Goal: Task Accomplishment & Management: Use online tool/utility

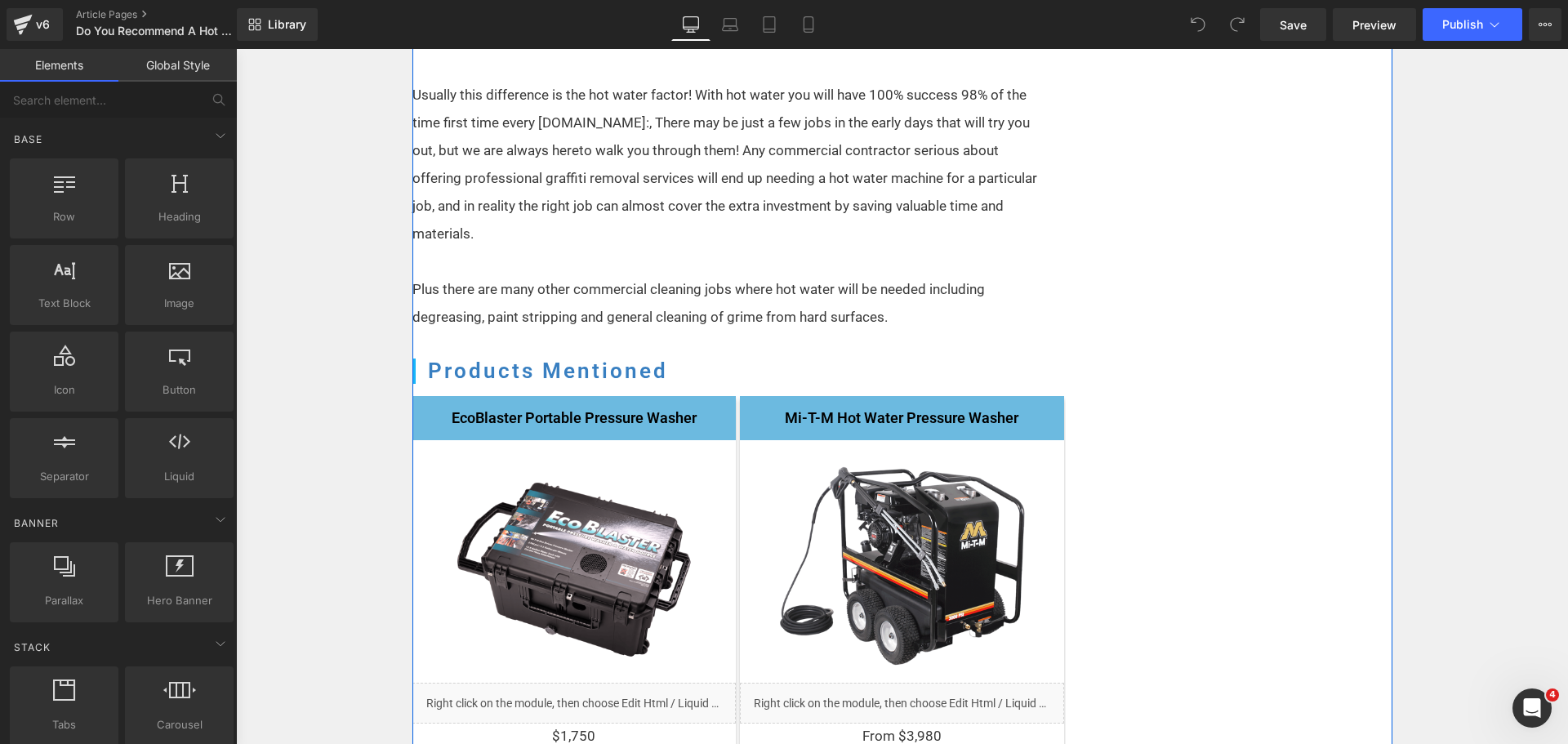
scroll to position [1880, 0]
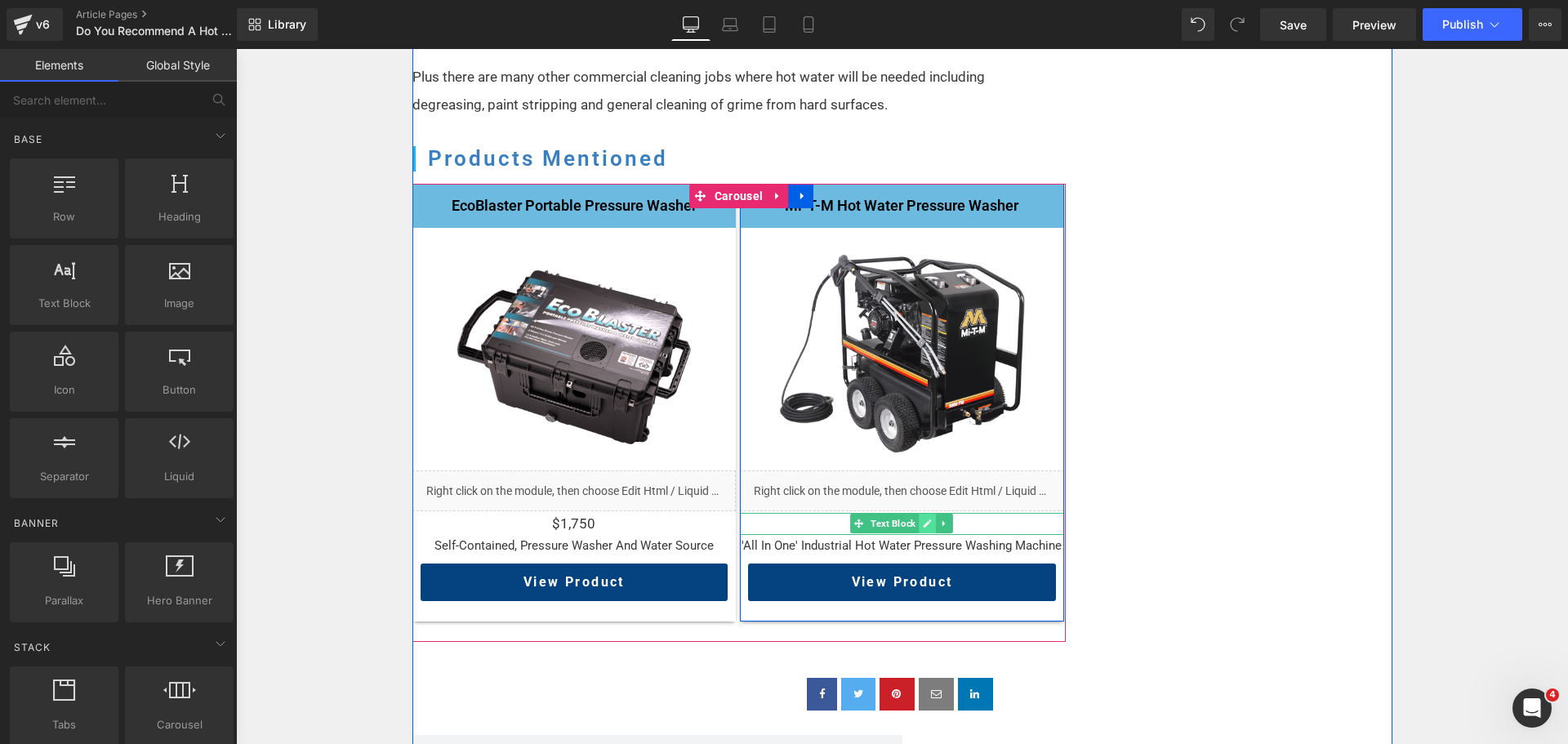
drag, startPoint x: 867, startPoint y: 492, endPoint x: 925, endPoint y: 498, distance: 58.3
click at [867, 514] on span "Text Block" at bounding box center [893, 524] width 52 height 19
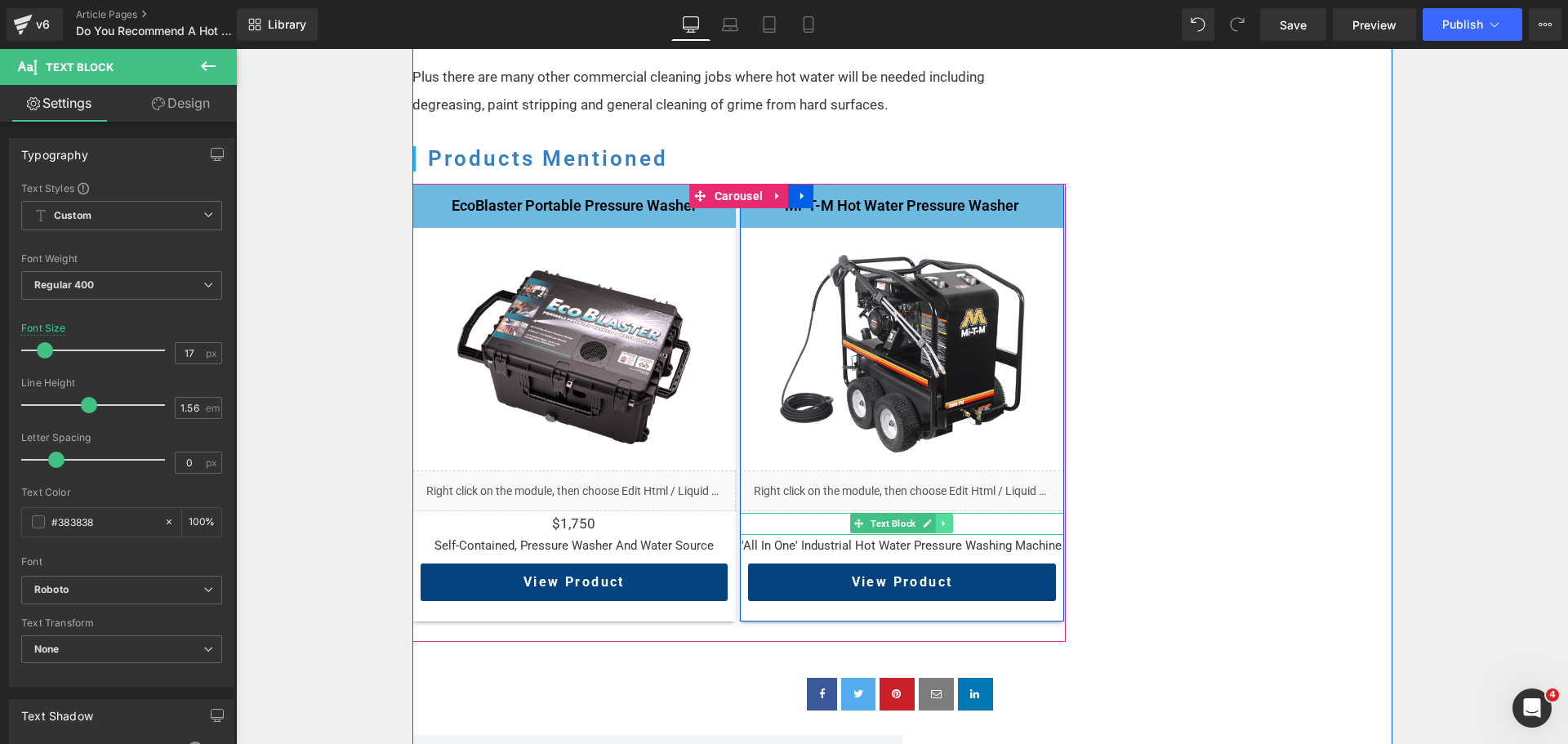
click at [941, 519] on icon at bounding box center [945, 524] width 9 height 10
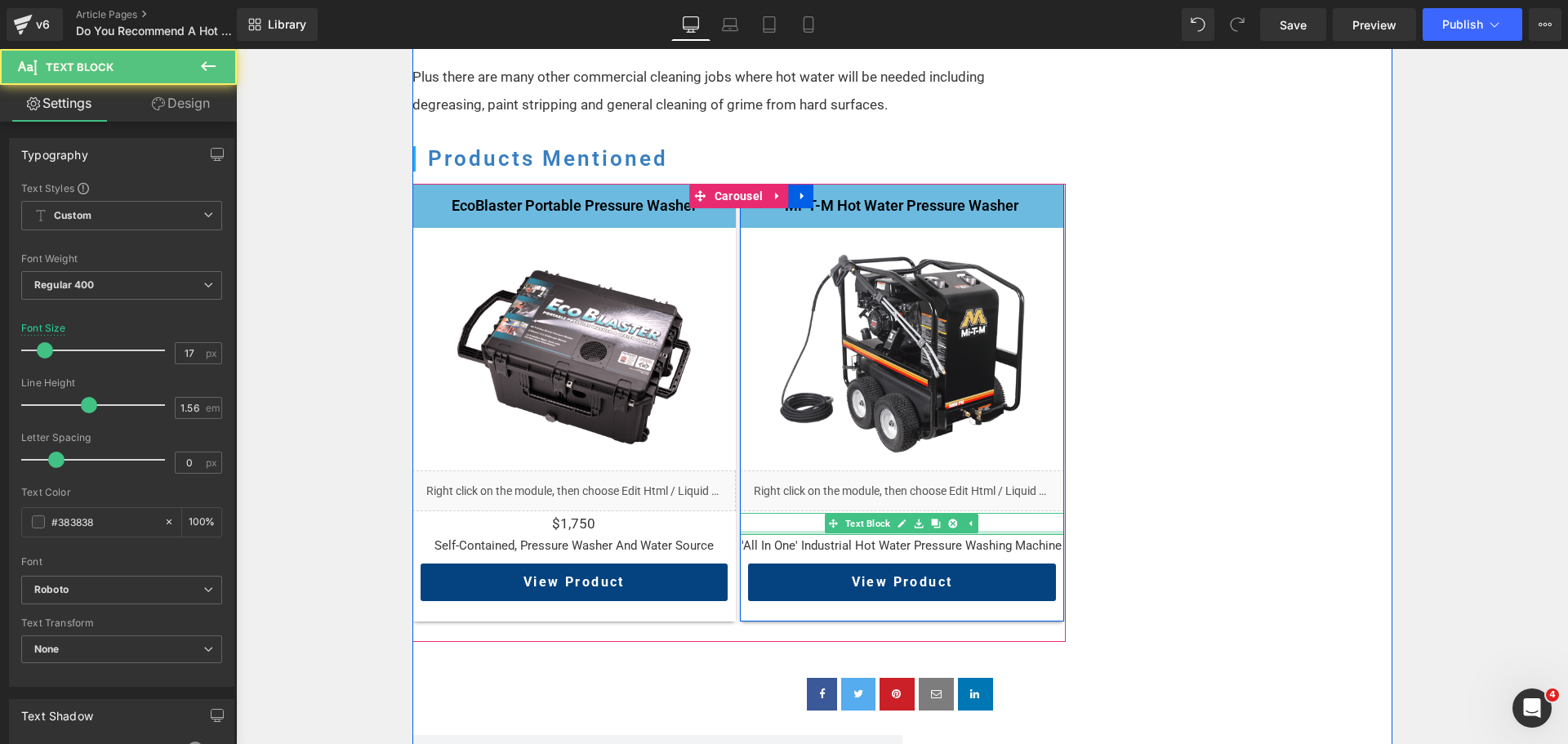
click at [1002, 513] on p "From $3,980" at bounding box center [902, 524] width 324 height 22
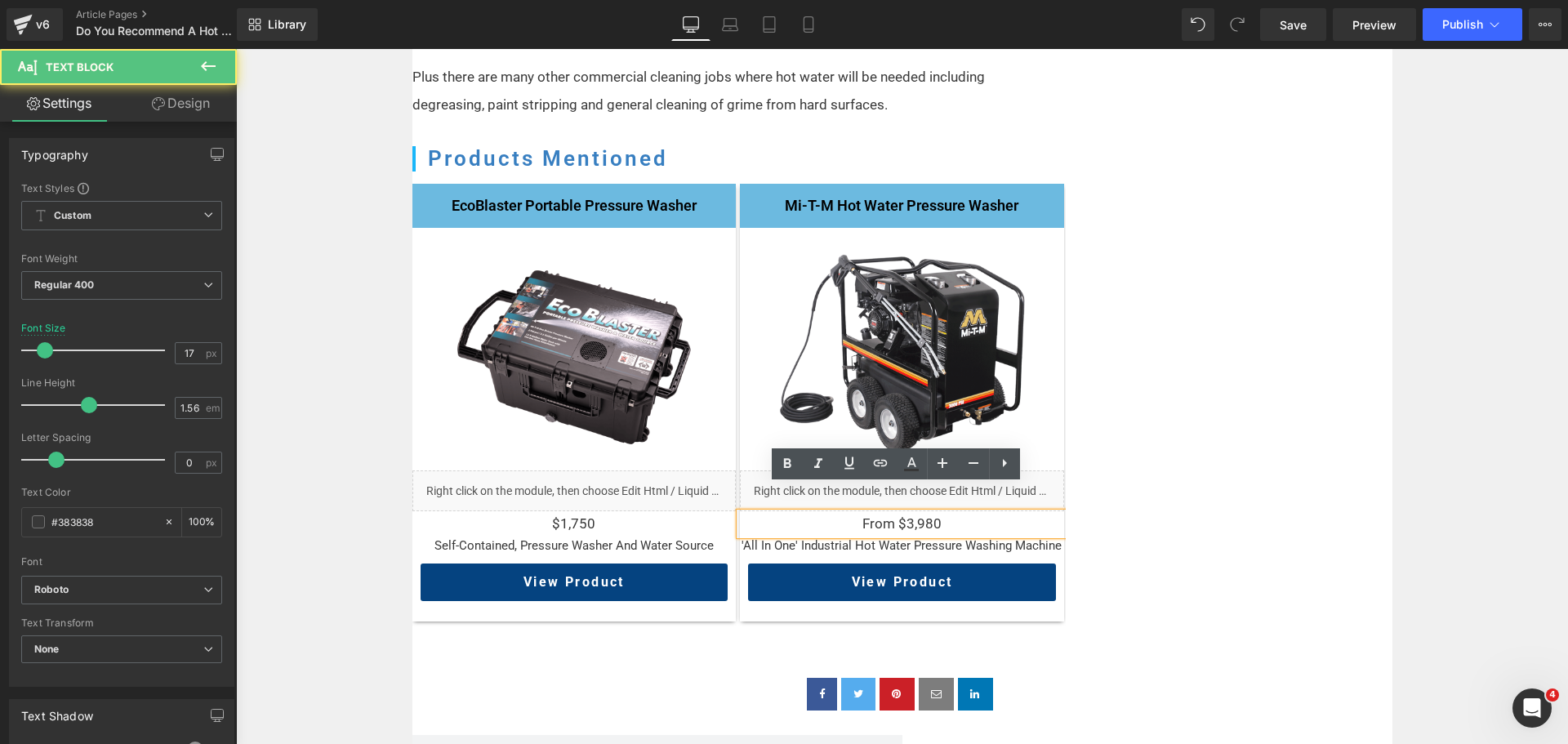
click at [999, 513] on p "From $3,980" at bounding box center [902, 524] width 324 height 22
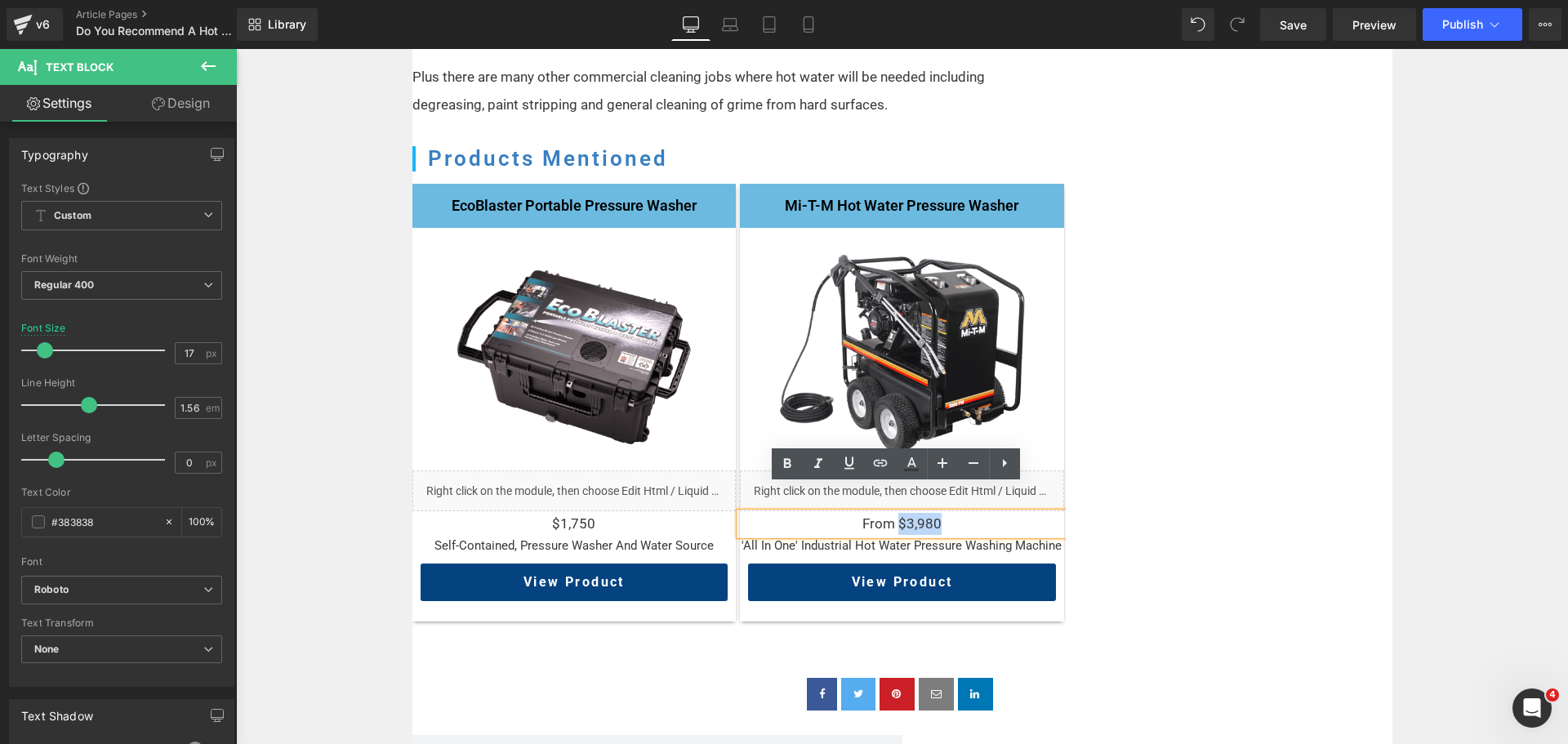
drag, startPoint x: 998, startPoint y: 493, endPoint x: 895, endPoint y: 495, distance: 103.0
click at [895, 513] on p "From $3,980" at bounding box center [902, 524] width 324 height 22
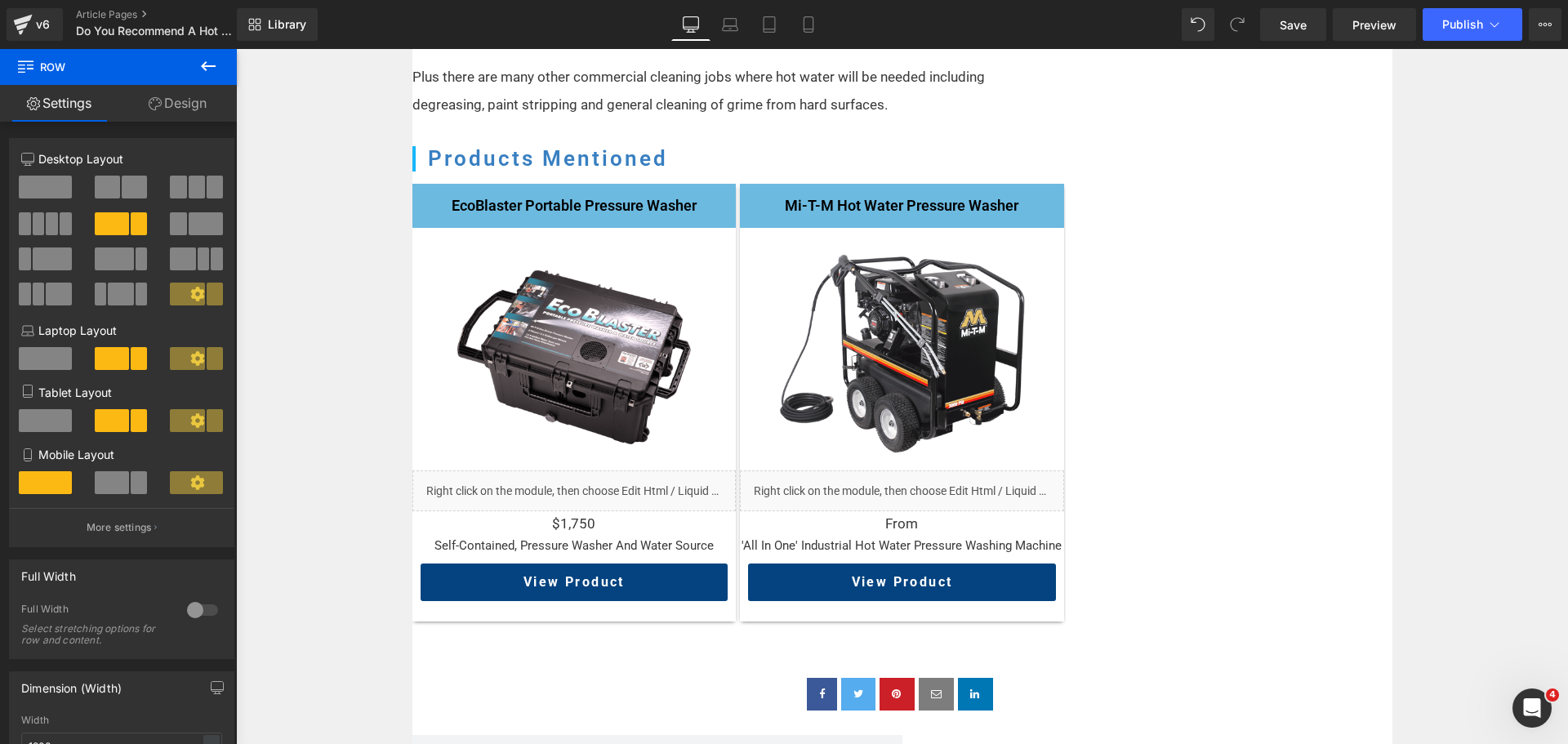
click at [217, 73] on icon at bounding box center [208, 66] width 19 height 19
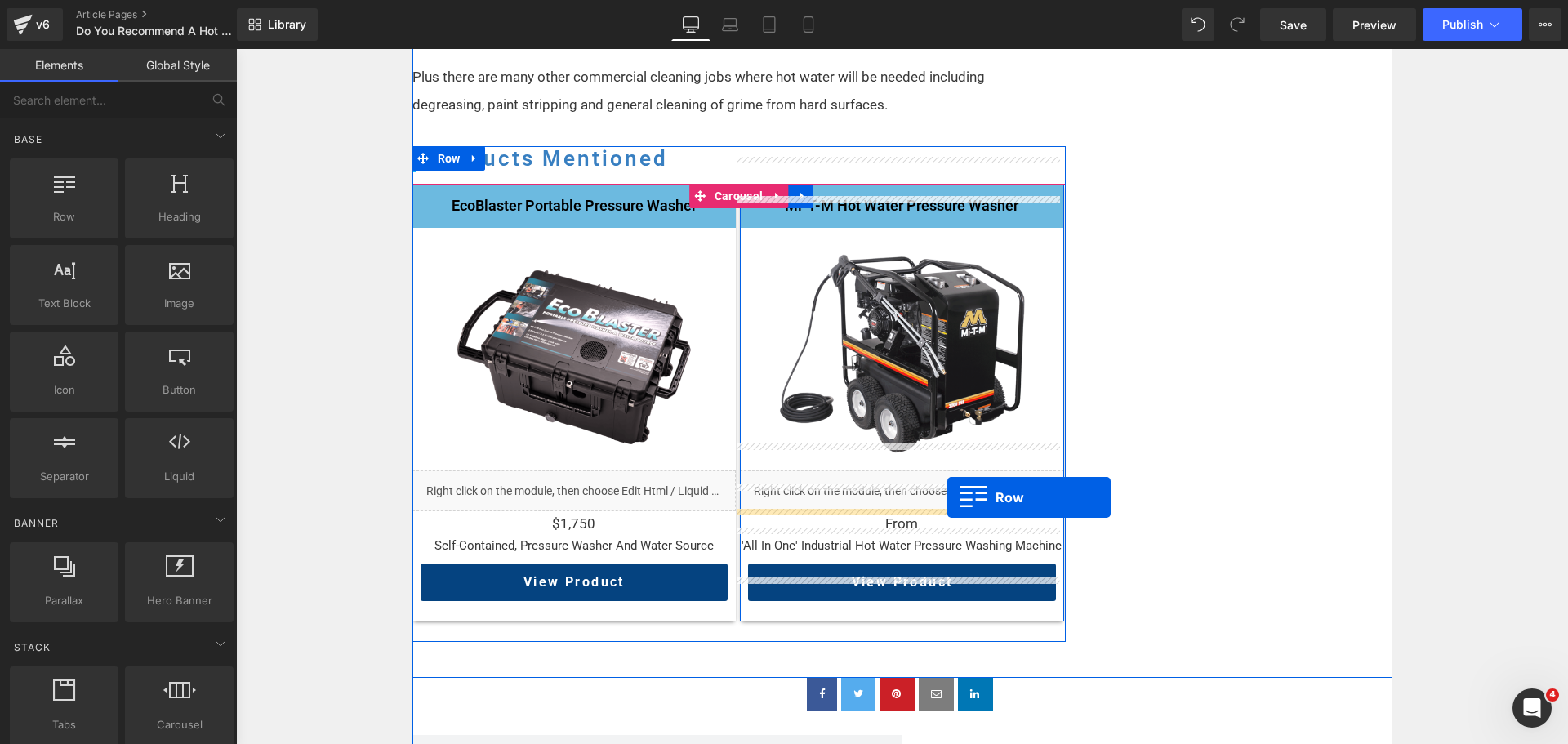
drag, startPoint x: 334, startPoint y: 266, endPoint x: 949, endPoint y: 496, distance: 656.6
click at [950, 513] on div "From Text Block" at bounding box center [902, 524] width 324 height 22
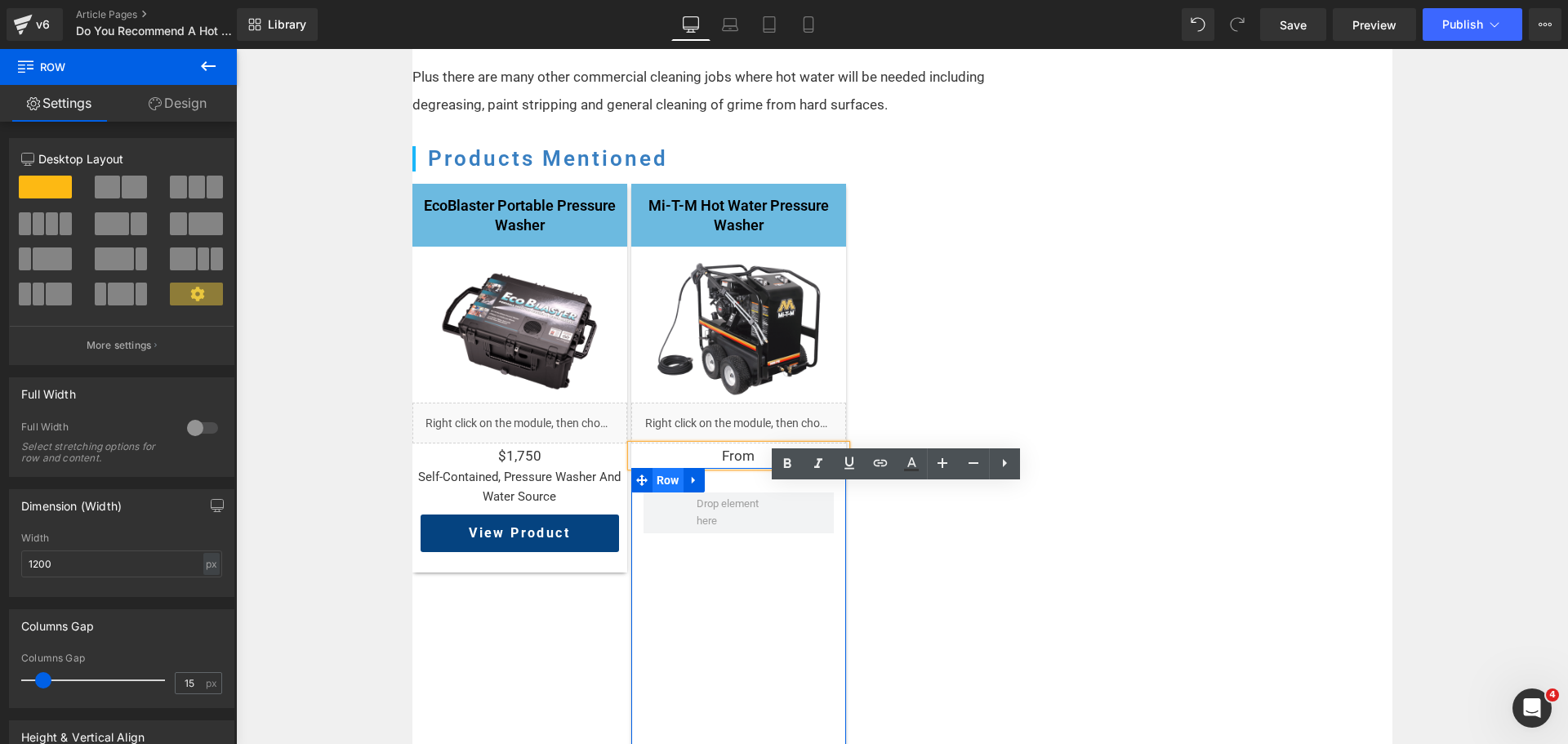
click at [667, 468] on span "Row" at bounding box center [667, 480] width 31 height 25
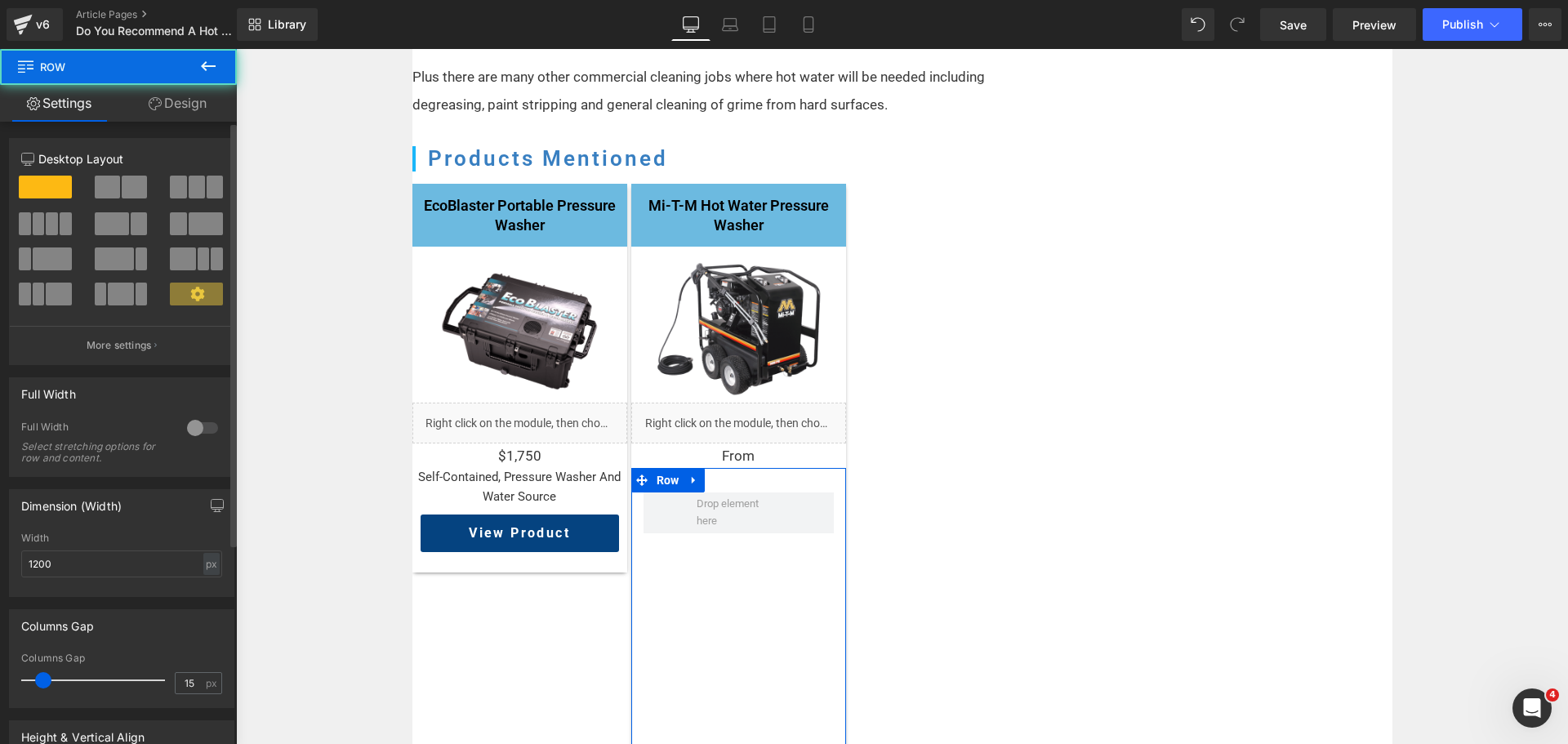
click at [126, 182] on span at bounding box center [134, 187] width 25 height 23
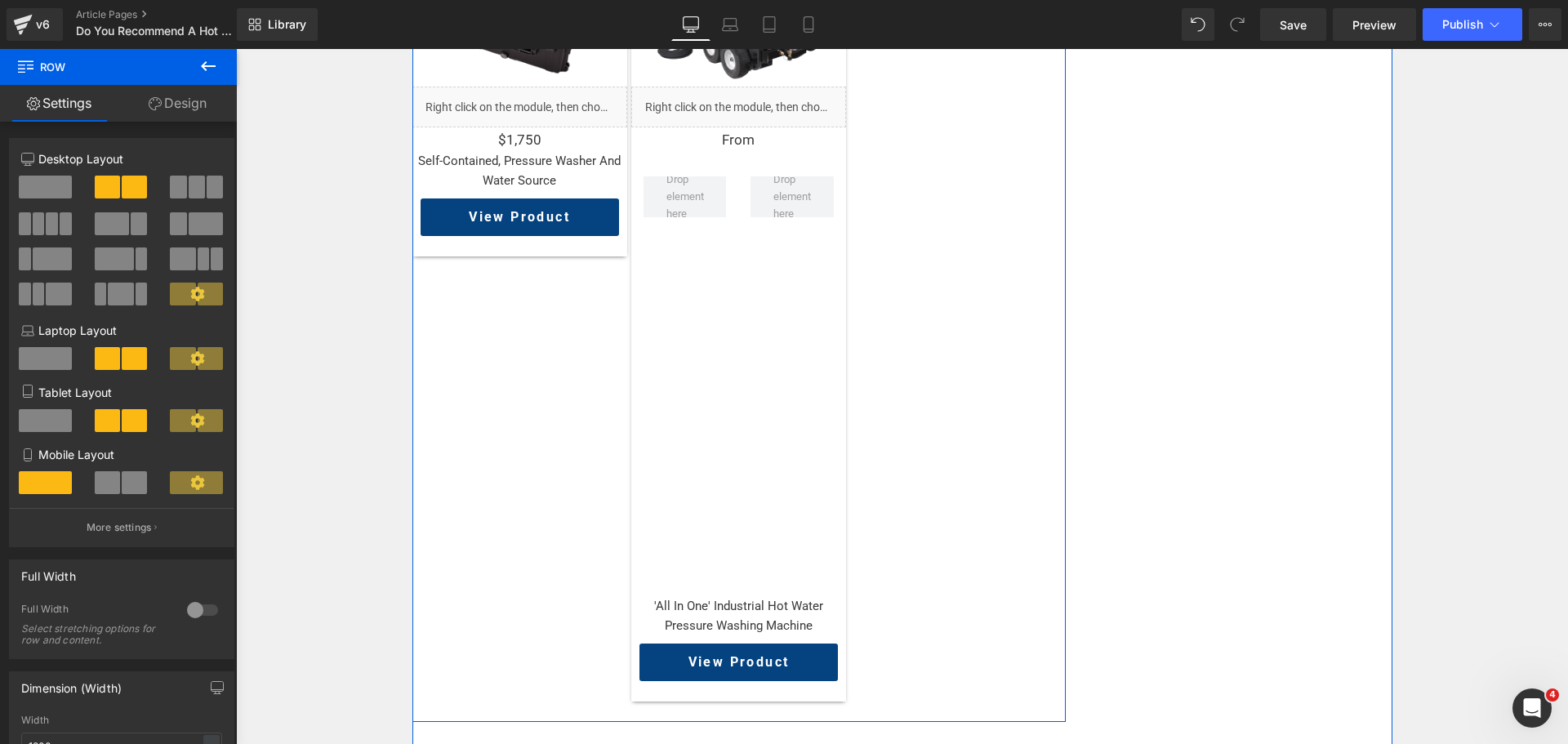
scroll to position [2043, 0]
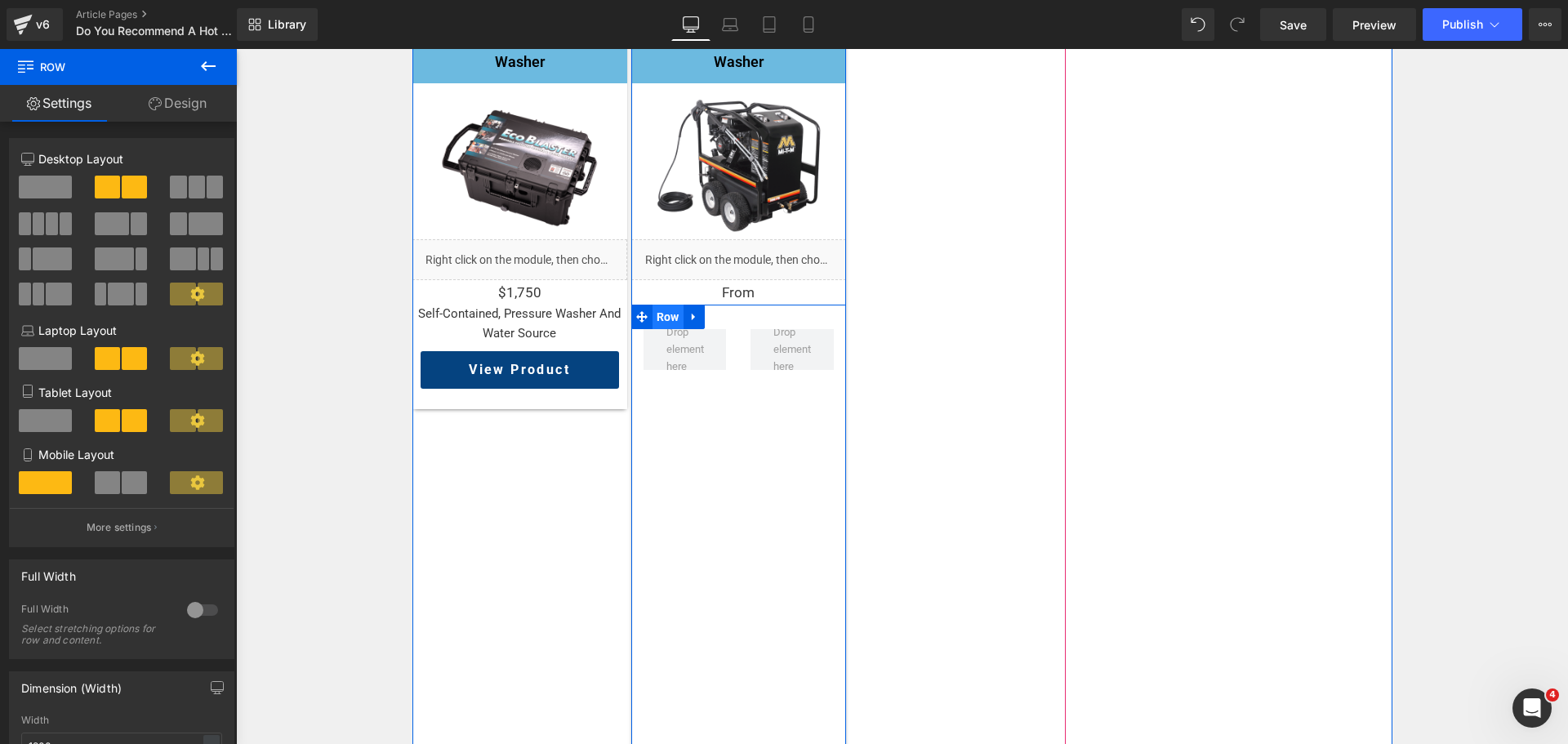
click at [668, 305] on span "Row" at bounding box center [667, 317] width 31 height 25
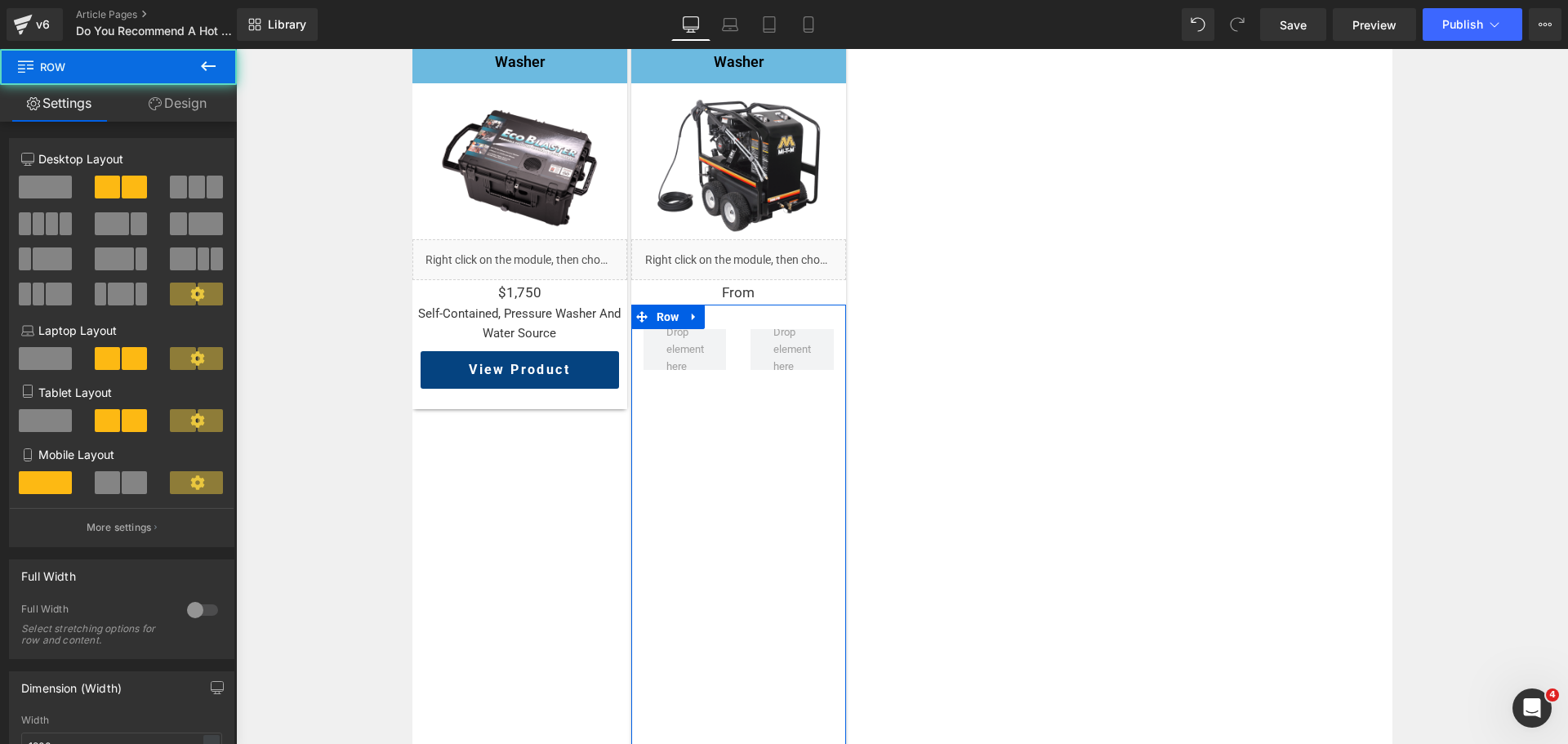
click at [178, 103] on link "Design" at bounding box center [177, 104] width 119 height 37
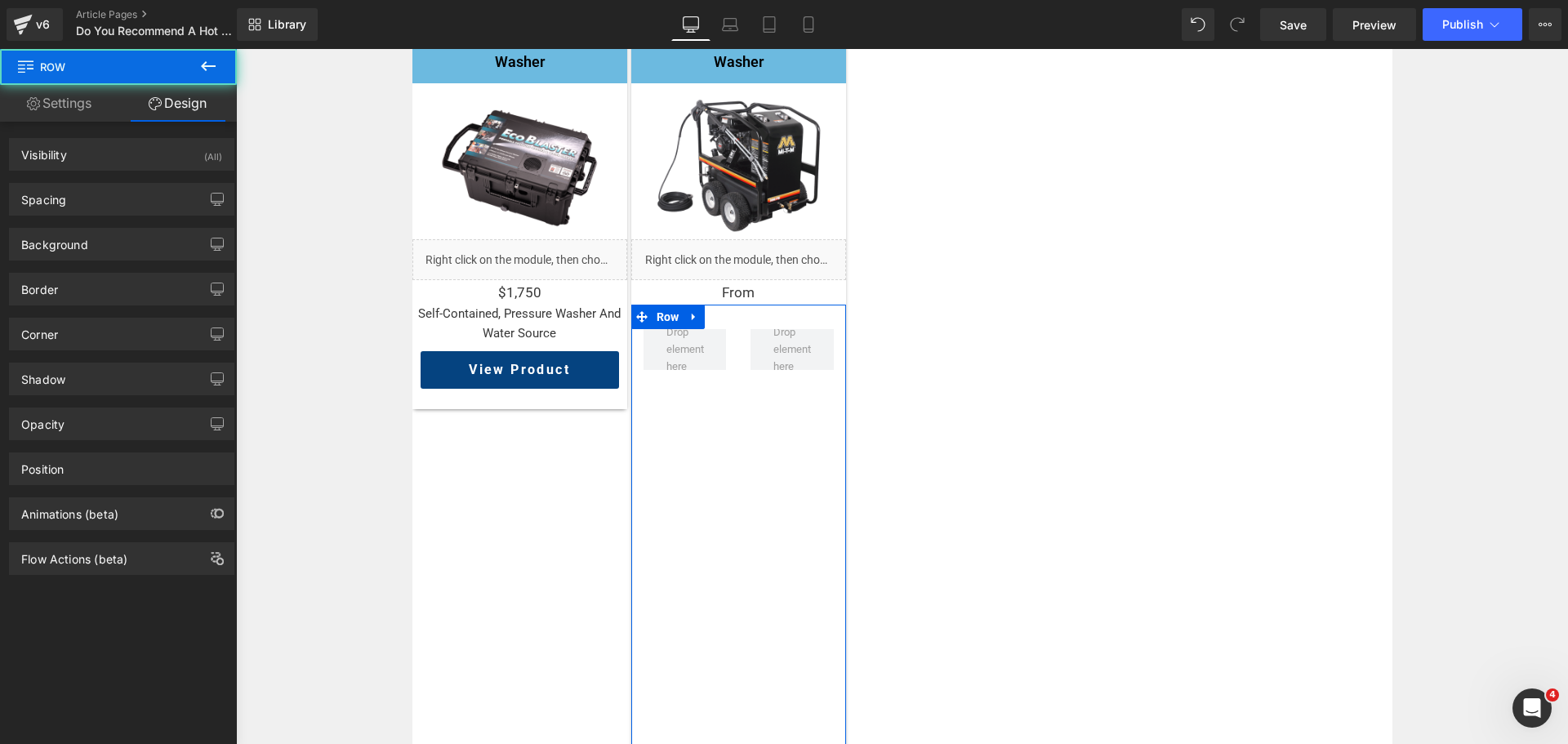
type input "0"
type input "30"
type input "0"
type input "10"
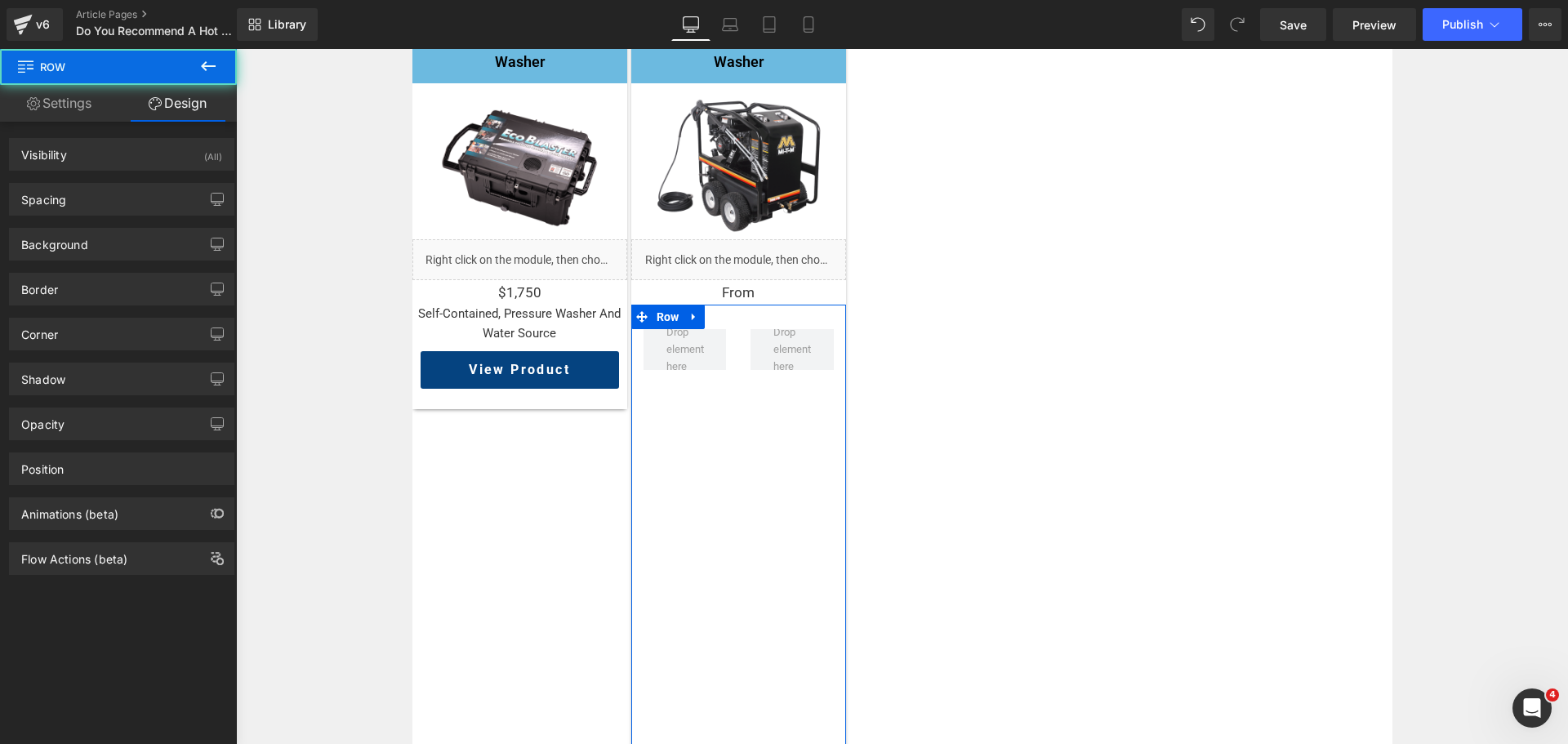
type input "0"
click at [97, 203] on div "Spacing" at bounding box center [121, 199] width 224 height 31
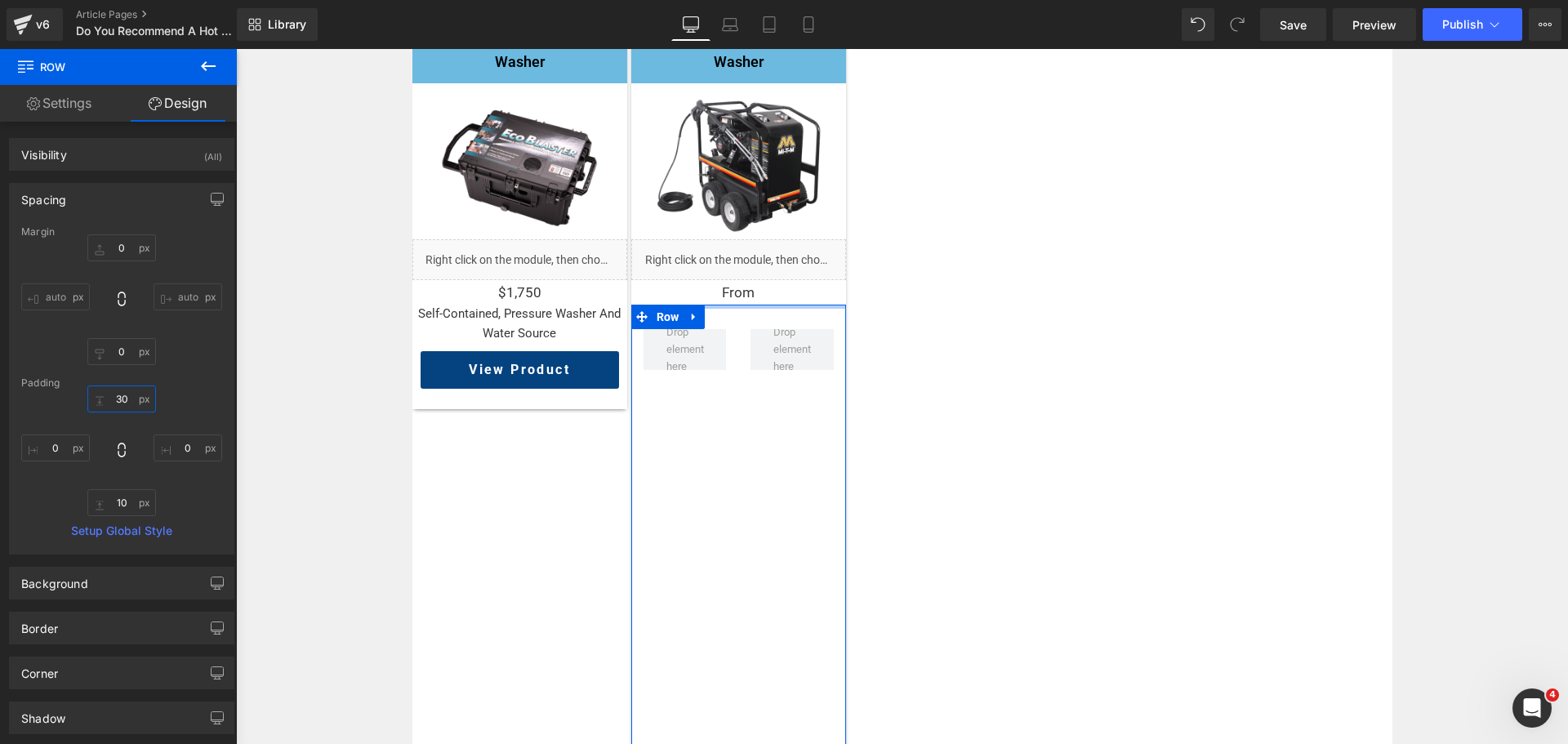
click at [124, 402] on input "30" at bounding box center [122, 399] width 68 height 27
type input "0"
click at [112, 499] on input "10" at bounding box center [122, 502] width 68 height 27
type input "0"
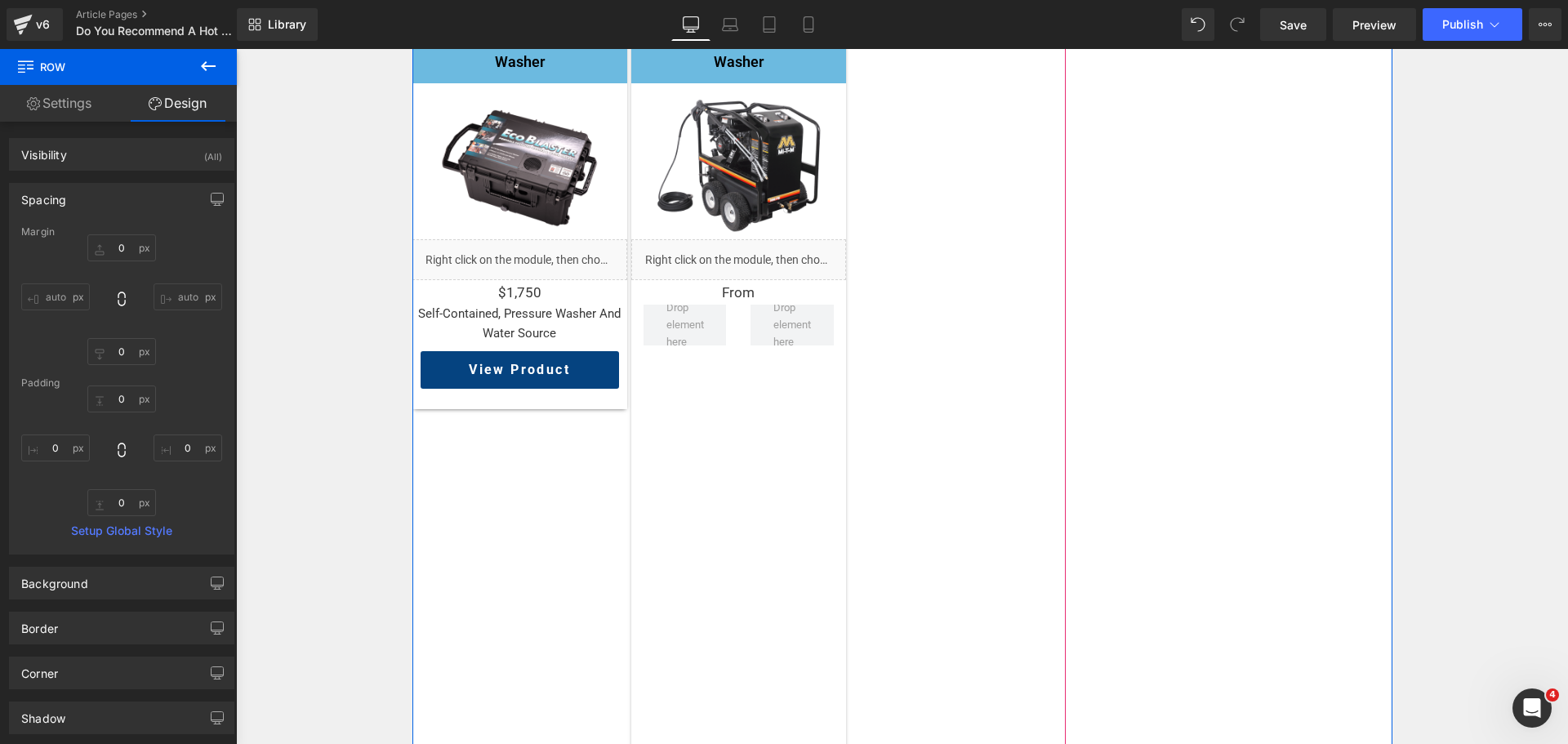
click at [956, 293] on div "EcoBlaster Portable Pressure Washer Heading Image Liquid $1,750 Text Block self…" at bounding box center [739, 447] width 653 height 854
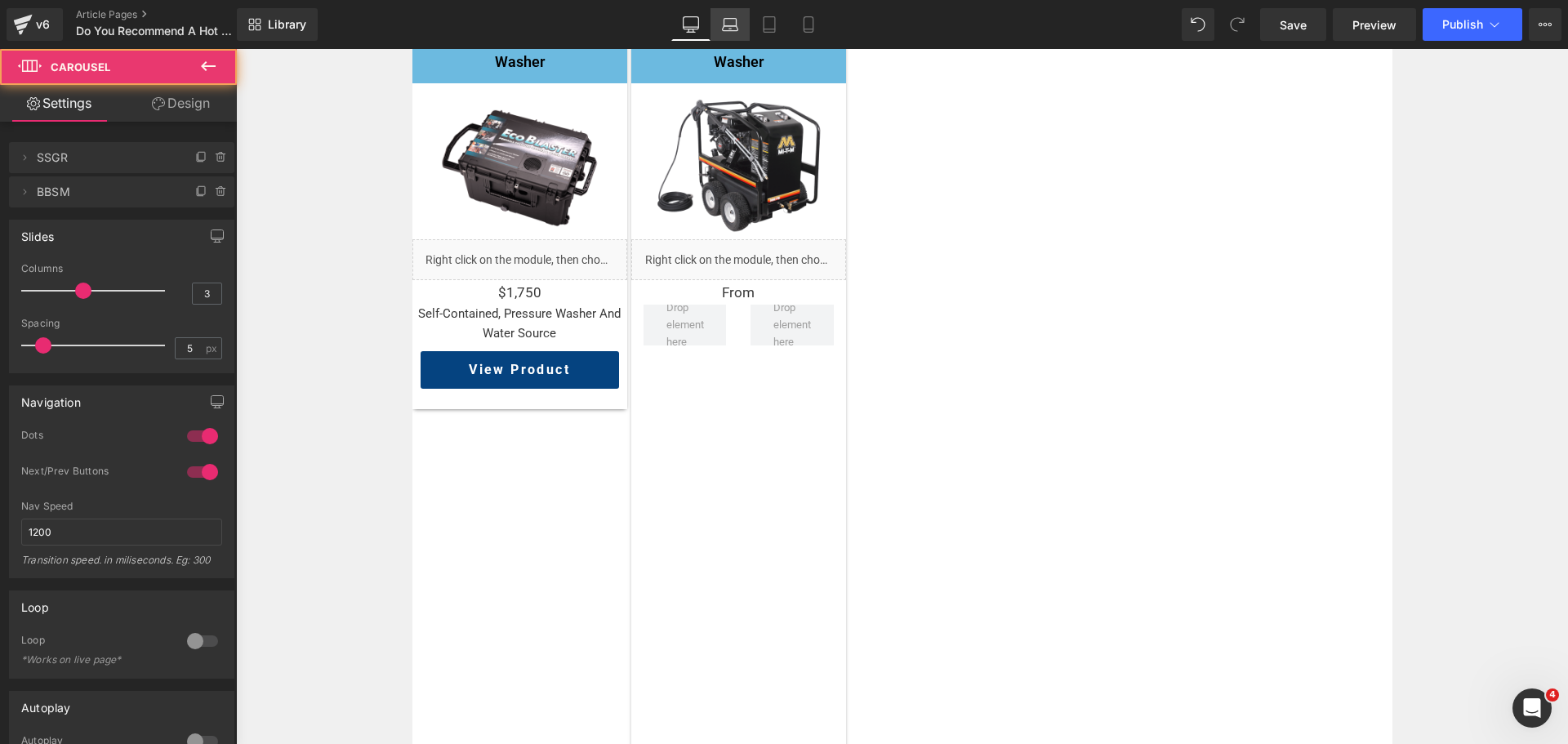
click at [736, 27] on icon at bounding box center [730, 25] width 17 height 17
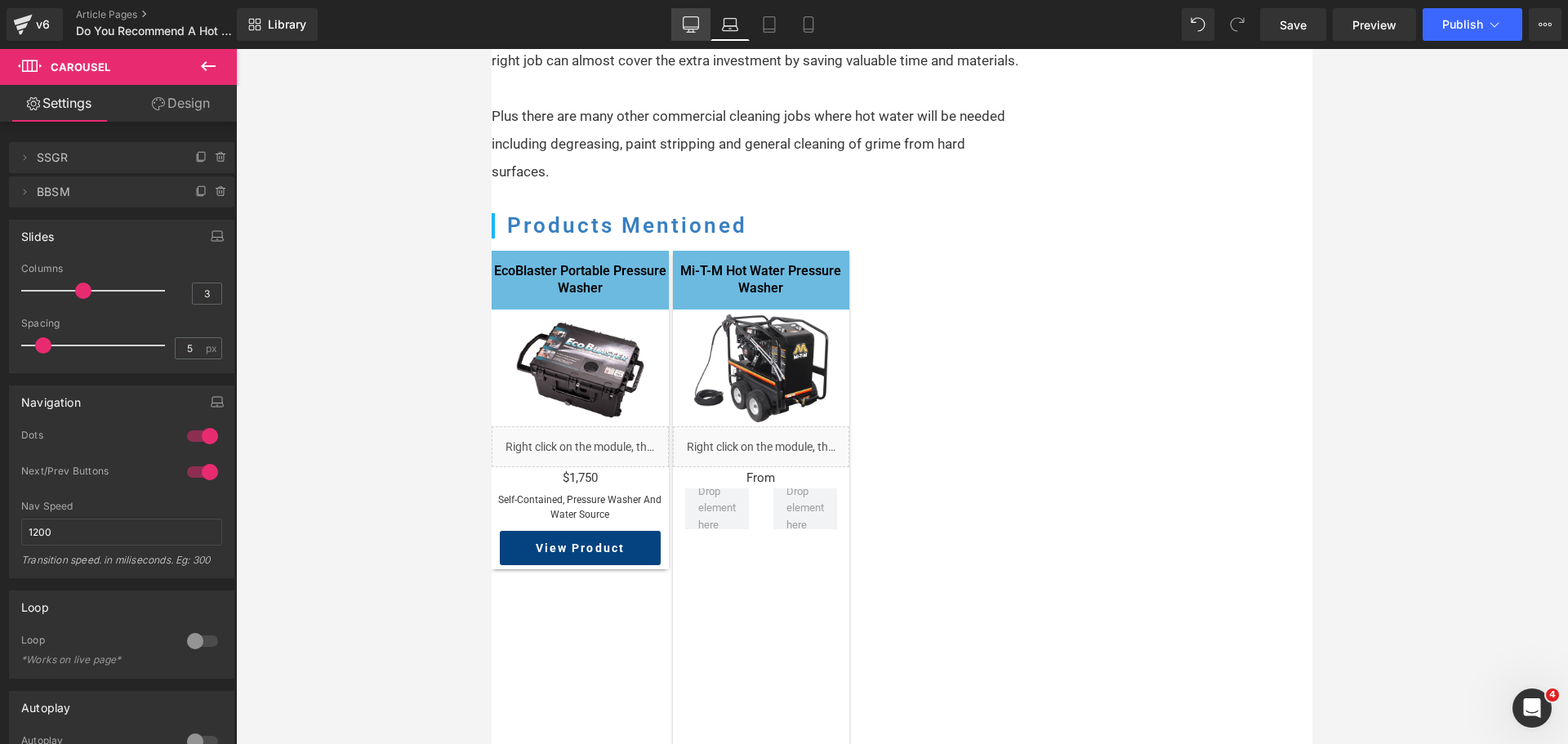
click at [695, 24] on icon at bounding box center [691, 25] width 17 height 17
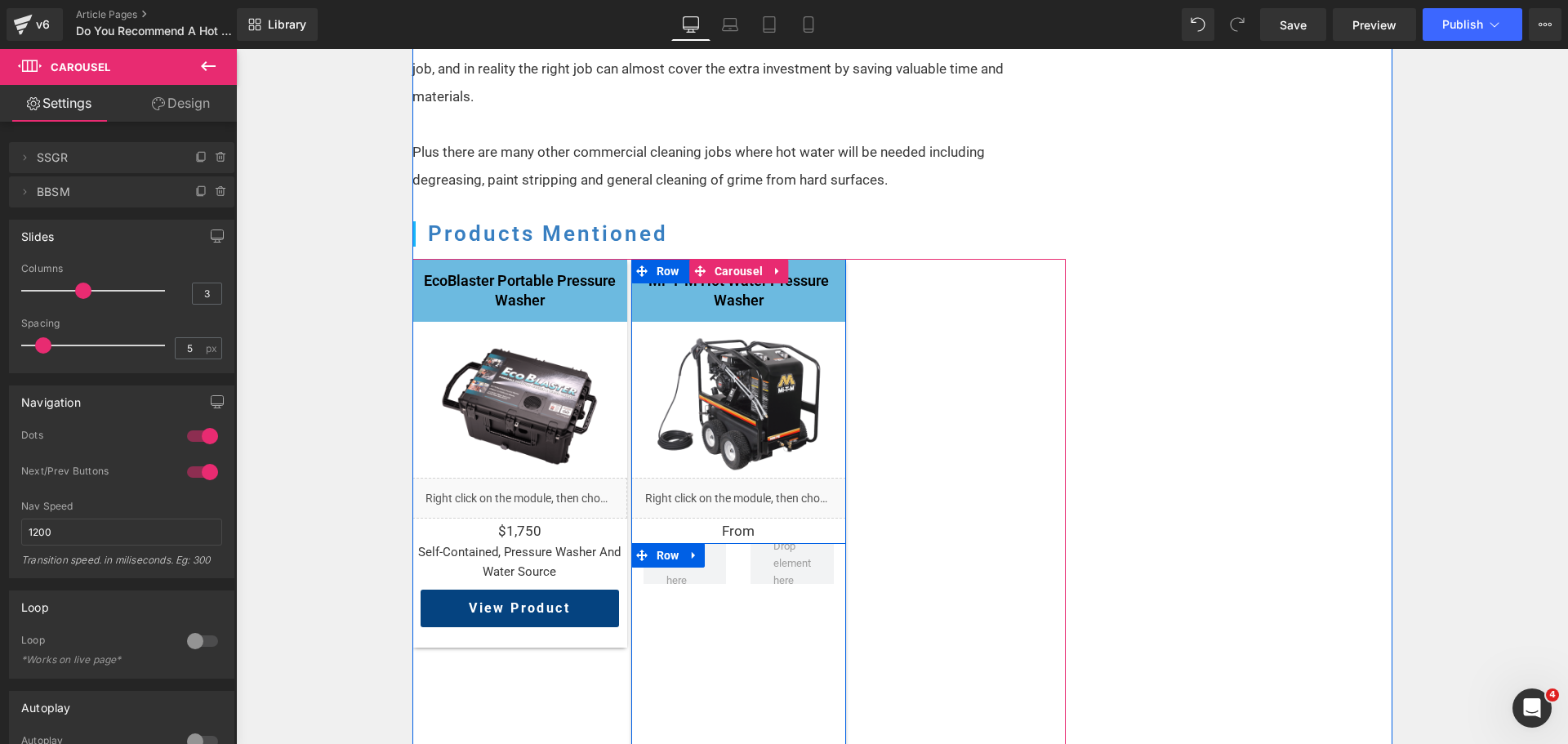
scroll to position [2080, 0]
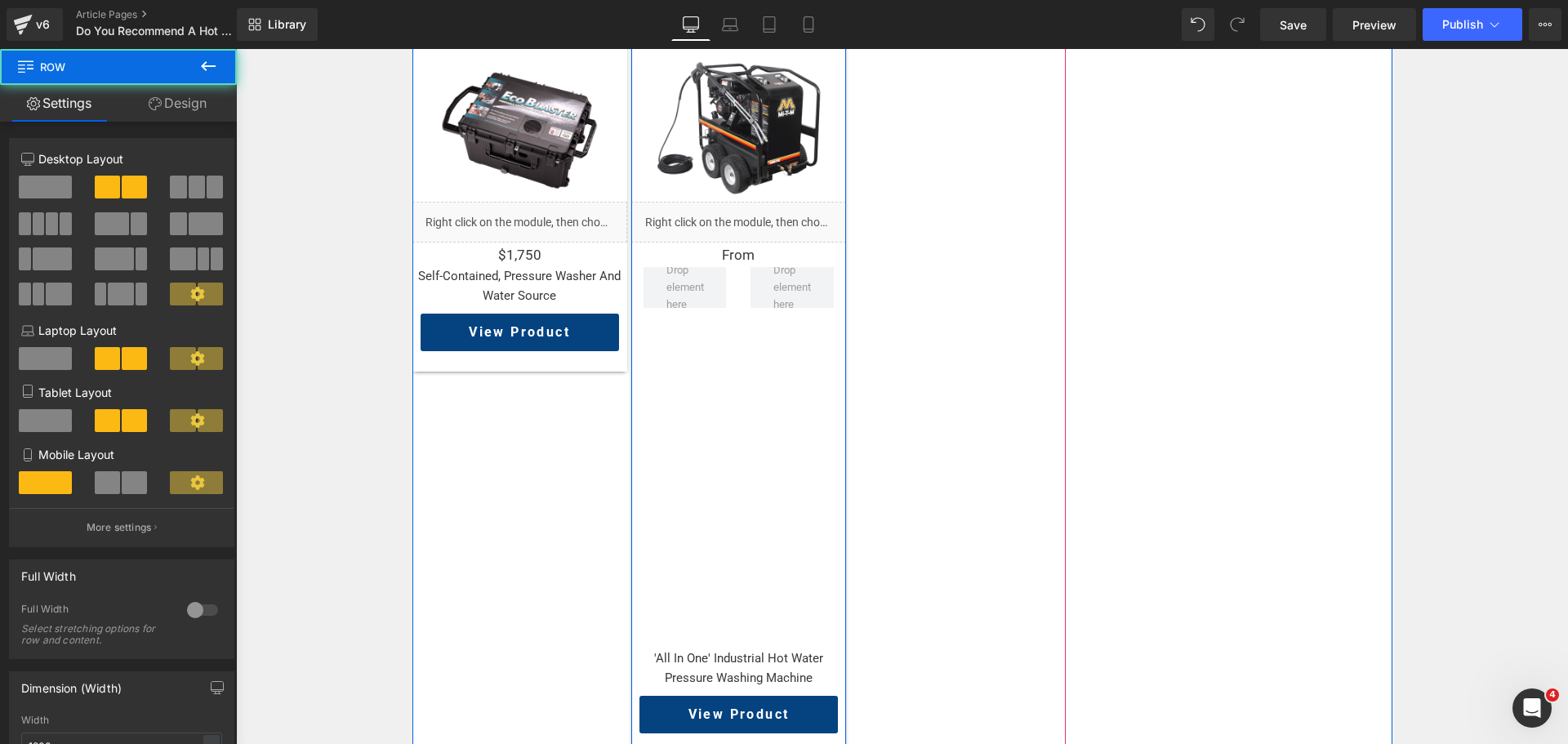
click at [731, 443] on div "Row" at bounding box center [738, 458] width 215 height 382
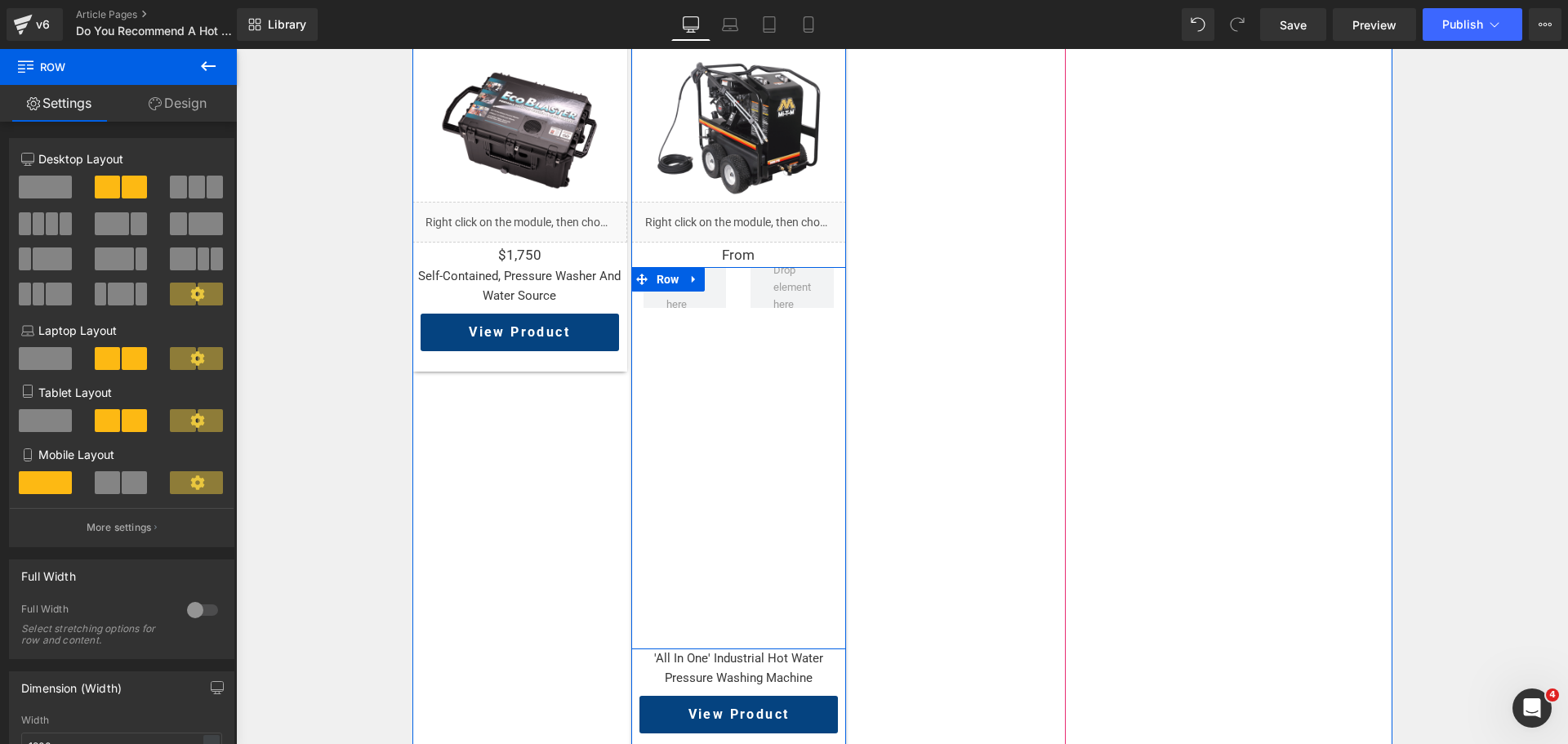
drag, startPoint x: 734, startPoint y: 618, endPoint x: 734, endPoint y: 305, distance: 313.0
click at [744, 342] on div "Row" at bounding box center [738, 458] width 215 height 382
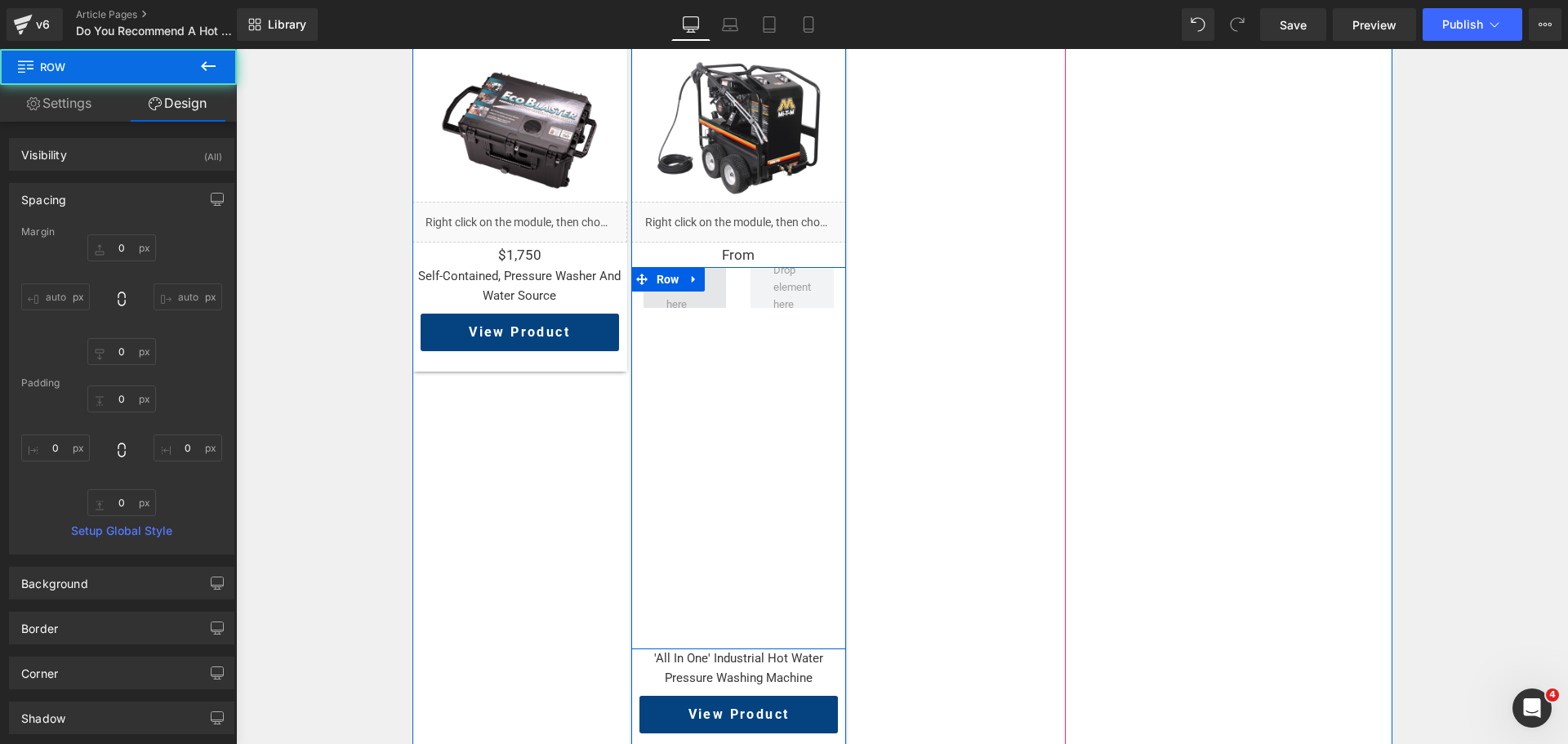
click at [688, 274] on icon at bounding box center [694, 280] width 11 height 12
click at [731, 274] on icon at bounding box center [737, 279] width 11 height 11
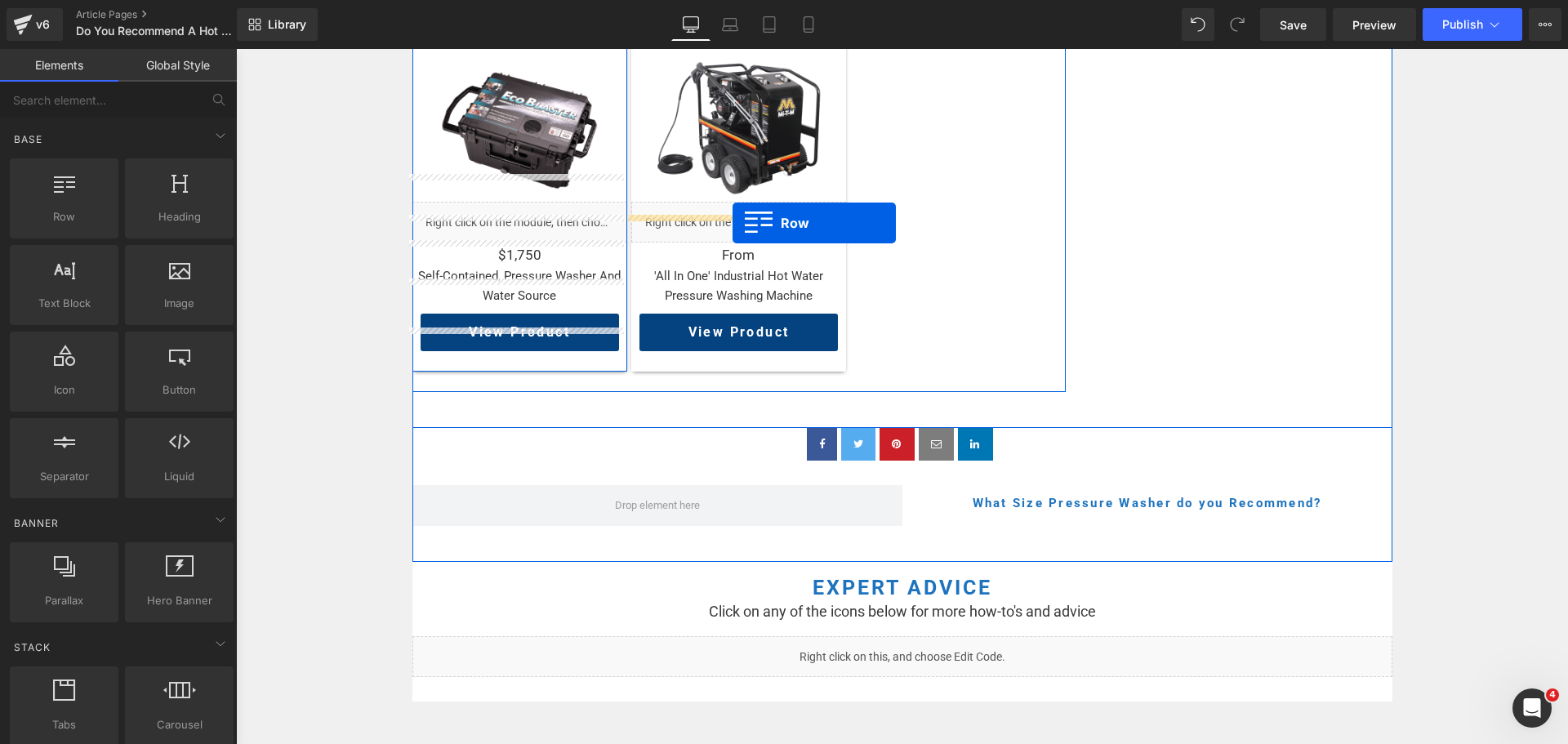
drag, startPoint x: 322, startPoint y: 266, endPoint x: 732, endPoint y: 223, distance: 412.2
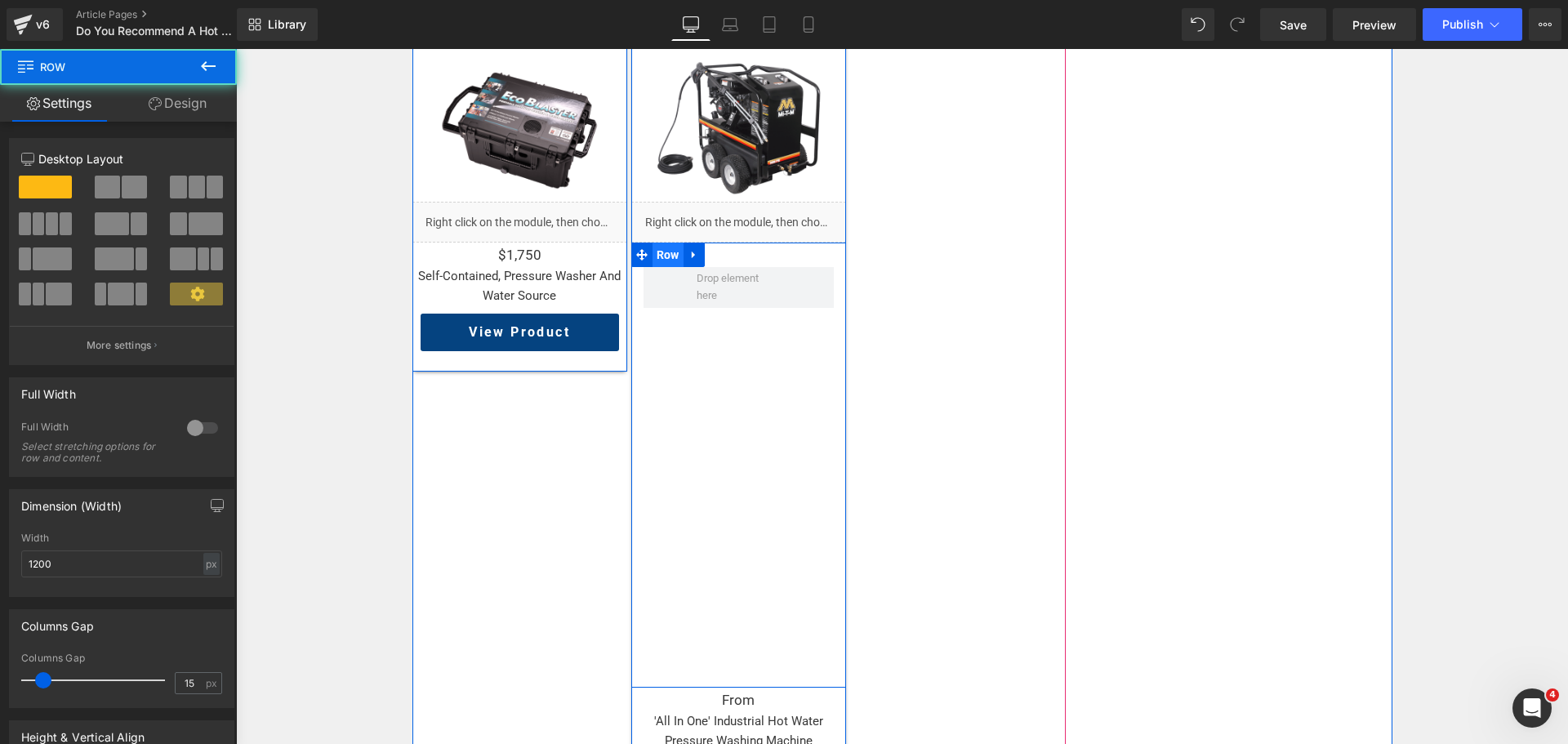
click at [662, 242] on span "Row" at bounding box center [667, 255] width 31 height 25
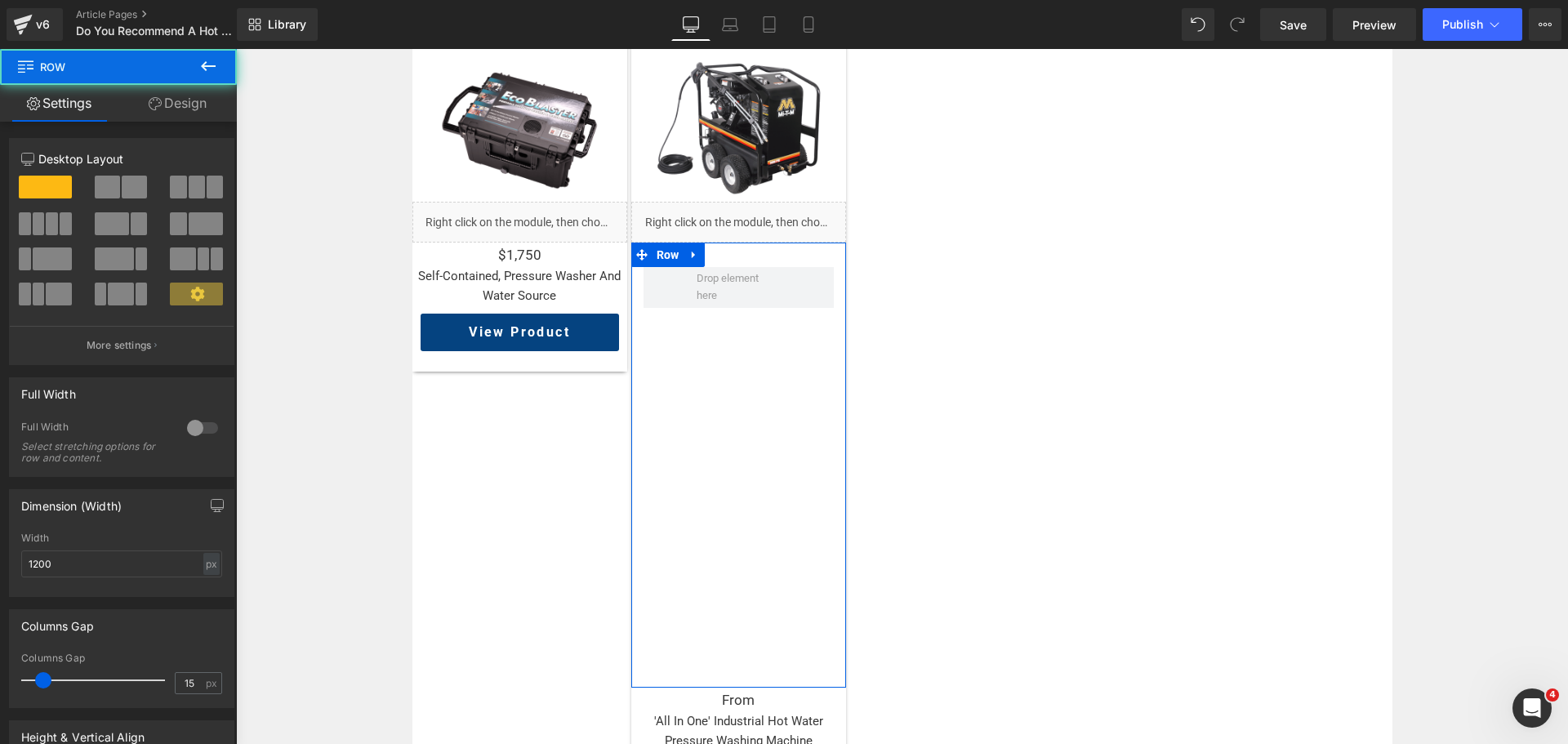
click at [133, 178] on span at bounding box center [134, 187] width 25 height 23
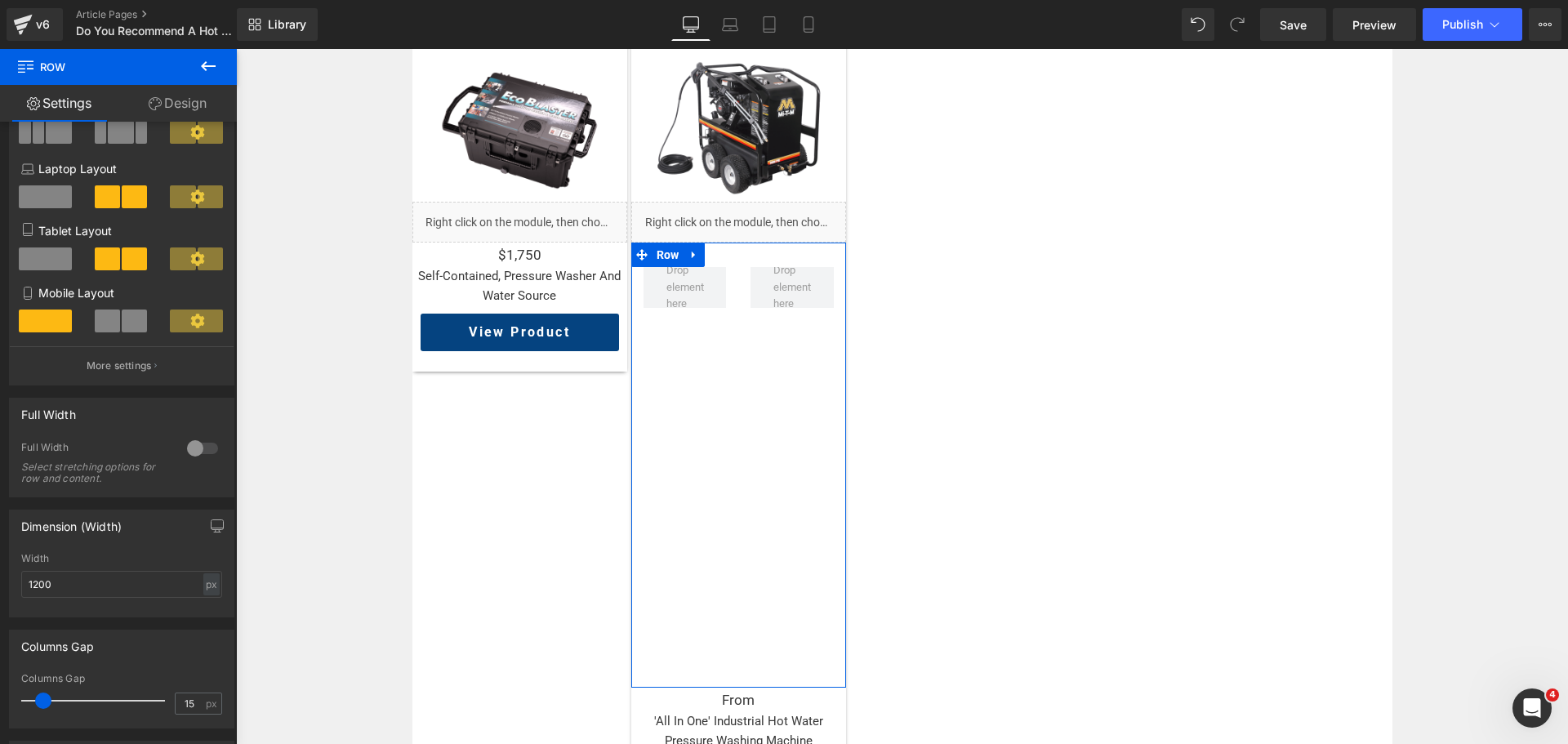
scroll to position [408, 0]
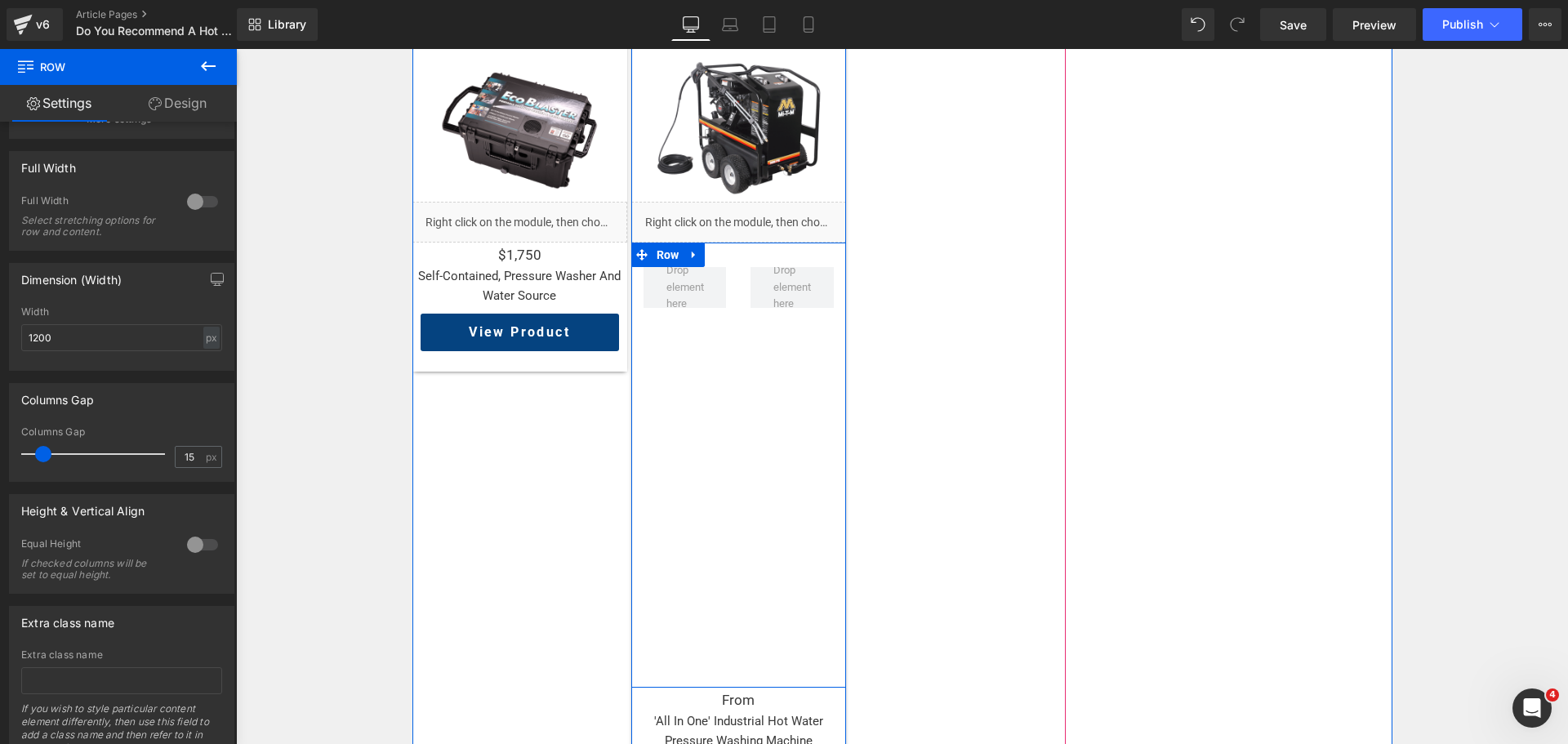
click at [766, 336] on div "Row" at bounding box center [738, 465] width 215 height 445
click at [652, 165] on img at bounding box center [738, 127] width 172 height 172
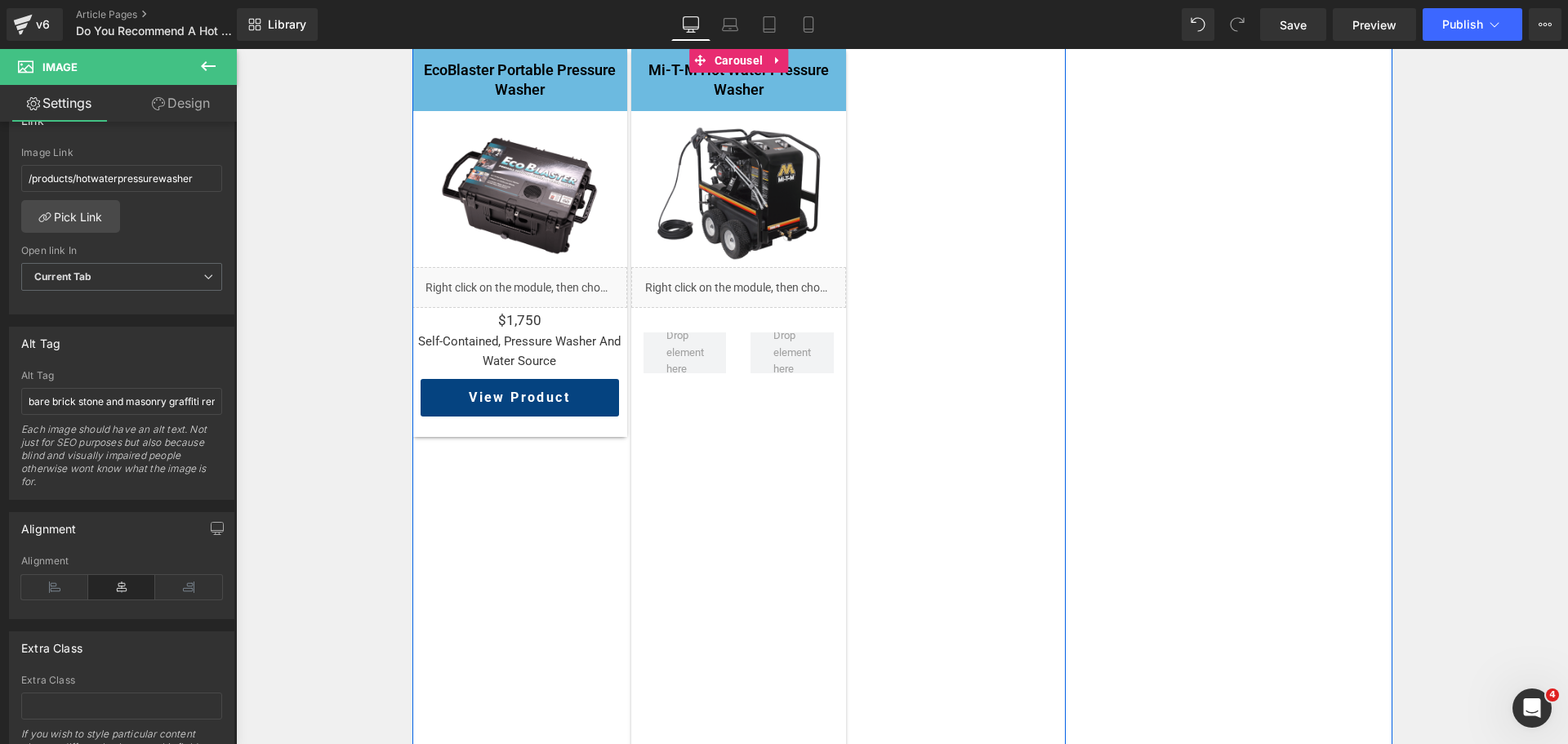
scroll to position [1835, 0]
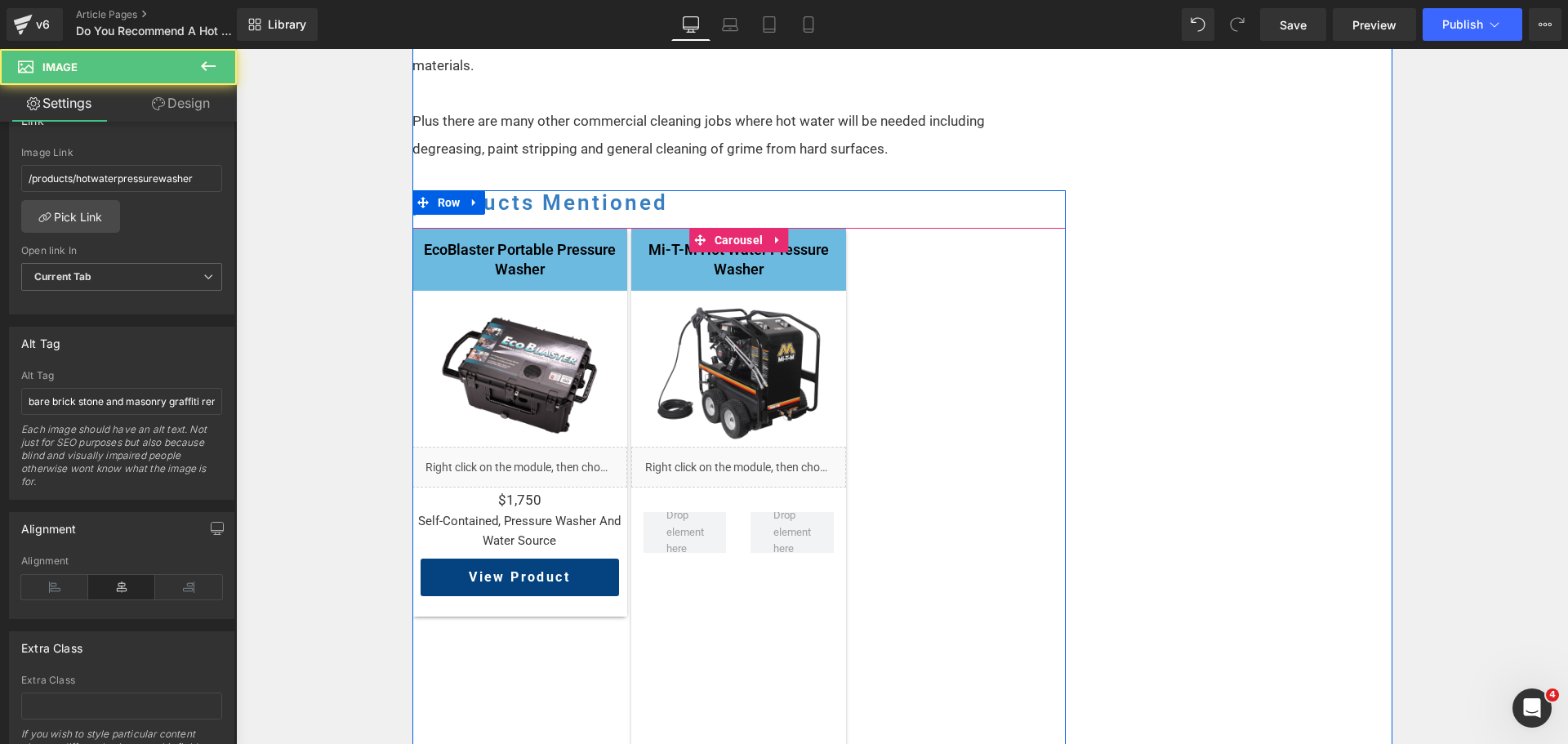
click at [719, 365] on img at bounding box center [738, 373] width 172 height 172
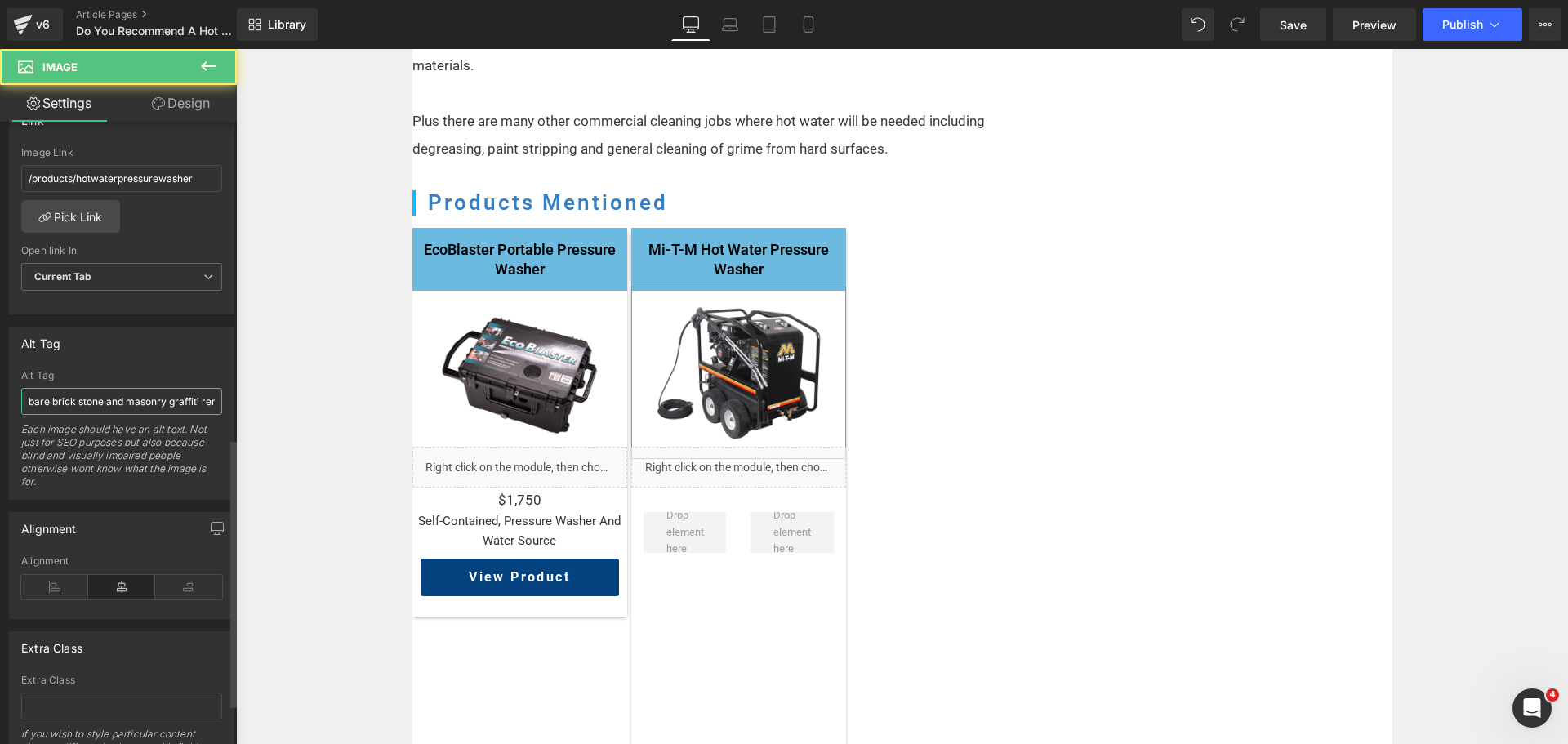
click at [129, 402] on input "bare brick stone and masonry graffiti remover" at bounding box center [121, 401] width 201 height 27
type input "Mi-T-M Hot Water Pressure Washer"
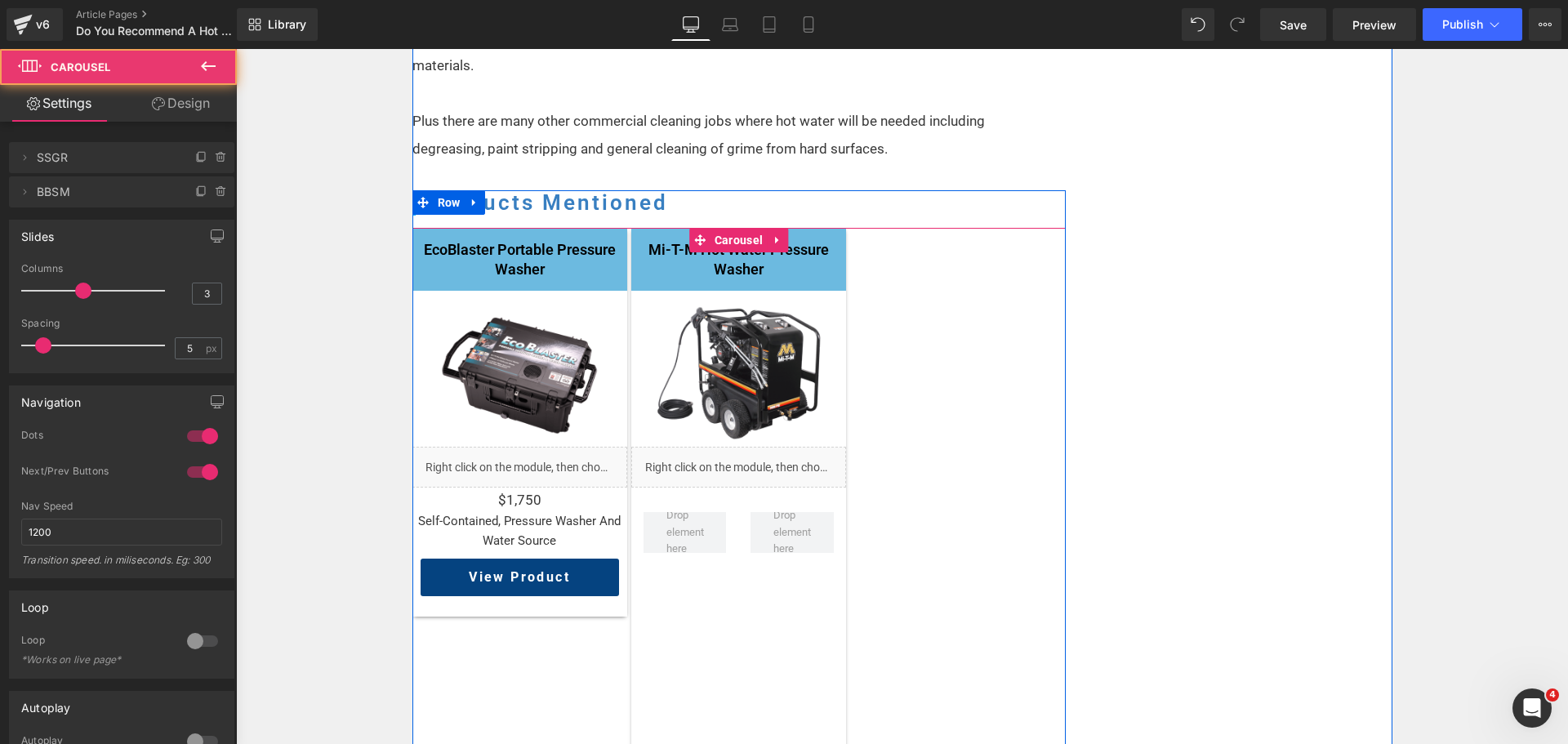
click at [1011, 396] on div "EcoBlaster Portable Pressure Washer Heading Image Liquid $1,750 Text Block self…" at bounding box center [739, 655] width 653 height 854
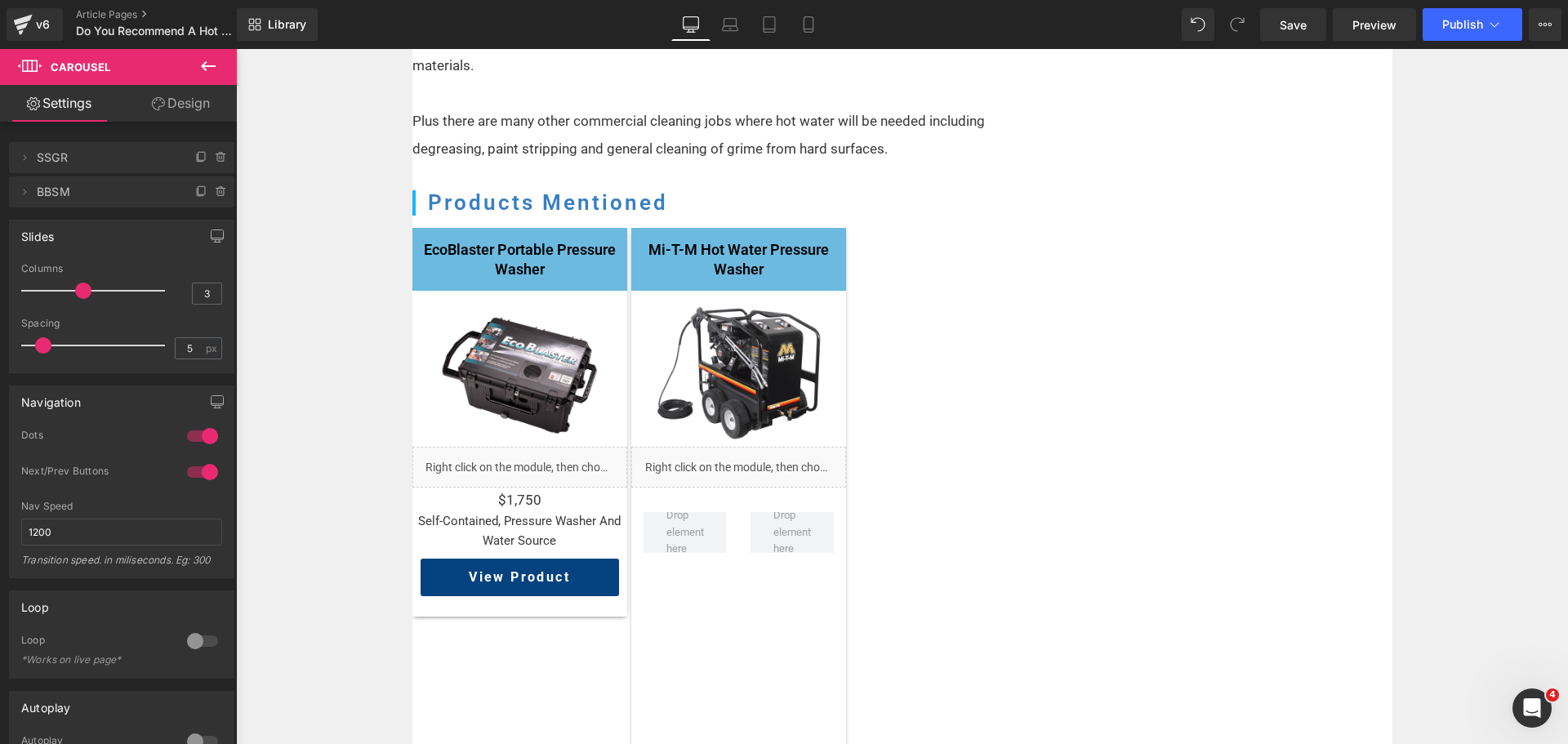
click at [219, 65] on button at bounding box center [208, 67] width 57 height 36
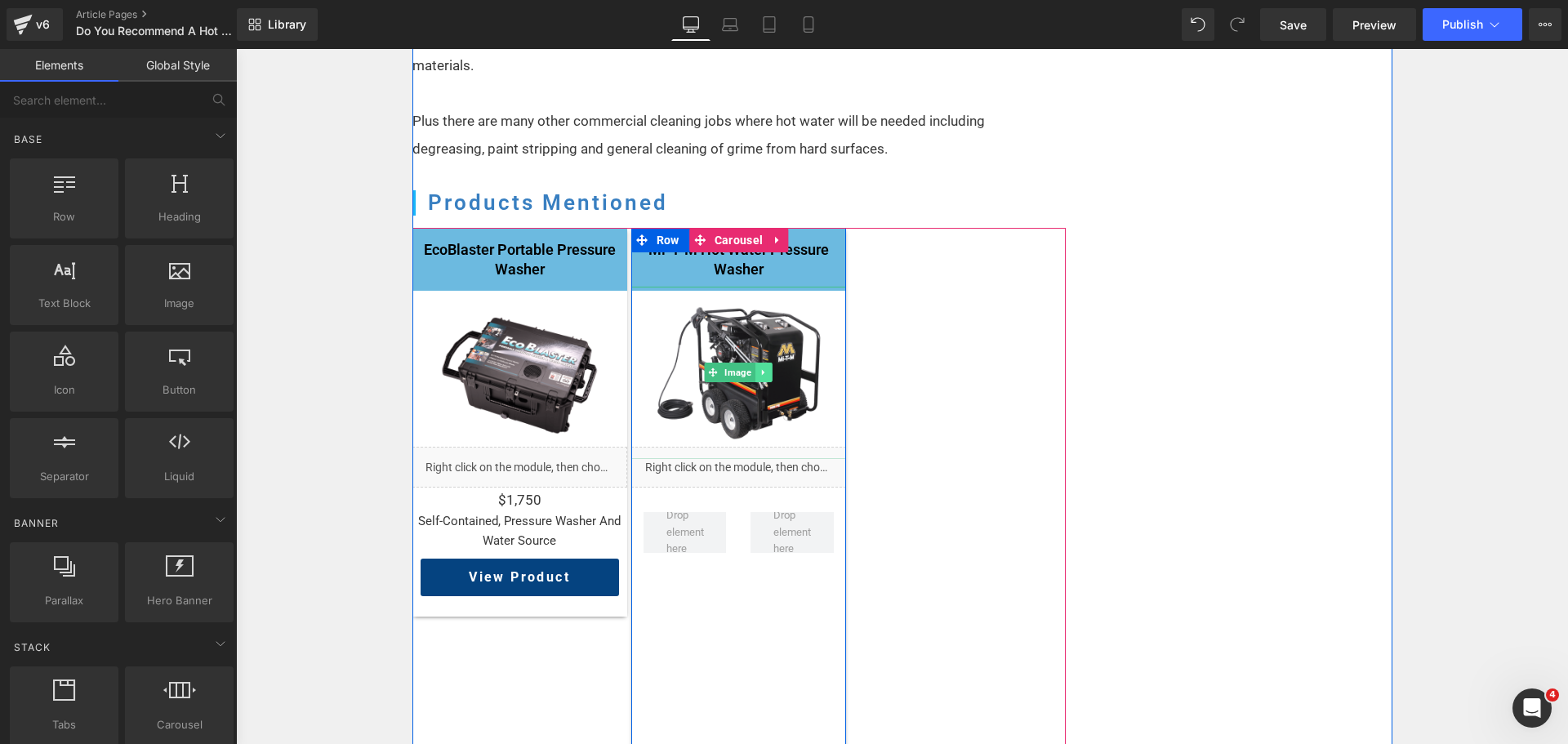
click at [765, 363] on link at bounding box center [765, 372] width 18 height 19
click at [767, 369] on icon at bounding box center [772, 373] width 9 height 9
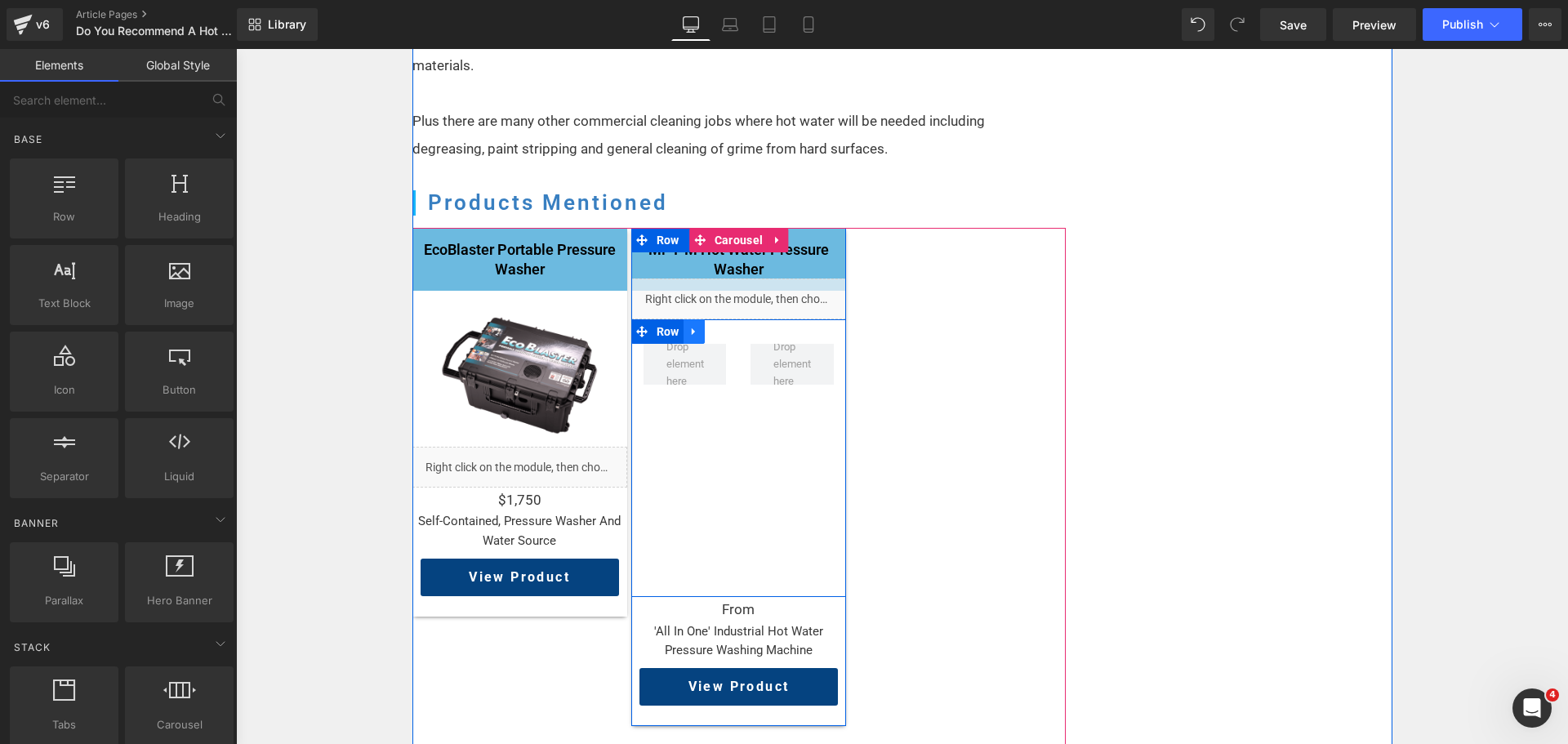
click at [688, 326] on icon at bounding box center [694, 332] width 11 height 12
click at [731, 326] on icon at bounding box center [737, 331] width 11 height 11
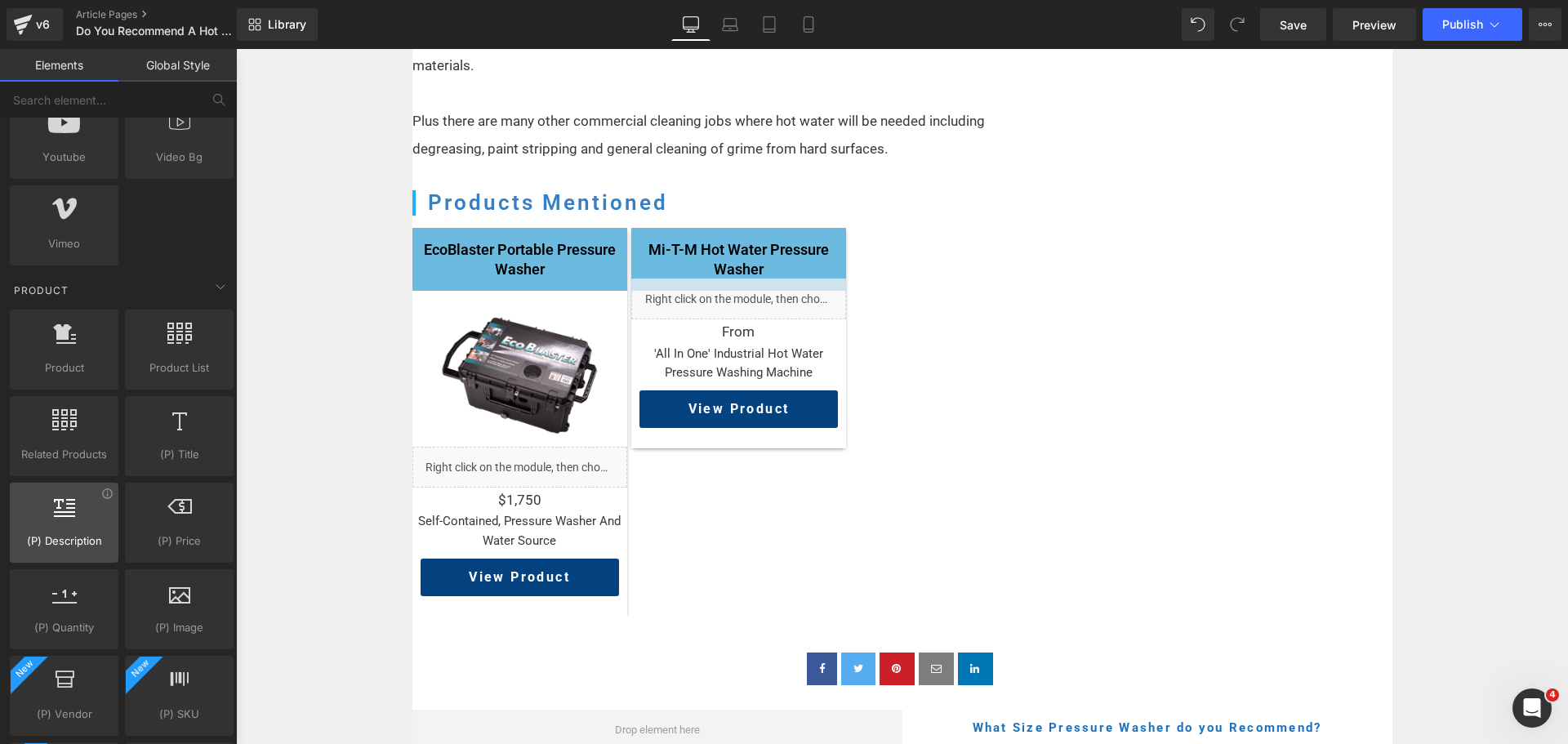
scroll to position [1307, 0]
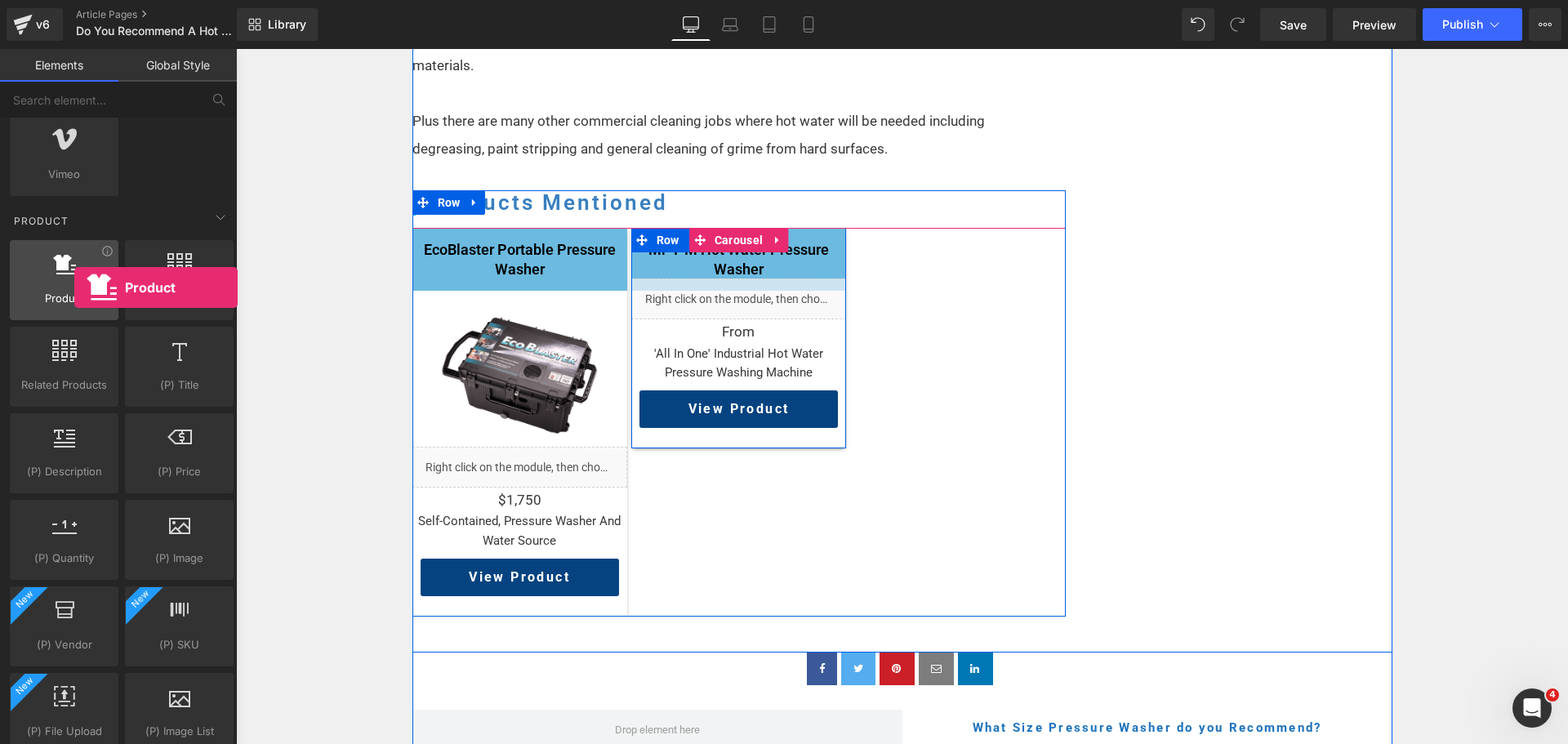
drag, startPoint x: 52, startPoint y: 274, endPoint x: 68, endPoint y: 287, distance: 20.6
click at [68, 287] on div at bounding box center [64, 271] width 99 height 37
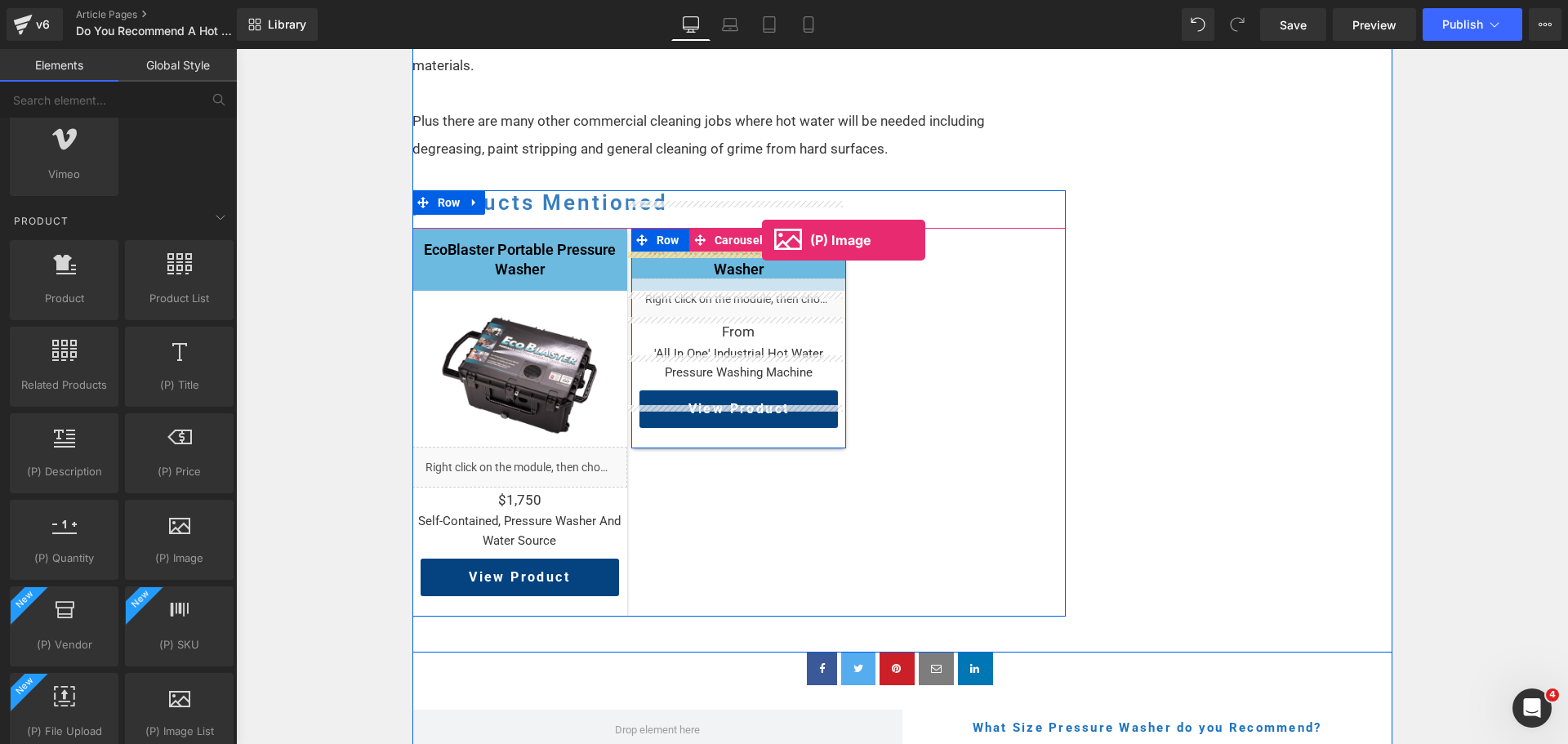
drag, startPoint x: 407, startPoint y: 591, endPoint x: 762, endPoint y: 241, distance: 498.5
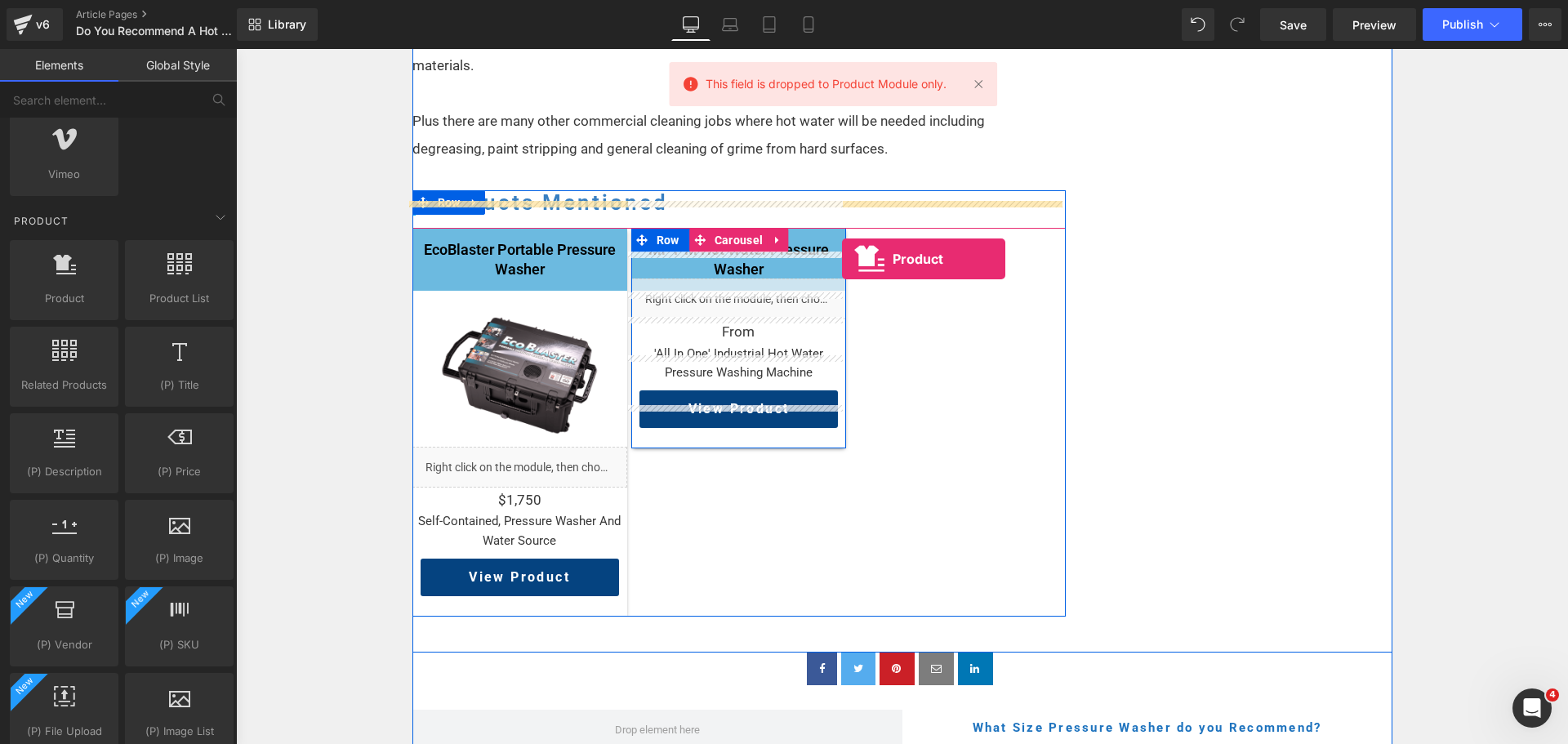
drag, startPoint x: 315, startPoint y: 338, endPoint x: 838, endPoint y: 259, distance: 528.9
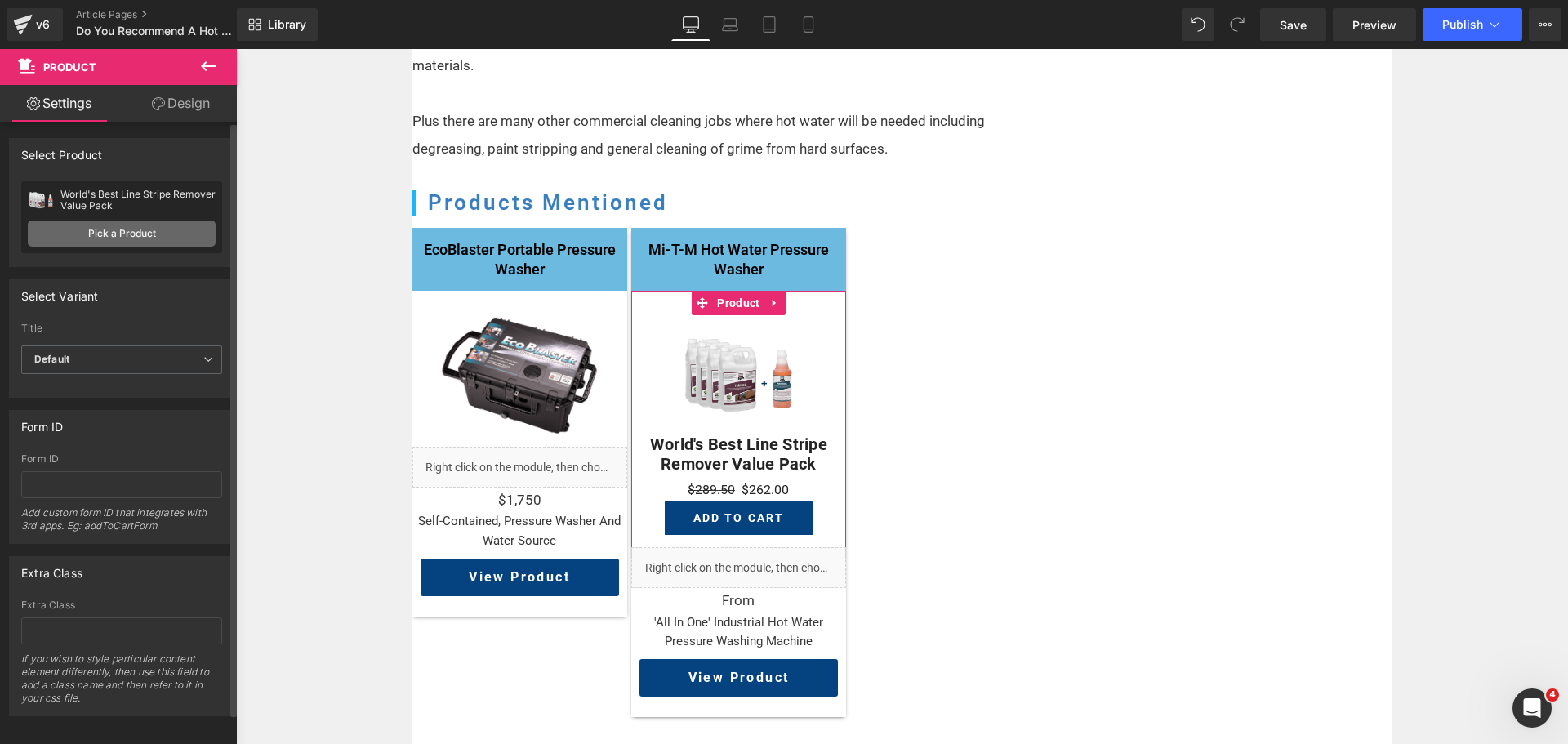
click at [154, 224] on link "Pick a Product" at bounding box center [122, 234] width 188 height 26
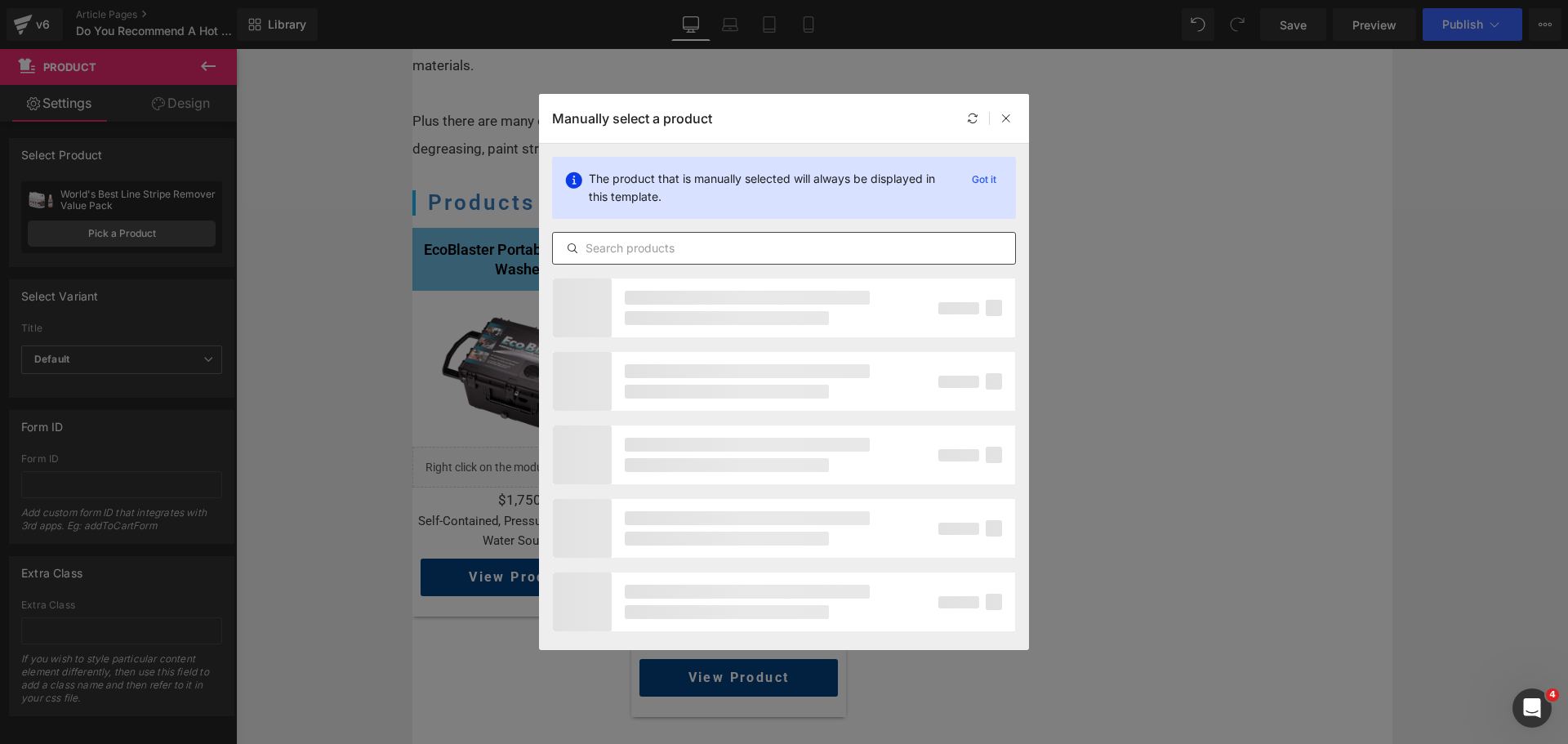
click at [732, 232] on div at bounding box center [784, 248] width 464 height 33
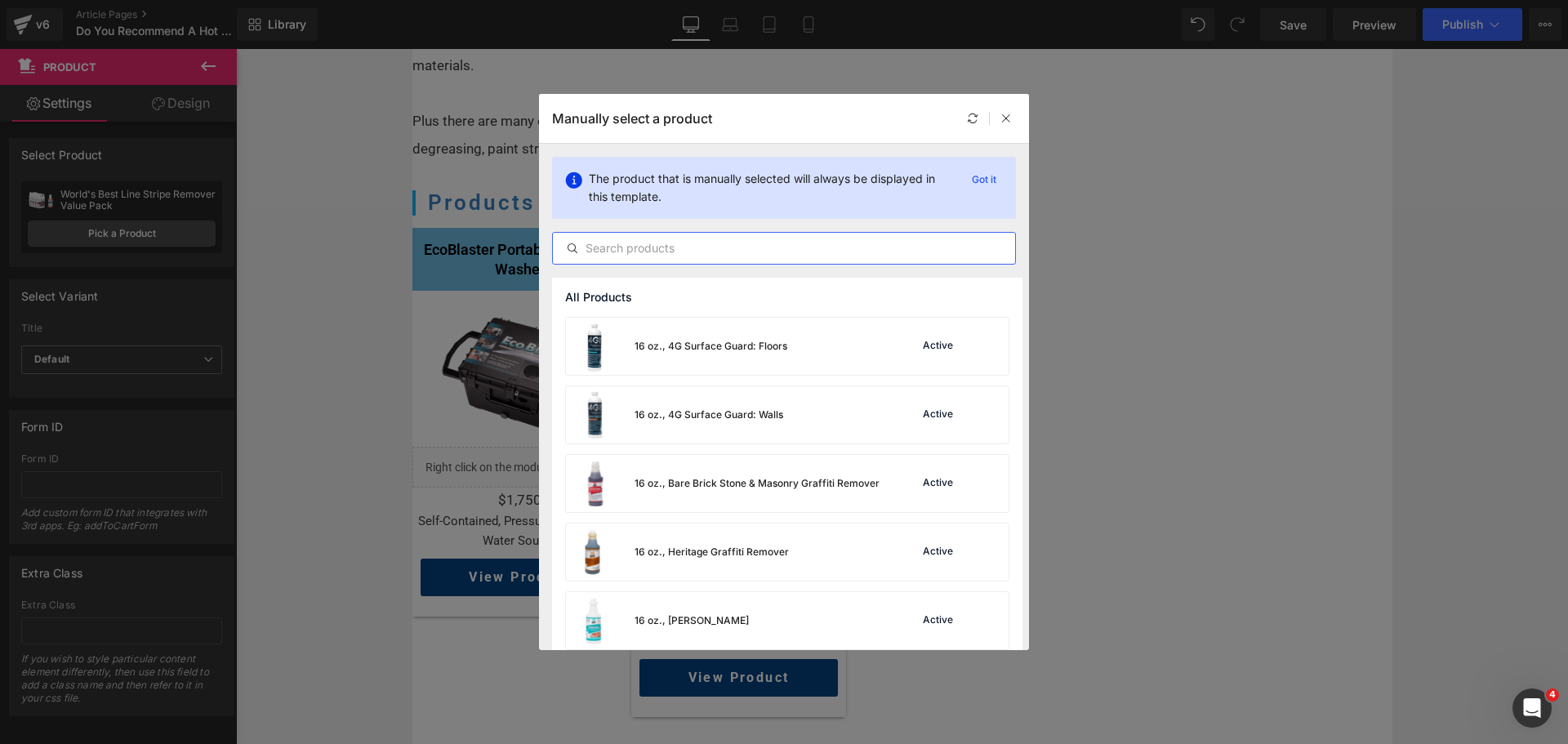
click at [732, 243] on input "text" at bounding box center [784, 249] width 463 height 19
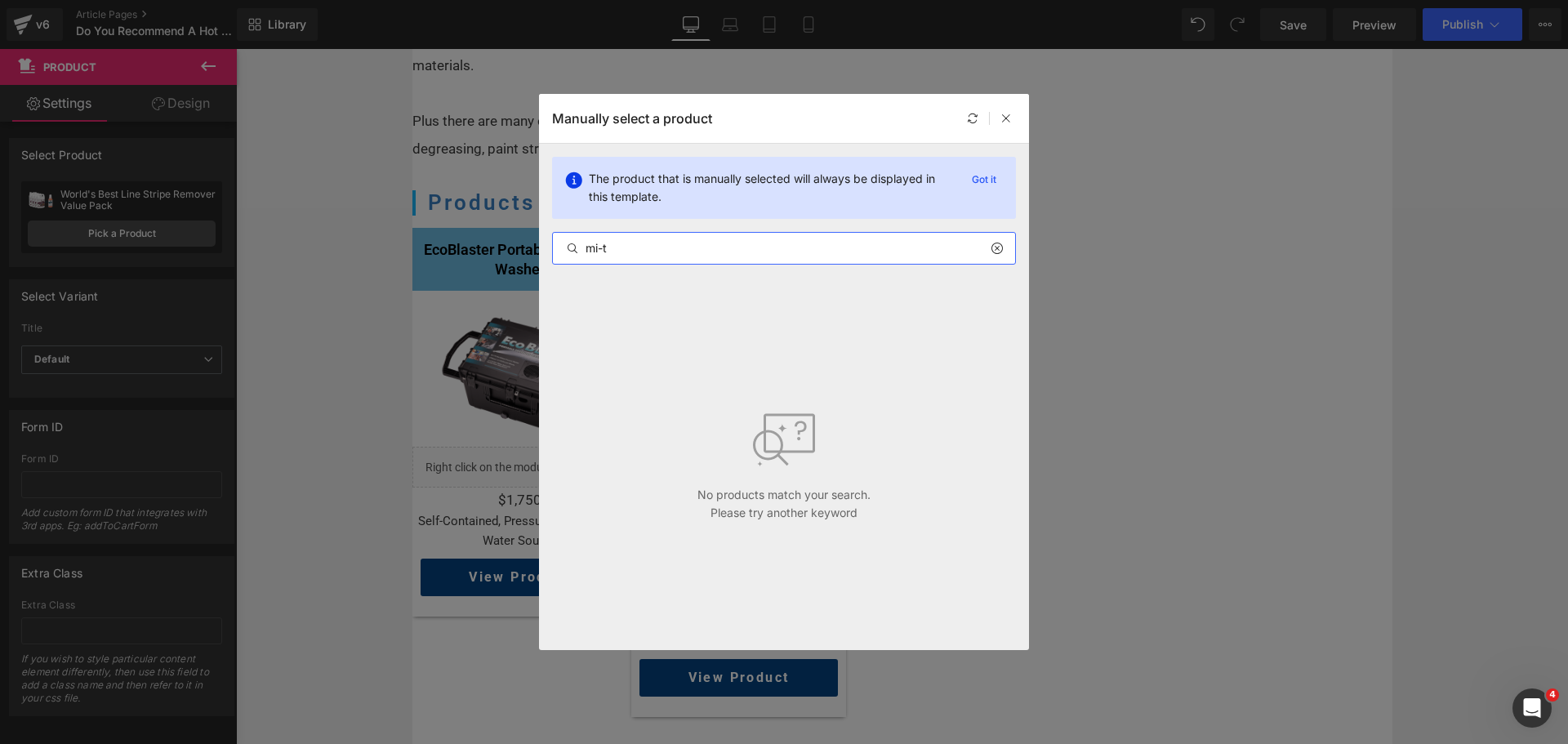
click at [759, 248] on input "mi-t" at bounding box center [784, 249] width 463 height 19
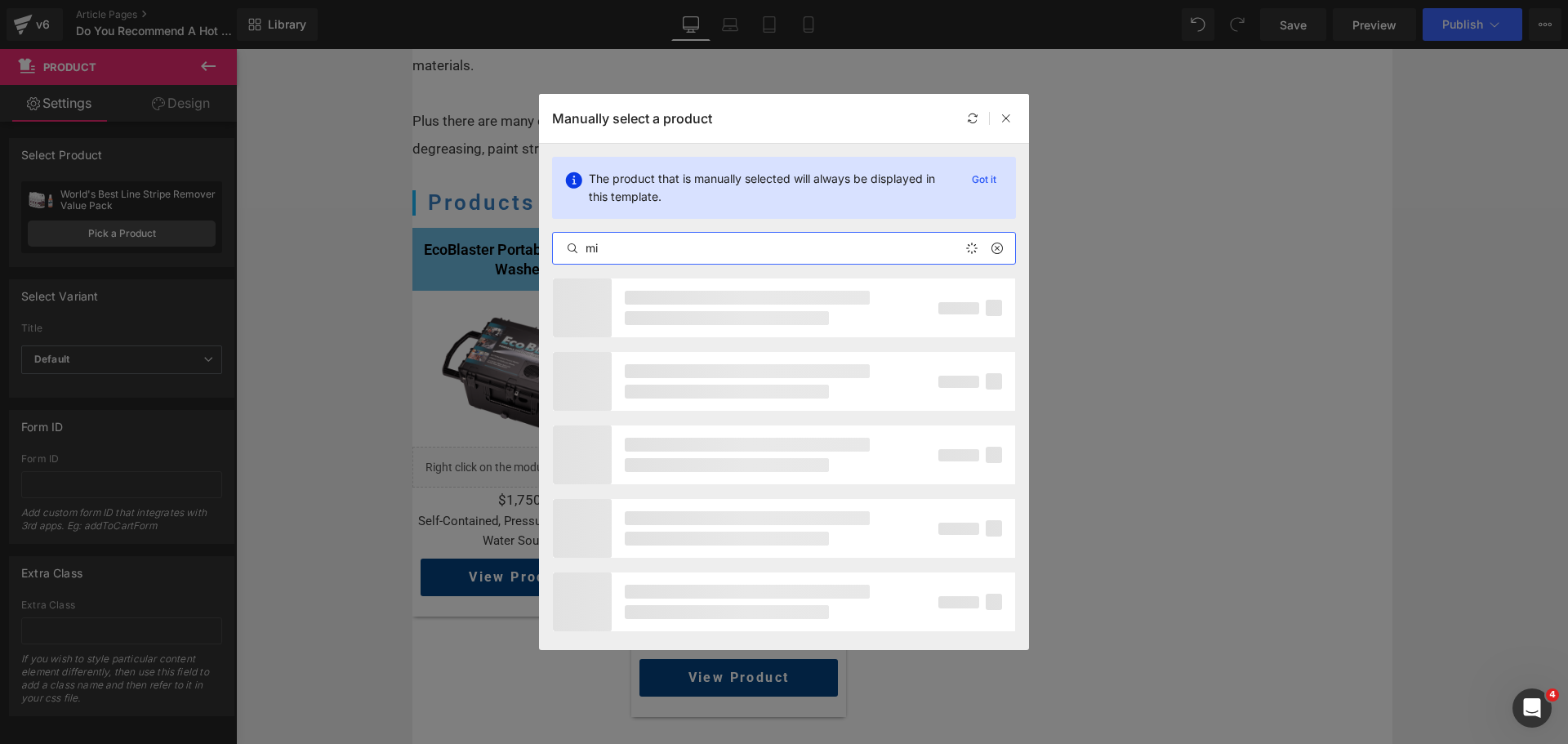
type input "m"
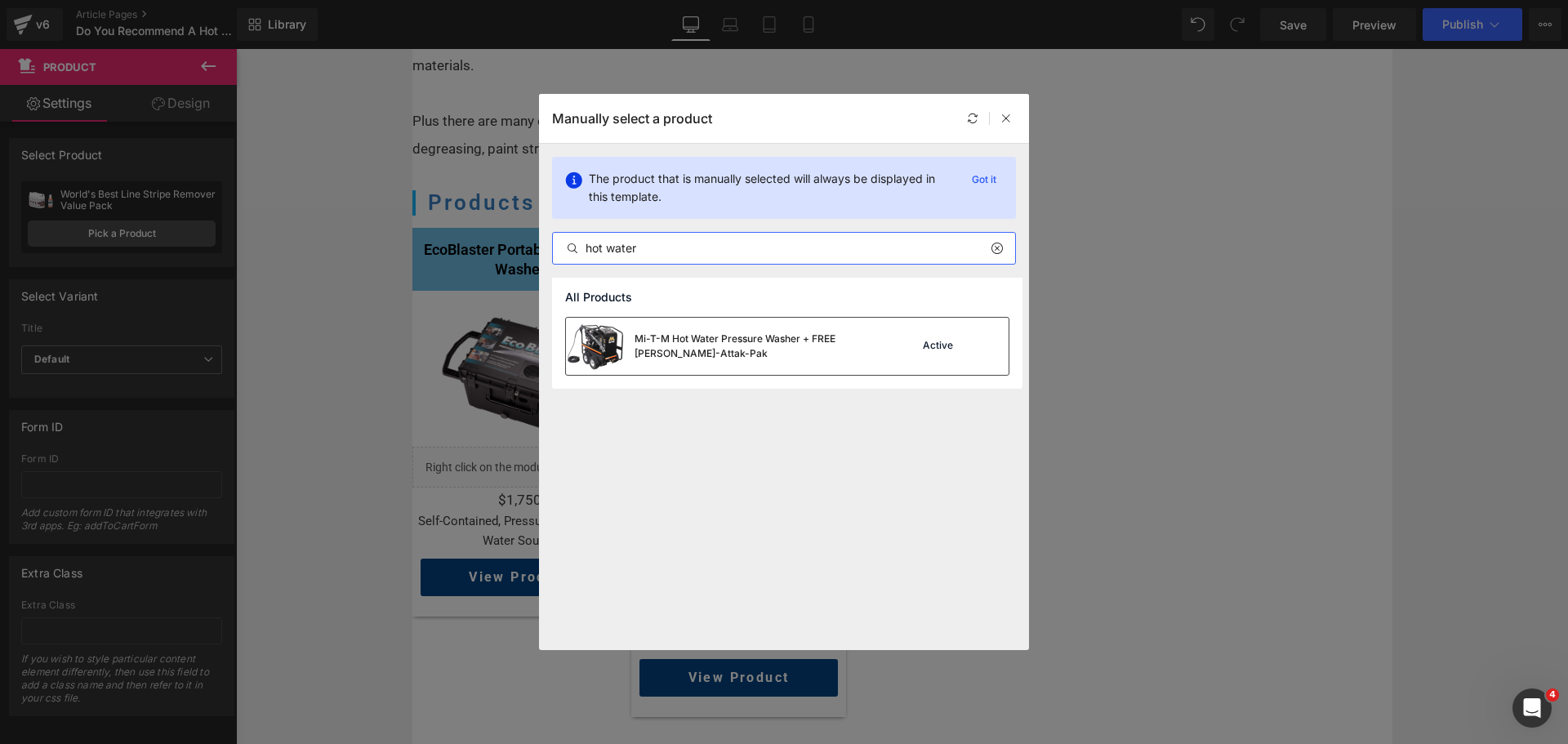
type input "hot water"
click at [728, 341] on div "Mi-T-M Hot Water Pressure Washer + FREE [PERSON_NAME]-Attak-Pak" at bounding box center [757, 346] width 245 height 29
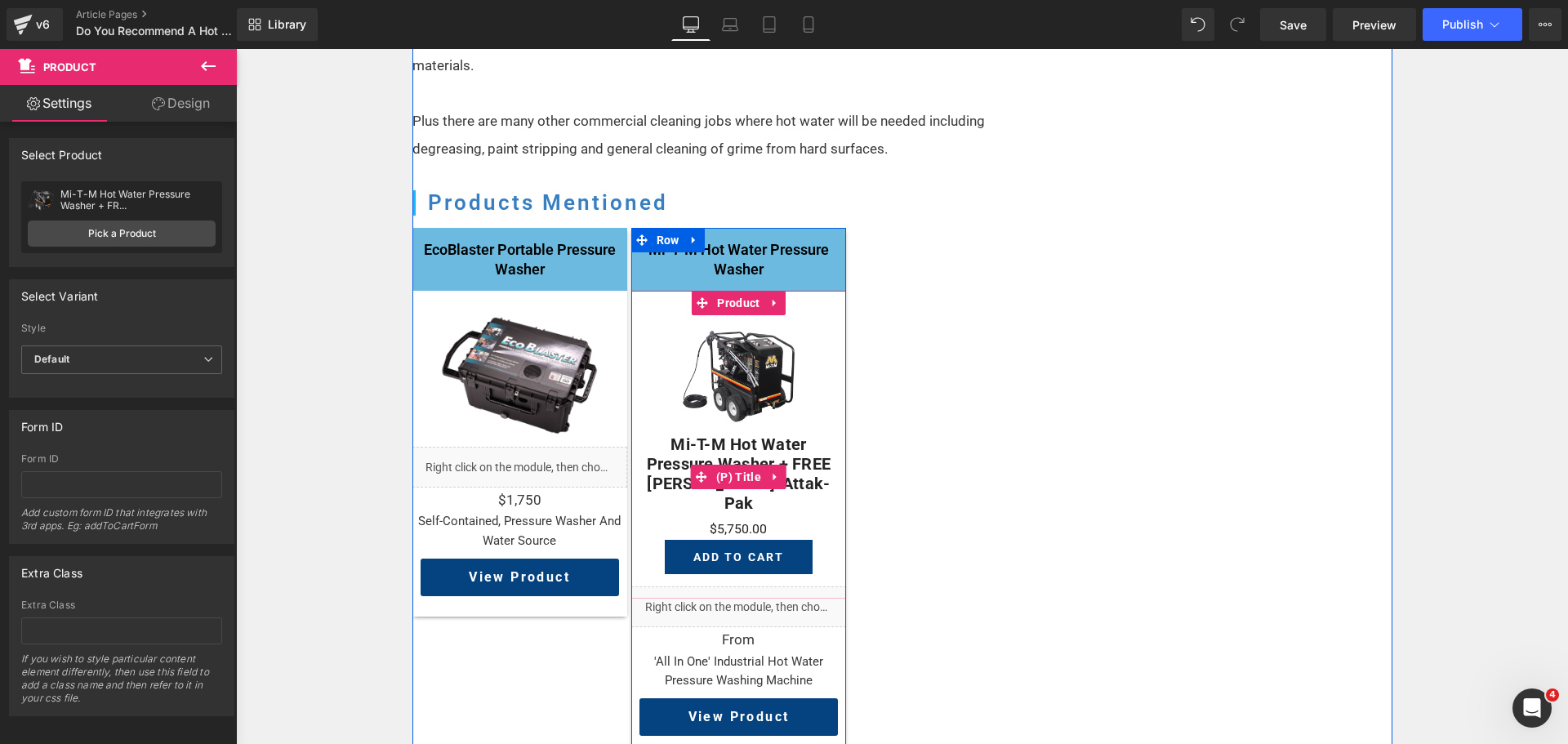
click at [766, 465] on link at bounding box center [776, 477] width 21 height 25
click at [780, 472] on icon at bounding box center [786, 477] width 11 height 11
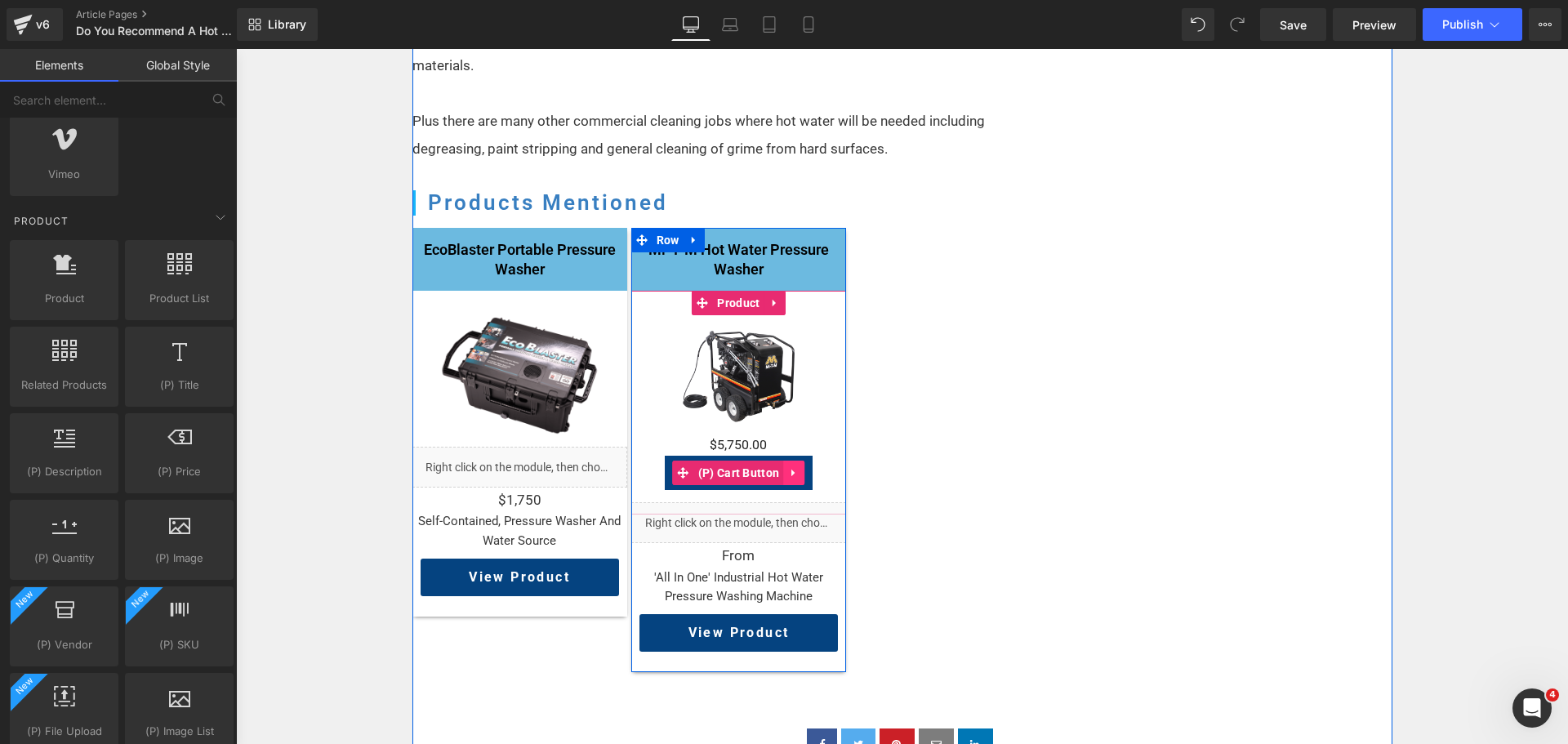
click at [789, 466] on icon at bounding box center [794, 473] width 11 height 12
click at [799, 466] on icon at bounding box center [804, 473] width 11 height 12
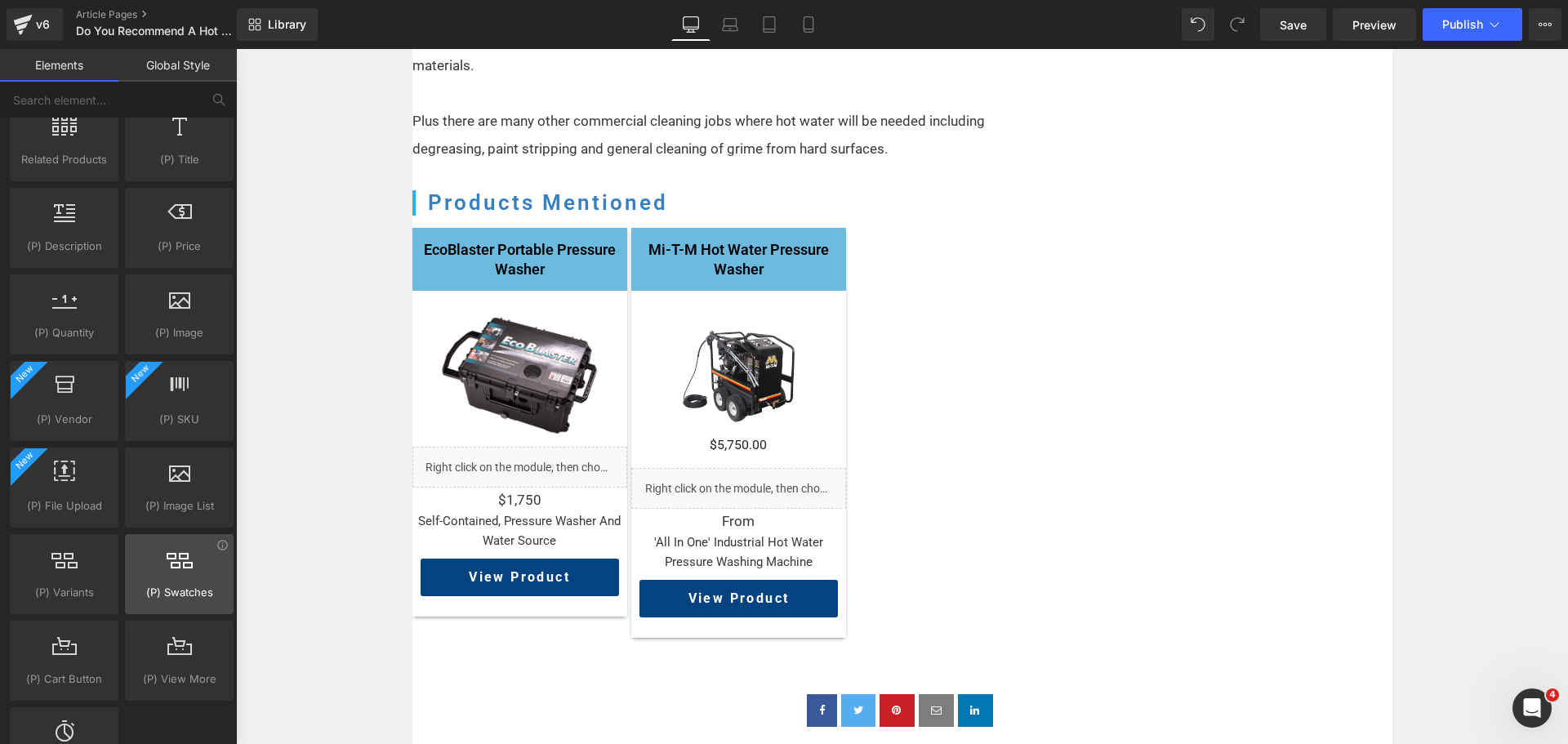
scroll to position [1553, 0]
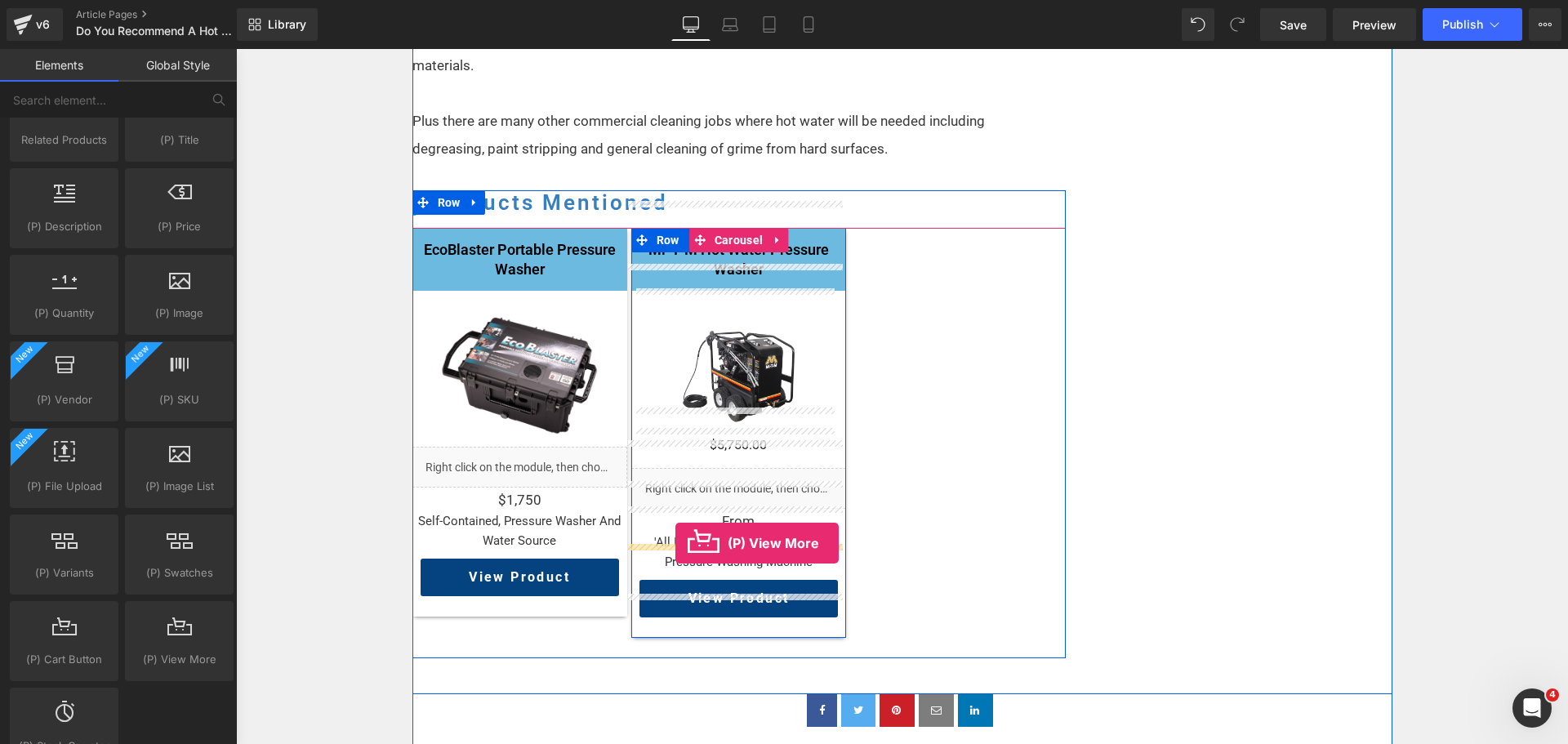
drag, startPoint x: 406, startPoint y: 674, endPoint x: 675, endPoint y: 544, distance: 298.8
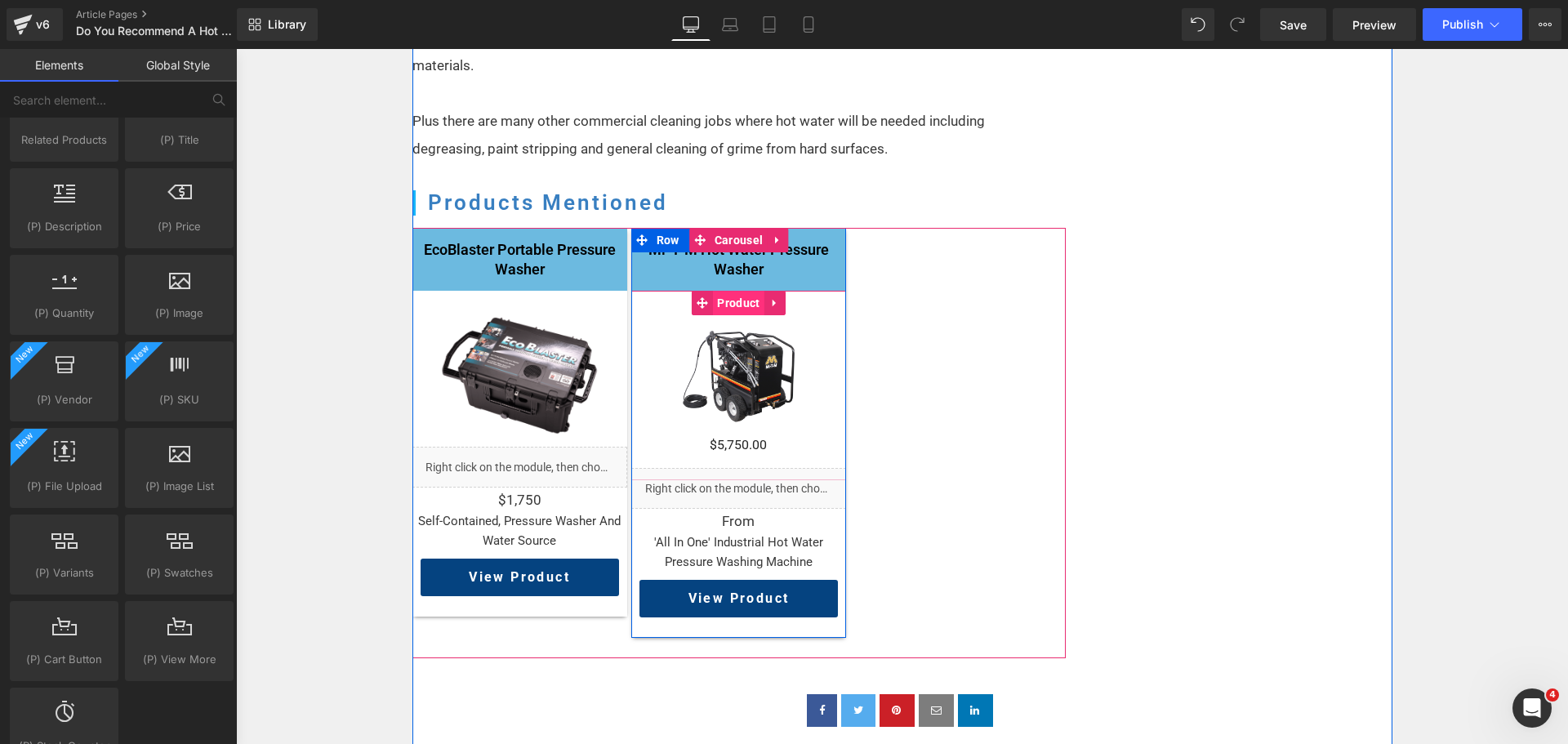
click at [732, 291] on span "Product" at bounding box center [738, 303] width 51 height 25
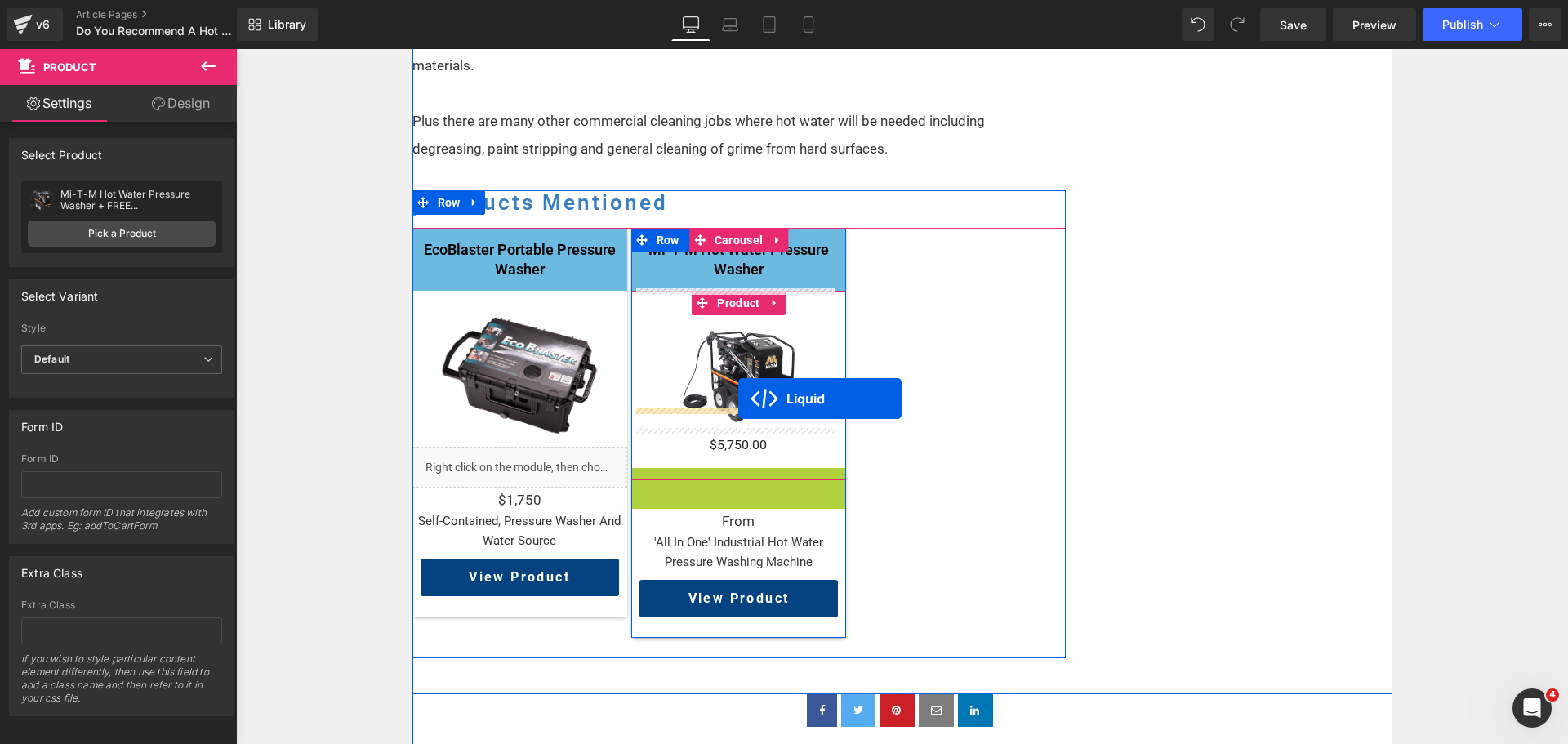
drag, startPoint x: 723, startPoint y: 458, endPoint x: 738, endPoint y: 399, distance: 60.9
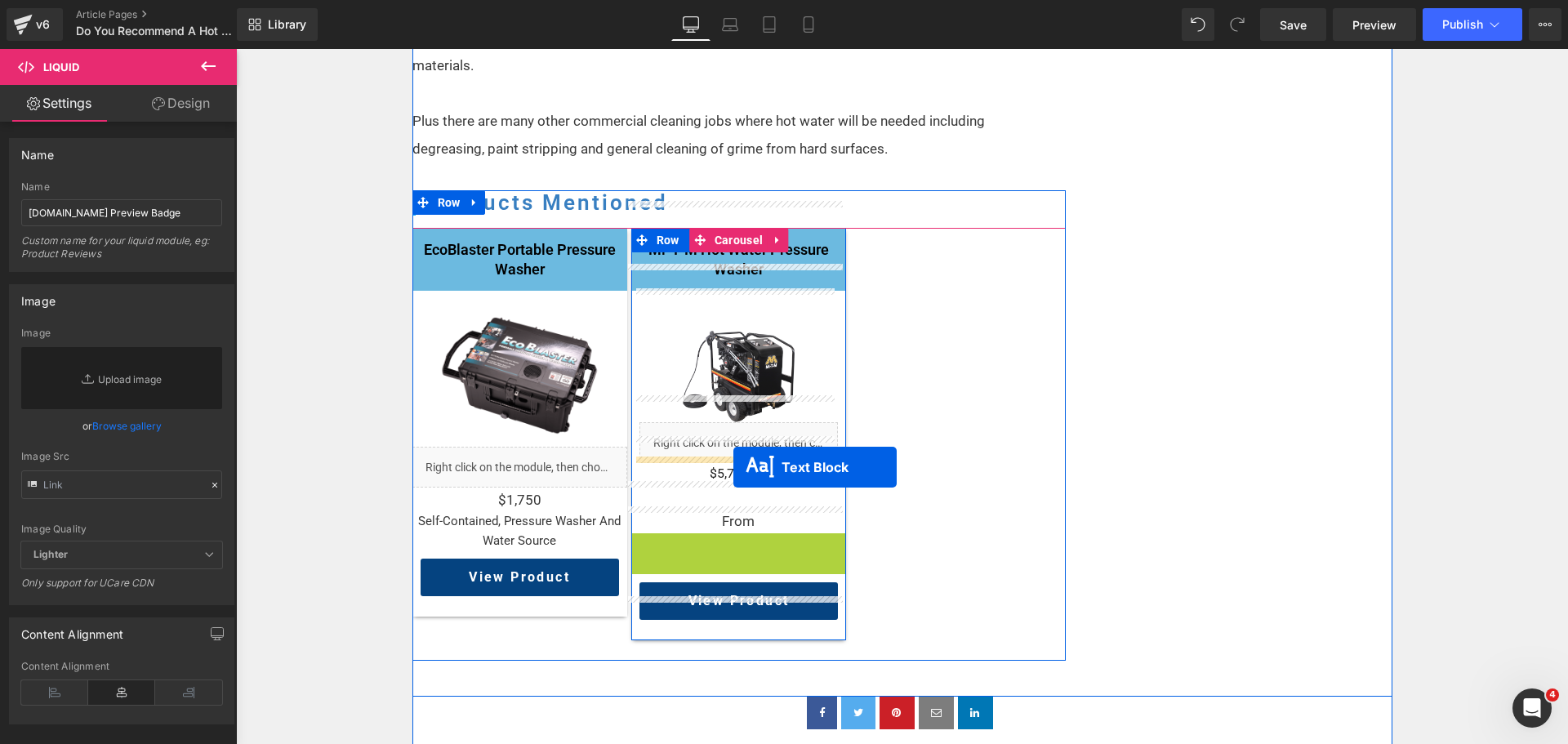
drag, startPoint x: 725, startPoint y: 527, endPoint x: 733, endPoint y: 467, distance: 60.5
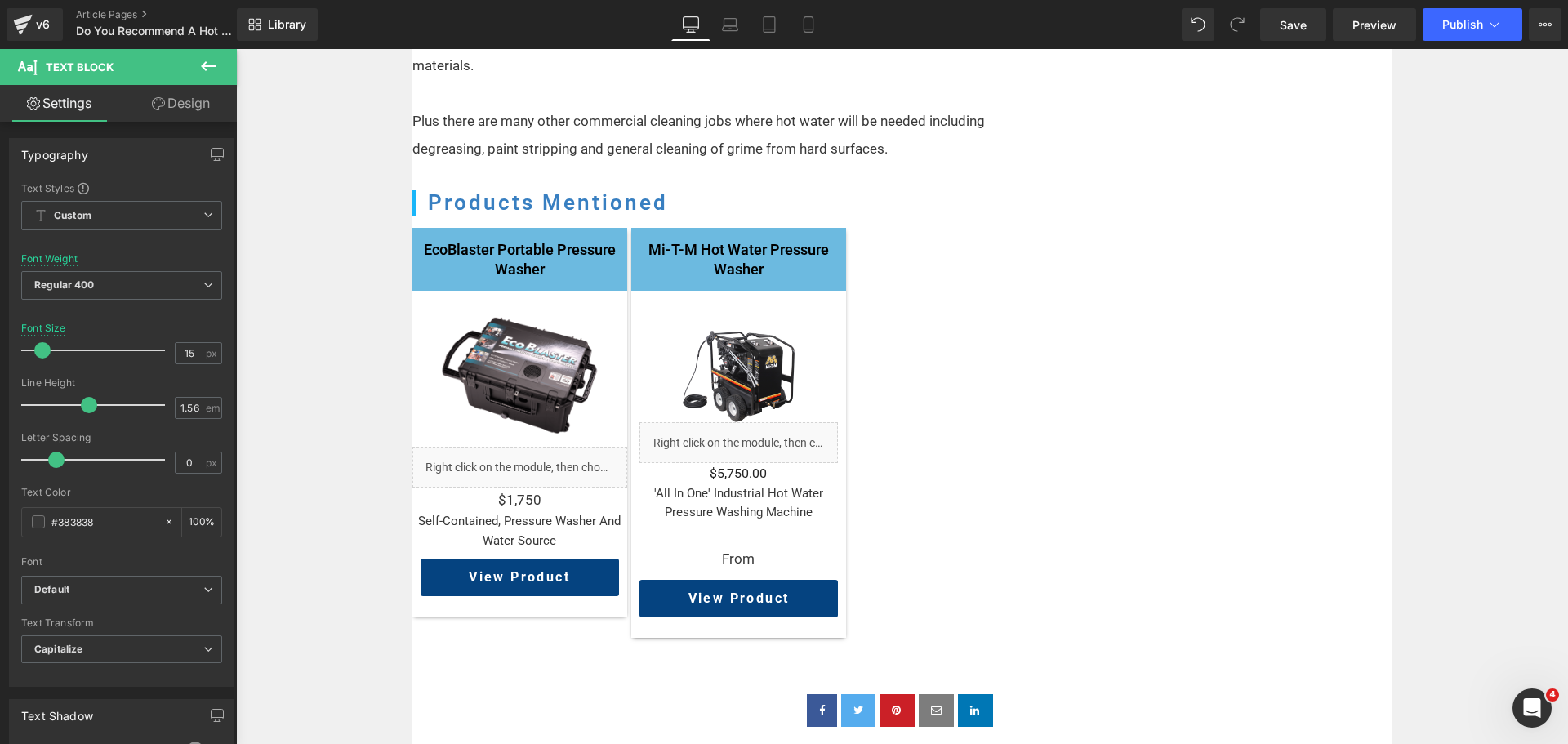
click at [216, 69] on icon at bounding box center [208, 66] width 19 height 19
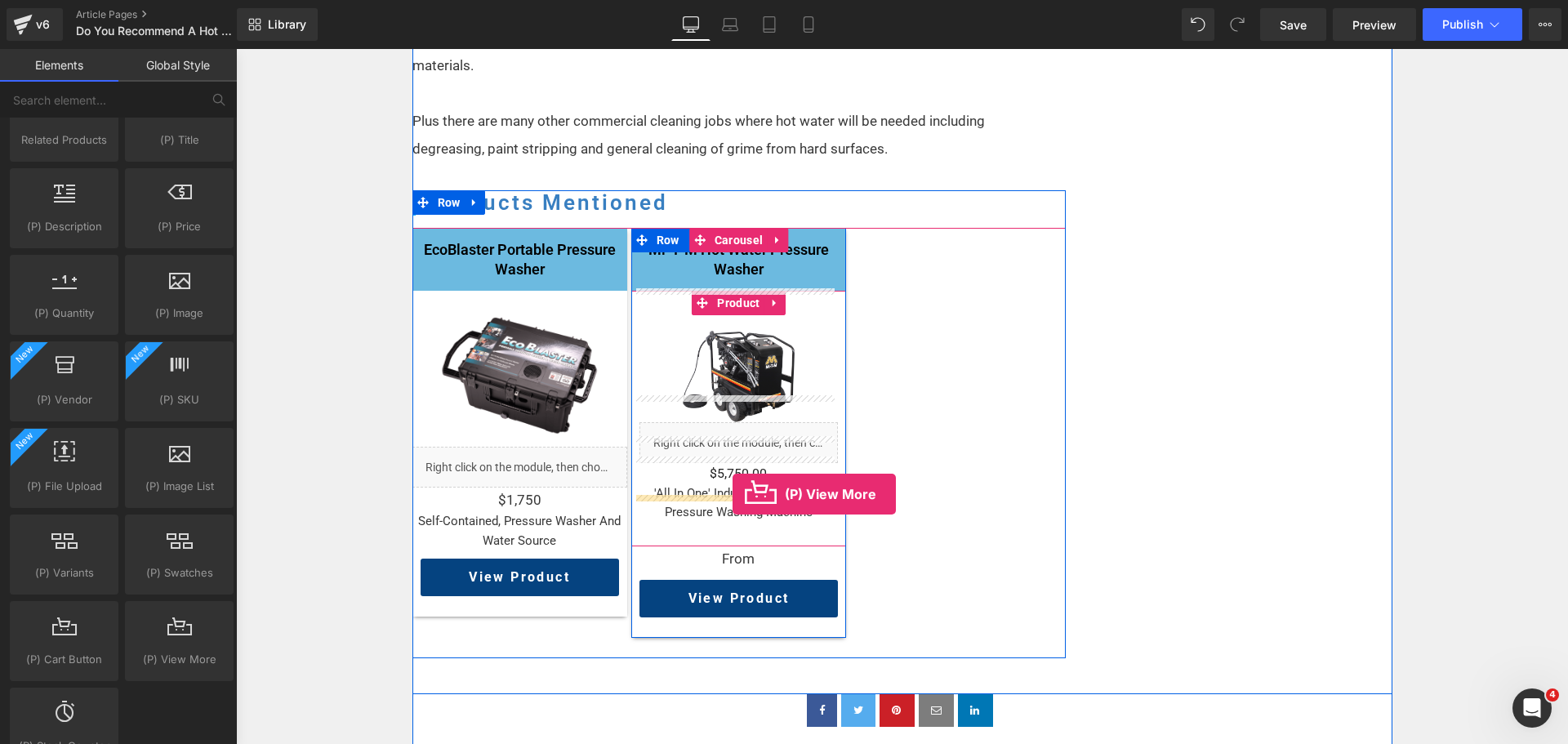
drag, startPoint x: 421, startPoint y: 702, endPoint x: 732, endPoint y: 495, distance: 373.6
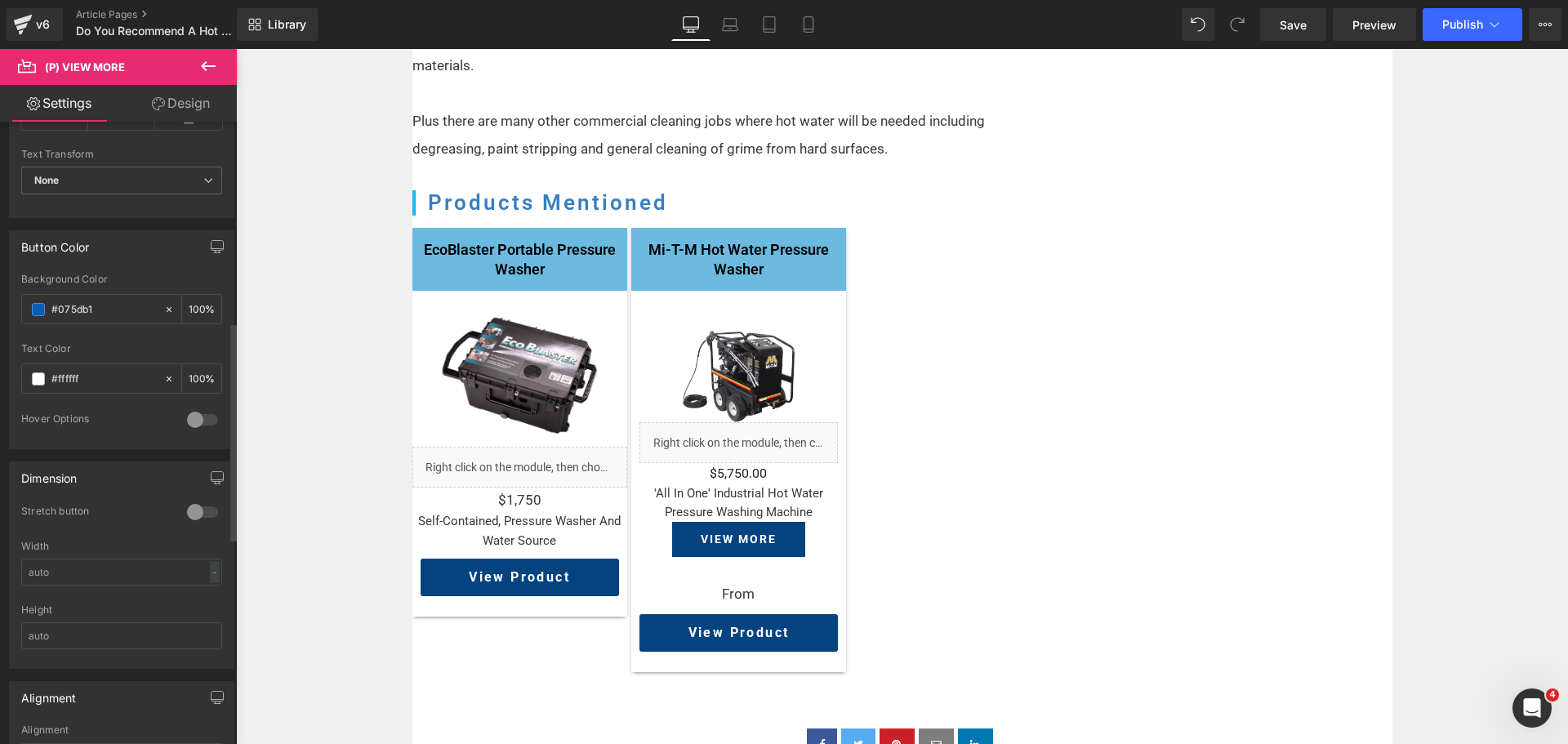
scroll to position [572, 0]
click at [199, 504] on div at bounding box center [202, 506] width 40 height 26
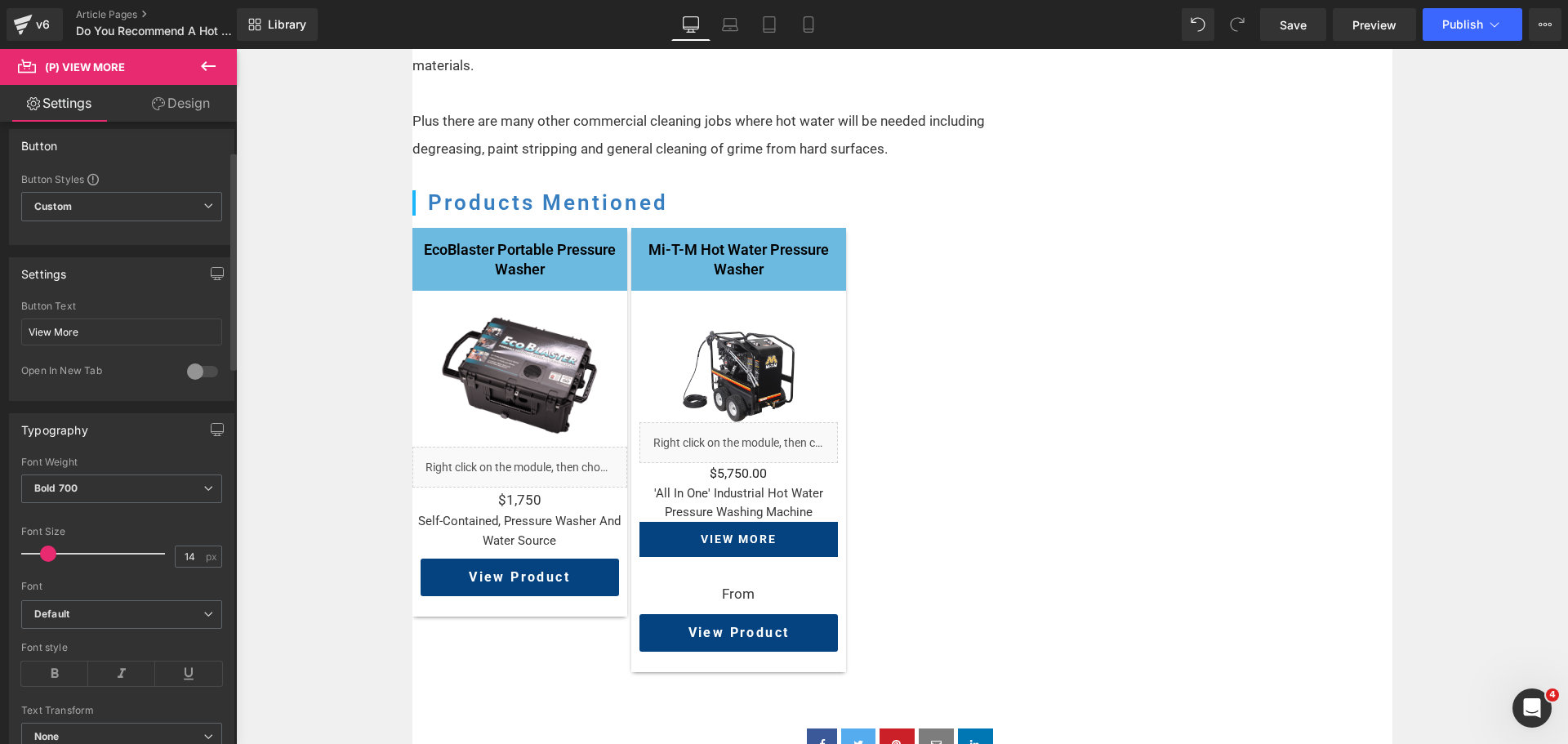
scroll to position [0, 0]
drag, startPoint x: 88, startPoint y: 343, endPoint x: 53, endPoint y: 340, distance: 35.1
click at [53, 340] on input "View More" at bounding box center [121, 341] width 201 height 27
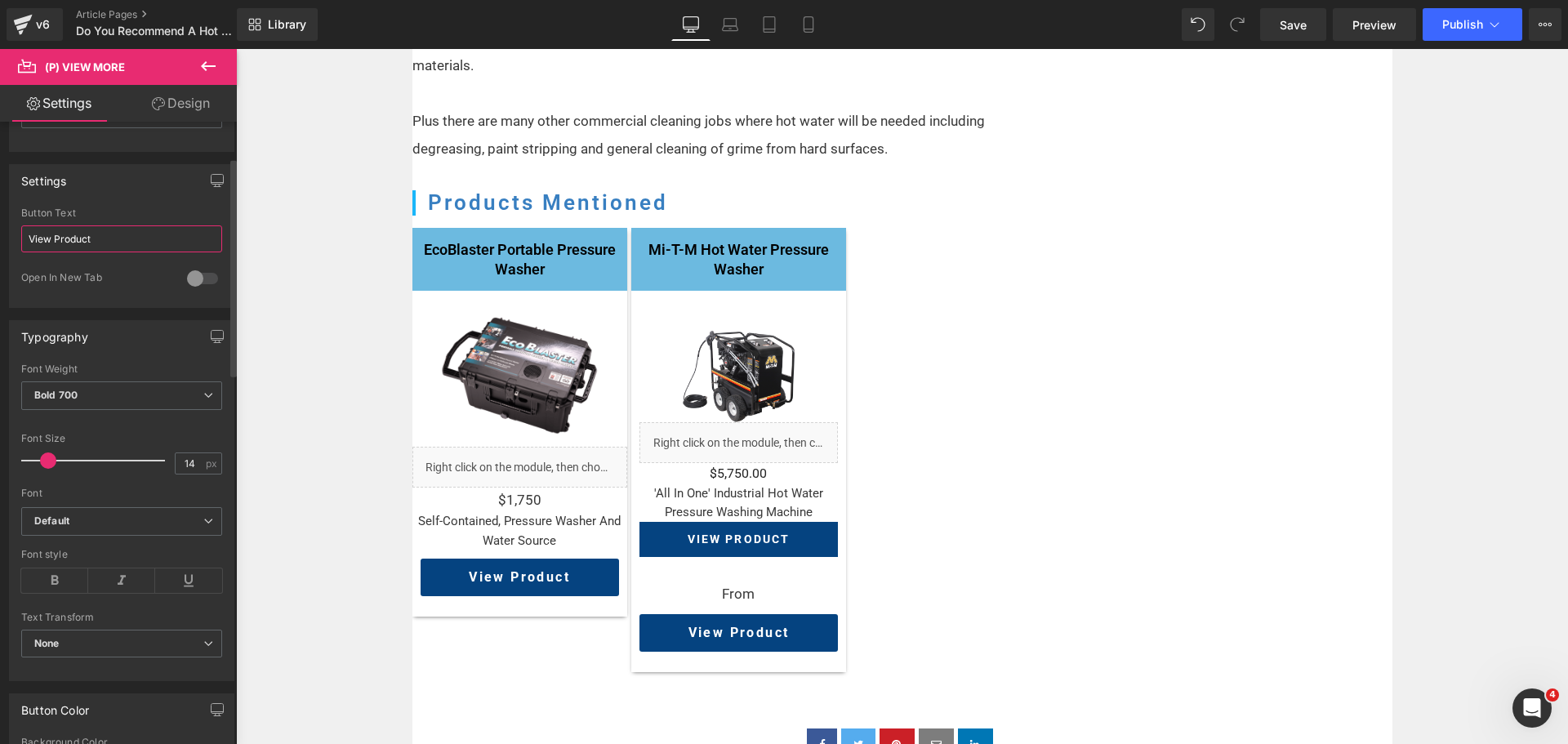
scroll to position [245, 0]
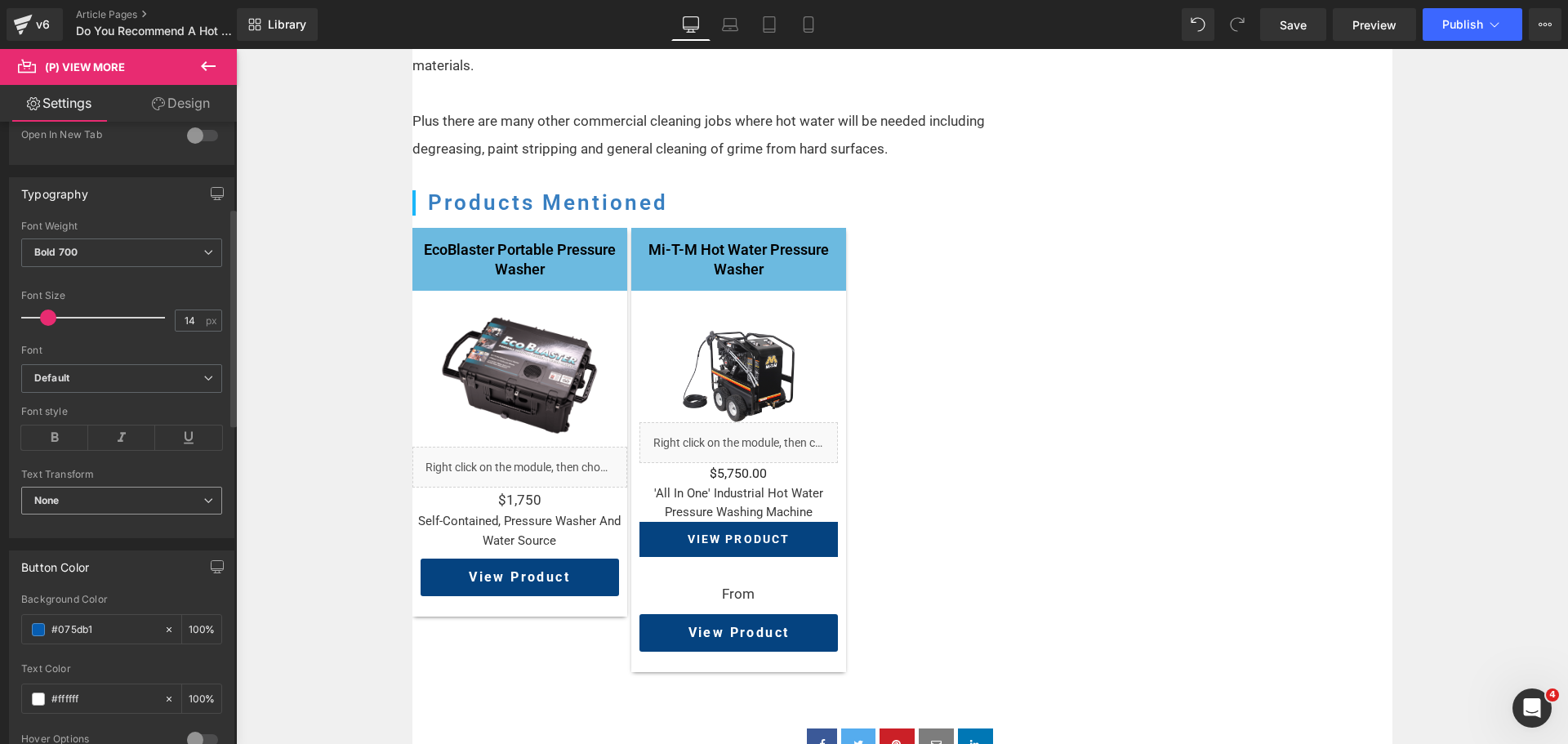
type input "View Product"
click at [107, 503] on span "None" at bounding box center [121, 501] width 201 height 29
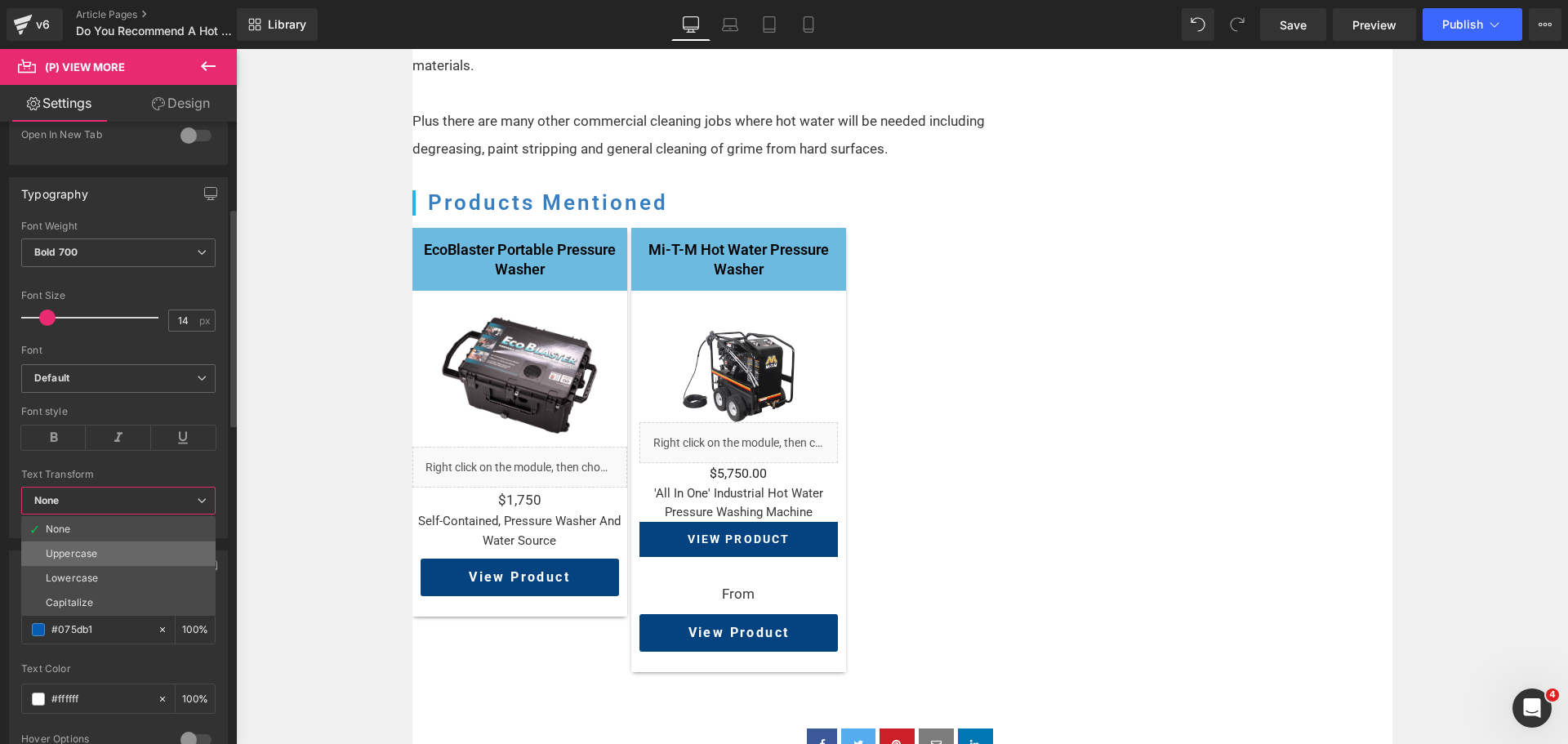
click at [98, 550] on li "Uppercase" at bounding box center [118, 554] width 194 height 25
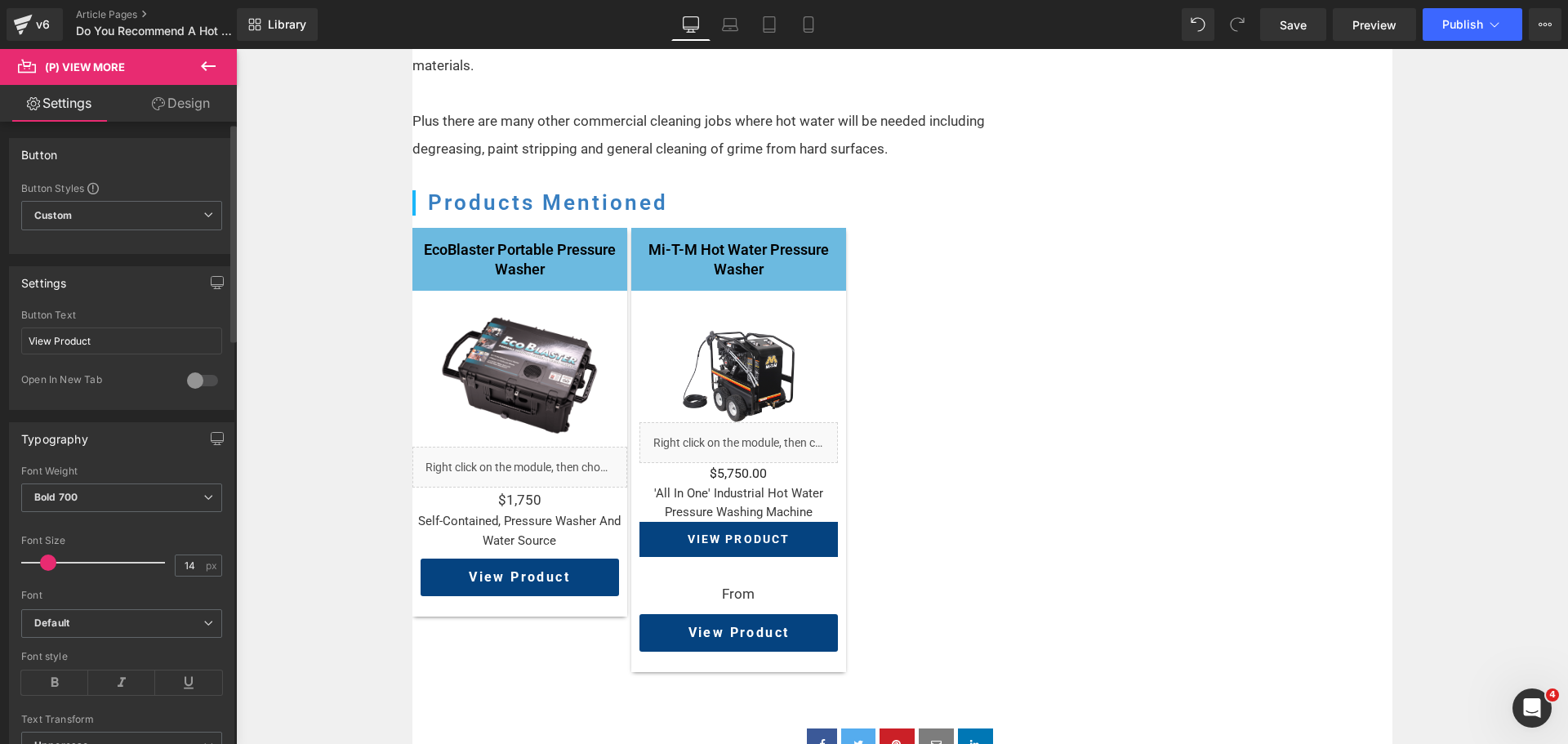
scroll to position [327, 0]
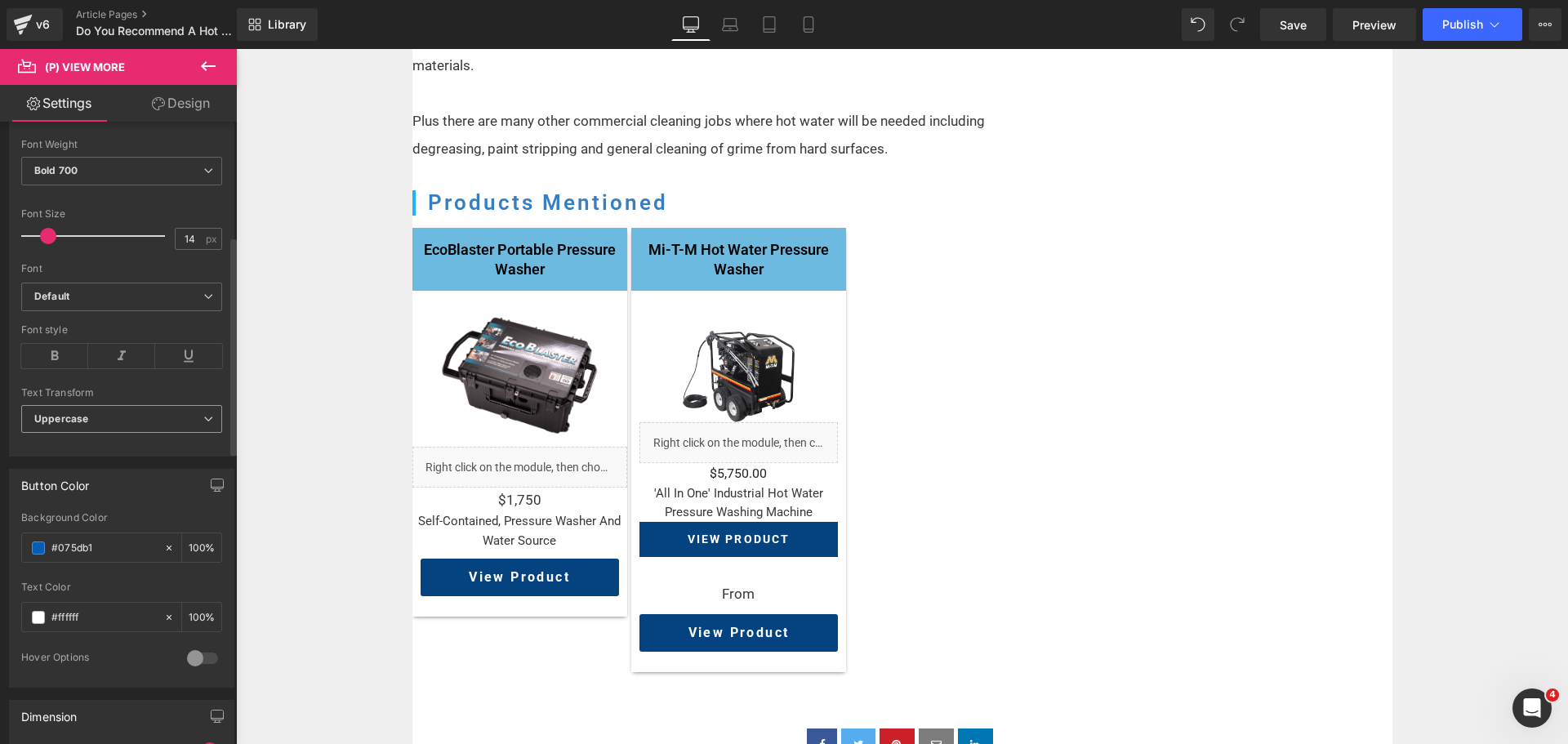
click at [93, 413] on span "Uppercase" at bounding box center [121, 419] width 201 height 29
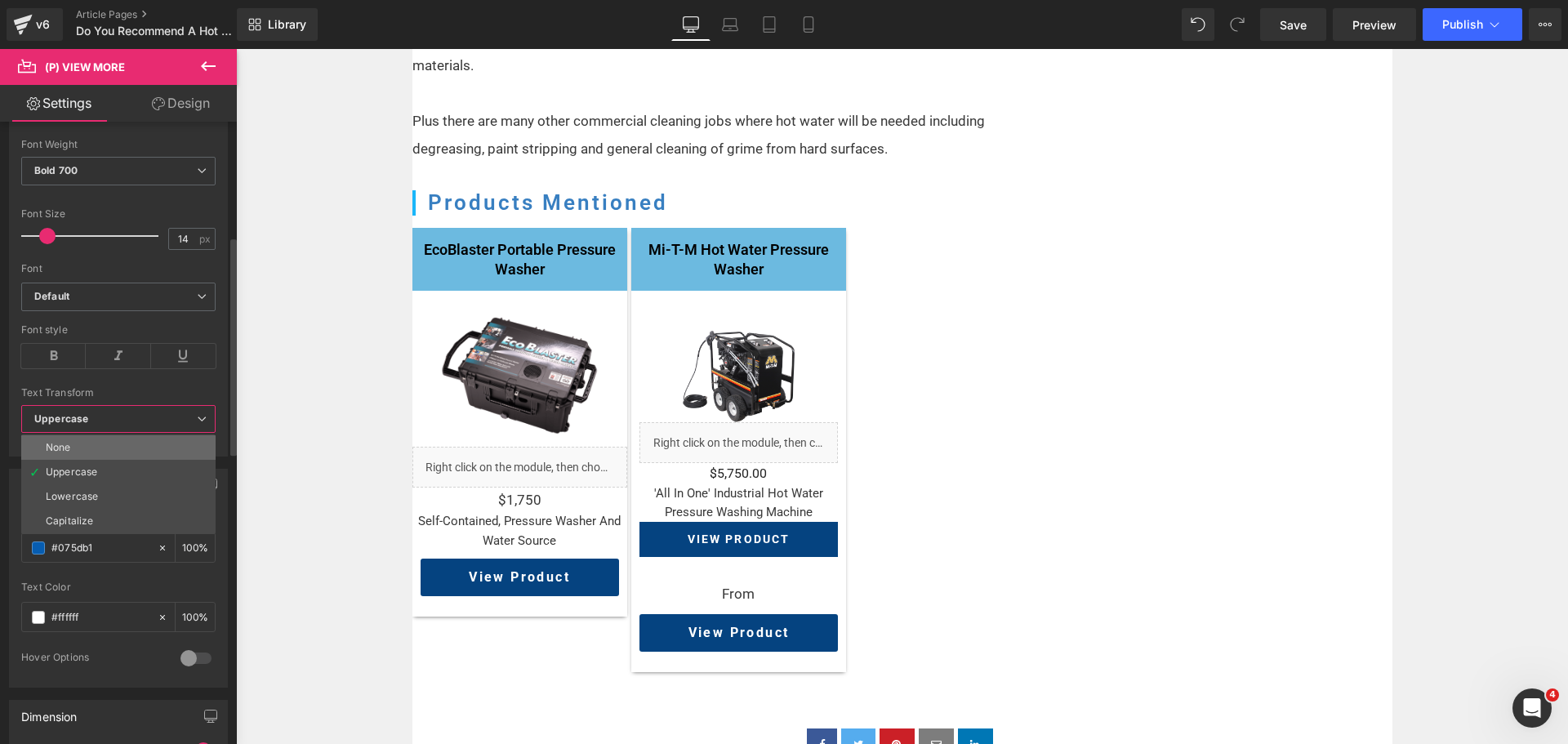
click at [102, 455] on li "None" at bounding box center [118, 448] width 194 height 25
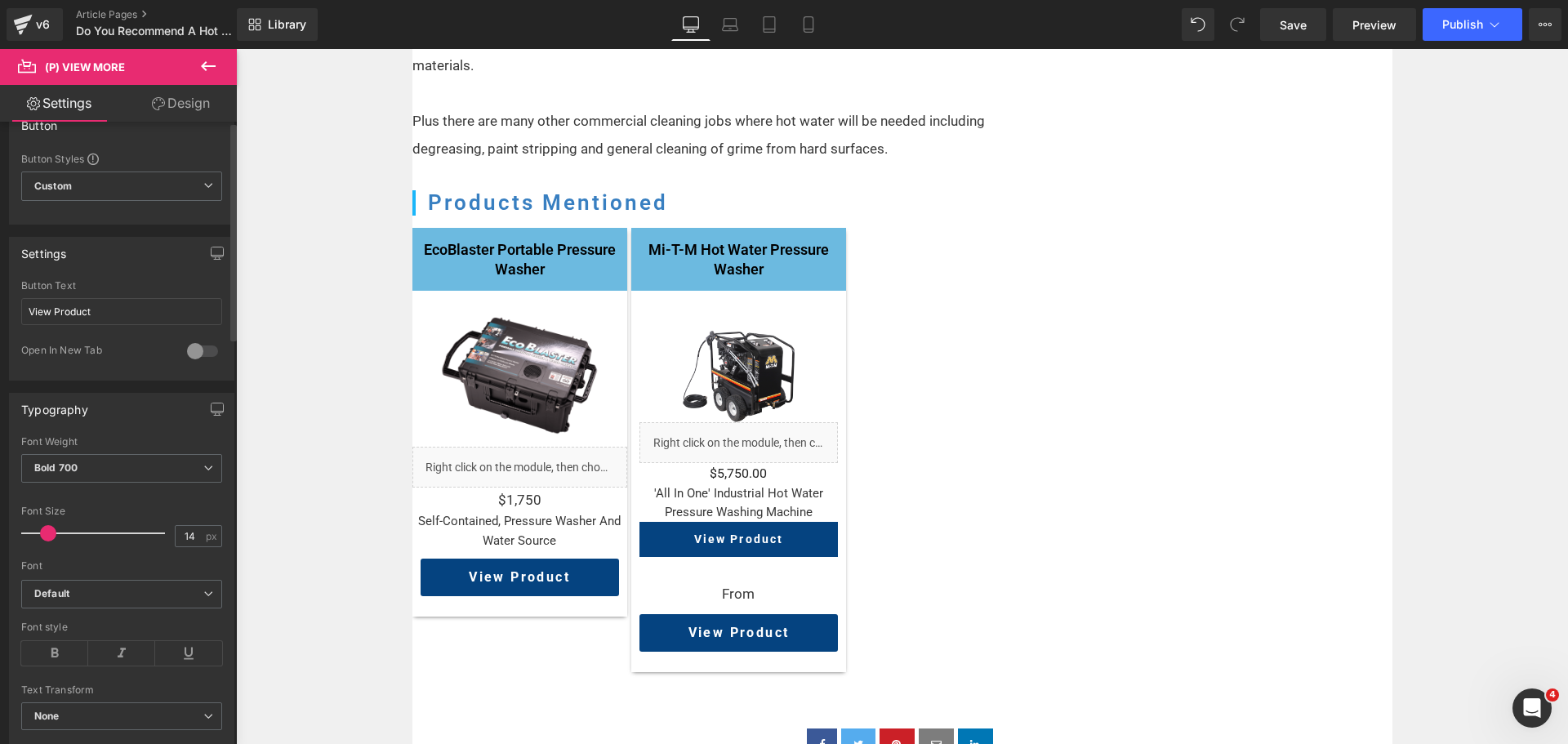
scroll to position [0, 0]
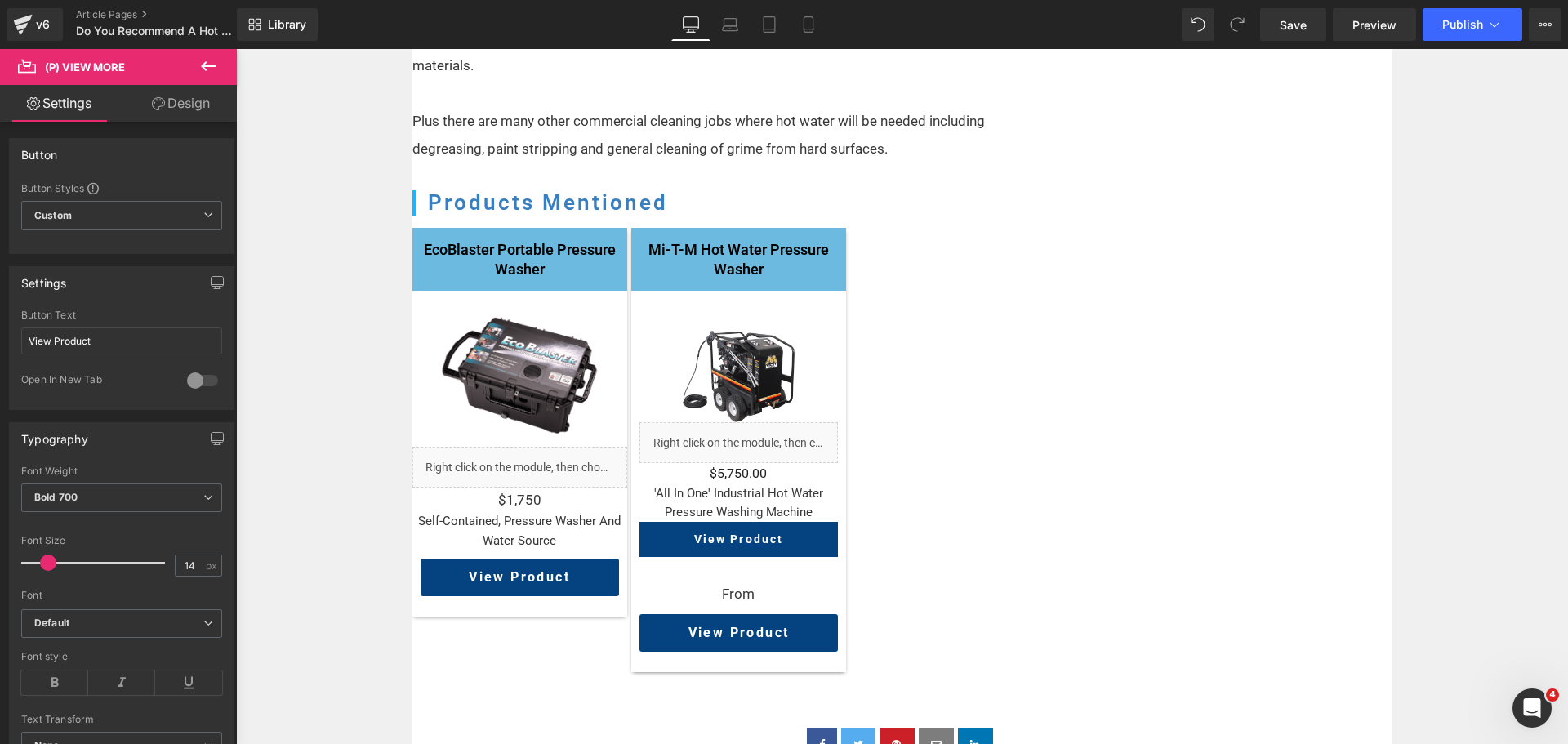
click at [184, 102] on link "Design" at bounding box center [181, 104] width 119 height 37
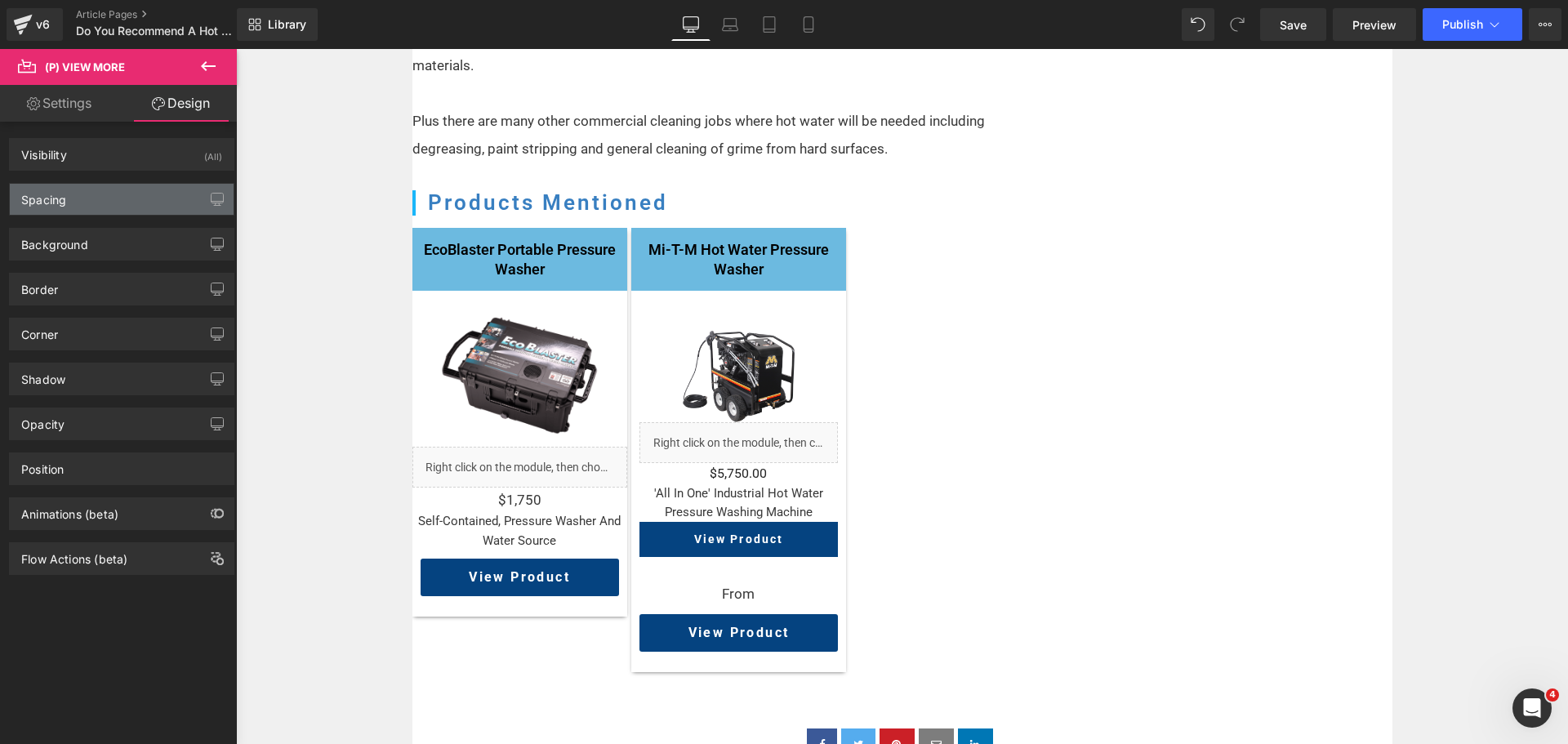
click at [106, 192] on div "Spacing" at bounding box center [121, 199] width 224 height 31
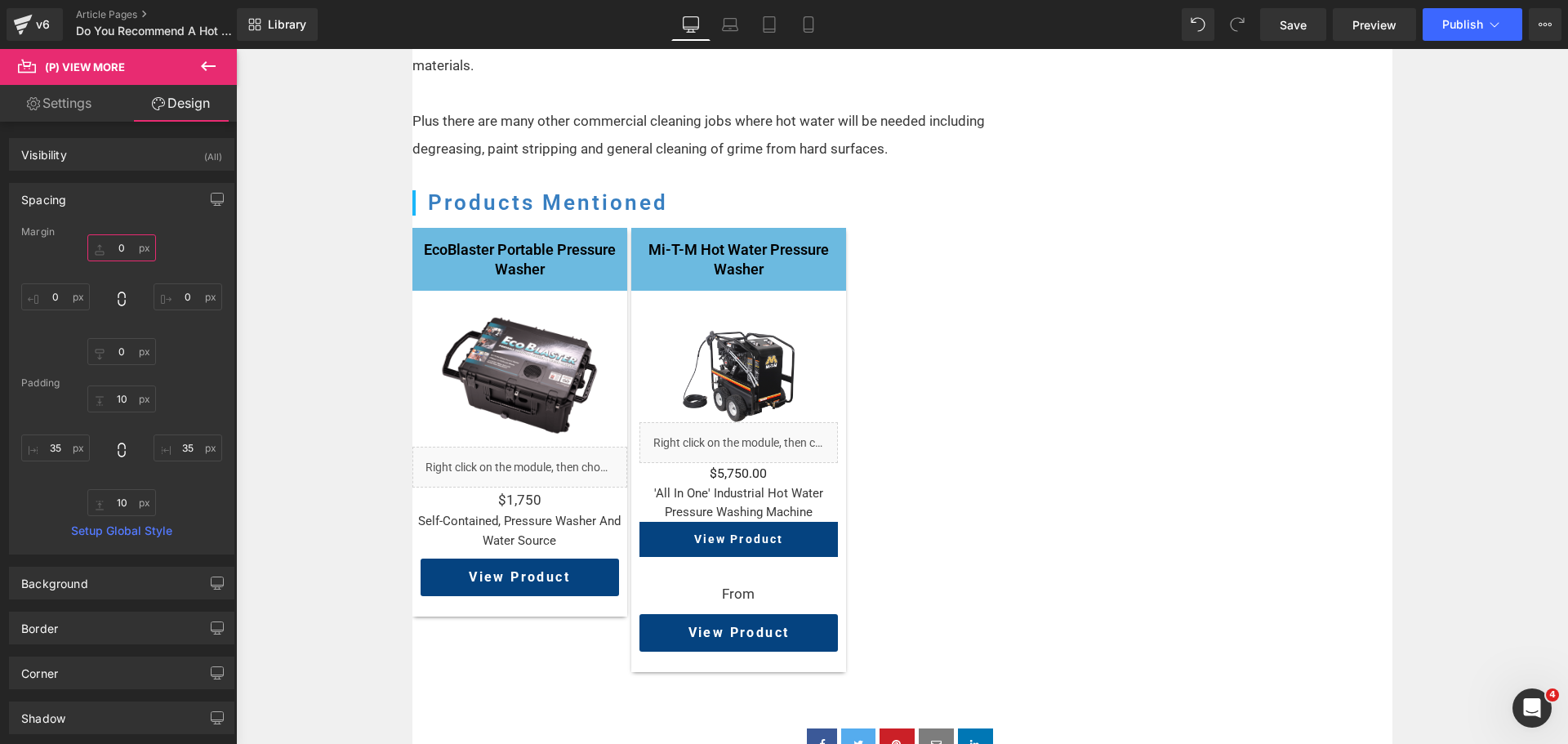
click at [124, 244] on input "0" at bounding box center [122, 248] width 68 height 27
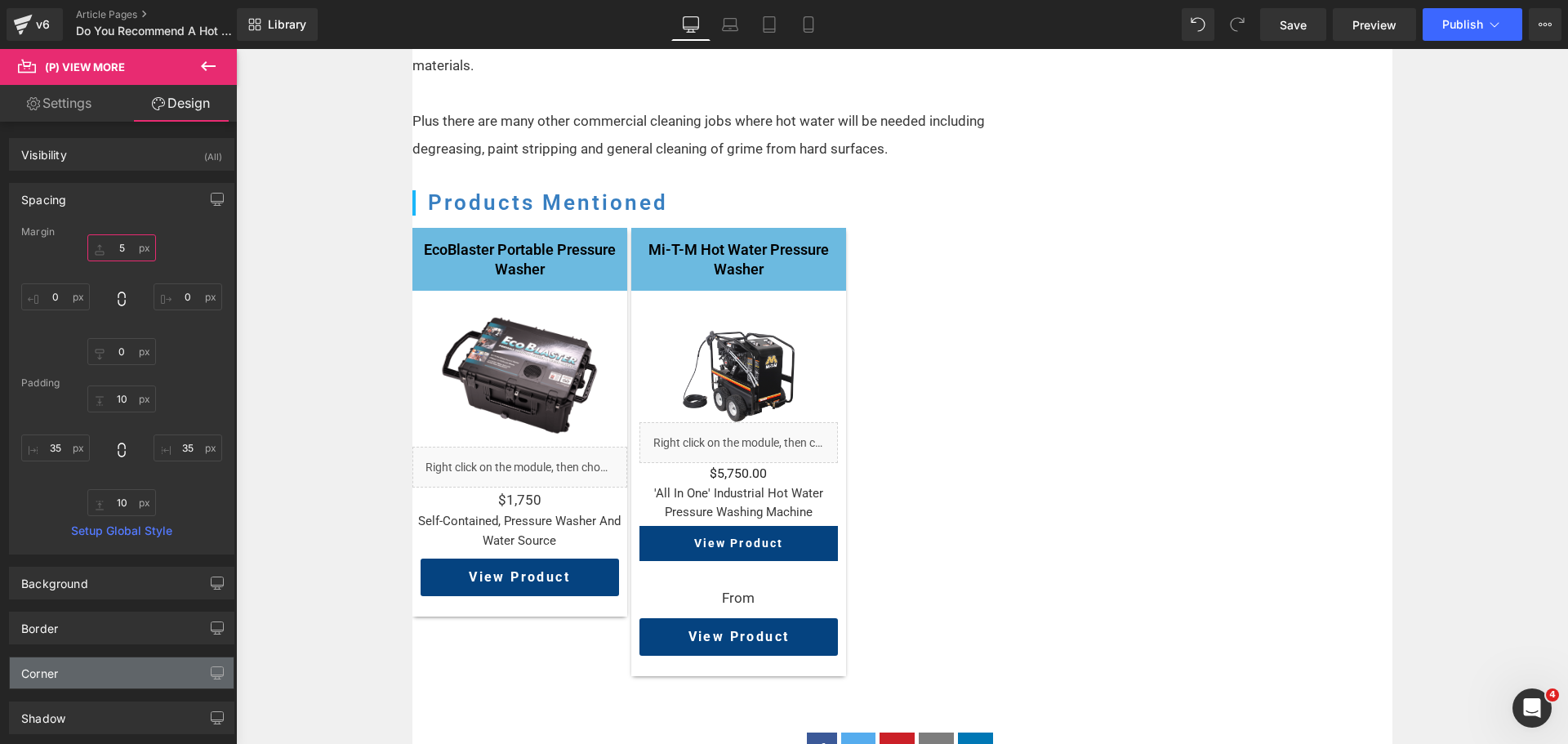
type input "5"
click at [111, 673] on div "Corner" at bounding box center [121, 673] width 224 height 31
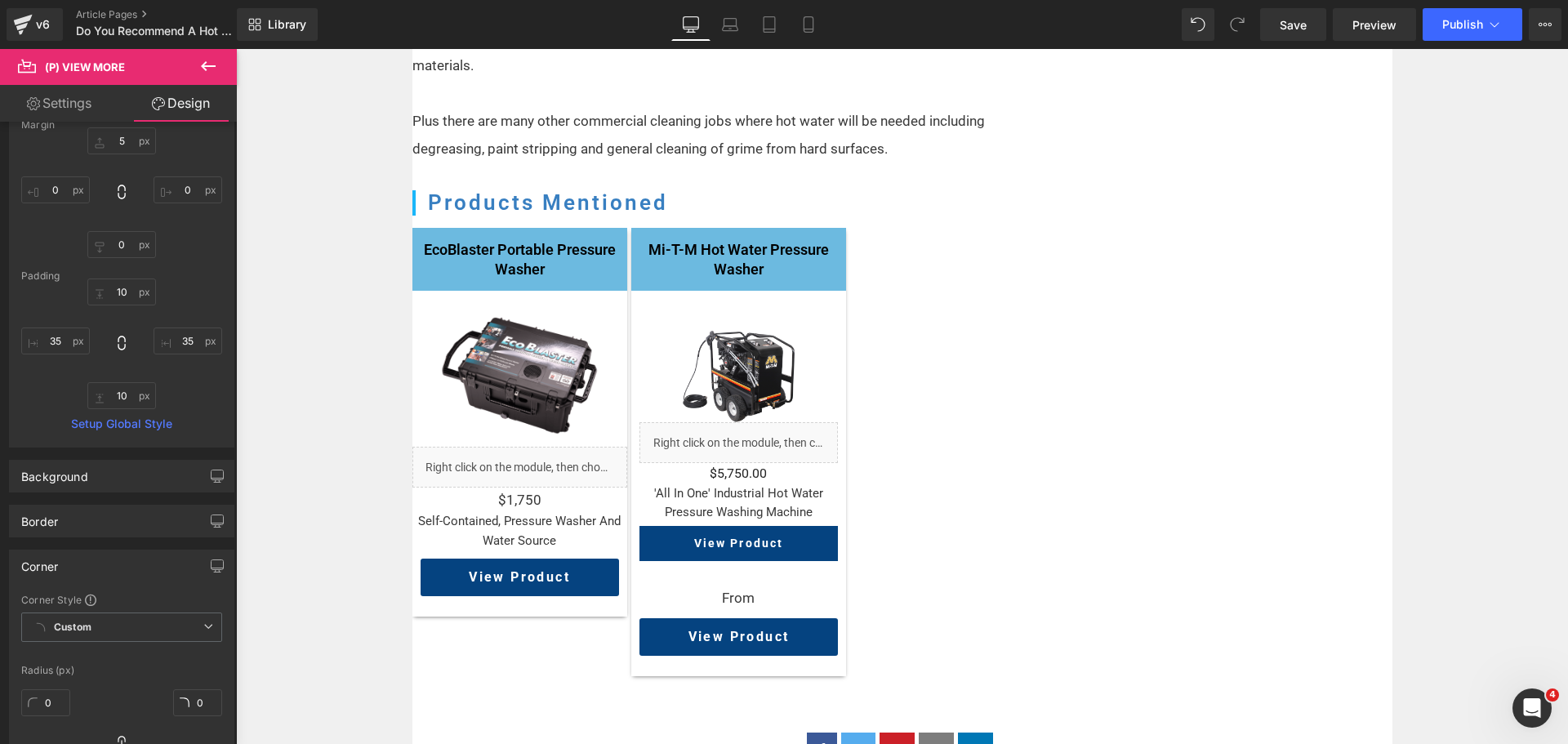
scroll to position [163, 0]
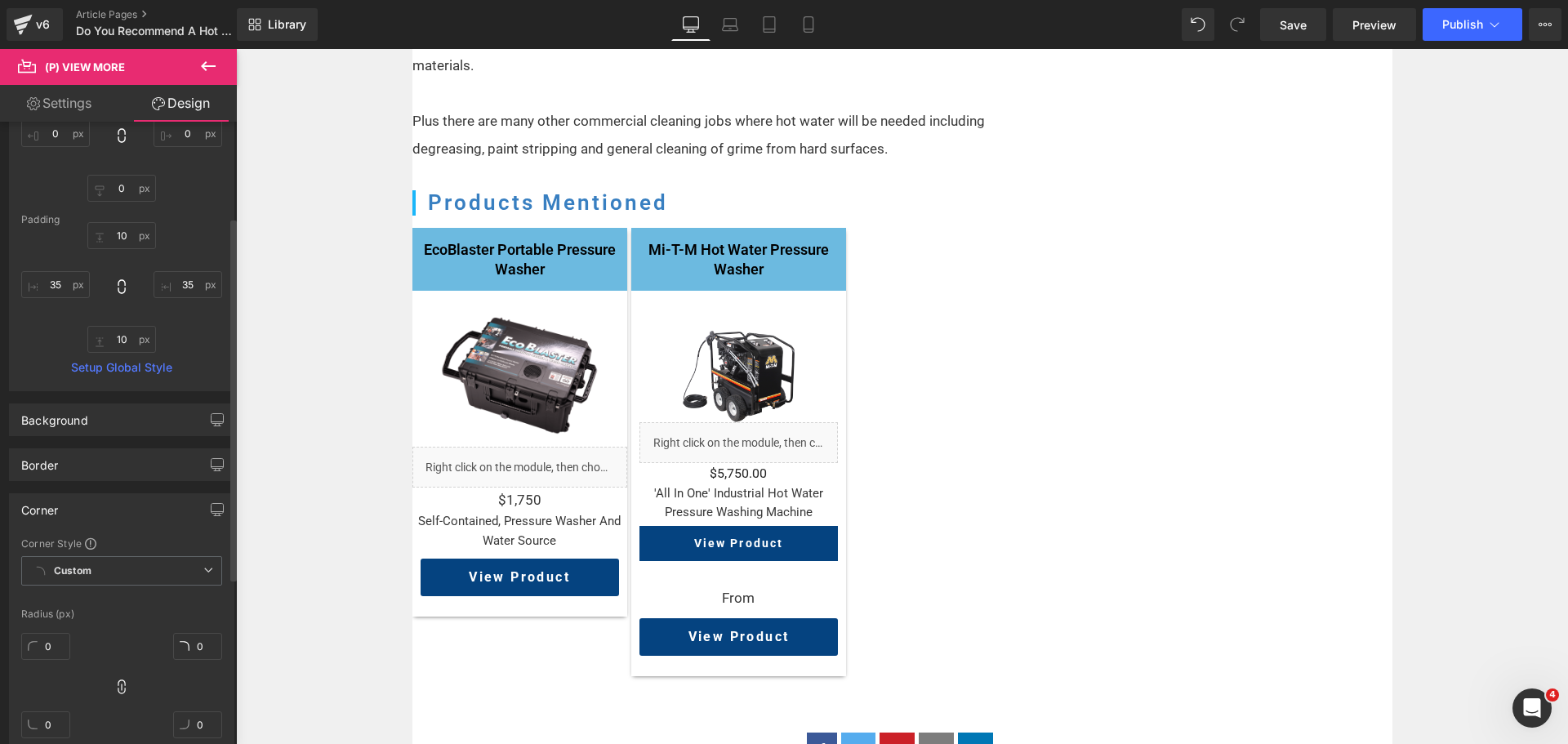
click at [52, 661] on div "0" at bounding box center [46, 654] width 49 height 53
click at [53, 651] on input "0" at bounding box center [46, 646] width 49 height 27
type input "5"
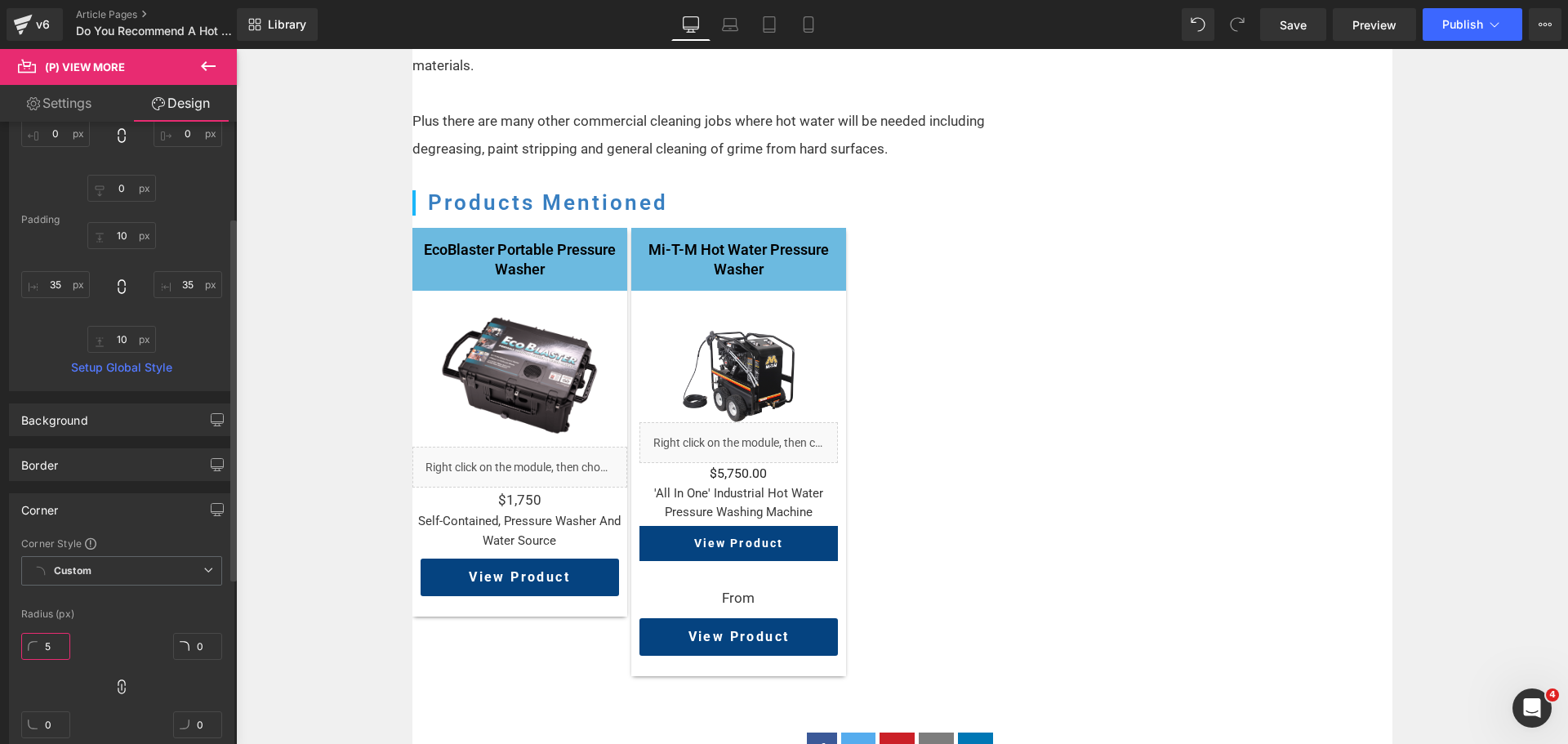
type input "5"
click at [123, 637] on div "5px 5 5px 5 5px 5 5px 5" at bounding box center [121, 692] width 201 height 131
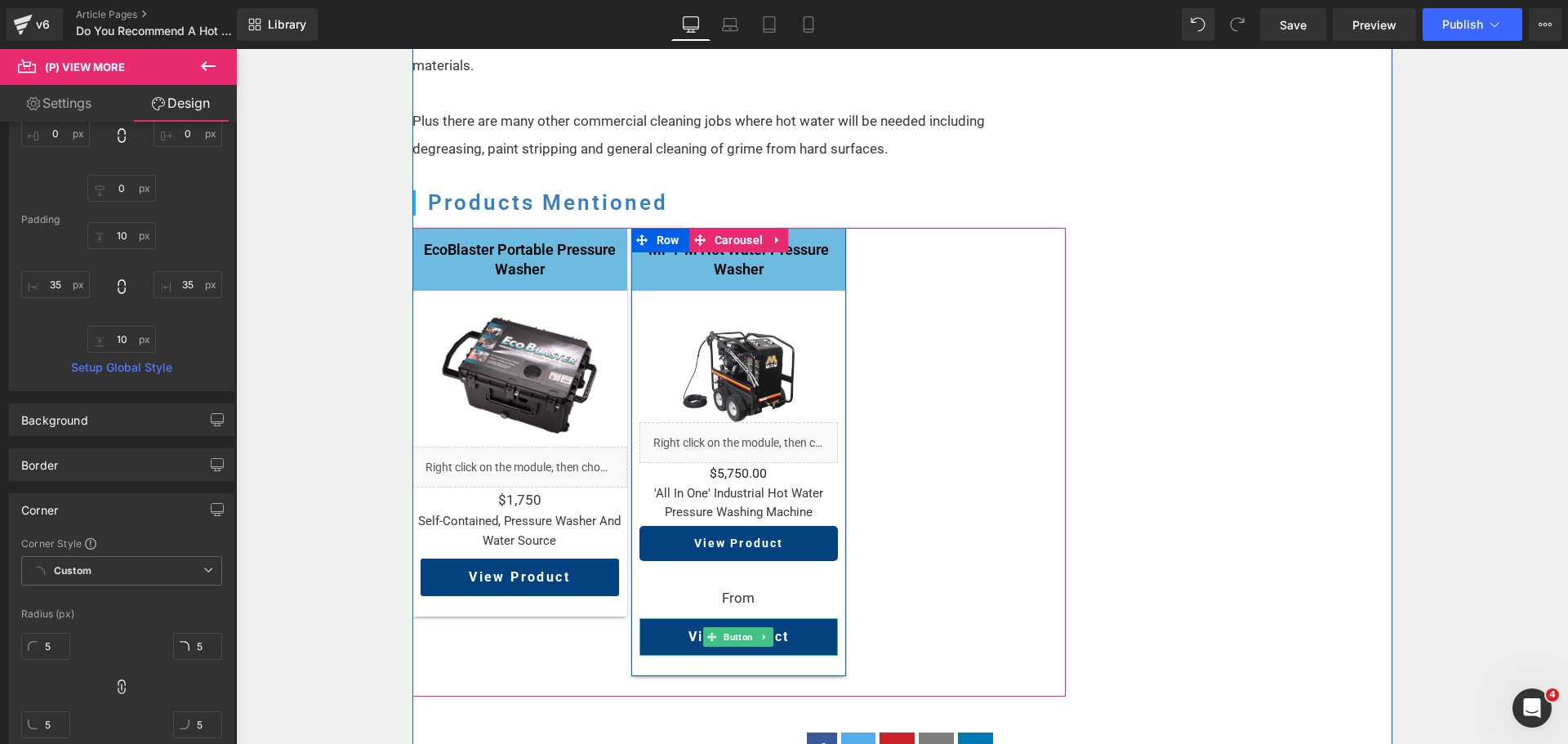
click at [765, 627] on link at bounding box center [765, 637] width 18 height 19
click at [766, 627] on link at bounding box center [774, 637] width 18 height 19
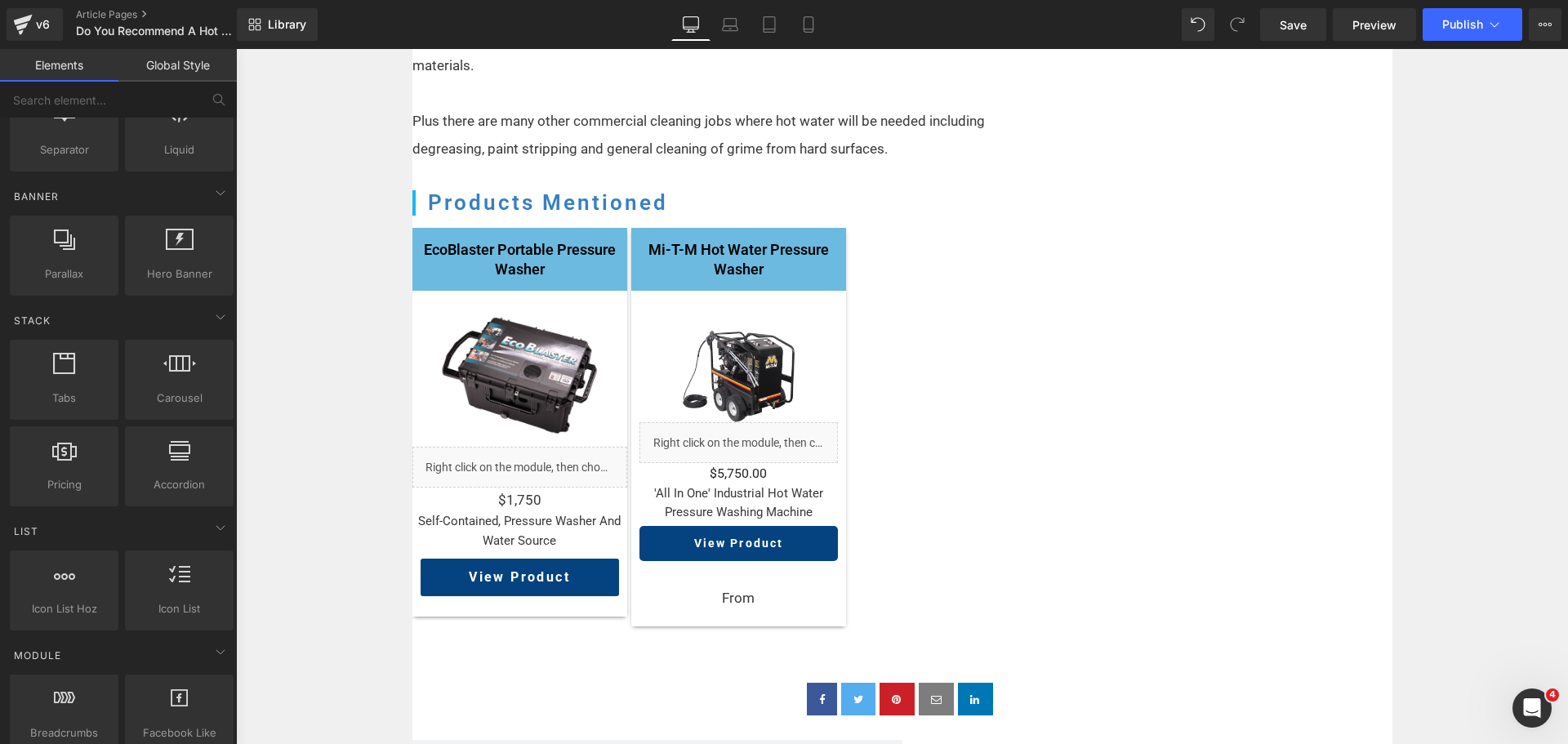
scroll to position [0, 0]
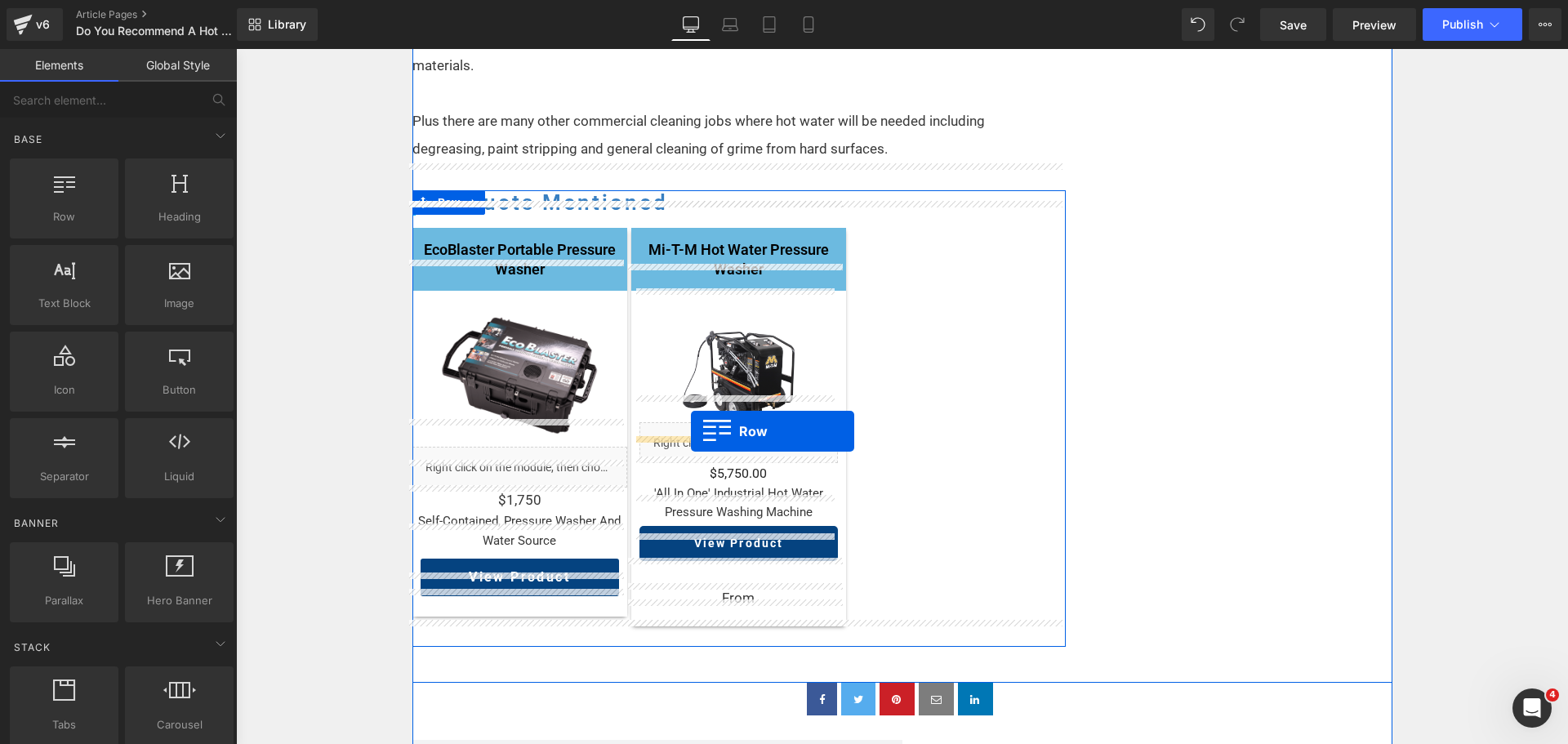
drag, startPoint x: 316, startPoint y: 259, endPoint x: 691, endPoint y: 431, distance: 412.6
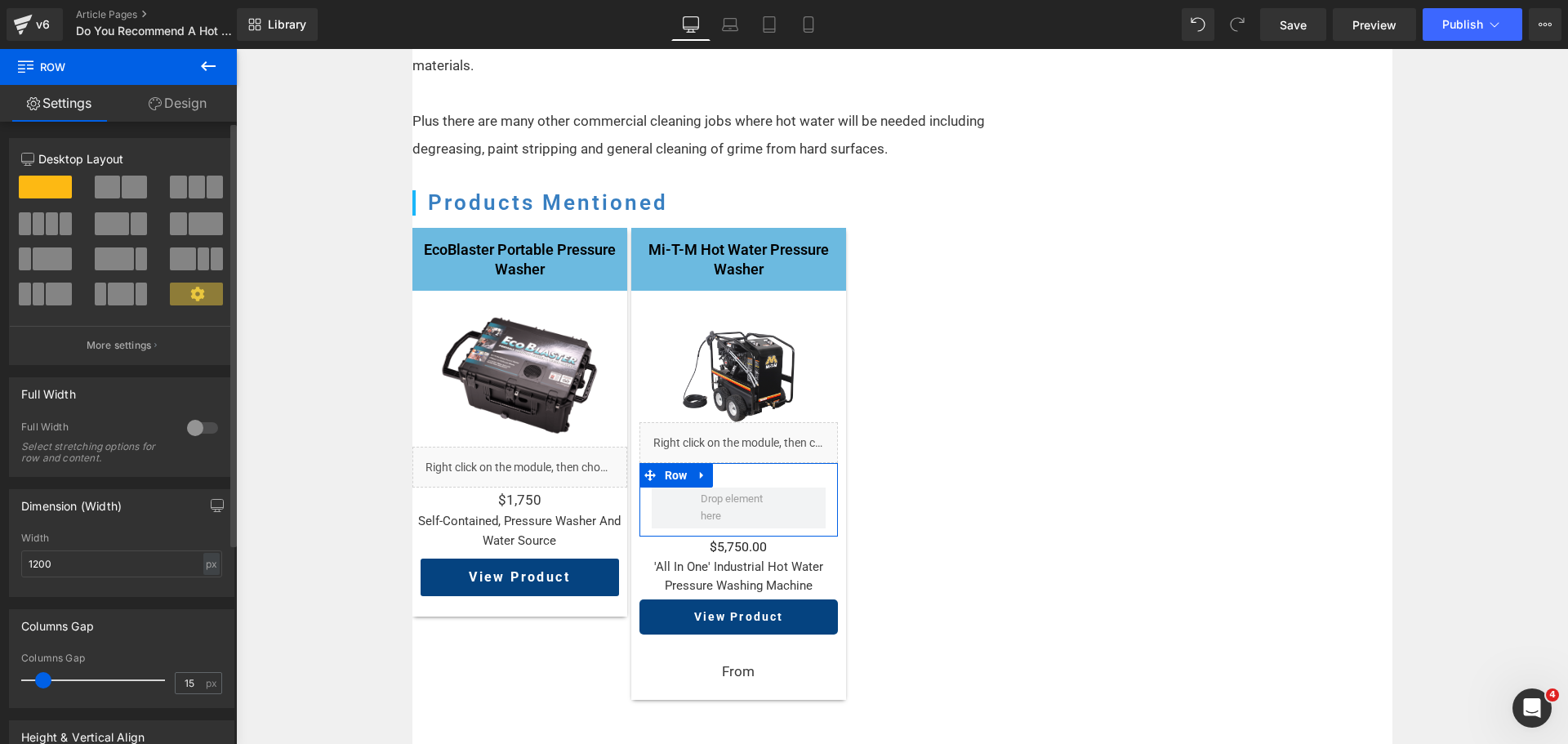
click at [127, 189] on span at bounding box center [134, 187] width 25 height 23
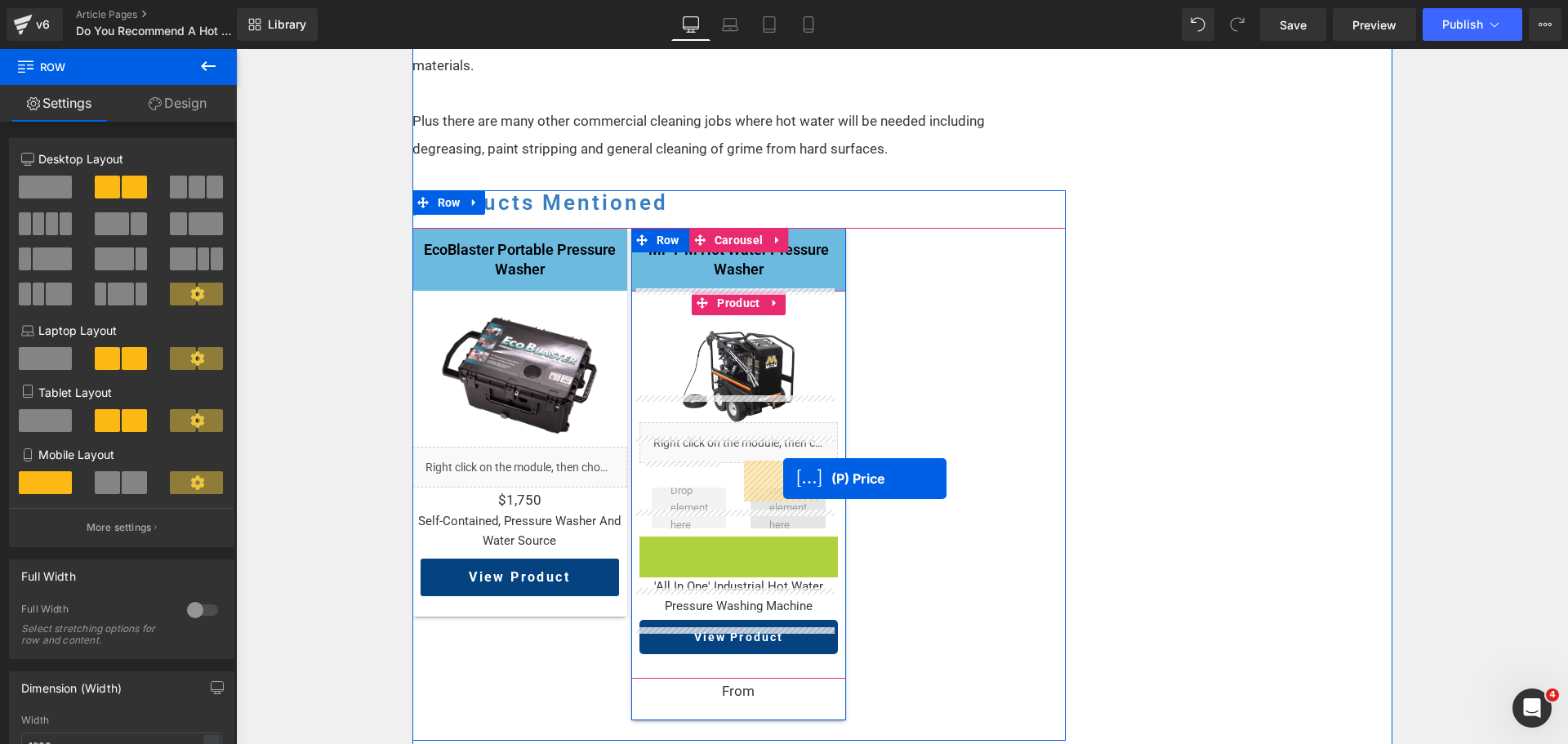
drag, startPoint x: 747, startPoint y: 511, endPoint x: 783, endPoint y: 479, distance: 48.2
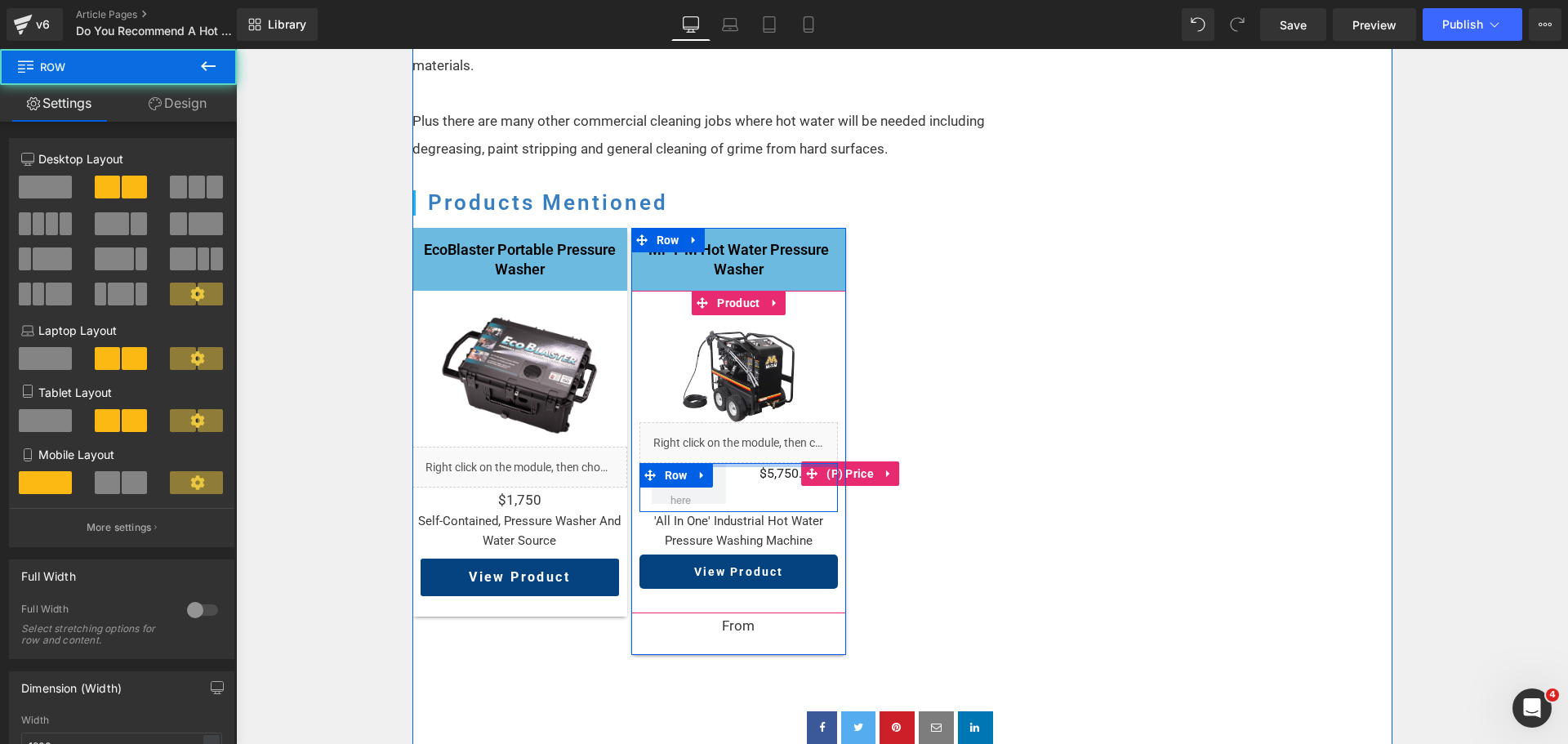
drag, startPoint x: 748, startPoint y: 442, endPoint x: 752, endPoint y: 414, distance: 28.3
click at [752, 414] on div "Sale Off (P) Image Liquid $0 $5,750.00 (P) Price Row 'all in one' industrial Ho…" at bounding box center [738, 452] width 198 height 274
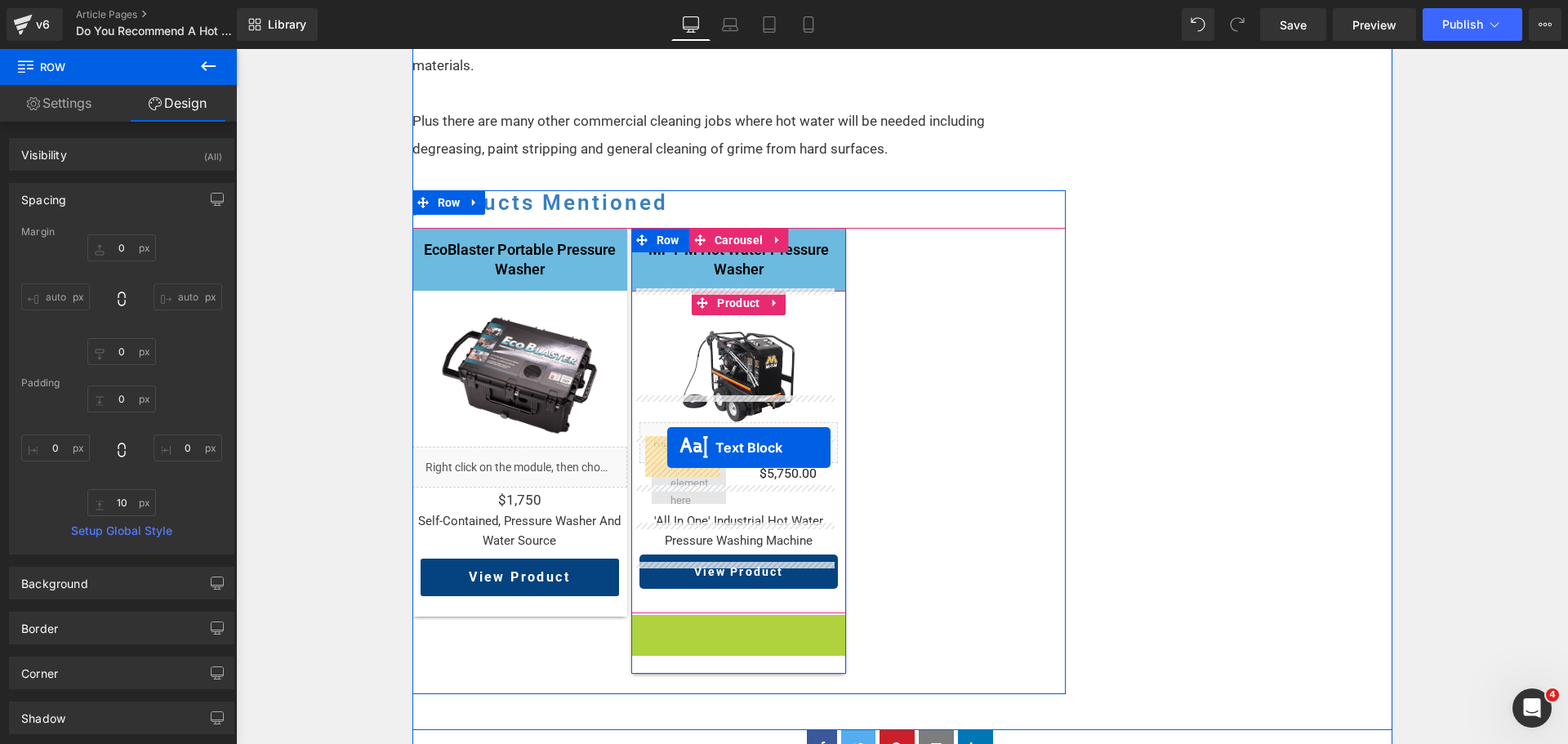
drag, startPoint x: 701, startPoint y: 603, endPoint x: 667, endPoint y: 448, distance: 158.7
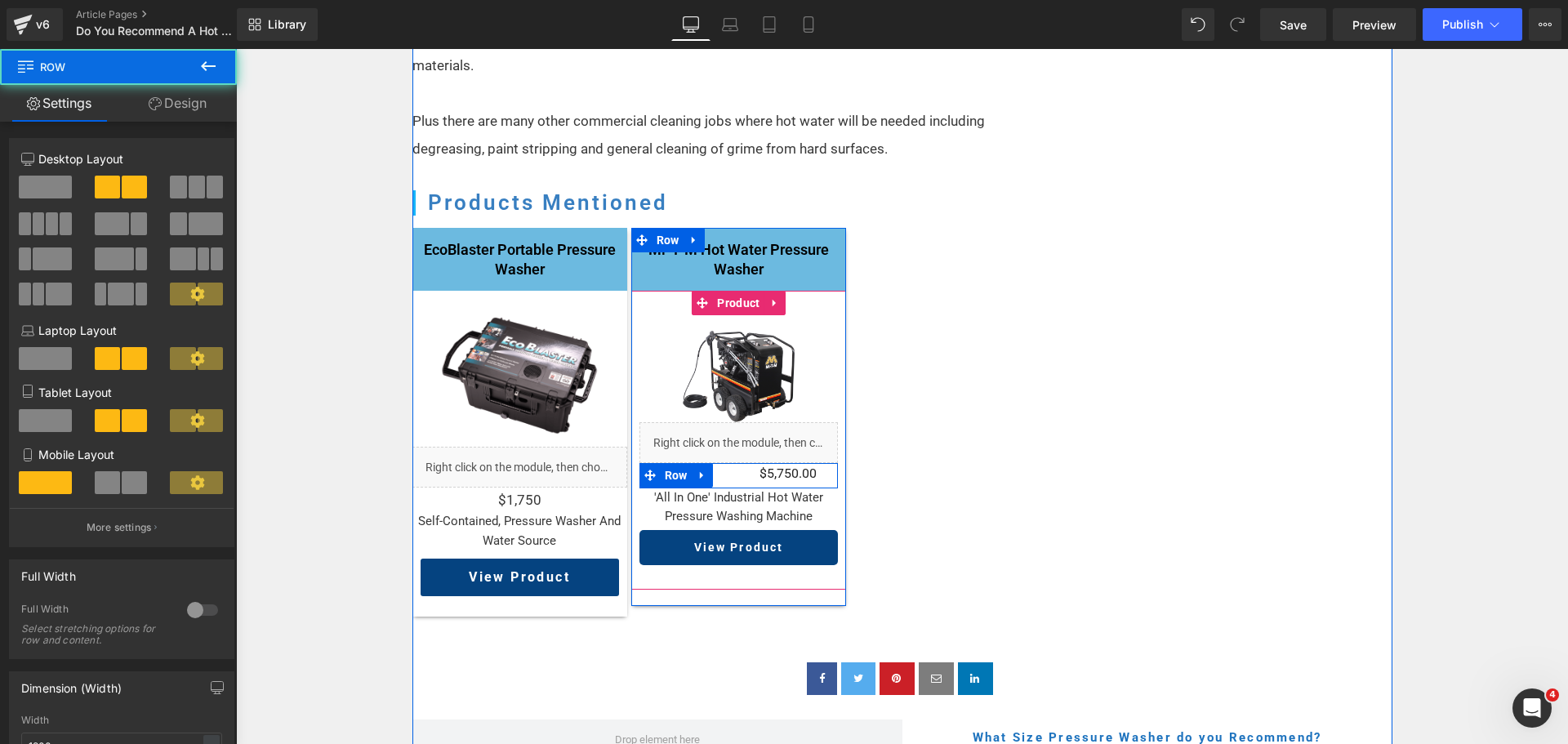
drag, startPoint x: 725, startPoint y: 467, endPoint x: 725, endPoint y: 454, distance: 13.0
click at [725, 463] on div "From Text Block $0 $5,750.00 (P) Price Row" at bounding box center [738, 475] width 198 height 25
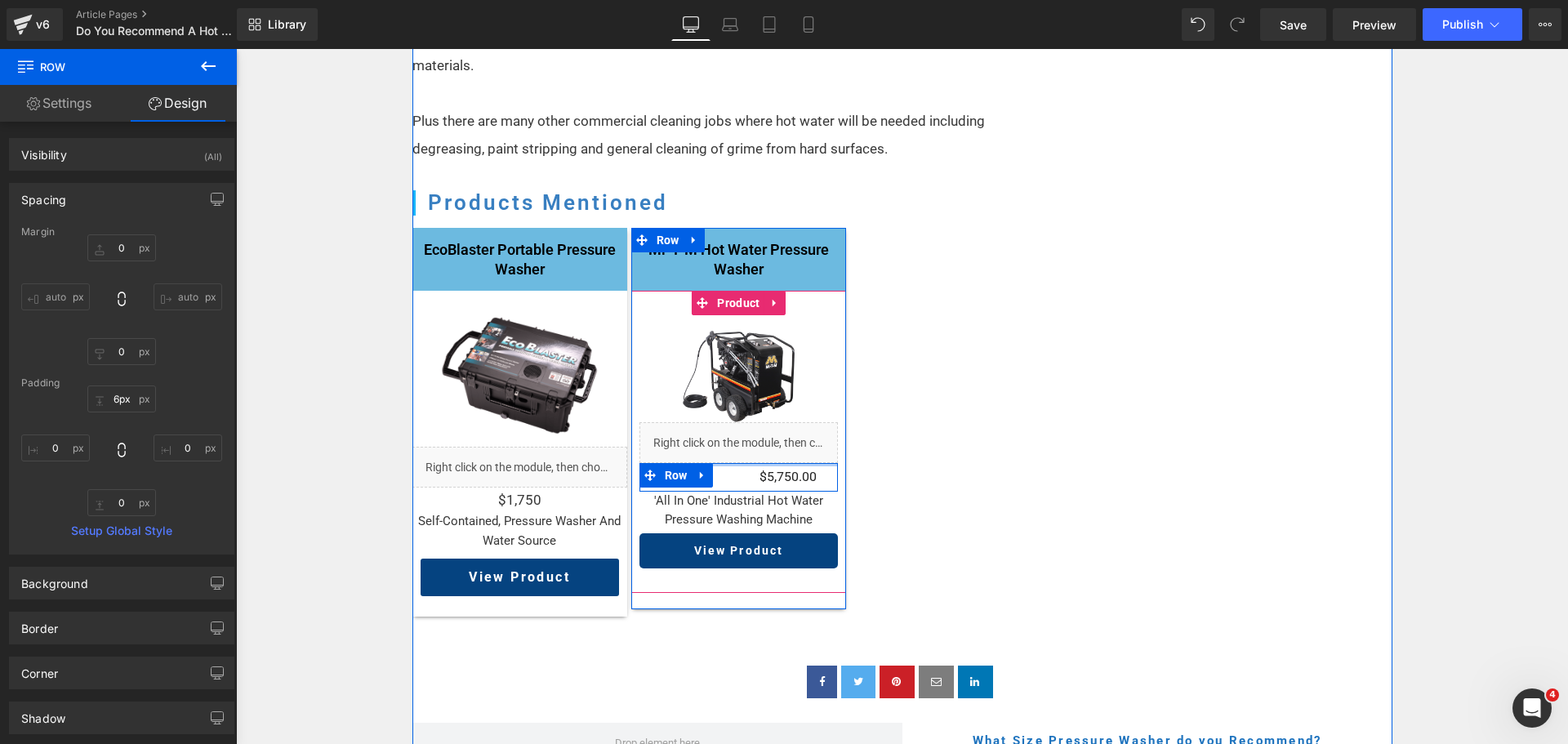
type input "7px"
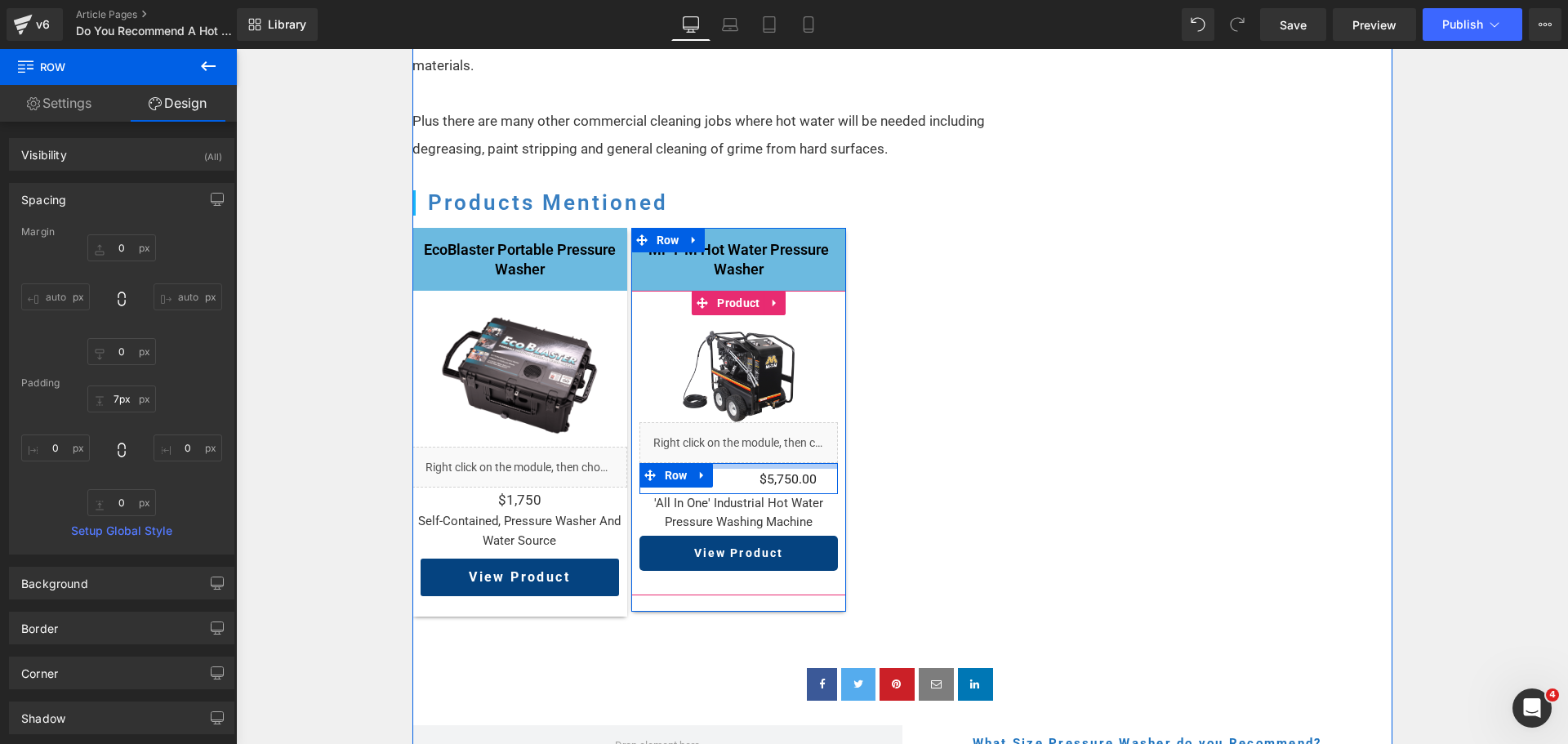
click at [729, 463] on div "From Text Block $0 $5,750.00 (P) Price Row" at bounding box center [738, 478] width 198 height 31
click at [793, 468] on span "(P) Price" at bounding box center [788, 480] width 55 height 25
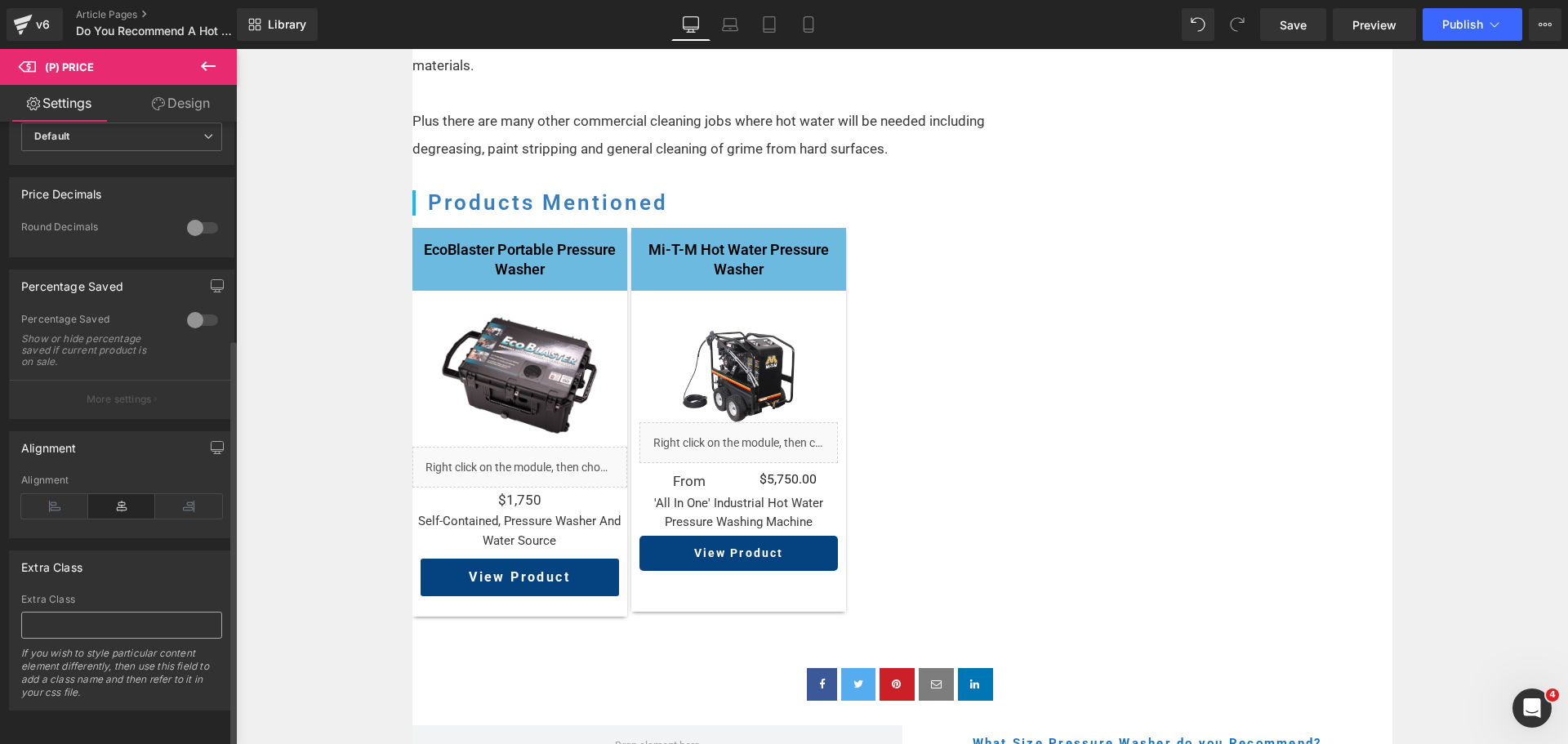
scroll to position [630, 0]
click at [60, 495] on icon at bounding box center [54, 507] width 67 height 25
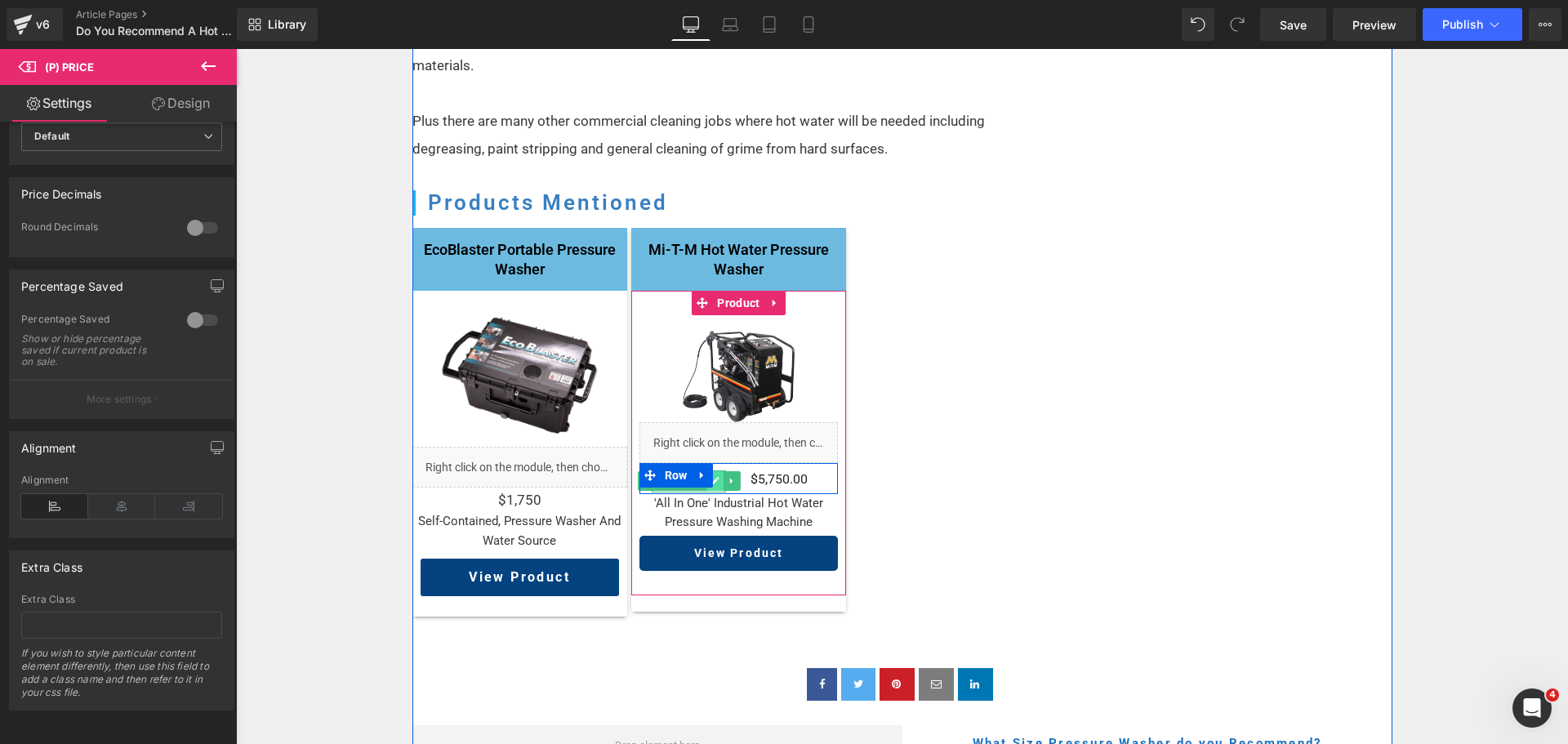
click at [711, 478] on icon at bounding box center [714, 481] width 8 height 8
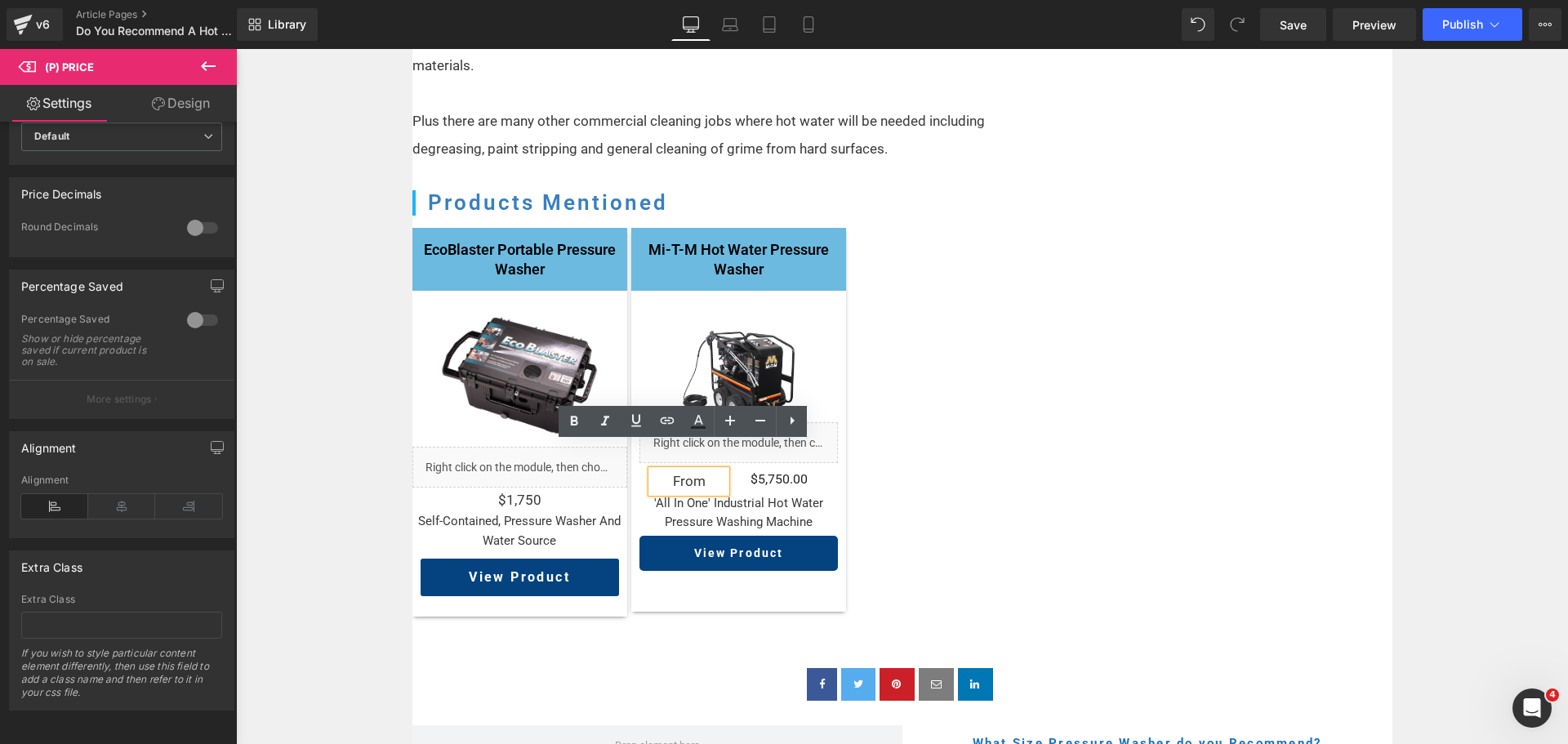
click at [687, 471] on p "From" at bounding box center [689, 481] width 76 height 22
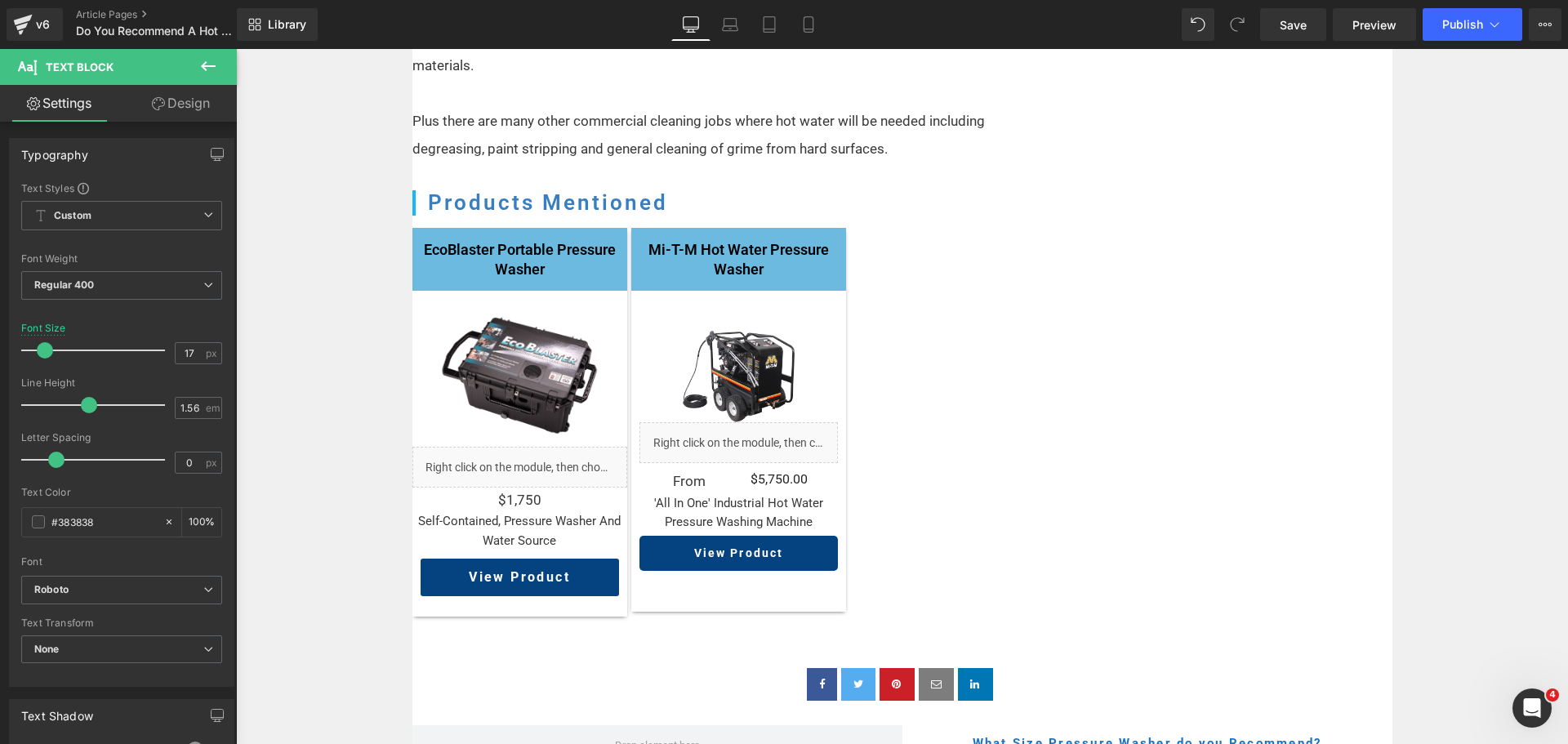
drag, startPoint x: 169, startPoint y: 99, endPoint x: 83, endPoint y: 170, distance: 111.5
click at [169, 99] on link "Design" at bounding box center [181, 104] width 119 height 37
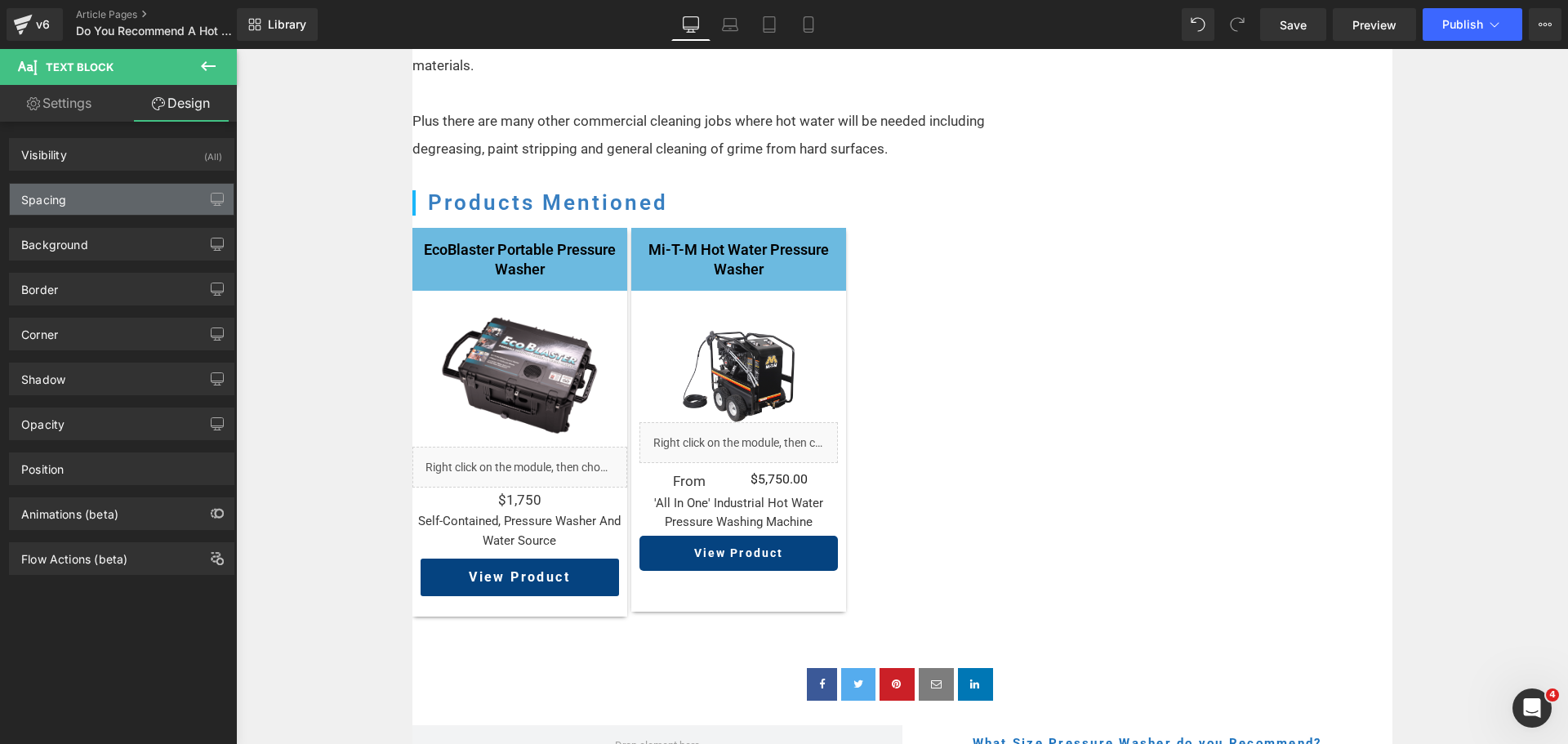
click at [86, 199] on div "Spacing" at bounding box center [121, 199] width 224 height 31
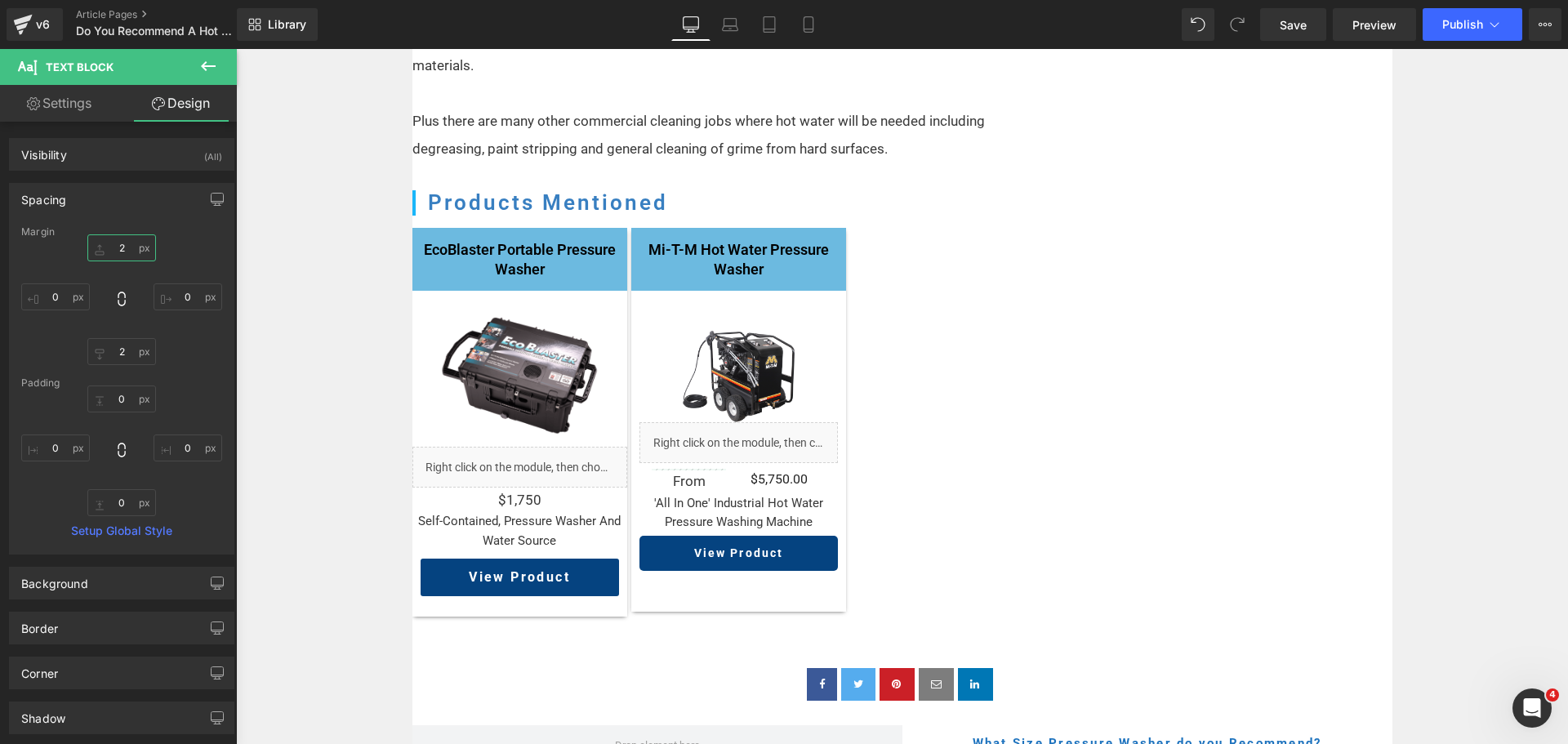
click at [119, 249] on input "2" at bounding box center [122, 248] width 68 height 27
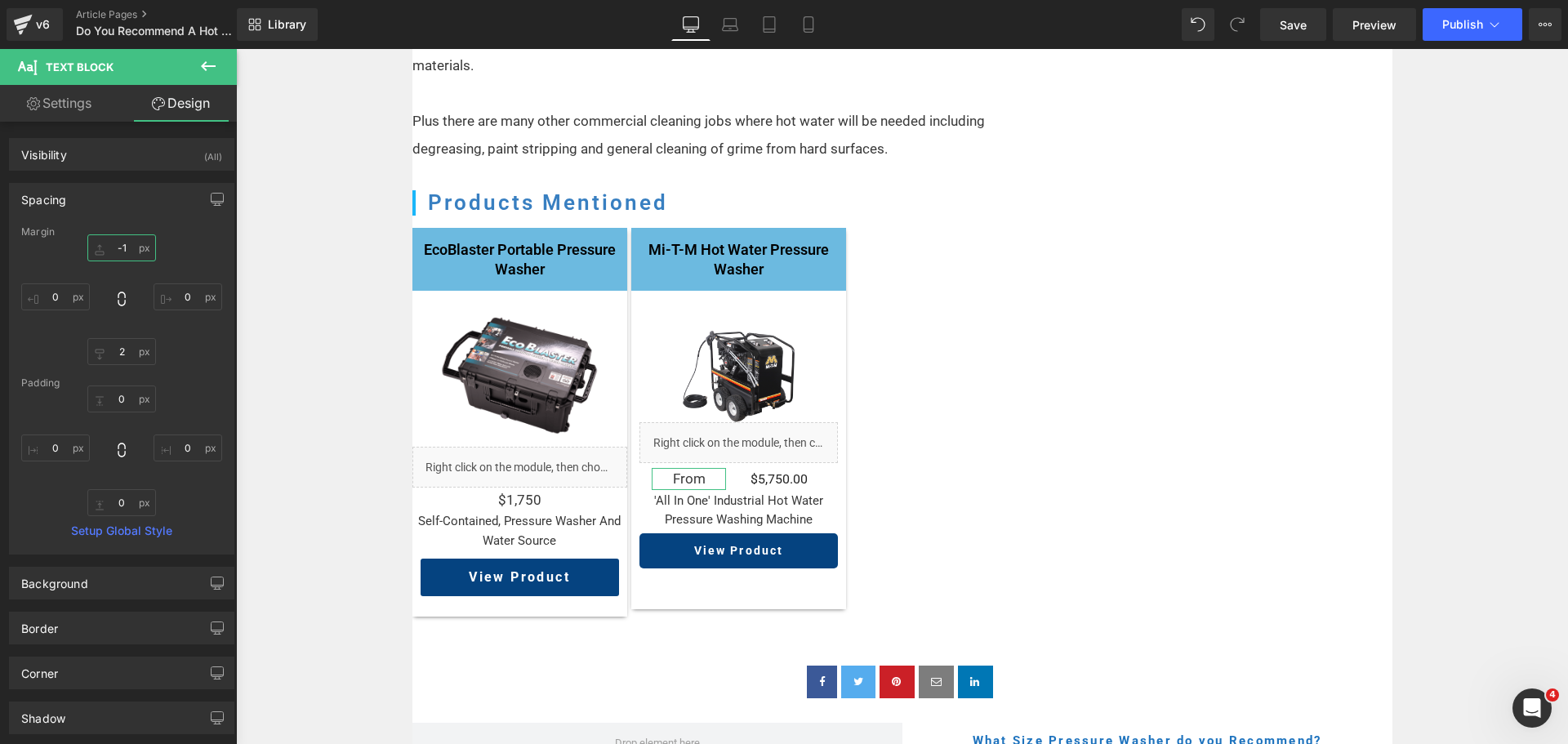
type input "-1"
click at [72, 112] on link "Settings" at bounding box center [59, 104] width 119 height 37
type input "100"
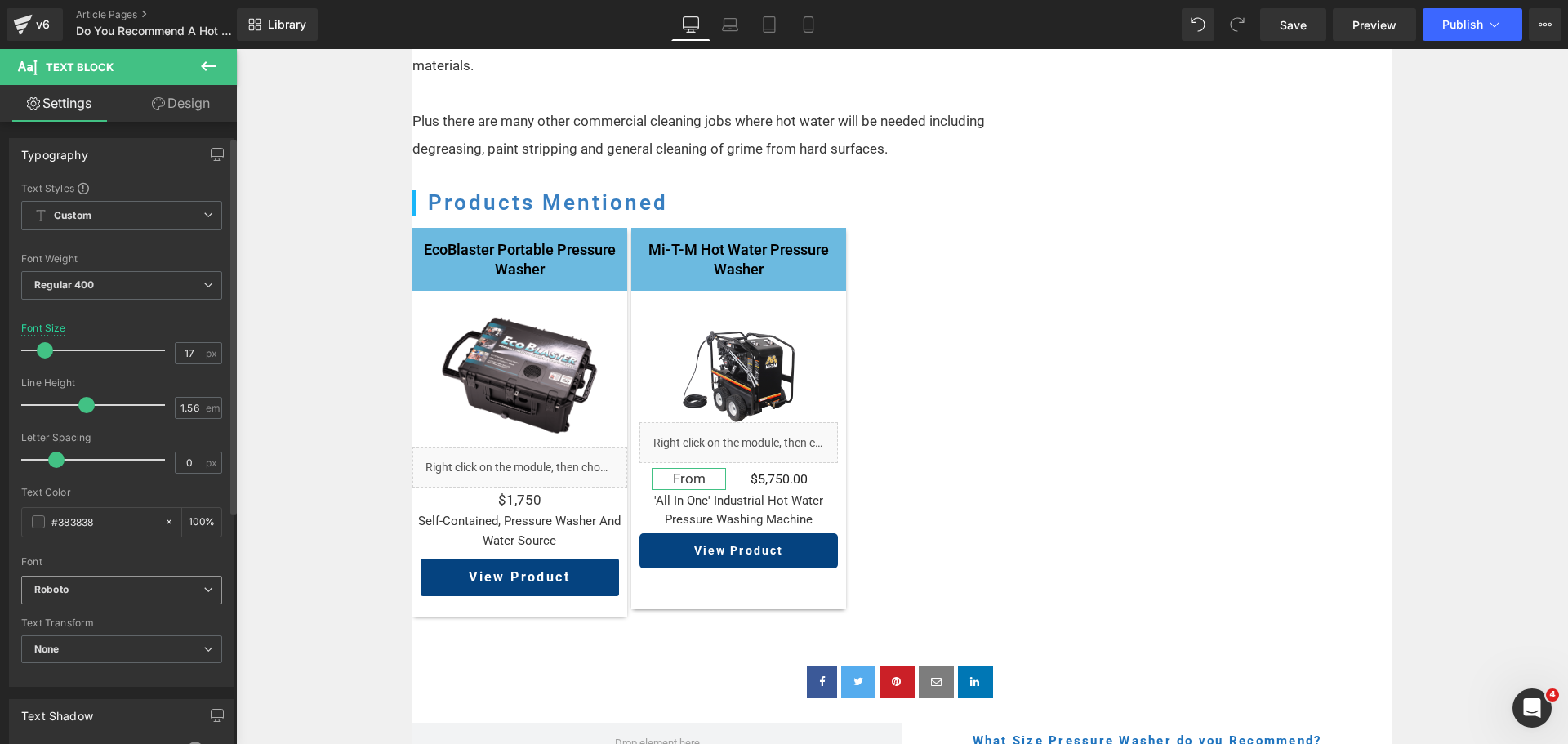
scroll to position [408, 0]
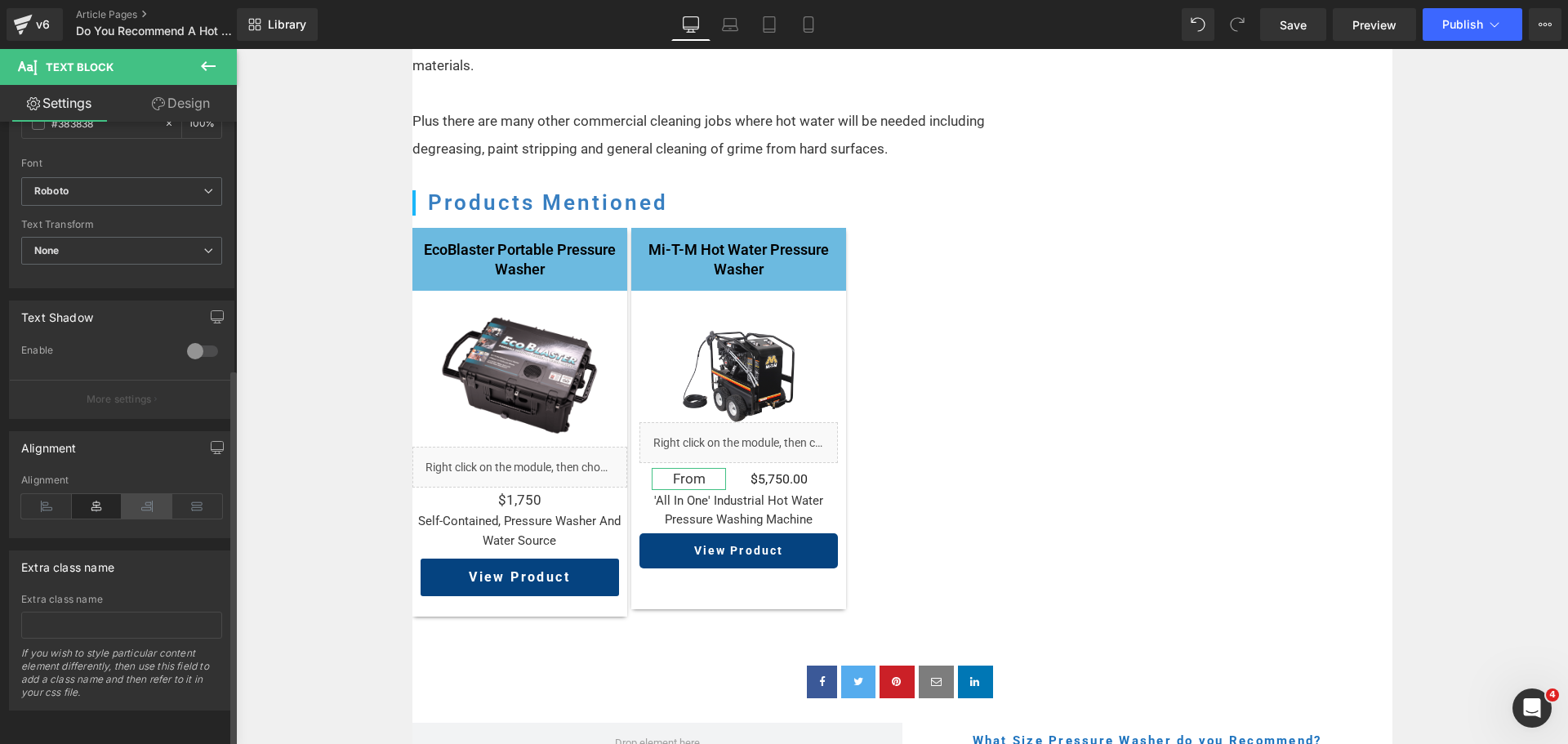
click at [133, 496] on icon at bounding box center [147, 507] width 51 height 25
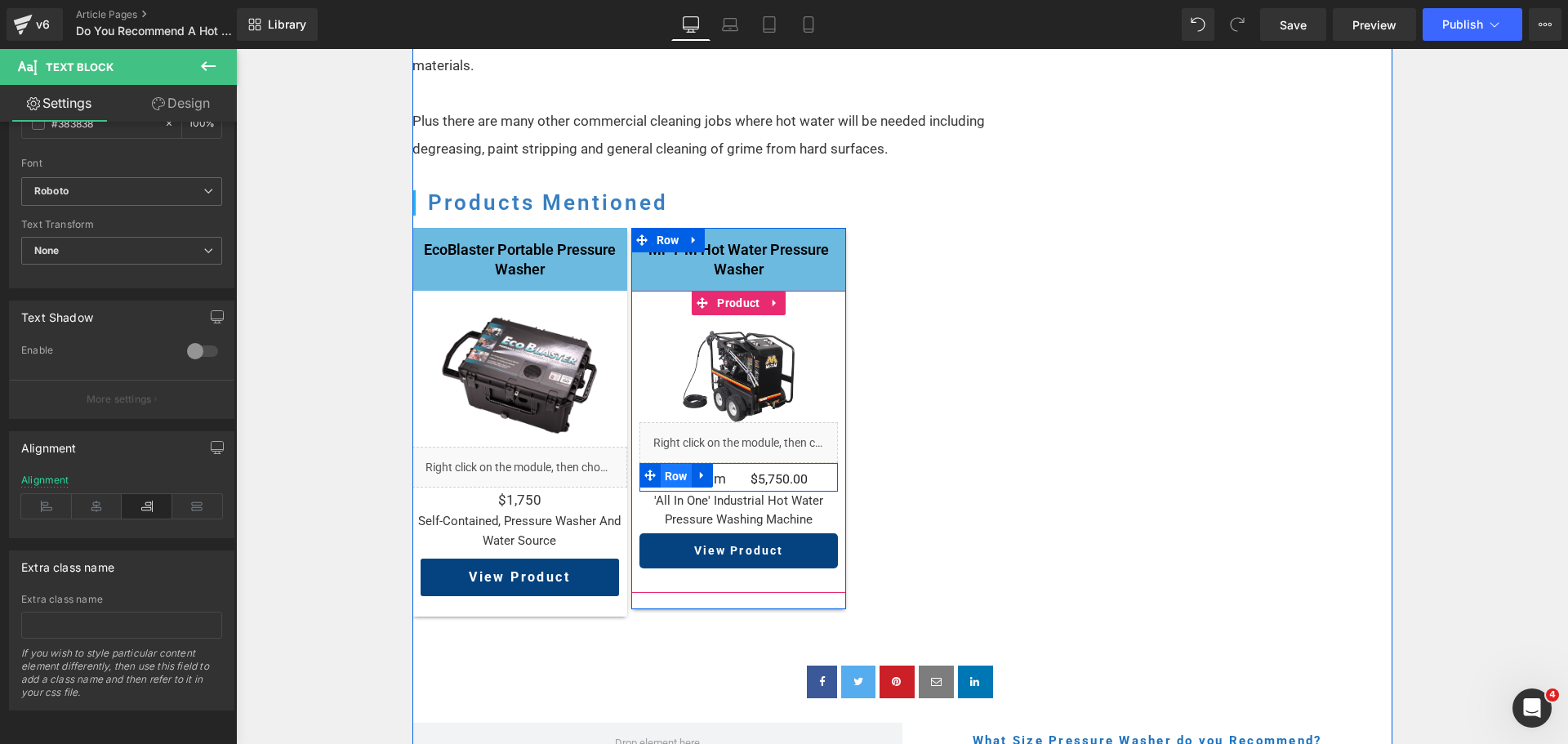
click at [661, 464] on span "Row" at bounding box center [676, 476] width 31 height 25
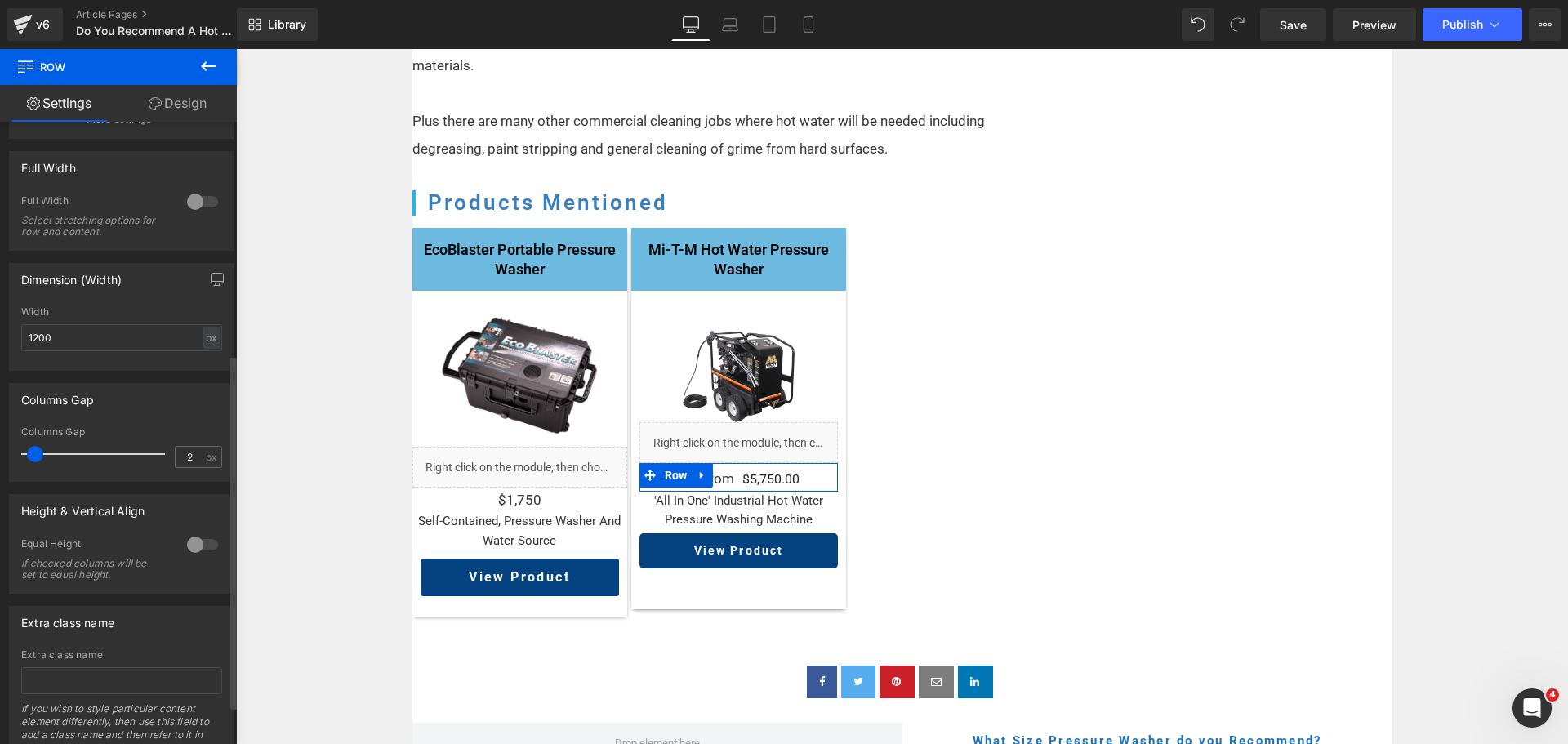
drag, startPoint x: 43, startPoint y: 455, endPoint x: 30, endPoint y: 455, distance: 13.0
click at [32, 455] on span at bounding box center [35, 454] width 17 height 17
type input "4"
click at [32, 455] on span at bounding box center [32, 454] width 17 height 17
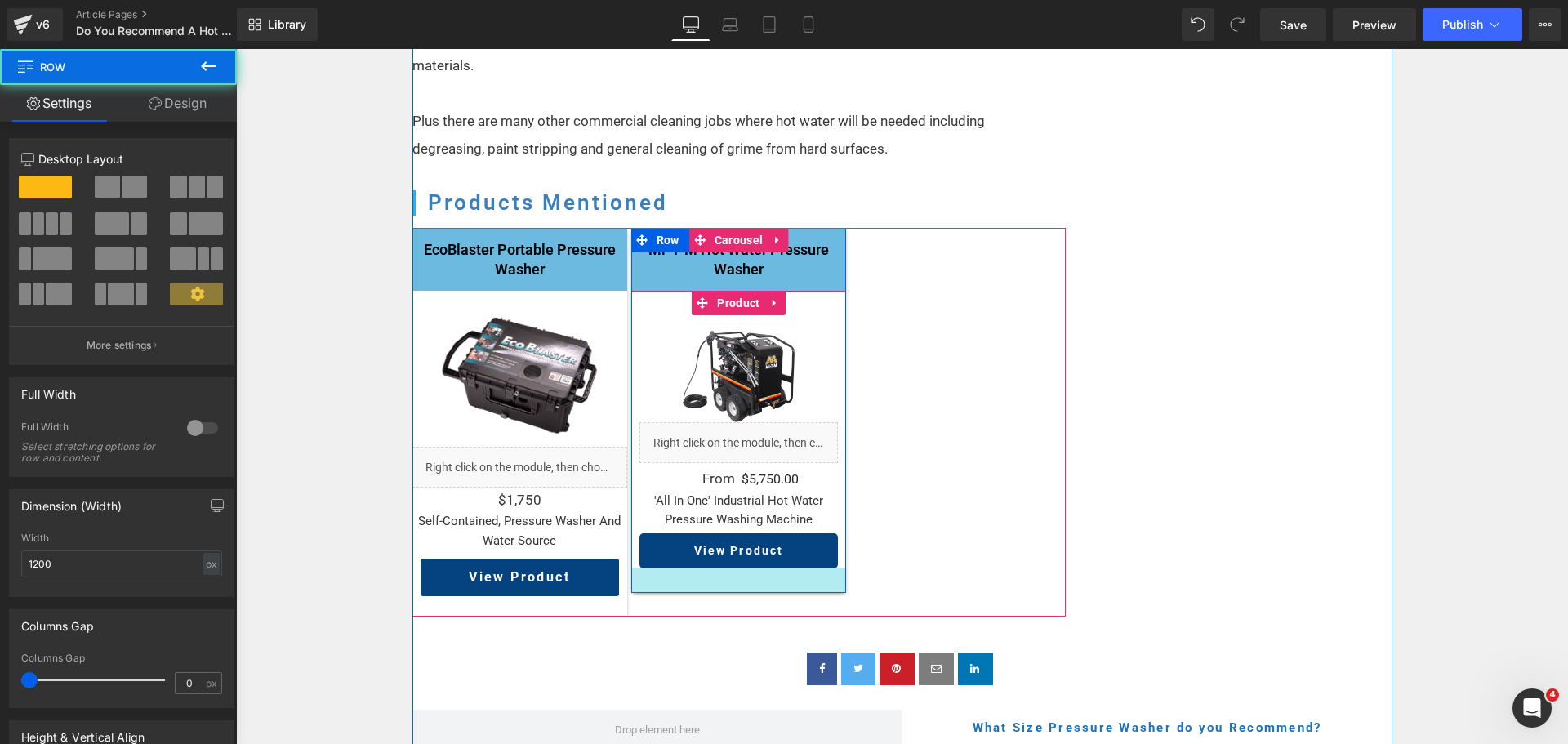
drag, startPoint x: 716, startPoint y: 581, endPoint x: 719, endPoint y: 548, distance: 33.1
click at [719, 548] on div "Mi-T-M Hot Water Pressure Washer Heading Sale Off (P) Image Liquid From Text Bl…" at bounding box center [738, 411] width 215 height 365
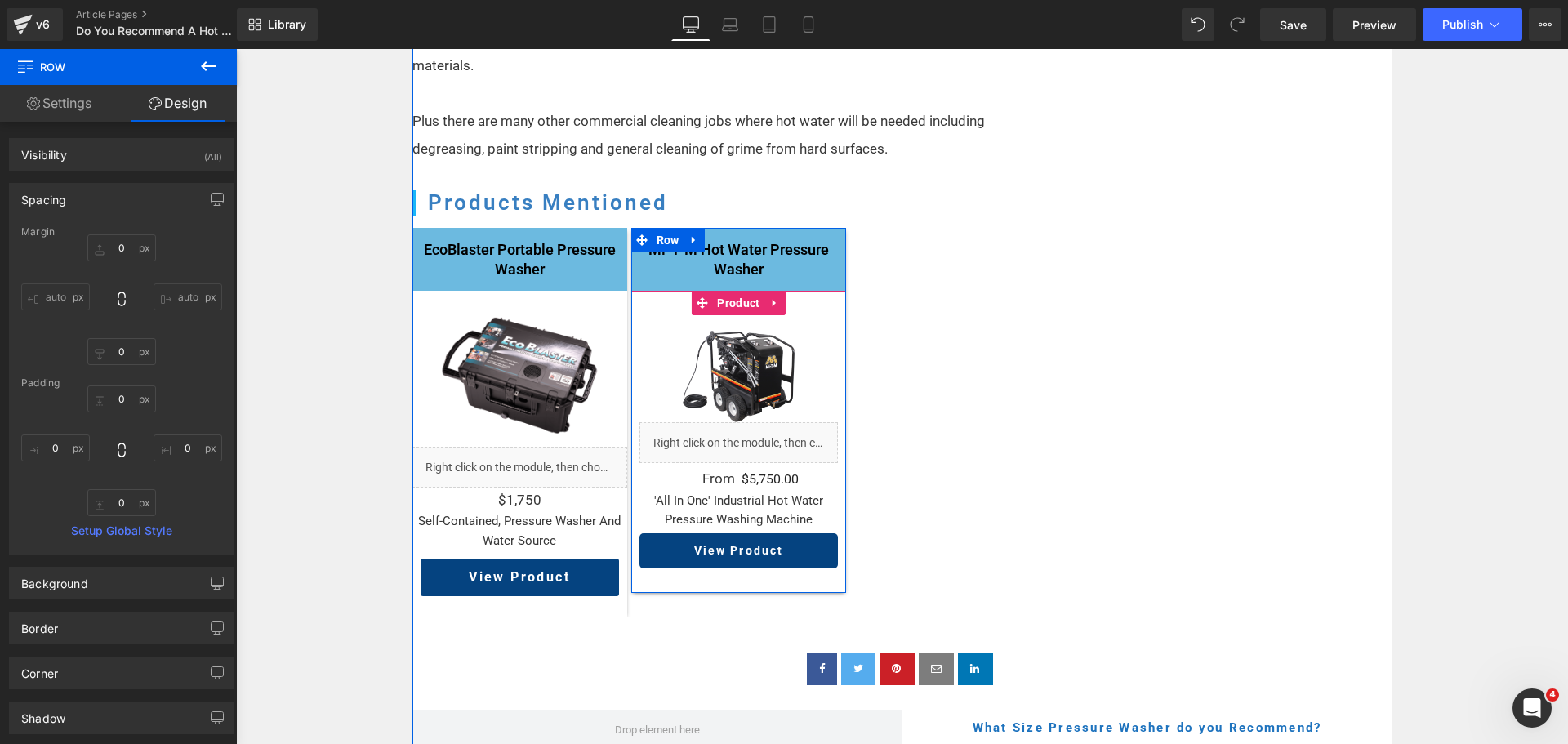
click at [773, 365] on link at bounding box center [772, 375] width 18 height 19
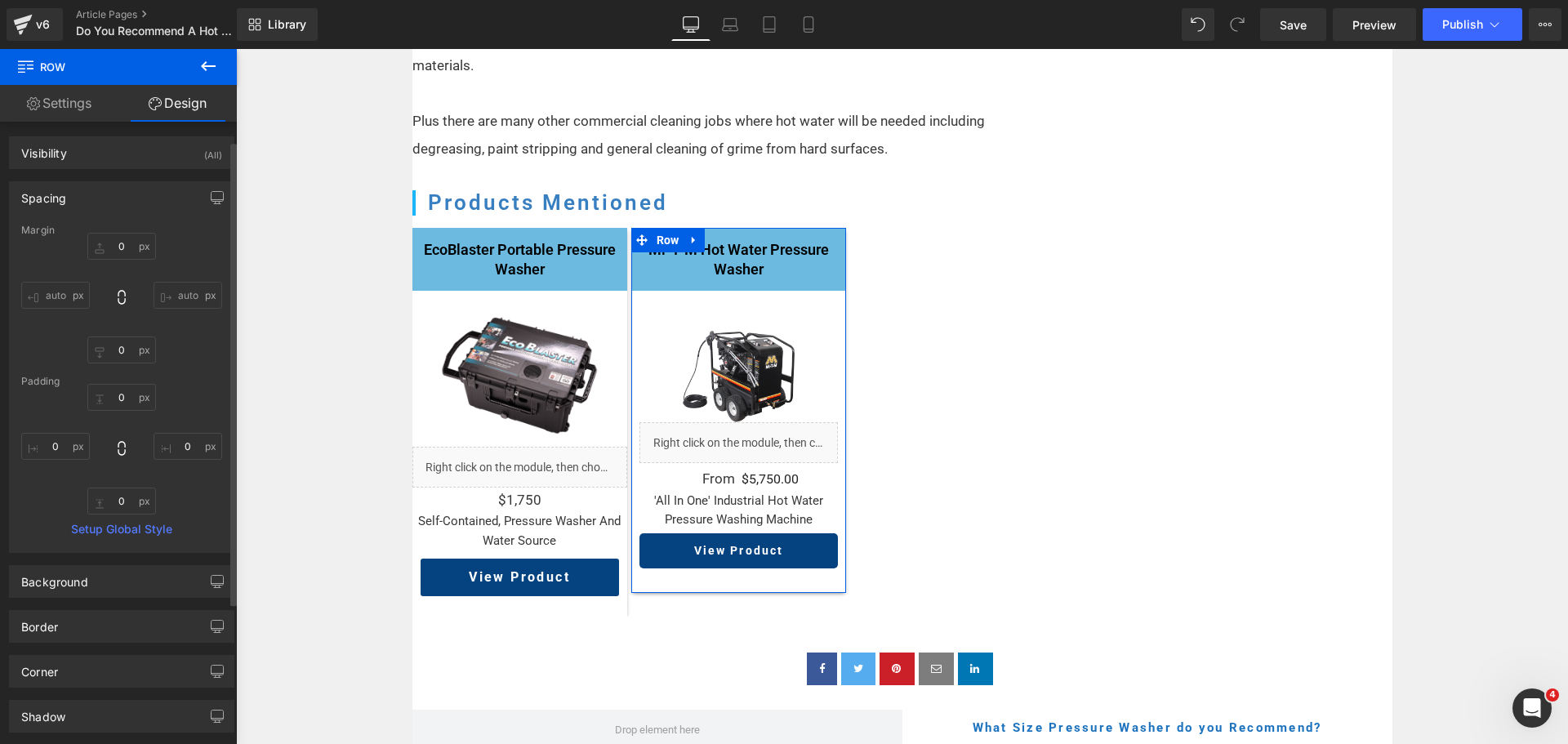
scroll to position [0, 0]
click at [76, 95] on link "Settings" at bounding box center [59, 104] width 119 height 37
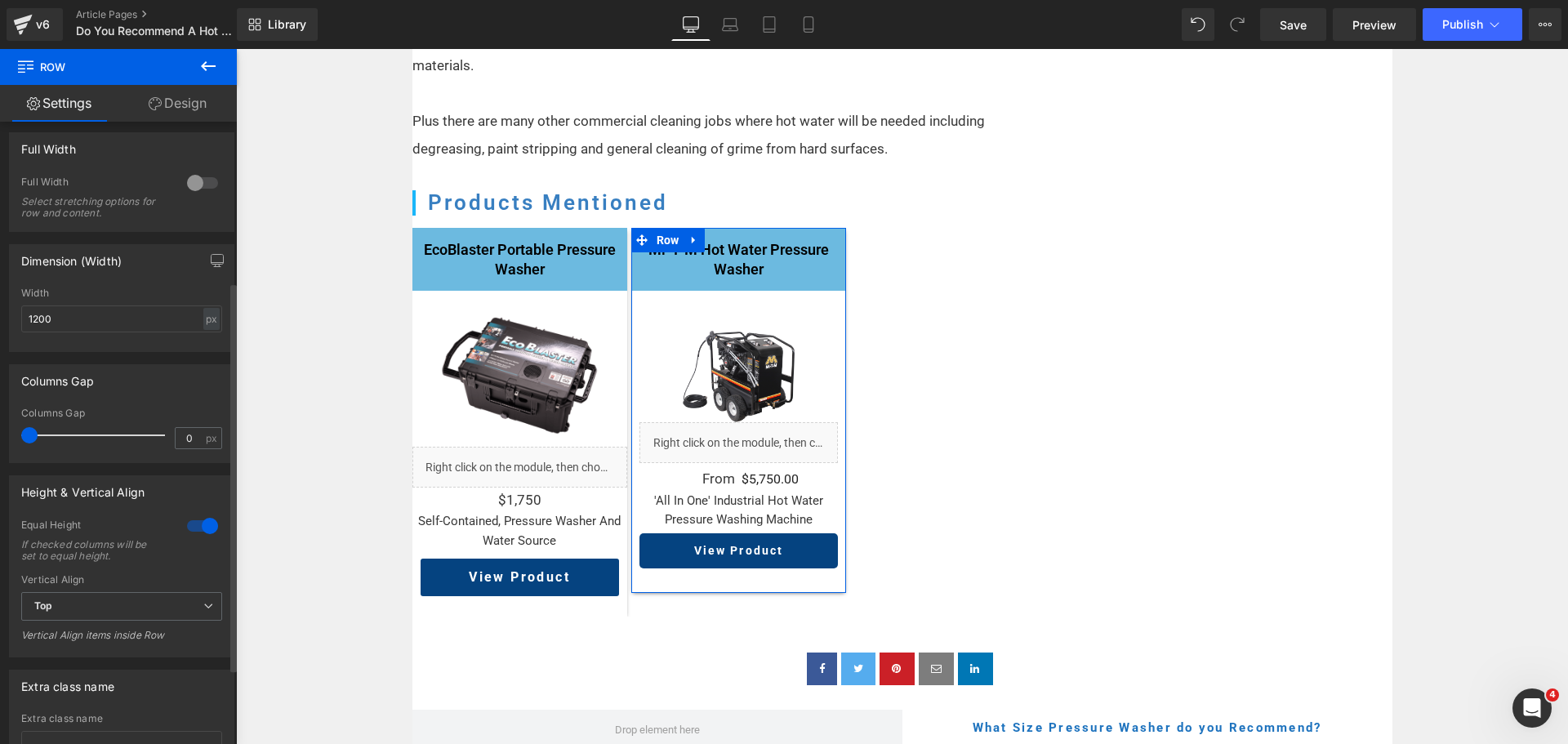
scroll to position [327, 0]
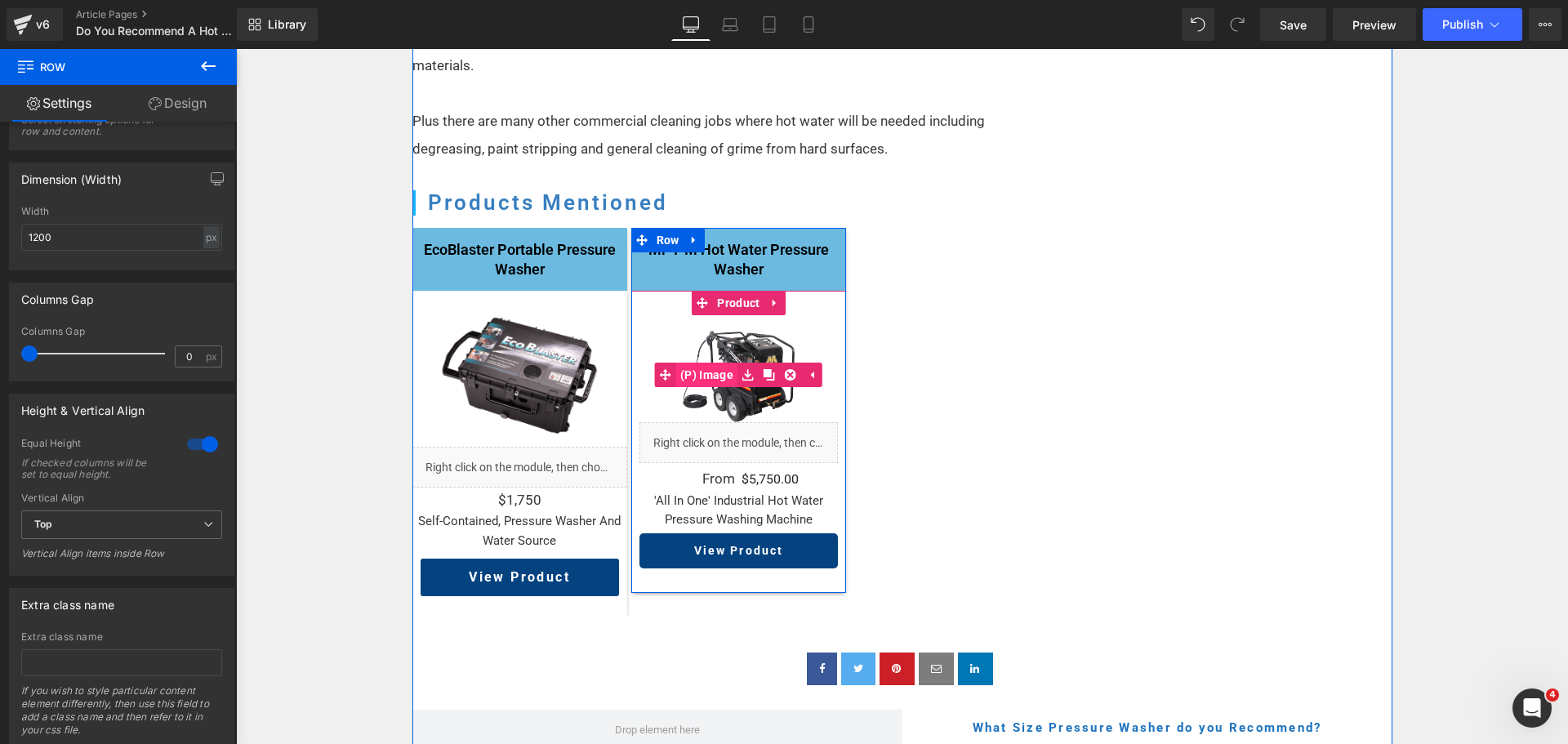
click at [716, 363] on span "(P) Image" at bounding box center [707, 375] width 61 height 25
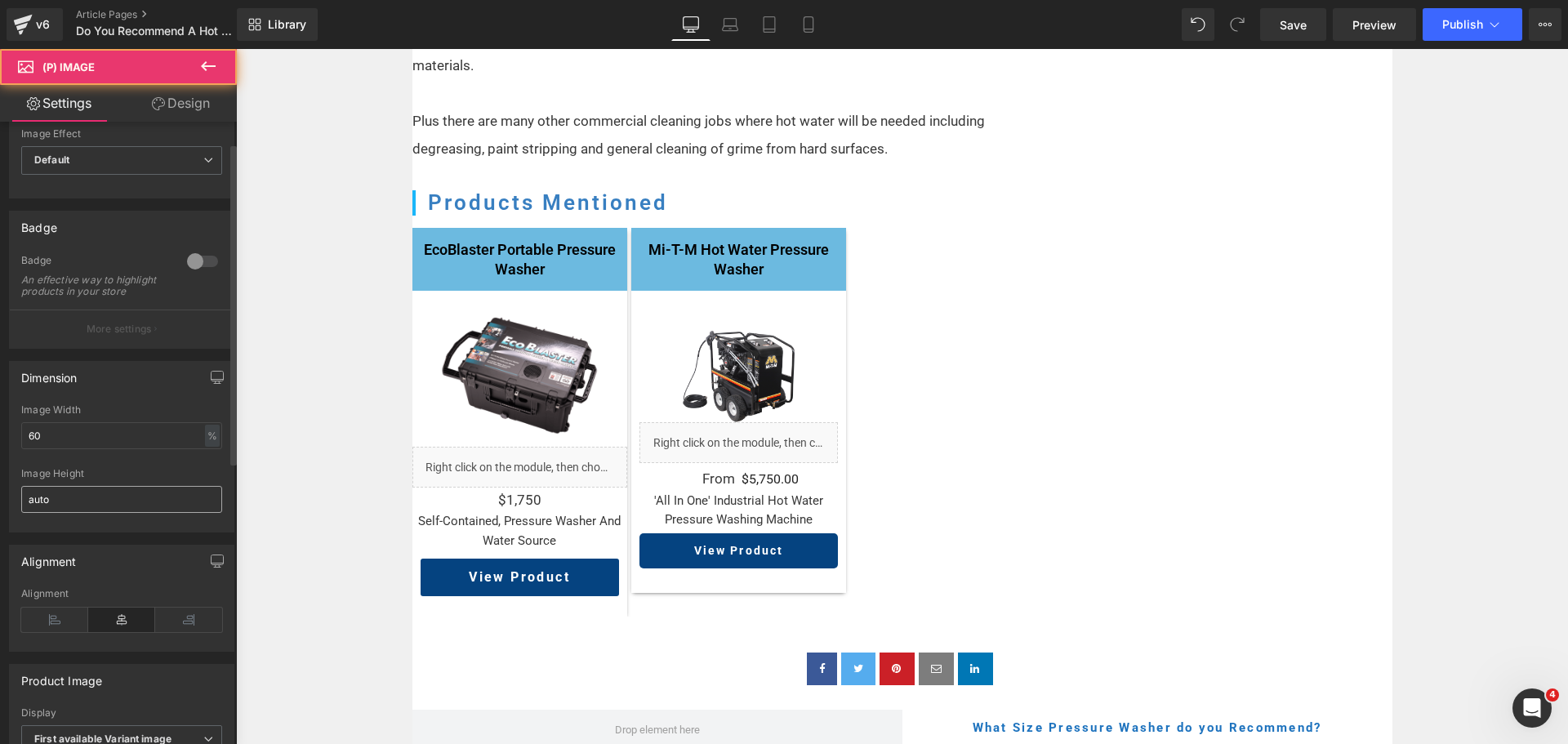
scroll to position [82, 0]
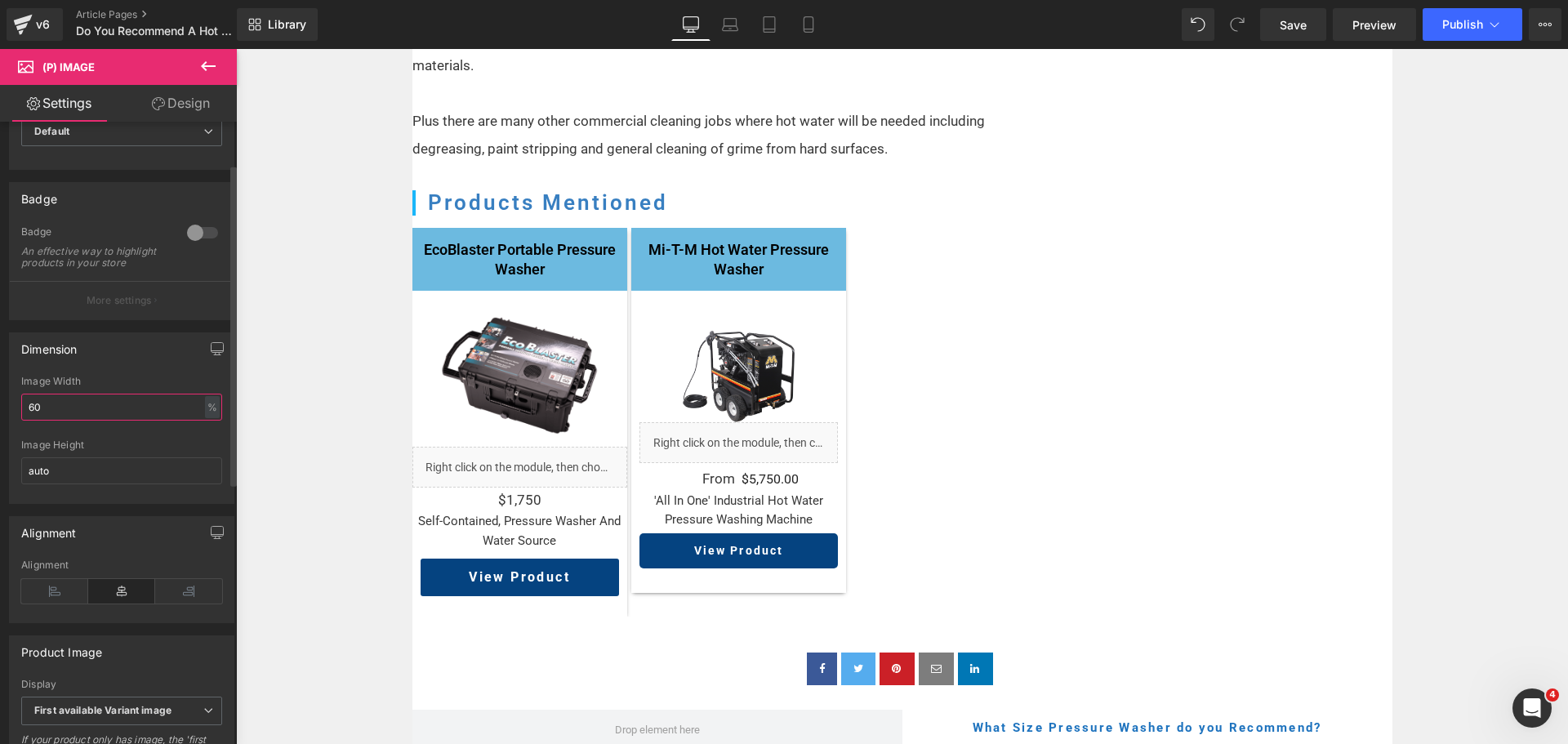
click at [104, 415] on input "60" at bounding box center [121, 407] width 201 height 27
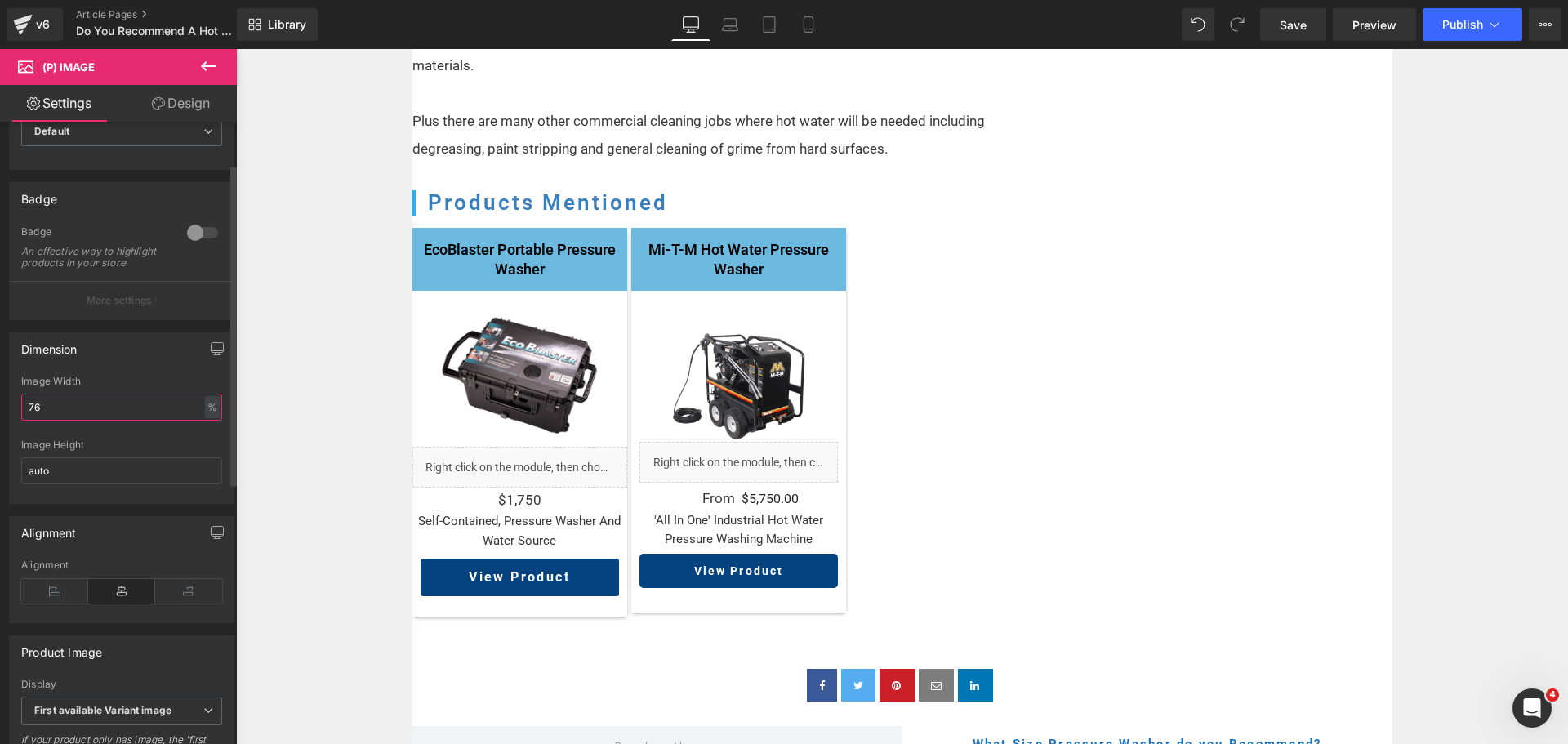
type input "77"
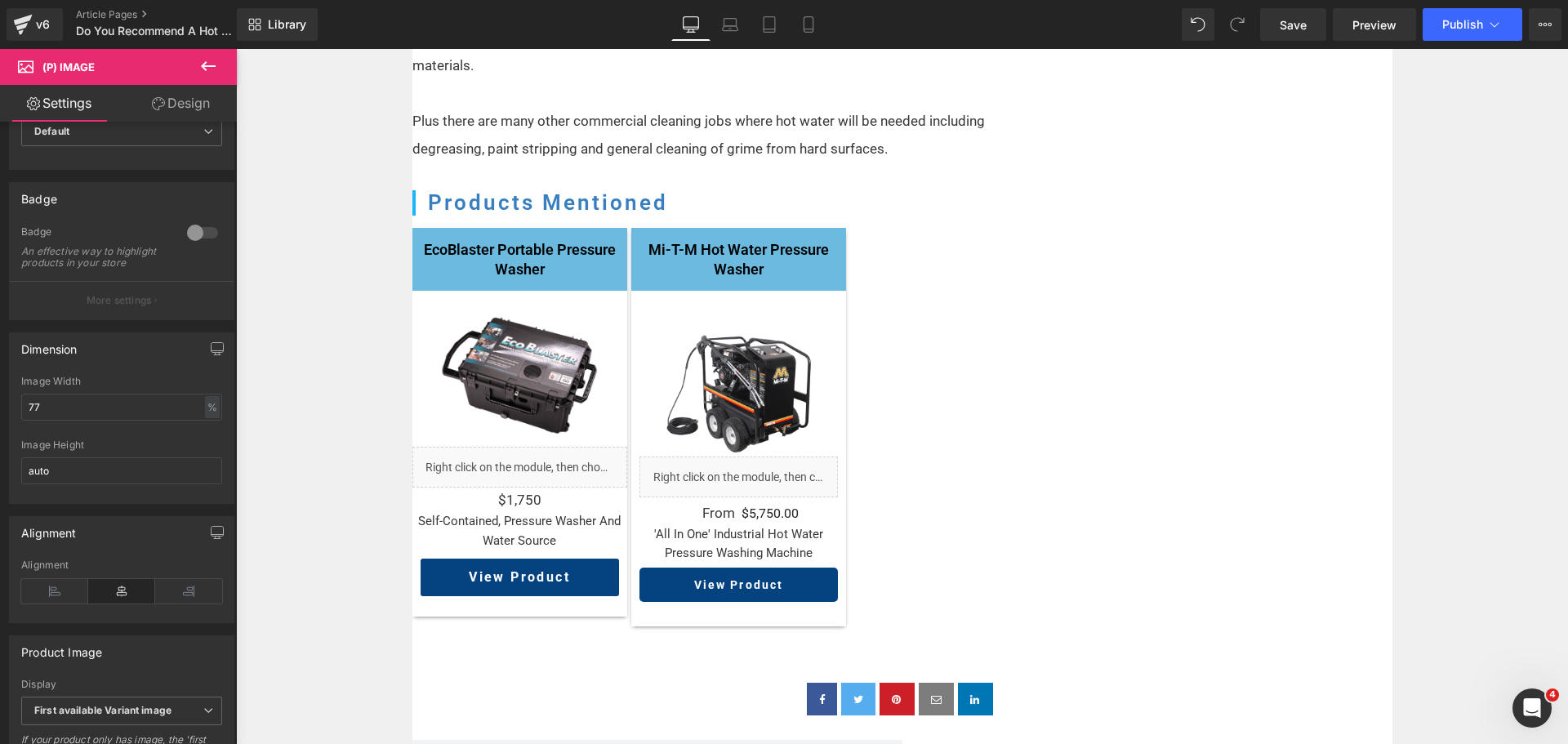
click at [191, 108] on link "Design" at bounding box center [181, 104] width 119 height 37
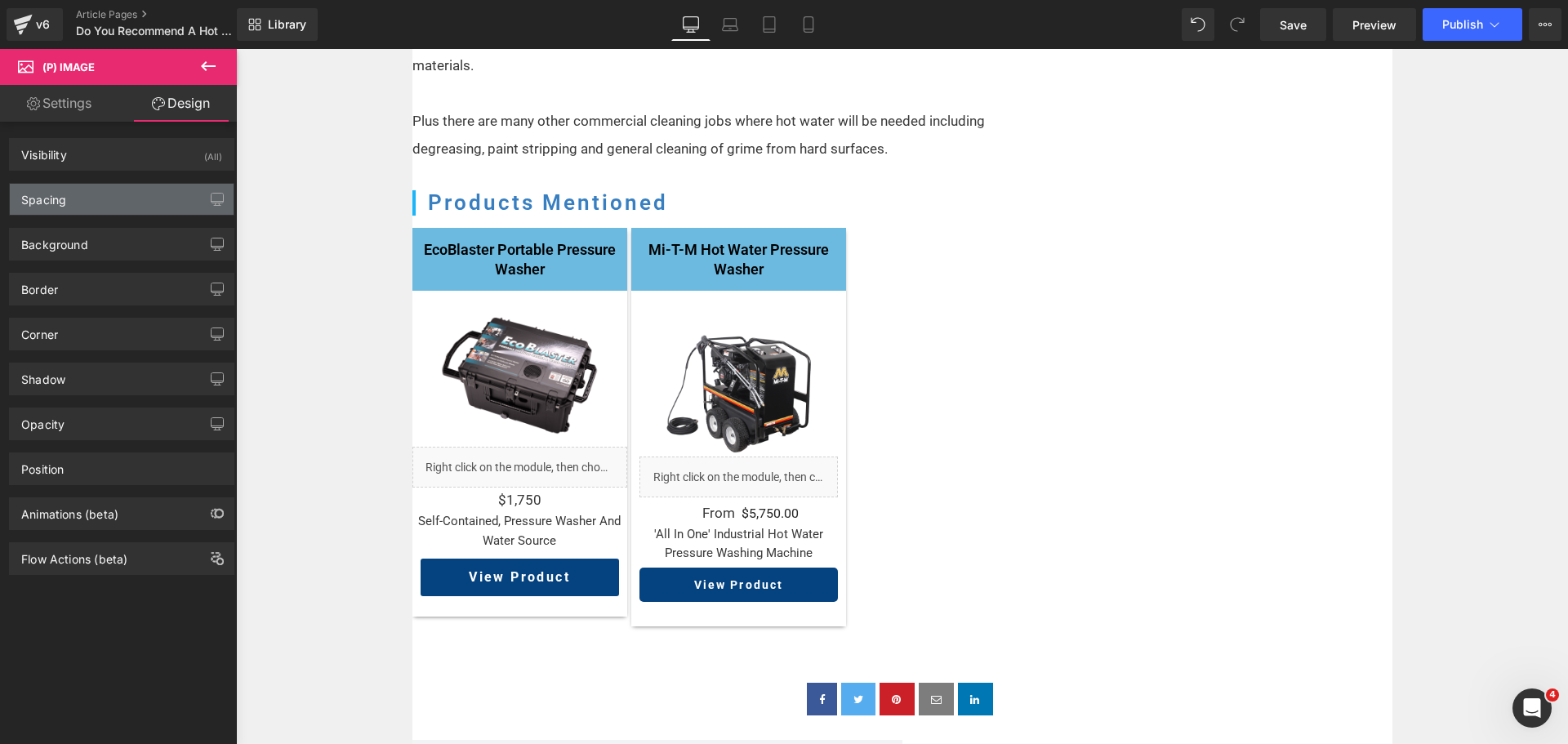
click at [119, 197] on div "Spacing" at bounding box center [121, 199] width 224 height 31
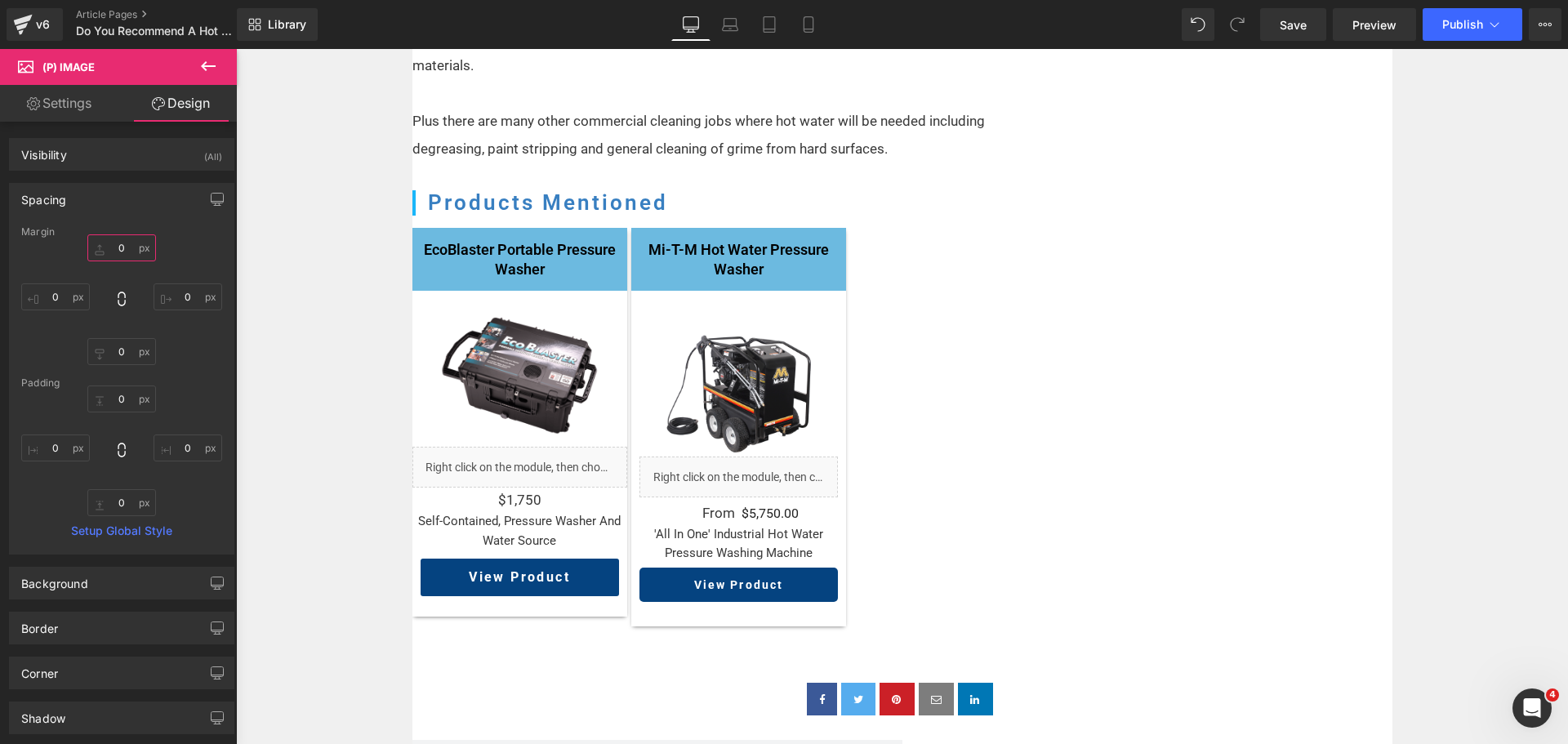
click at [118, 252] on input "0" at bounding box center [122, 248] width 68 height 27
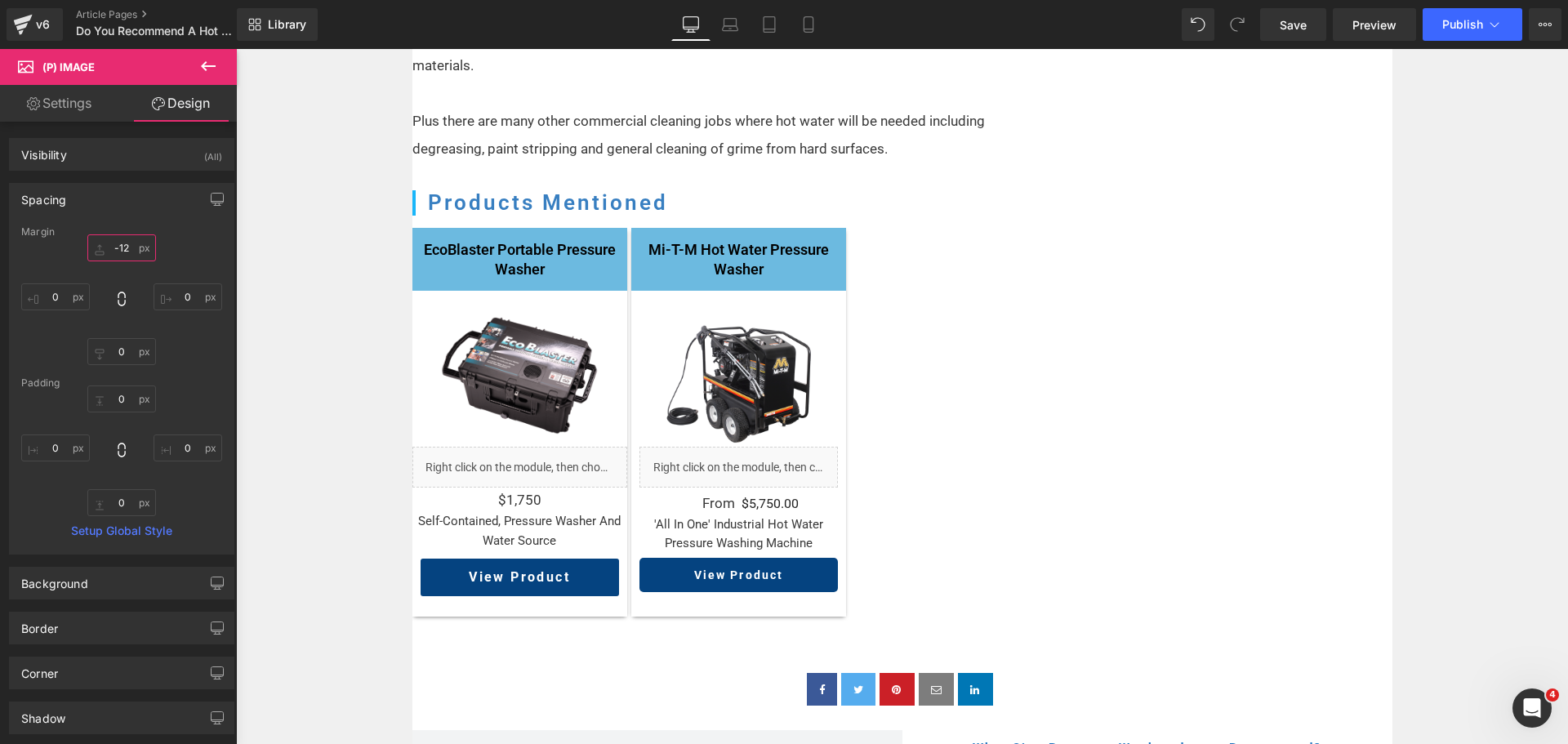
type input "-11"
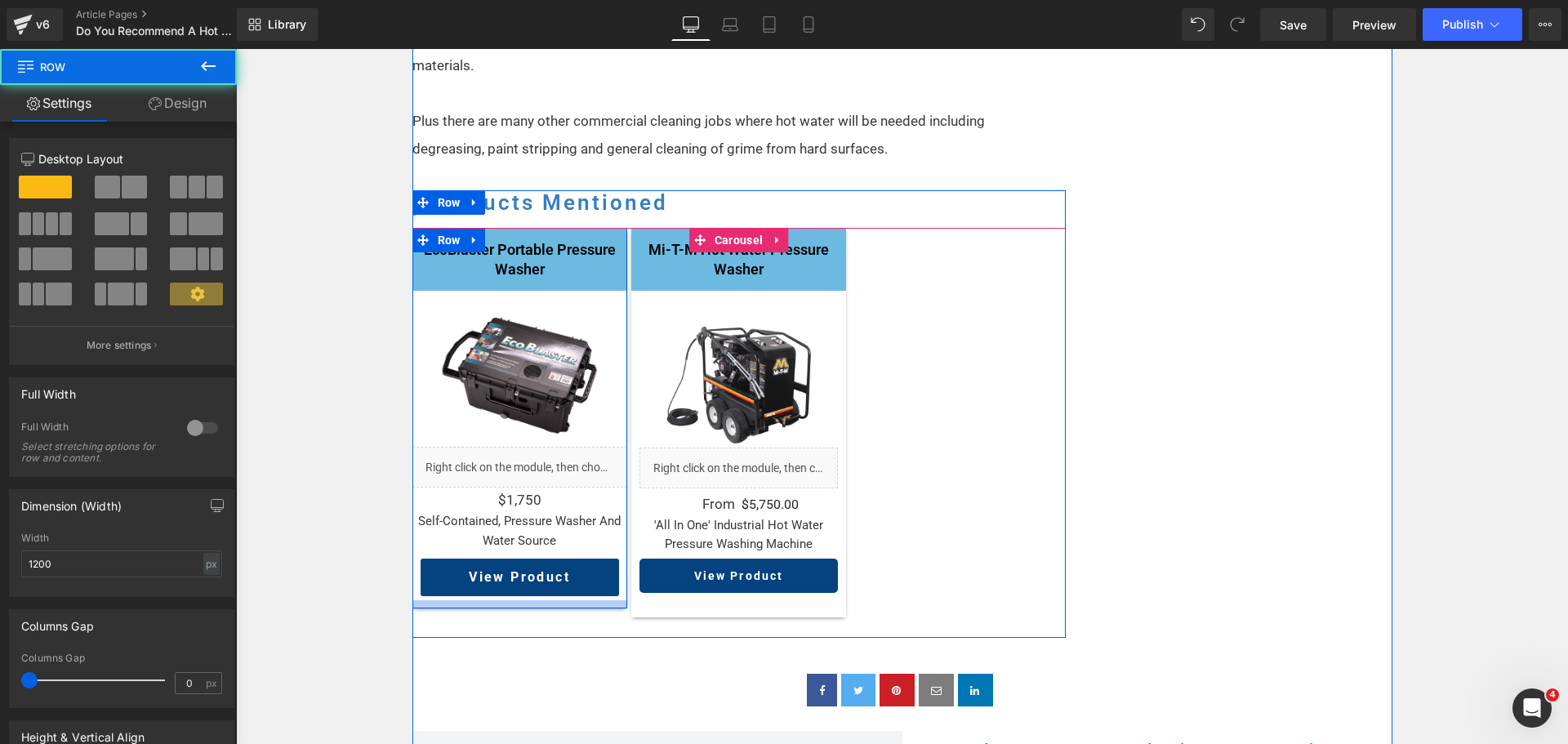
drag, startPoint x: 580, startPoint y: 584, endPoint x: 584, endPoint y: 575, distance: 9.8
click at [584, 601] on div at bounding box center [520, 604] width 215 height 8
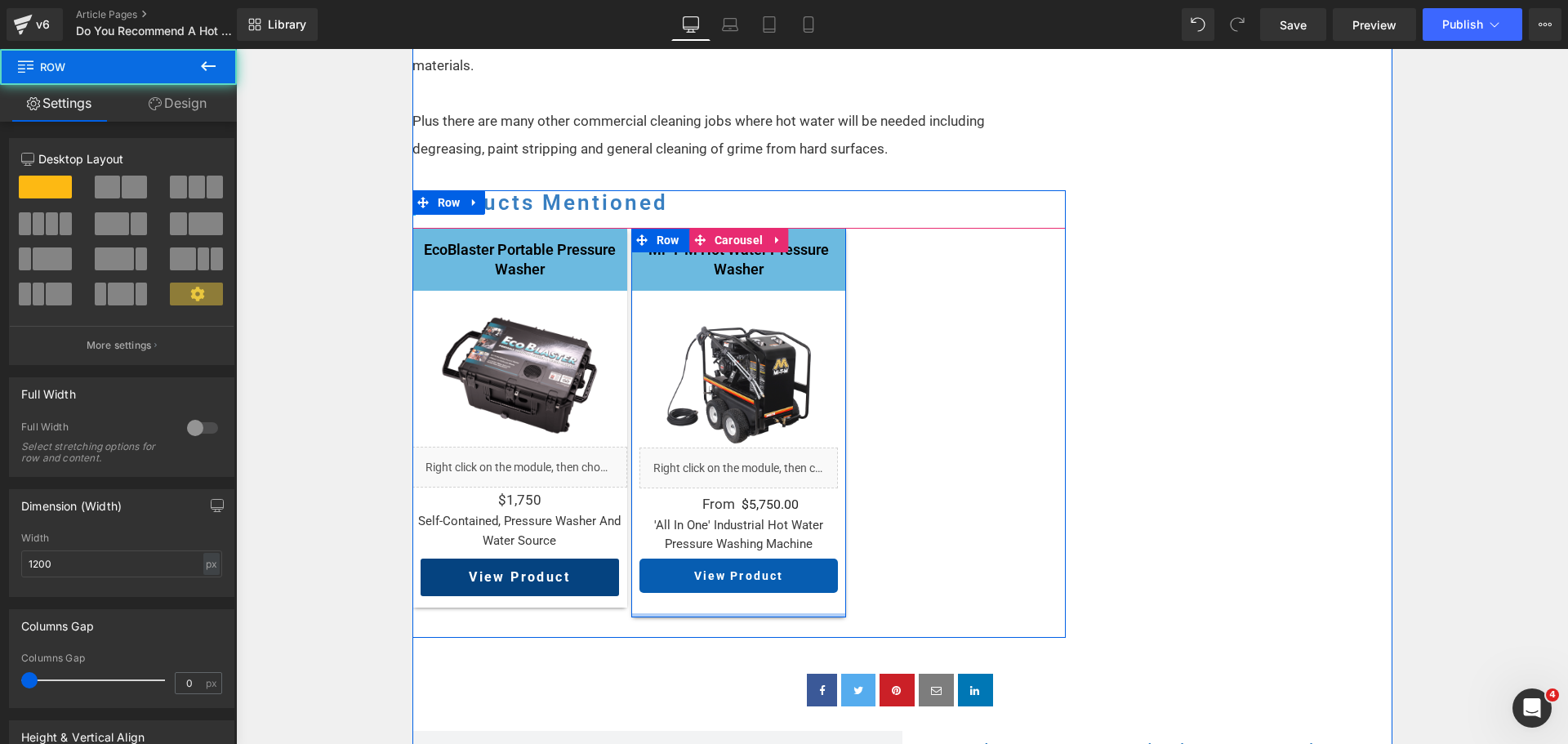
drag, startPoint x: 678, startPoint y: 589, endPoint x: 685, endPoint y: 566, distance: 24.0
click at [681, 573] on div "Mi-T-M Hot Water Pressure Washer Heading Sale Off (P) Image Liquid From Text Bl…" at bounding box center [738, 423] width 215 height 390
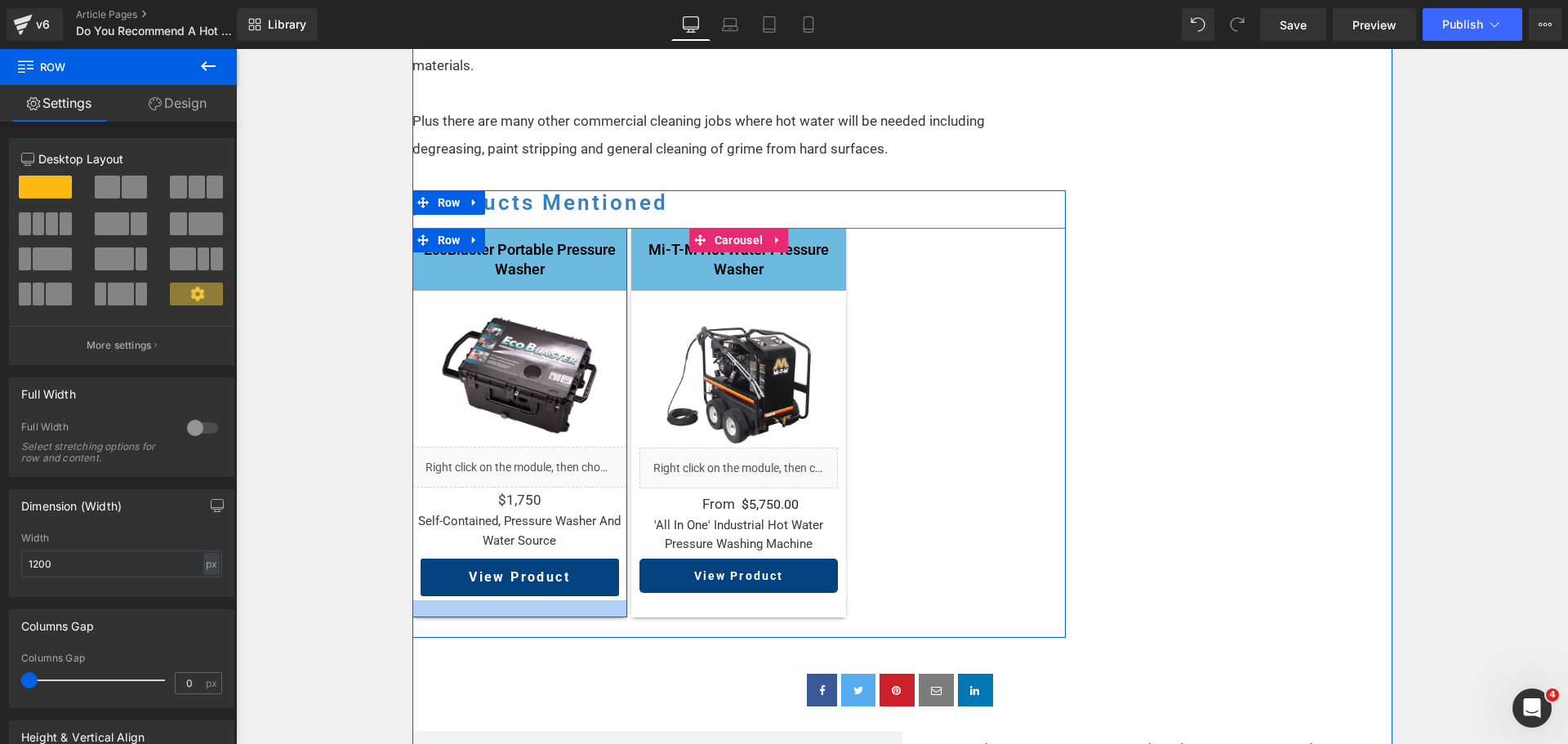
drag, startPoint x: 590, startPoint y: 576, endPoint x: 590, endPoint y: 586, distance: 10.0
click at [590, 601] on div at bounding box center [520, 610] width 215 height 18
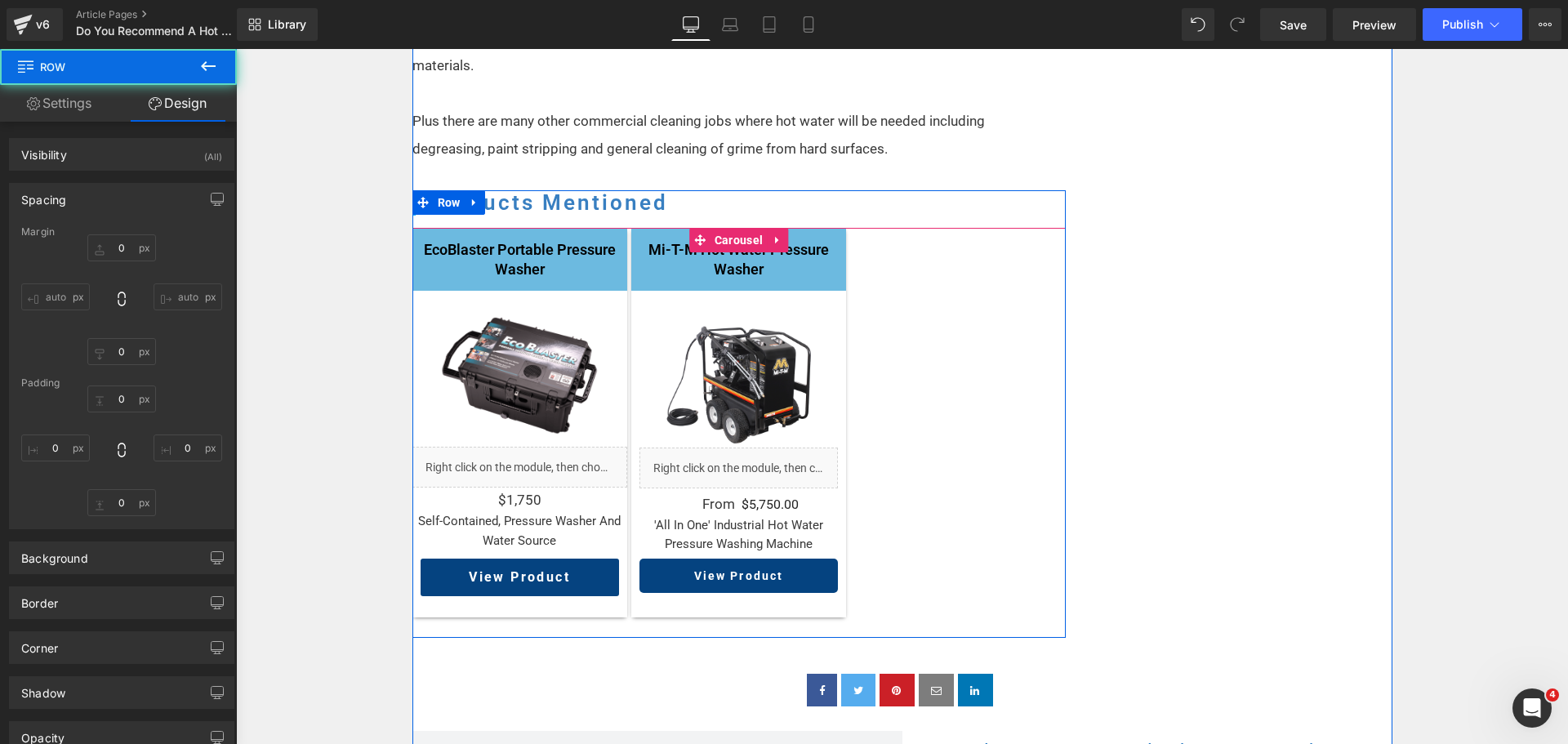
type input "0"
type input "21"
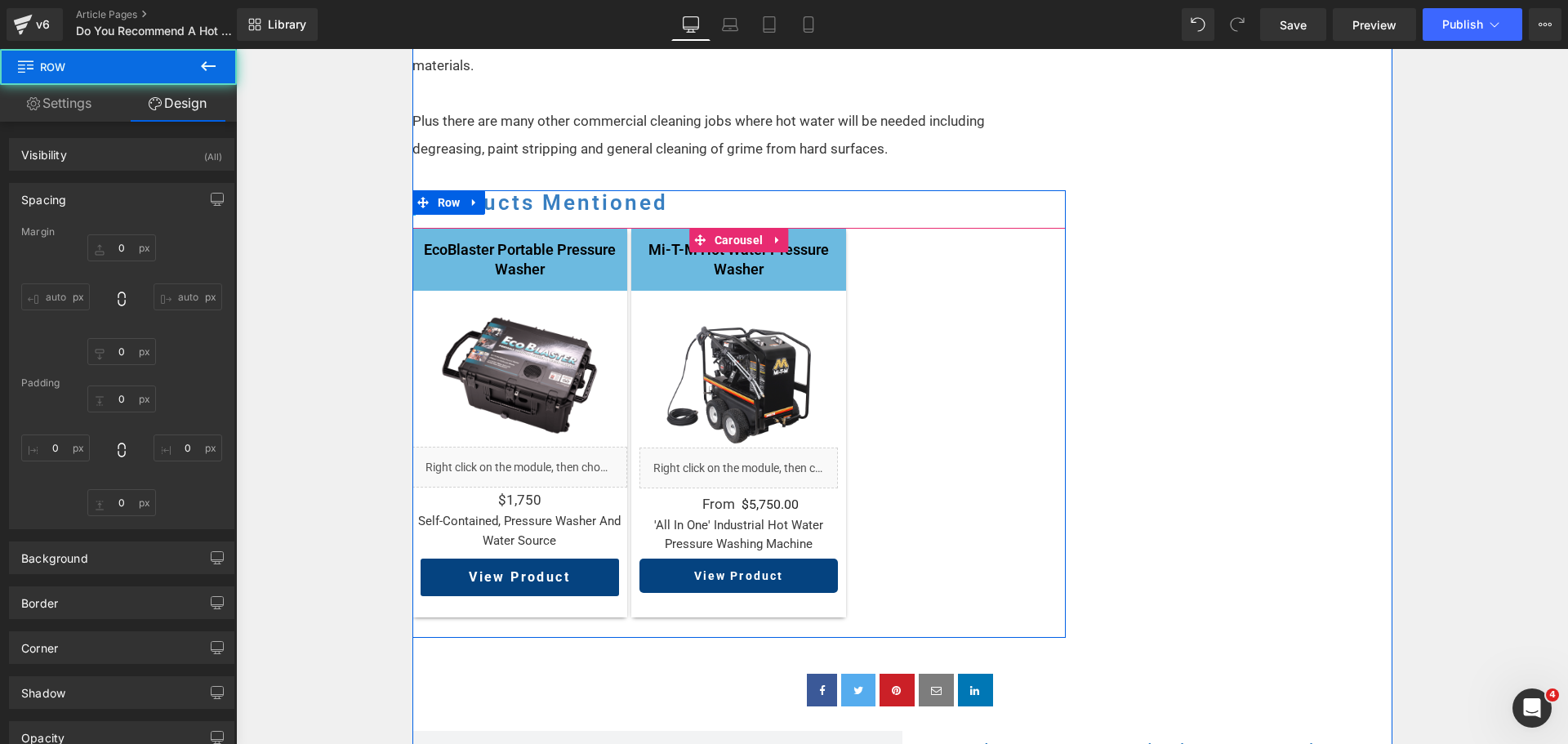
type input "0"
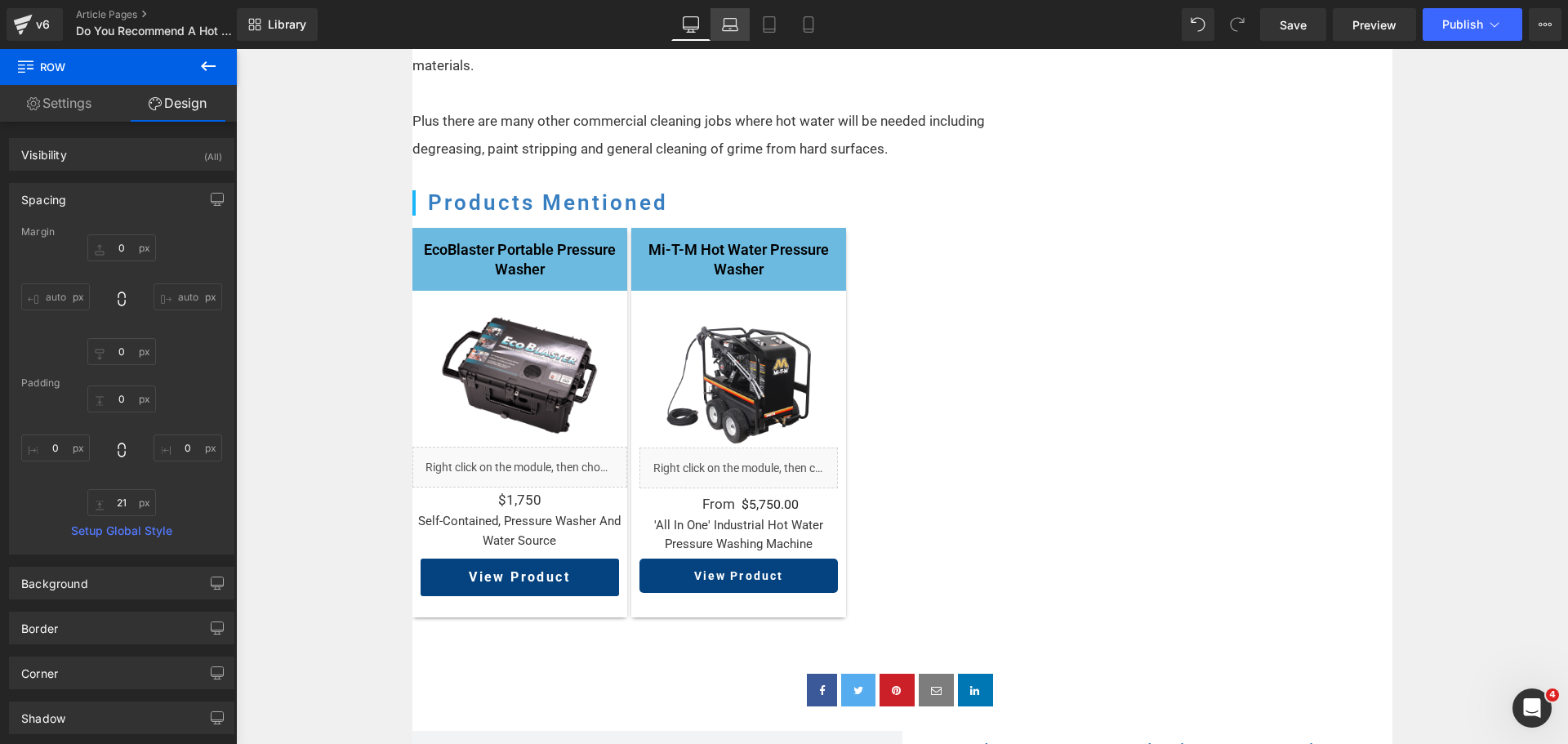
click at [740, 23] on link "Laptop" at bounding box center [730, 24] width 40 height 33
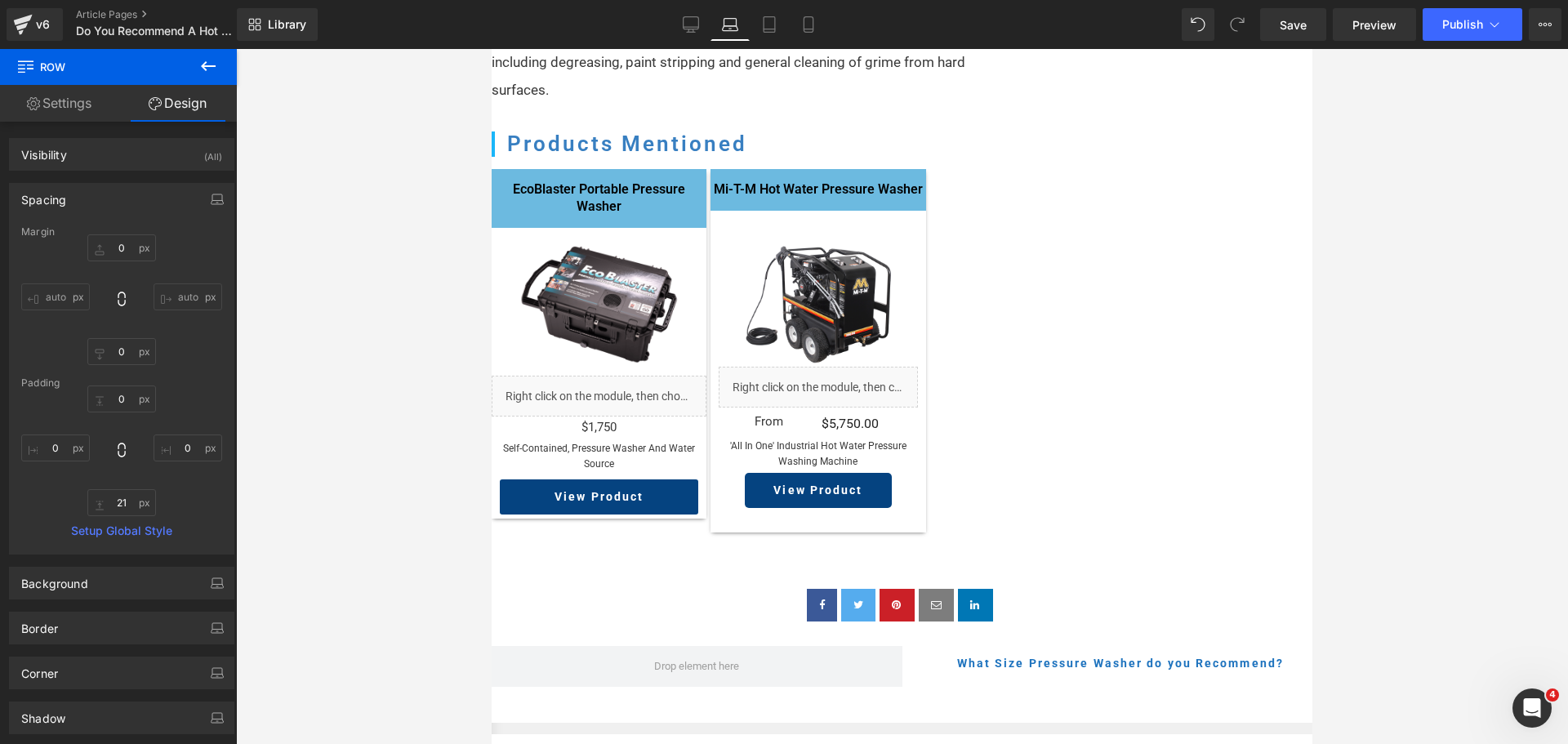
type input "0"
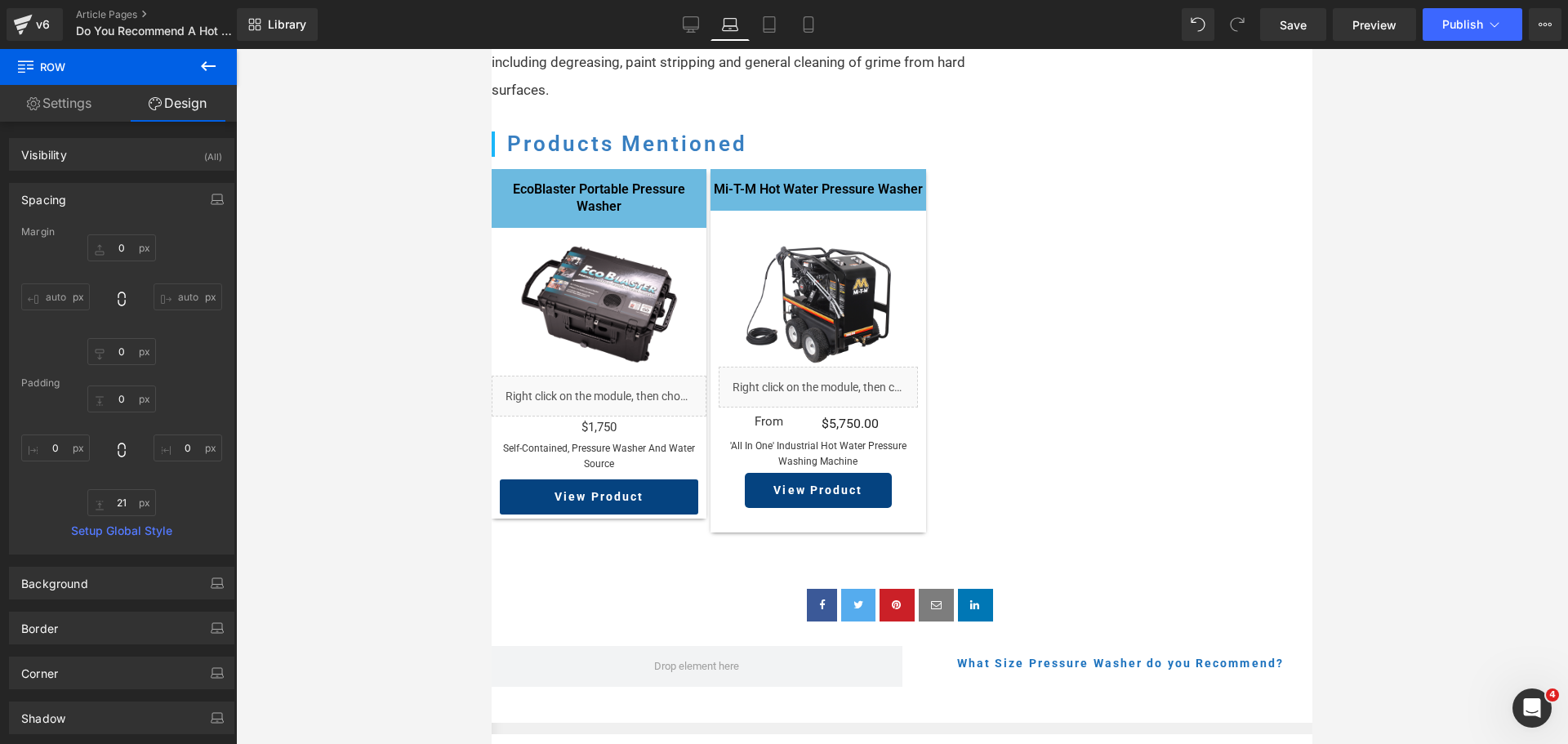
type input "0"
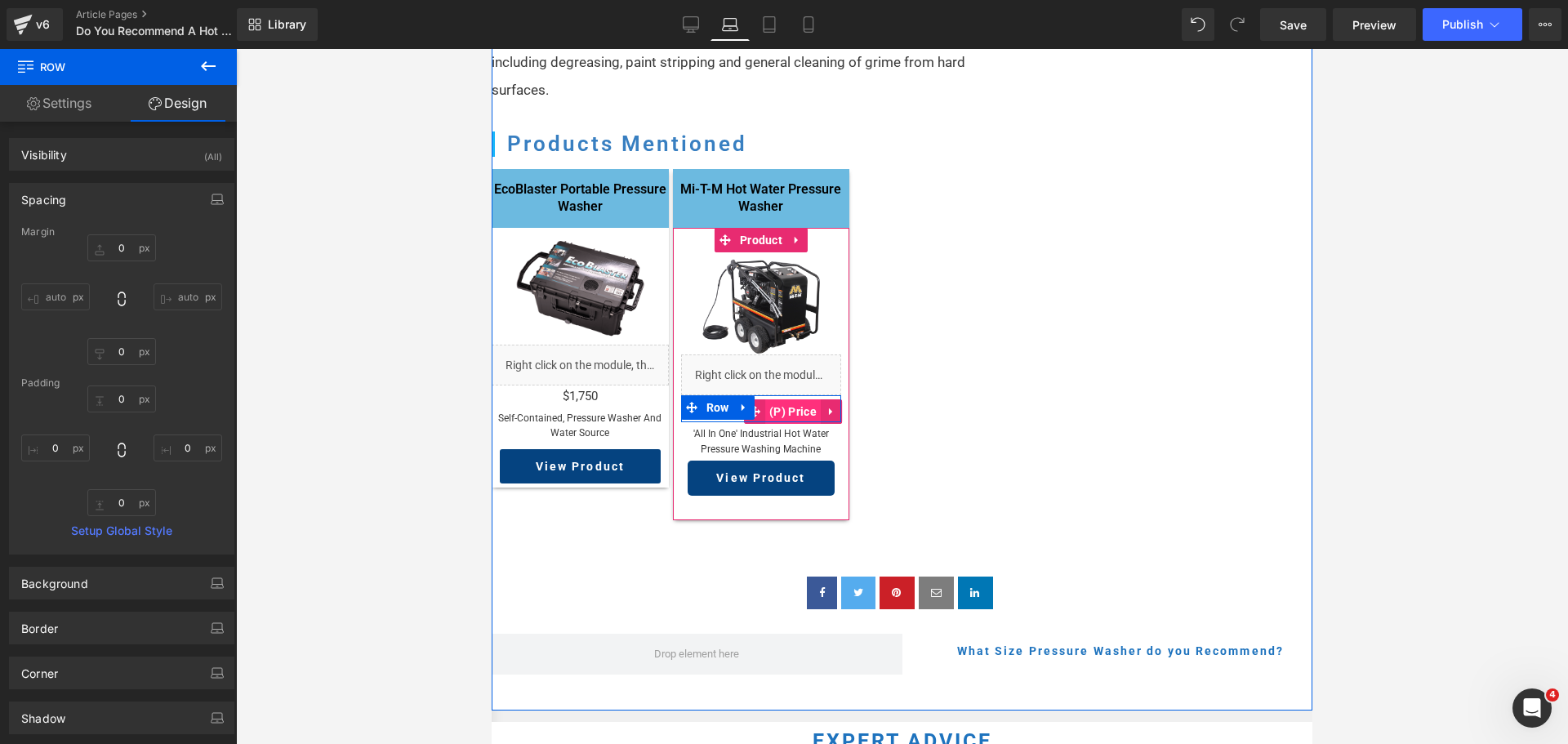
click at [779, 424] on span "(P) Price" at bounding box center [793, 412] width 55 height 25
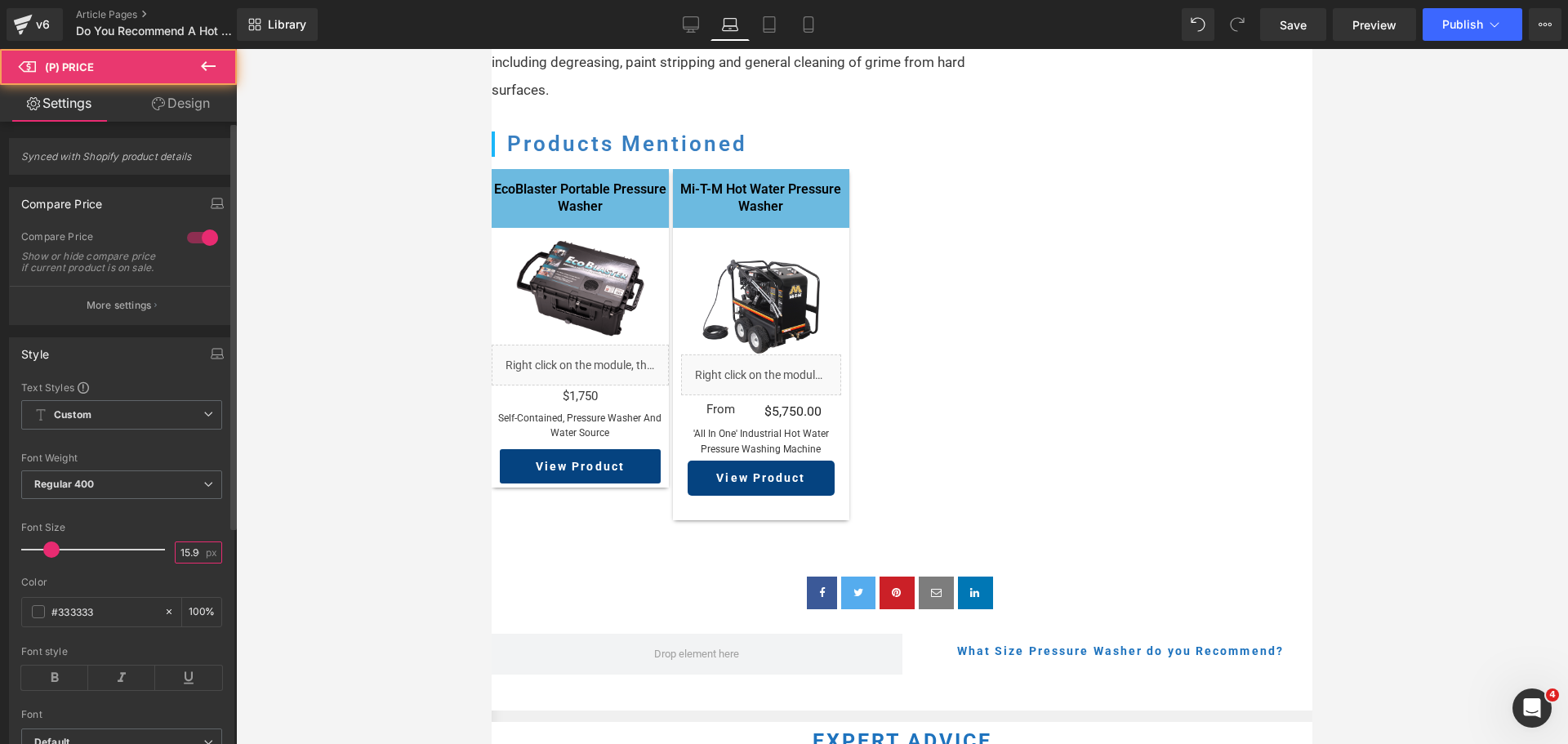
click at [194, 557] on input "15.96" at bounding box center [190, 553] width 29 height 20
type input "15"
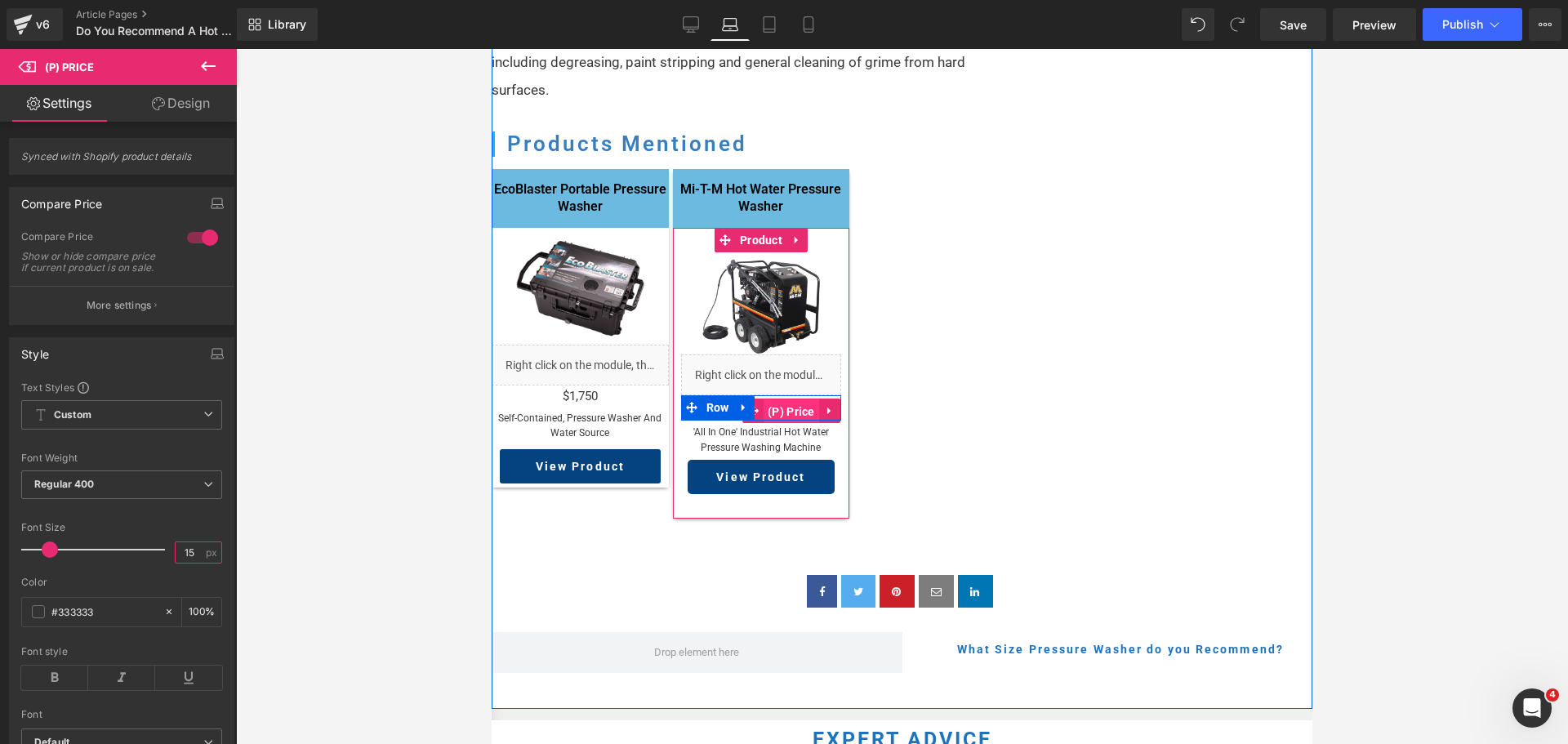
click at [774, 424] on span "(P) Price" at bounding box center [791, 412] width 55 height 25
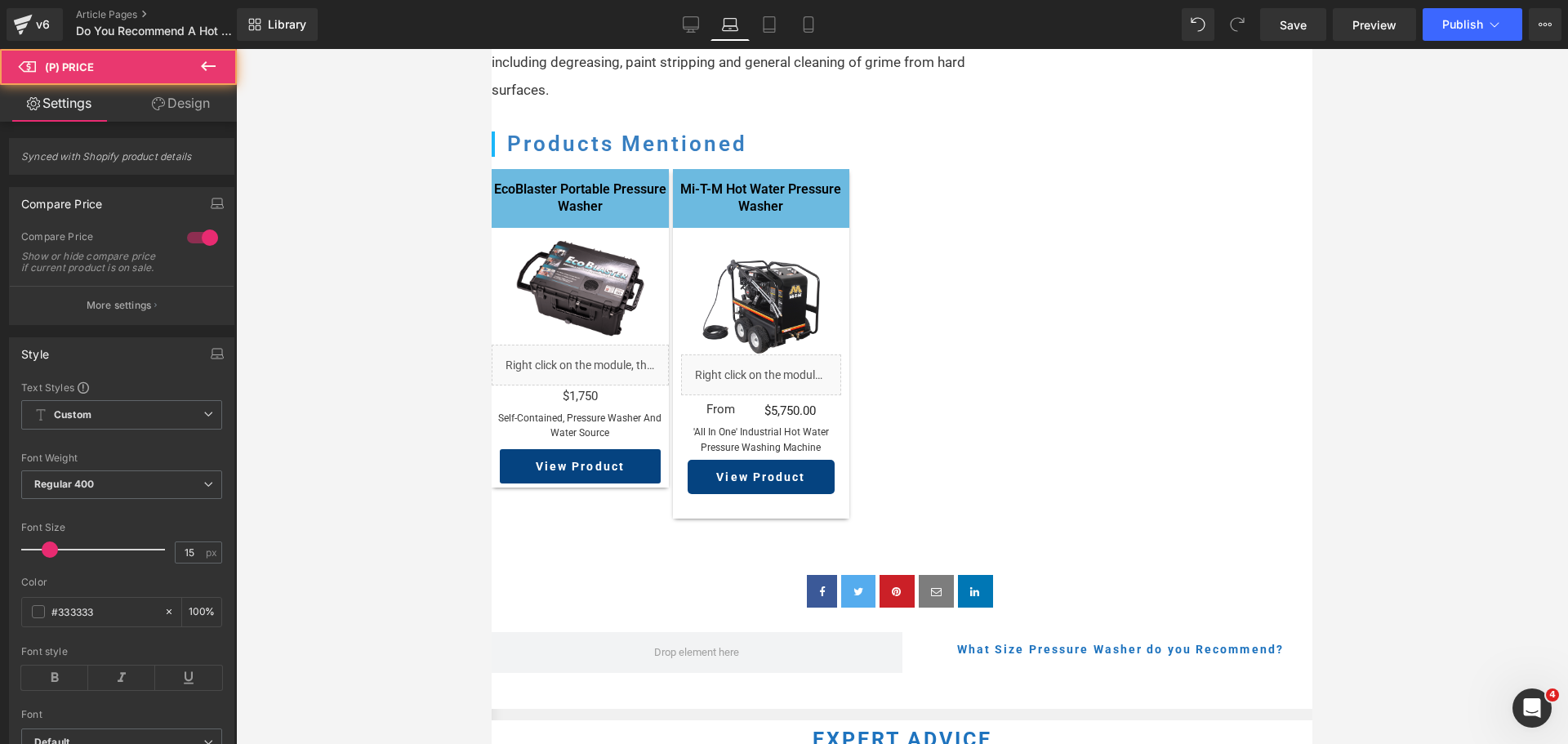
click at [199, 105] on link "Design" at bounding box center [181, 104] width 119 height 37
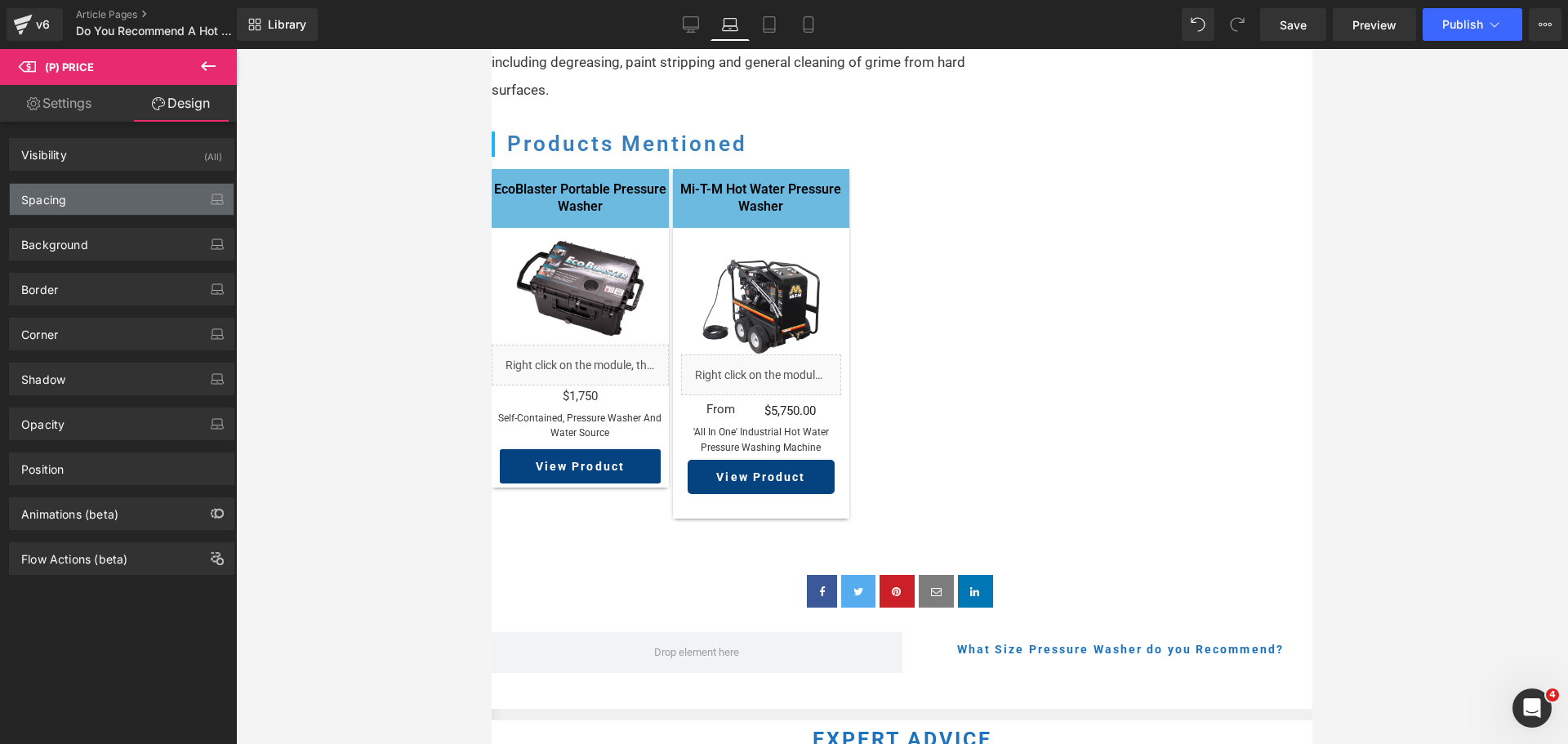
click at [111, 204] on div "Spacing" at bounding box center [121, 199] width 224 height 31
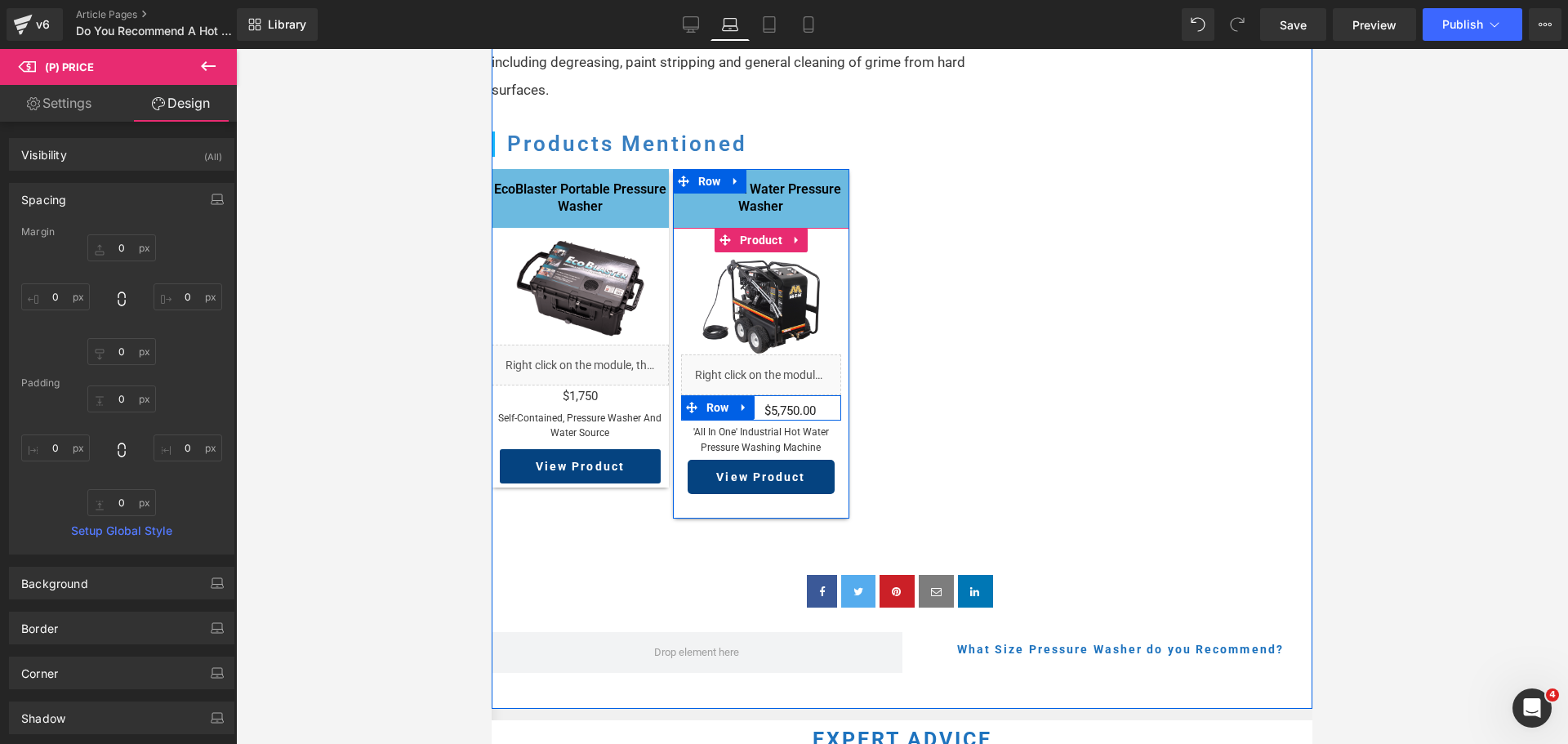
click at [758, 419] on div "From Text Block" at bounding box center [721, 410] width 80 height 18
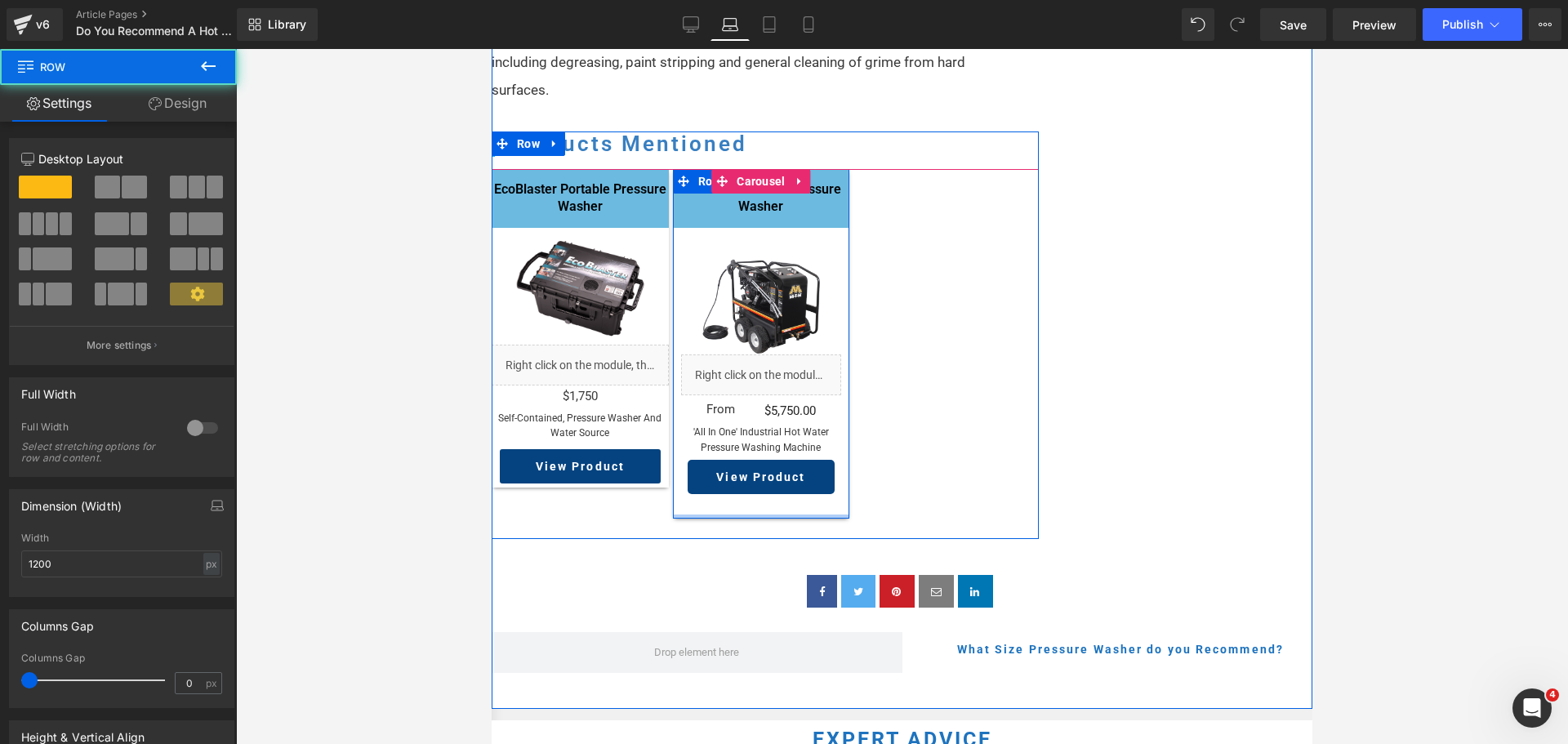
click at [760, 519] on div "Mi-T-M Hot Water Pressure Washer Heading Sale Off (P) Image Liquid From Text Bl…" at bounding box center [762, 344] width 177 height 350
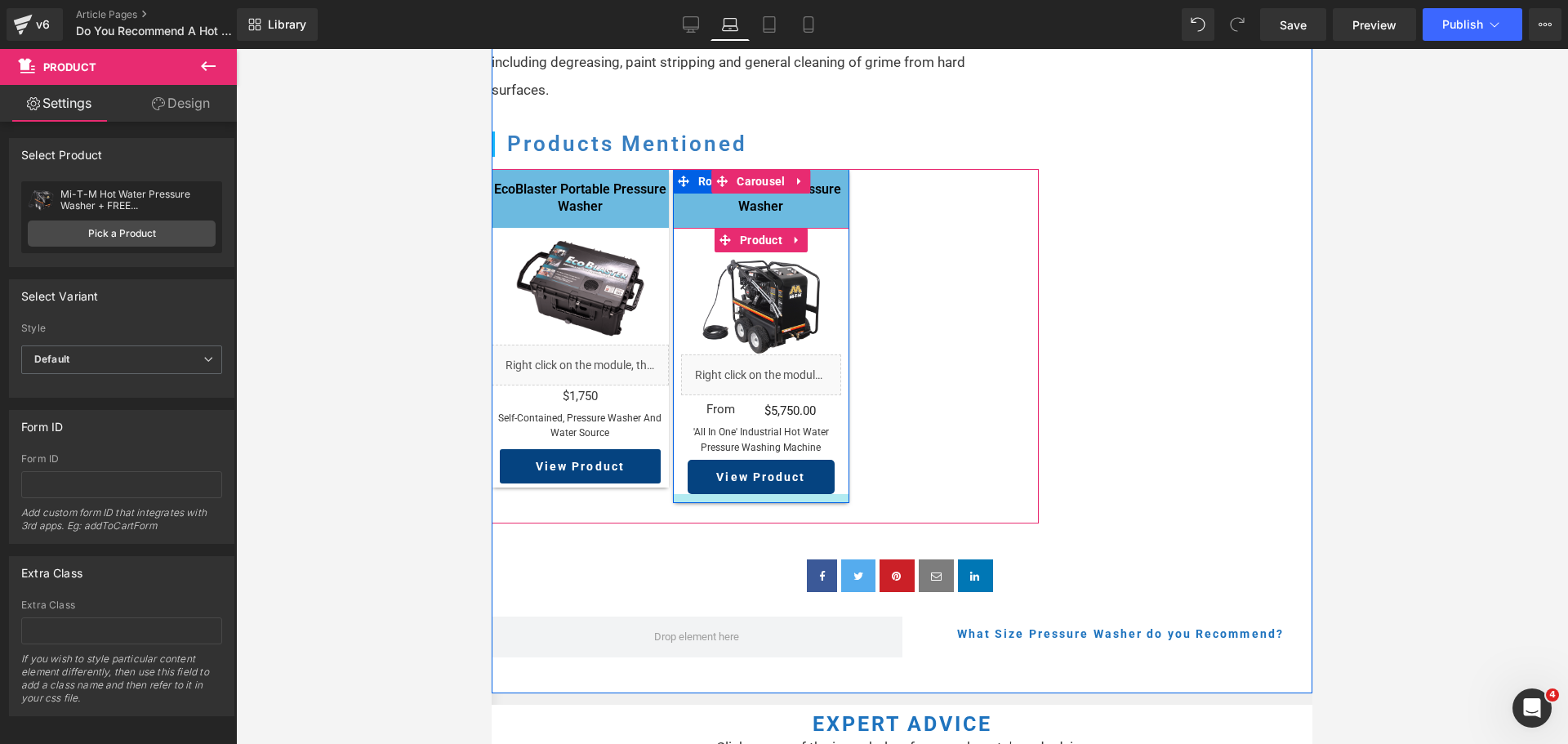
drag, startPoint x: 788, startPoint y: 545, endPoint x: 792, endPoint y: 531, distance: 14.6
click at [792, 503] on div at bounding box center [762, 499] width 177 height 9
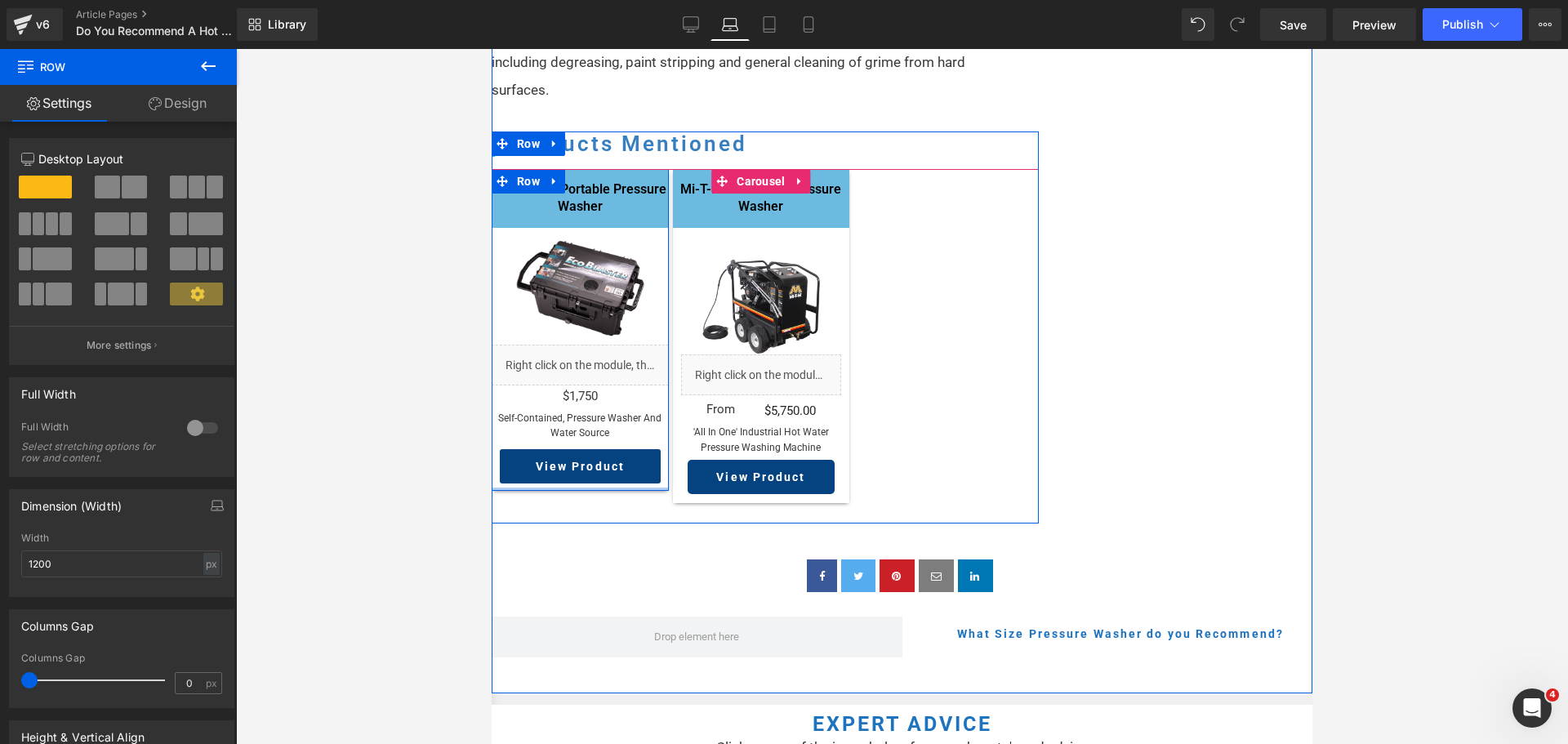
click at [646, 491] on div at bounding box center [580, 489] width 177 height 4
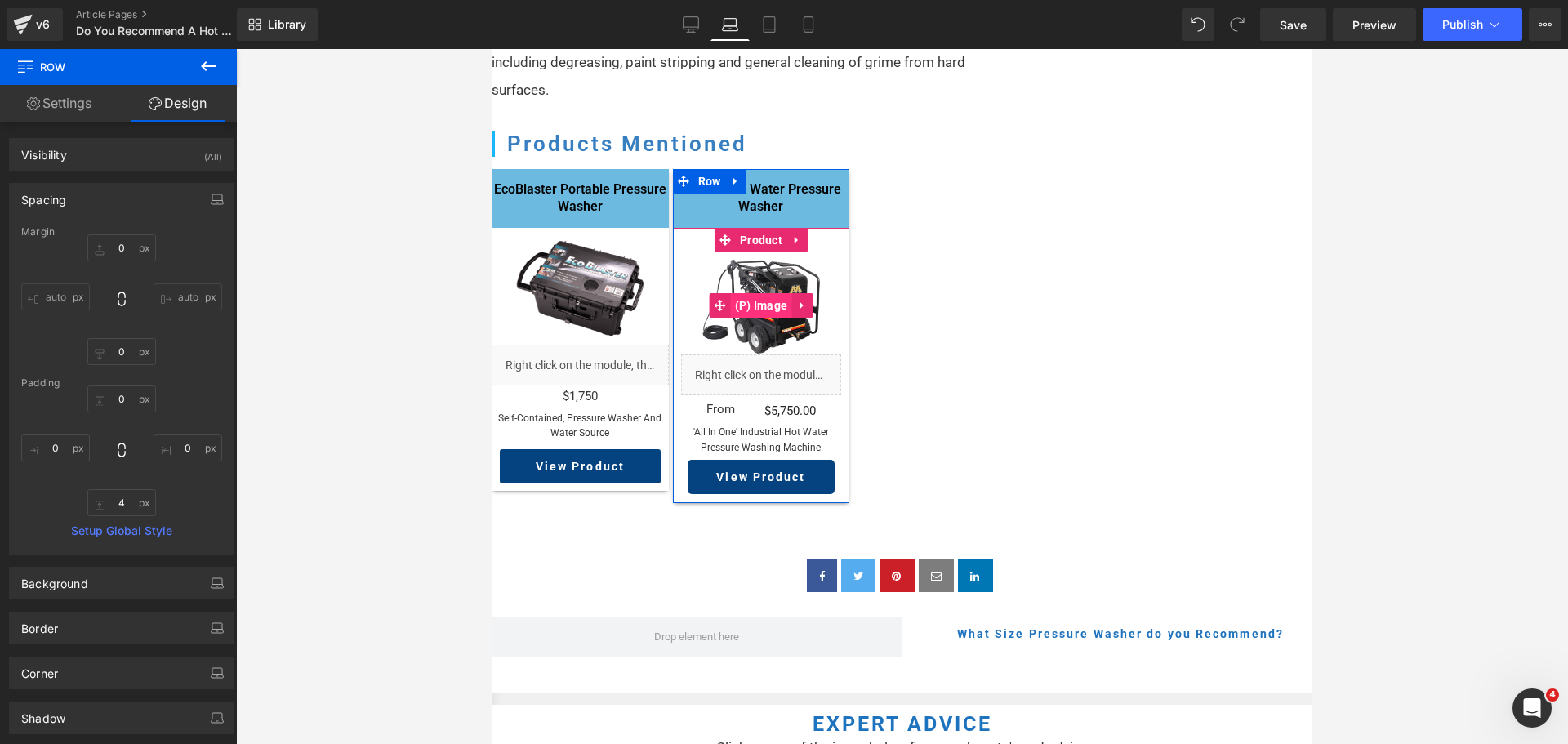
click at [756, 318] on span "(P) Image" at bounding box center [762, 306] width 61 height 25
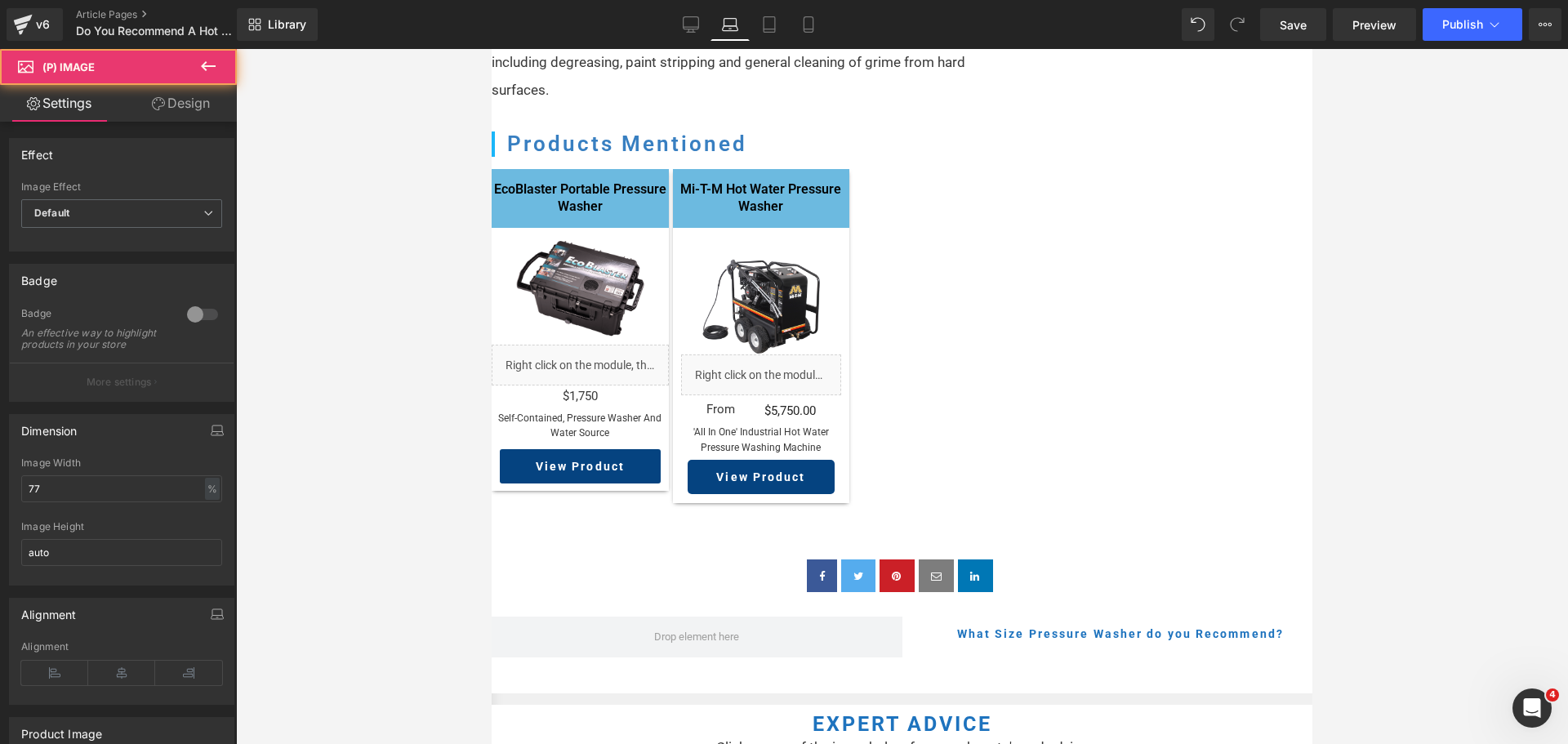
click at [214, 112] on link "Design" at bounding box center [181, 104] width 119 height 37
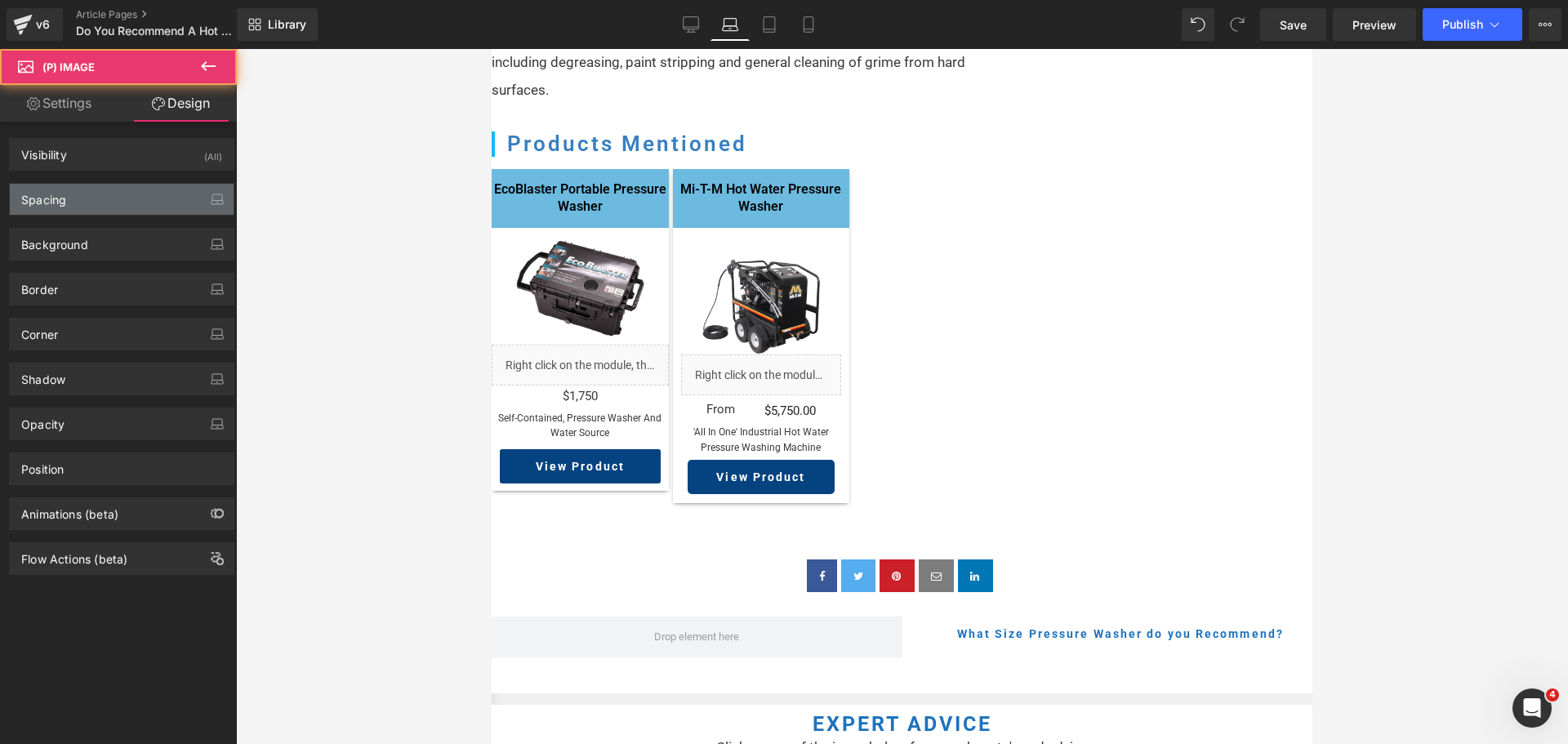
click at [142, 198] on div "Spacing" at bounding box center [121, 199] width 224 height 31
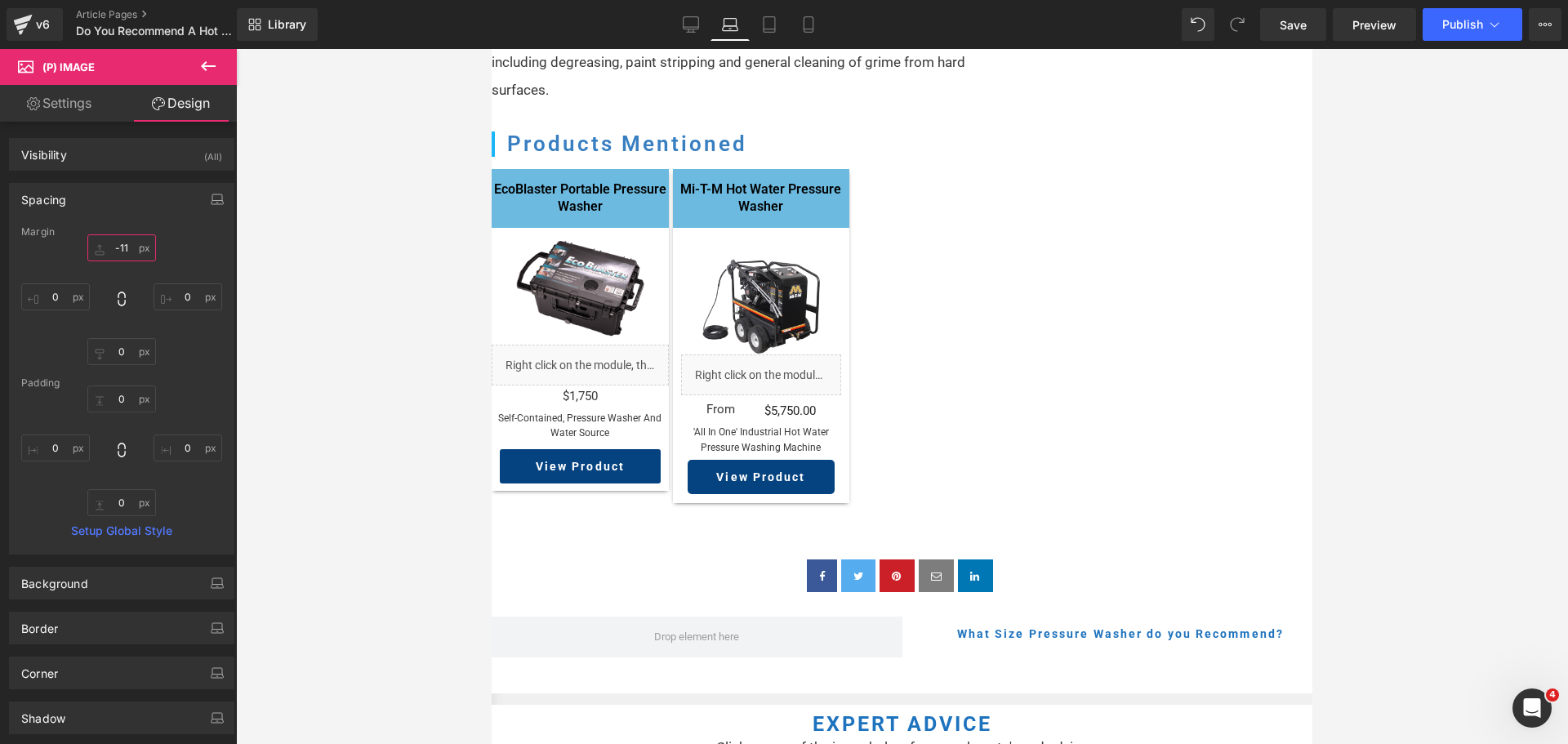
click at [123, 256] on input "-11" at bounding box center [122, 248] width 68 height 27
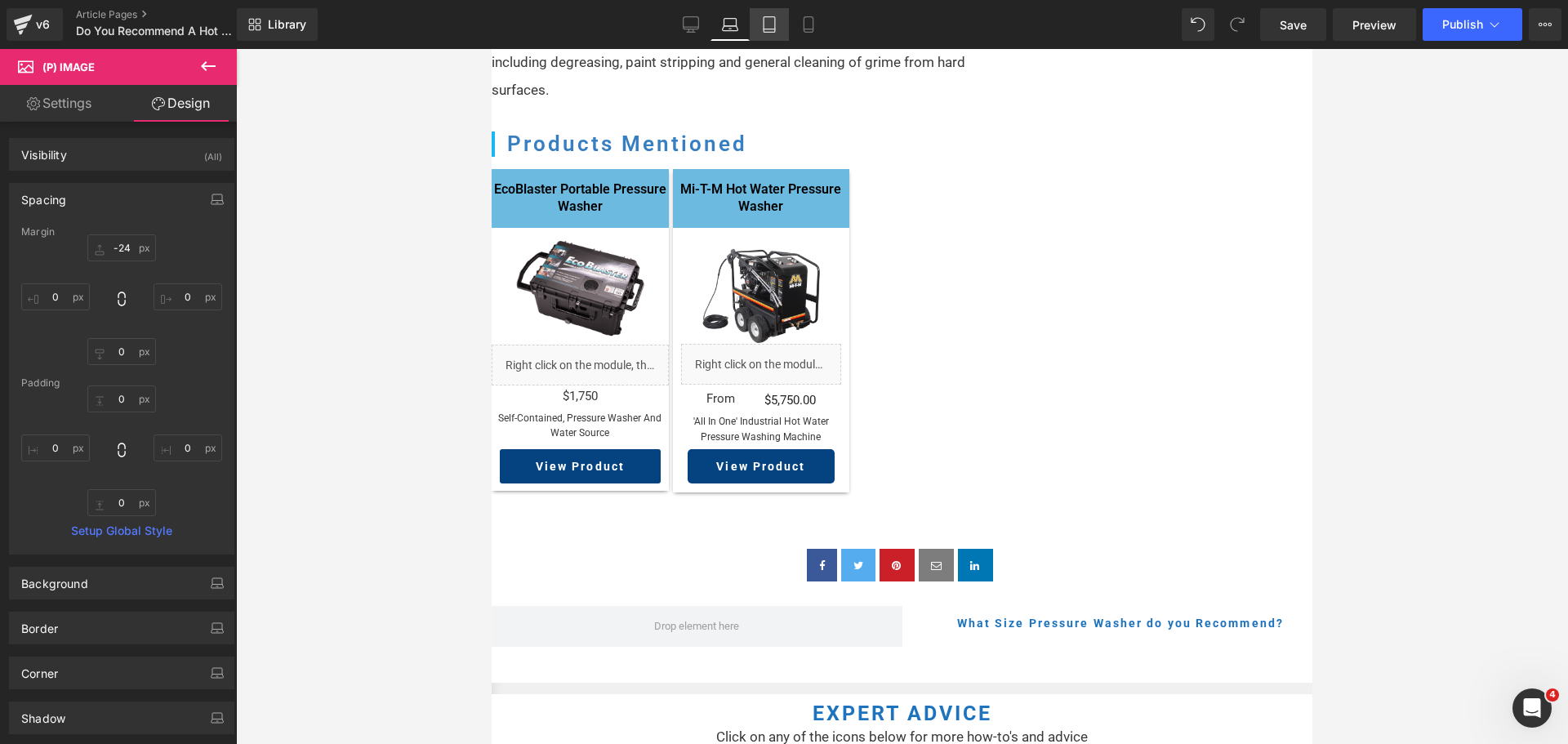
click at [783, 21] on link "Tablet" at bounding box center [769, 24] width 40 height 33
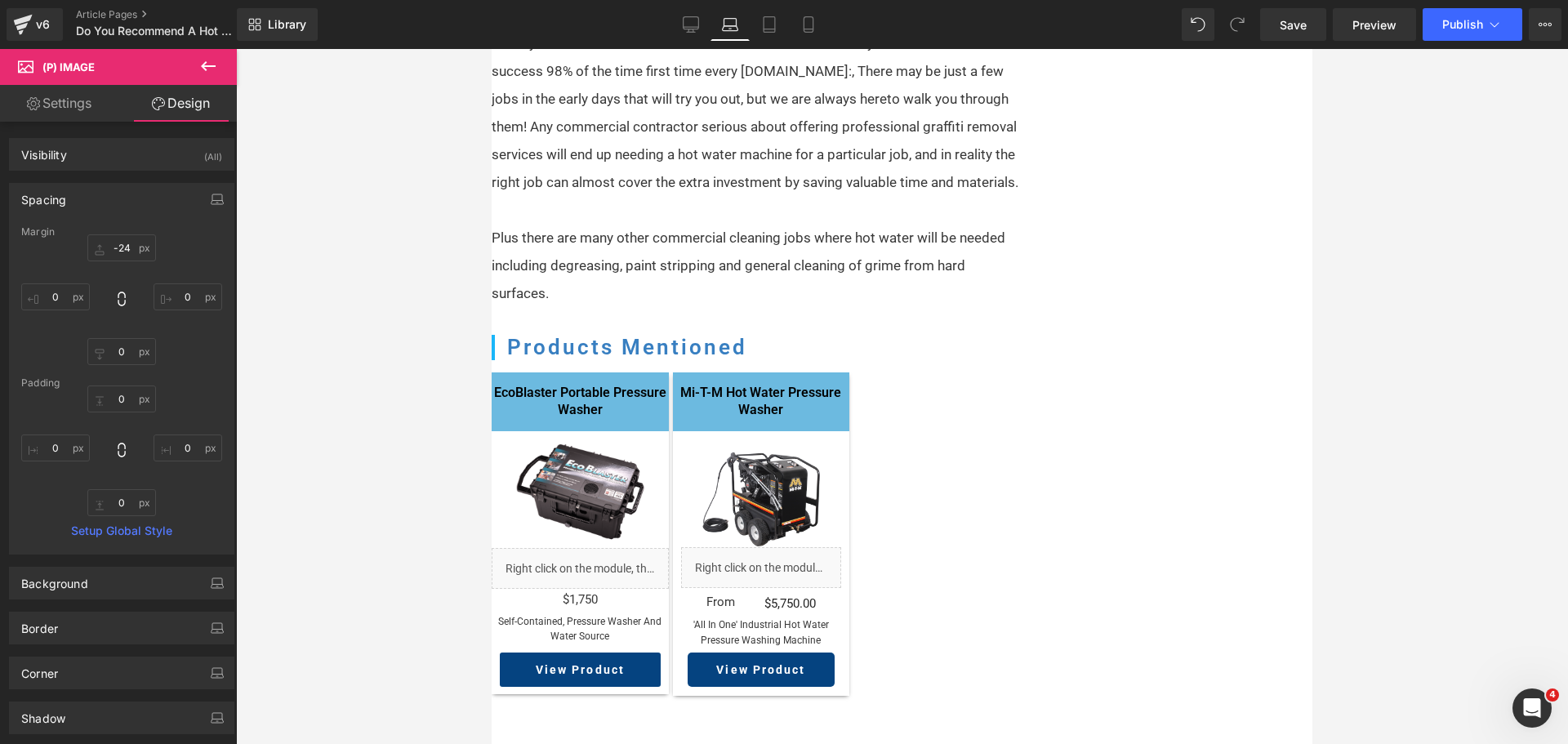
type input "-11"
type input "0"
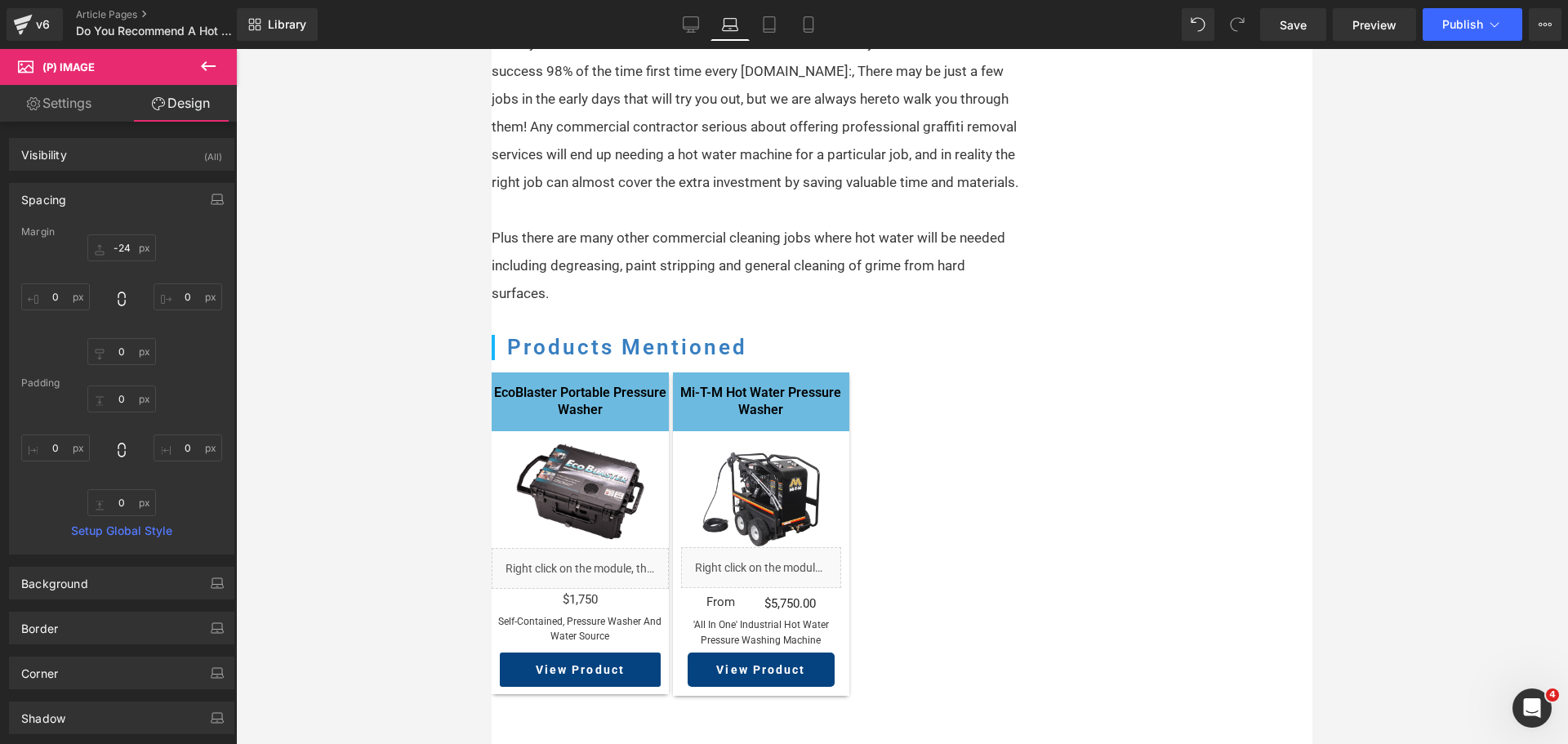
type input "0"
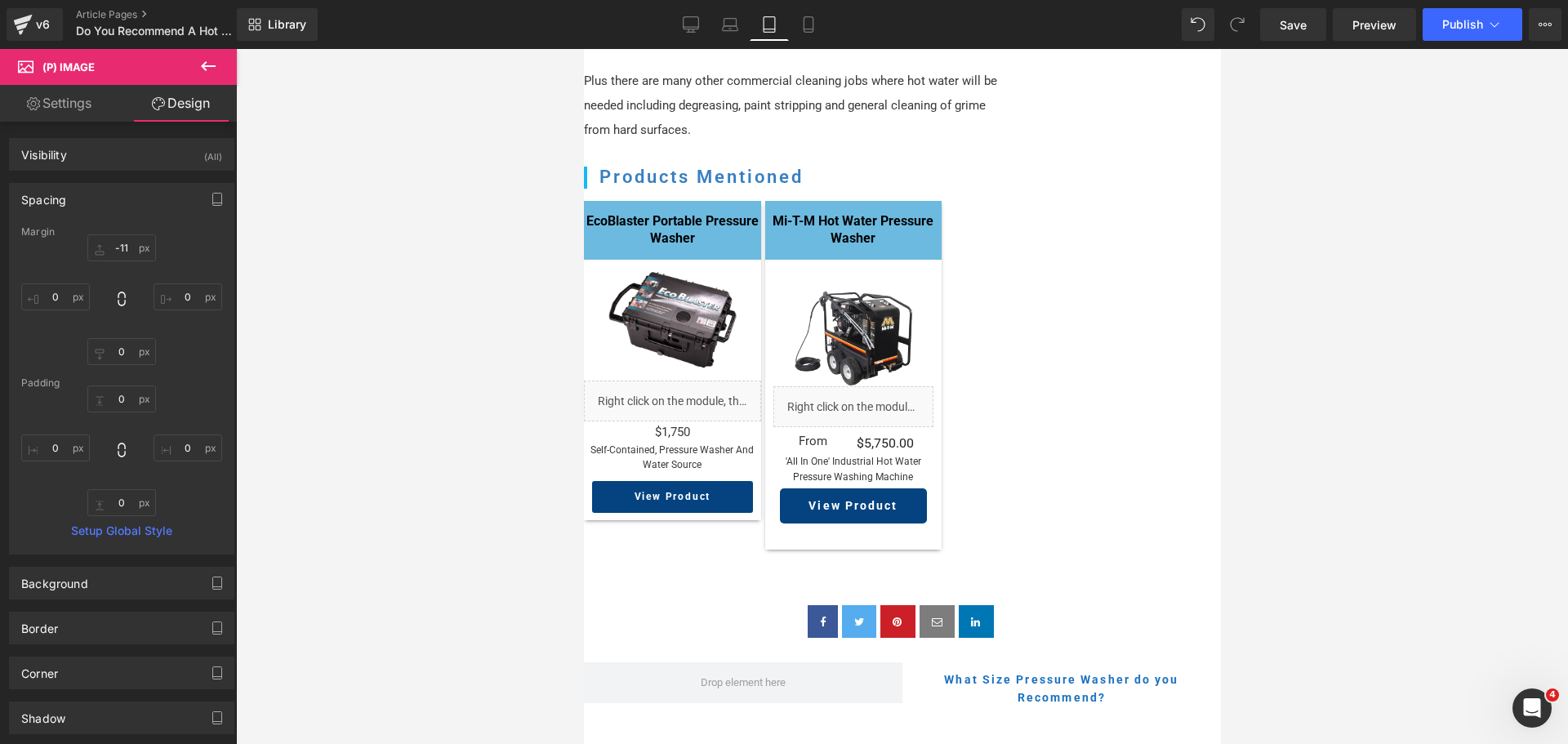
scroll to position [1699, 0]
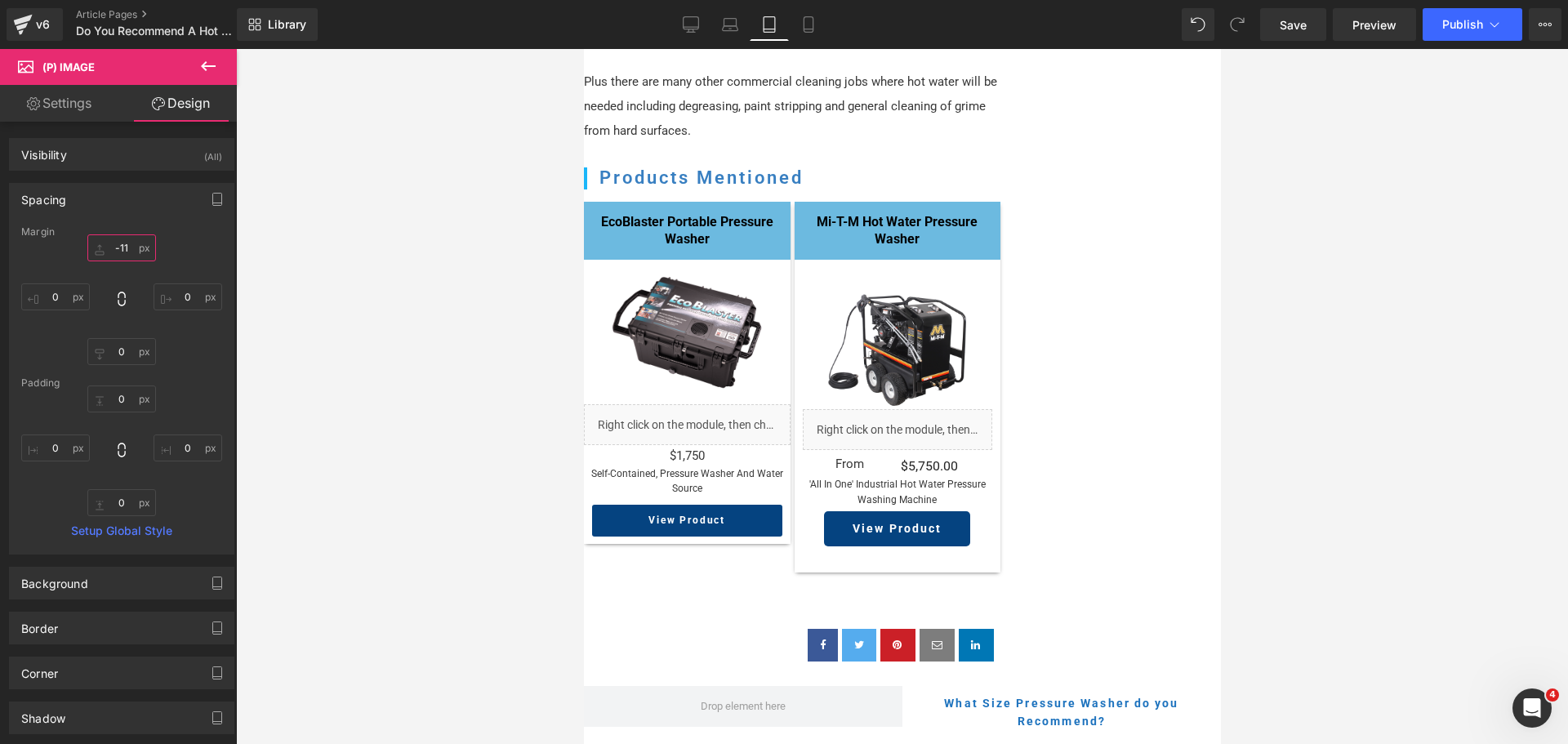
click at [122, 255] on input "-11" at bounding box center [122, 248] width 68 height 27
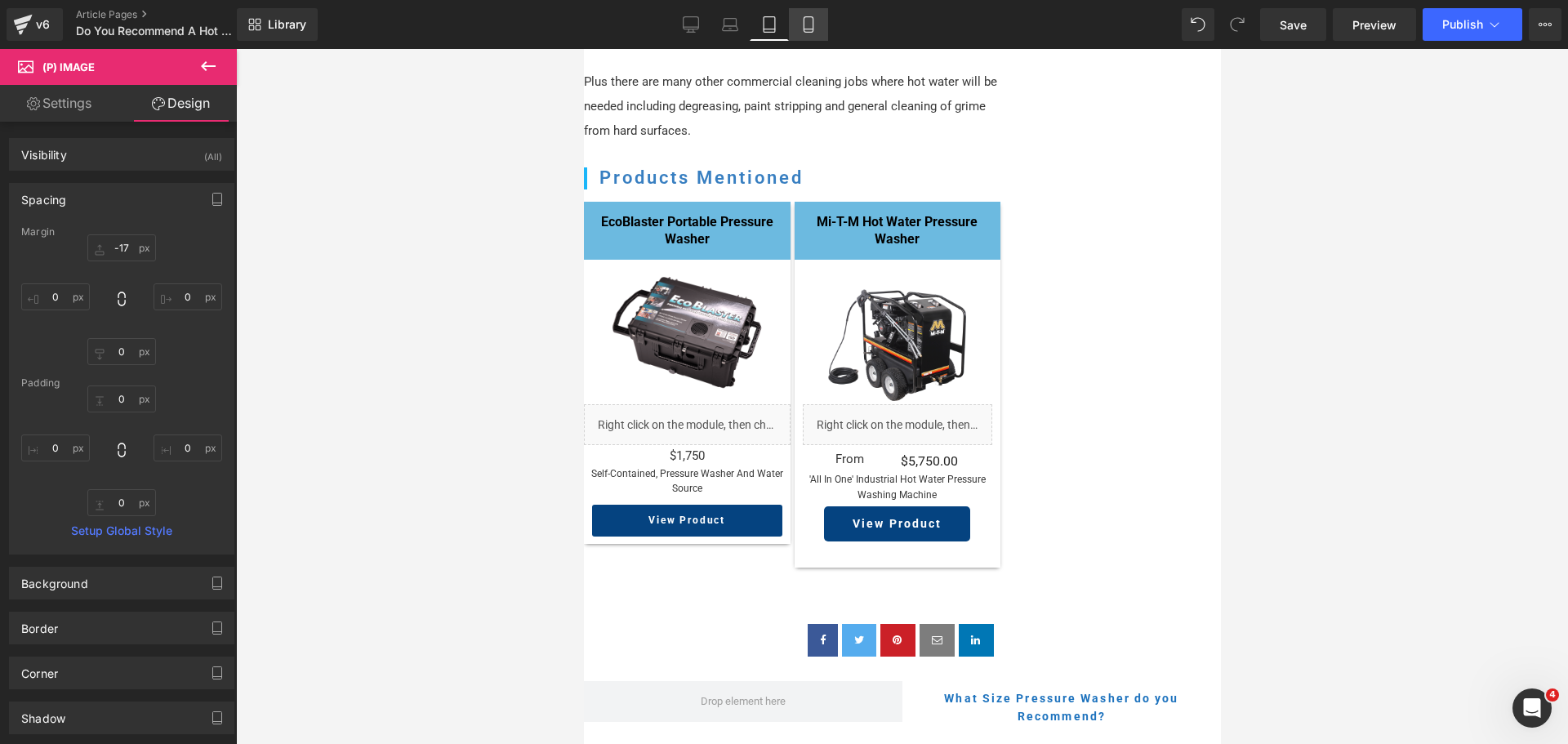
click at [811, 19] on icon at bounding box center [809, 25] width 17 height 17
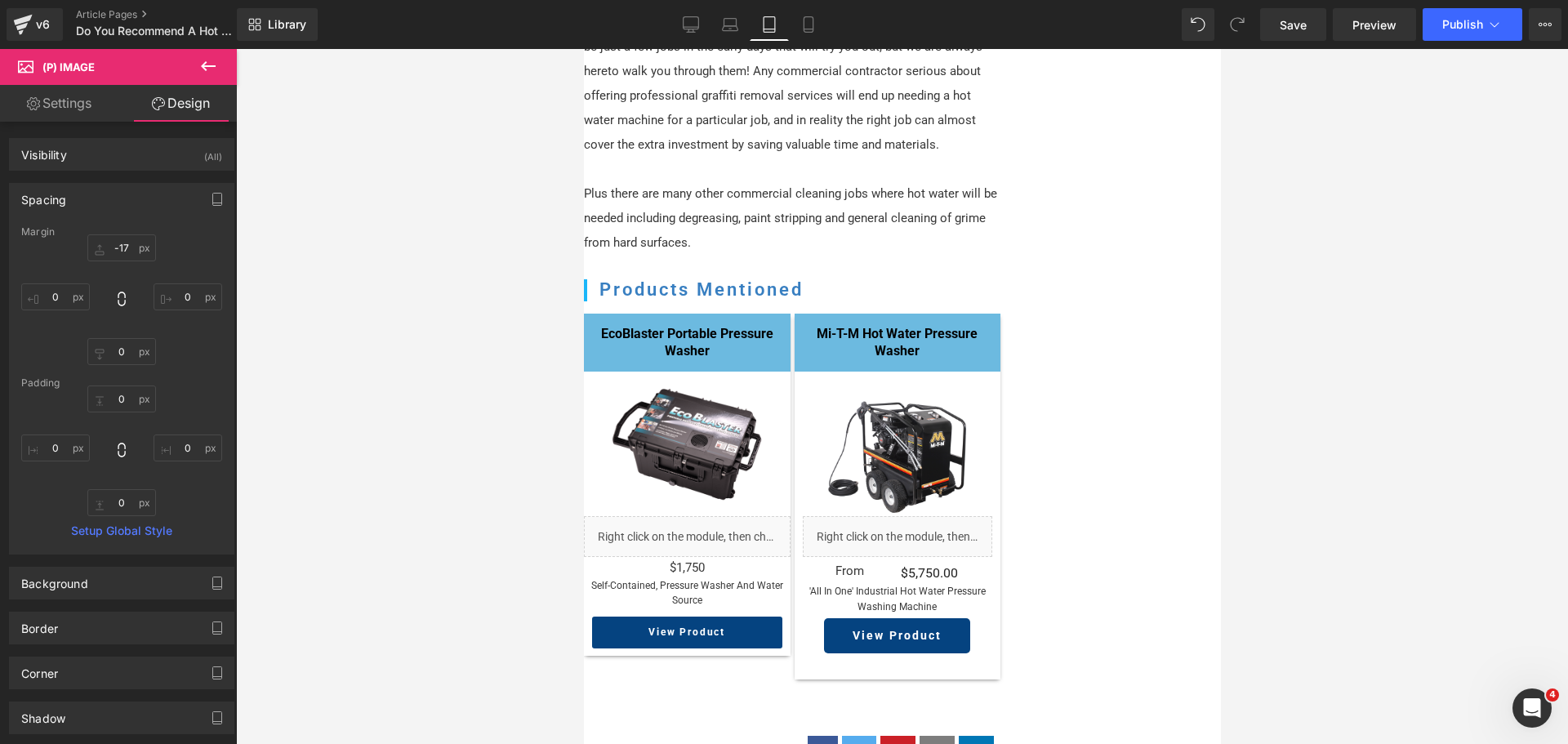
type input "-11"
type input "0"
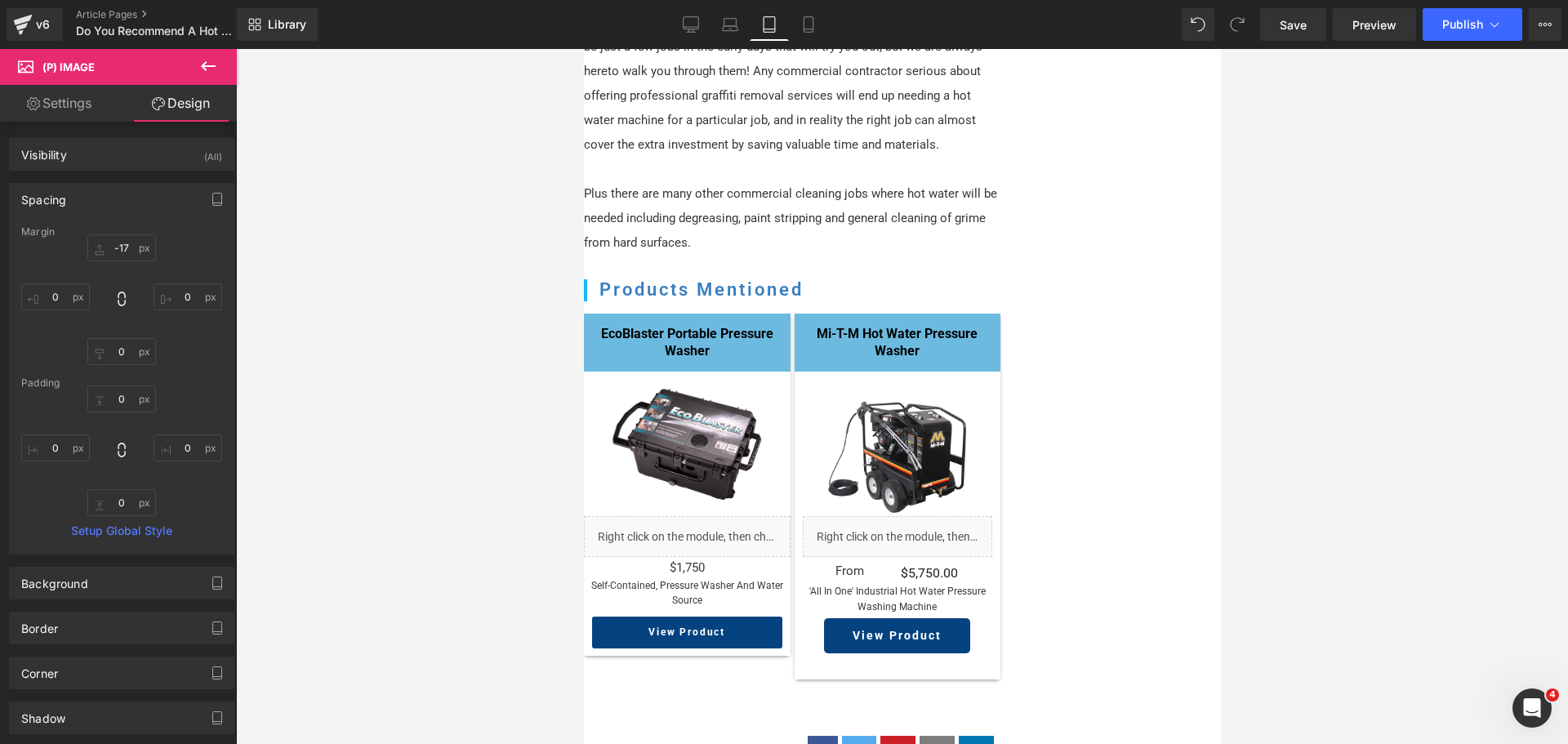
type input "0"
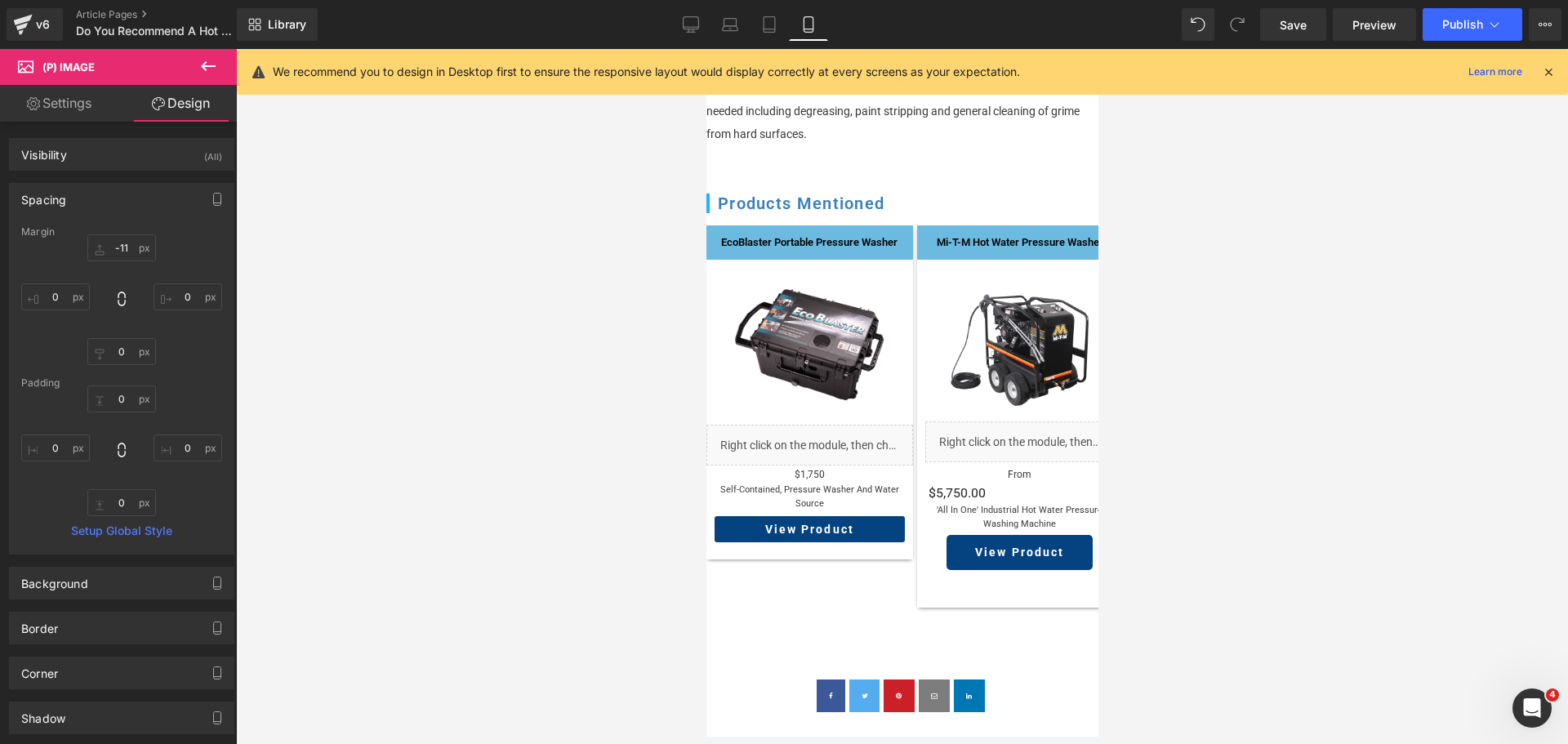
scroll to position [1586, 0]
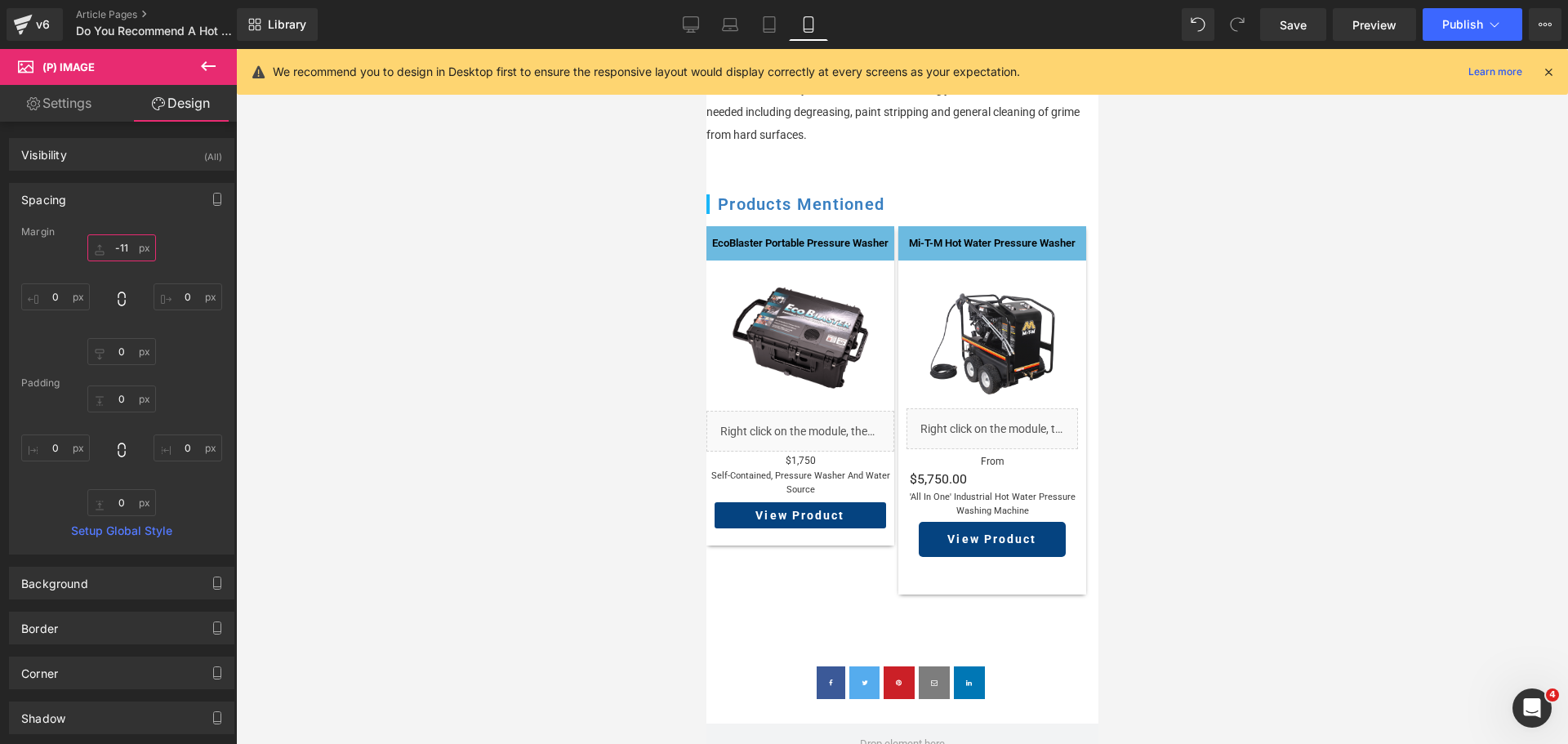
click at [128, 250] on input "-11" at bounding box center [122, 248] width 68 height 27
type input "-11"
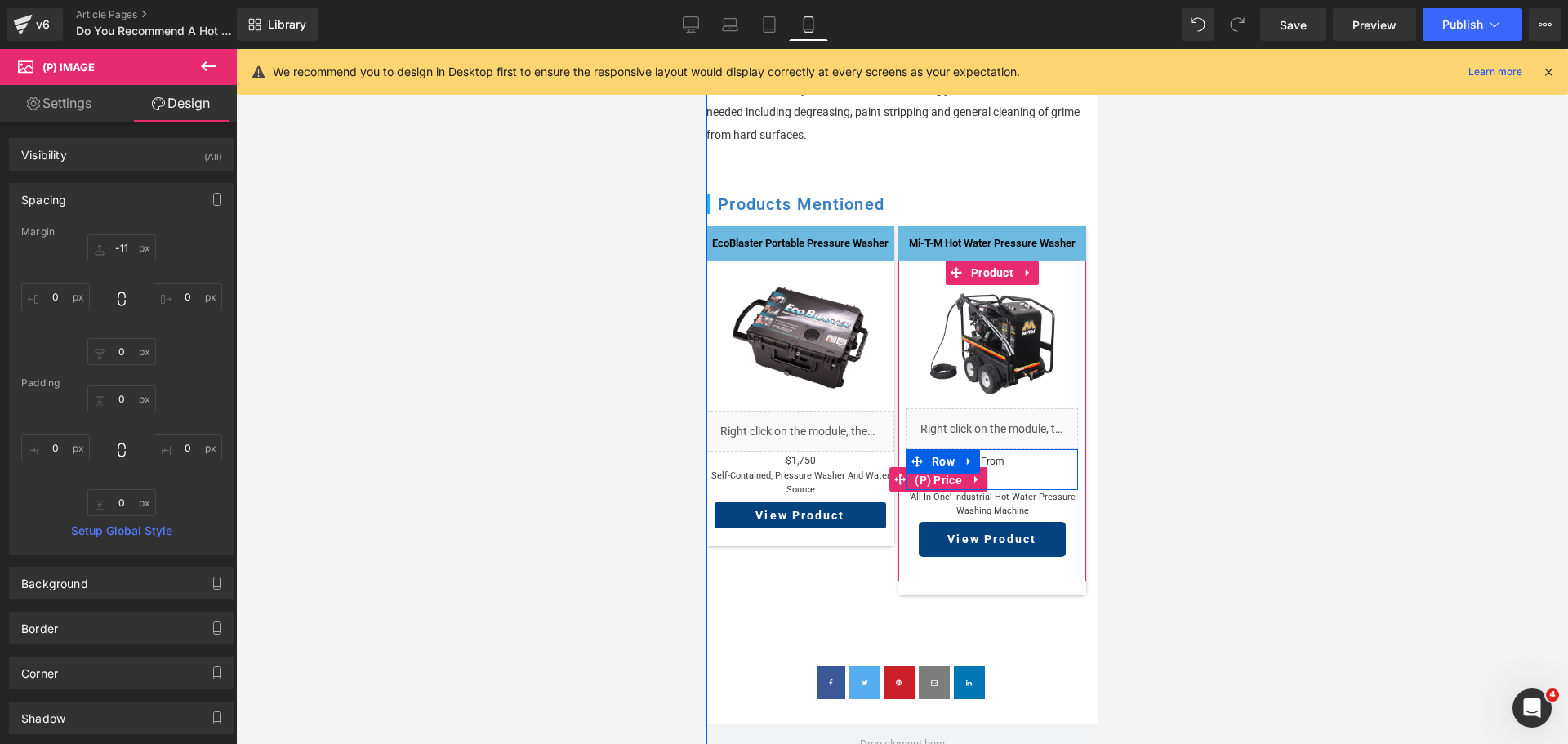
click at [945, 468] on span "(P) Price" at bounding box center [937, 480] width 55 height 25
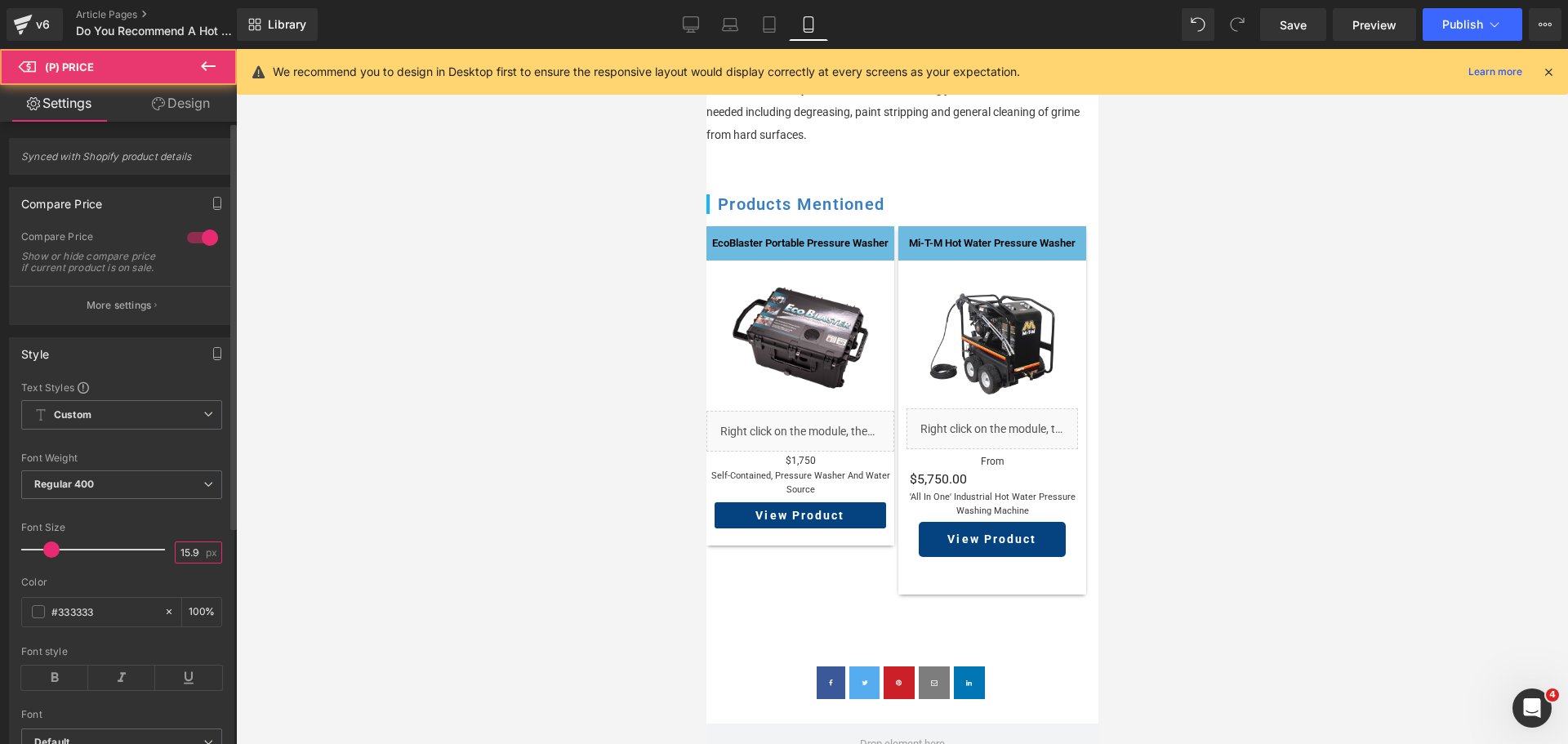
click at [183, 563] on input "15.96" at bounding box center [190, 553] width 29 height 20
type input "13"
click at [184, 563] on input "13" at bounding box center [190, 553] width 29 height 20
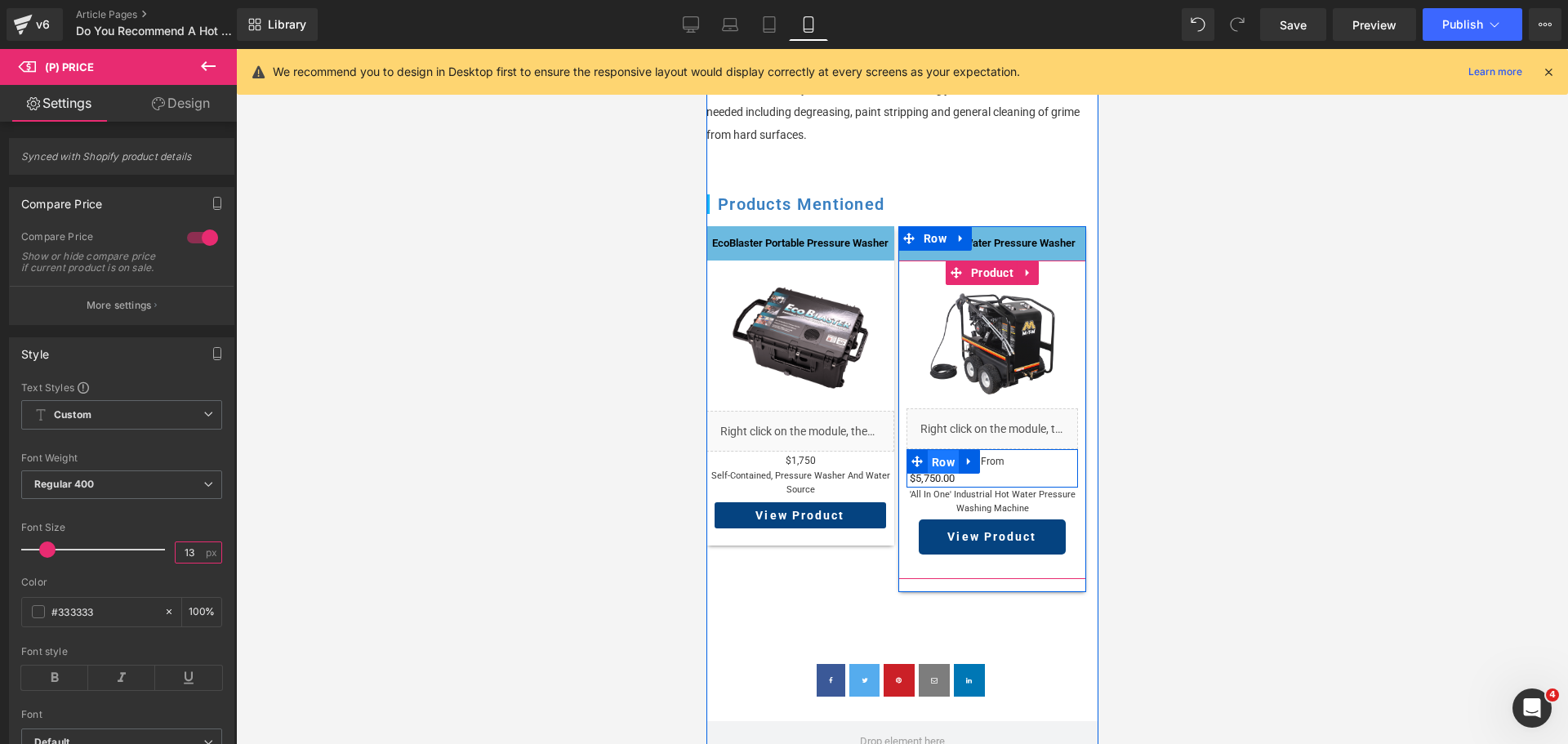
drag, startPoint x: 942, startPoint y: 447, endPoint x: 1272, endPoint y: 441, distance: 330.1
click at [942, 451] on span "Row" at bounding box center [942, 463] width 31 height 25
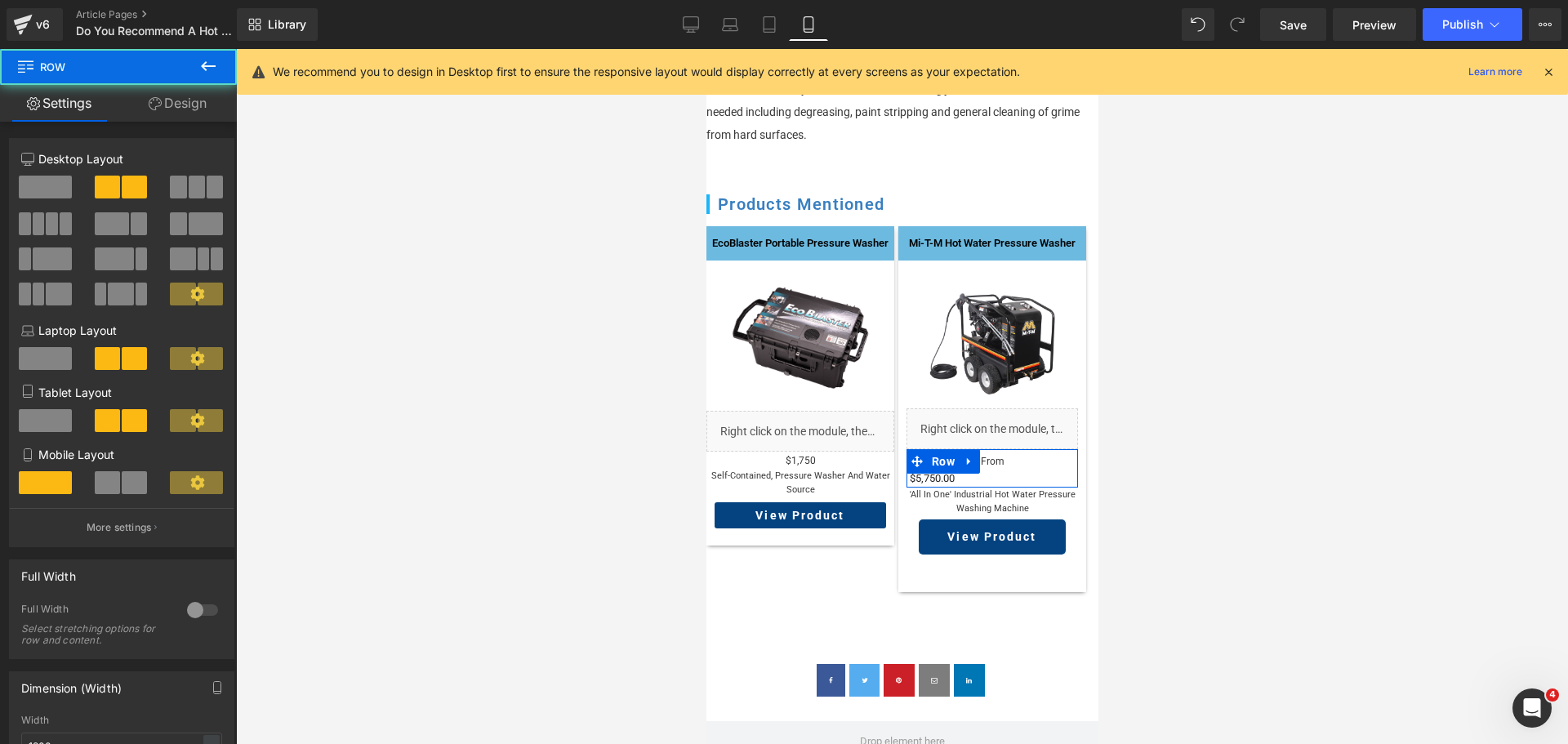
click at [133, 474] on span at bounding box center [134, 483] width 25 height 23
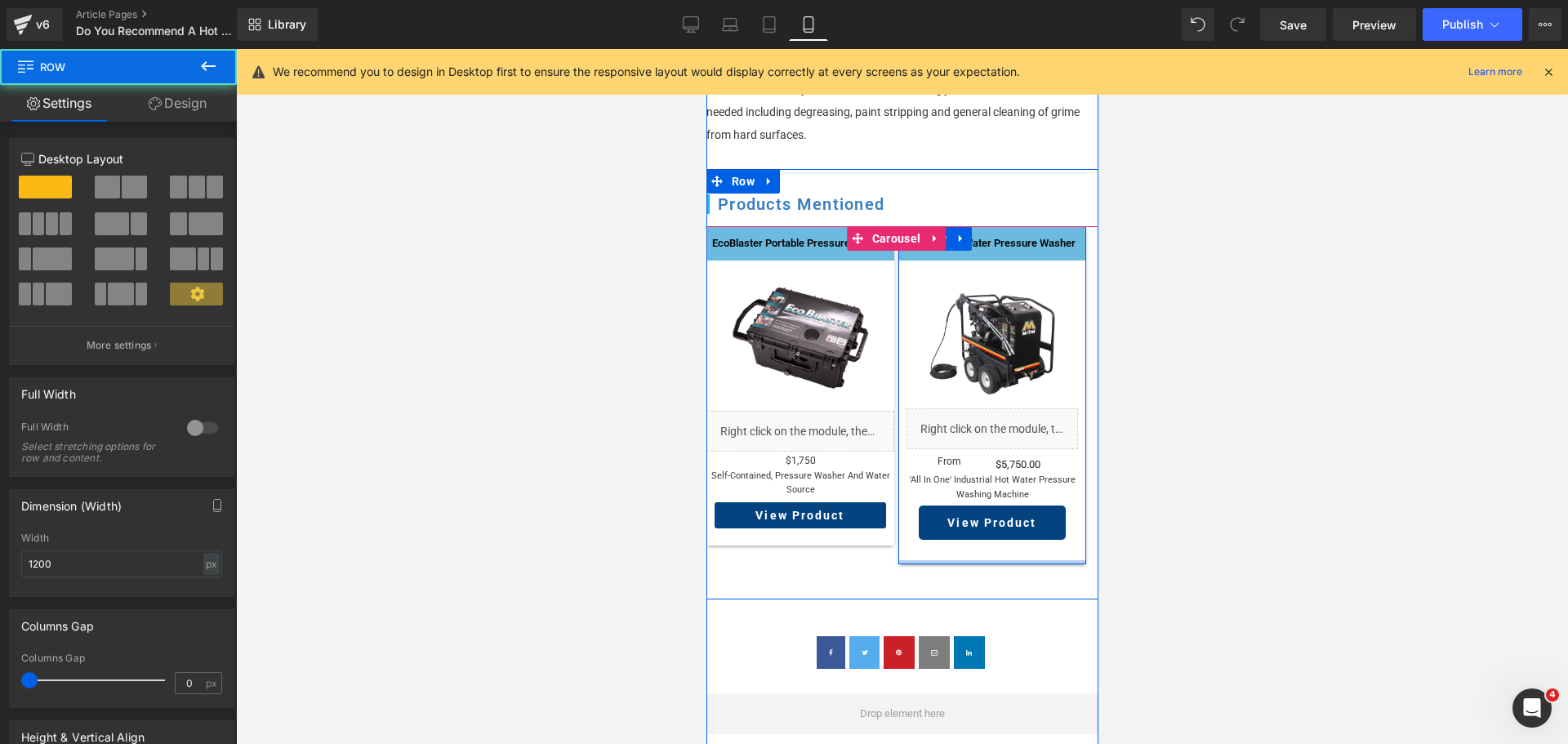
drag, startPoint x: 1003, startPoint y: 557, endPoint x: 1003, endPoint y: 533, distance: 24.0
click at [1003, 533] on div "Mi-T-M Hot Water Pressure Washer Heading Sale Off (P) Image Liquid From Text Bl…" at bounding box center [991, 395] width 188 height 338
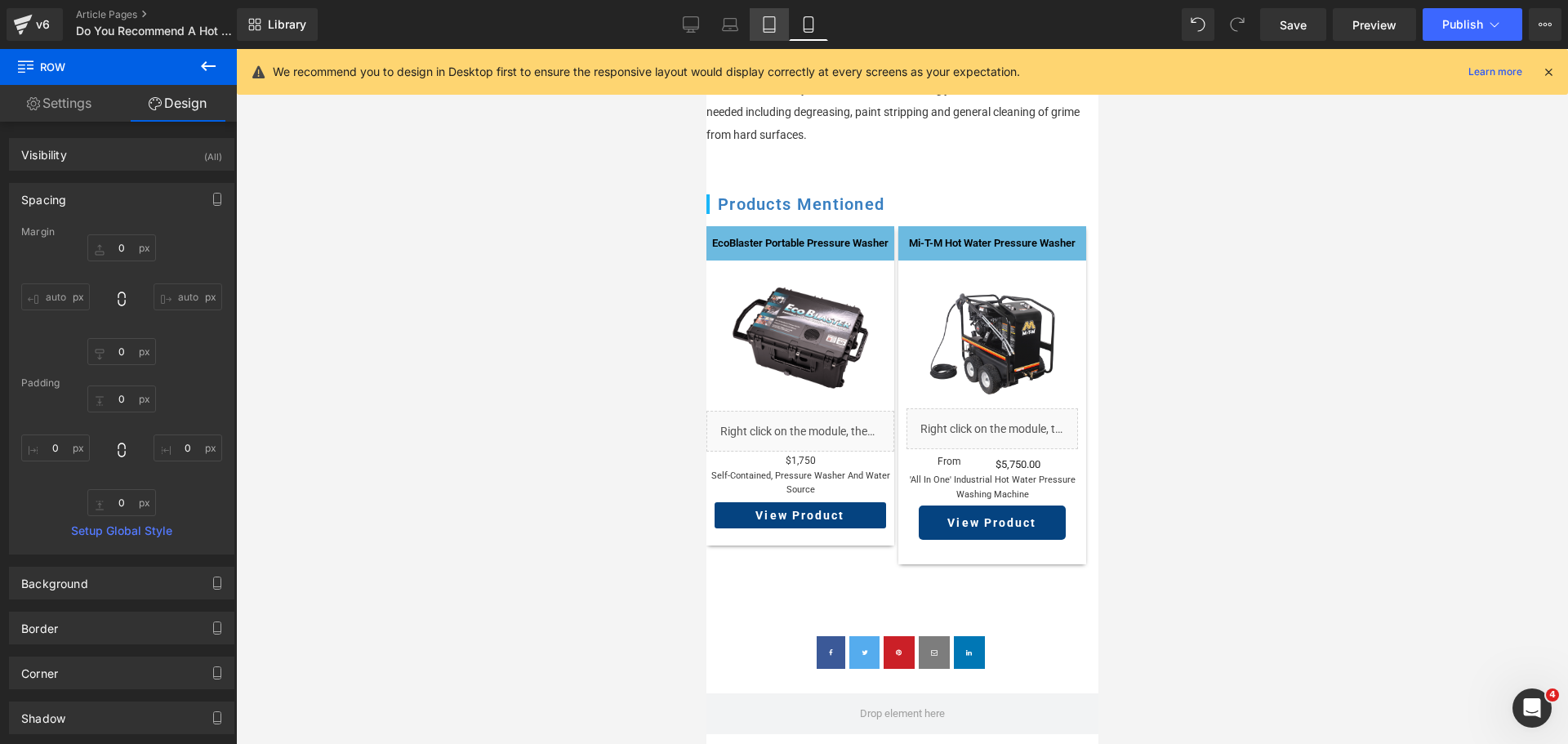
click at [767, 29] on icon at bounding box center [769, 29] width 11 height 0
type input "0"
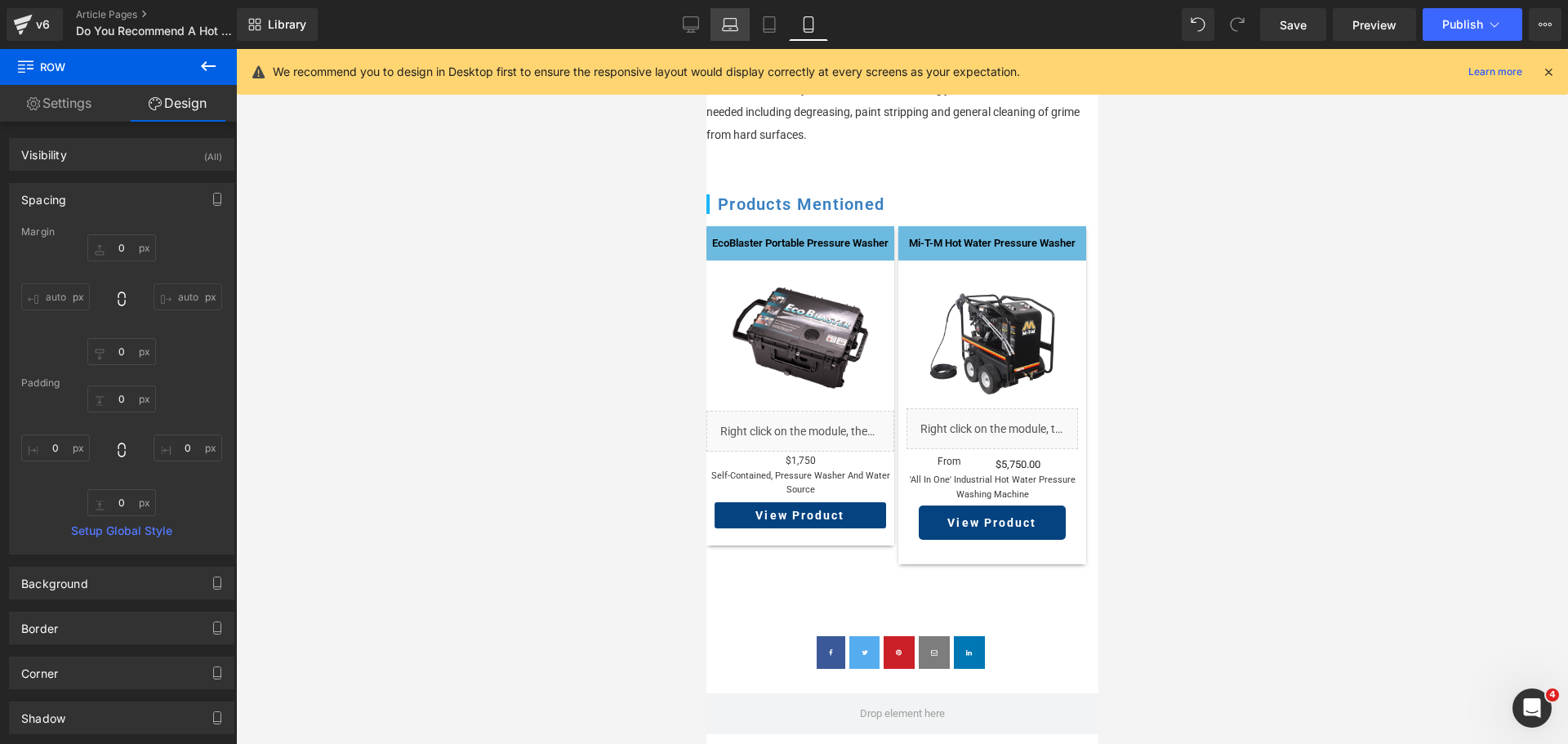
type input "2"
type input "0"
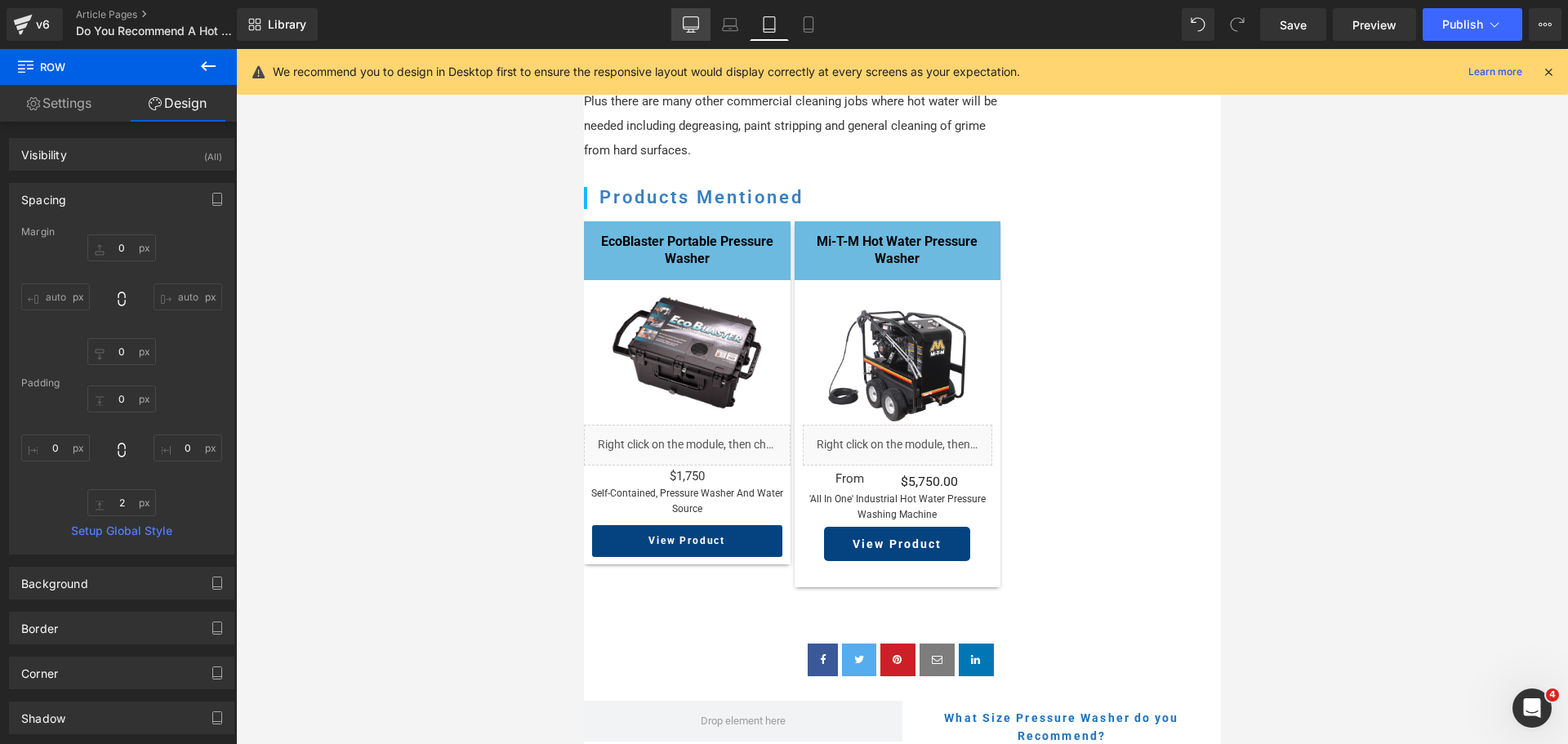
click at [686, 27] on icon at bounding box center [692, 27] width 16 height 0
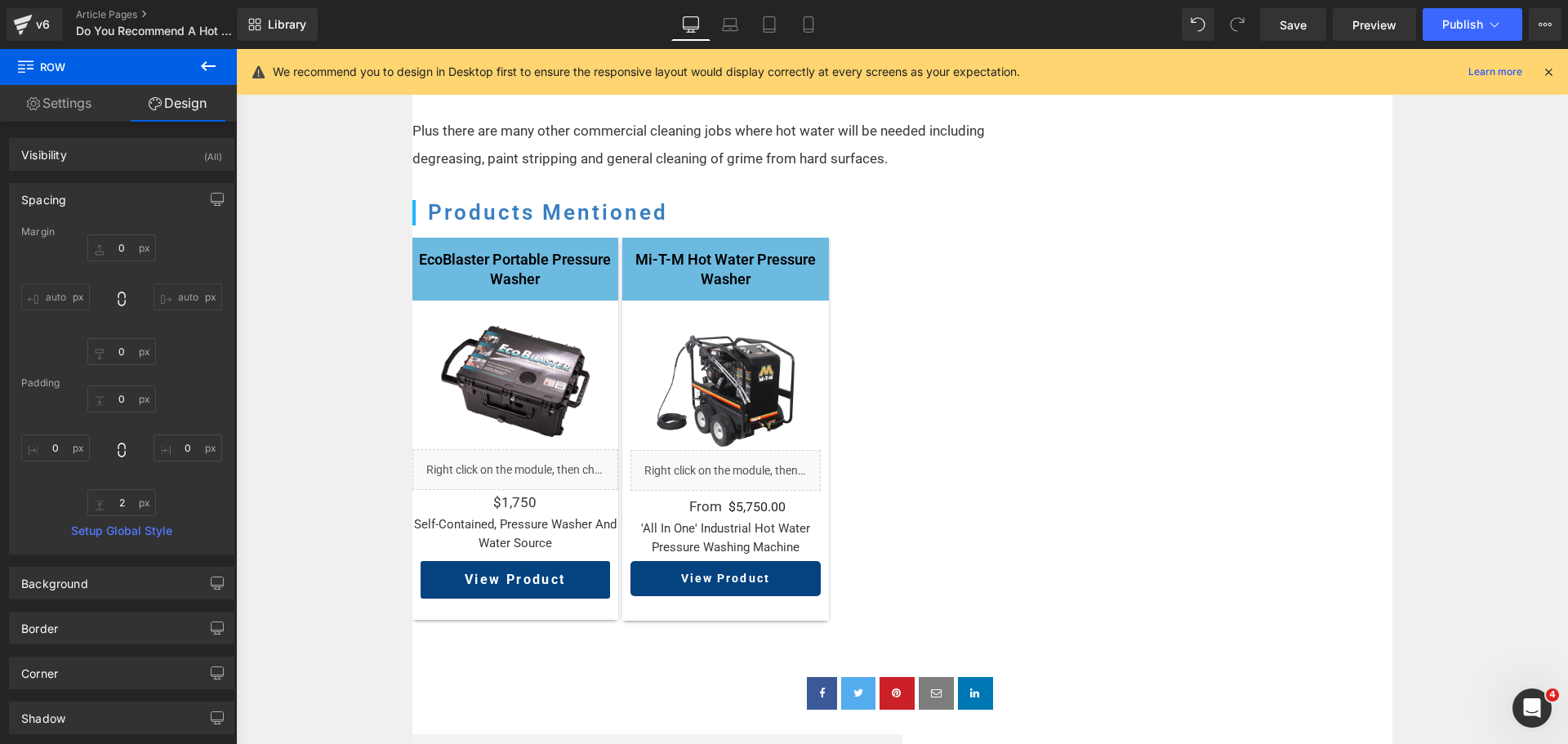
type input "0"
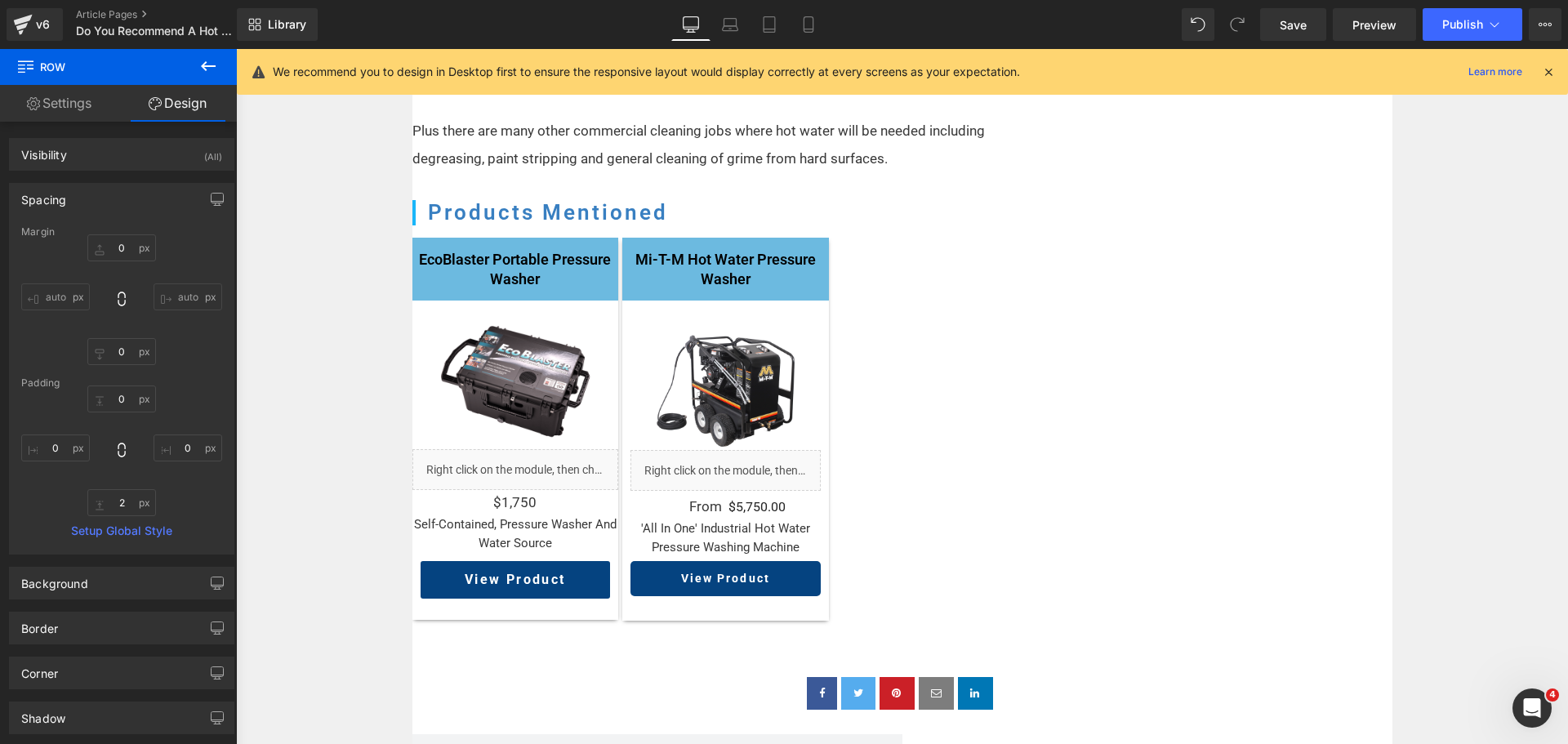
type input "0"
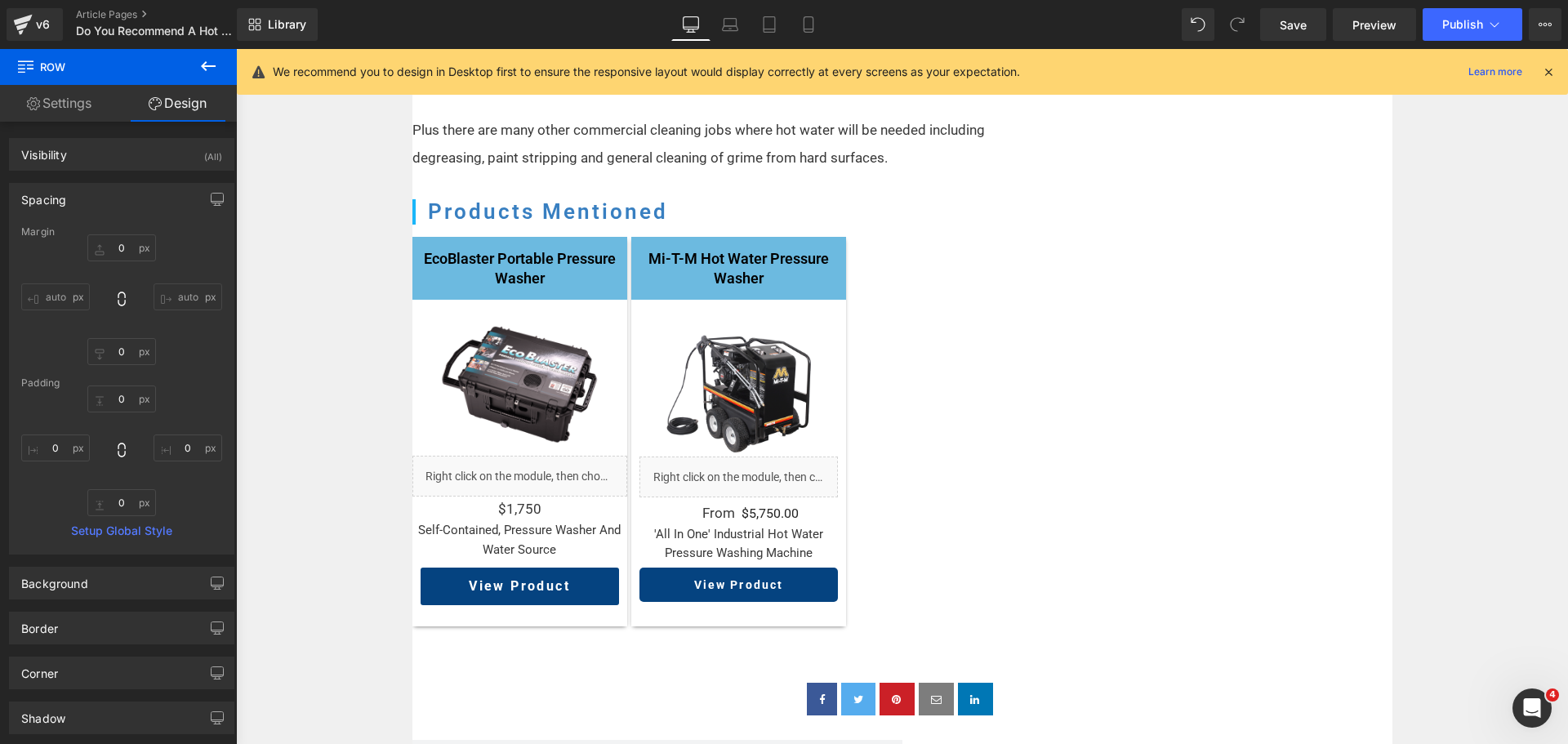
scroll to position [1825, 0]
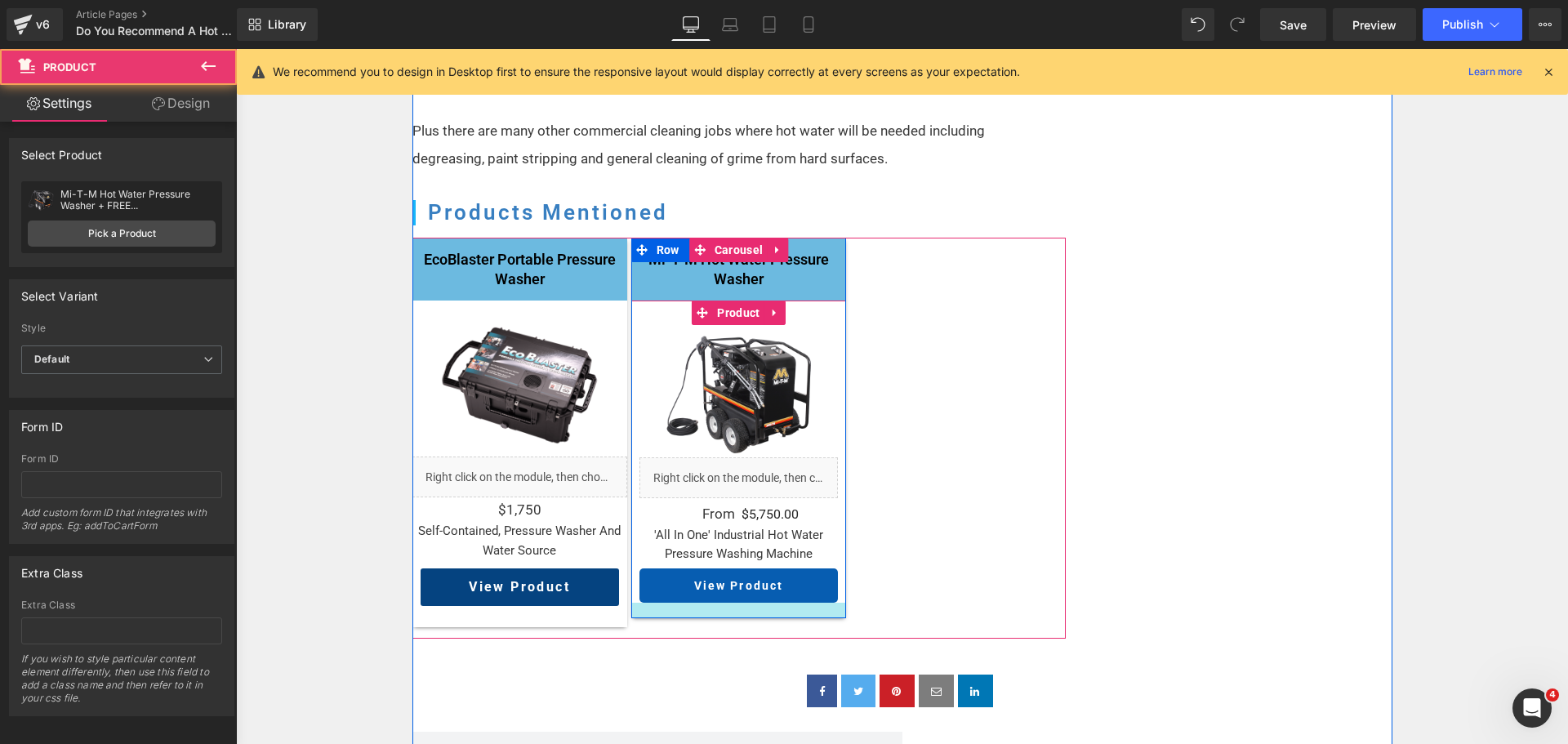
drag, startPoint x: 664, startPoint y: 588, endPoint x: 669, endPoint y: 575, distance: 13.9
click at [669, 575] on div "Sale Off (P) Image Liquid From Text Block $0 $5,750.00 (P) Price Row 'all in on…" at bounding box center [738, 459] width 215 height 318
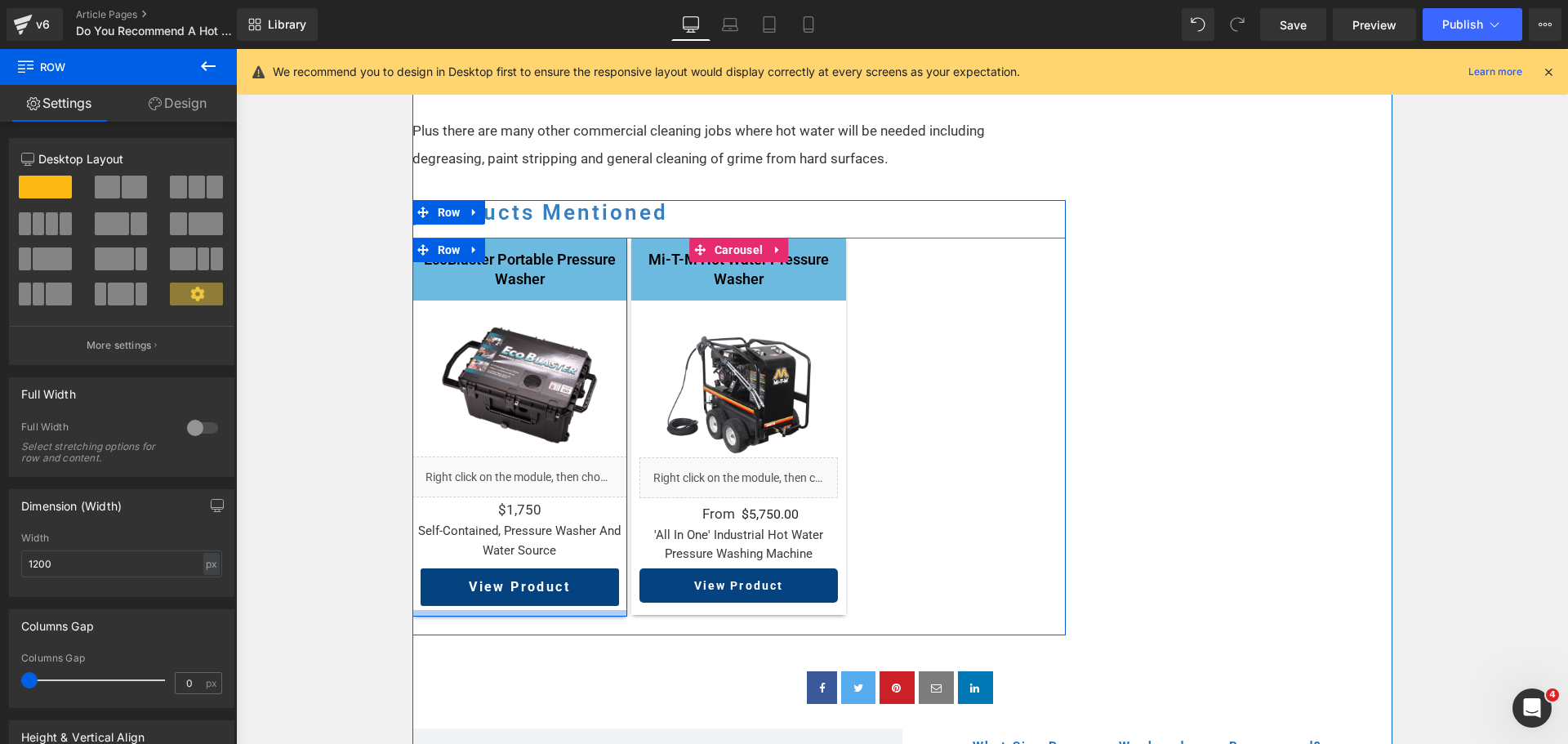
drag, startPoint x: 589, startPoint y: 595, endPoint x: 591, endPoint y: 584, distance: 11.2
click at [591, 610] on div at bounding box center [520, 613] width 215 height 6
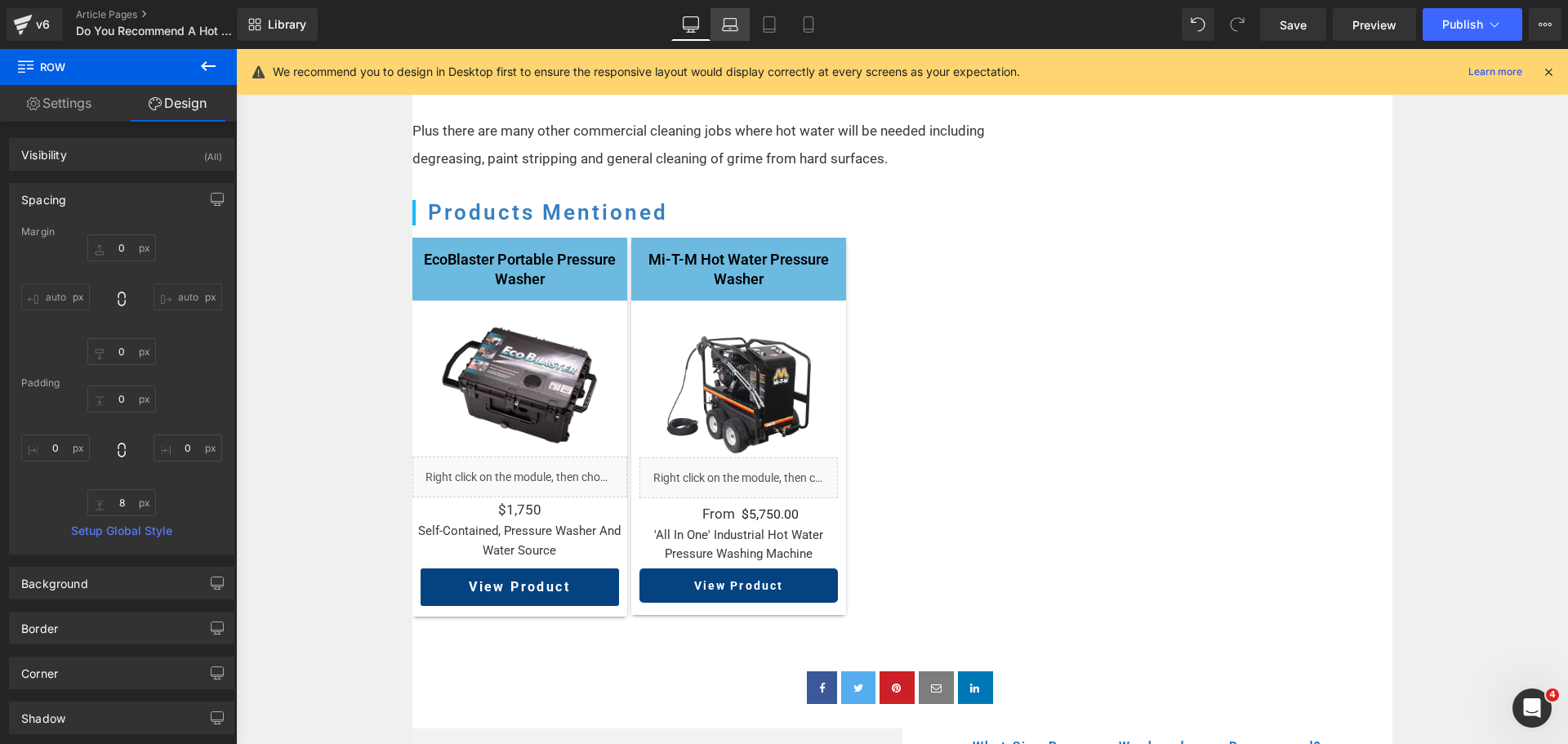
click at [730, 31] on icon at bounding box center [730, 29] width 16 height 5
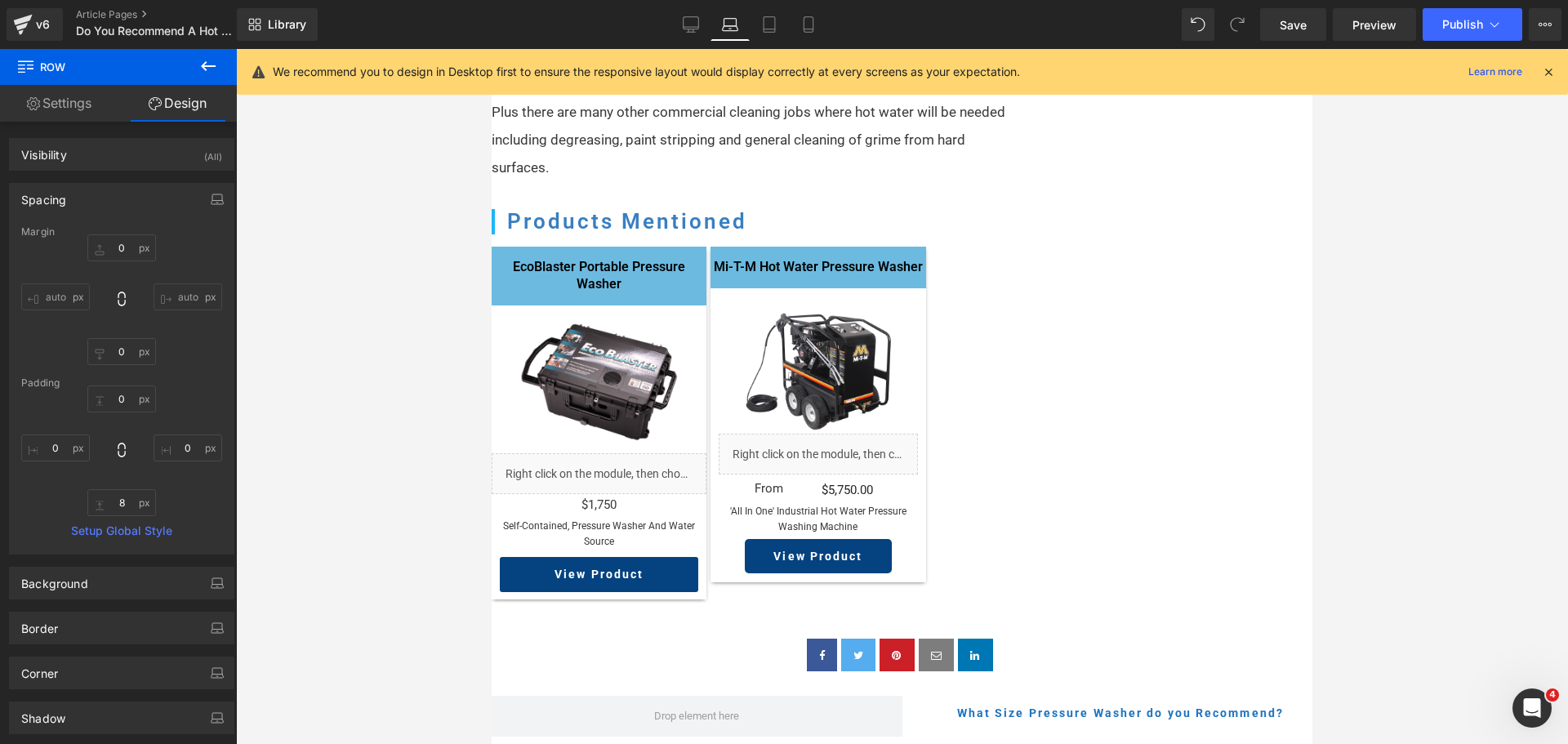
type input "0"
type input "4"
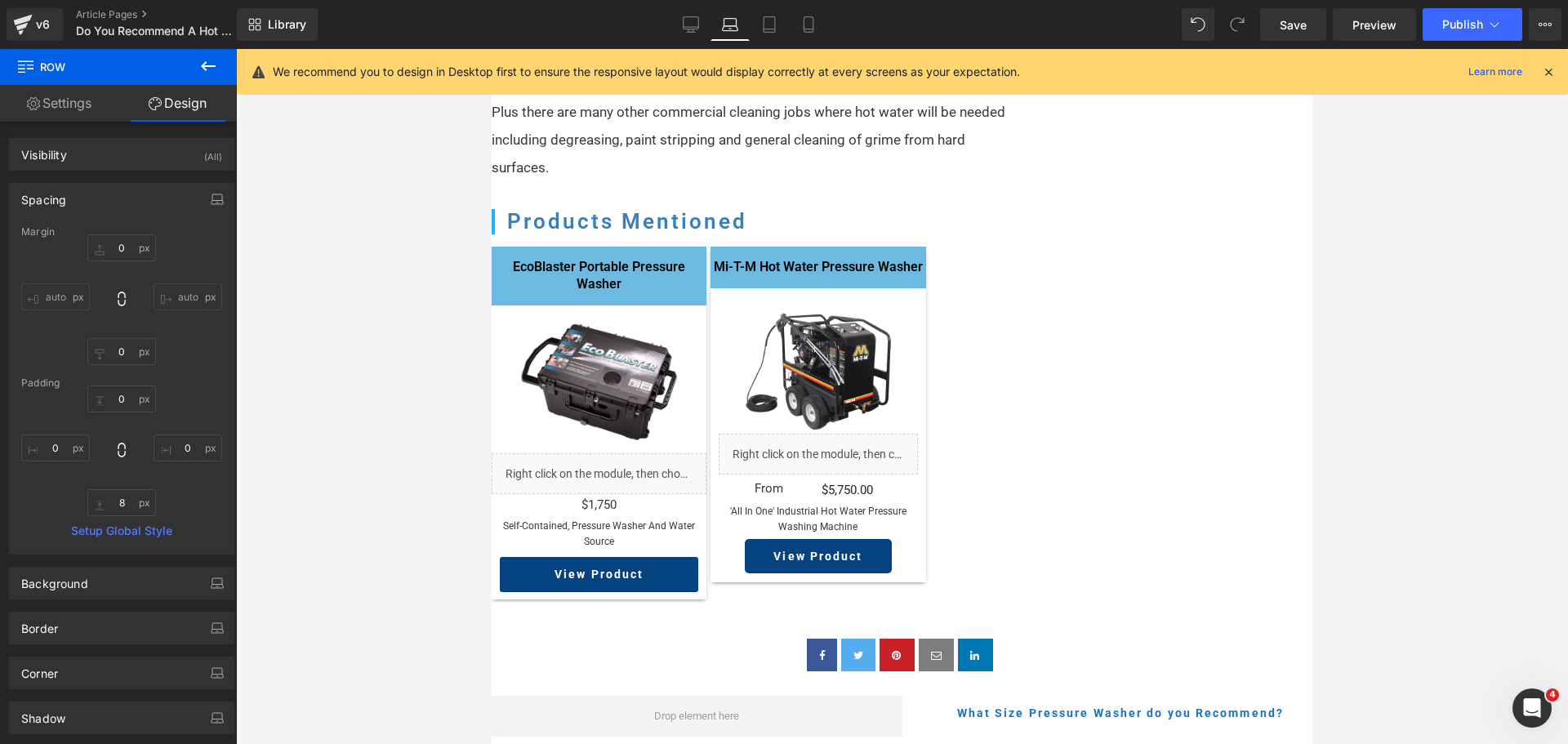
type input "0"
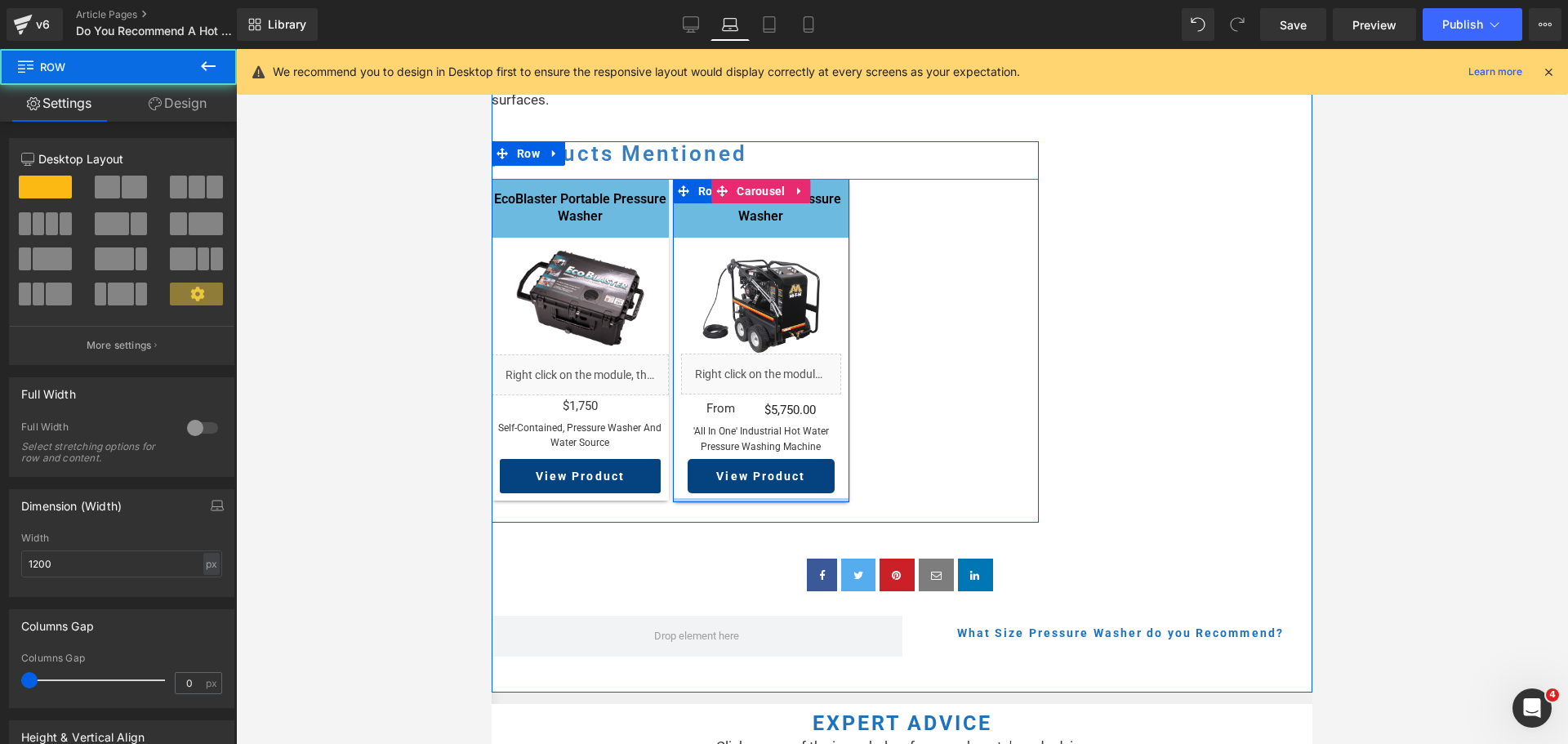
click at [682, 502] on div at bounding box center [762, 500] width 177 height 4
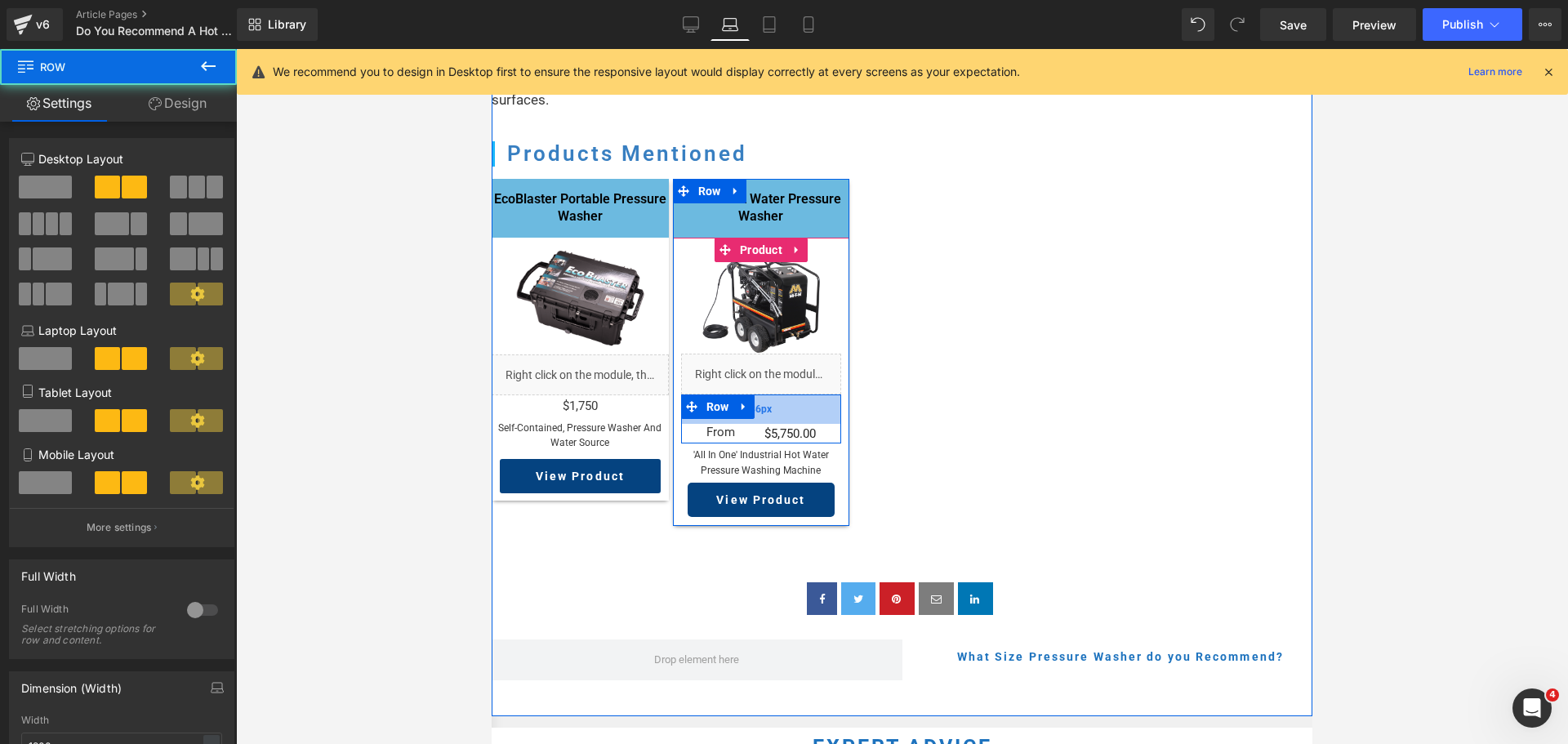
drag, startPoint x: 763, startPoint y: 428, endPoint x: 761, endPoint y: 451, distance: 23.1
click at [761, 424] on div "36px" at bounding box center [761, 408] width 161 height 29
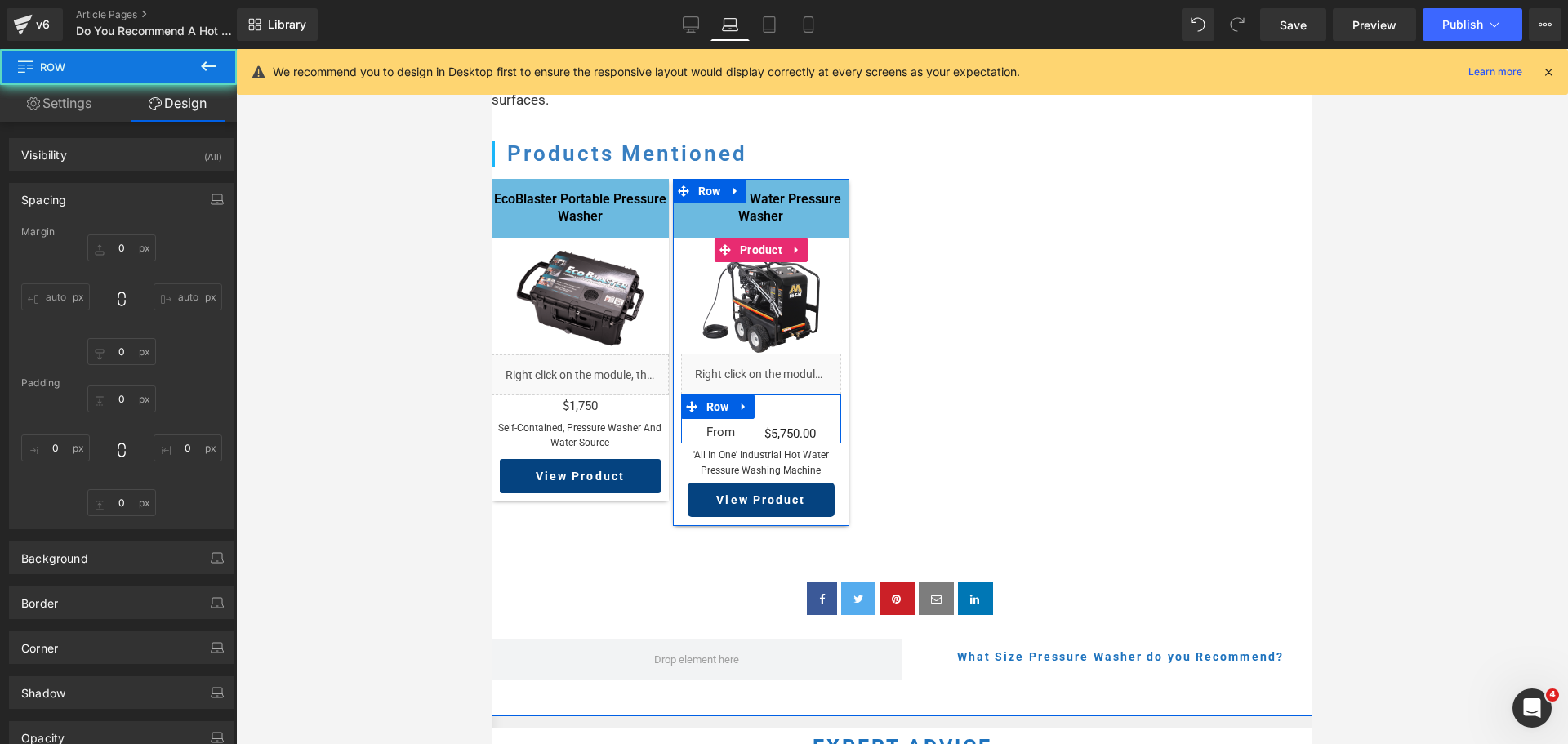
type input "0"
type input "36"
type input "0"
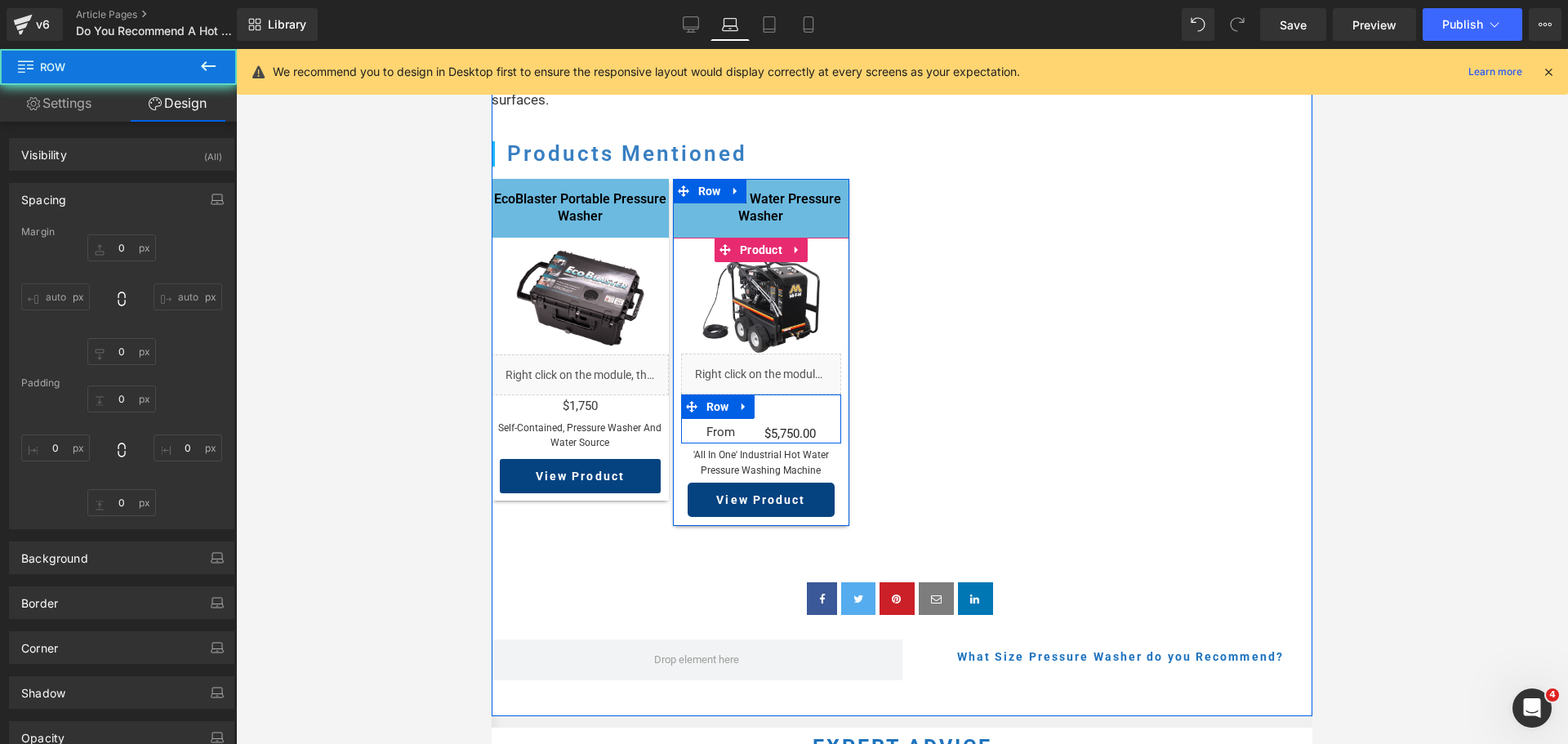
type input "0"
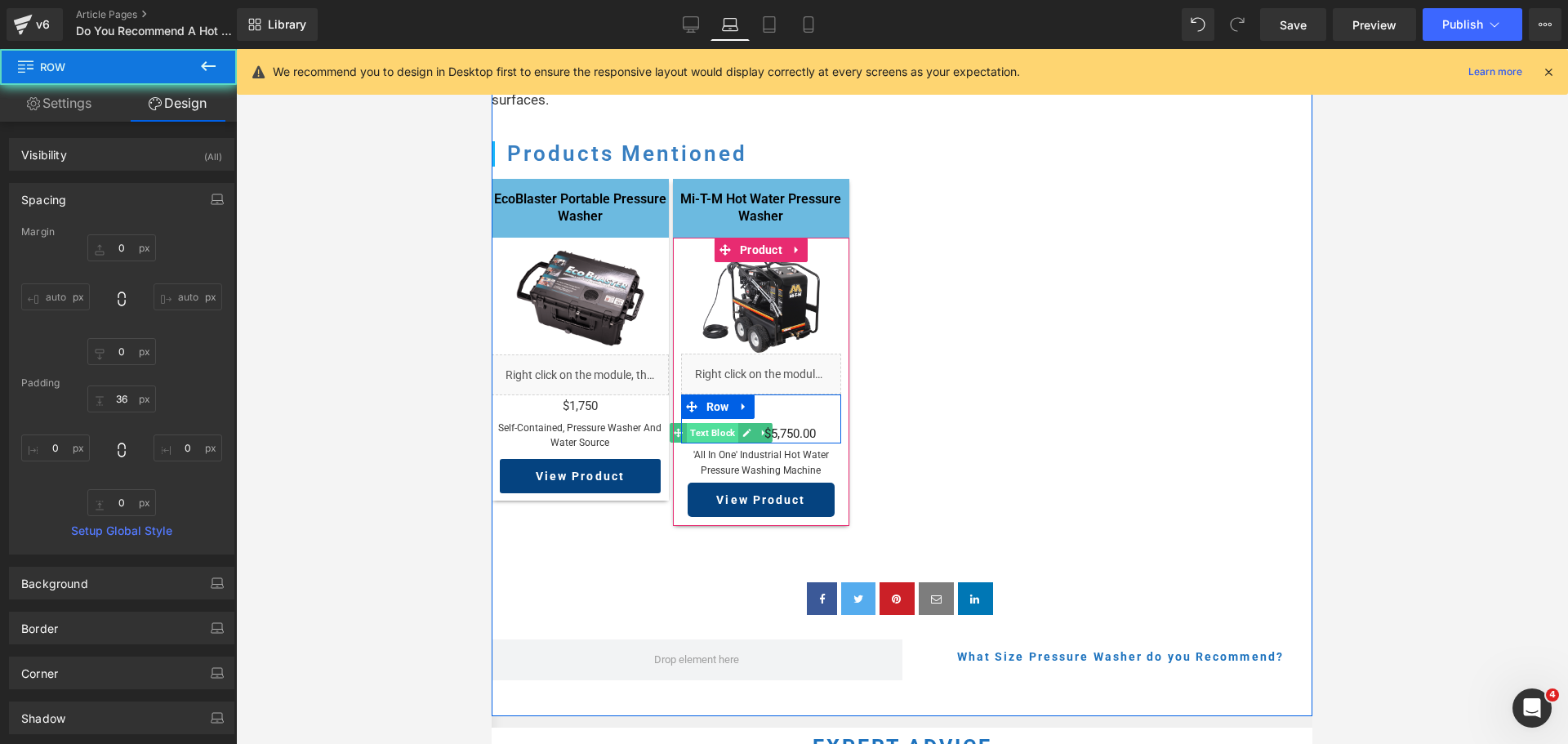
drag, startPoint x: 723, startPoint y: 465, endPoint x: 837, endPoint y: 298, distance: 202.2
click at [723, 443] on span "Text Block" at bounding box center [712, 433] width 52 height 19
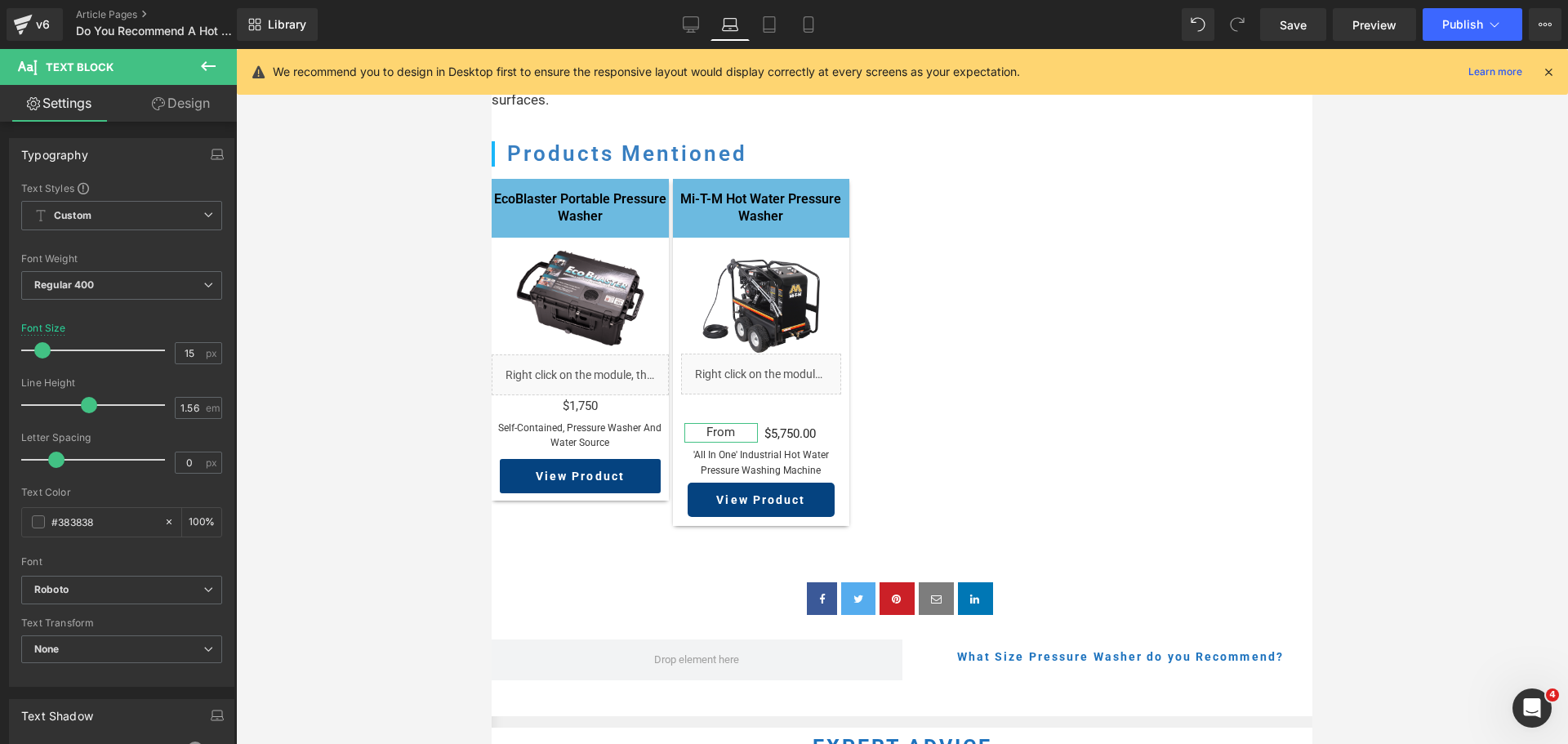
click at [188, 103] on link "Design" at bounding box center [181, 104] width 119 height 37
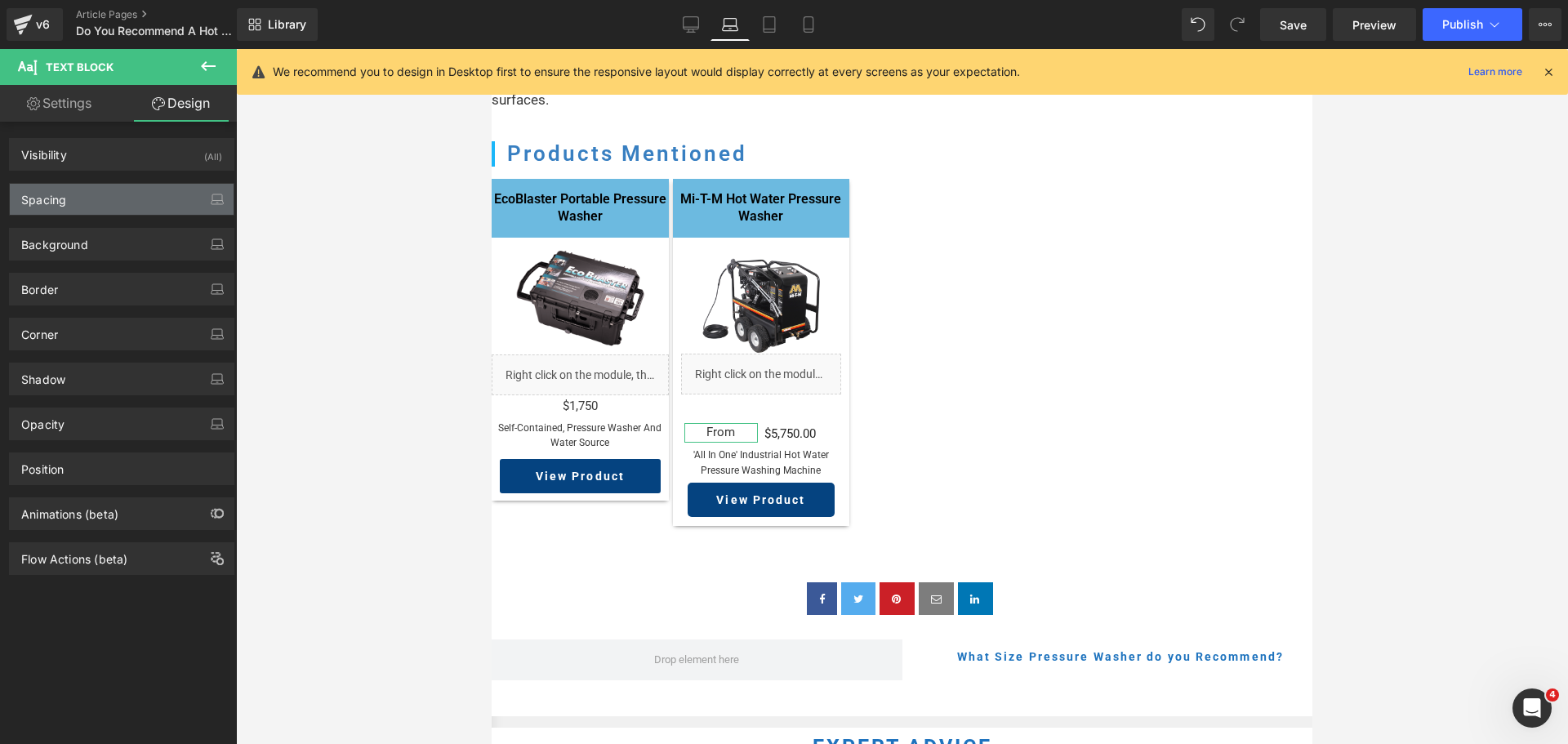
click at [115, 193] on div "Spacing" at bounding box center [121, 199] width 224 height 31
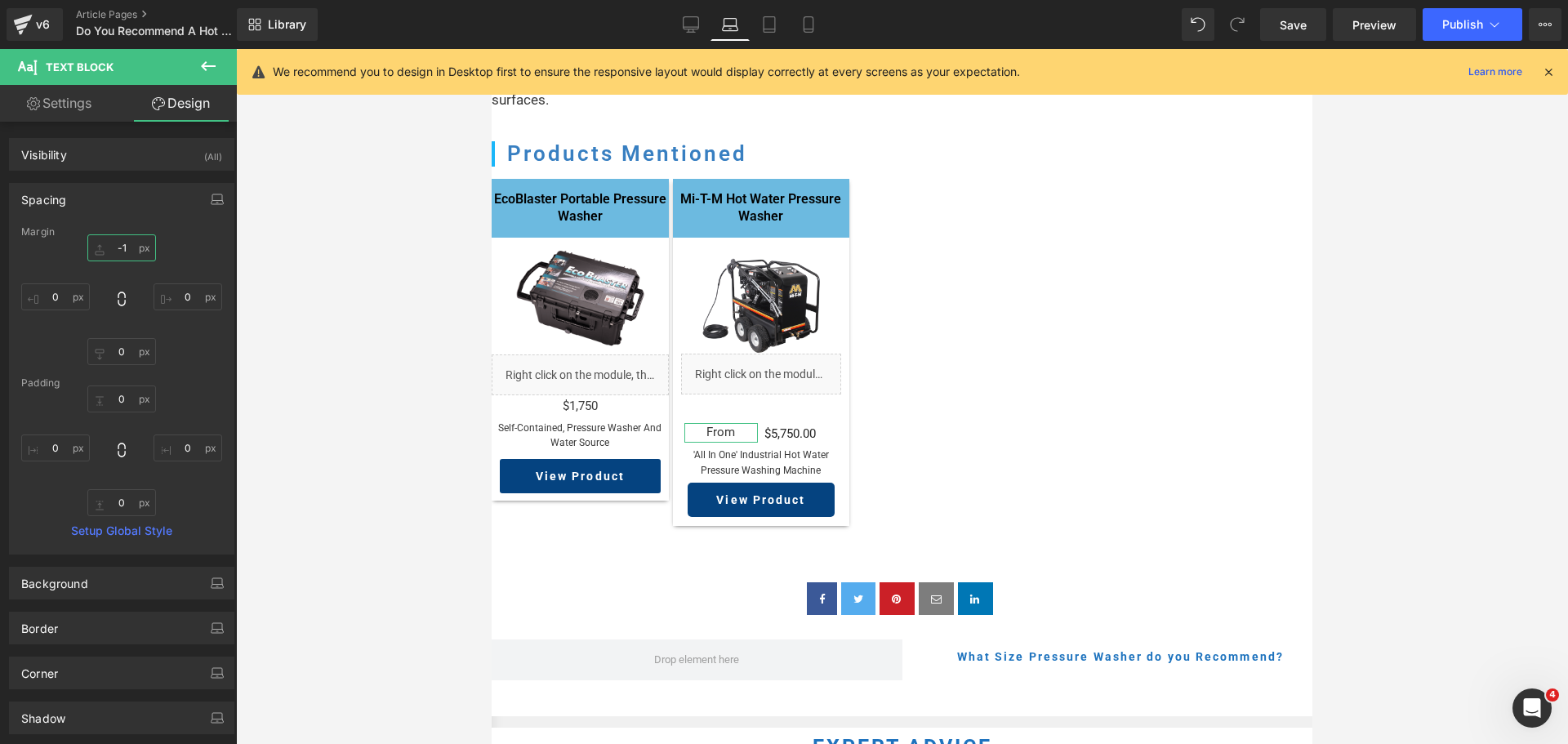
click at [113, 248] on input "-1" at bounding box center [122, 248] width 68 height 27
type input "0"
click at [76, 98] on link "Settings" at bounding box center [59, 104] width 119 height 37
type input "100"
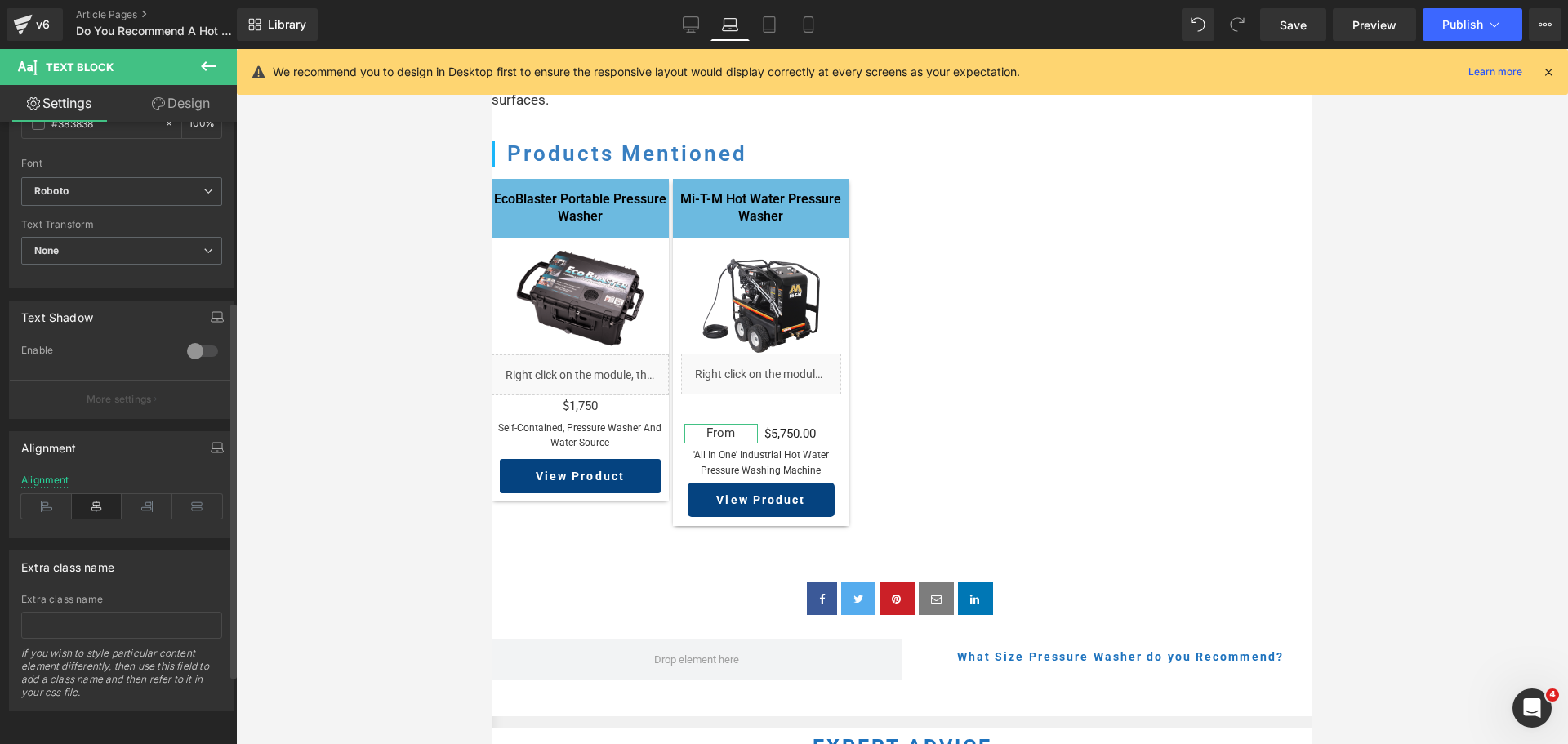
scroll to position [408, 0]
click at [141, 499] on icon at bounding box center [147, 507] width 51 height 25
click at [183, 99] on link "Design" at bounding box center [181, 104] width 119 height 37
type input "0"
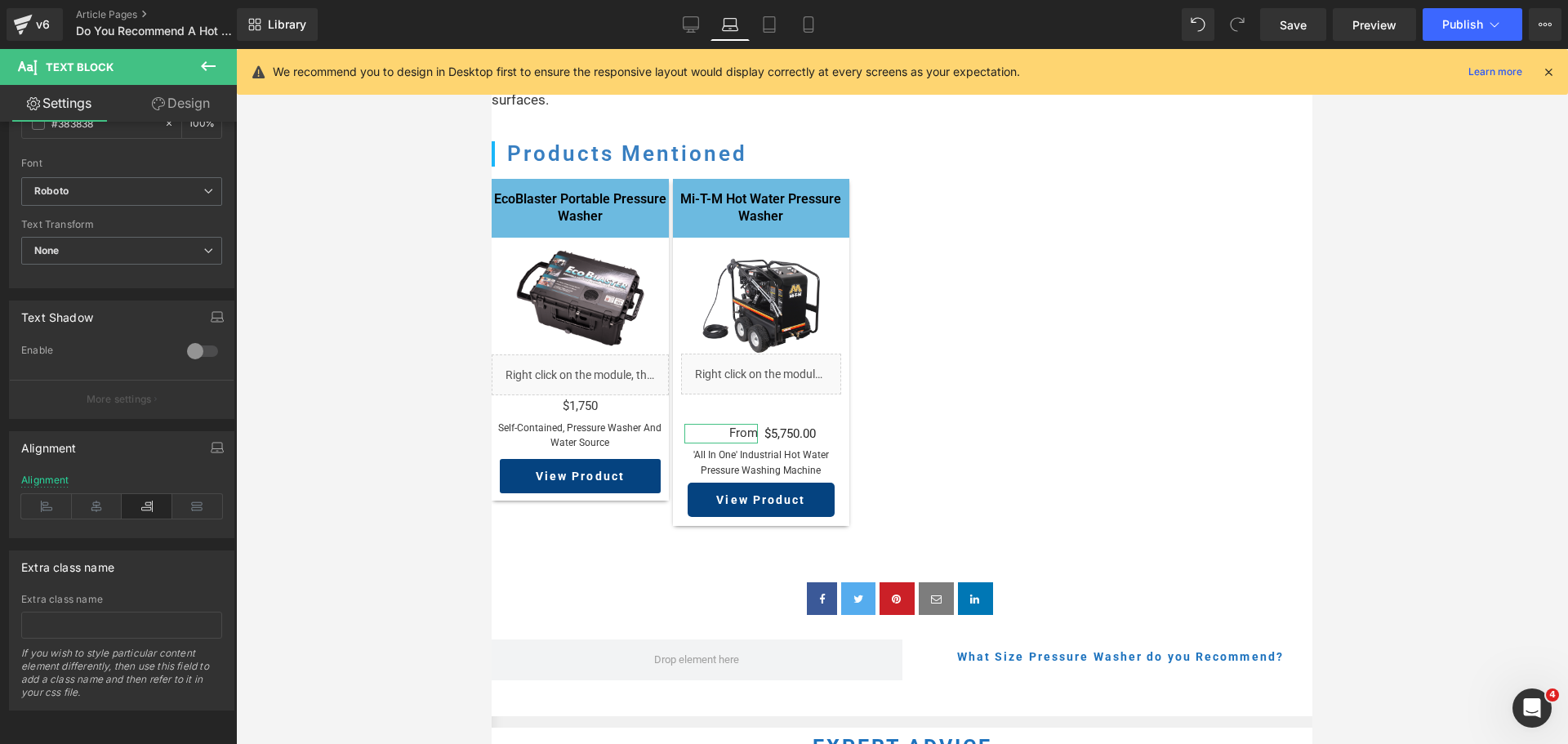
type input "0"
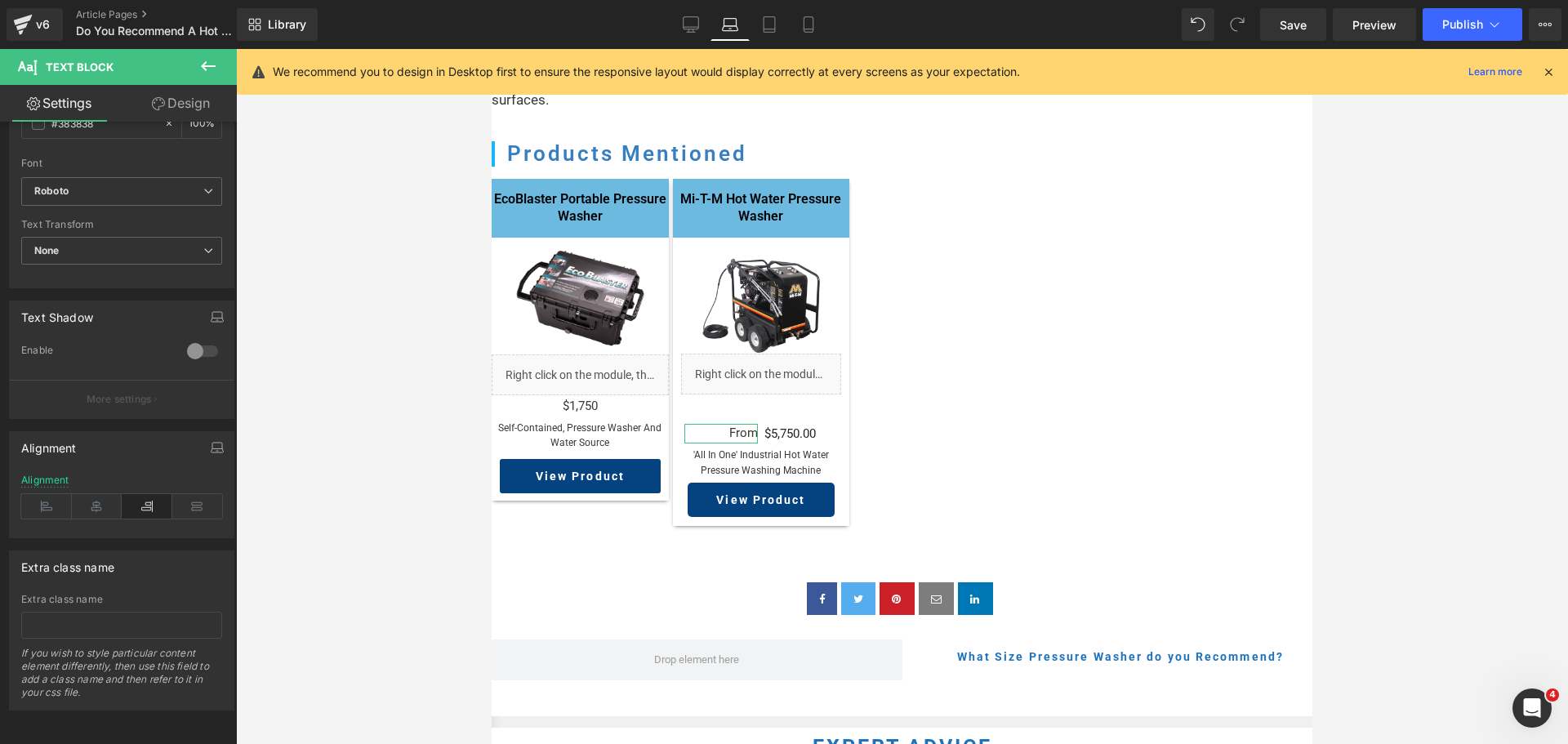
type input "0"
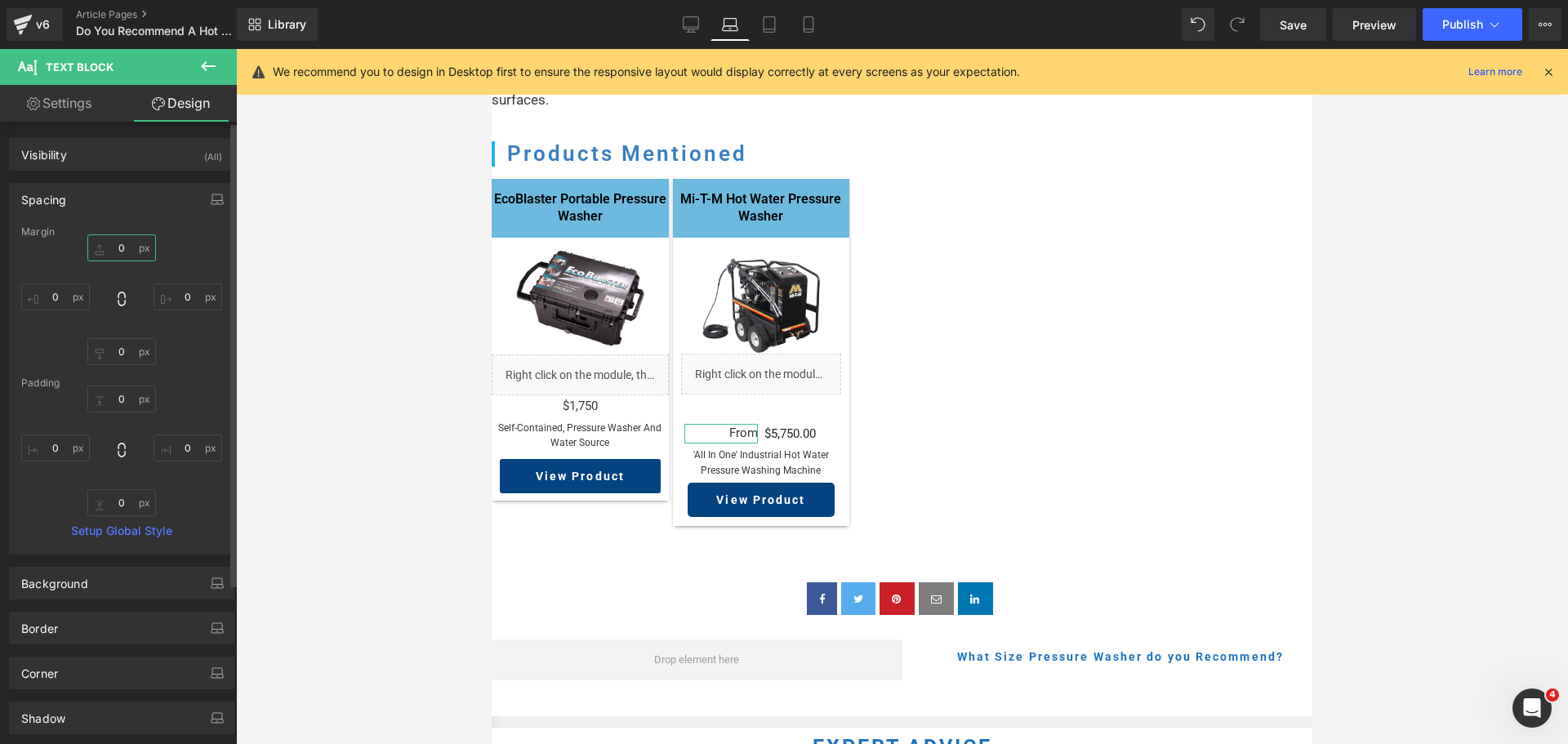
click at [122, 255] on input "0" at bounding box center [122, 248] width 68 height 27
type input "1"
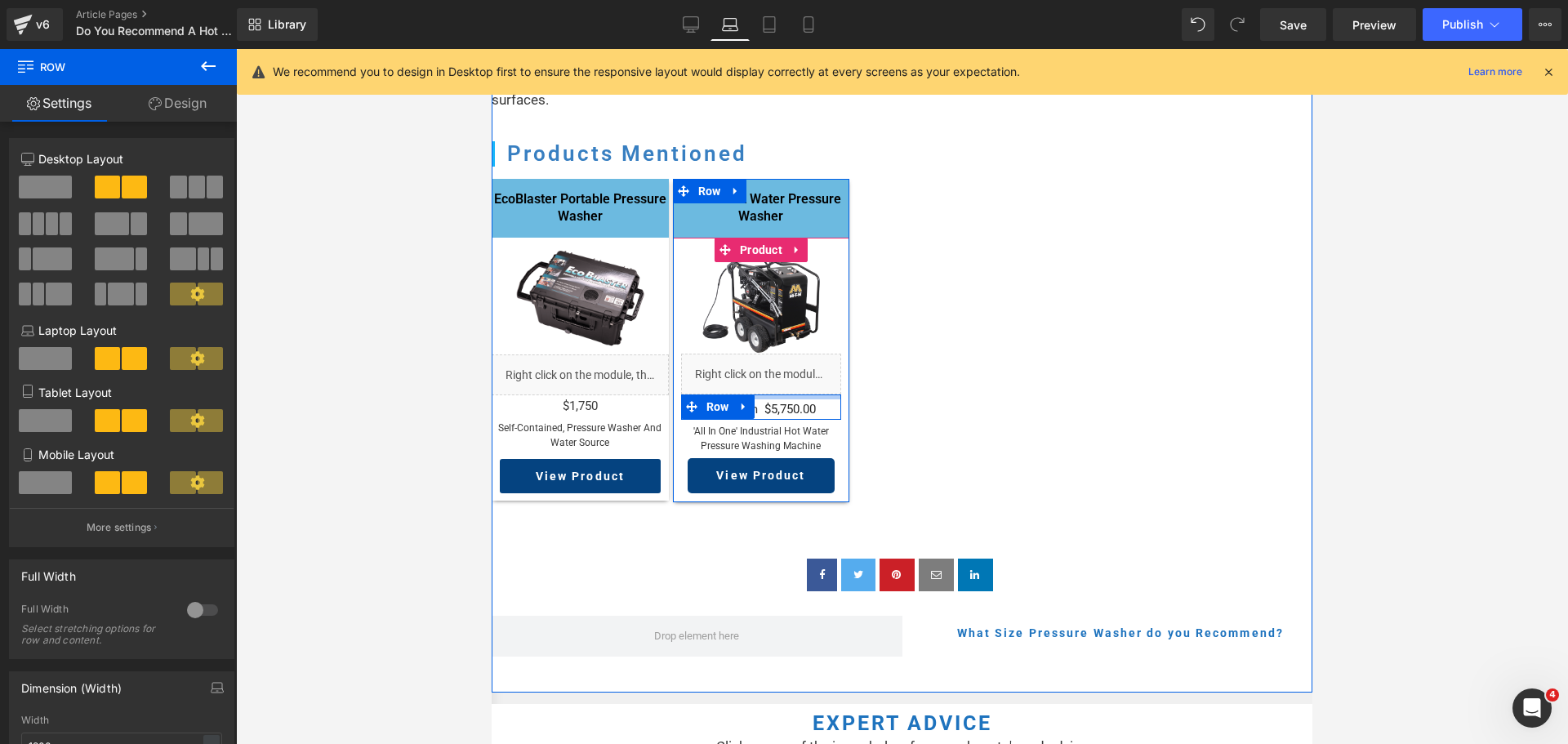
drag, startPoint x: 771, startPoint y: 448, endPoint x: 776, endPoint y: 423, distance: 25.5
click at [776, 423] on div "Sale Off (P) Image Liquid From Text Block $0 $5,750.00 (P) Price Row 'all in on…" at bounding box center [761, 378] width 161 height 231
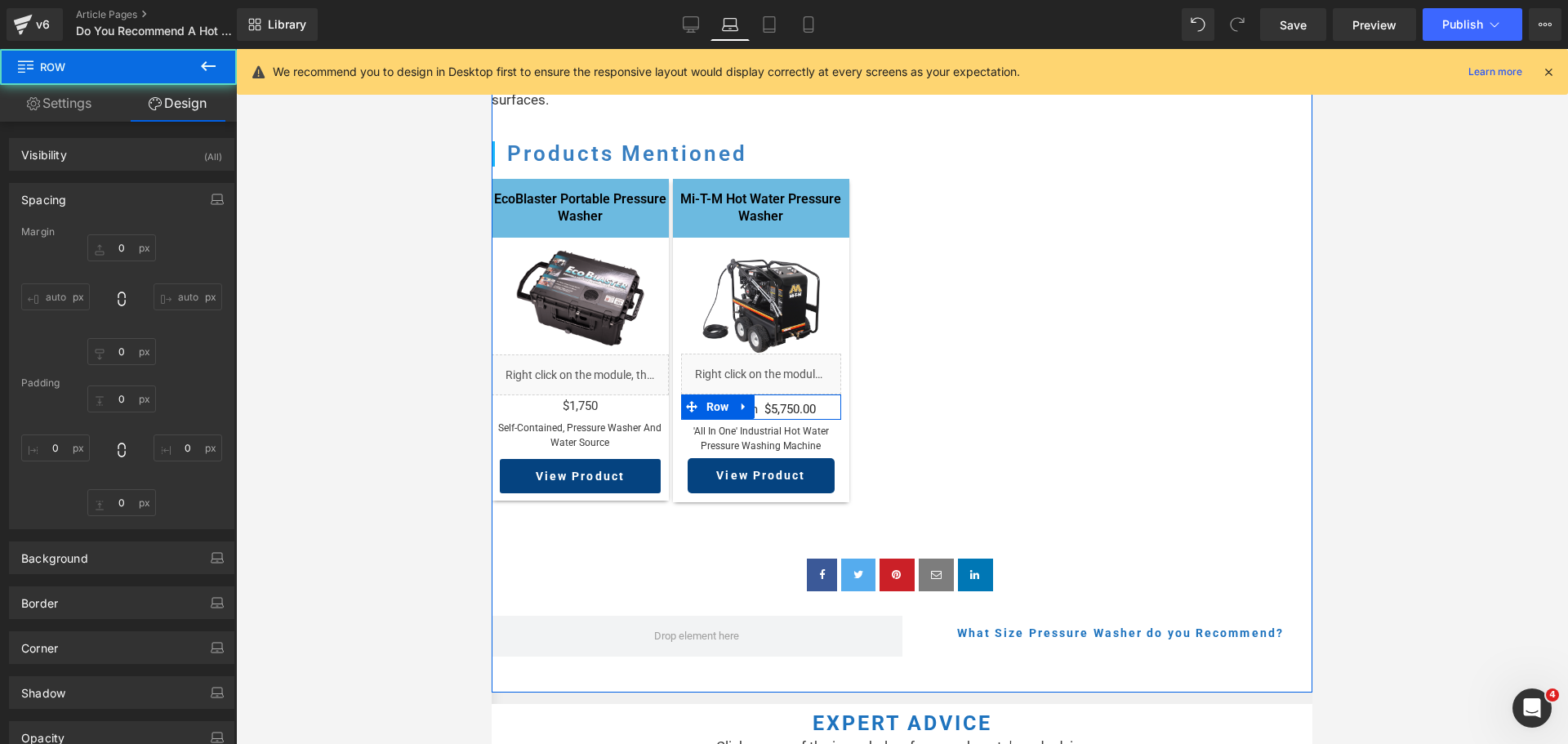
type input "0"
type input "6"
type input "0"
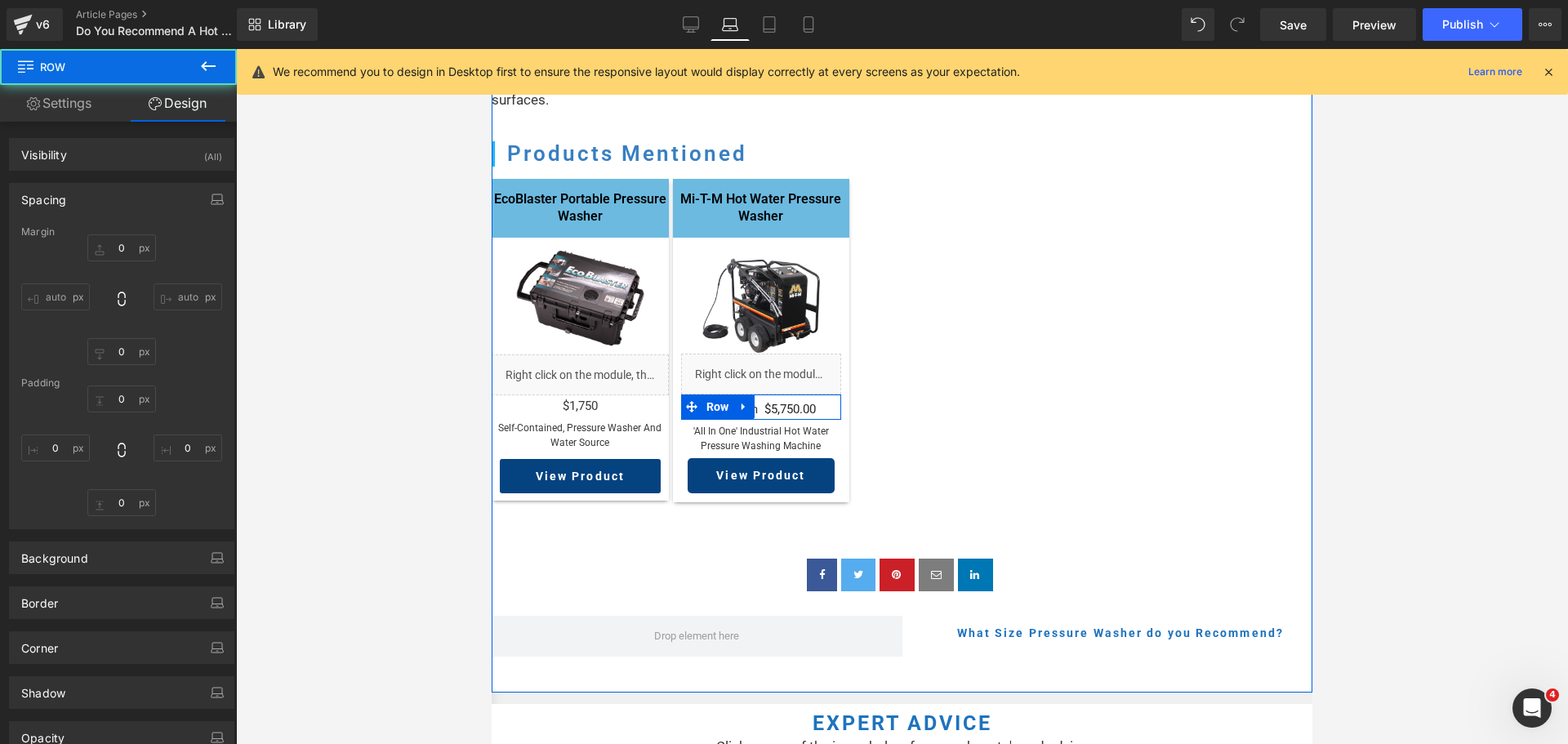
type input "0"
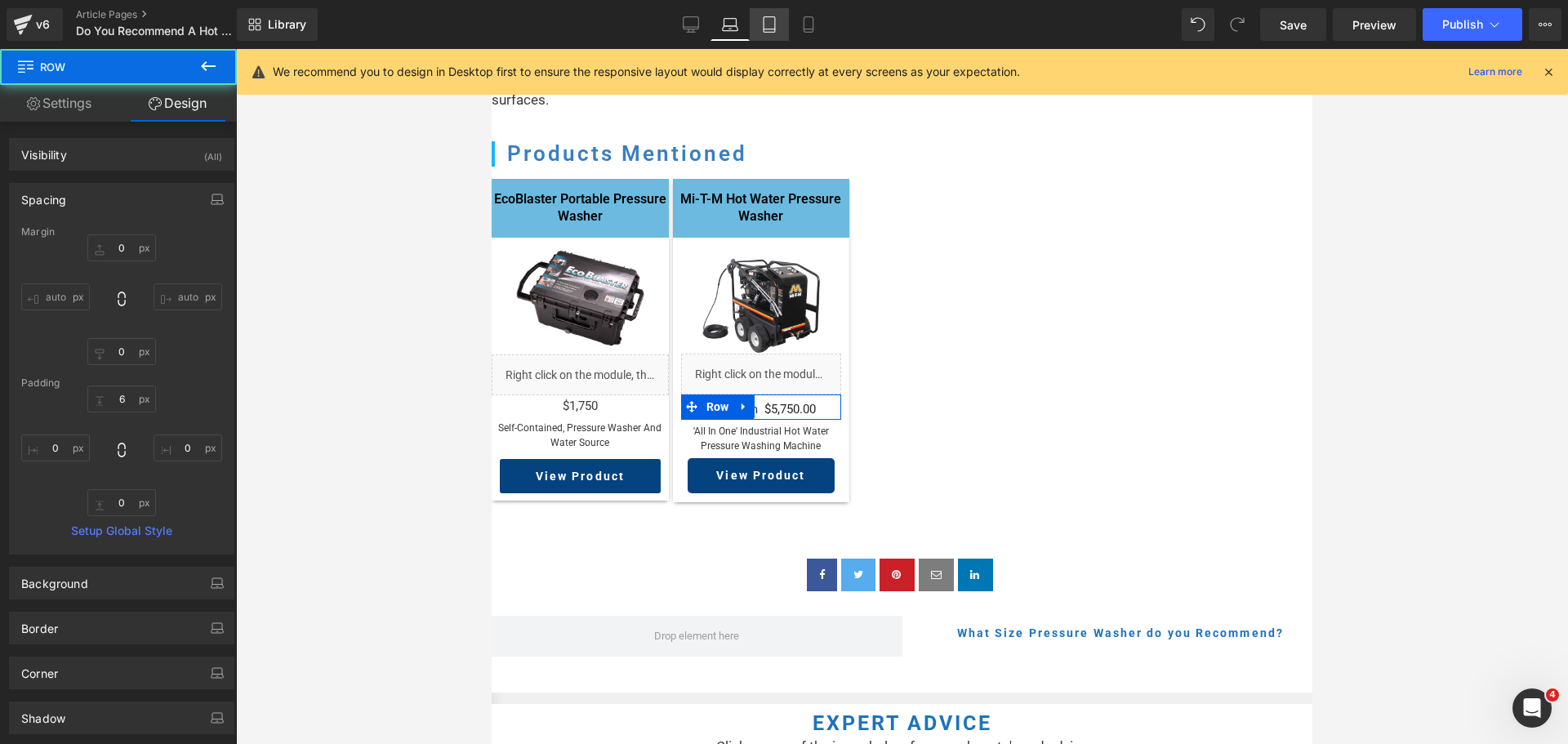
click at [760, 19] on link "Tablet" at bounding box center [769, 24] width 40 height 33
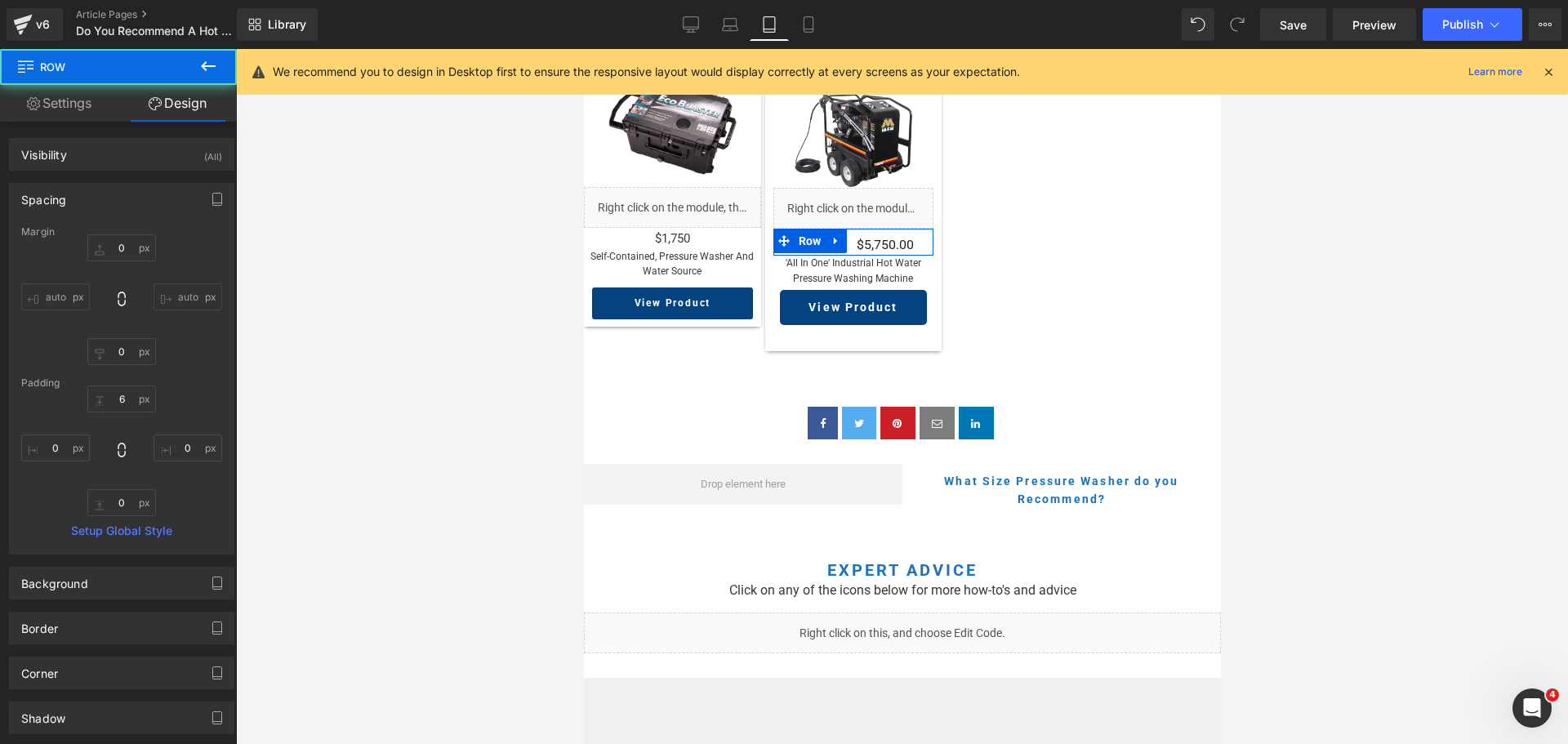
type input "0"
type input "7"
type input "0"
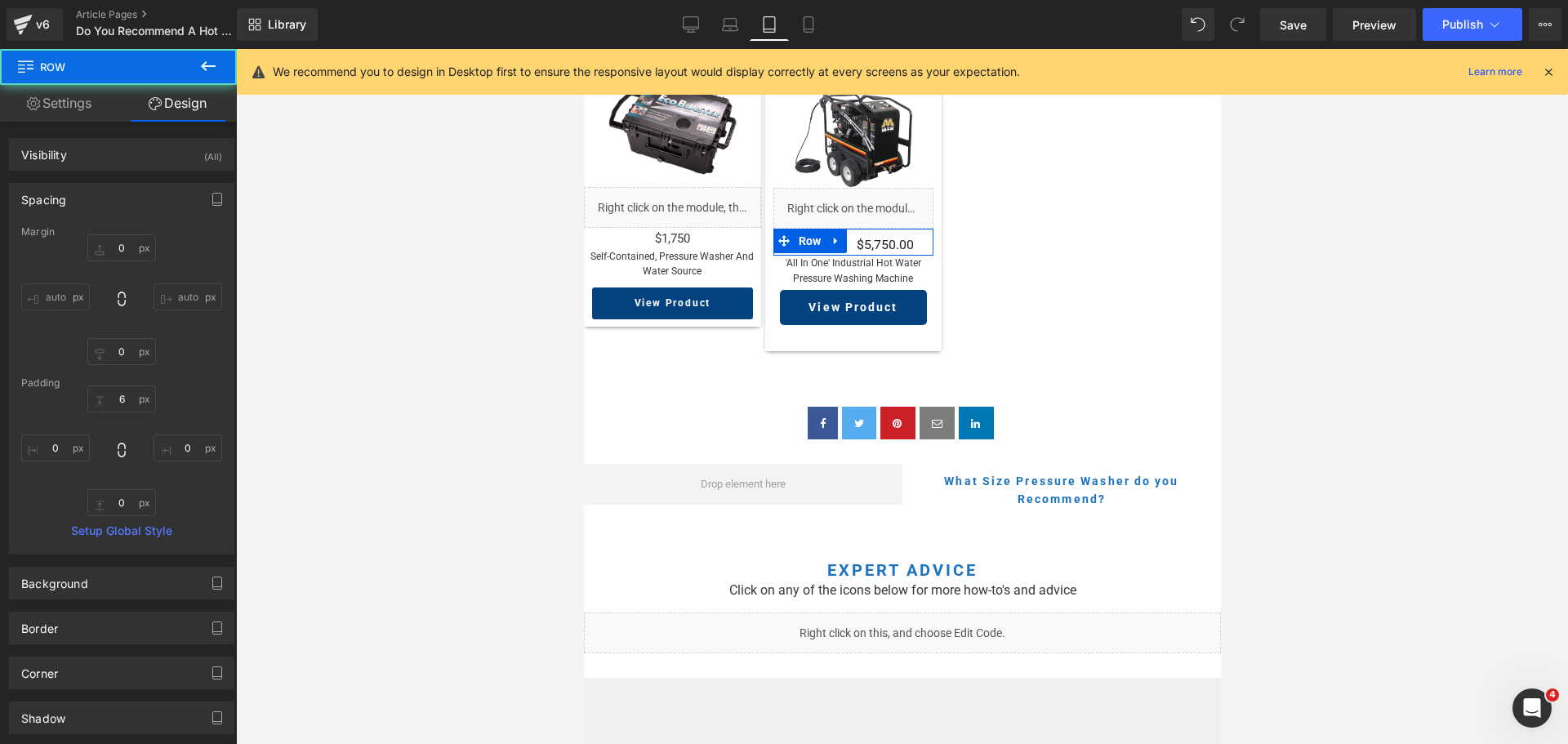
type input "0"
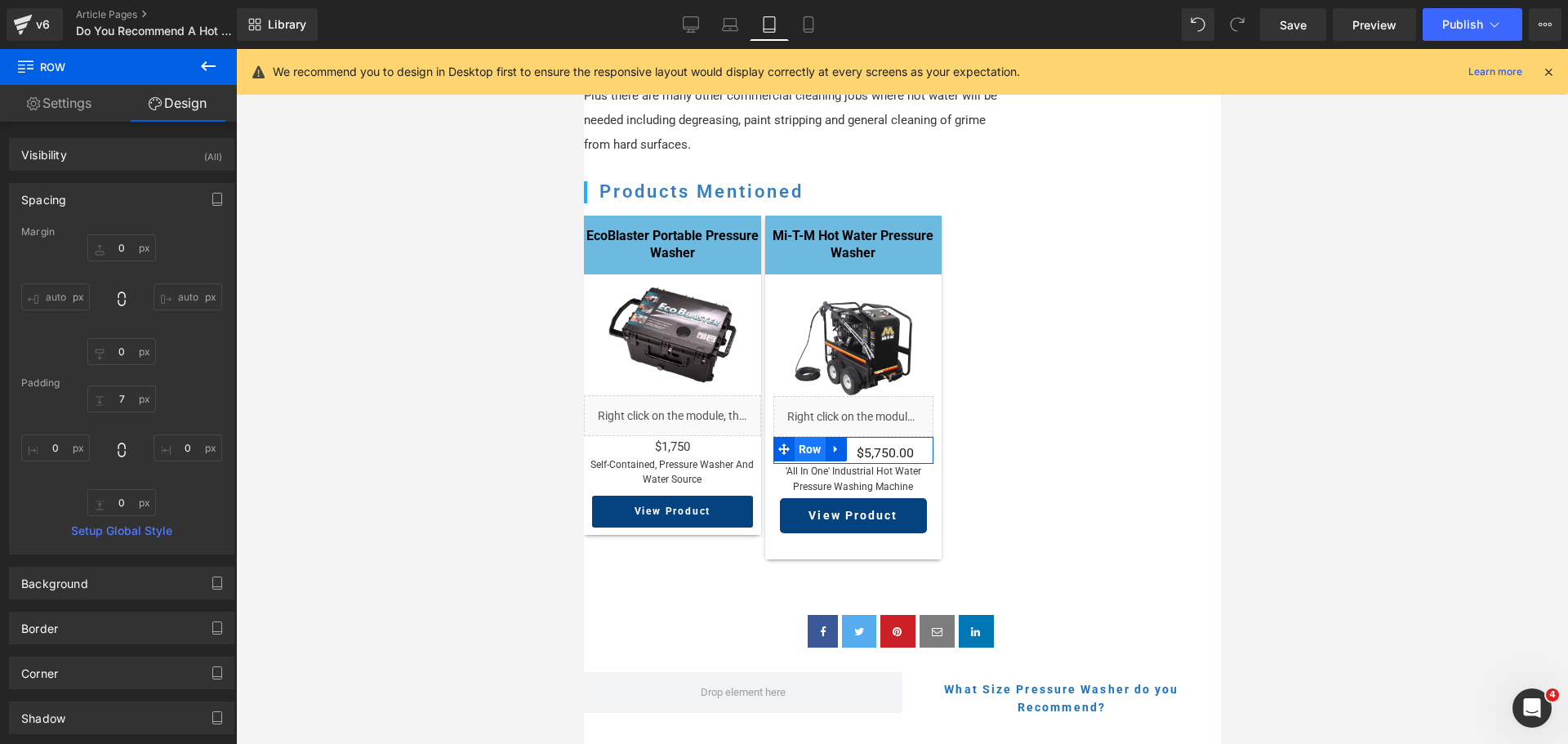
scroll to position [1684, 0]
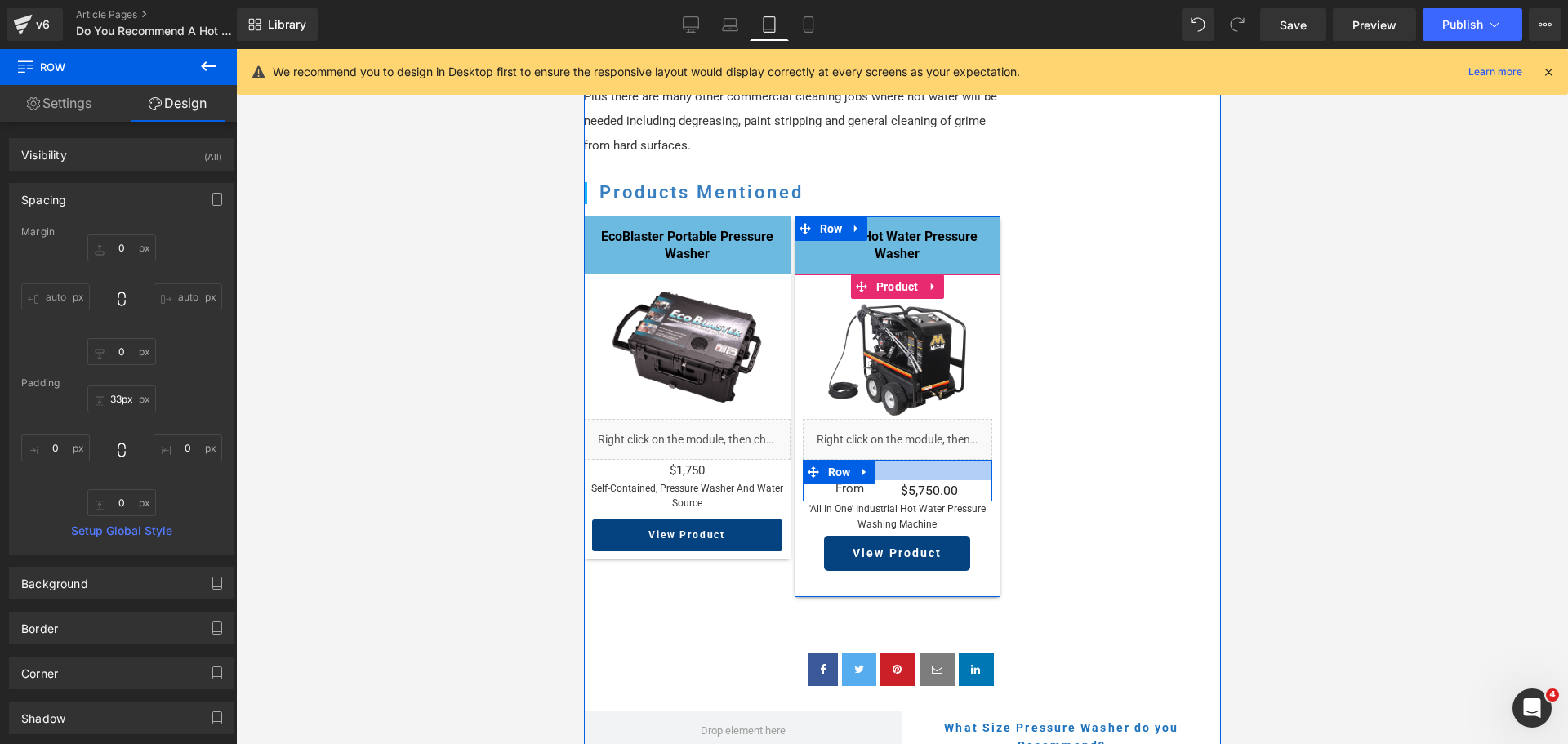
type input "34px"
drag, startPoint x: 903, startPoint y: 453, endPoint x: 900, endPoint y: 475, distance: 22.2
click at [900, 475] on div at bounding box center [897, 470] width 191 height 20
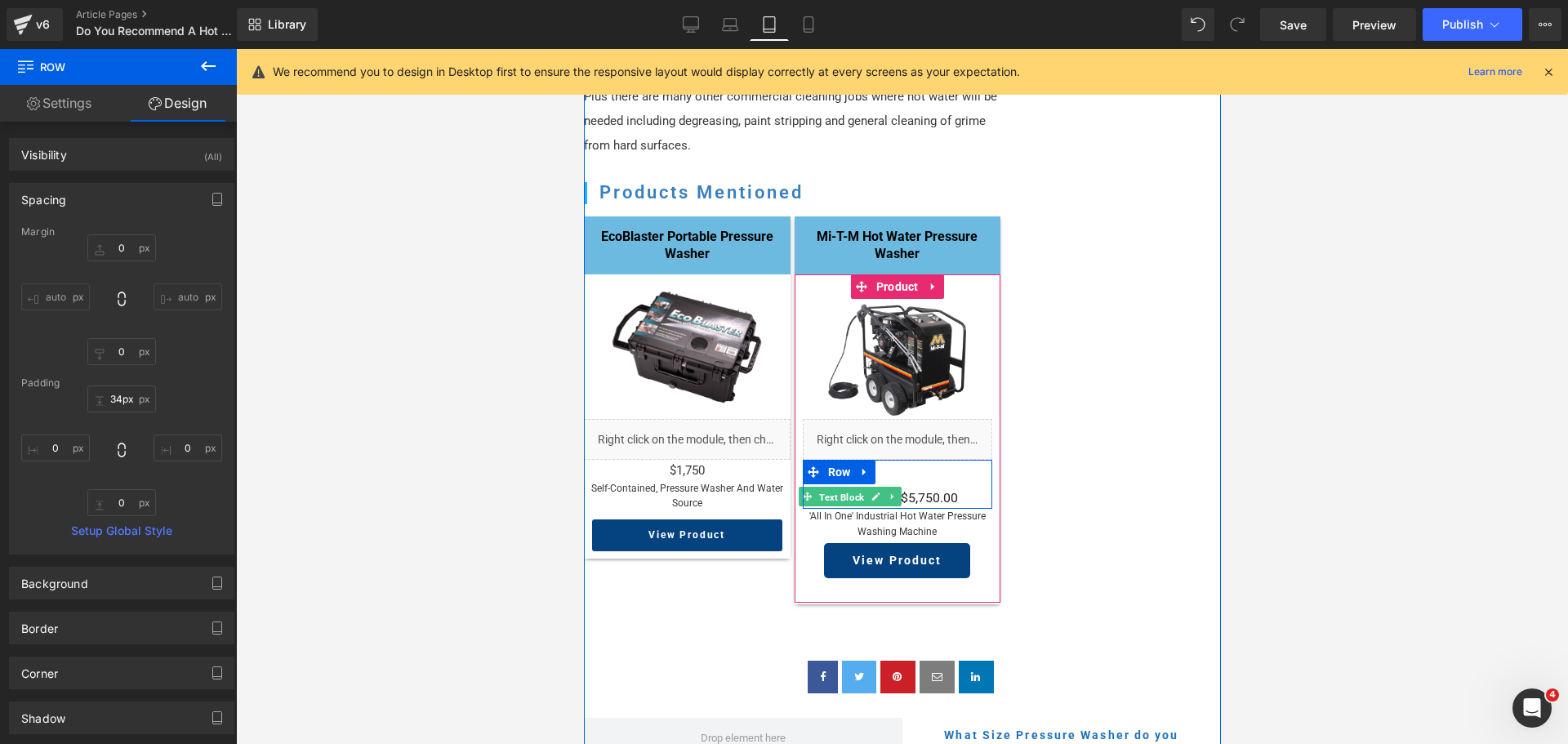
click at [840, 488] on span "Text Block" at bounding box center [840, 497] width 52 height 19
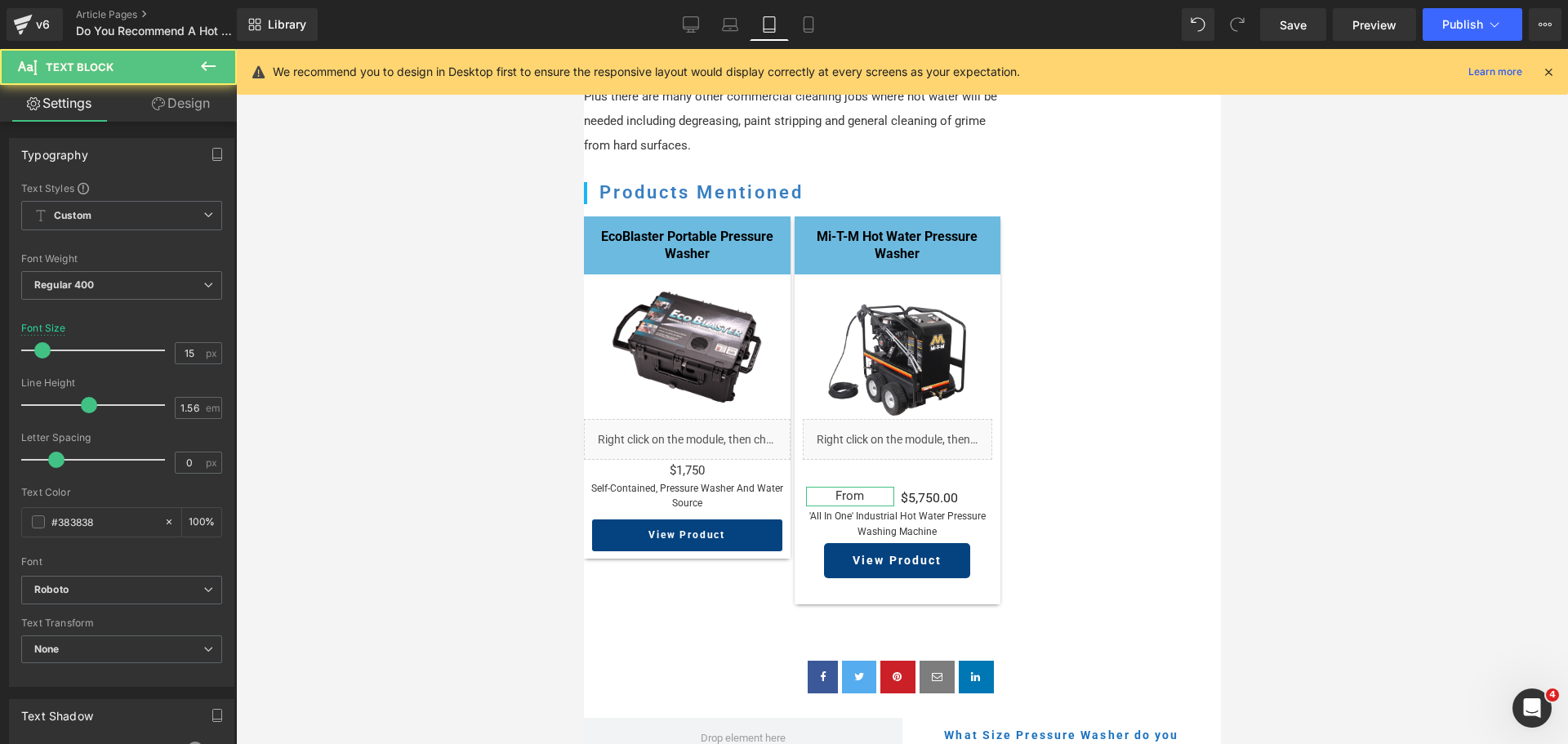
click at [191, 111] on link "Design" at bounding box center [181, 104] width 119 height 37
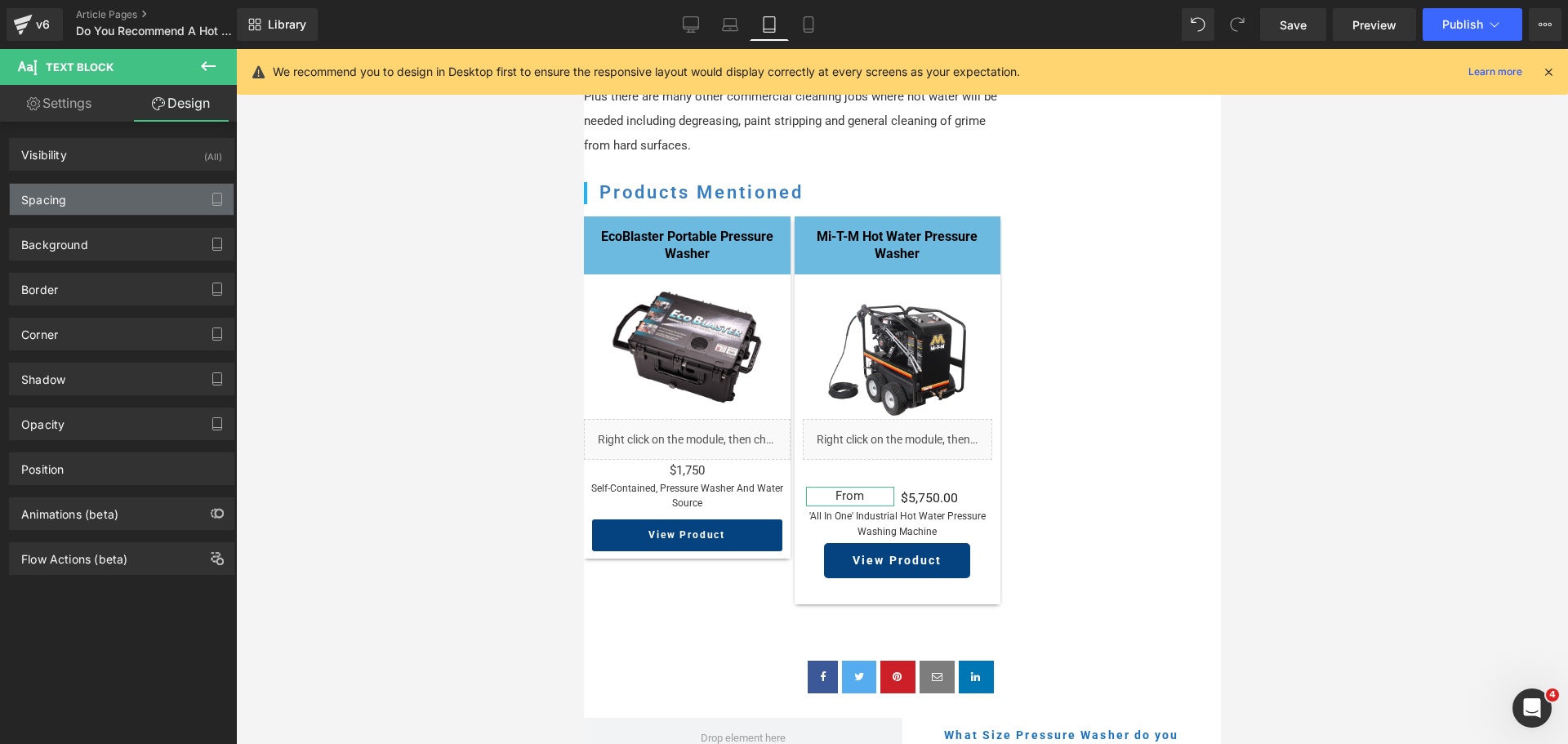
click at [120, 189] on div "Spacing" at bounding box center [121, 199] width 224 height 31
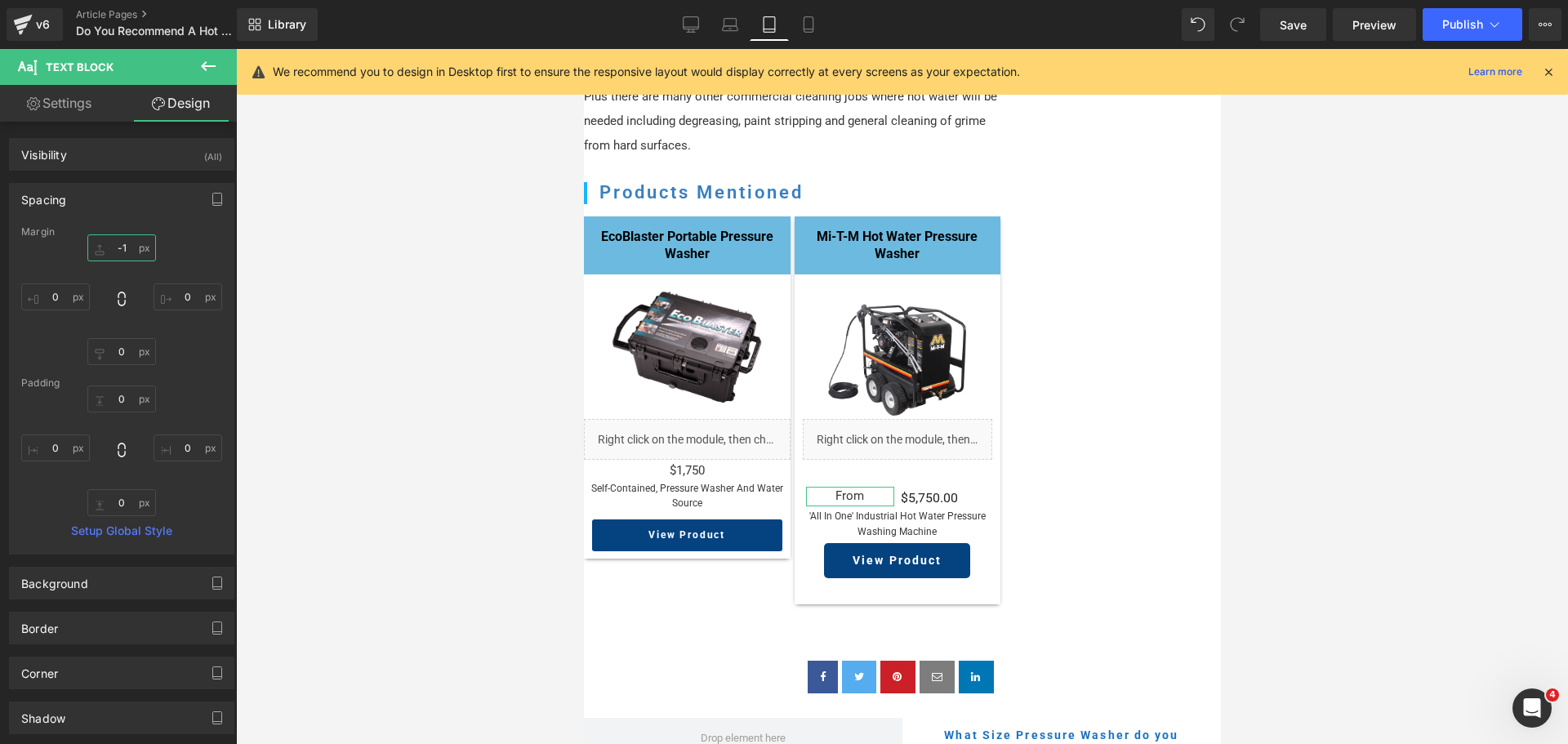
click at [122, 242] on input "-1" at bounding box center [122, 248] width 68 height 27
type input "0"
click at [53, 96] on link "Settings" at bounding box center [59, 104] width 119 height 37
type input "100"
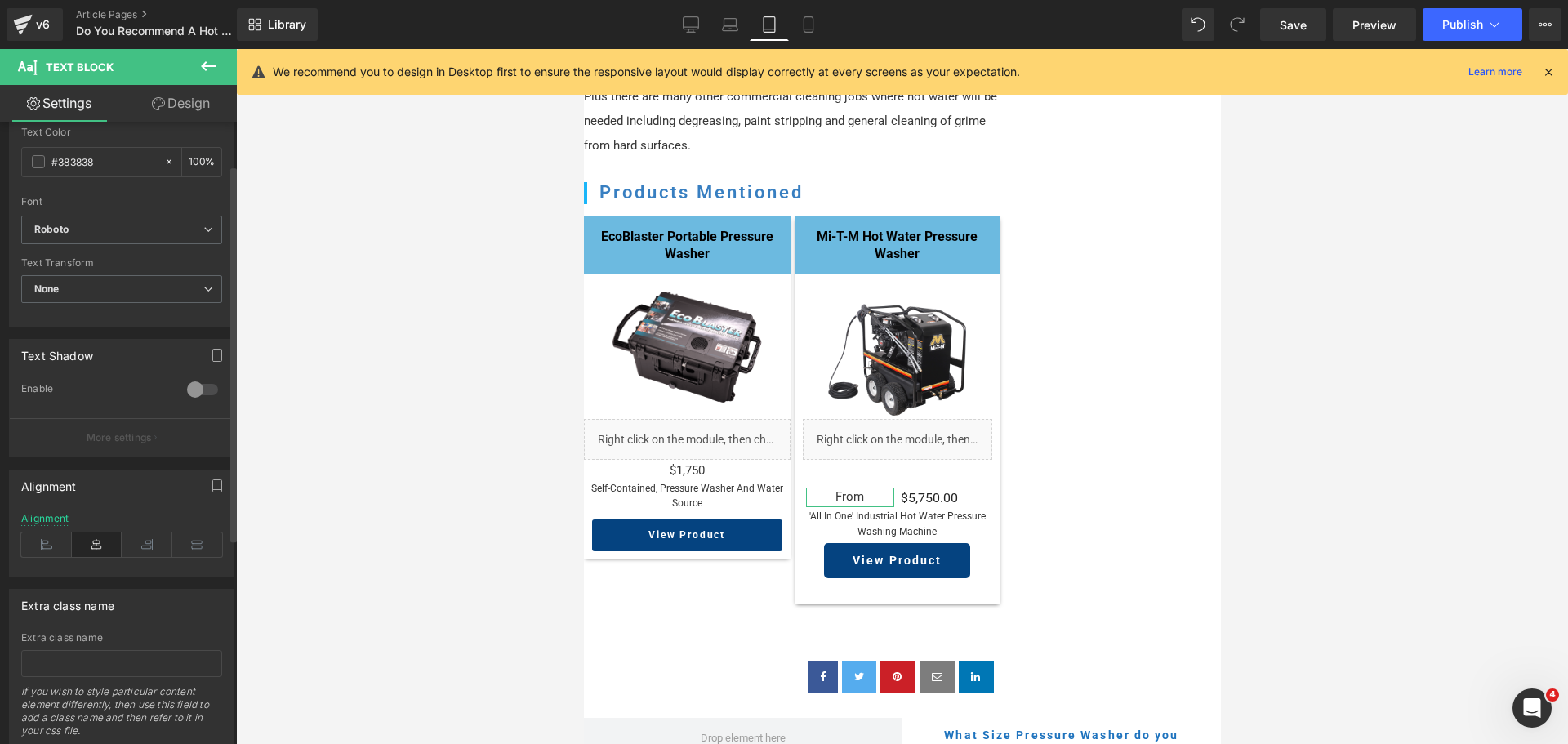
scroll to position [408, 0]
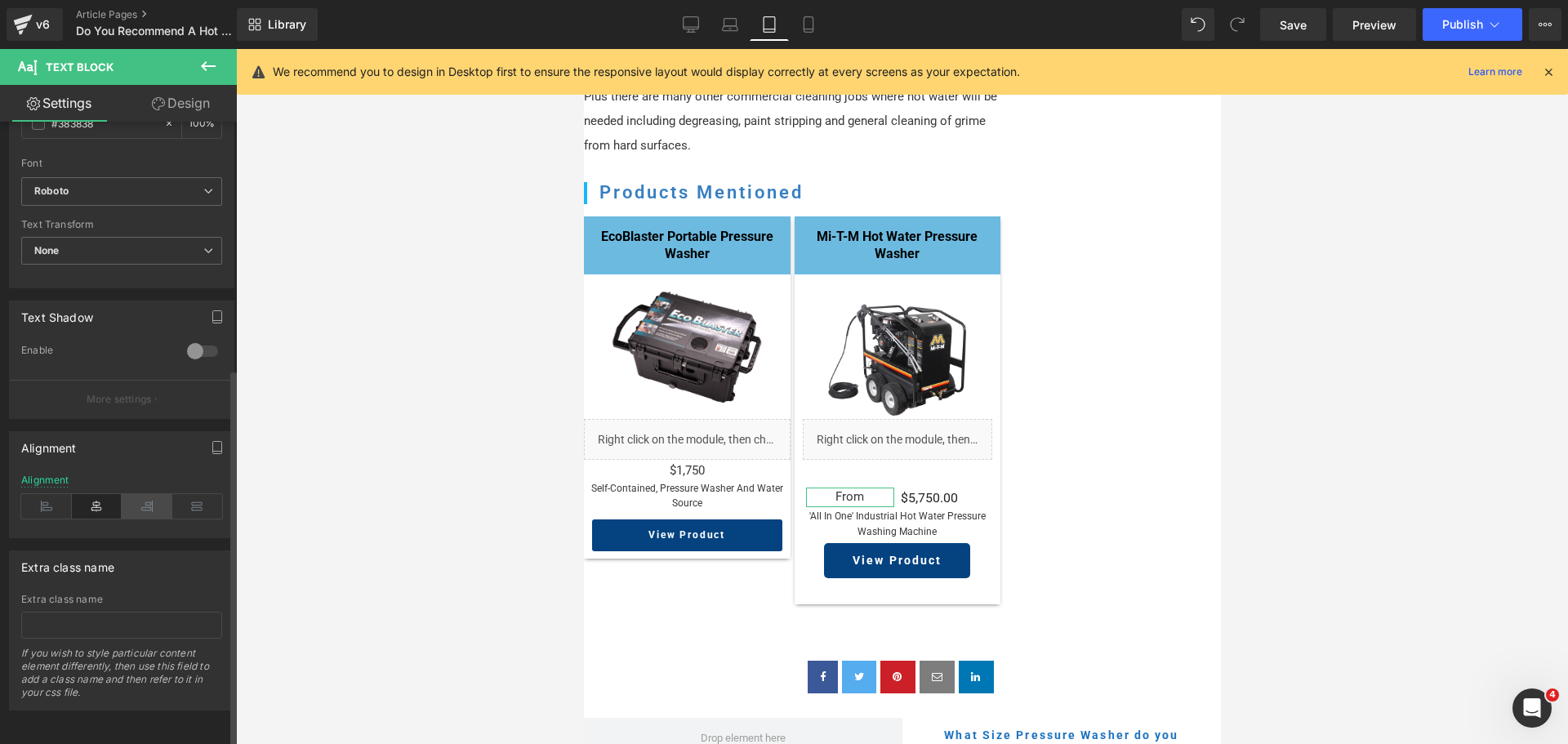
click at [144, 495] on icon at bounding box center [147, 507] width 51 height 25
click at [213, 64] on icon at bounding box center [208, 66] width 19 height 19
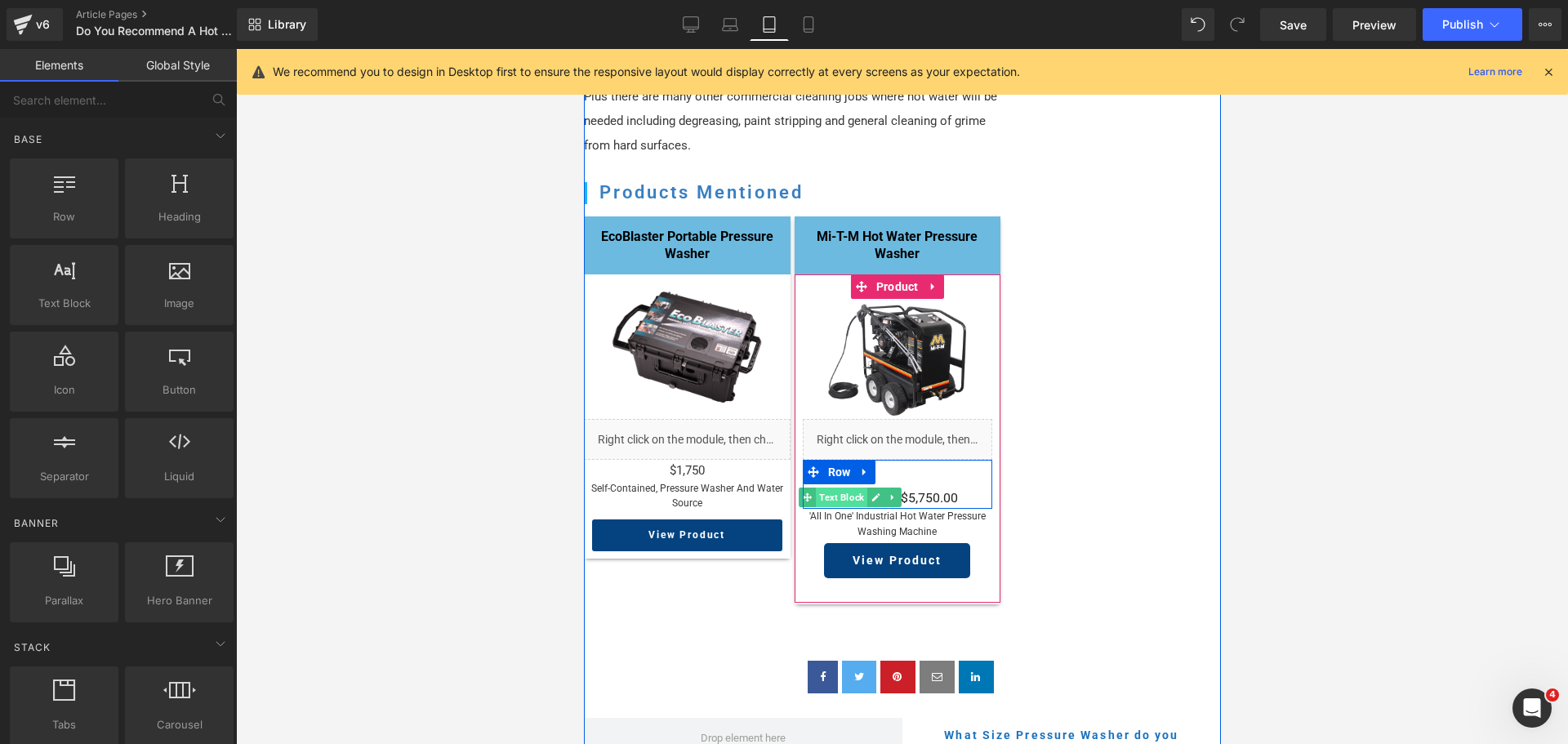
click at [845, 488] on span "Text Block" at bounding box center [840, 497] width 52 height 19
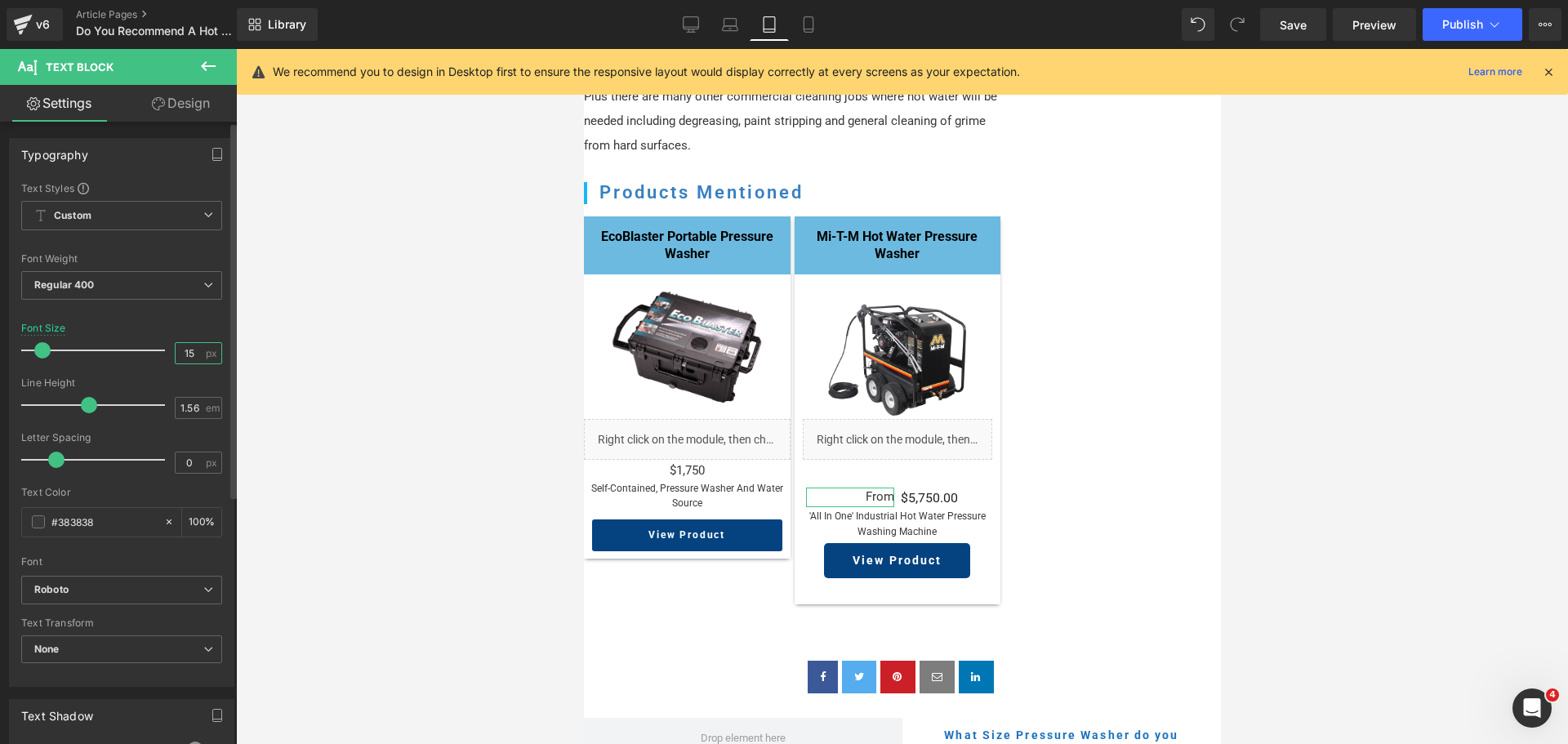
click at [179, 350] on input "15" at bounding box center [190, 353] width 29 height 20
type input "16"
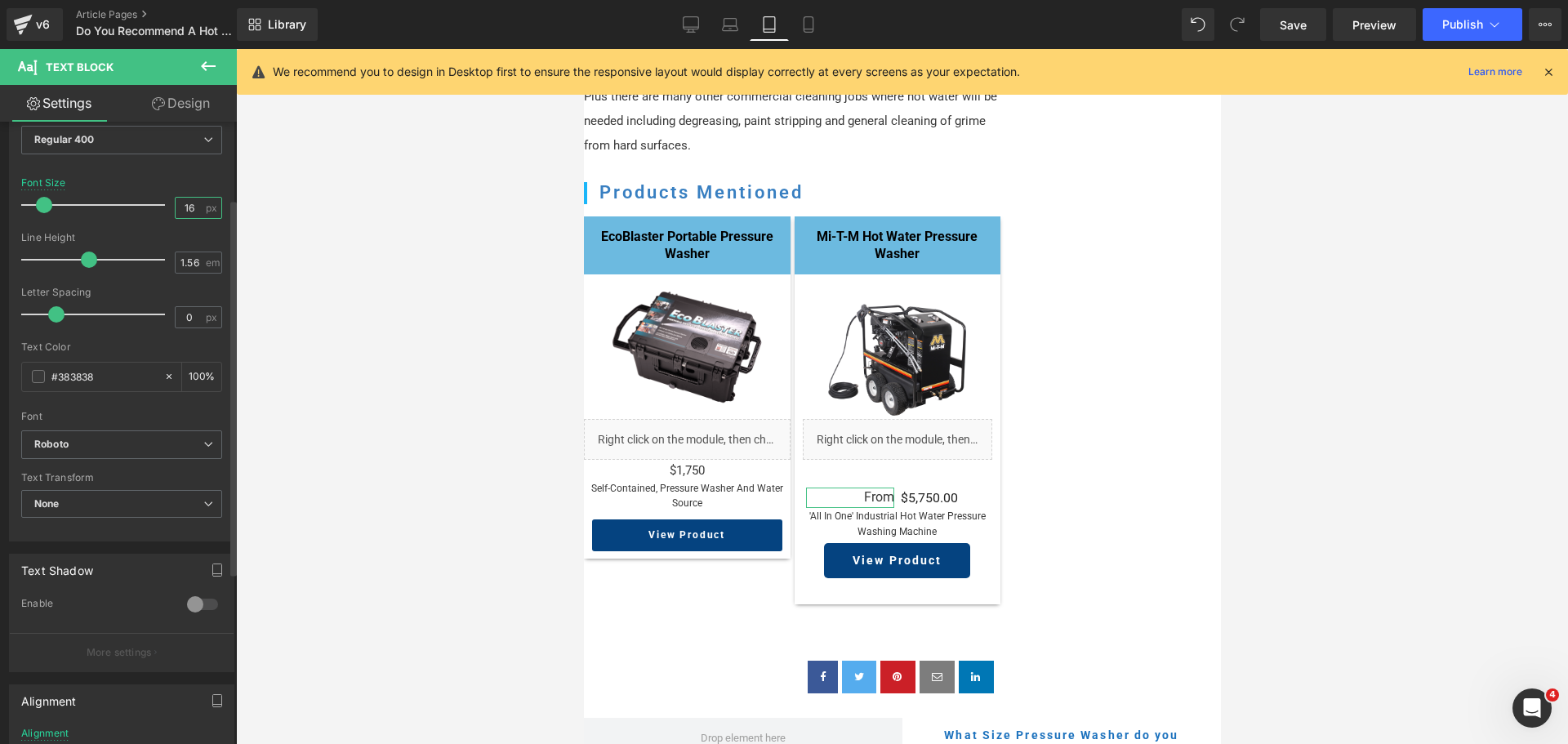
scroll to position [245, 0]
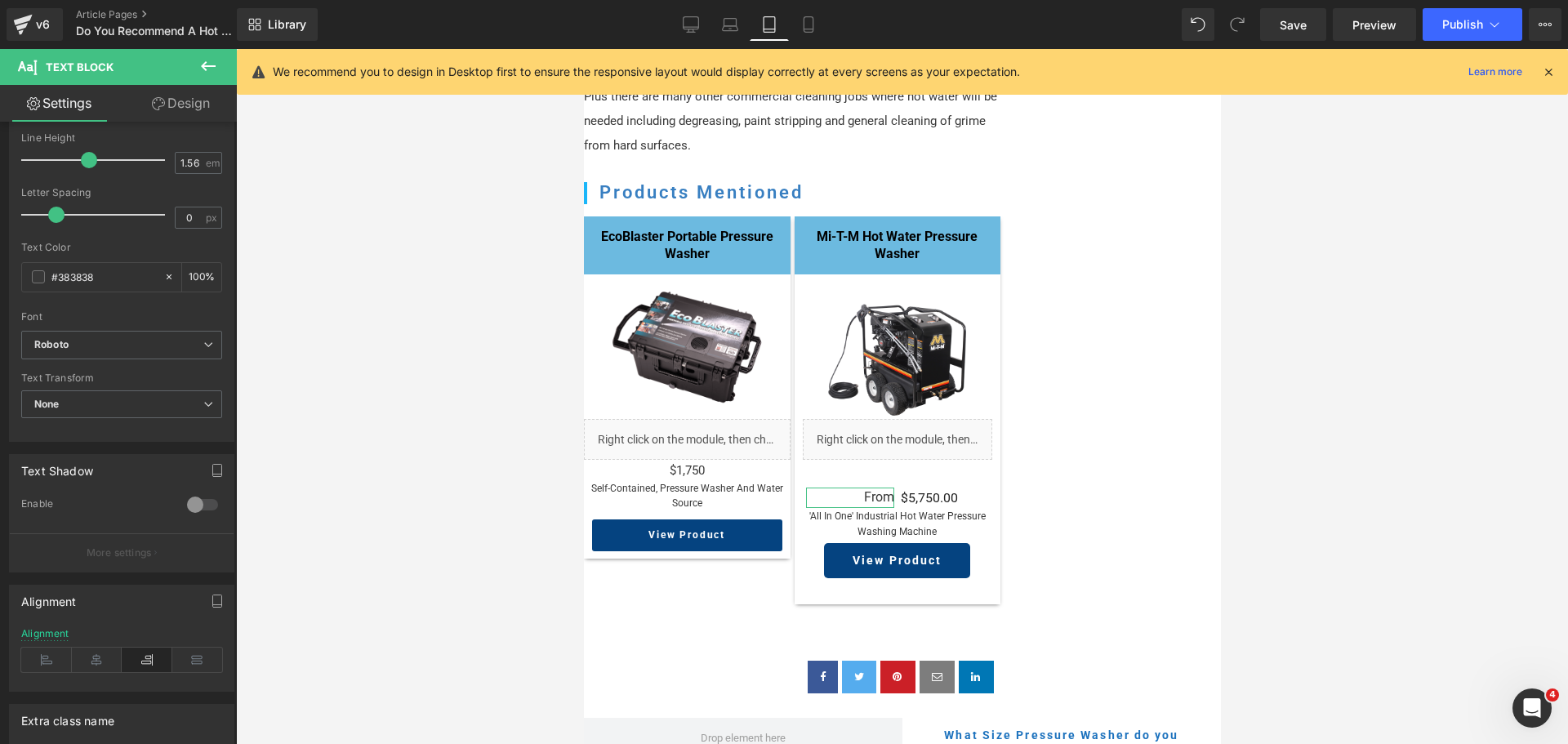
click at [186, 94] on link "Design" at bounding box center [181, 104] width 119 height 37
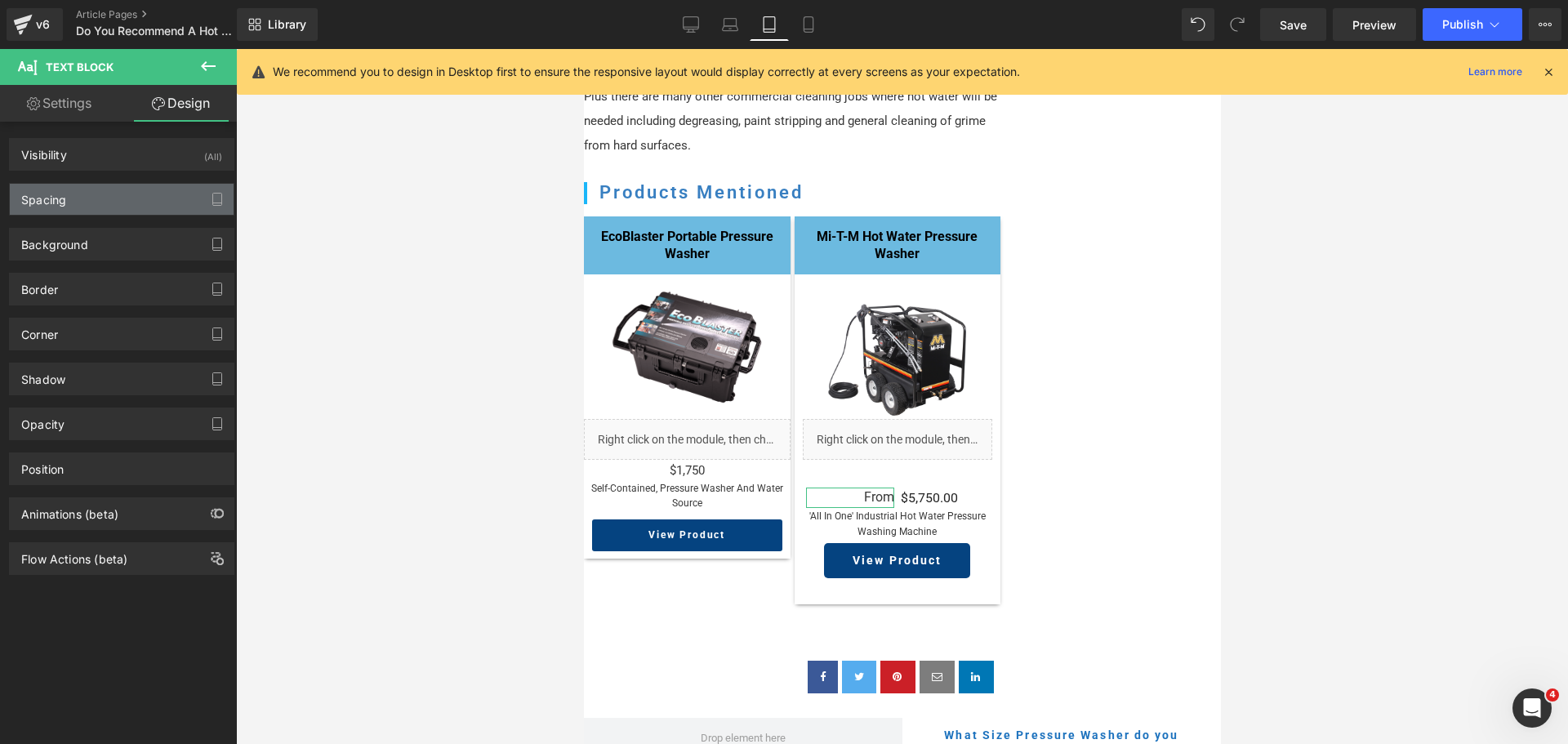
click at [99, 207] on div "Spacing" at bounding box center [121, 199] width 224 height 31
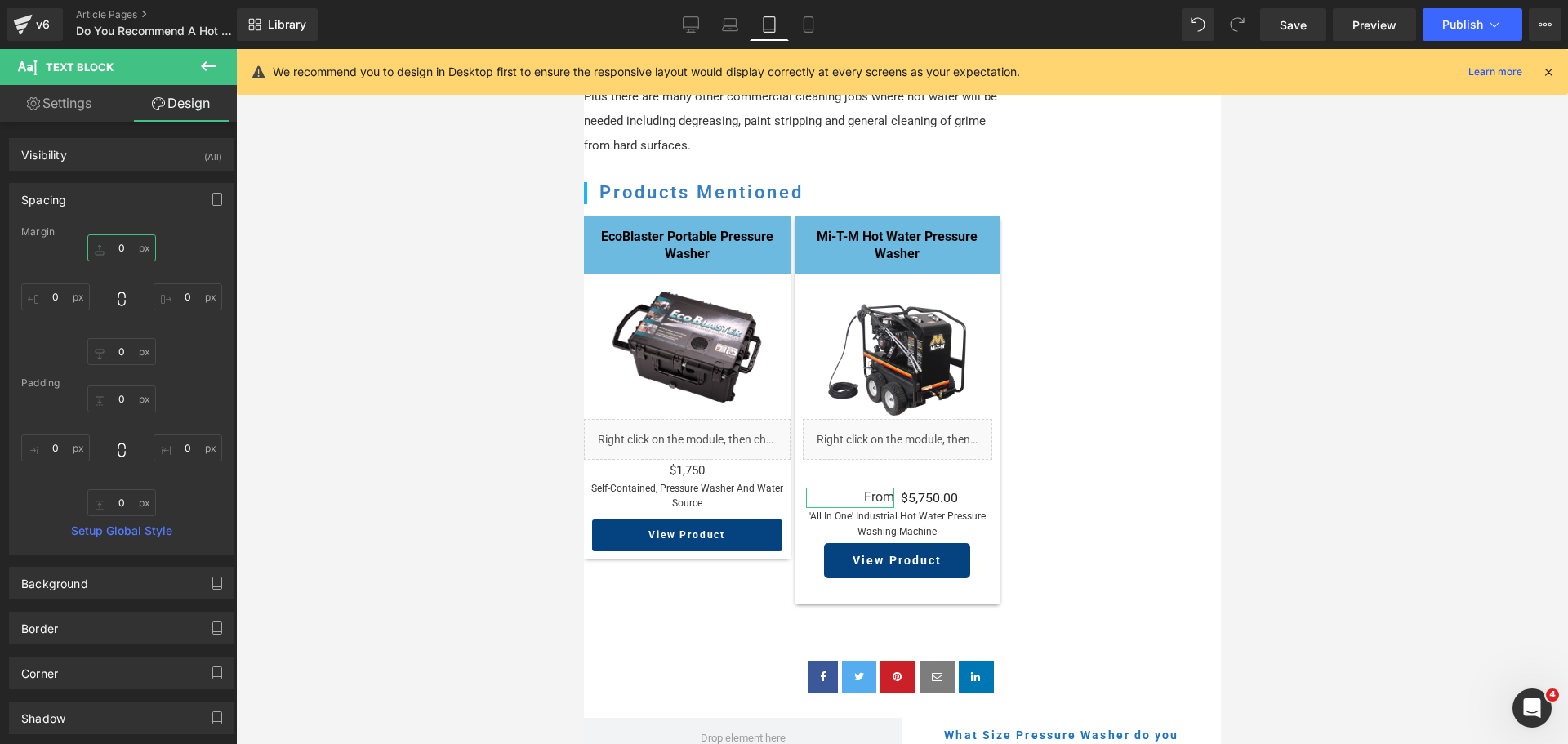
click at [125, 251] on input "0" at bounding box center [122, 248] width 68 height 27
type input "1"
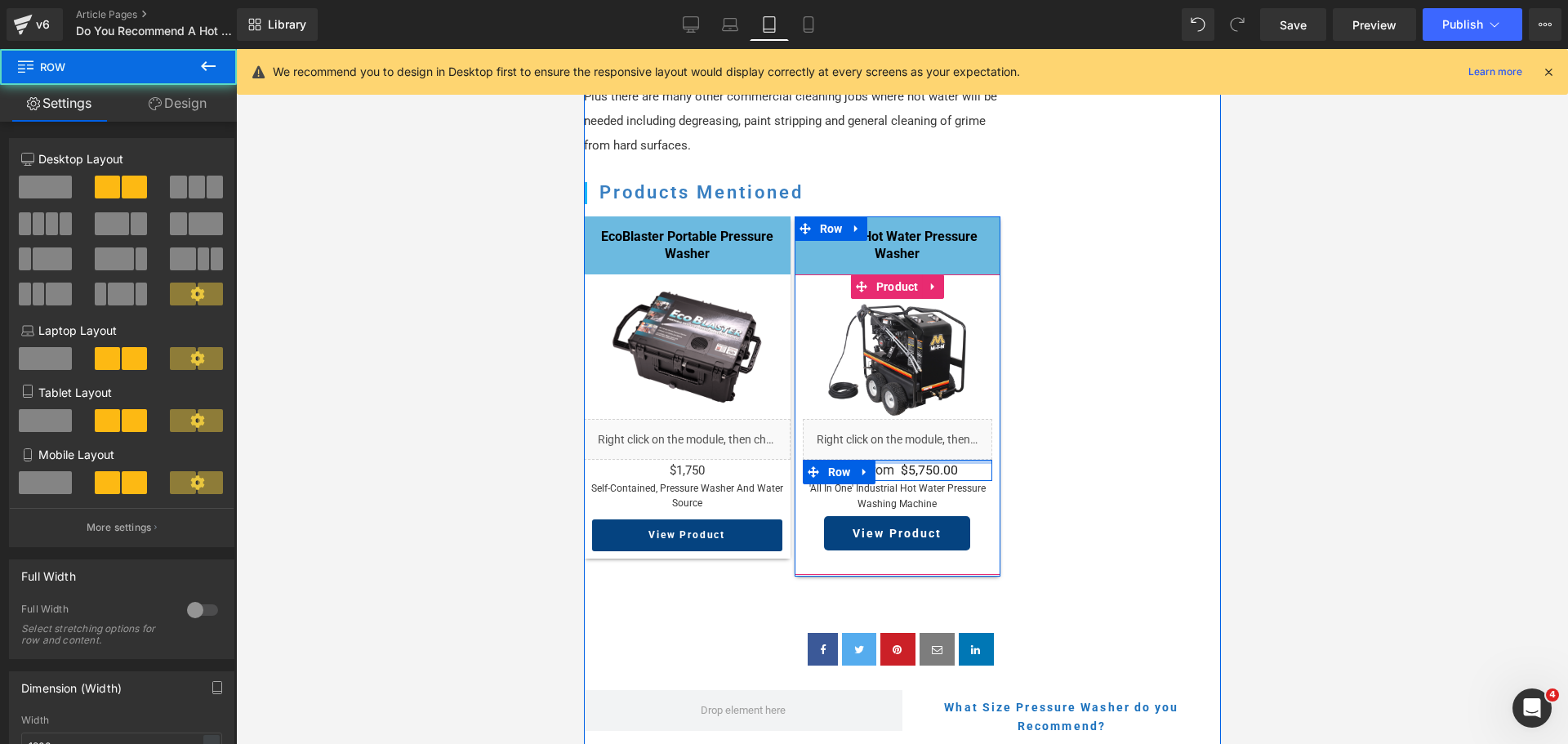
drag, startPoint x: 920, startPoint y: 472, endPoint x: 920, endPoint y: 442, distance: 30.0
click at [920, 442] on div "Sale Off (P) Image Liquid From Text Block $0 $5,750.00 (P) Price Row 'all in on…" at bounding box center [897, 424] width 191 height 252
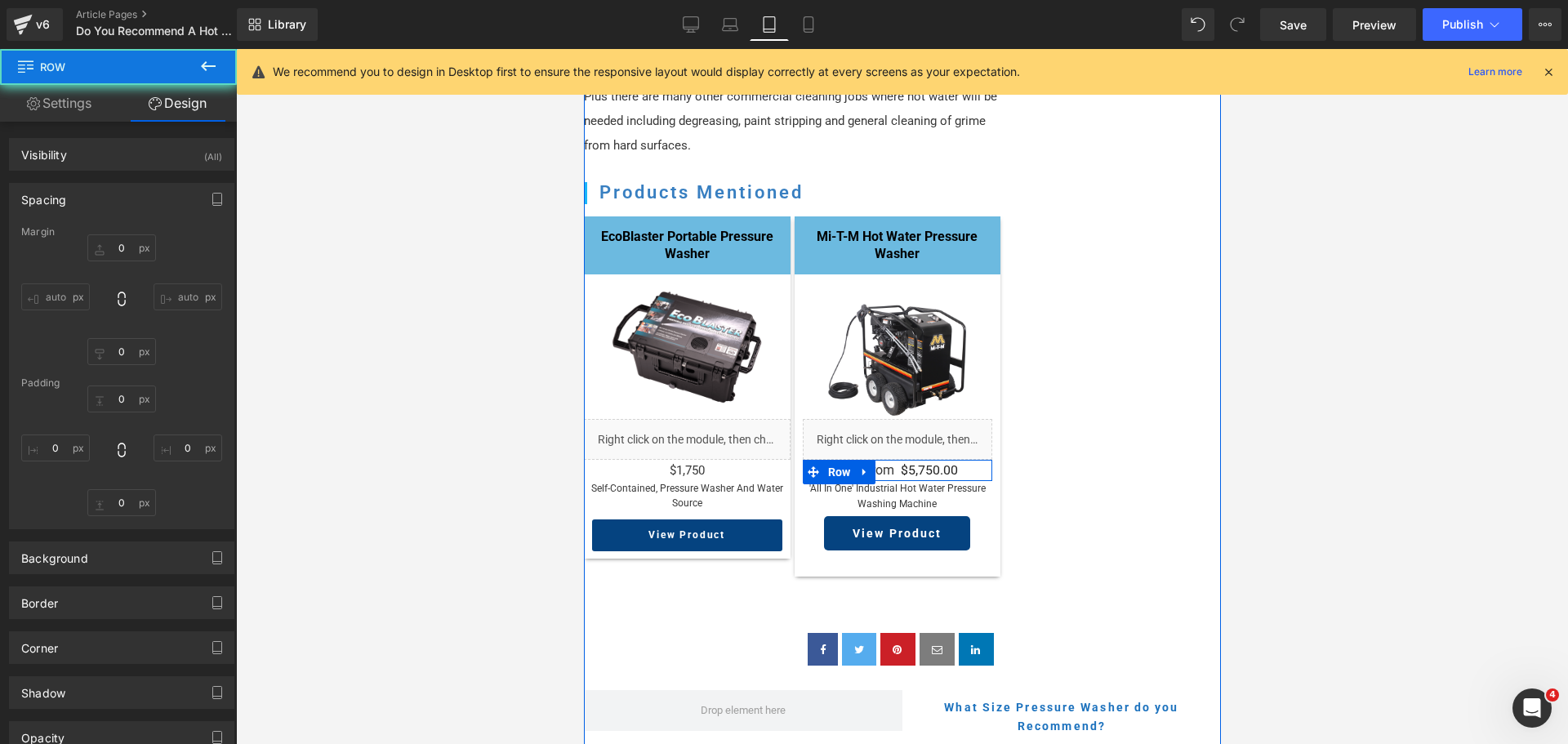
type input "0"
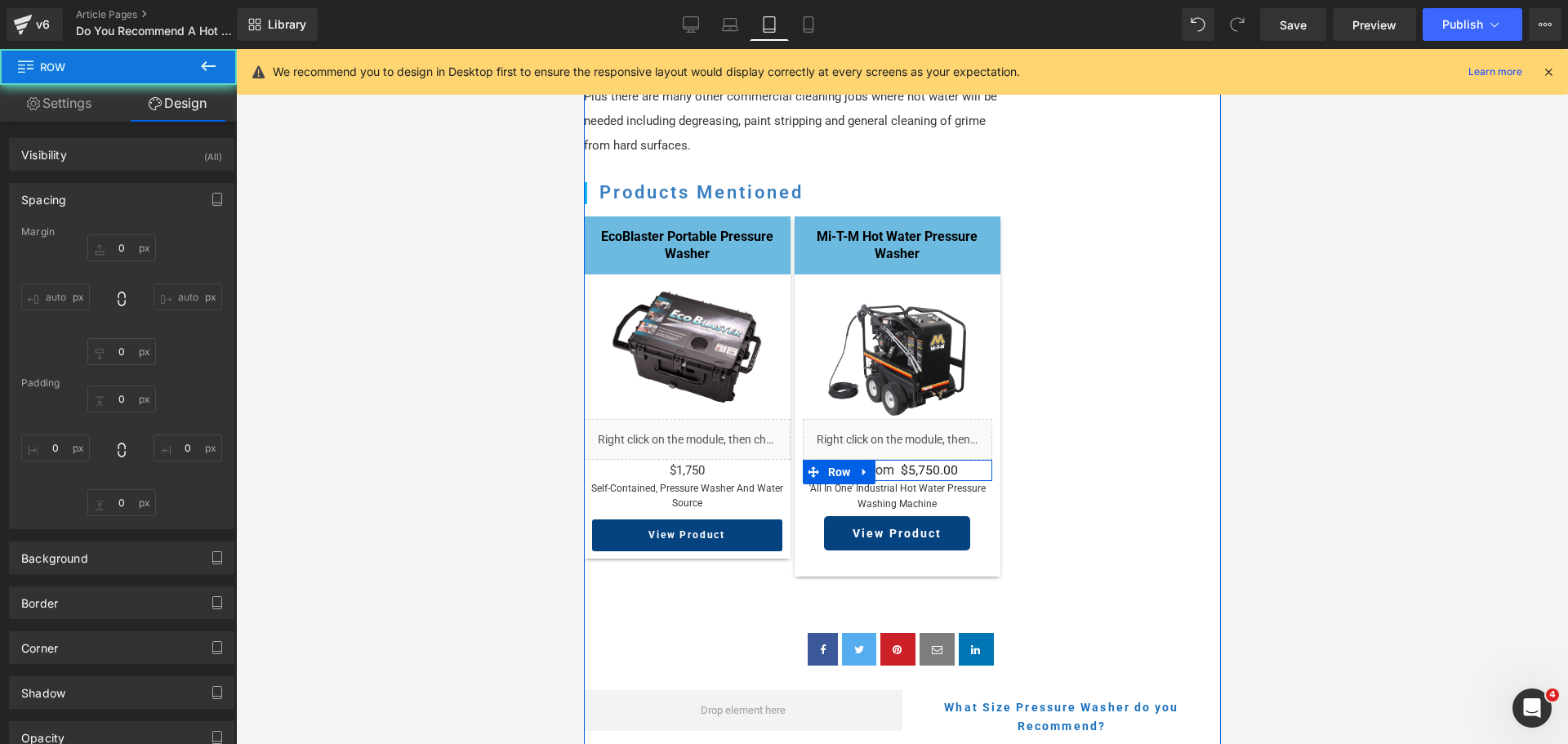
type input "0"
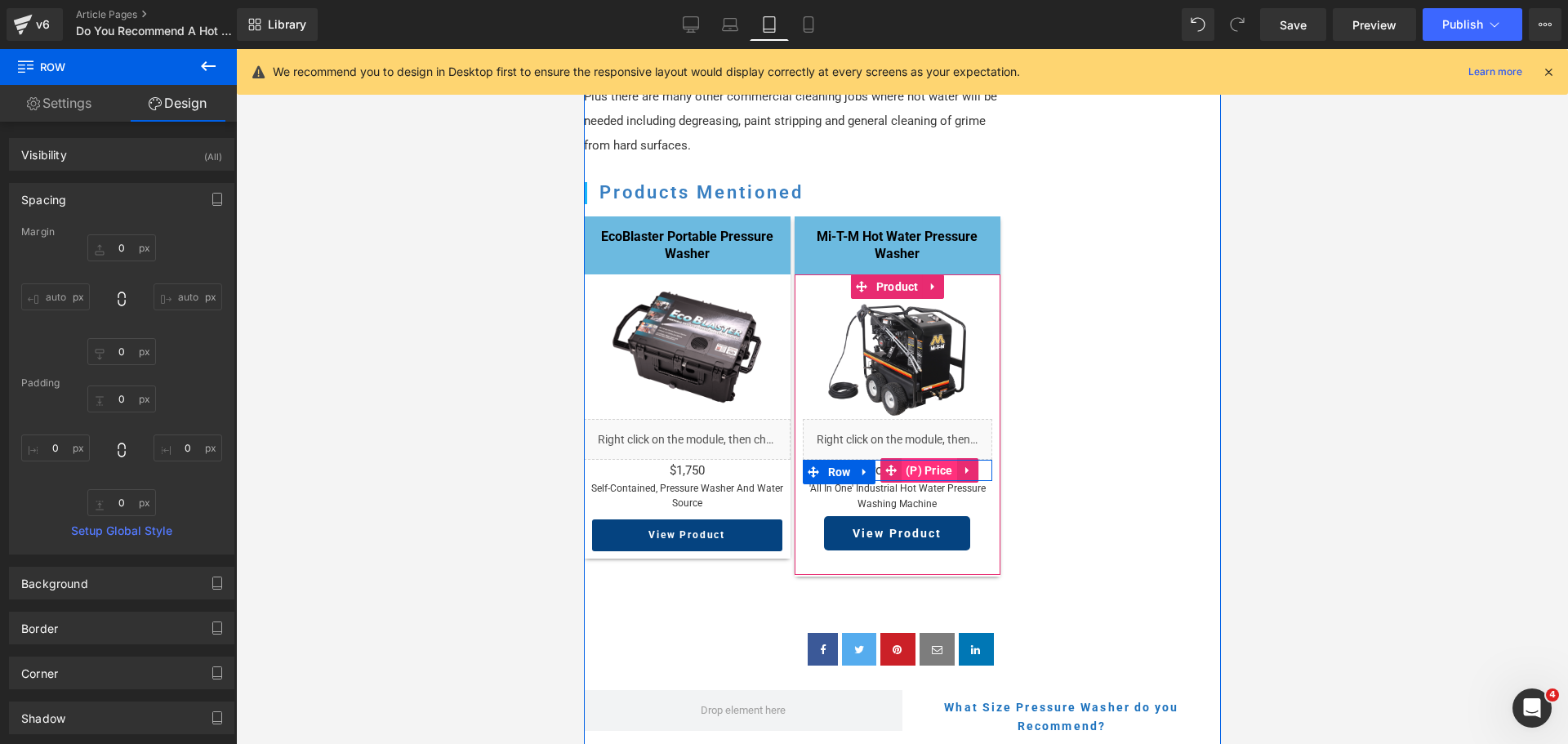
click at [938, 461] on span "(P) Price" at bounding box center [928, 471] width 55 height 25
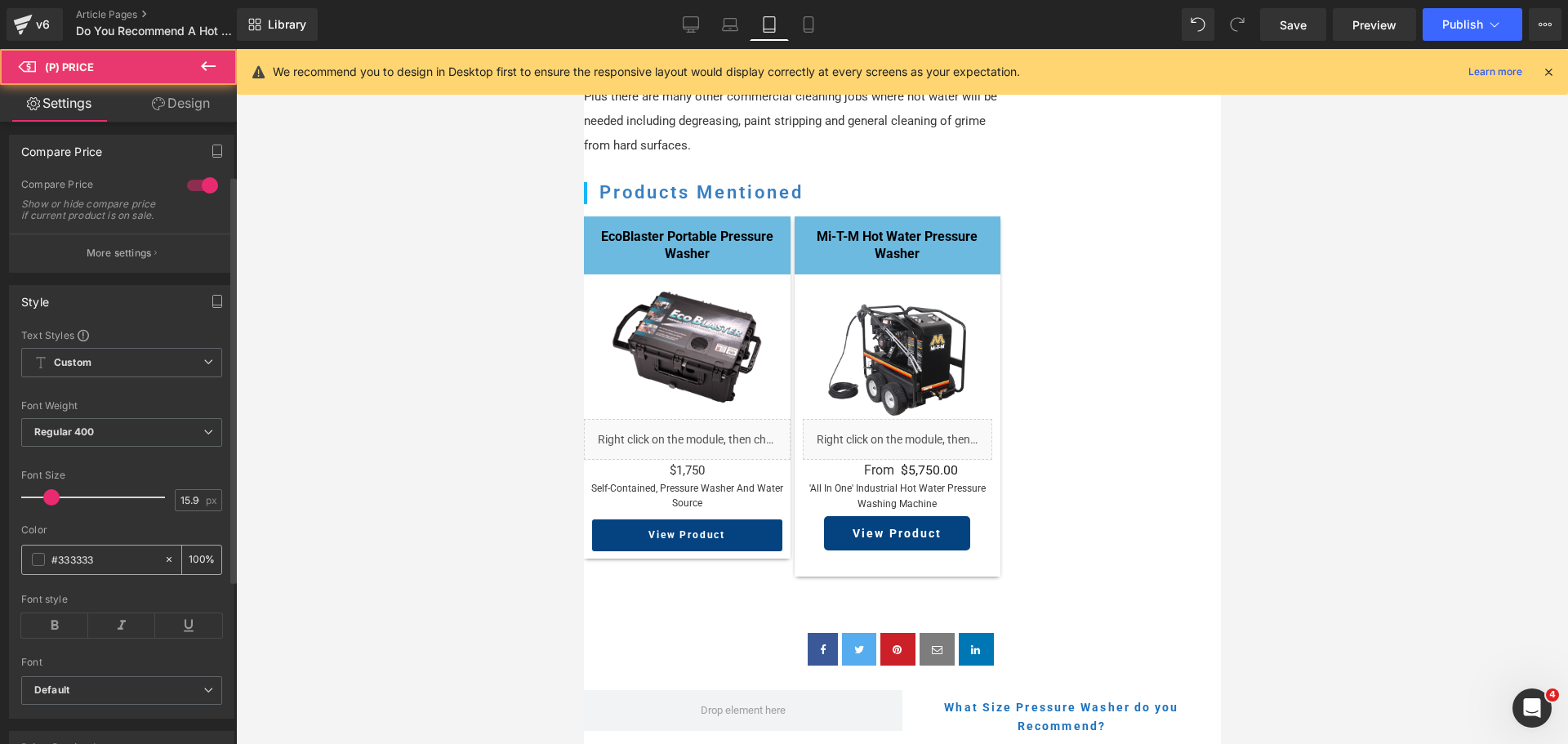
scroll to position [82, 0]
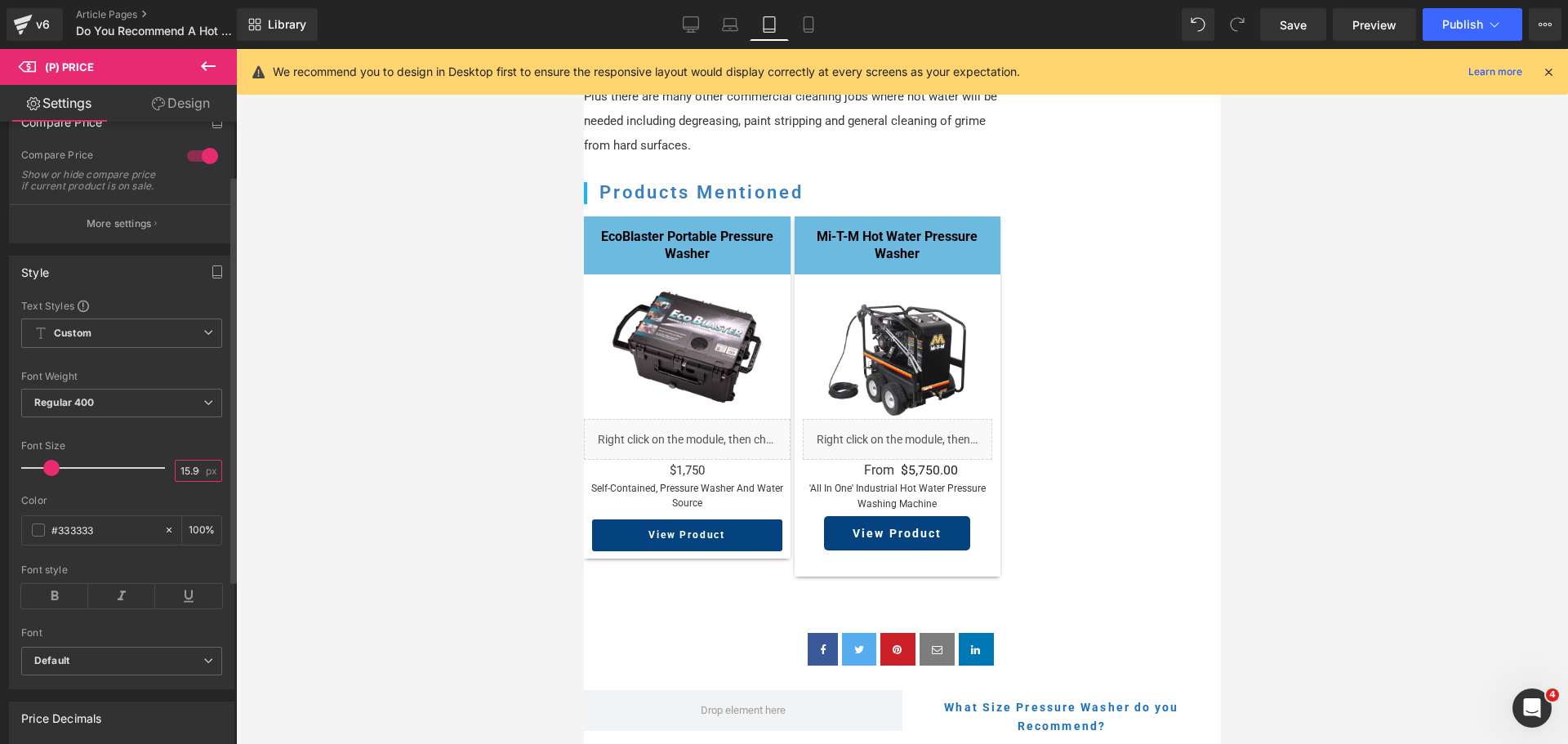
click at [176, 481] on input "15.96" at bounding box center [190, 471] width 29 height 20
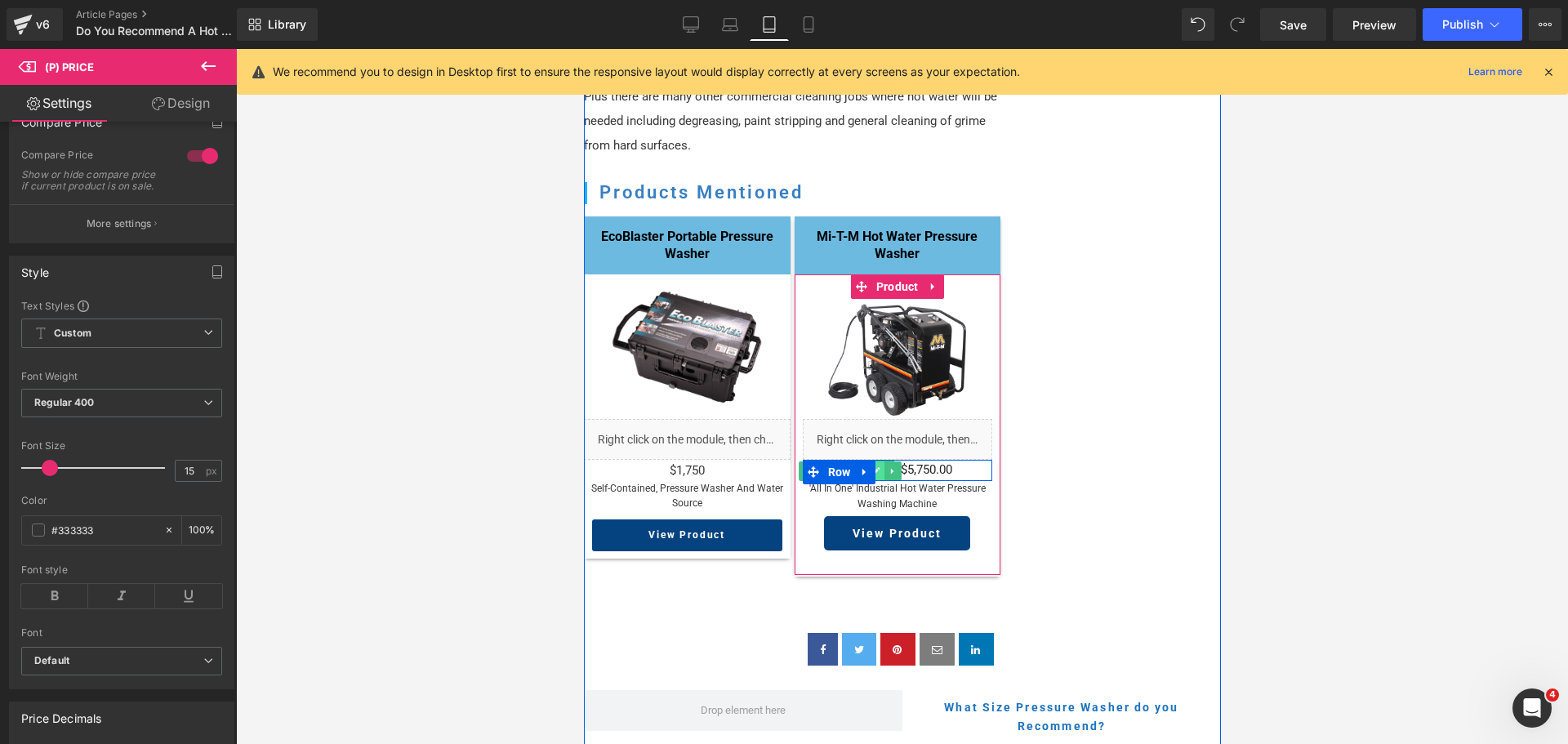
click at [881, 462] on link at bounding box center [875, 472] width 18 height 19
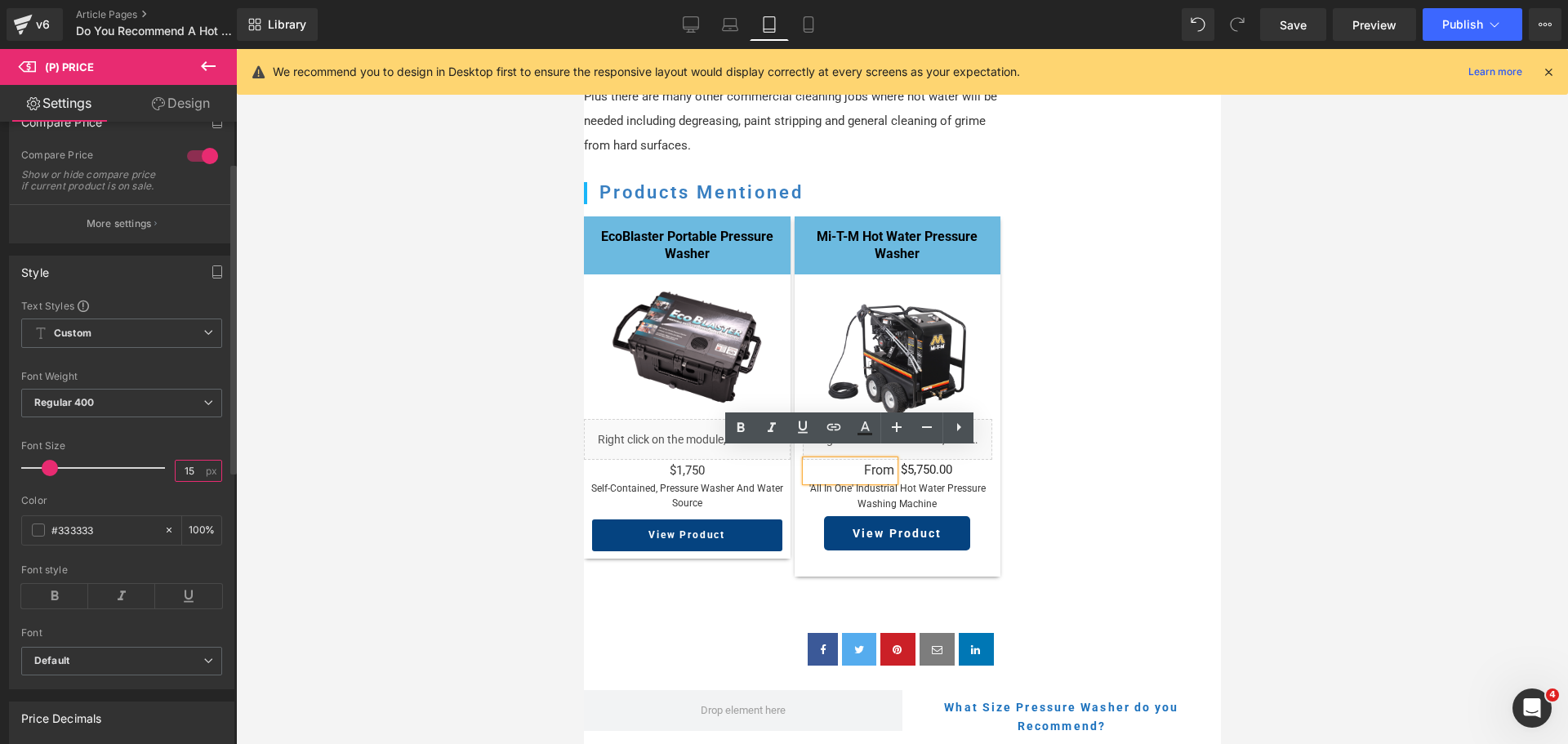
click at [187, 481] on input "15" at bounding box center [190, 471] width 29 height 20
type input "14"
click at [874, 465] on p "From" at bounding box center [849, 471] width 88 height 20
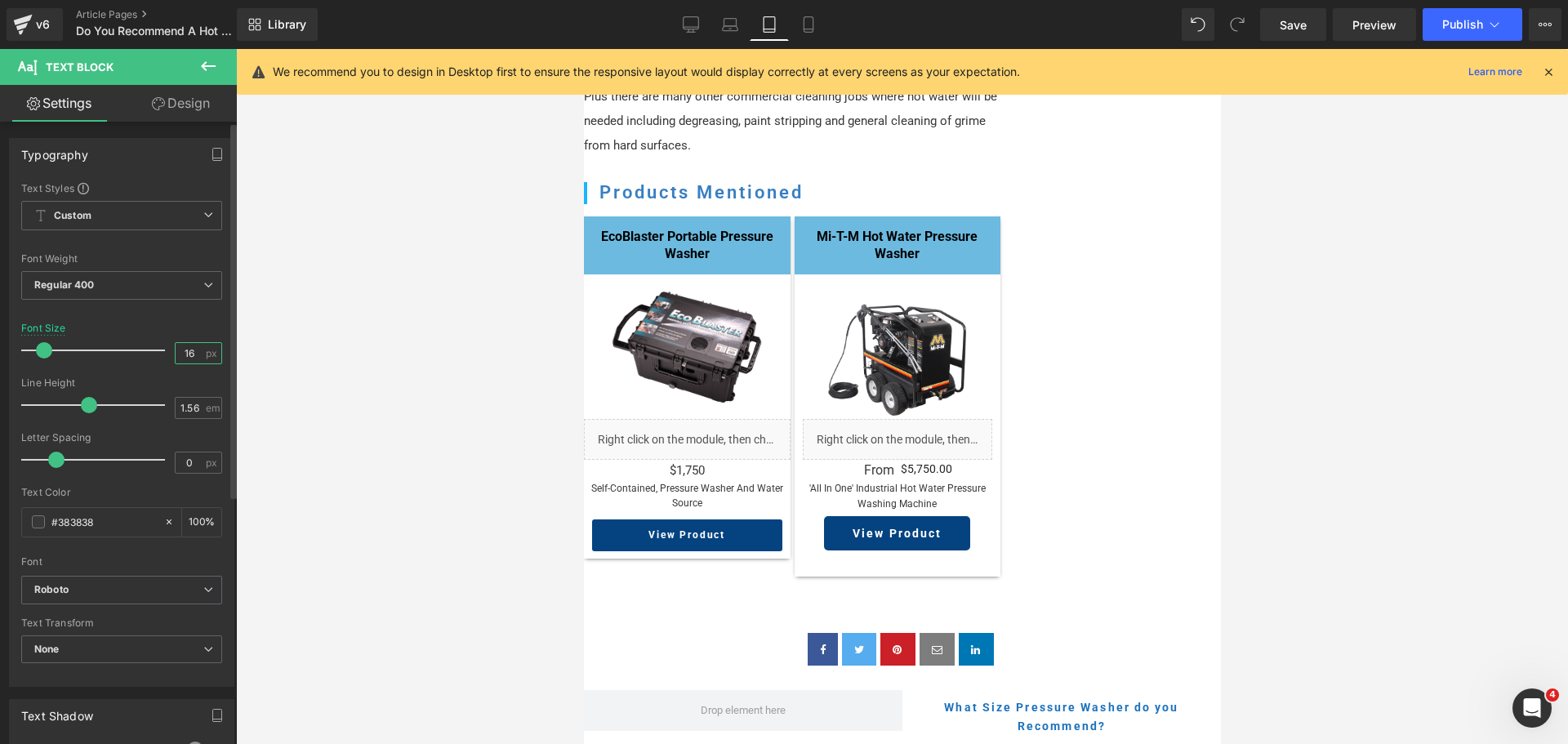
click at [187, 357] on input "16" at bounding box center [190, 353] width 29 height 20
type input "14"
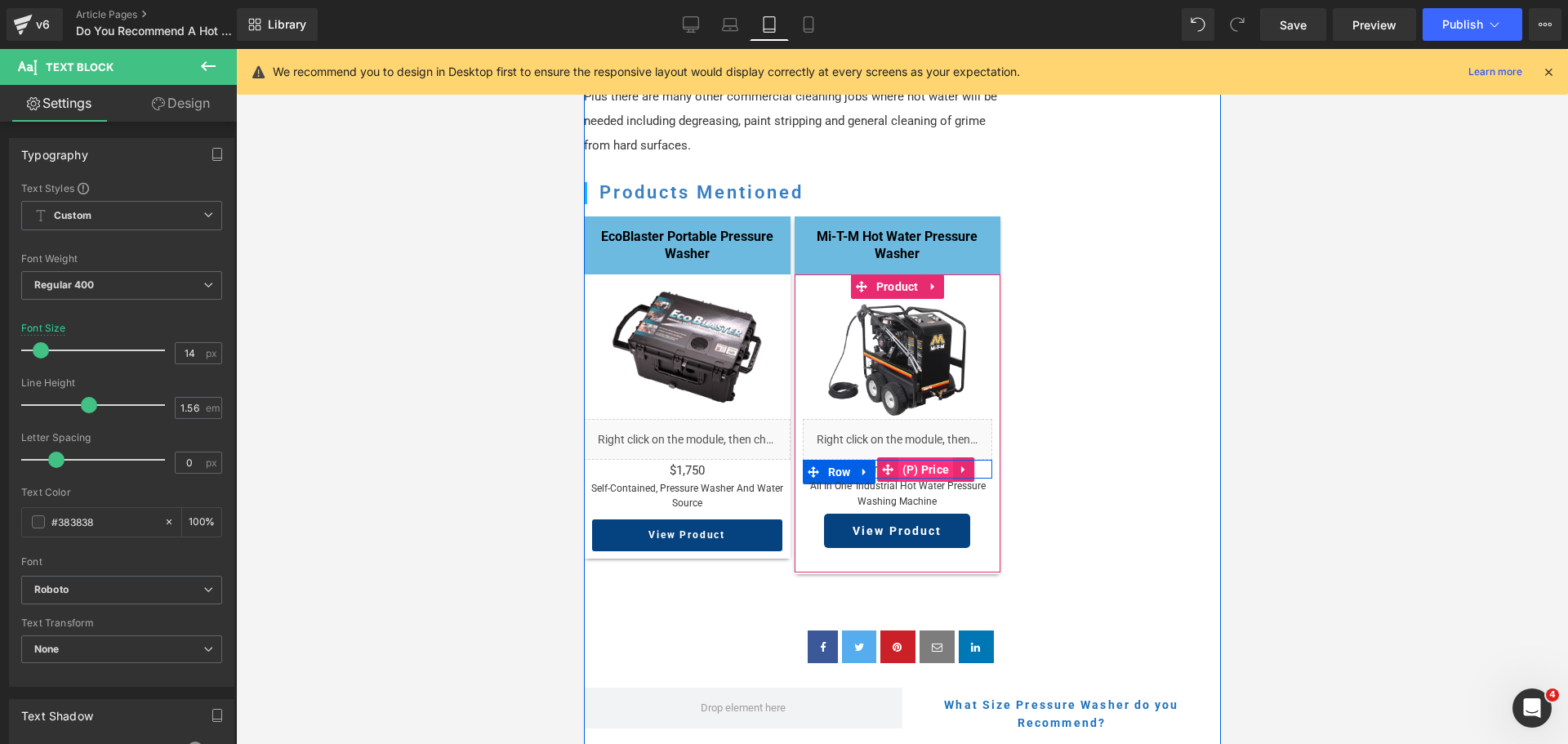
click at [930, 458] on span "(P) Price" at bounding box center [924, 470] width 55 height 25
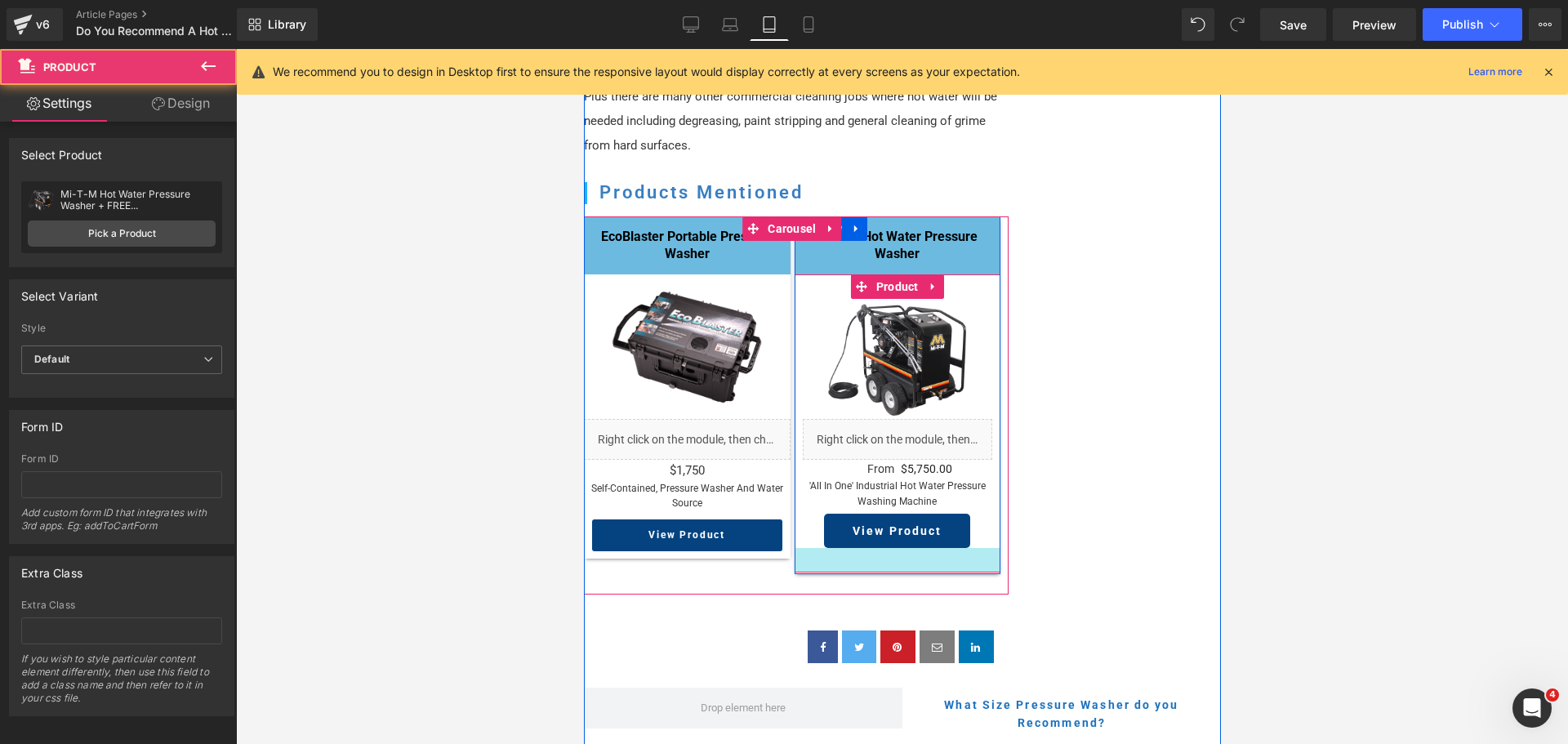
click at [849, 559] on div "Sale Off (P) Image Liquid From Text Block $0 $5,750.00 (P) Price Row 'all in on…" at bounding box center [896, 424] width 206 height 299
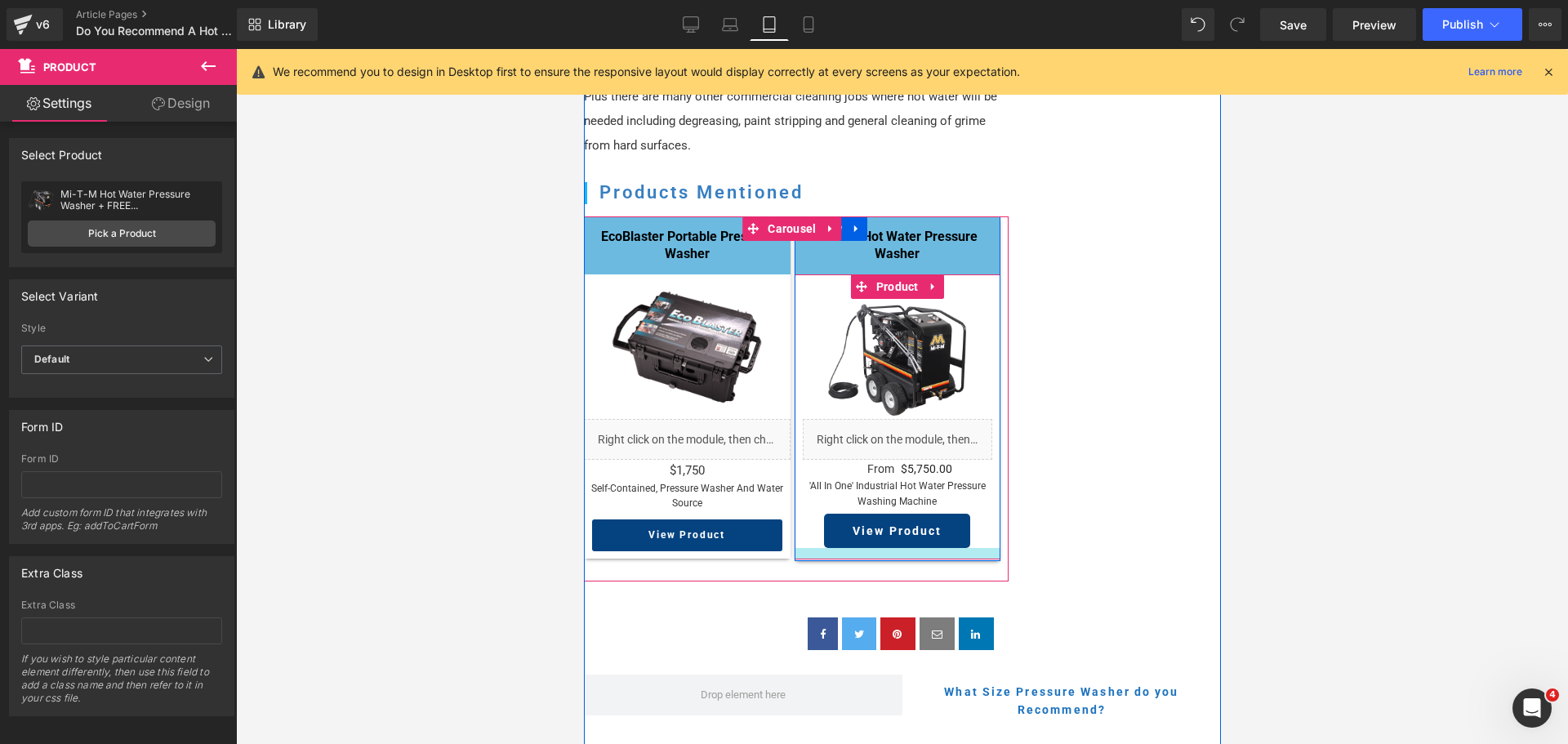
drag, startPoint x: 852, startPoint y: 555, endPoint x: 855, endPoint y: 542, distance: 13.3
click at [855, 548] on div at bounding box center [896, 553] width 206 height 11
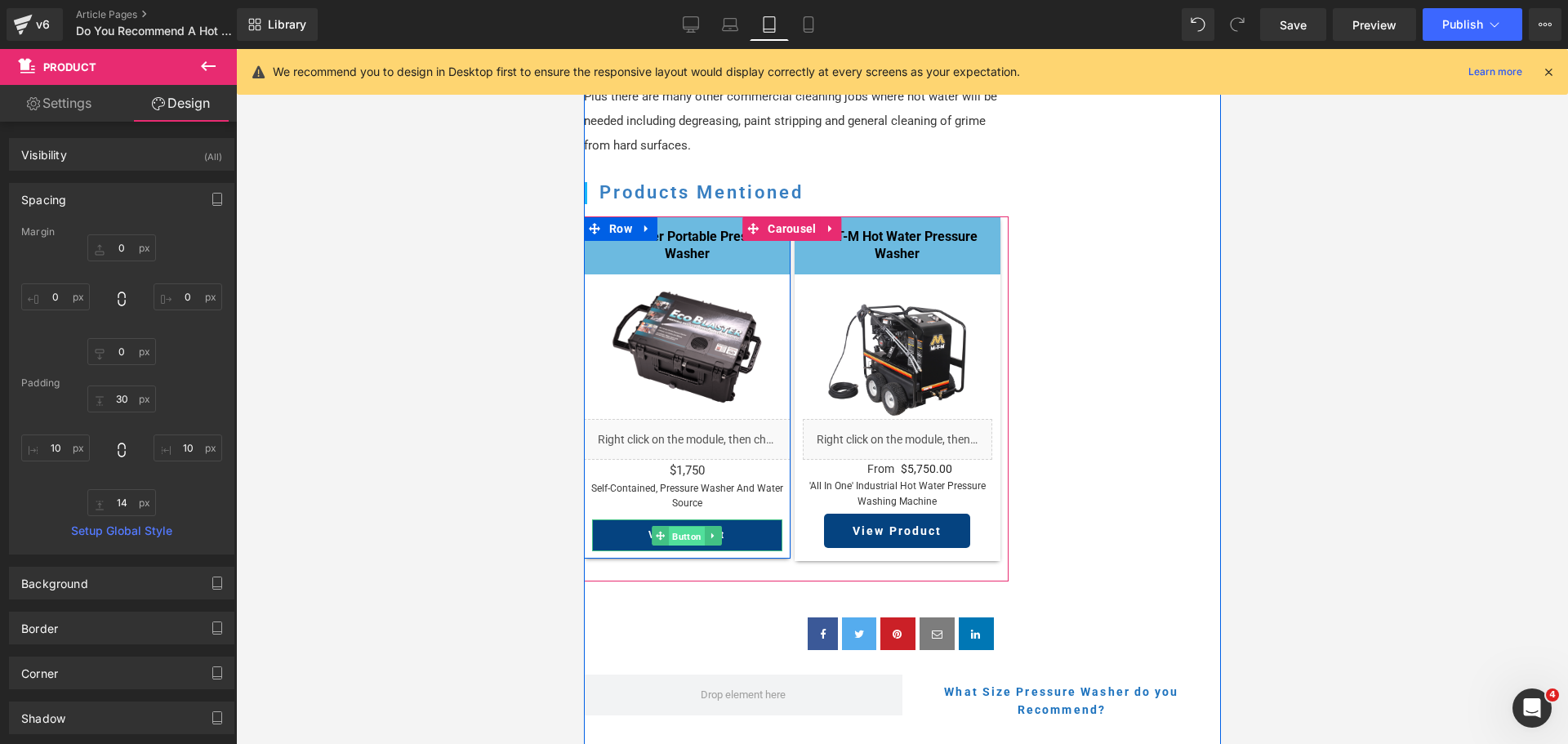
drag, startPoint x: 673, startPoint y: 524, endPoint x: 931, endPoint y: 581, distance: 264.2
click at [673, 527] on span "Button" at bounding box center [686, 537] width 36 height 19
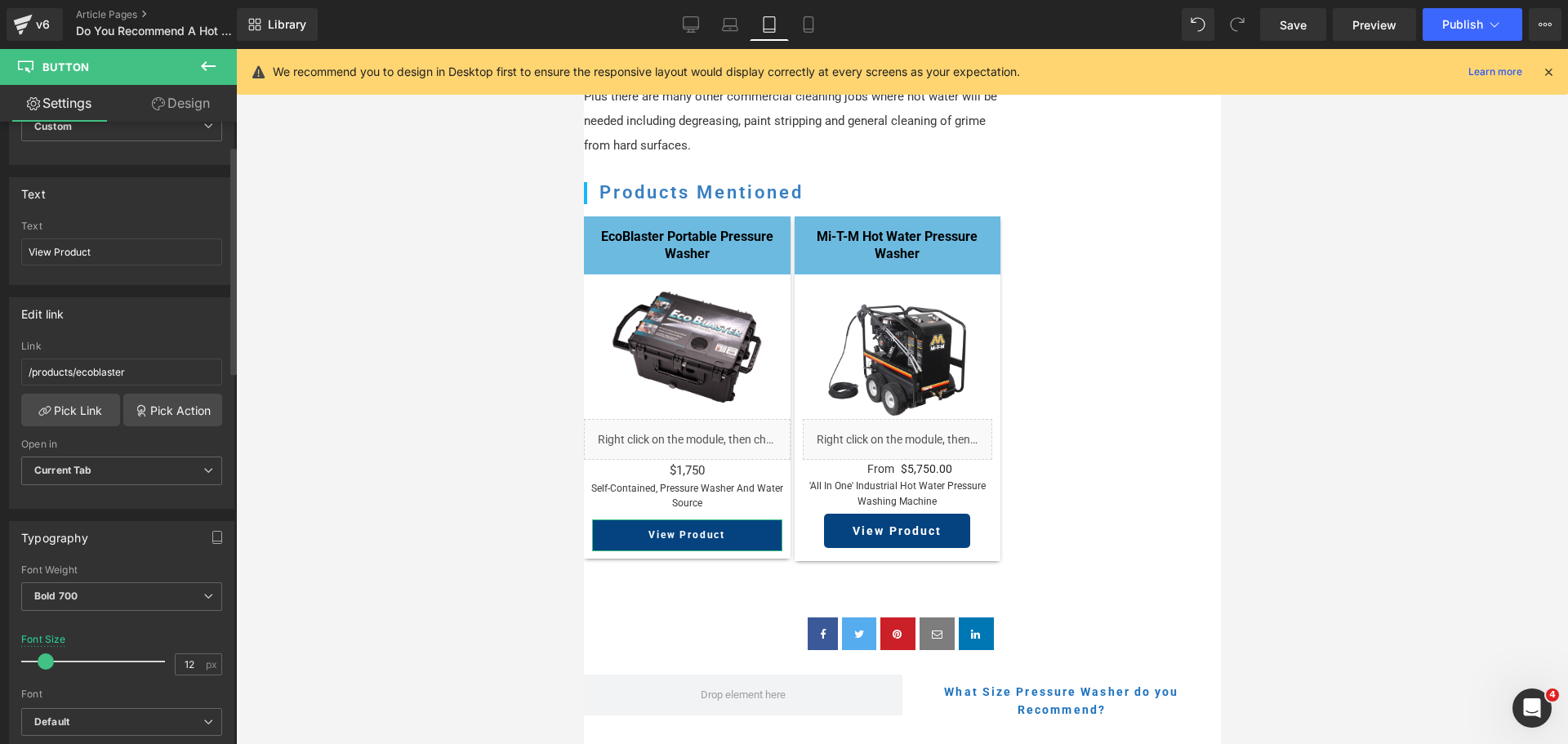
scroll to position [163, 0]
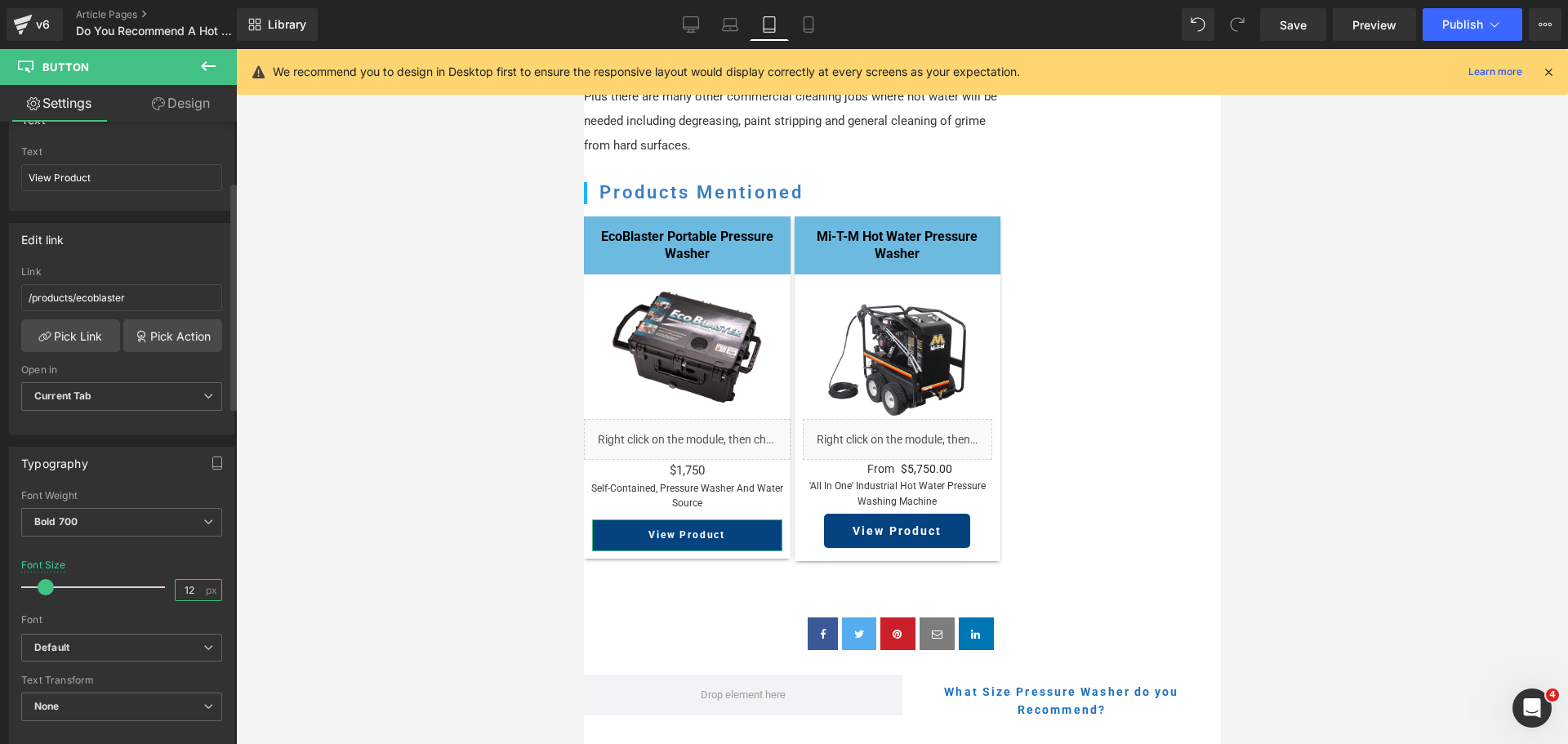
click at [190, 596] on input "12" at bounding box center [190, 590] width 29 height 20
type input "14"
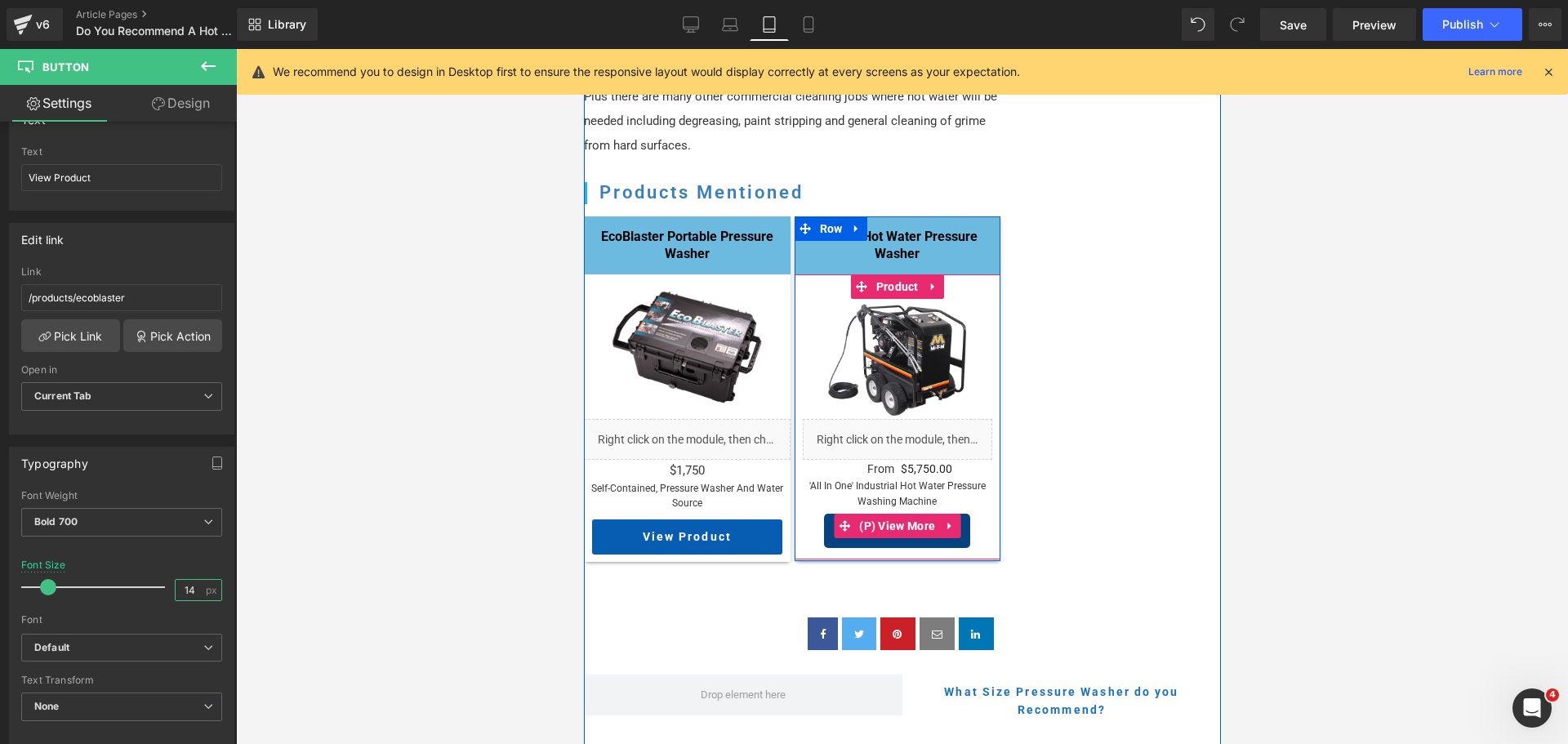
drag, startPoint x: 896, startPoint y: 510, endPoint x: 615, endPoint y: 531, distance: 281.8
click at [896, 514] on span "(P) View More" at bounding box center [896, 526] width 84 height 25
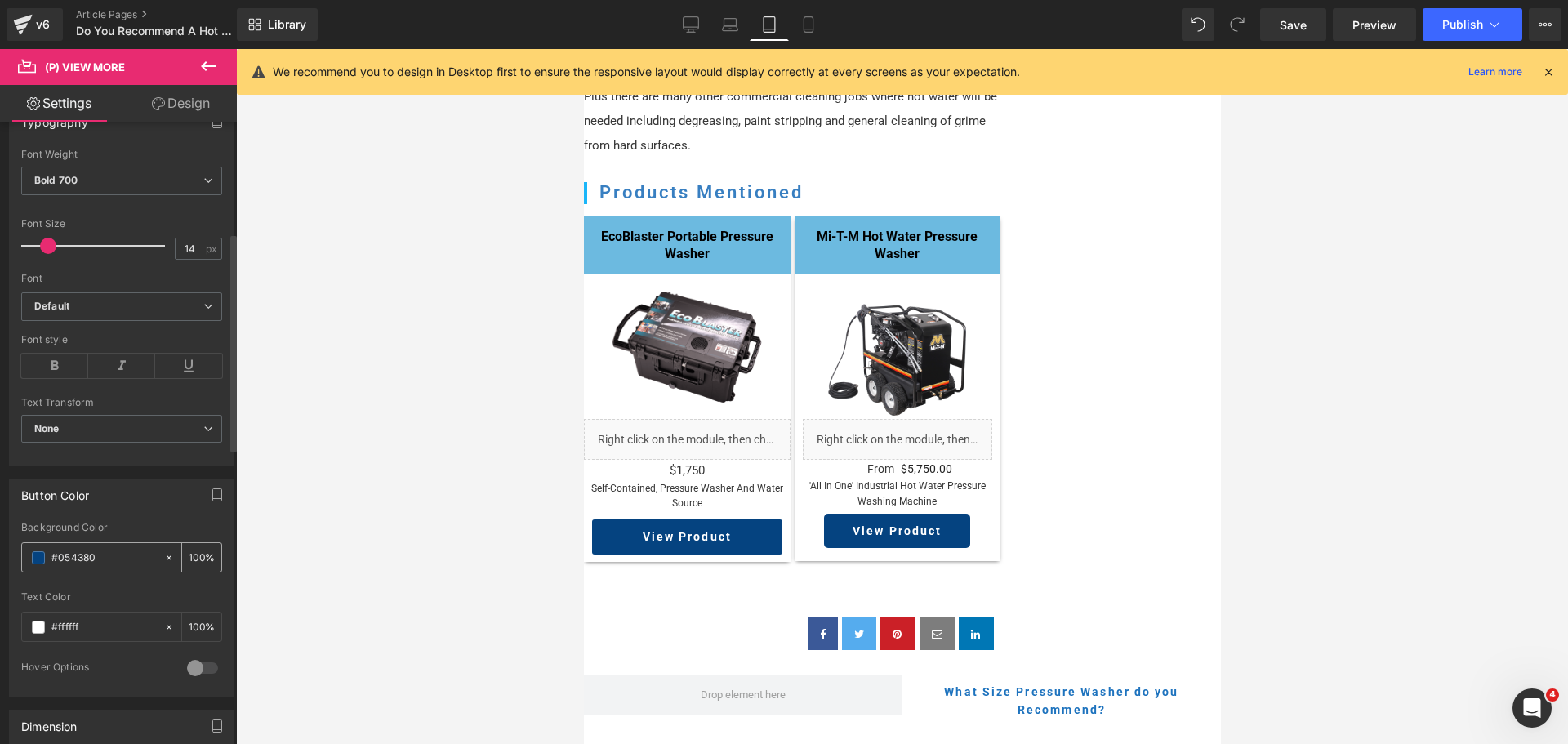
scroll to position [572, 0]
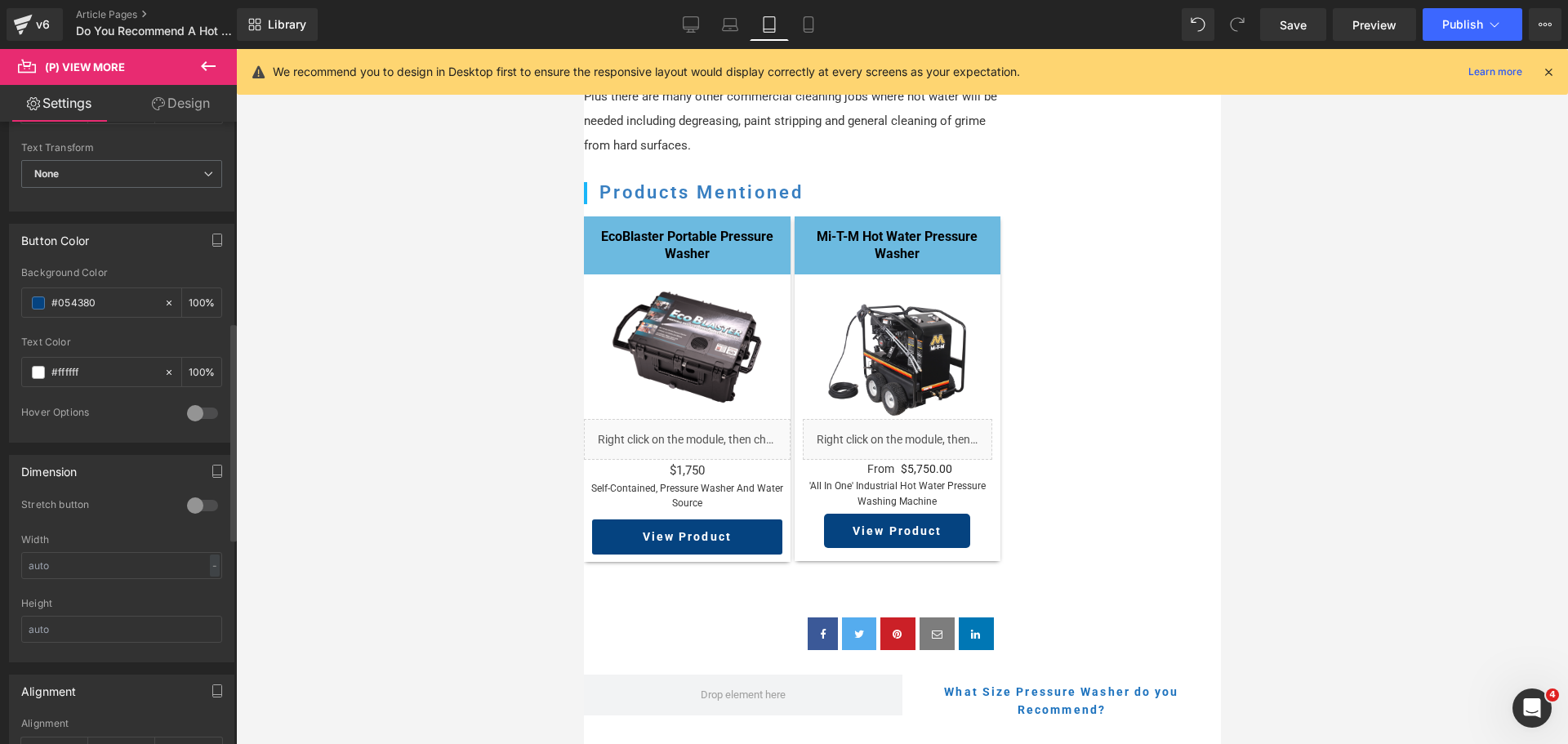
click at [197, 509] on div at bounding box center [202, 506] width 40 height 26
click at [810, 21] on icon at bounding box center [809, 25] width 17 height 17
type input "100"
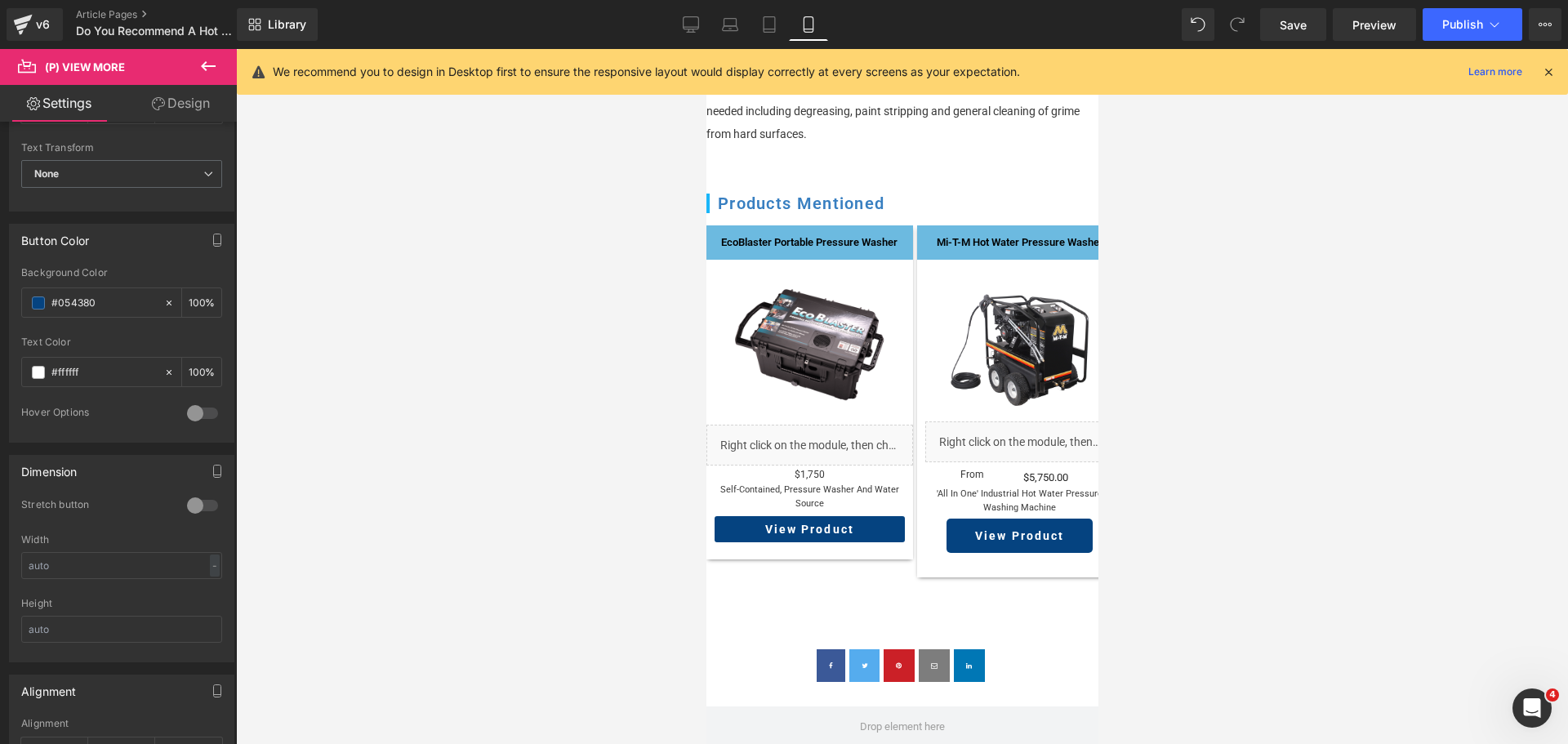
scroll to position [1586, 0]
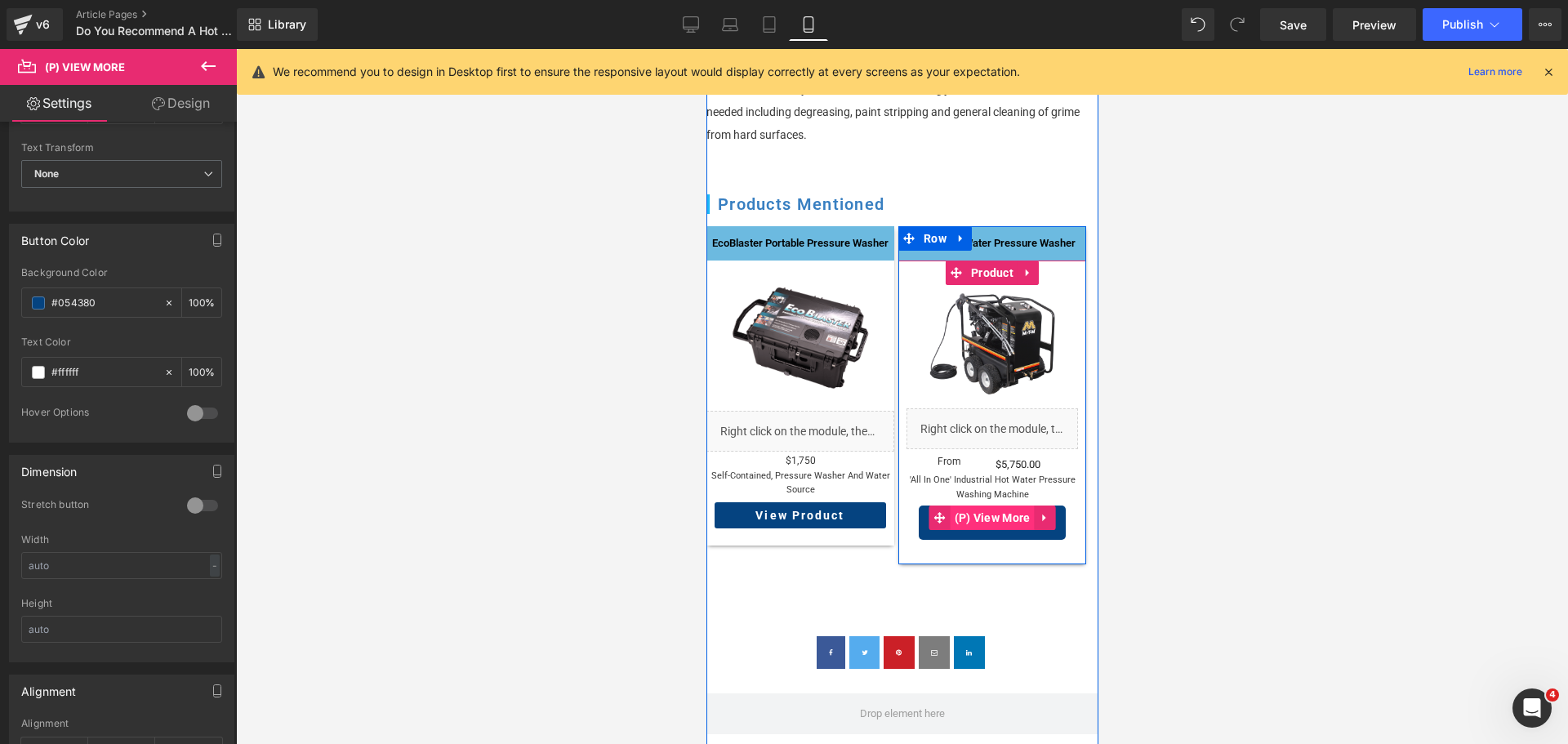
click at [967, 506] on span "(P) View More" at bounding box center [992, 518] width 84 height 25
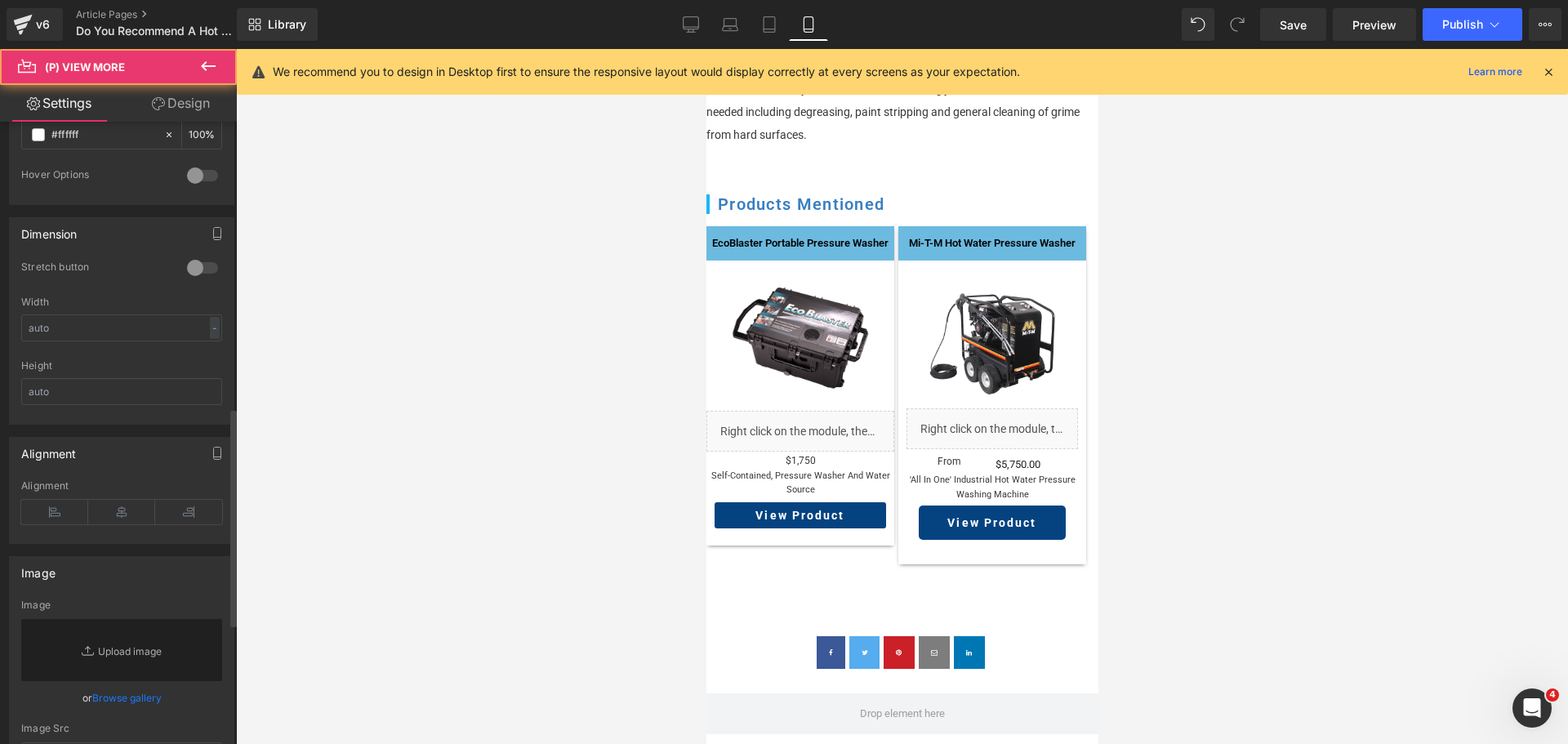
scroll to position [817, 0]
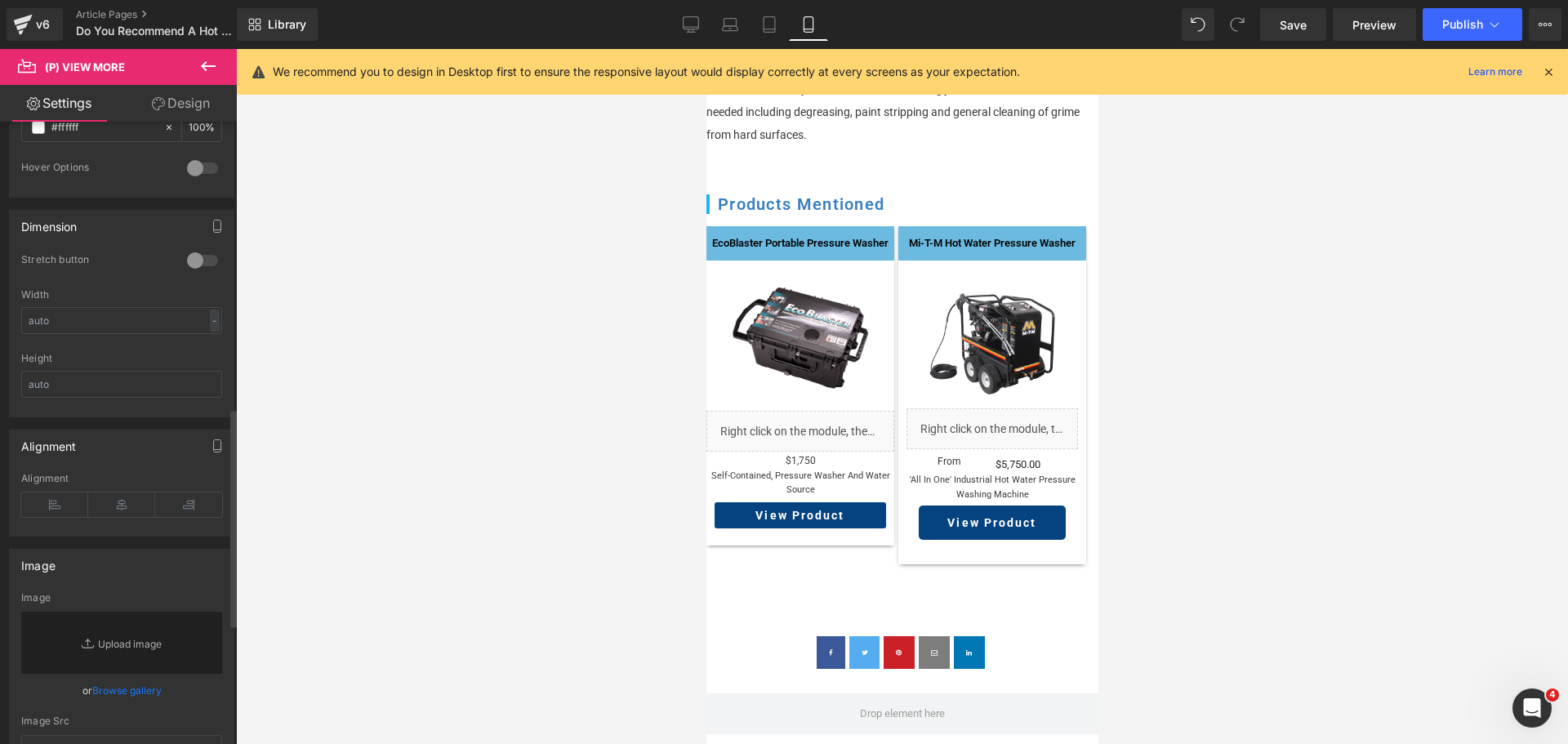
click at [198, 254] on div at bounding box center [202, 261] width 40 height 26
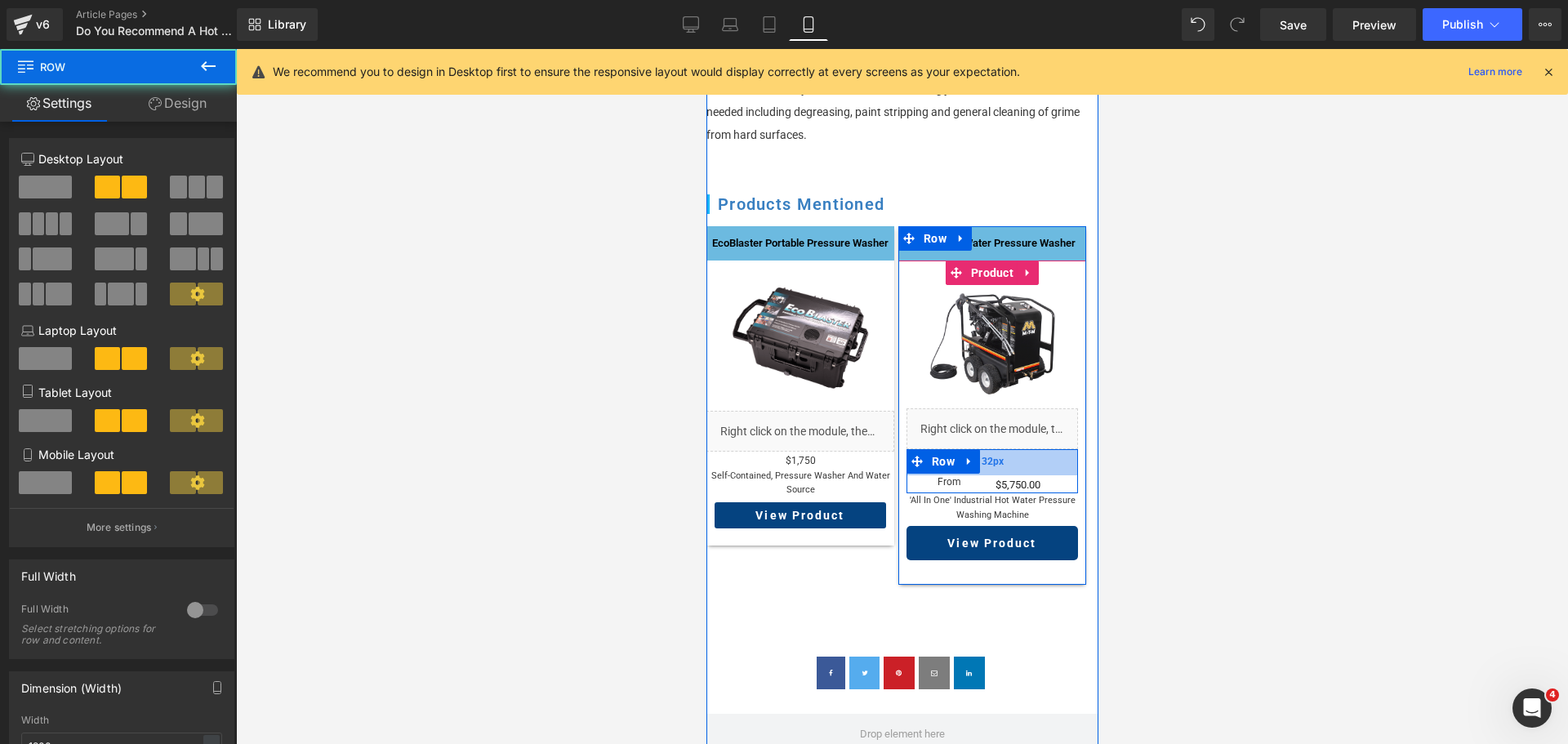
drag, startPoint x: 1000, startPoint y: 435, endPoint x: 997, endPoint y: 455, distance: 20.2
click at [997, 455] on div "32px" at bounding box center [991, 463] width 171 height 26
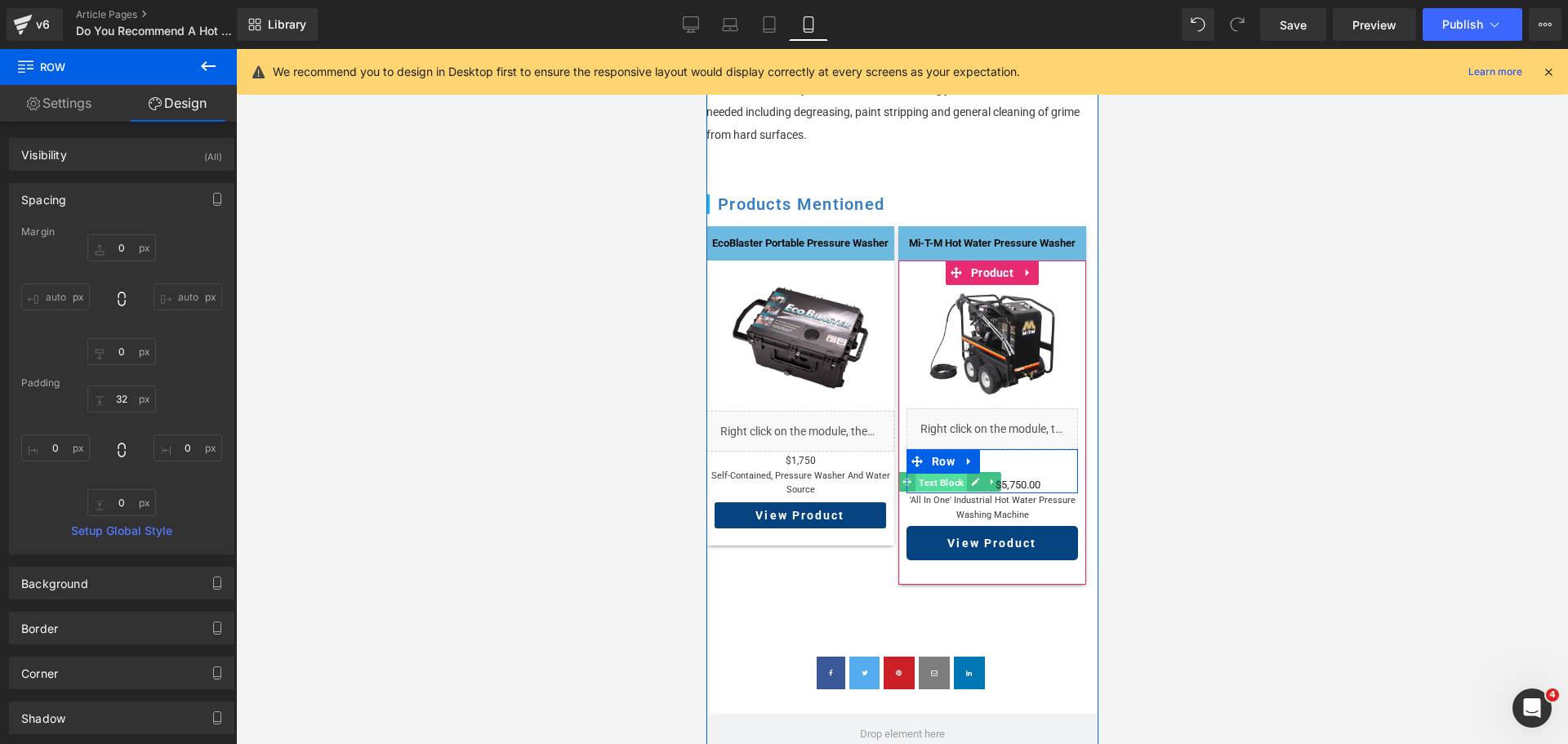
drag, startPoint x: 944, startPoint y: 464, endPoint x: 1369, endPoint y: 470, distance: 425.0
click at [944, 473] on span "Text Block" at bounding box center [940, 483] width 52 height 19
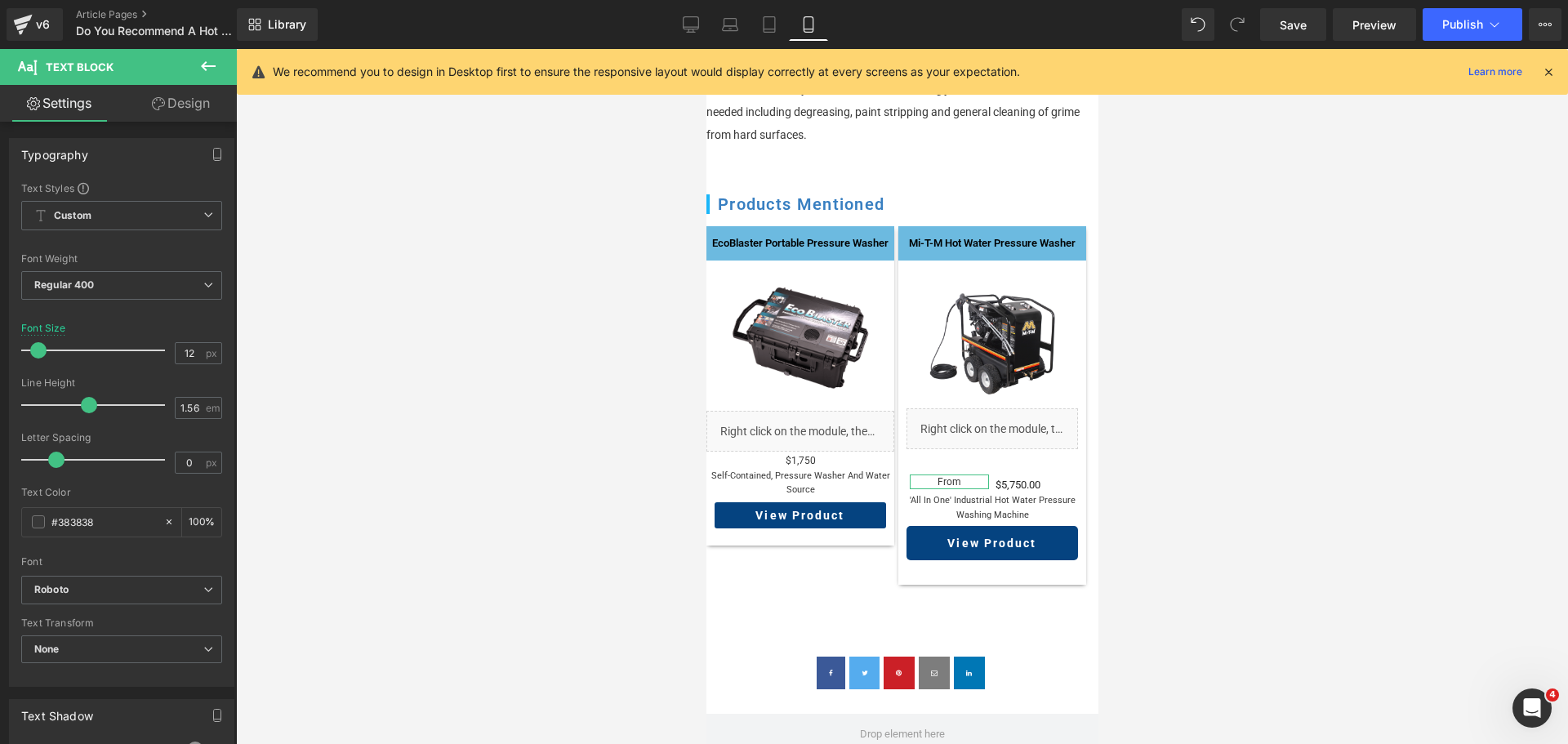
click at [198, 118] on link "Design" at bounding box center [181, 104] width 119 height 37
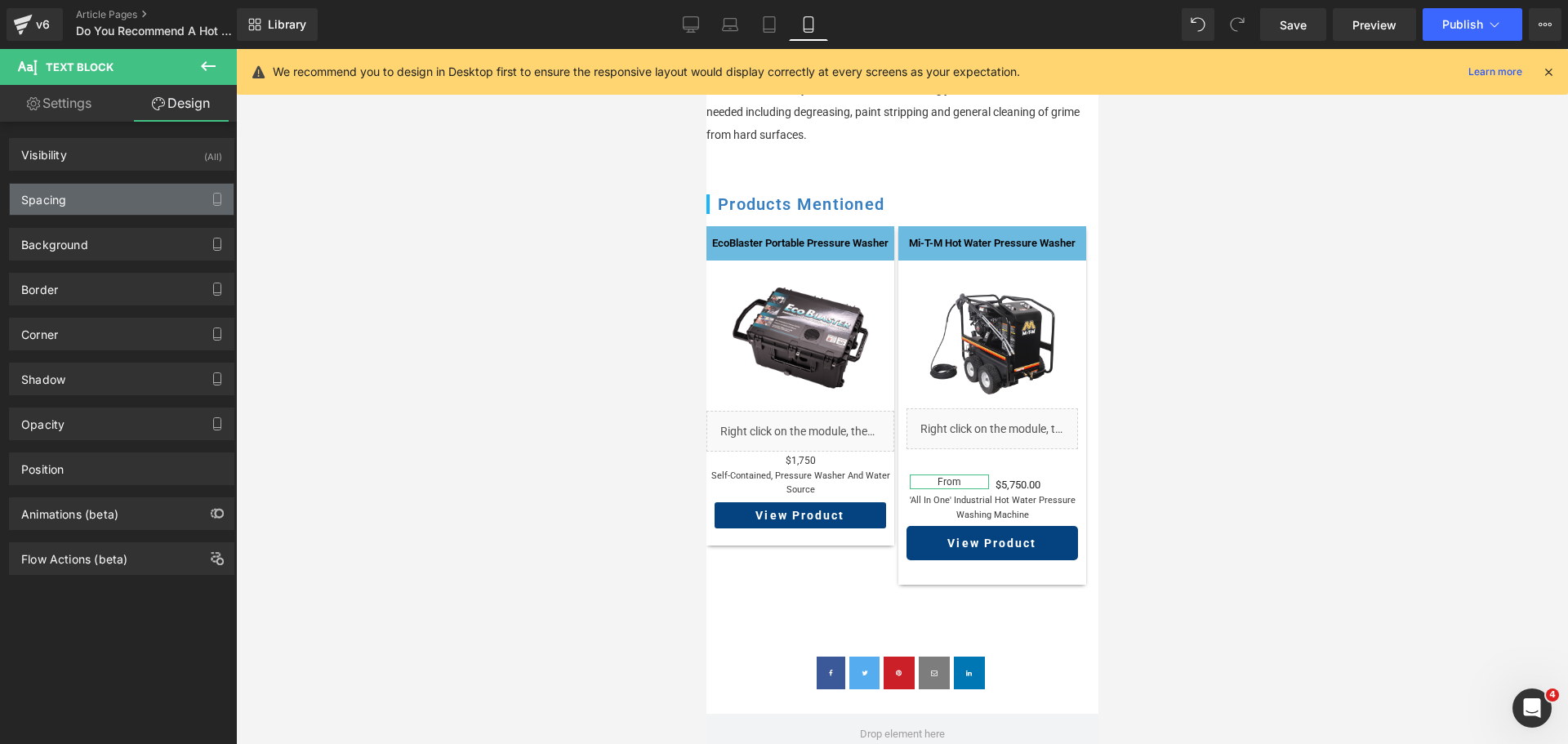
click at [130, 194] on div "Spacing" at bounding box center [121, 199] width 224 height 31
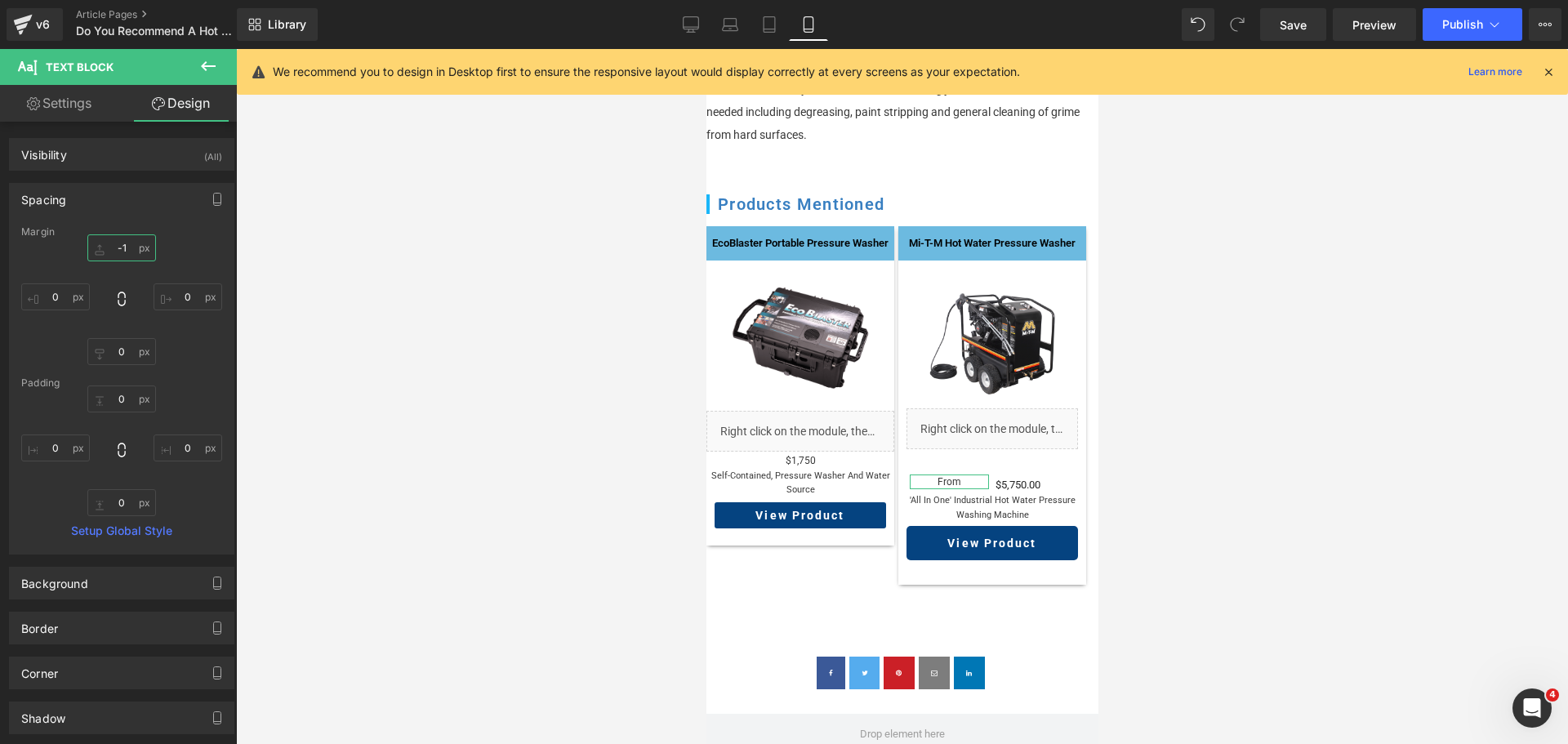
click at [126, 245] on input "-1" at bounding box center [122, 248] width 68 height 27
type input "0"
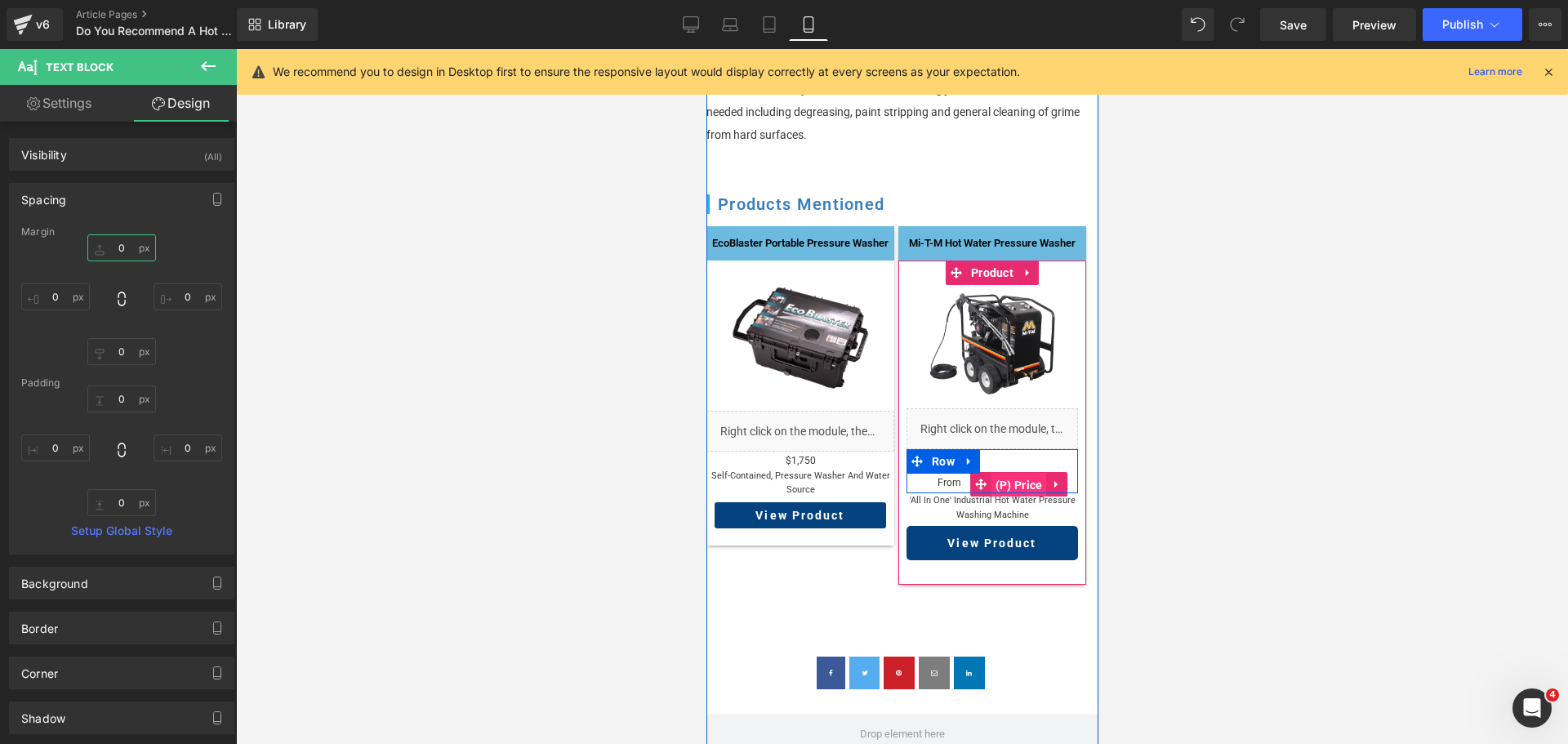
drag, startPoint x: 1019, startPoint y: 465, endPoint x: 948, endPoint y: 232, distance: 243.6
click at [1019, 473] on span "(P) Price" at bounding box center [1018, 486] width 55 height 25
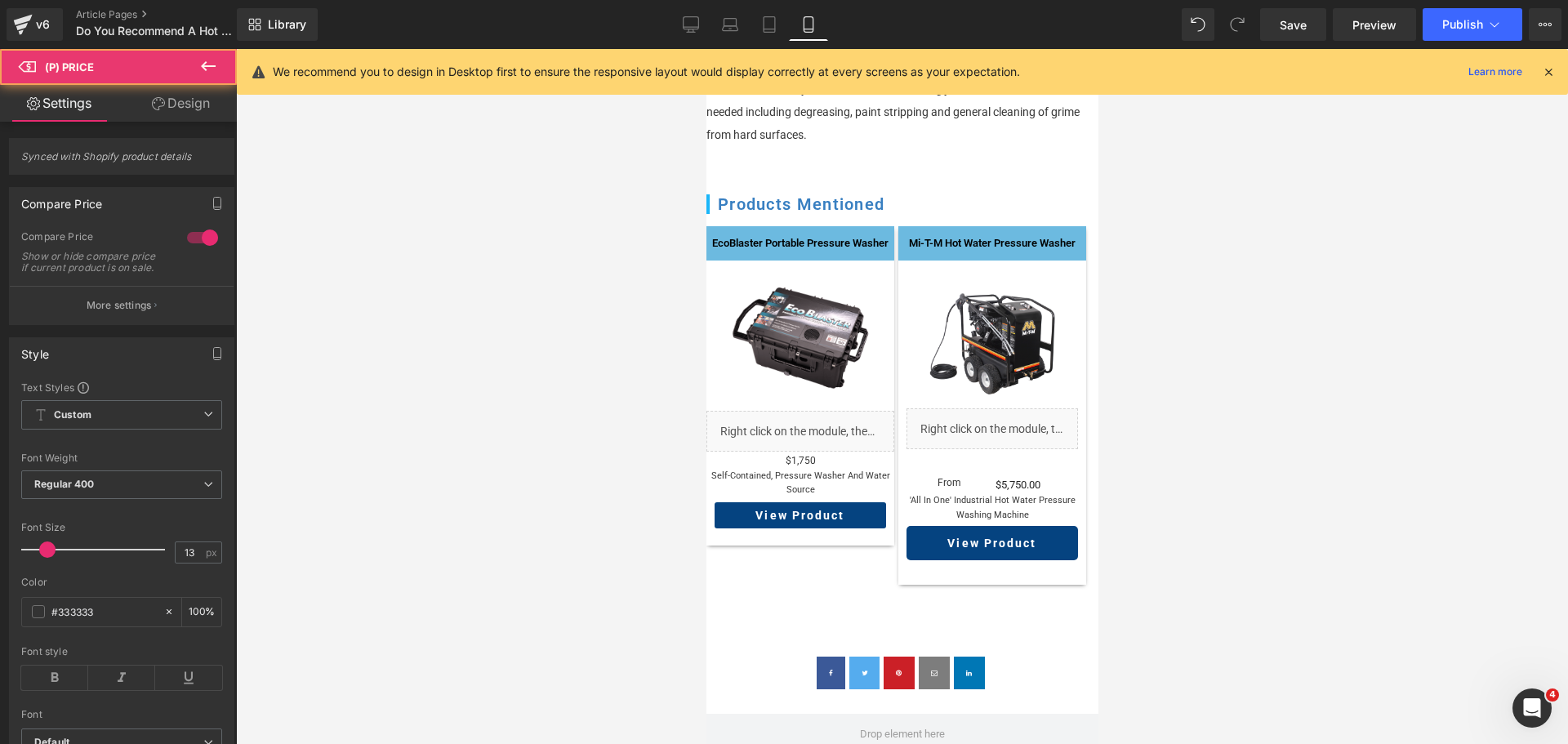
click at [205, 111] on link "Design" at bounding box center [181, 104] width 119 height 37
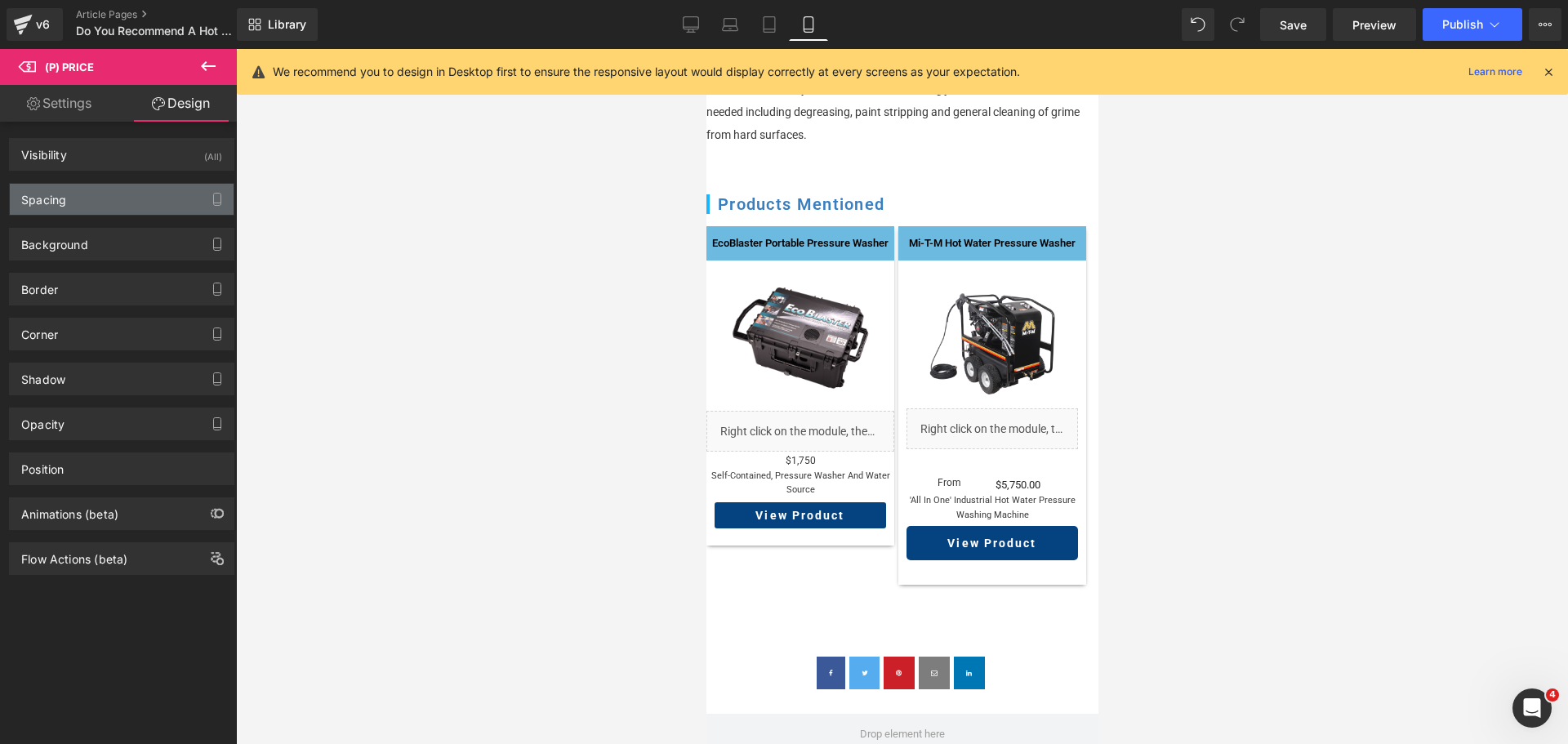
click at [105, 192] on div "Spacing" at bounding box center [121, 199] width 224 height 31
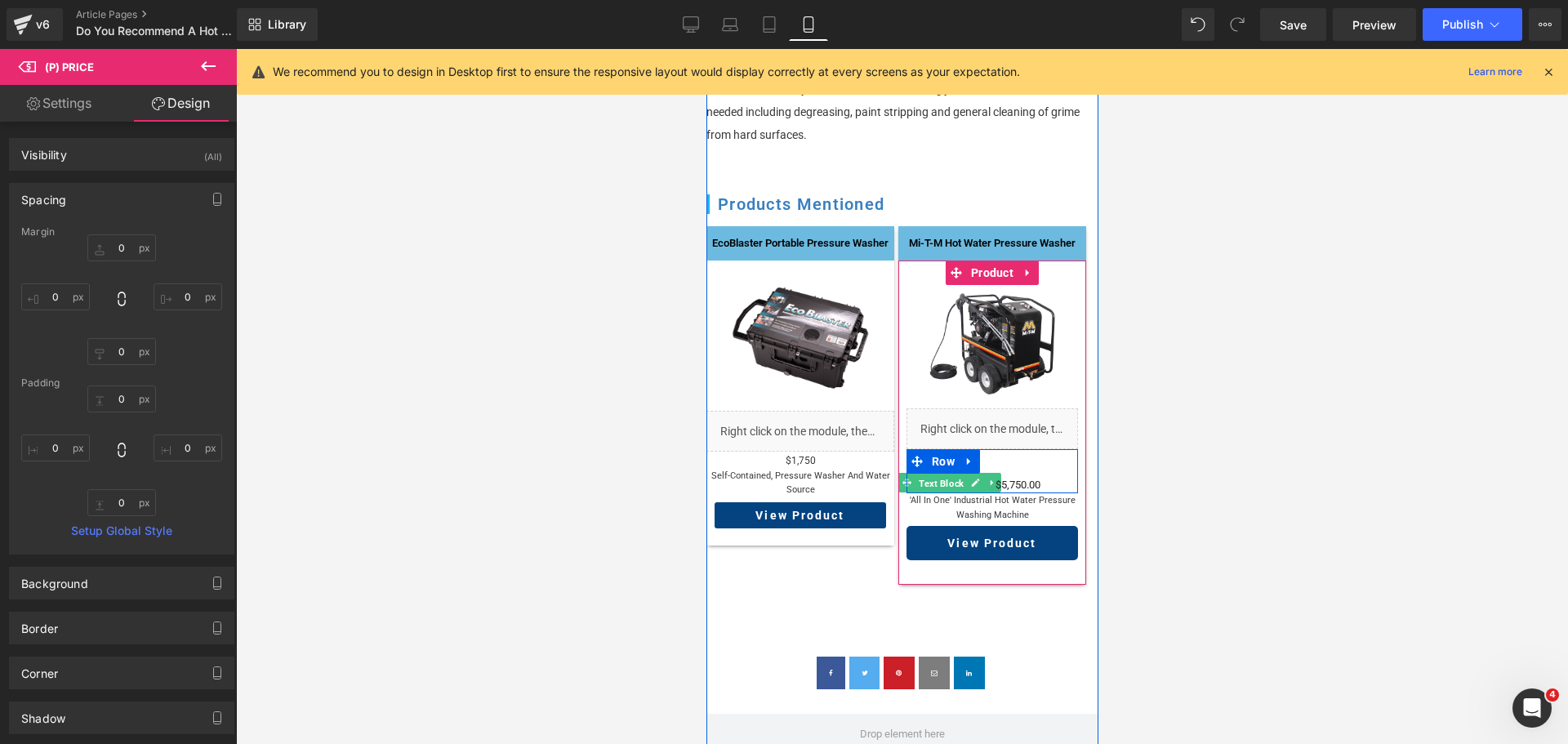
drag, startPoint x: 934, startPoint y: 466, endPoint x: 1025, endPoint y: 222, distance: 260.4
click at [934, 474] on span "Text Block" at bounding box center [940, 484] width 52 height 19
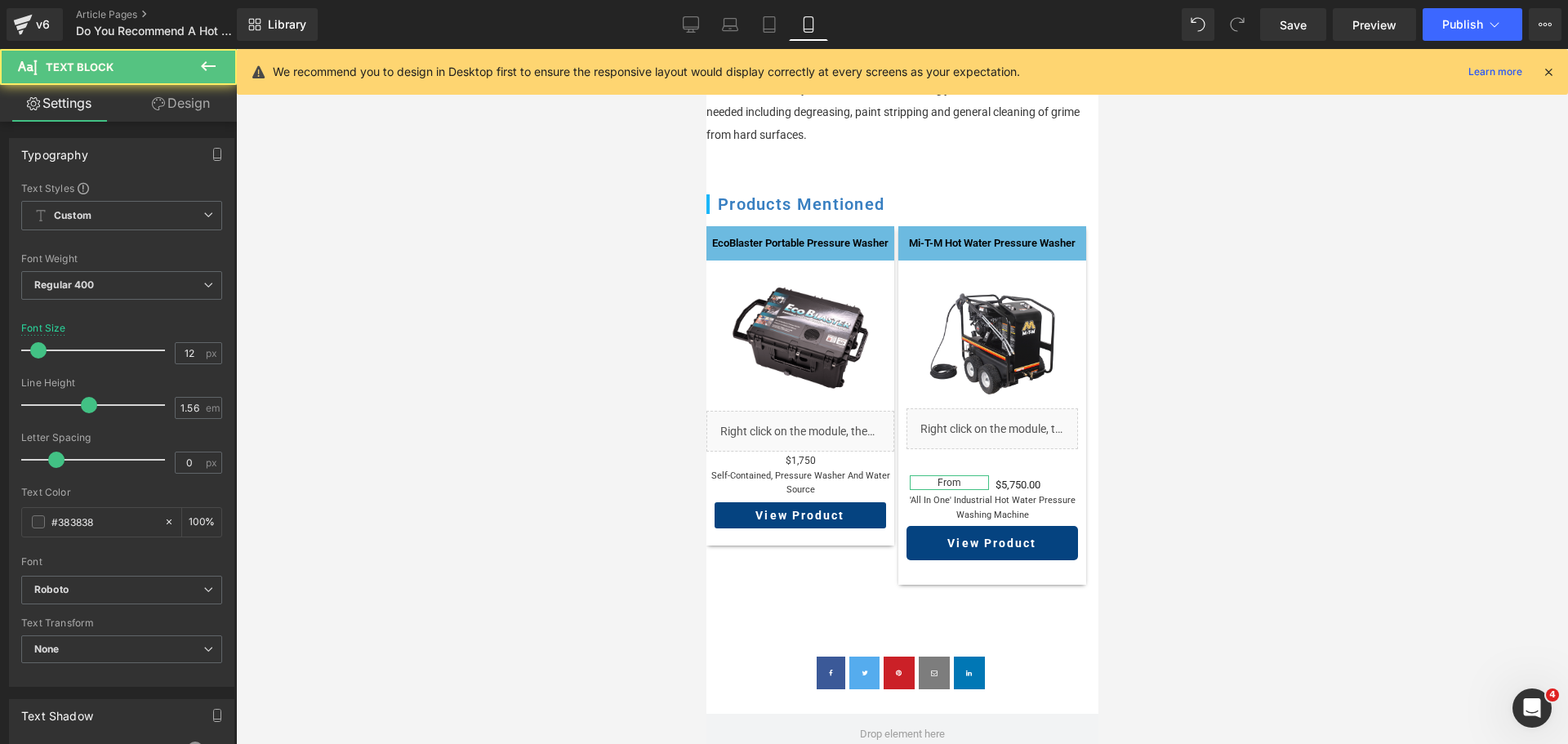
click at [212, 114] on link "Design" at bounding box center [181, 104] width 119 height 37
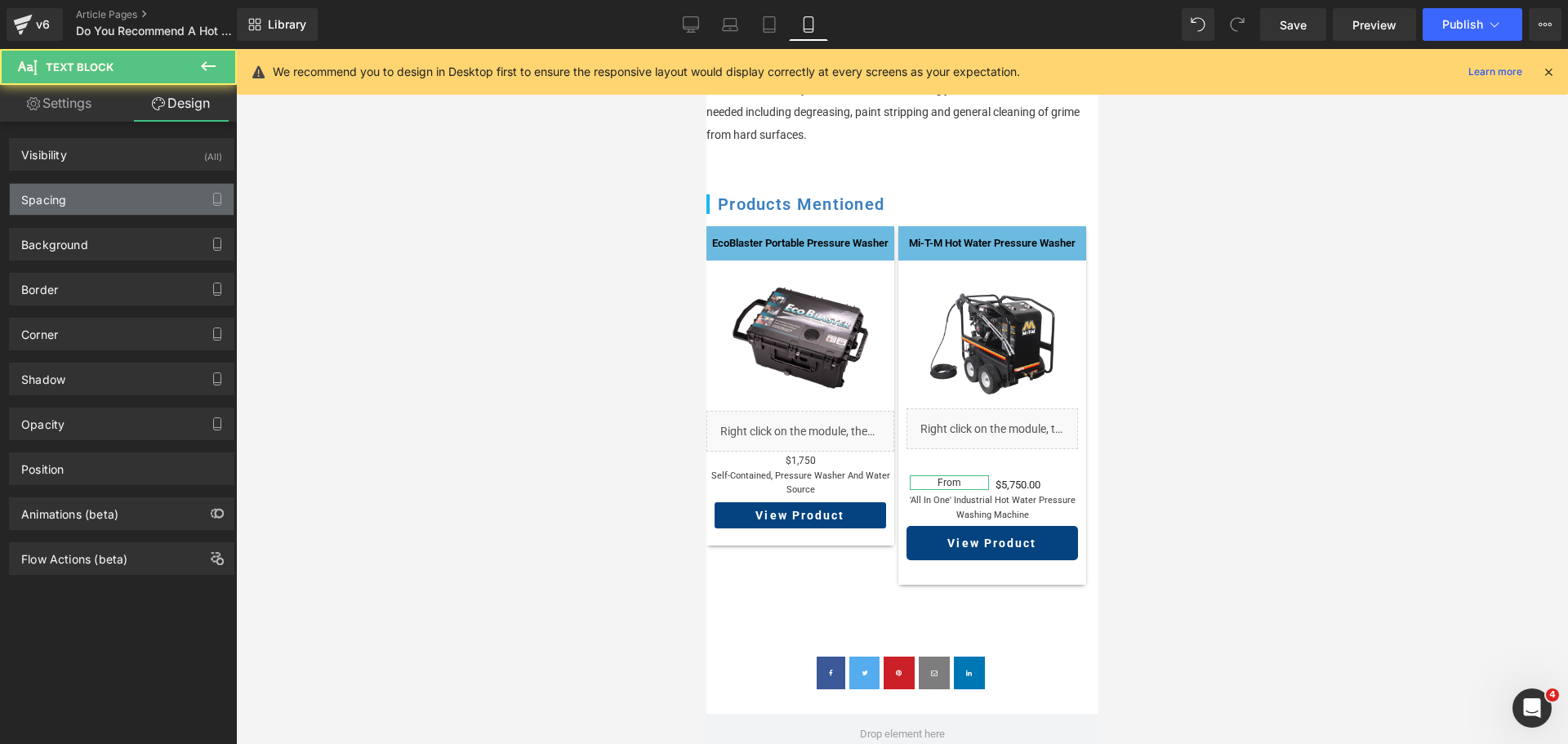
click at [126, 199] on div "Spacing" at bounding box center [121, 199] width 224 height 31
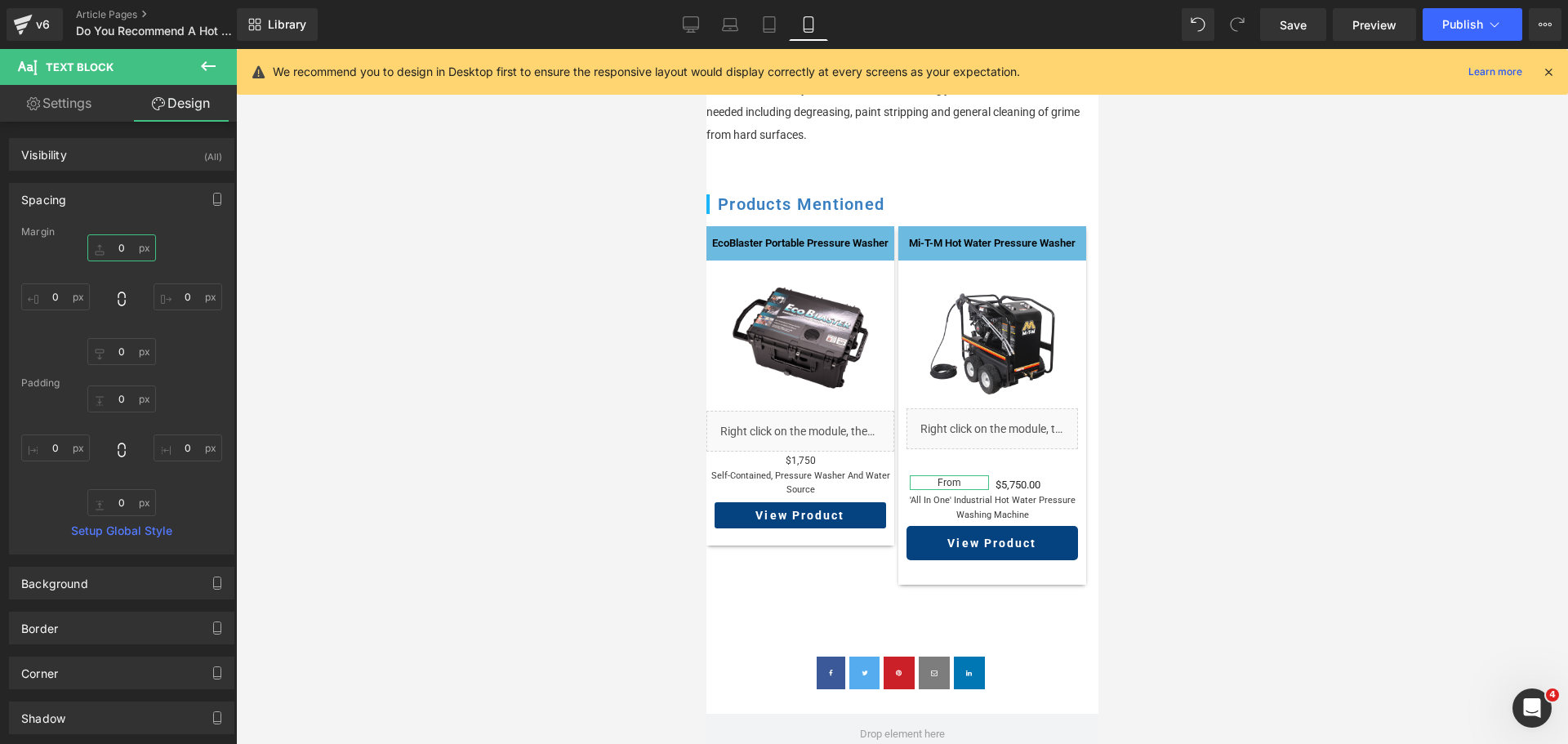
click at [128, 251] on input "0" at bounding box center [122, 248] width 68 height 27
type input "2"
click at [77, 105] on link "Settings" at bounding box center [59, 104] width 119 height 37
type input "100"
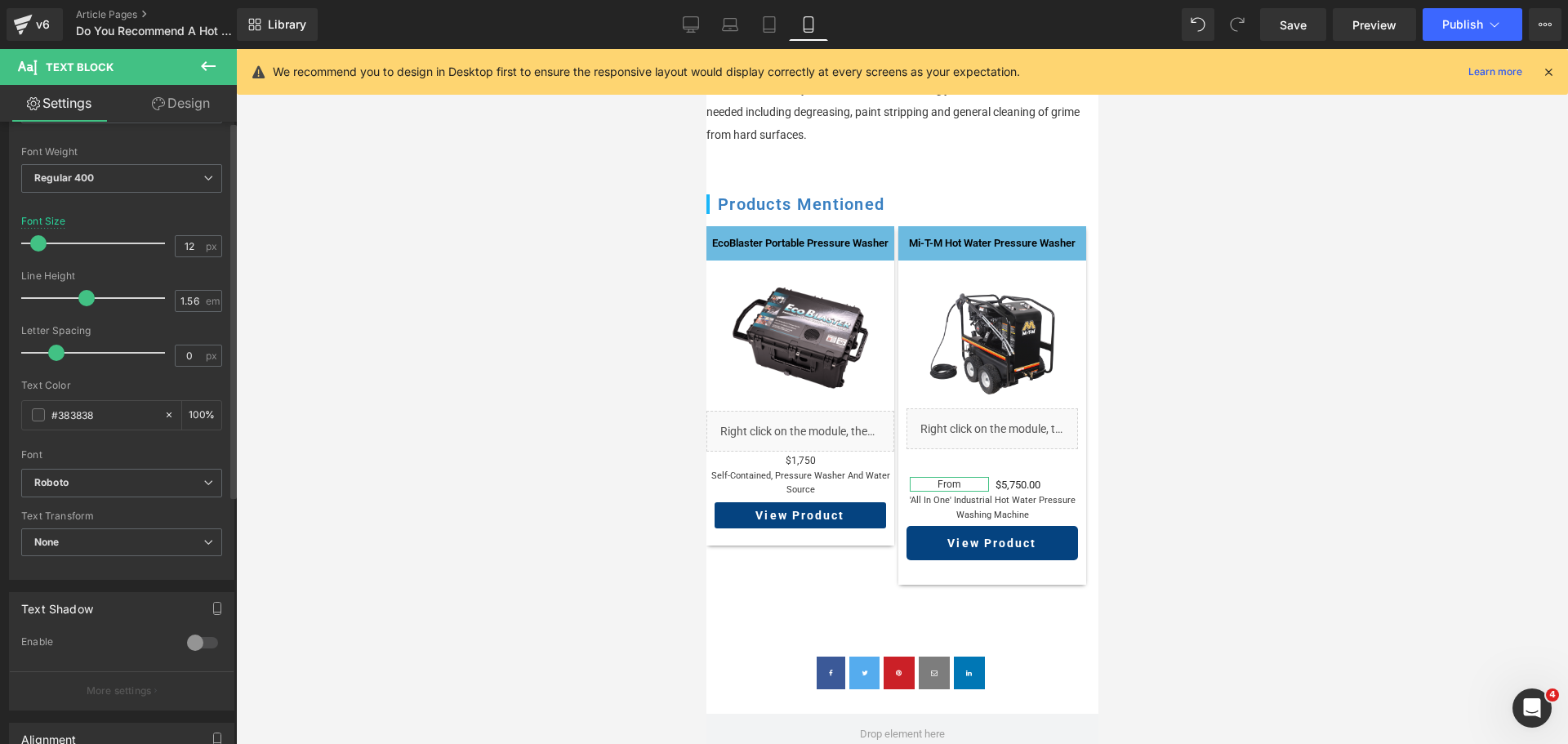
scroll to position [327, 0]
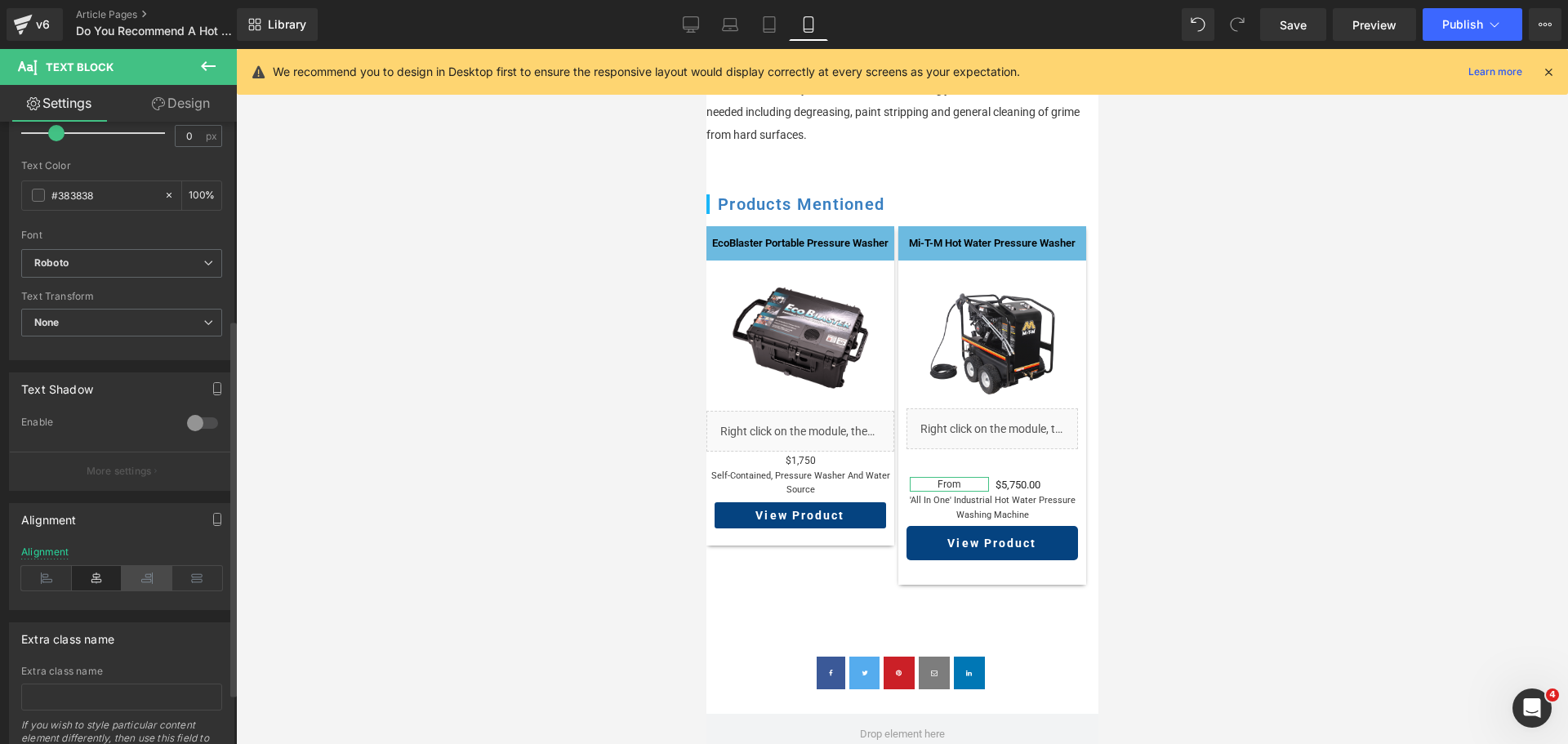
click at [140, 578] on icon at bounding box center [147, 579] width 51 height 25
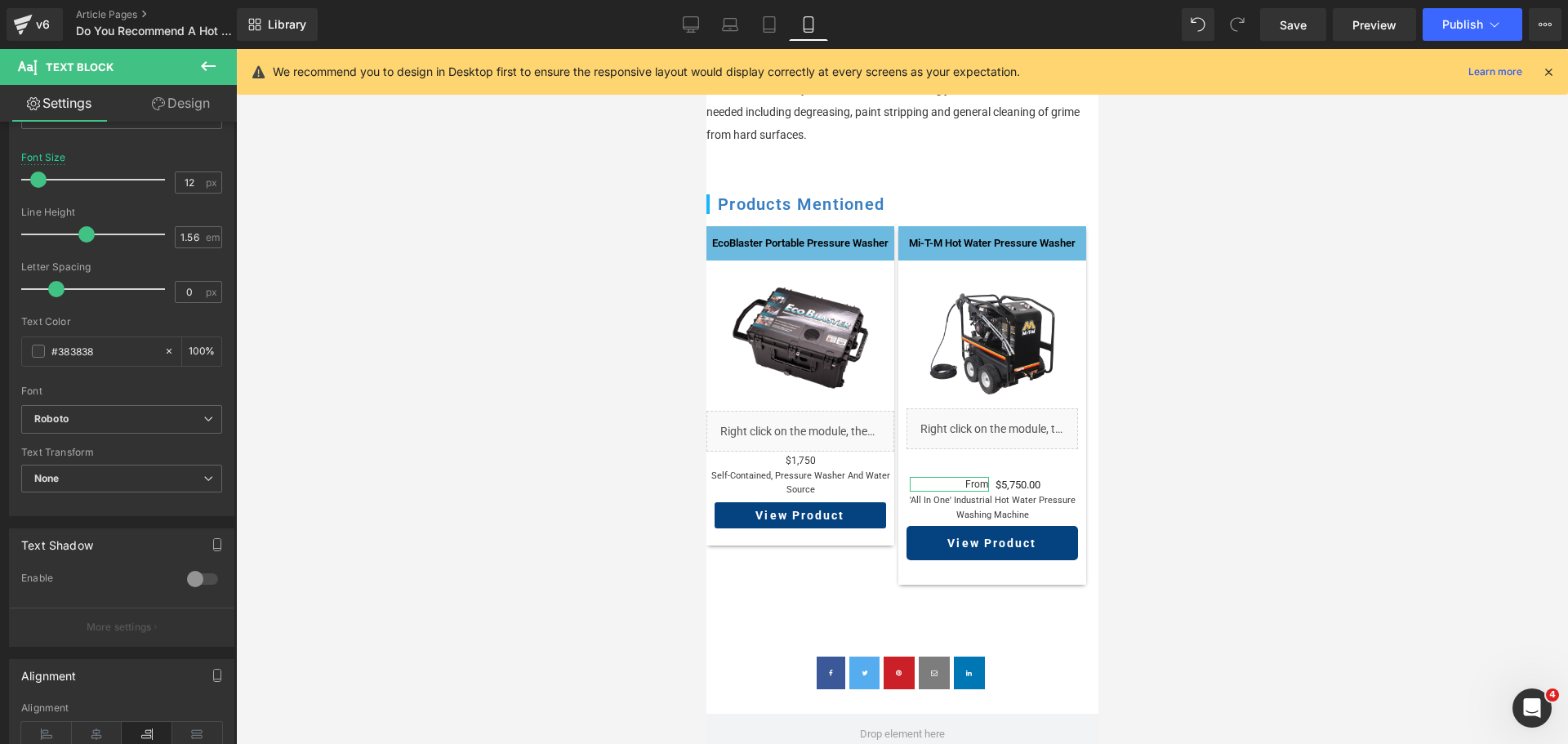
scroll to position [163, 0]
click at [198, 192] on div "12 px" at bounding box center [198, 190] width 47 height 22
click at [192, 193] on input "12" at bounding box center [190, 190] width 29 height 20
type input "13"
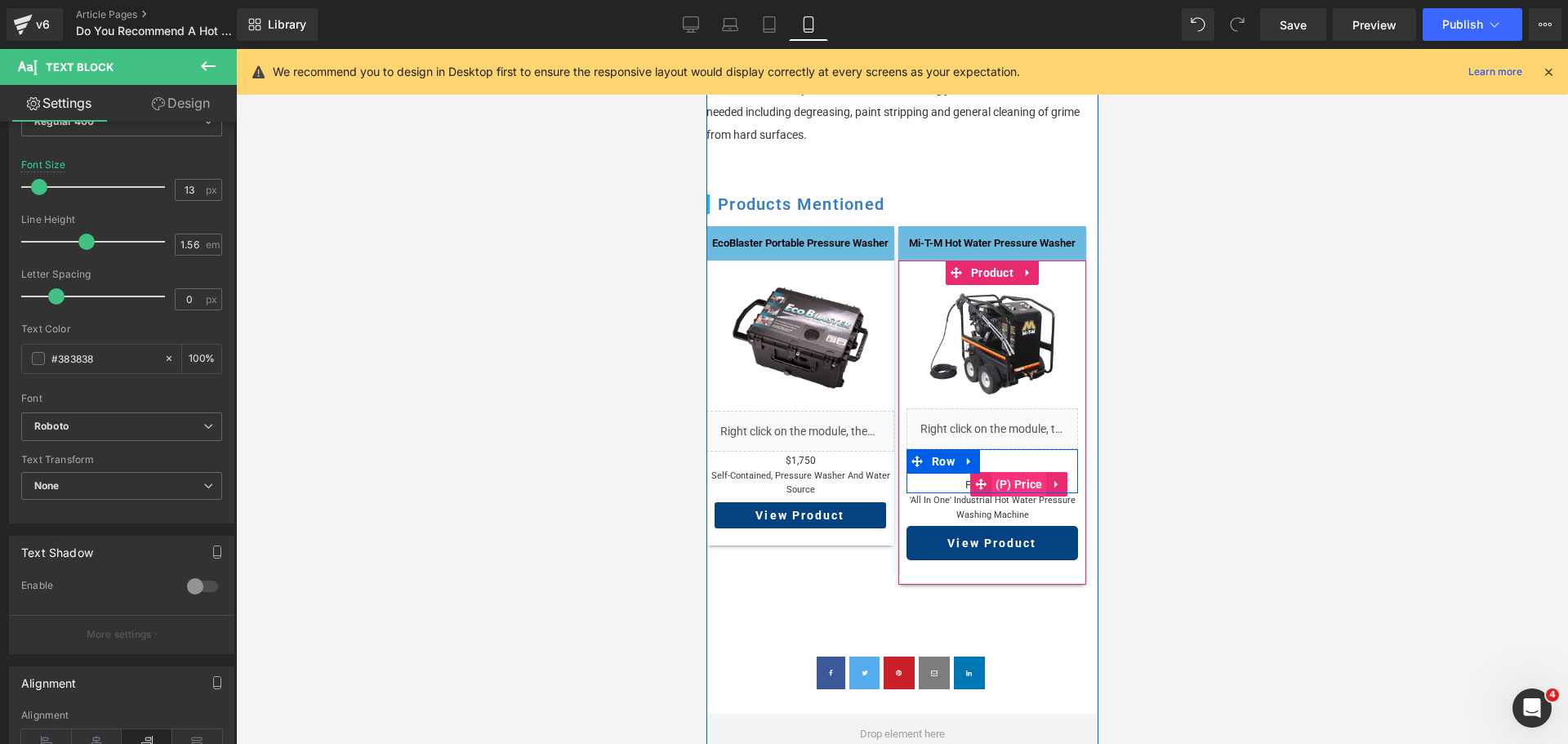
click at [1013, 473] on span "(P) Price" at bounding box center [1018, 485] width 55 height 25
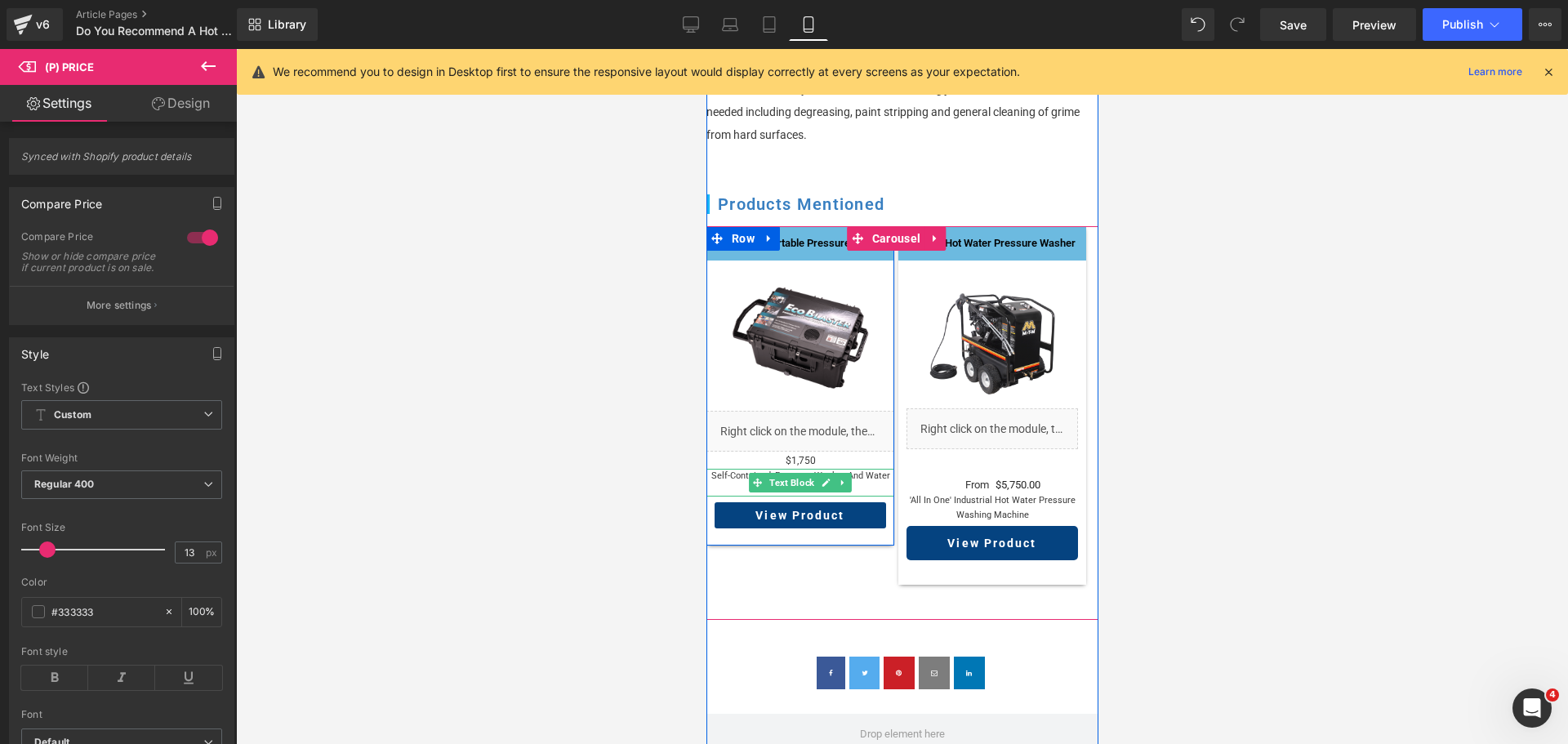
click at [790, 473] on span "Text Block" at bounding box center [791, 483] width 52 height 19
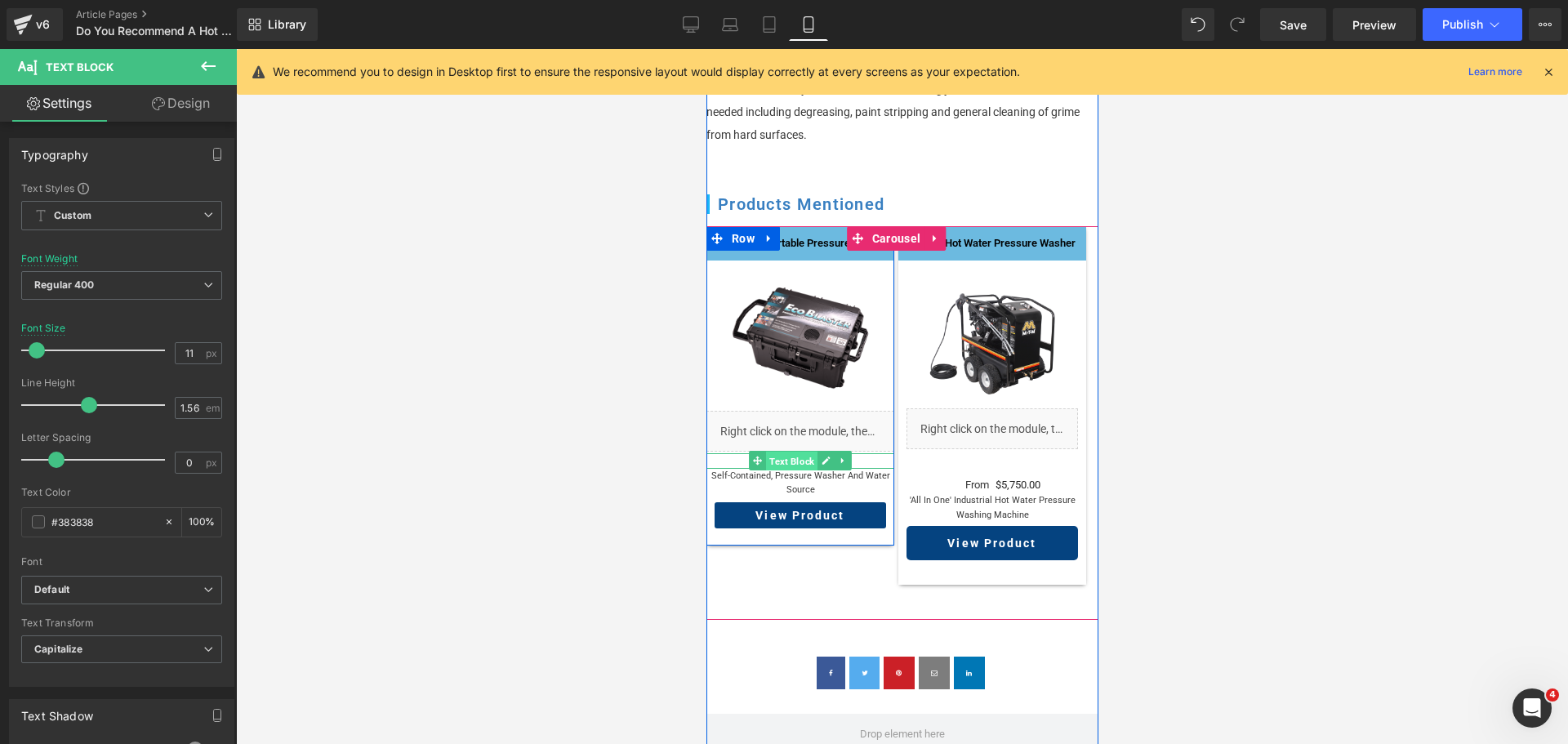
click at [795, 451] on span "Text Block" at bounding box center [791, 461] width 52 height 19
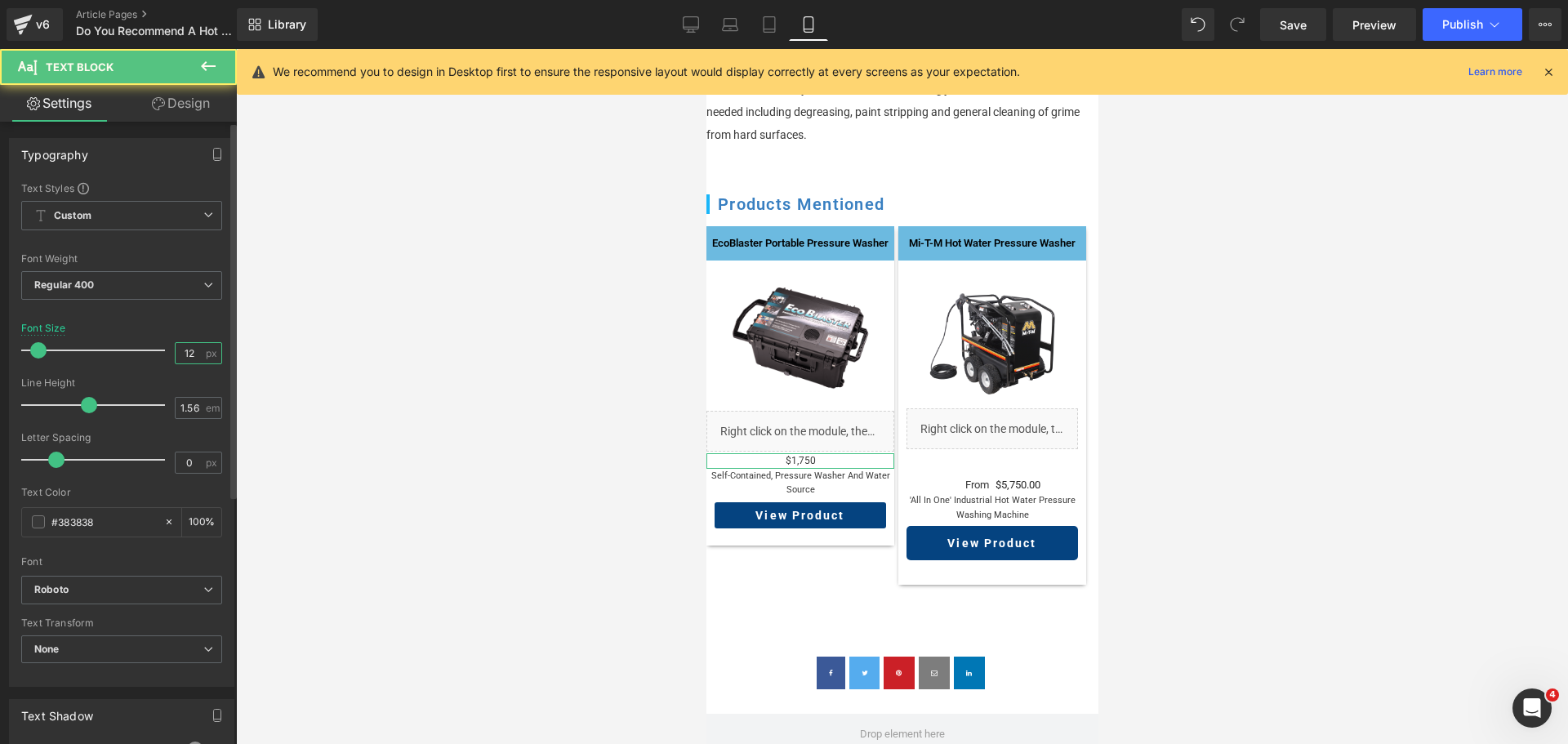
click at [193, 356] on input "12" at bounding box center [190, 353] width 29 height 20
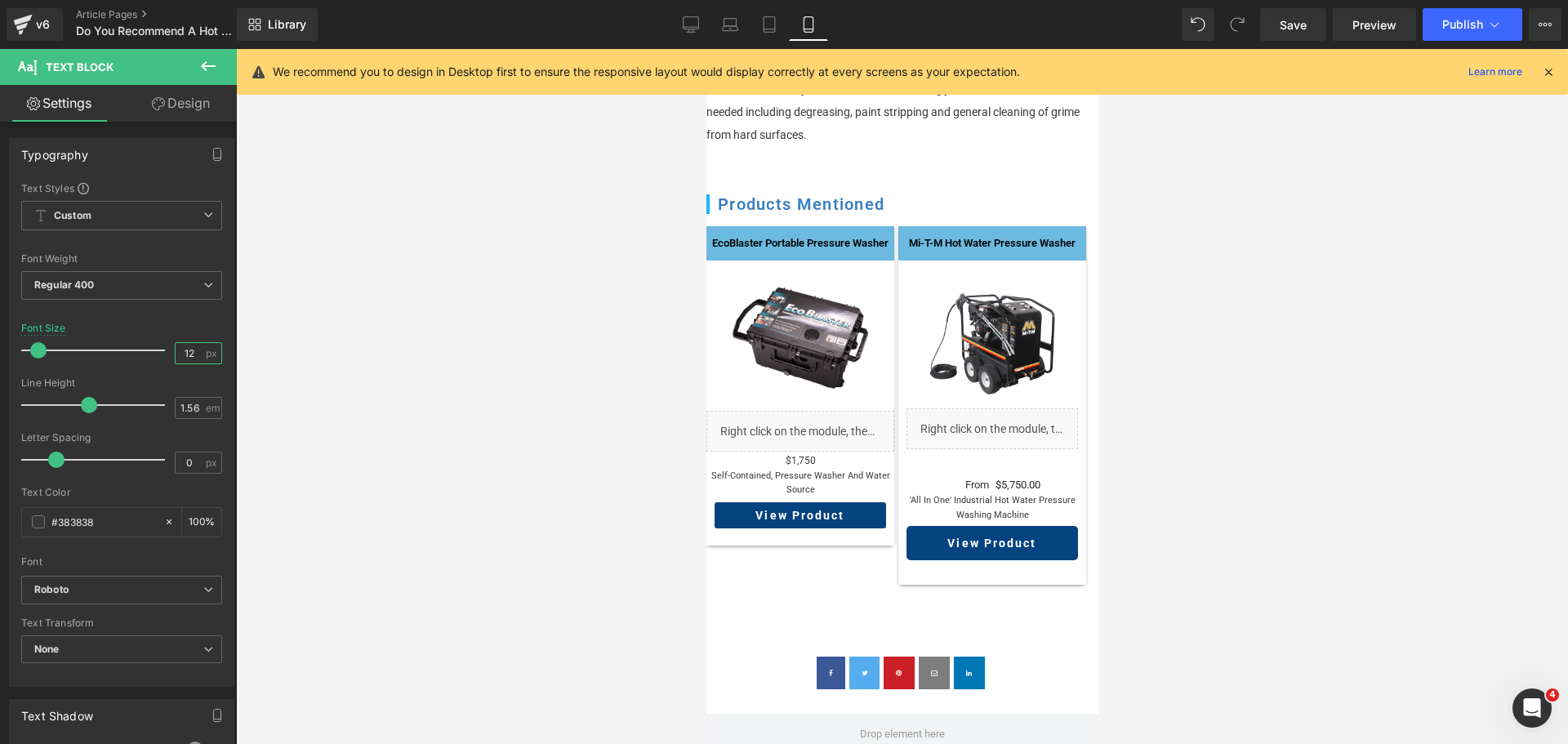
type input "13"
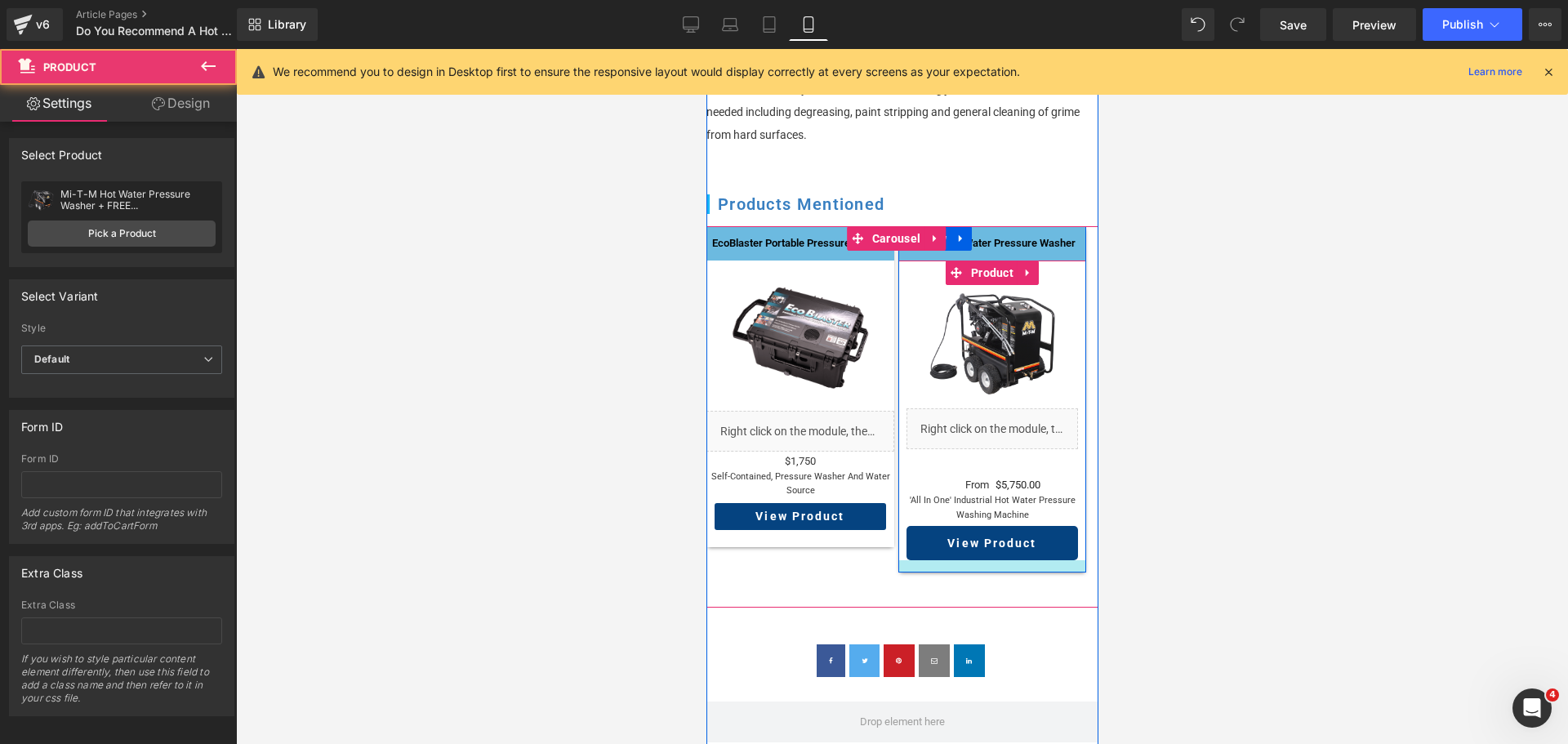
drag, startPoint x: 994, startPoint y: 561, endPoint x: 996, endPoint y: 549, distance: 12.2
click at [996, 560] on div at bounding box center [991, 567] width 188 height 12
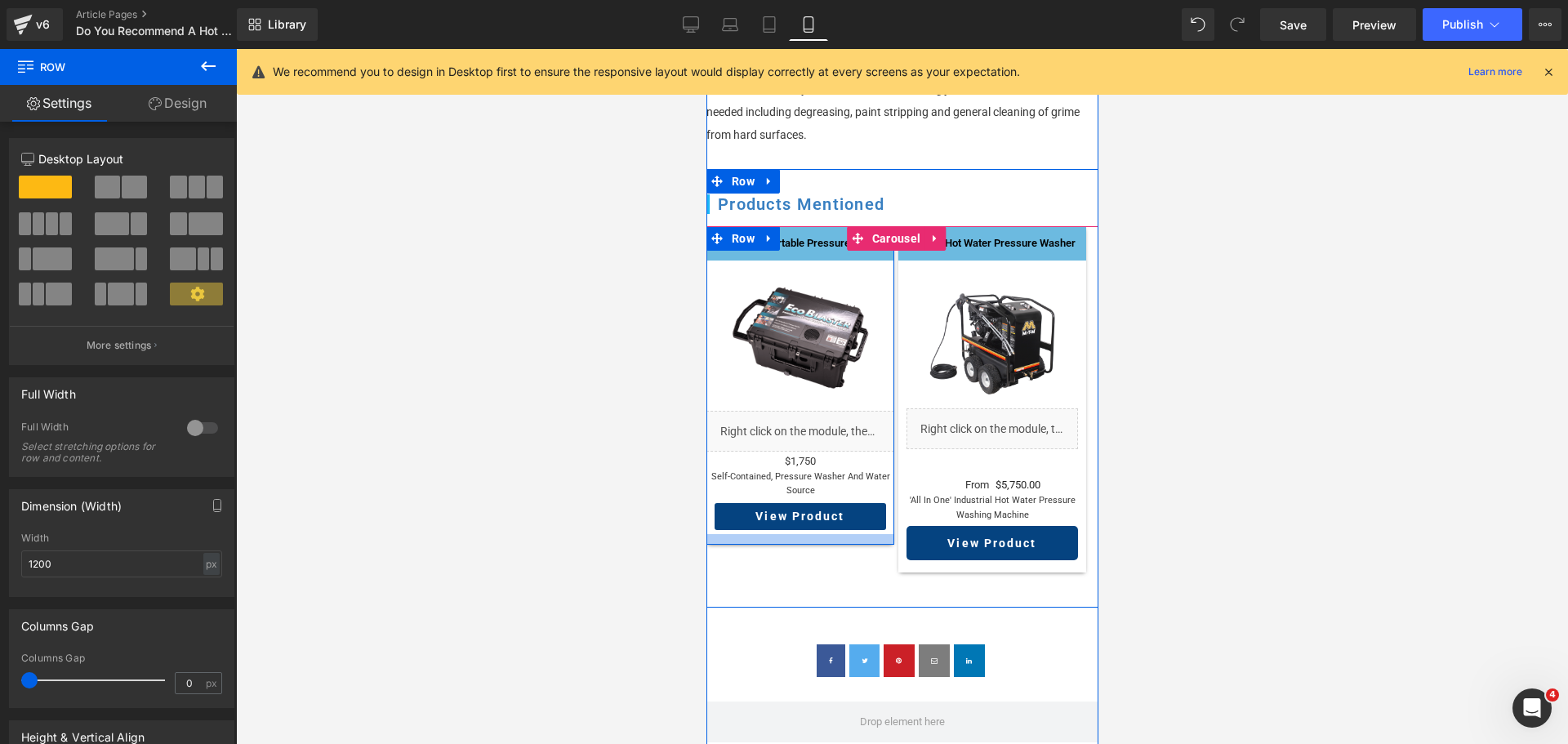
click at [846, 534] on div at bounding box center [800, 539] width 188 height 11
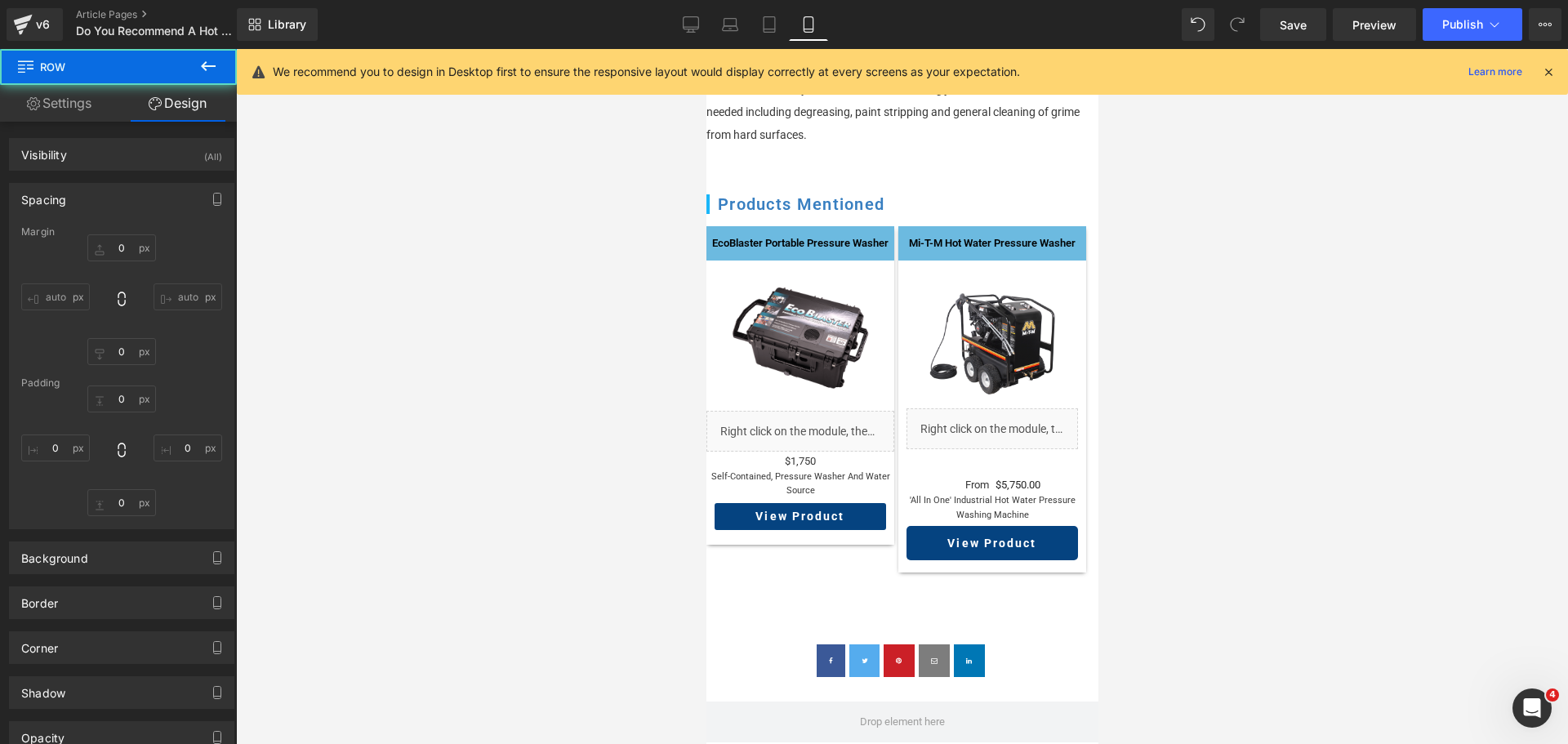
type input "0"
type input "13"
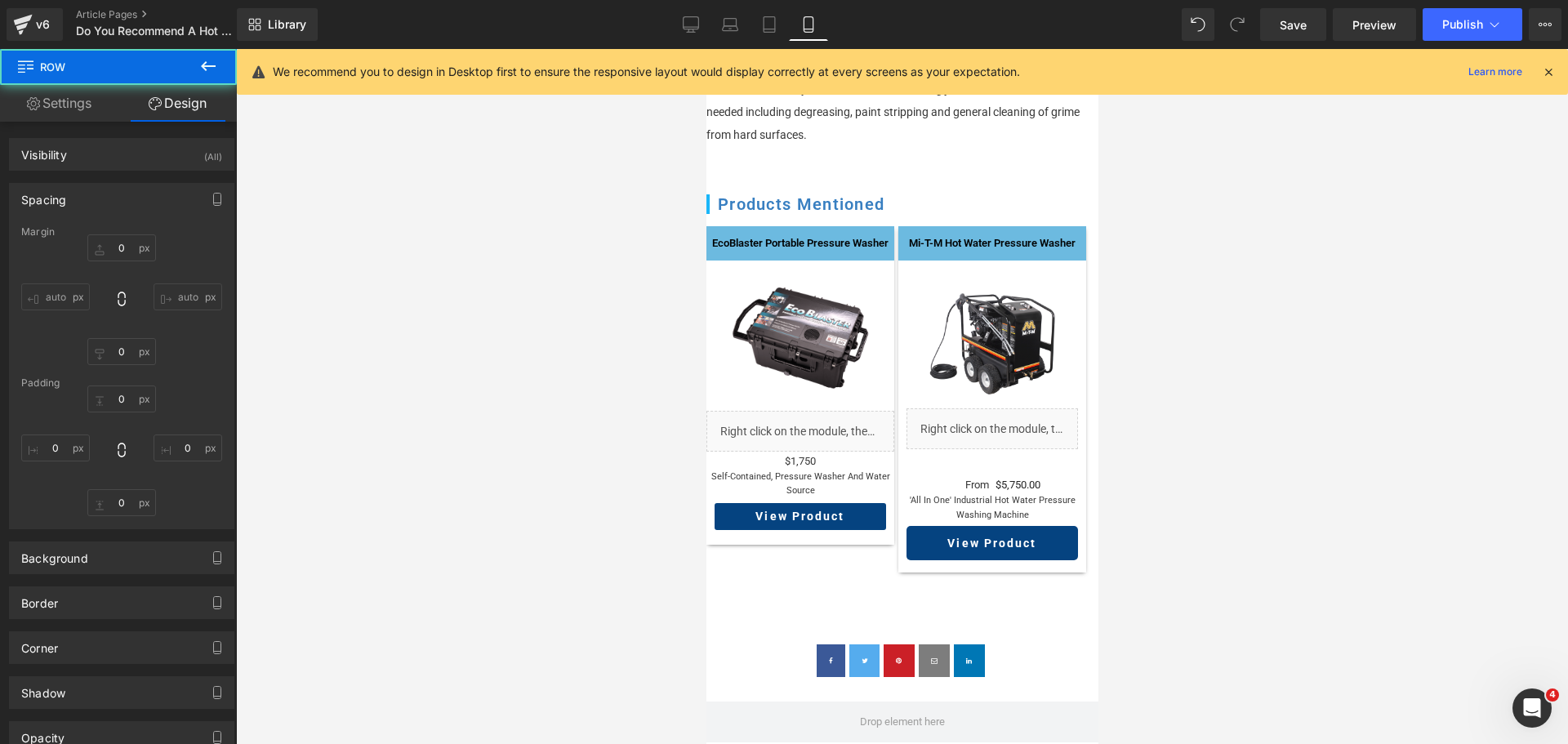
type input "0"
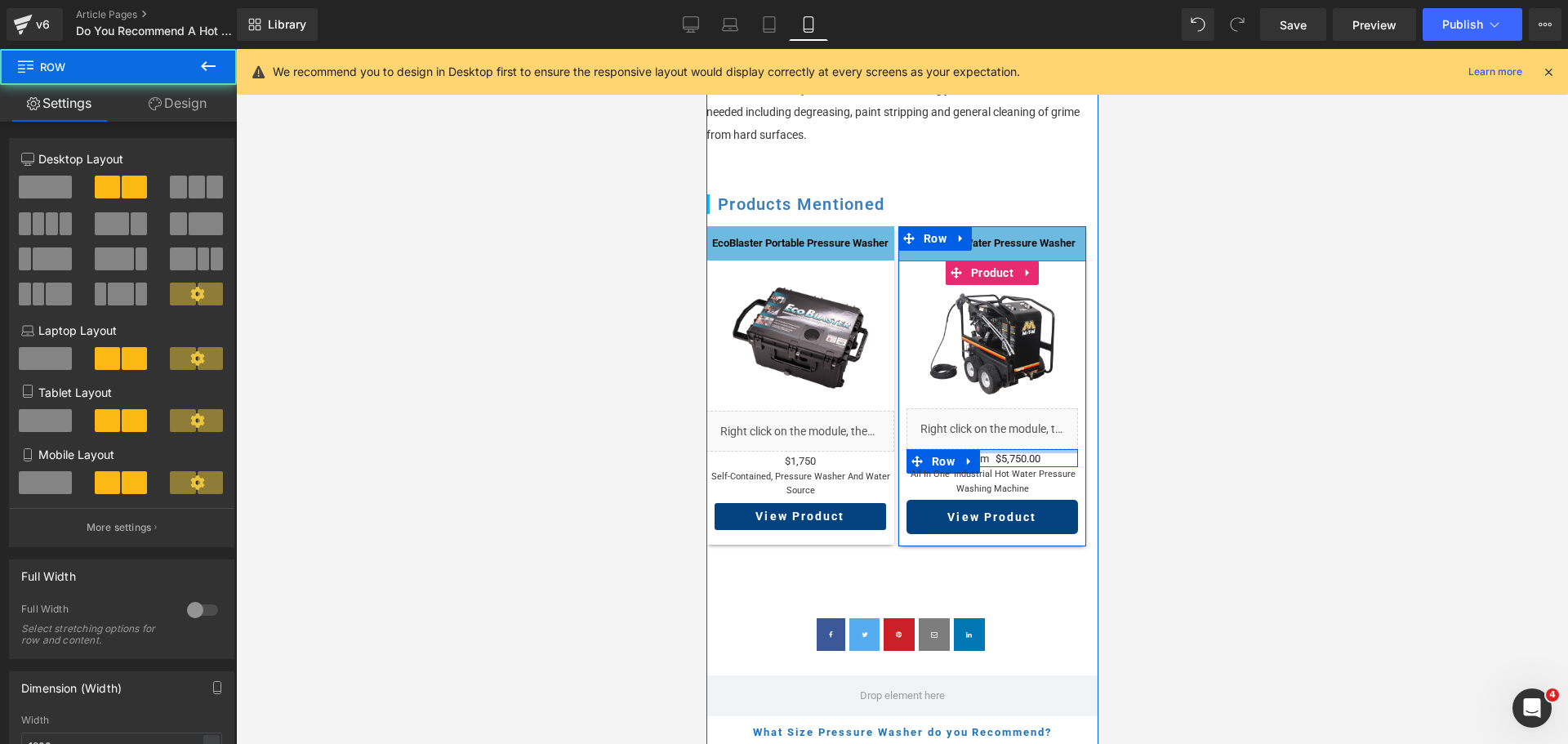
drag, startPoint x: 996, startPoint y: 446, endPoint x: 1039, endPoint y: 394, distance: 67.5
click at [1003, 412] on div "Sale Off (P) Image Liquid From Text Block $0 $5,750.00 (P) Price Row 'all in on…" at bounding box center [991, 410] width 171 height 249
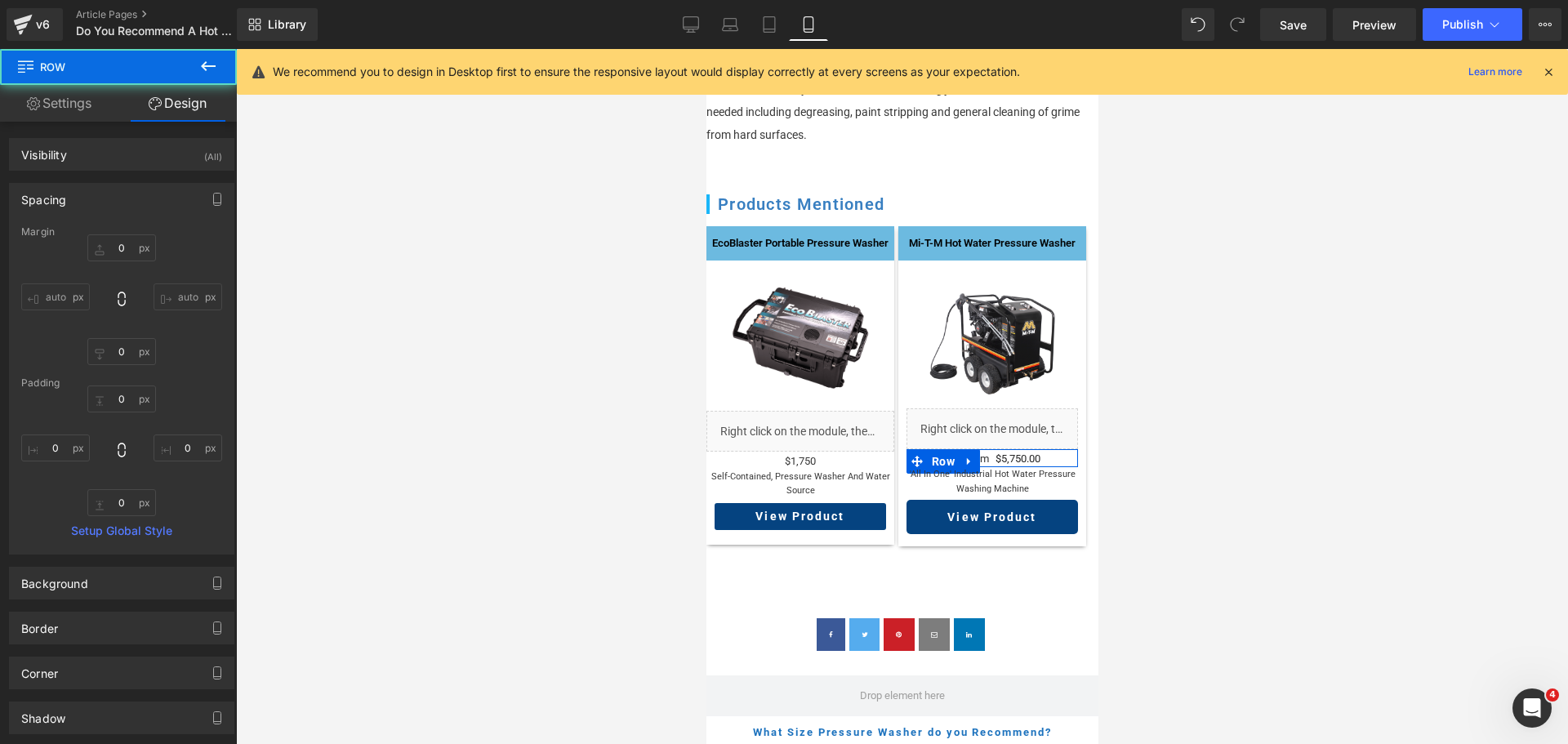
click at [1329, 293] on div at bounding box center [902, 397] width 1332 height 696
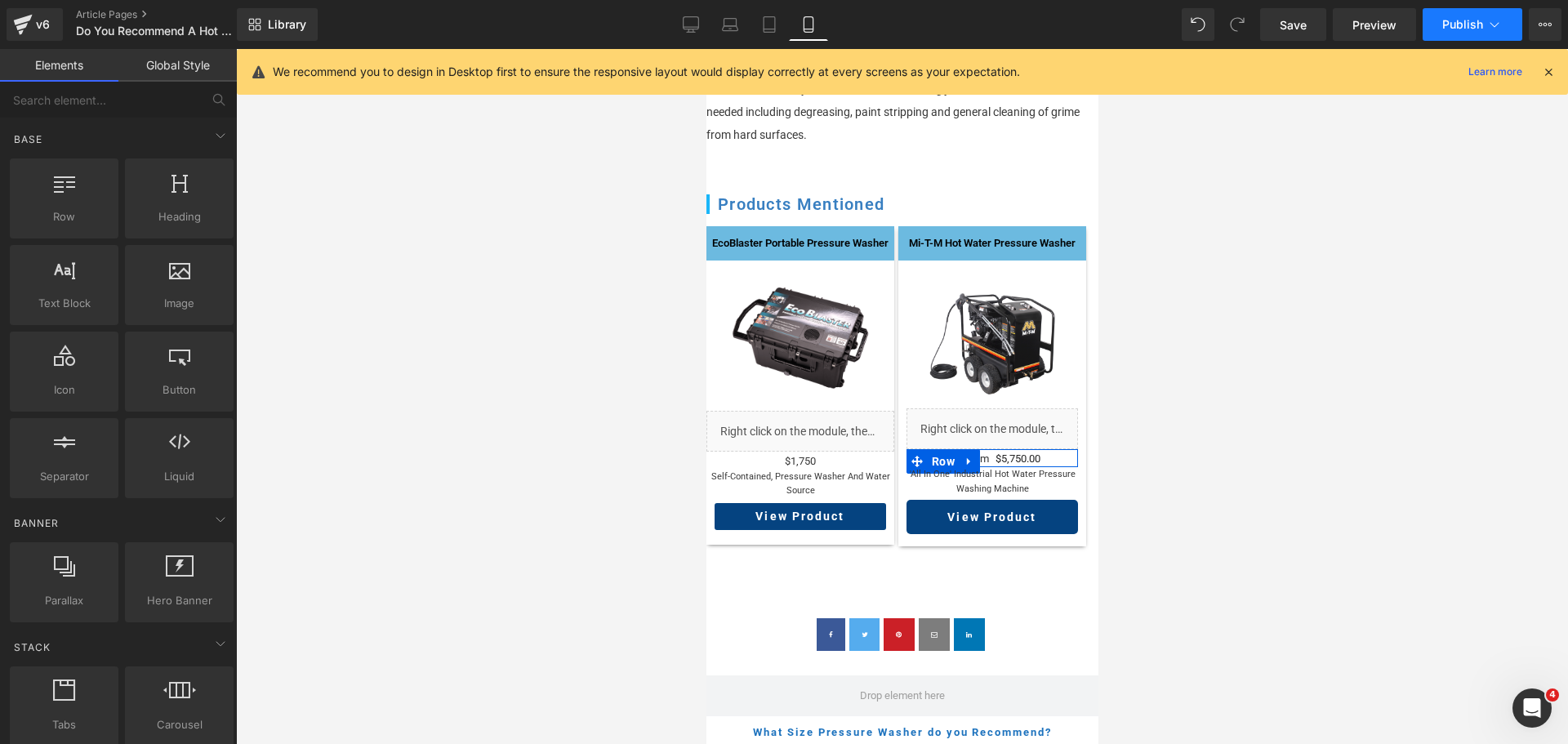
click at [1467, 25] on span "Publish" at bounding box center [1463, 24] width 41 height 13
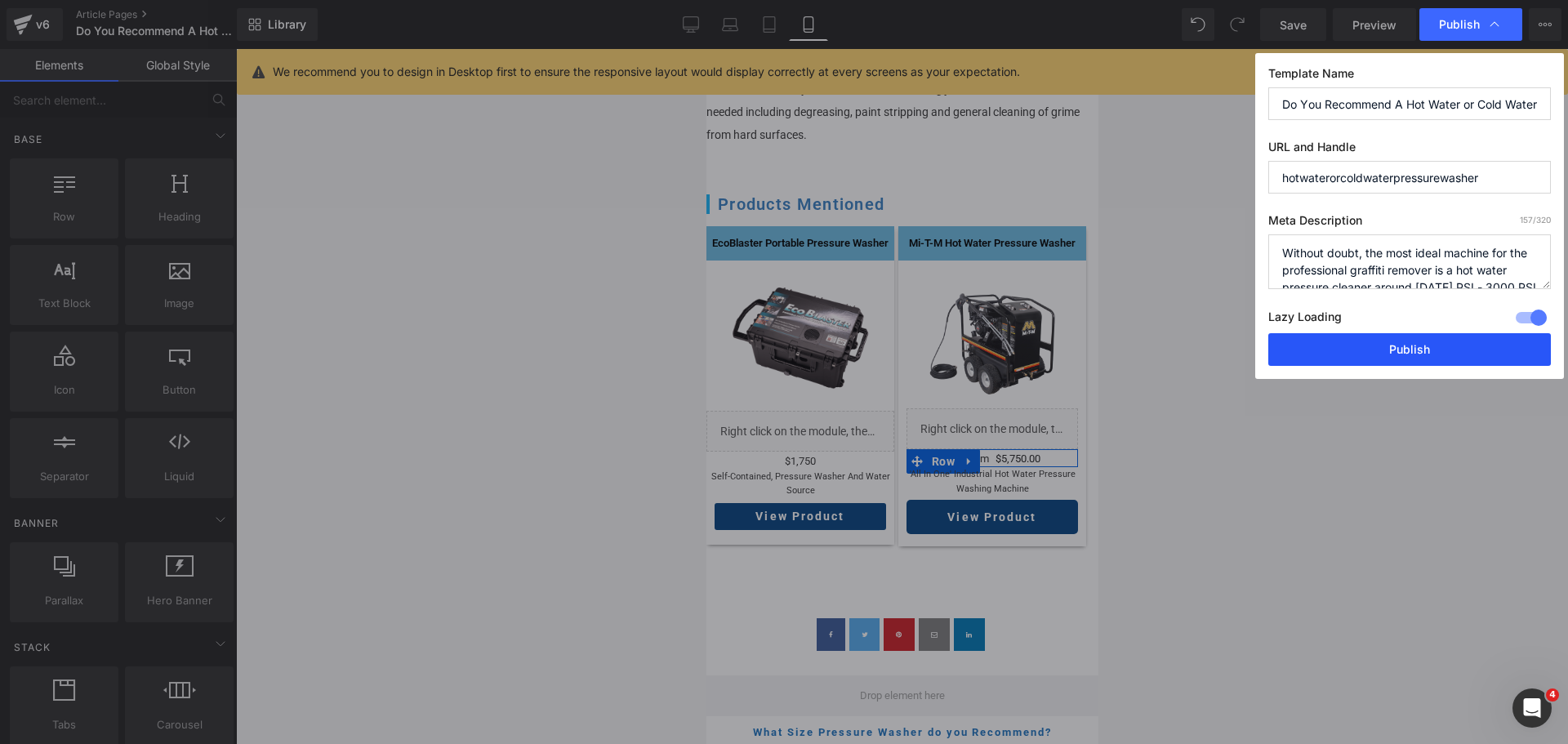
click at [1442, 344] on button "Publish" at bounding box center [1410, 350] width 283 height 33
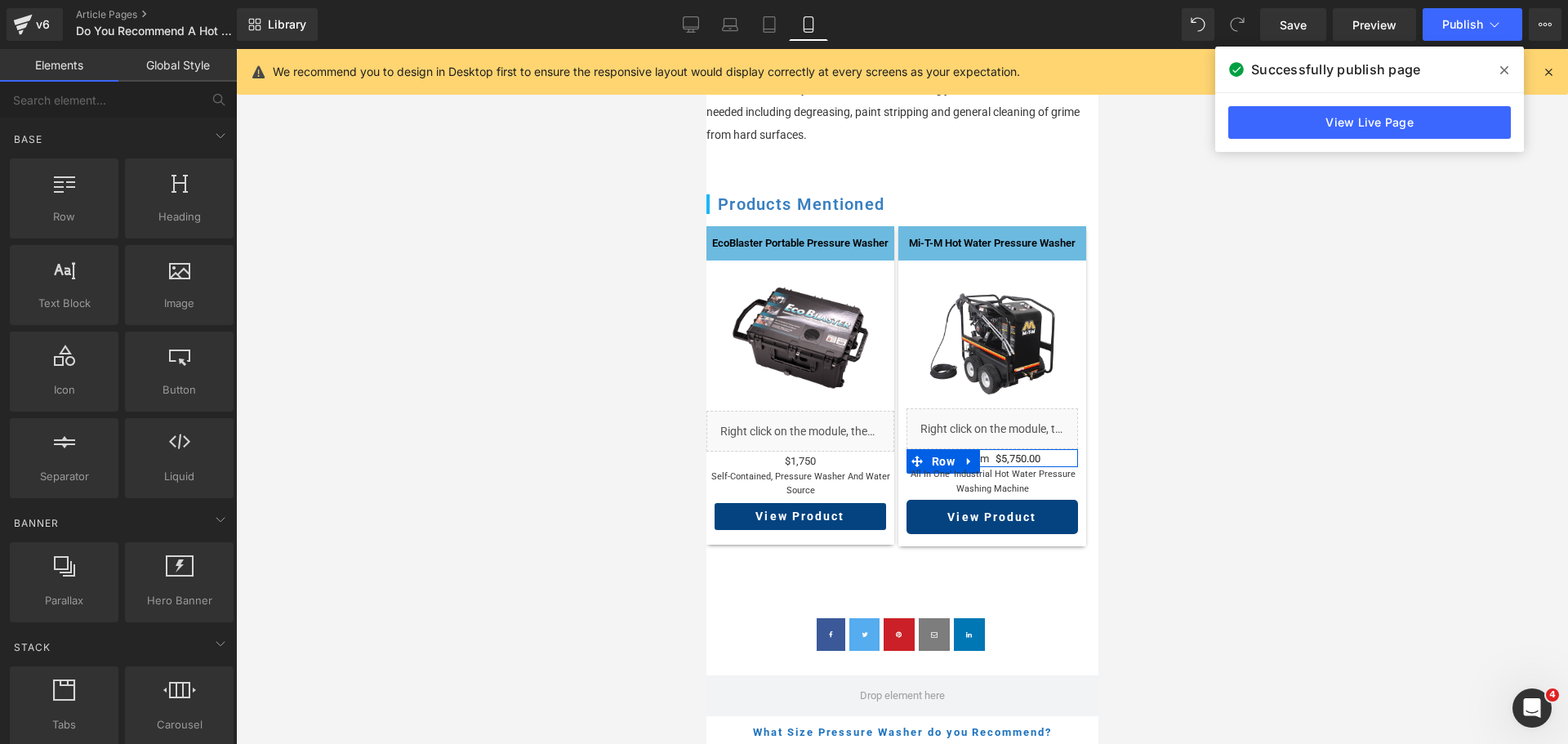
click at [1347, 399] on div at bounding box center [902, 397] width 1332 height 696
click at [36, 22] on div "v6" at bounding box center [42, 25] width 20 height 21
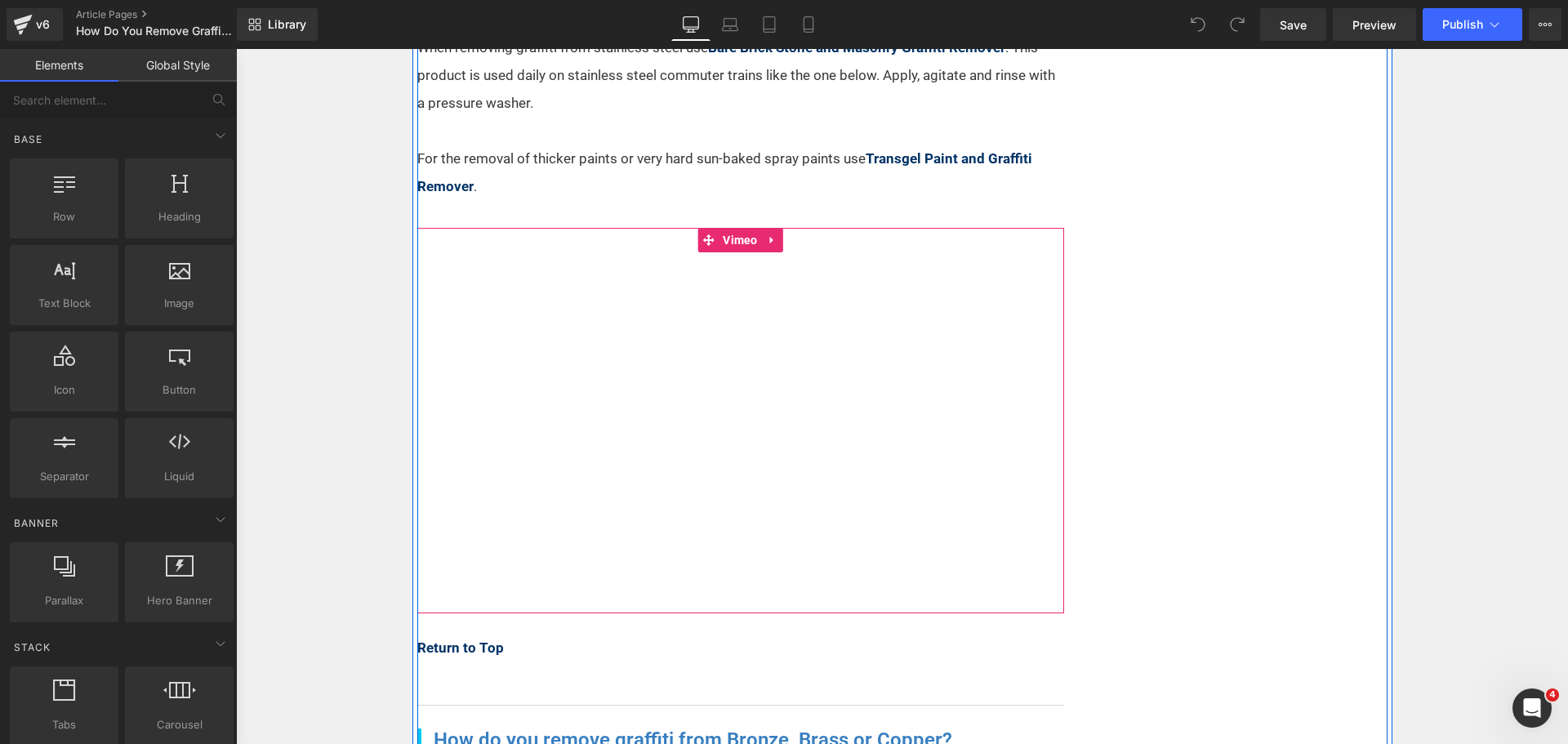
scroll to position [4167, 0]
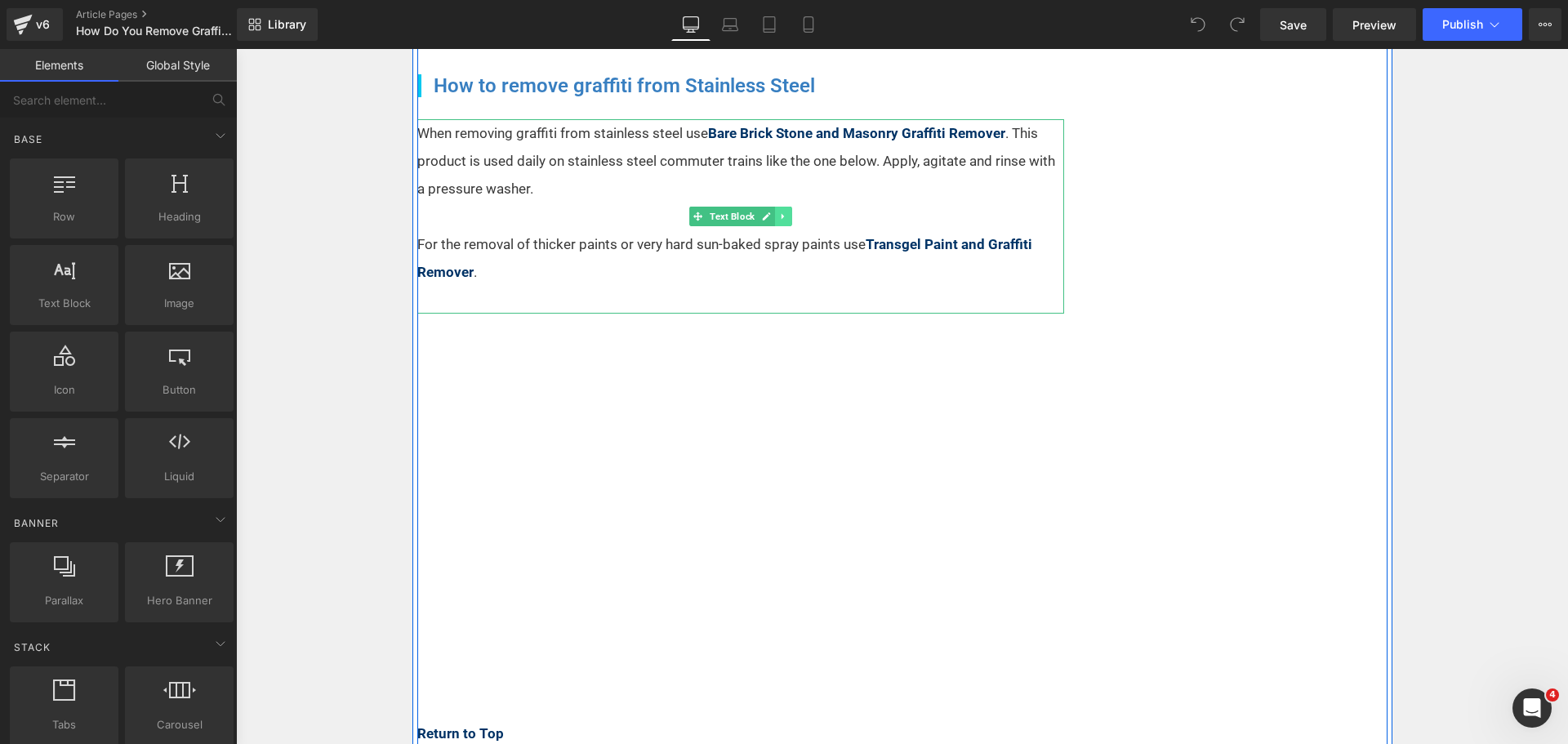
click at [779, 212] on icon at bounding box center [783, 216] width 9 height 10
click at [770, 213] on icon at bounding box center [774, 217] width 9 height 9
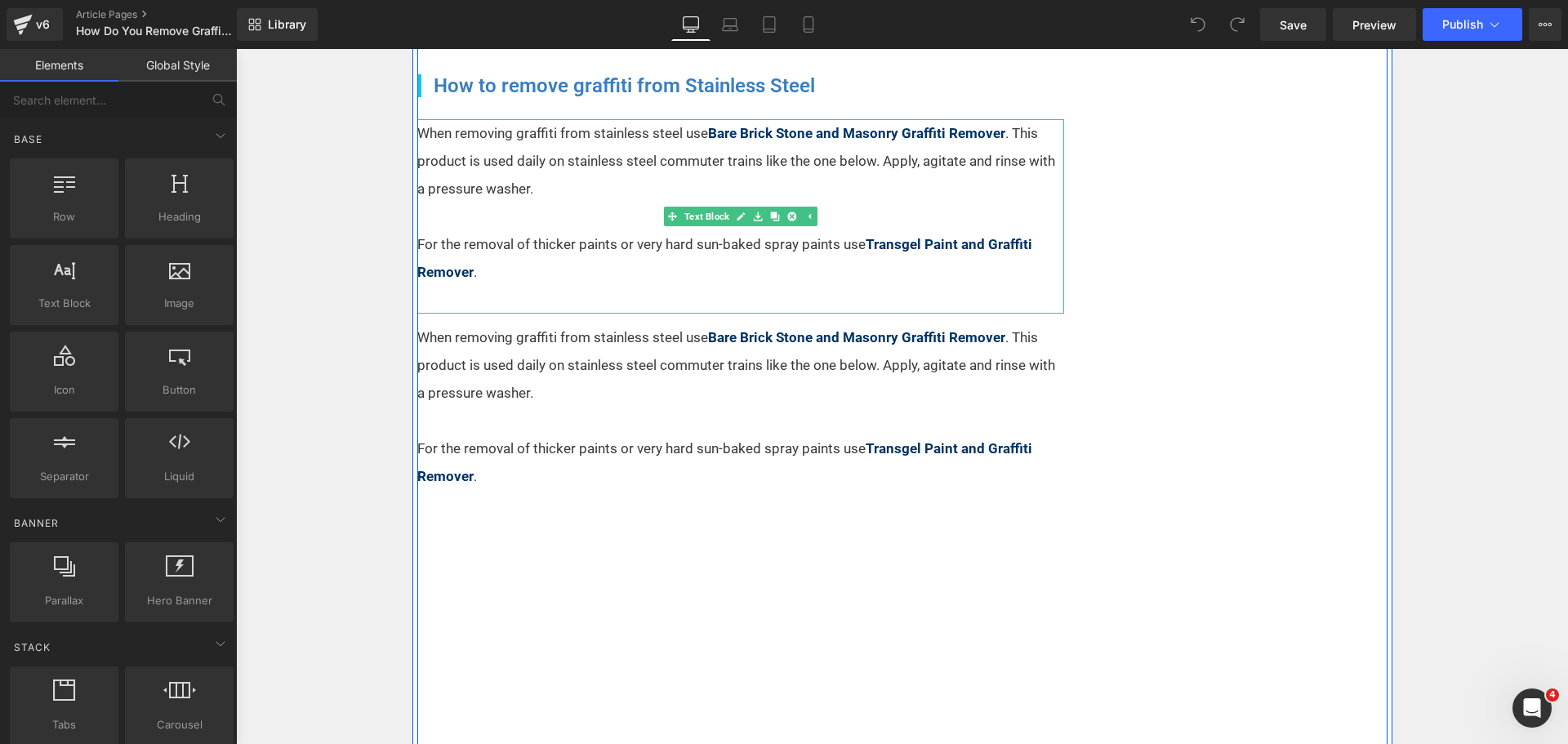
scroll to position [4081, 0]
click at [662, 261] on p "For the removal of thicker paints or very hard sun-baked spray paints use Trans…" at bounding box center [740, 258] width 647 height 55
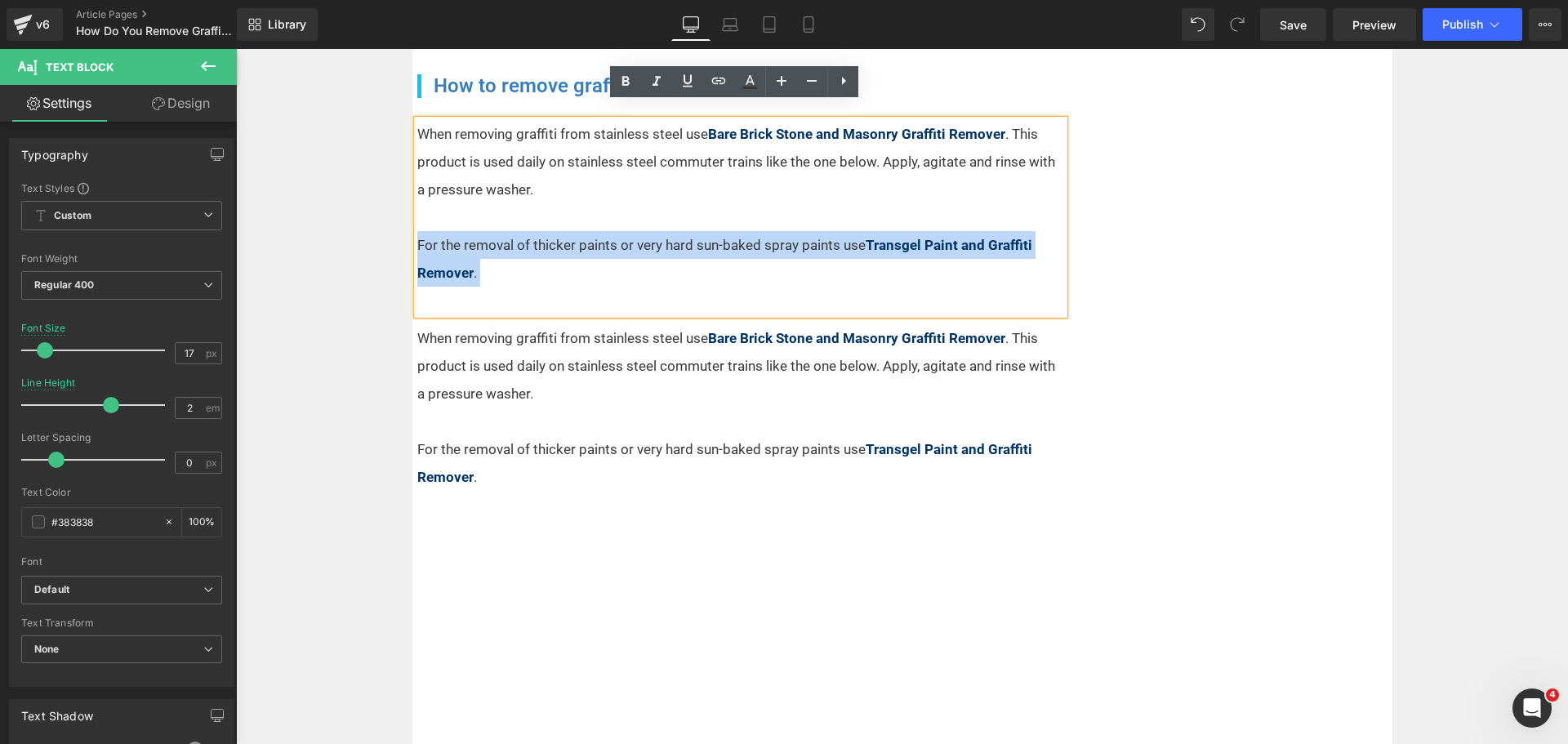
drag, startPoint x: 553, startPoint y: 282, endPoint x: 414, endPoint y: 218, distance: 153.0
click at [417, 218] on div "When removing graffiti from stainless steel use Bare Brick Stone and Masonry Gr…" at bounding box center [740, 217] width 647 height 194
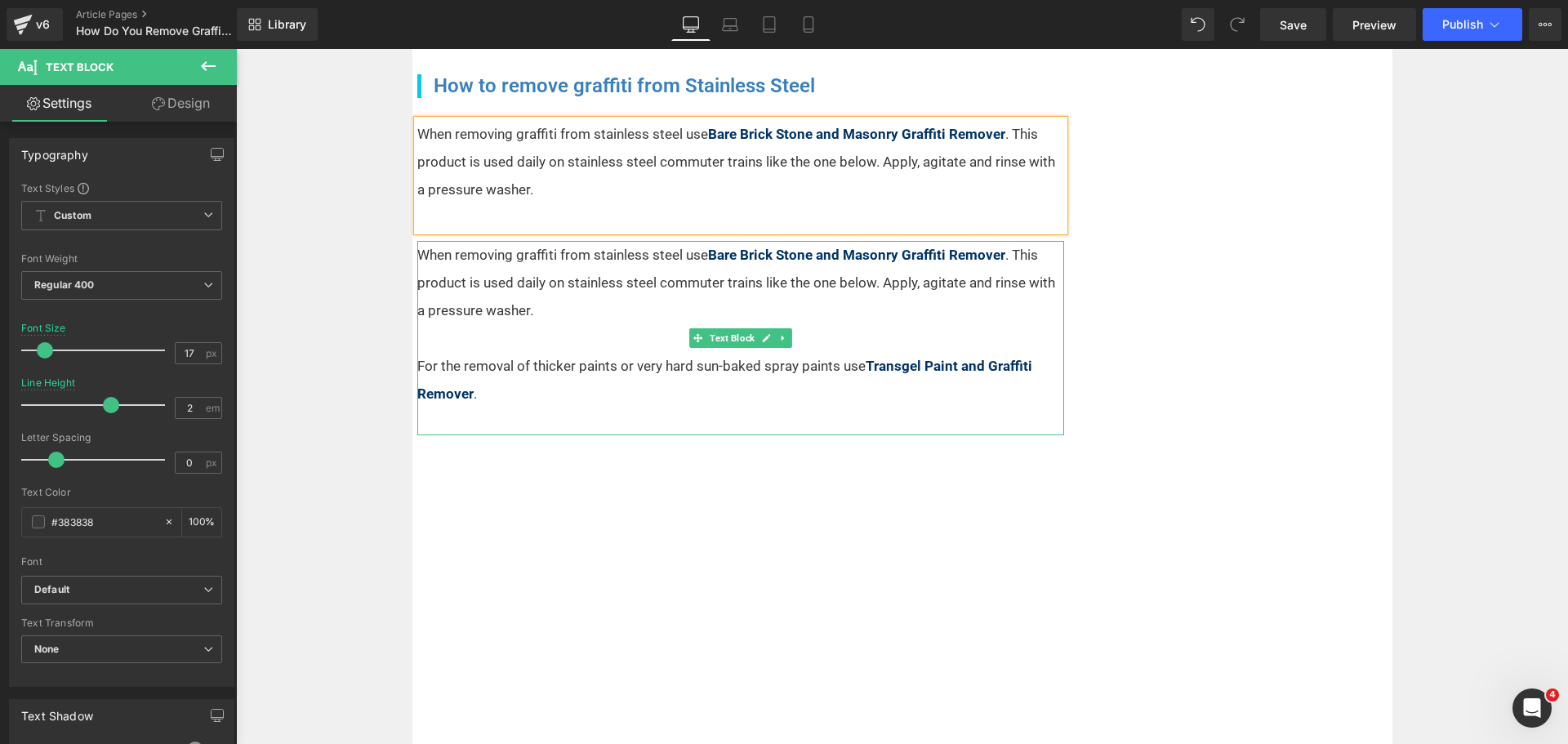
click at [549, 287] on p "When removing graffiti from stainless steel use Bare Brick Stone and Masonry Gr…" at bounding box center [740, 282] width 647 height 83
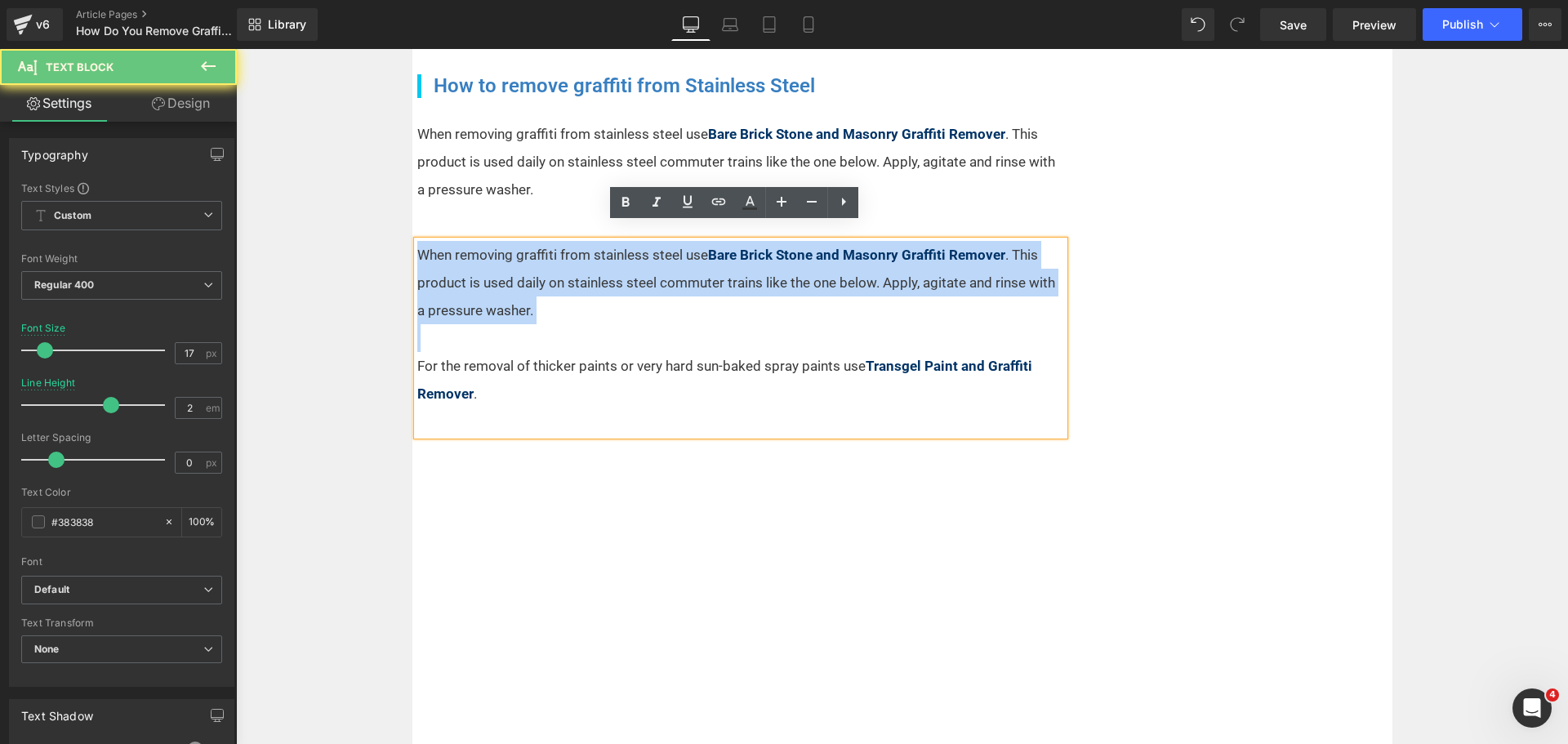
drag, startPoint x: 568, startPoint y: 317, endPoint x: 385, endPoint y: 230, distance: 202.6
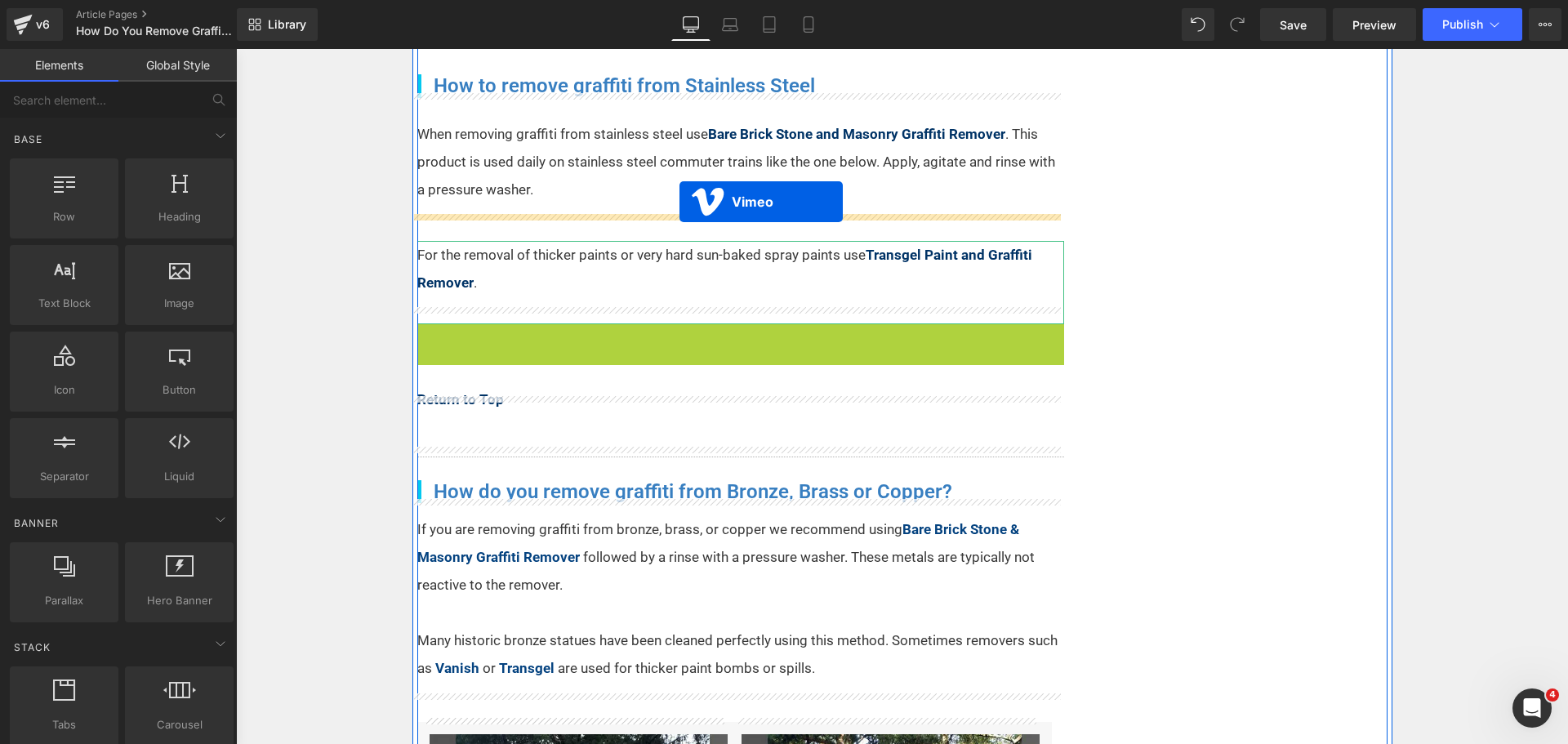
drag, startPoint x: 737, startPoint y: 321, endPoint x: 679, endPoint y: 202, distance: 132.4
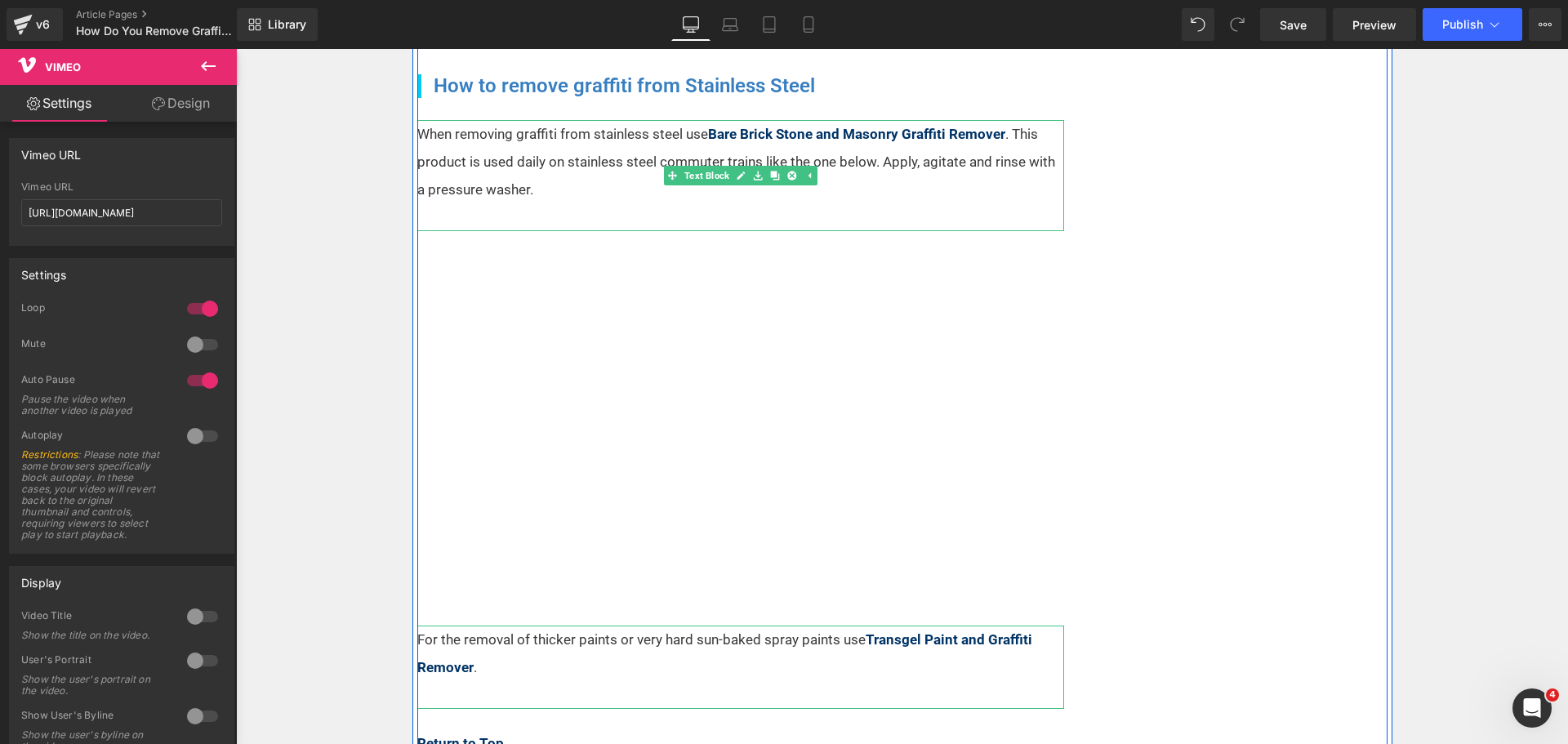
click at [613, 204] on p at bounding box center [740, 218] width 647 height 28
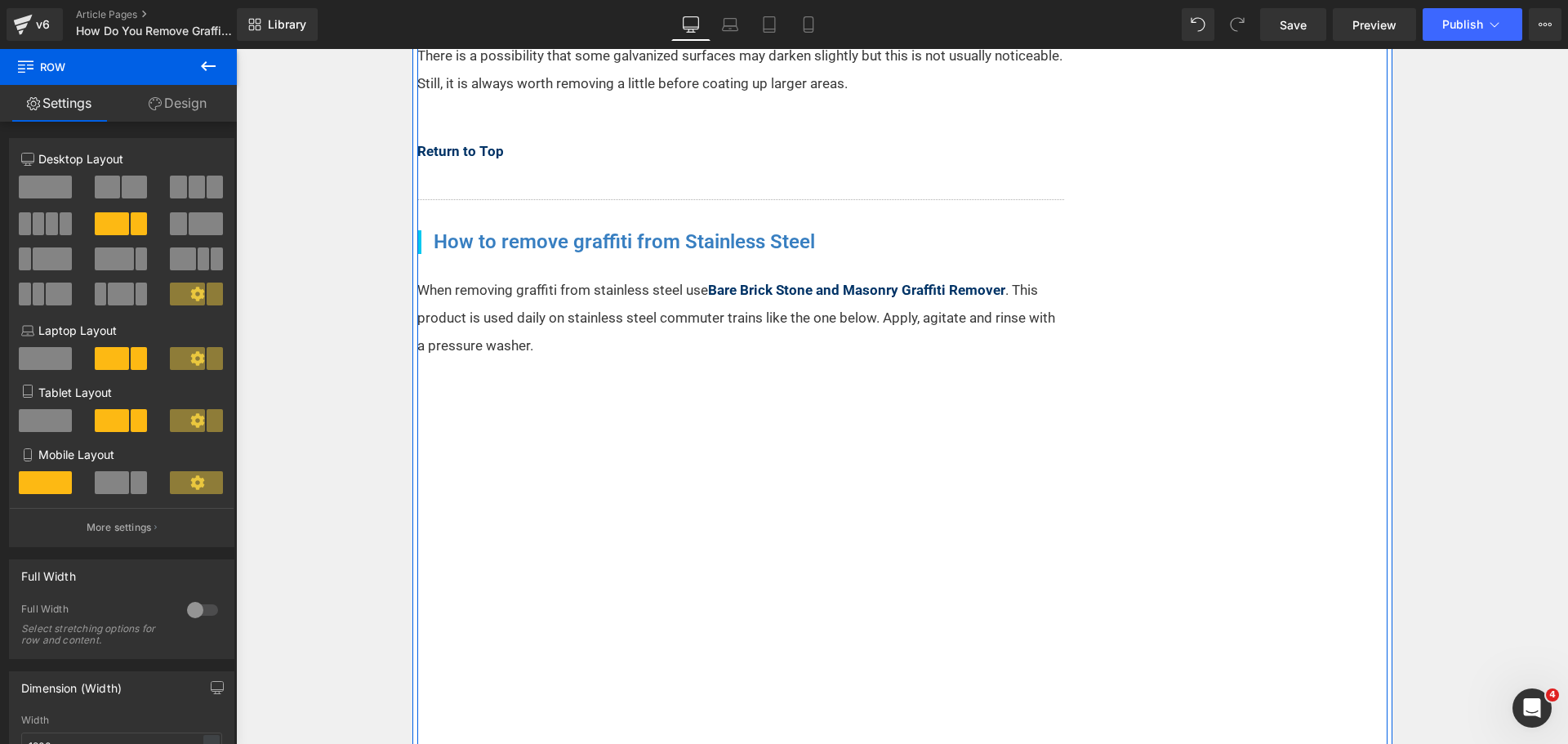
scroll to position [3918, 0]
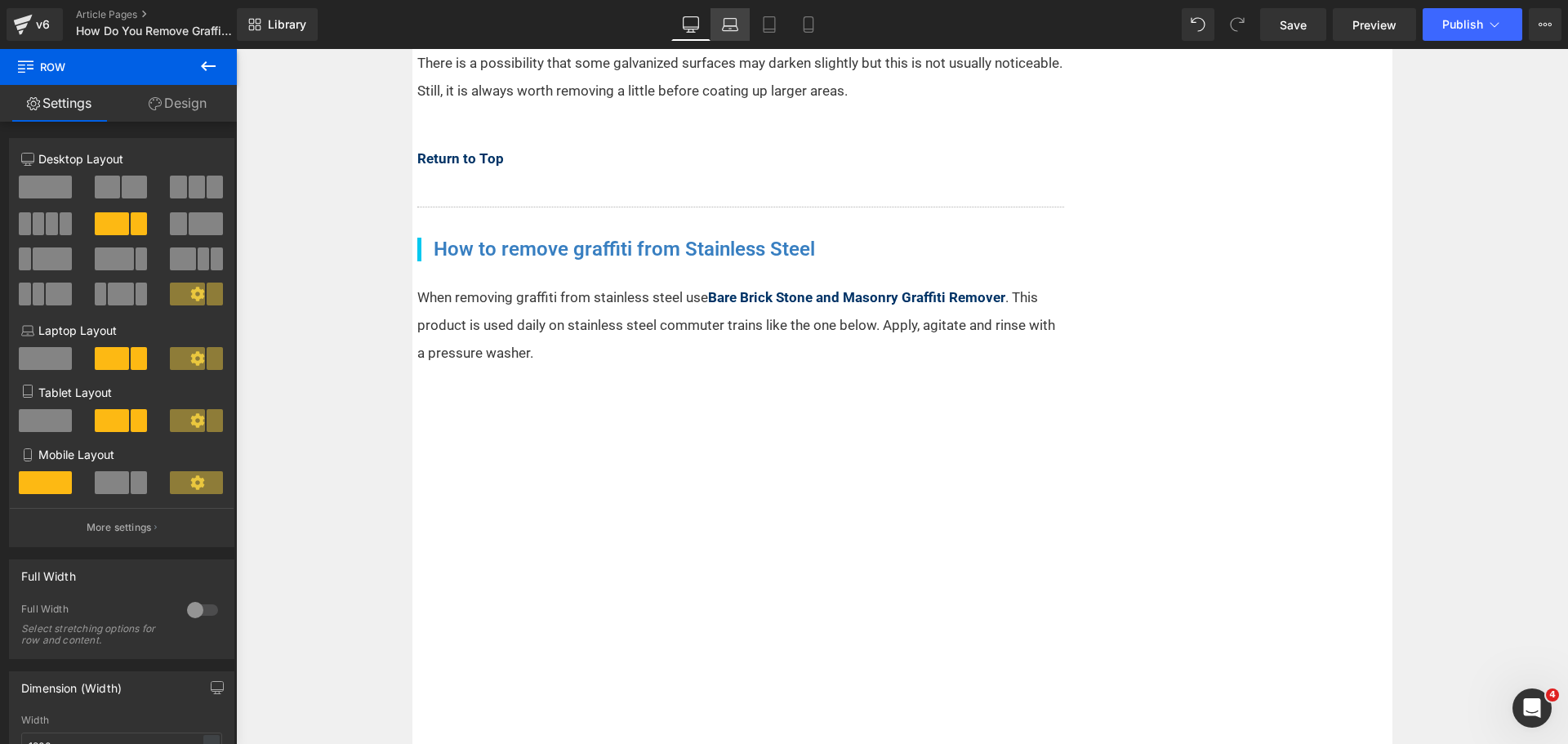
click at [737, 33] on link "Laptop" at bounding box center [730, 24] width 40 height 33
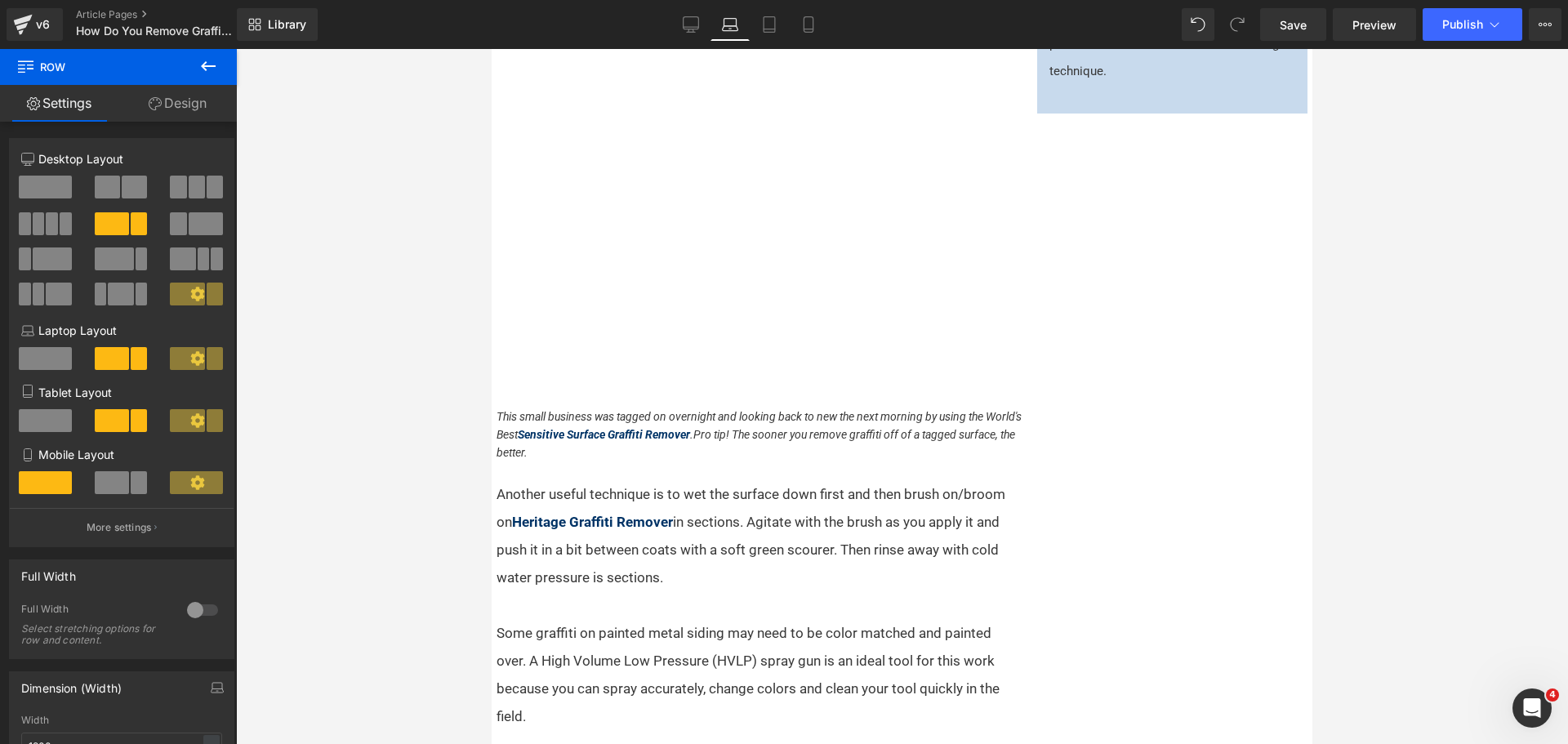
scroll to position [1084, 0]
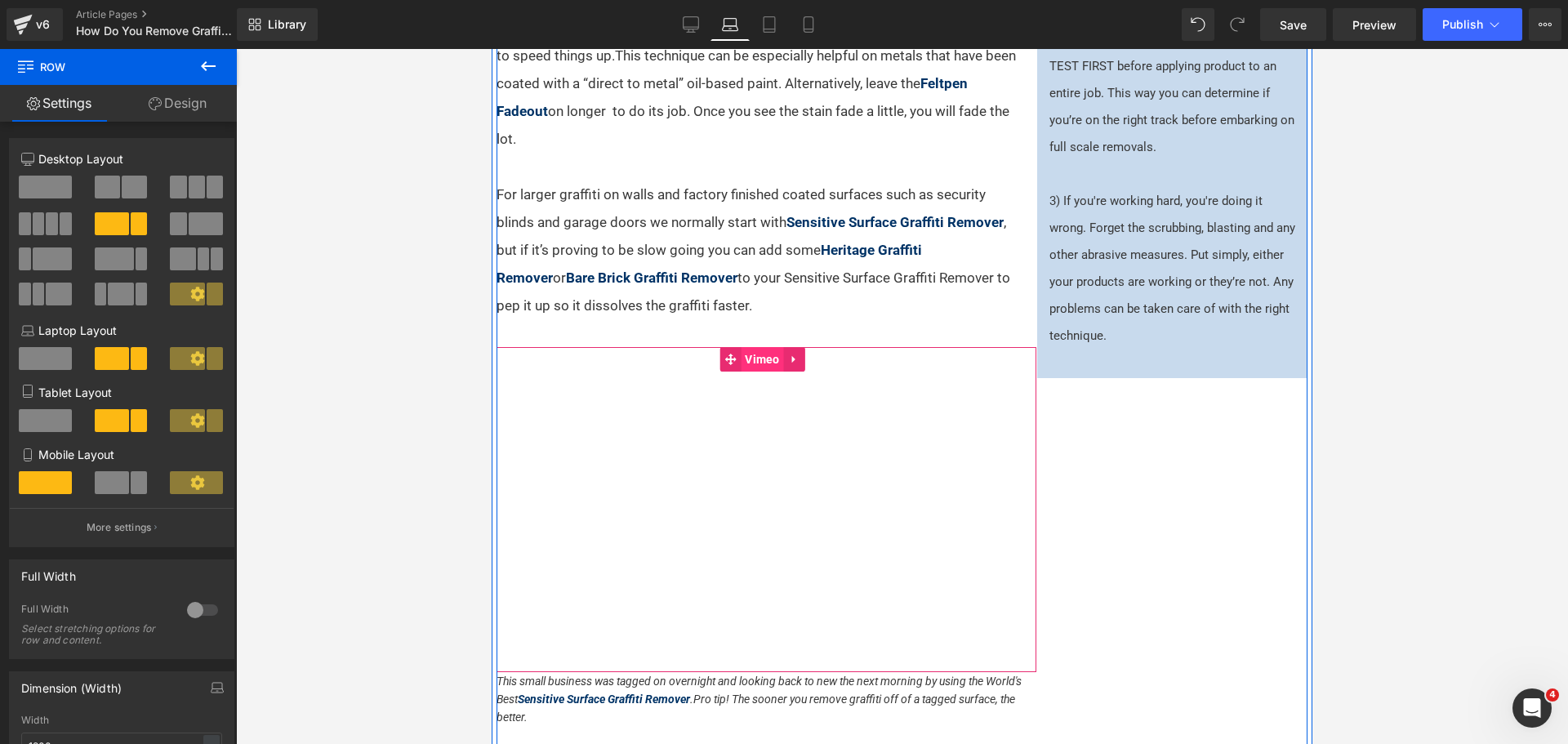
click at [764, 372] on span "Vimeo" at bounding box center [762, 359] width 43 height 25
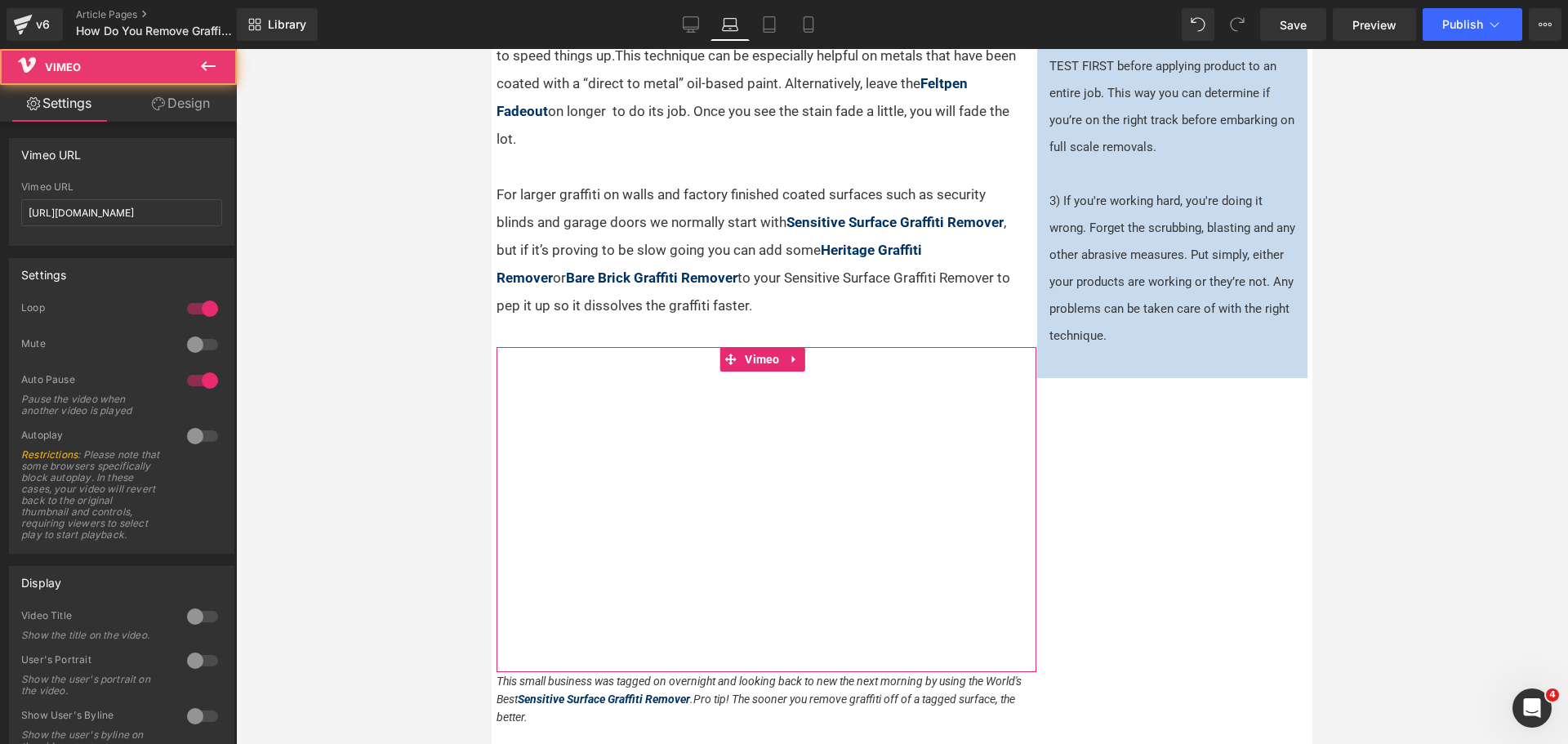
click at [188, 107] on link "Design" at bounding box center [181, 104] width 119 height 37
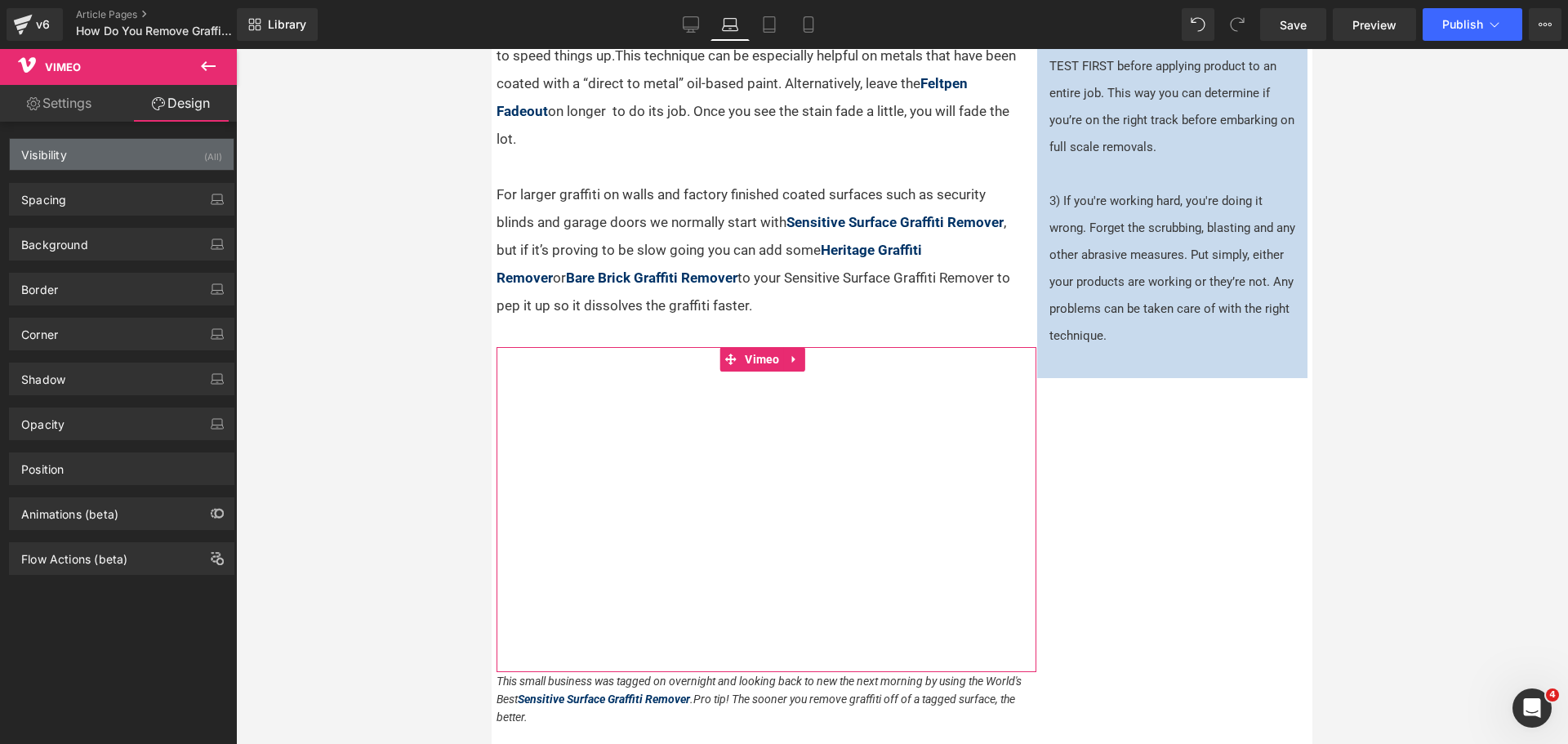
click at [142, 163] on div "Visibility (All)" at bounding box center [121, 154] width 224 height 31
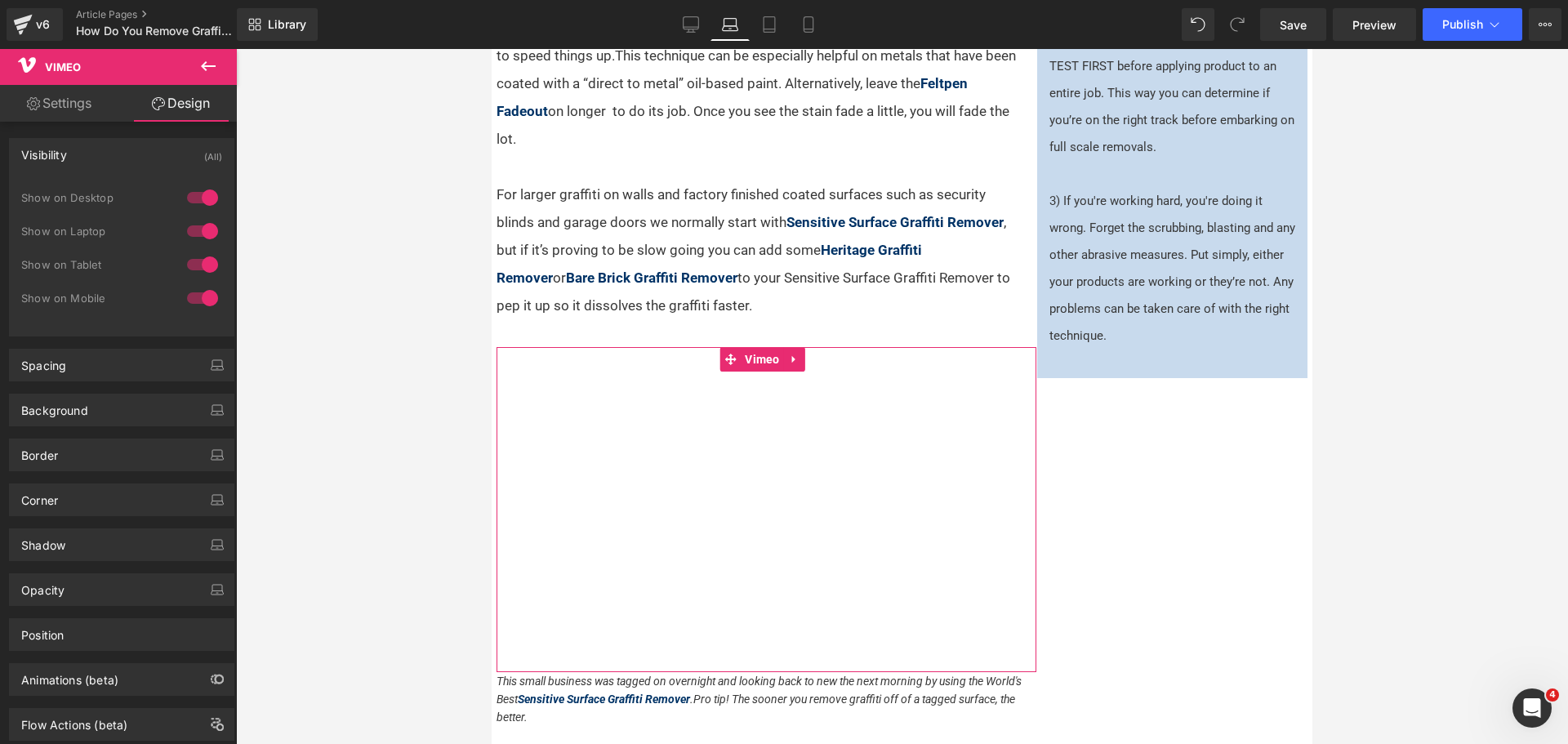
click at [142, 163] on div "Visibility (All)" at bounding box center [121, 154] width 224 height 31
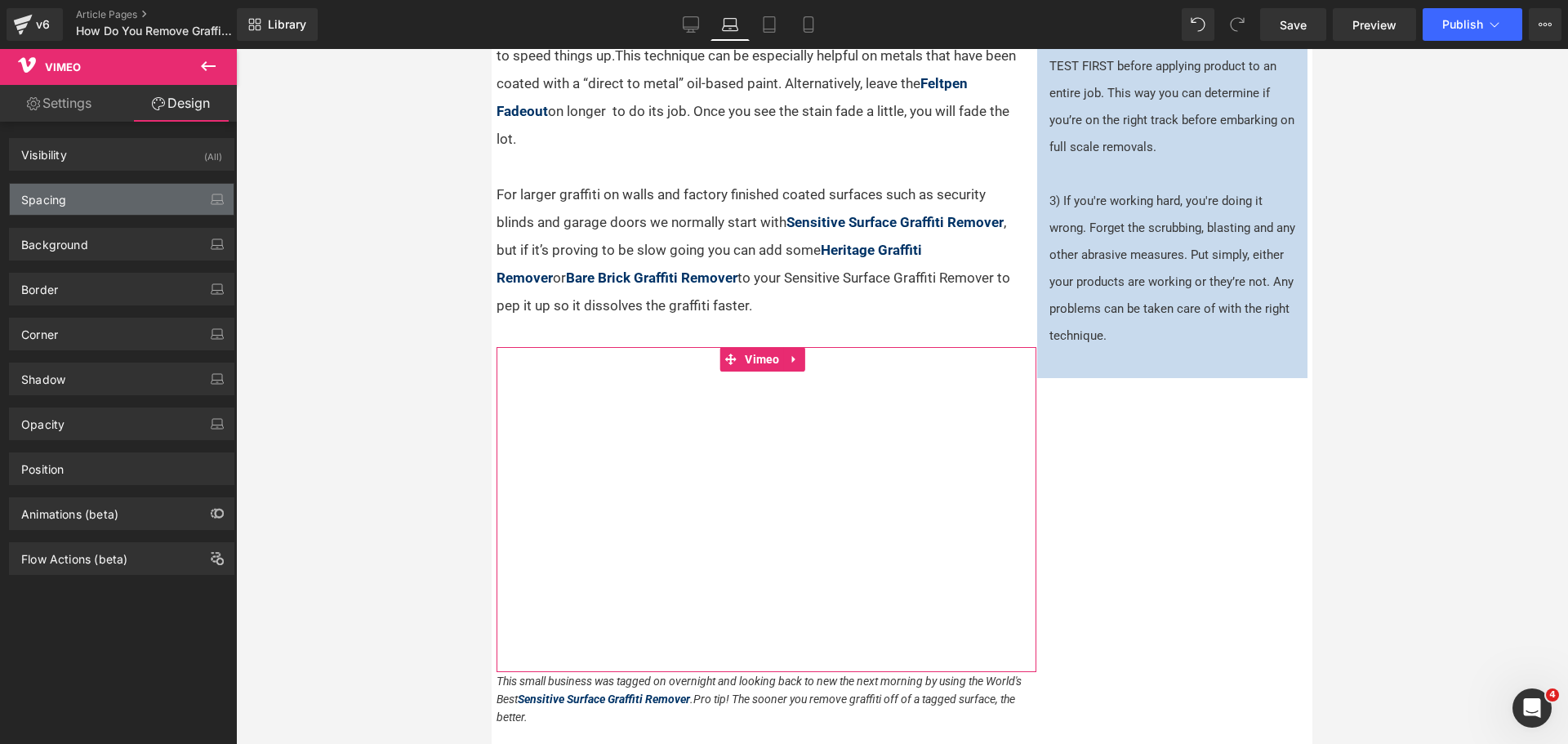
click at [141, 196] on div "Spacing" at bounding box center [121, 199] width 224 height 31
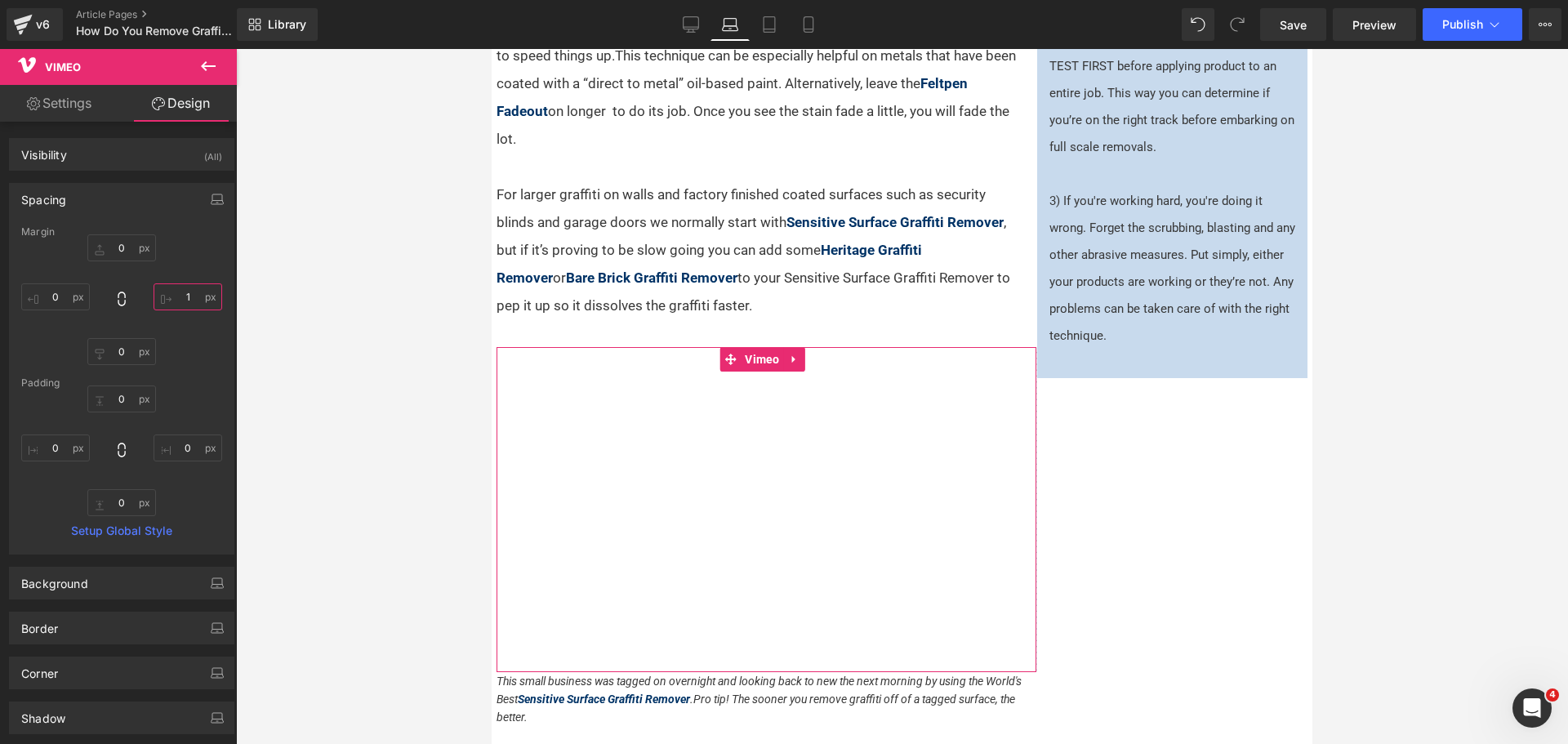
click at [193, 308] on input "1" at bounding box center [188, 297] width 68 height 27
type input "15"
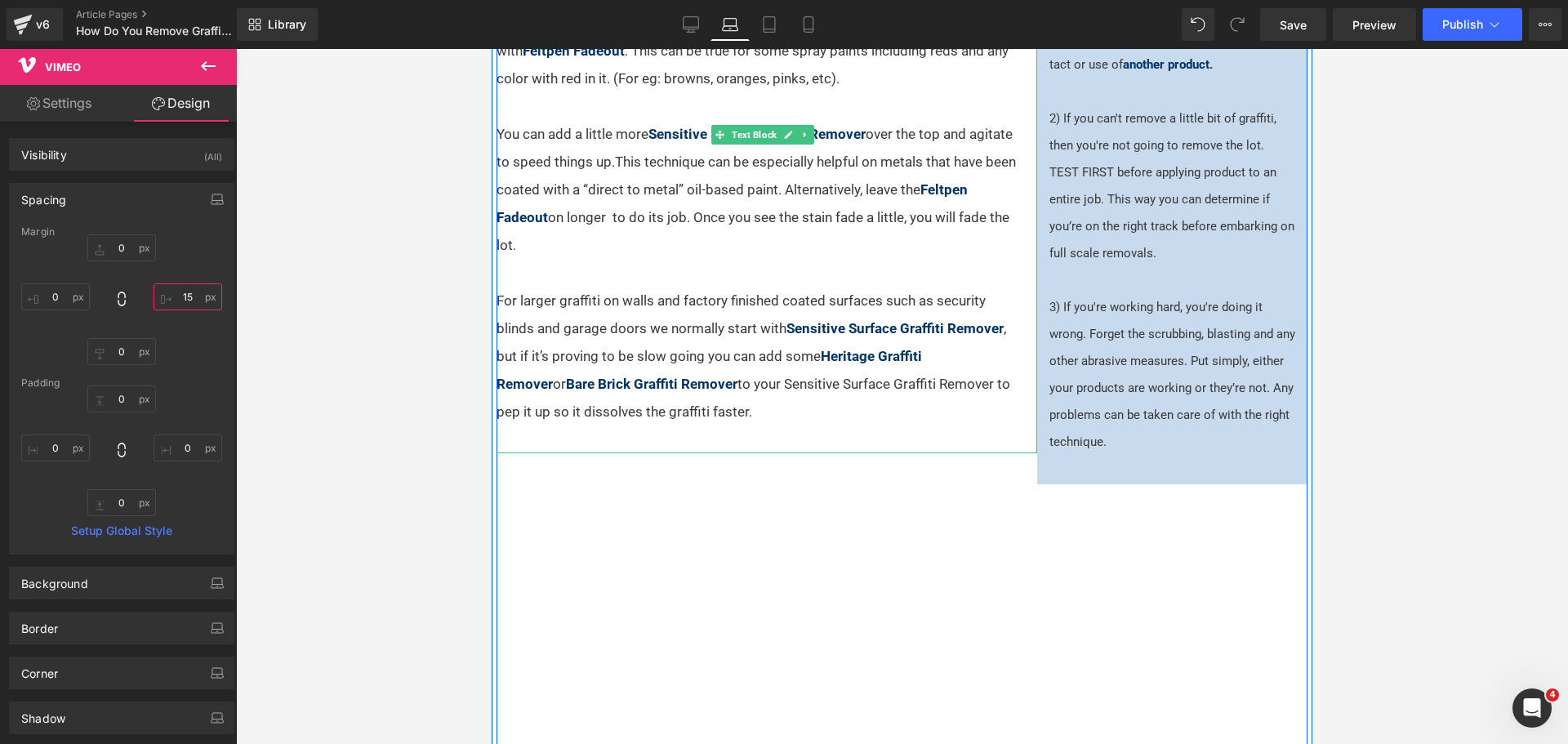
scroll to position [756, 0]
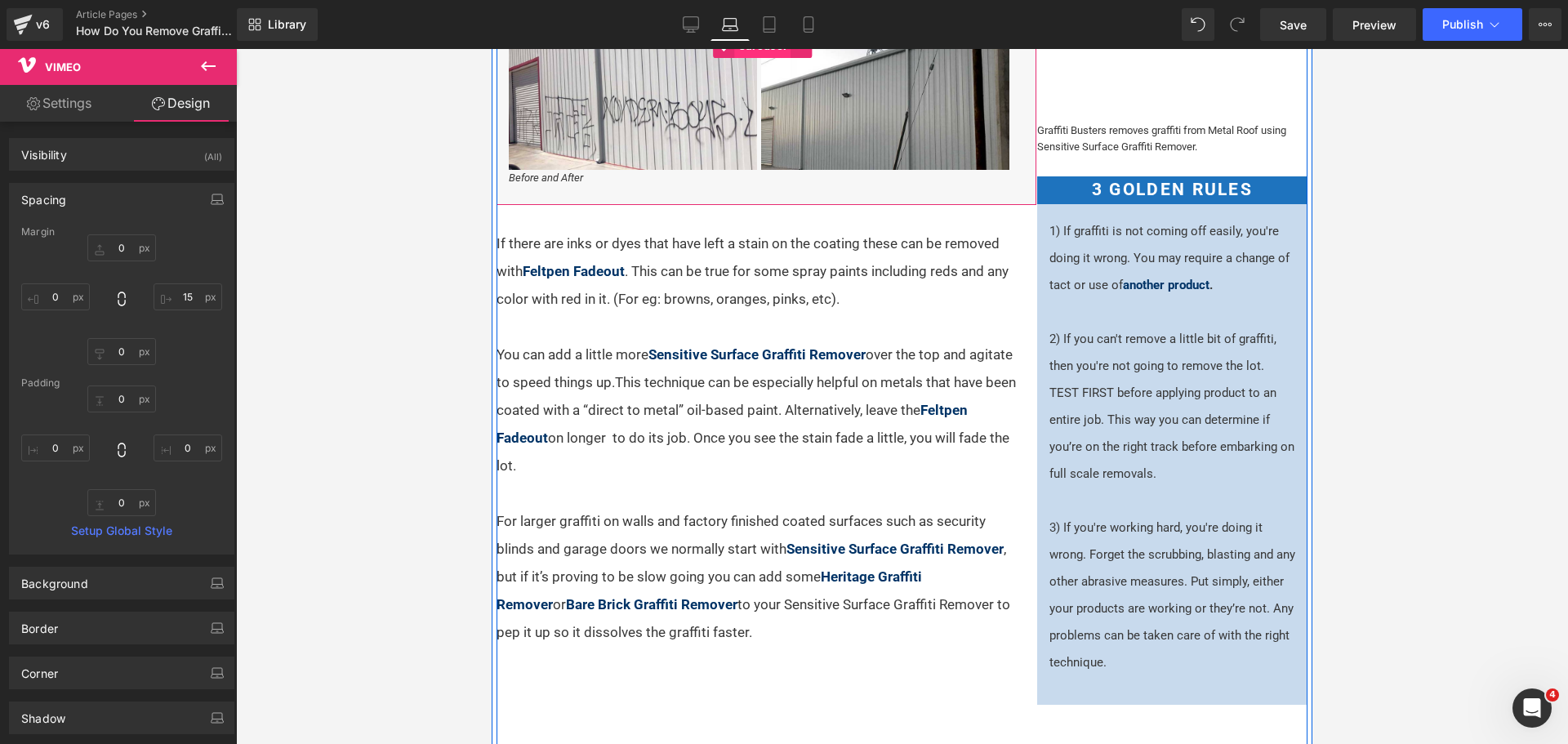
click at [766, 58] on span "Carousel" at bounding box center [762, 46] width 56 height 25
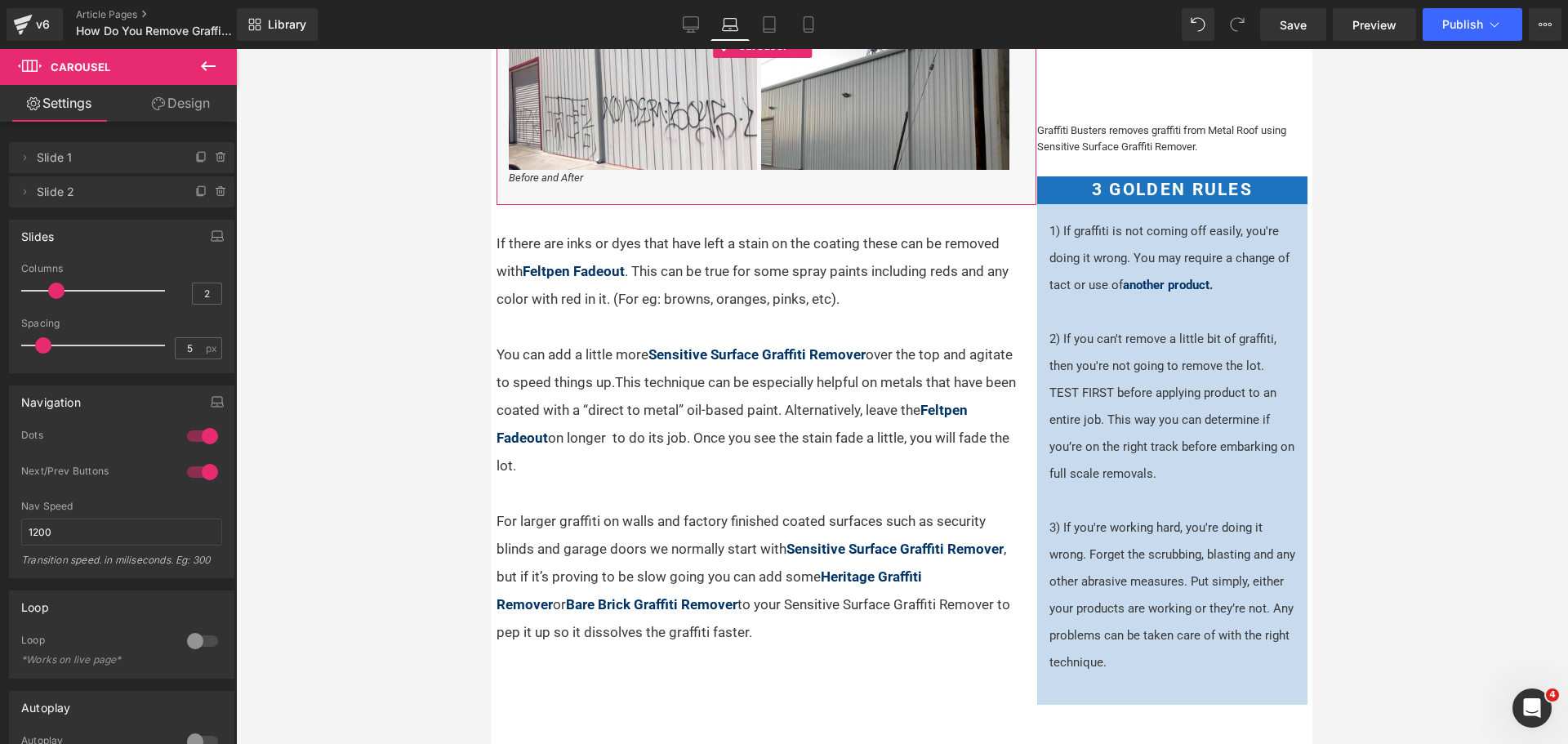
click at [193, 99] on link "Design" at bounding box center [181, 104] width 119 height 37
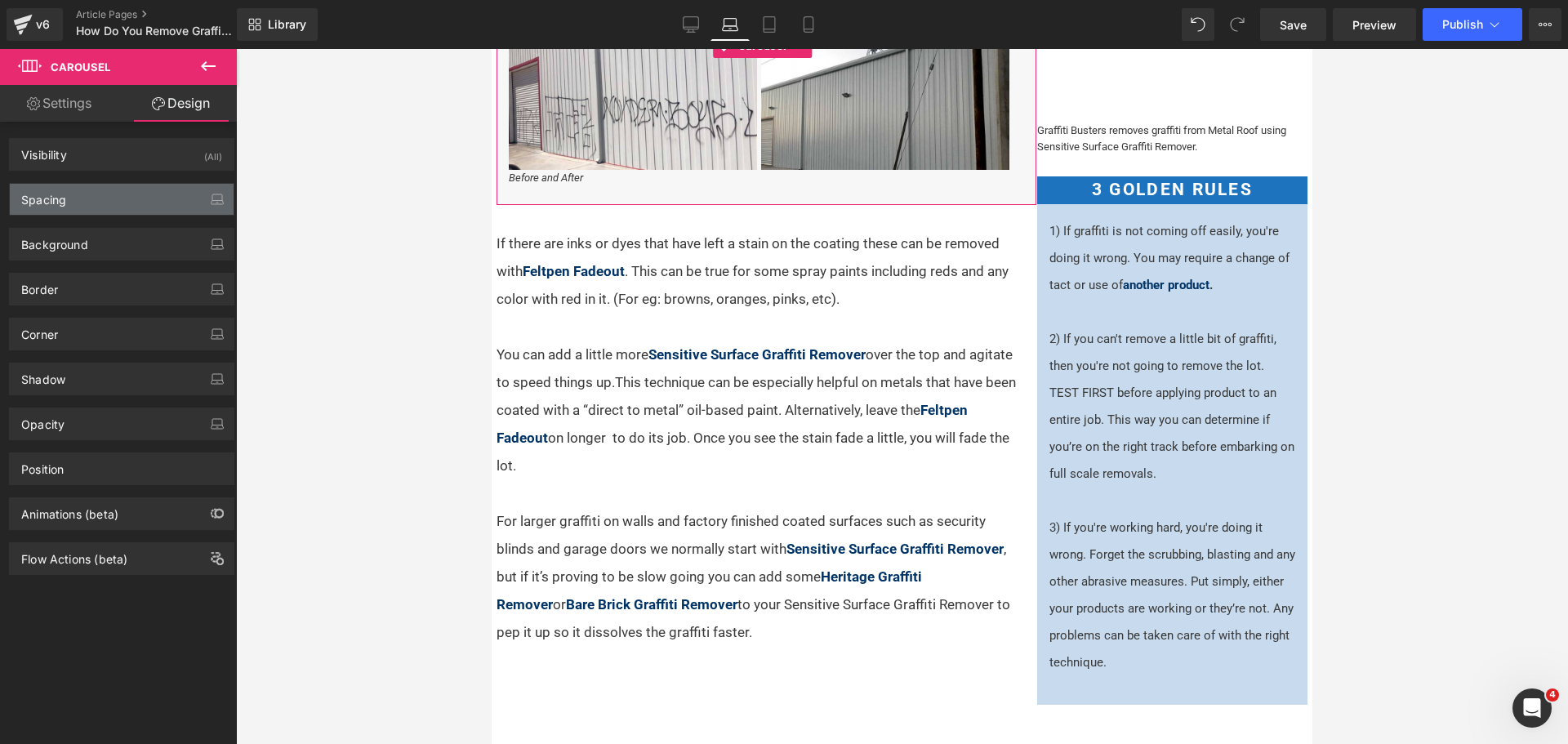
click at [111, 213] on div "Spacing" at bounding box center [121, 199] width 224 height 31
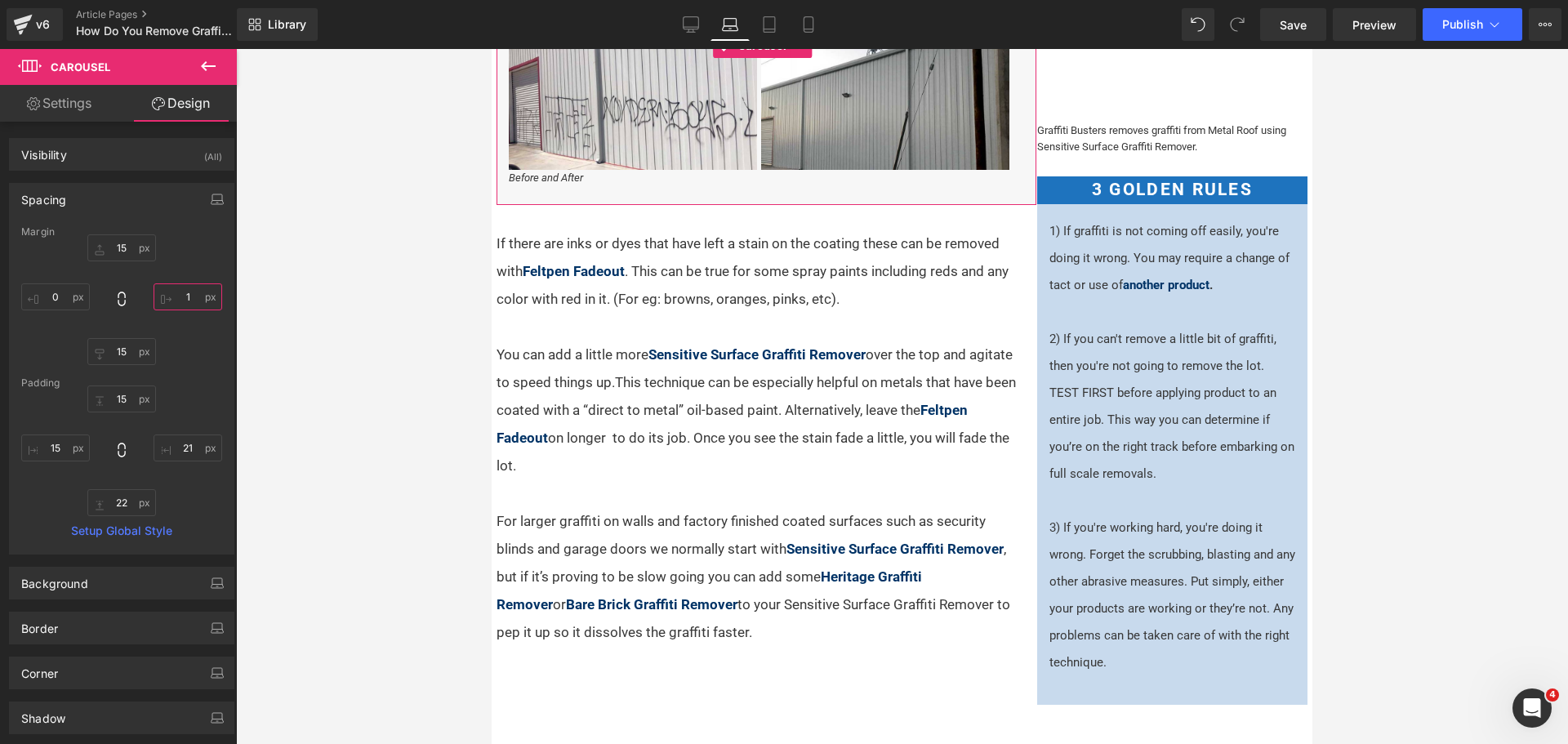
click at [183, 292] on input "text" at bounding box center [188, 297] width 68 height 27
type input "15"
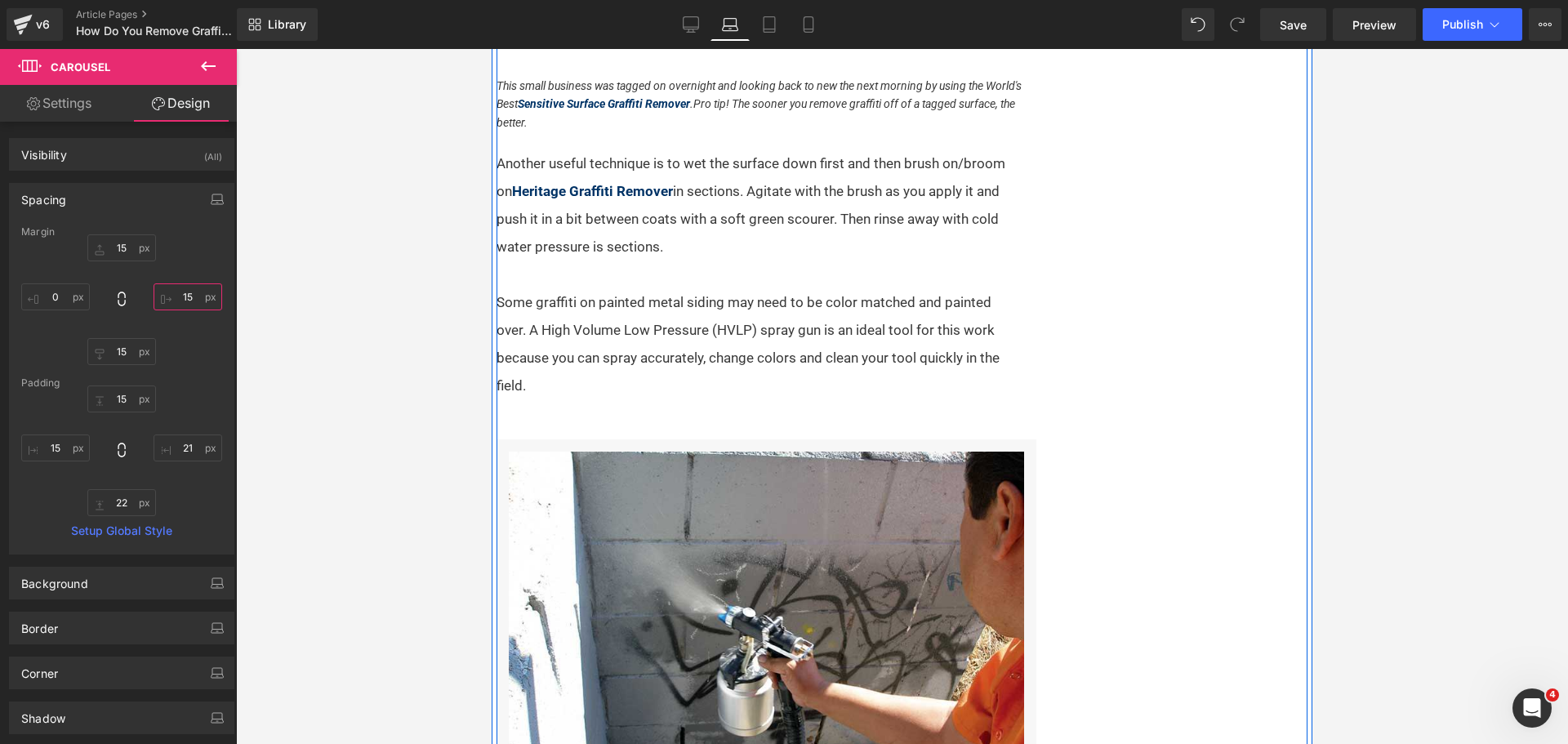
scroll to position [1901, 0]
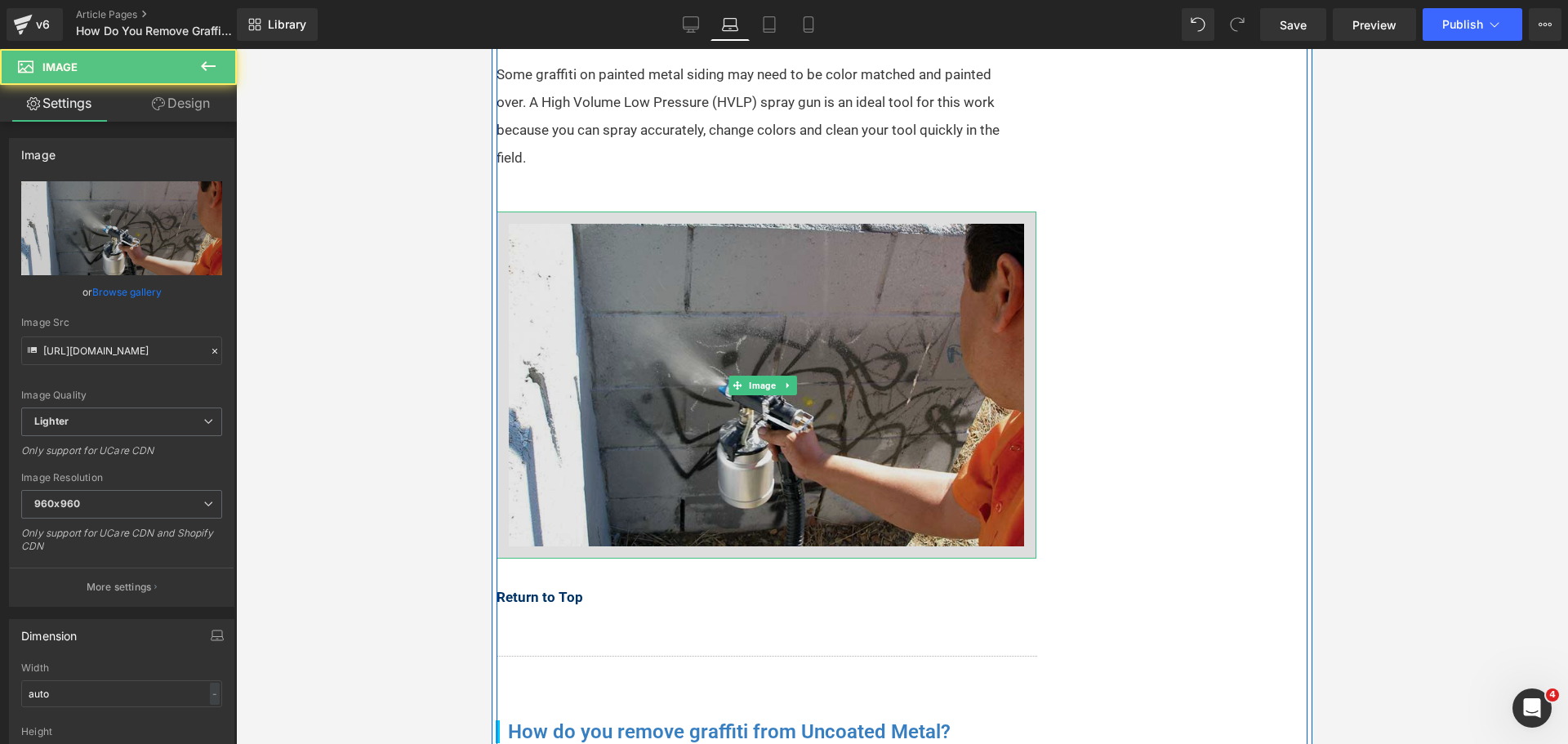
click at [754, 249] on img at bounding box center [766, 385] width 540 height 346
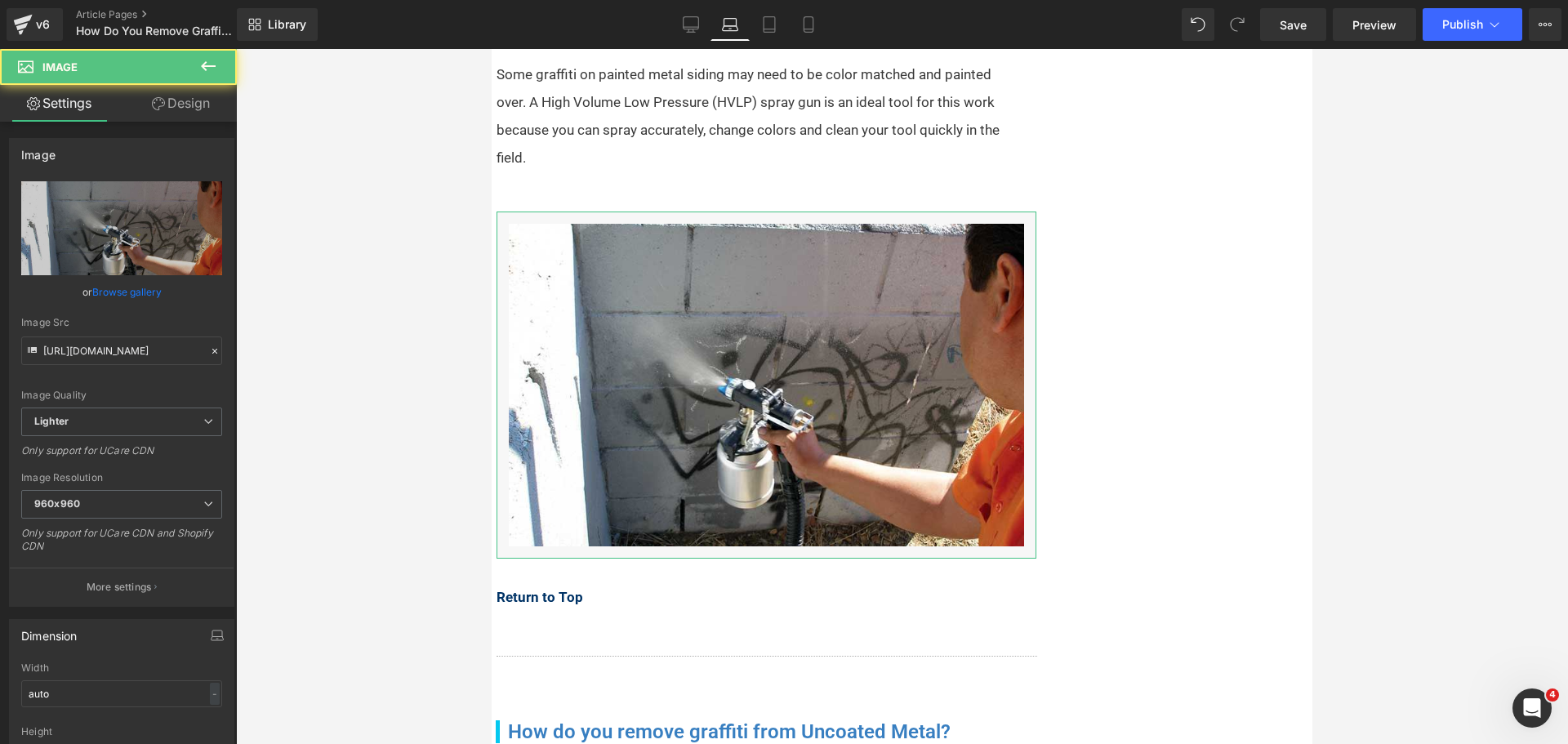
click at [192, 105] on link "Design" at bounding box center [181, 104] width 119 height 37
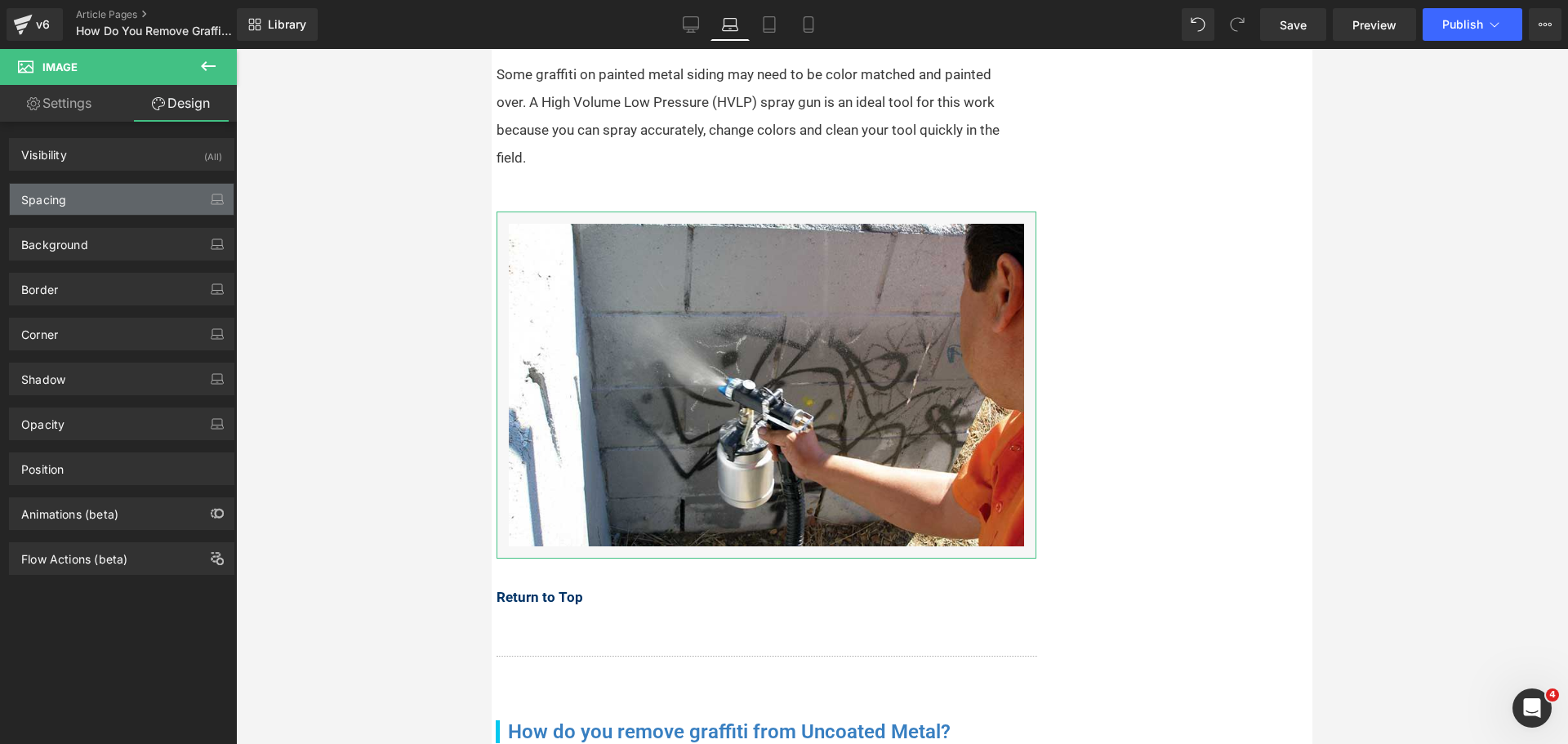
click at [127, 193] on div "Spacing" at bounding box center [121, 199] width 224 height 31
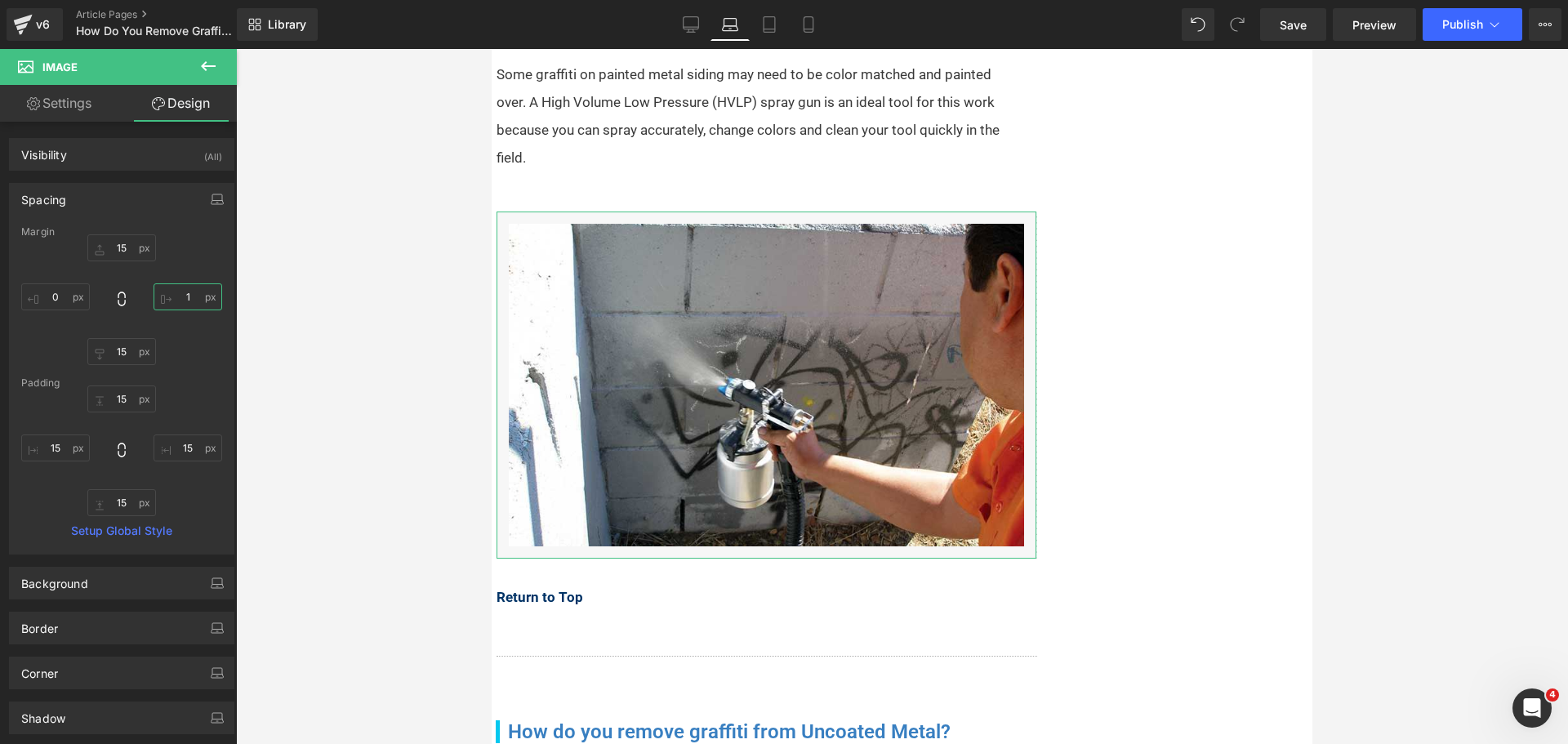
click at [190, 298] on input "1" at bounding box center [188, 297] width 68 height 27
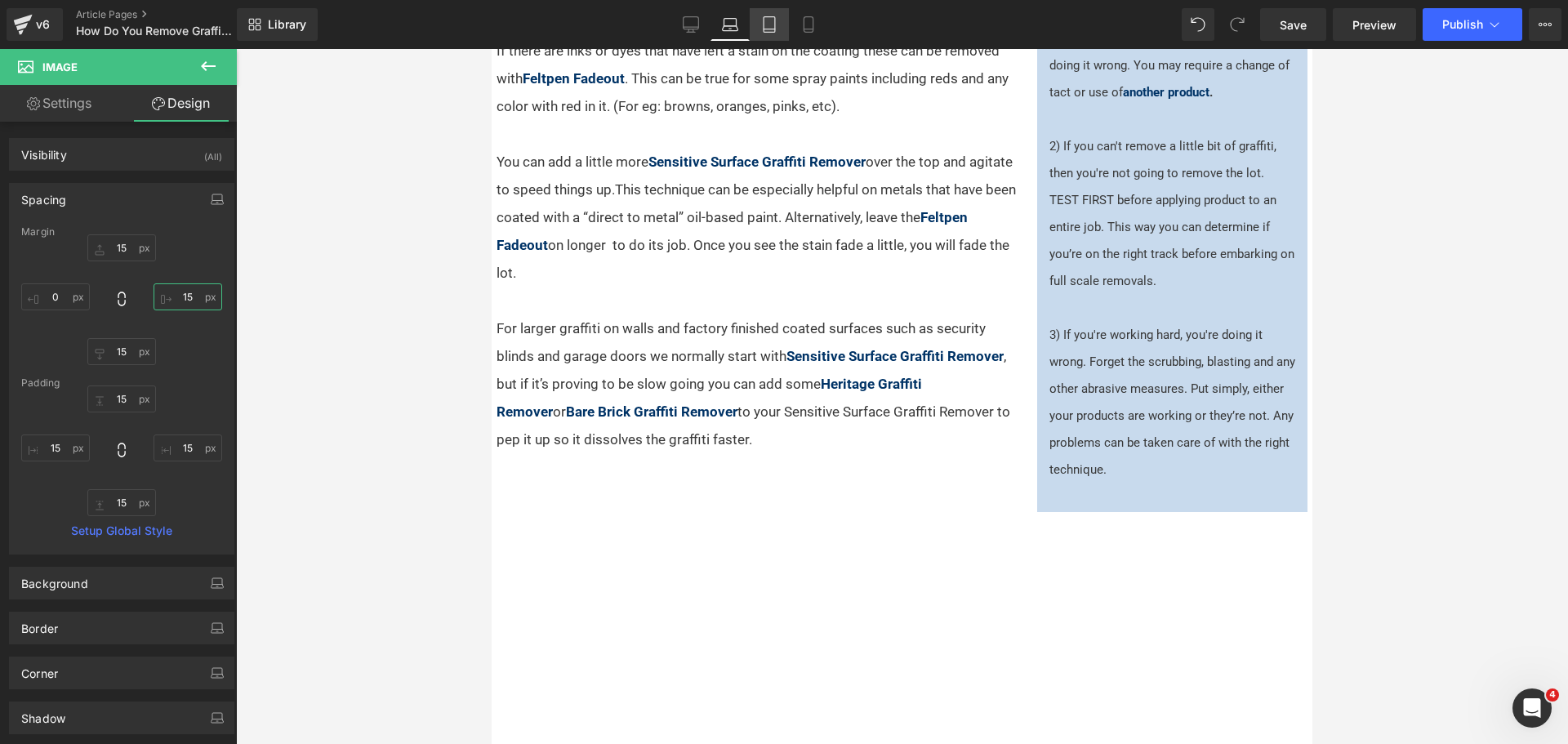
type input "15"
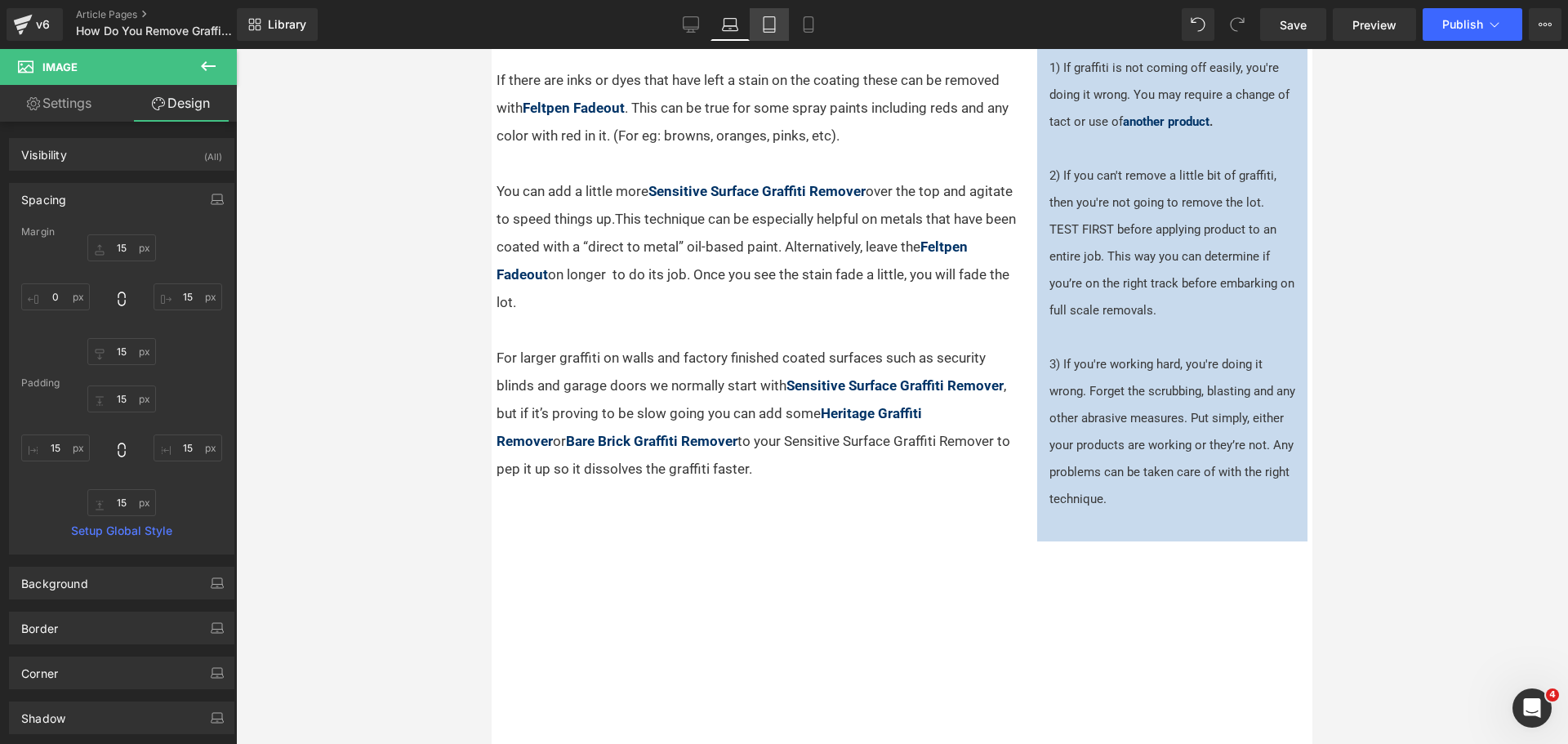
click at [772, 21] on icon at bounding box center [769, 25] width 17 height 17
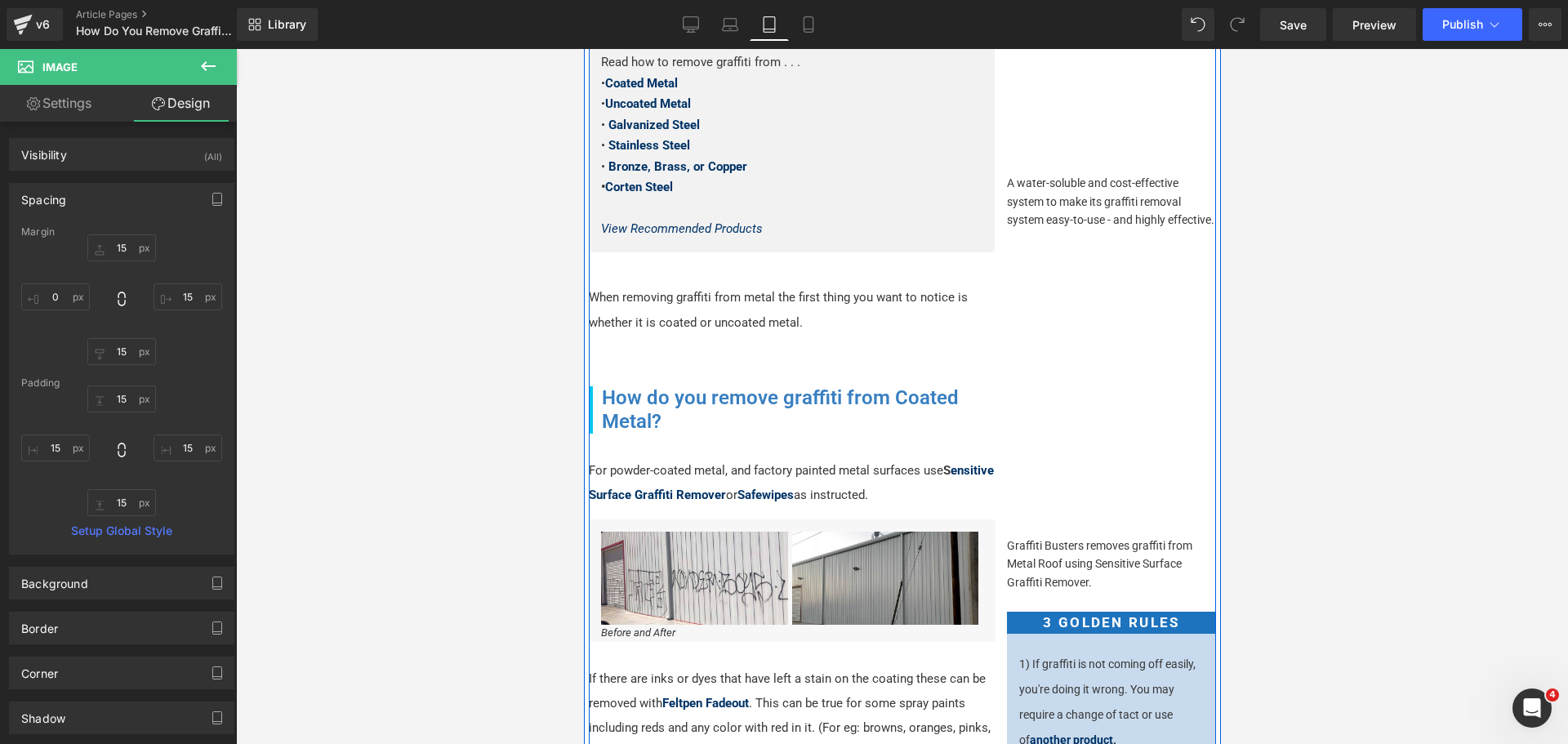
scroll to position [0, 0]
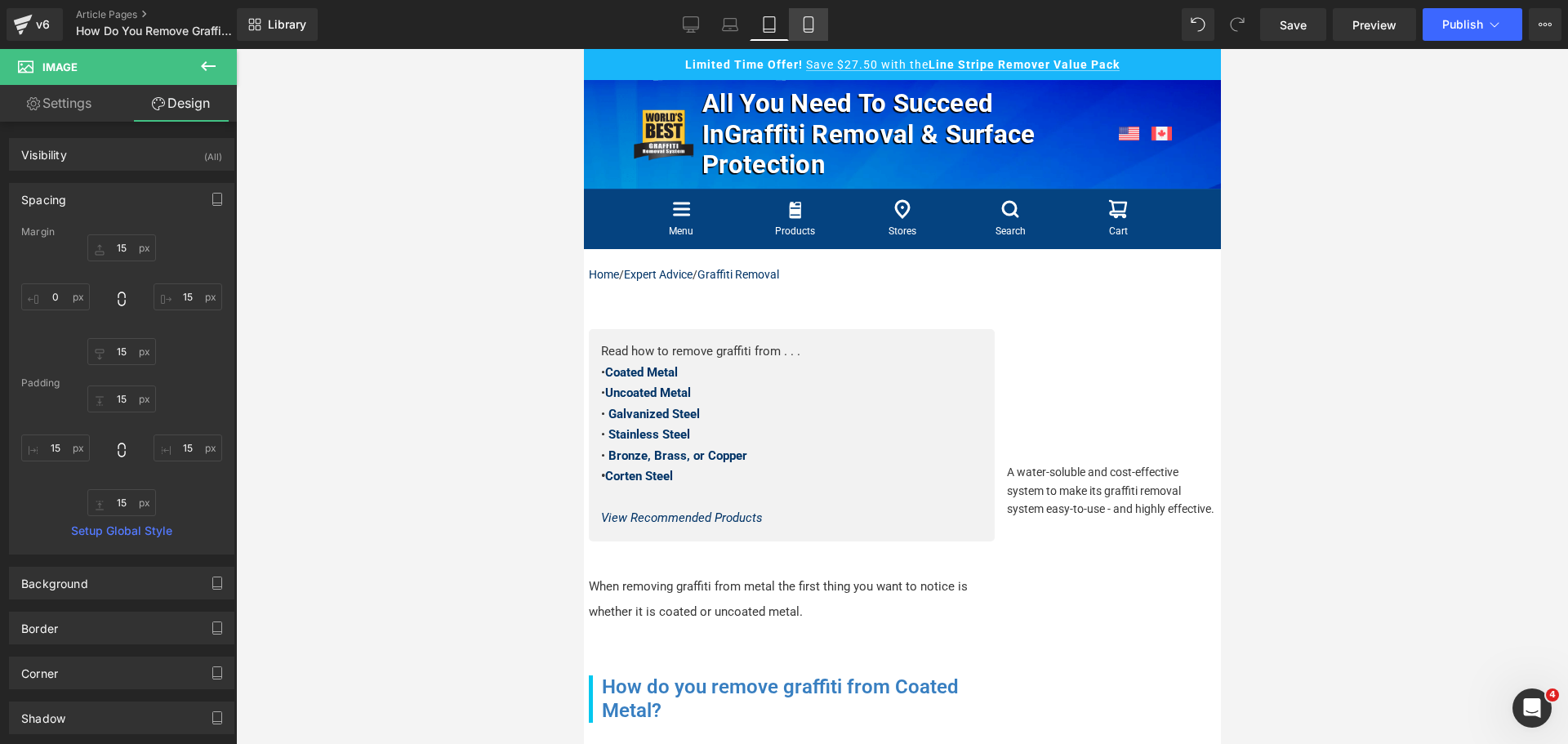
click at [802, 25] on icon at bounding box center [809, 25] width 17 height 17
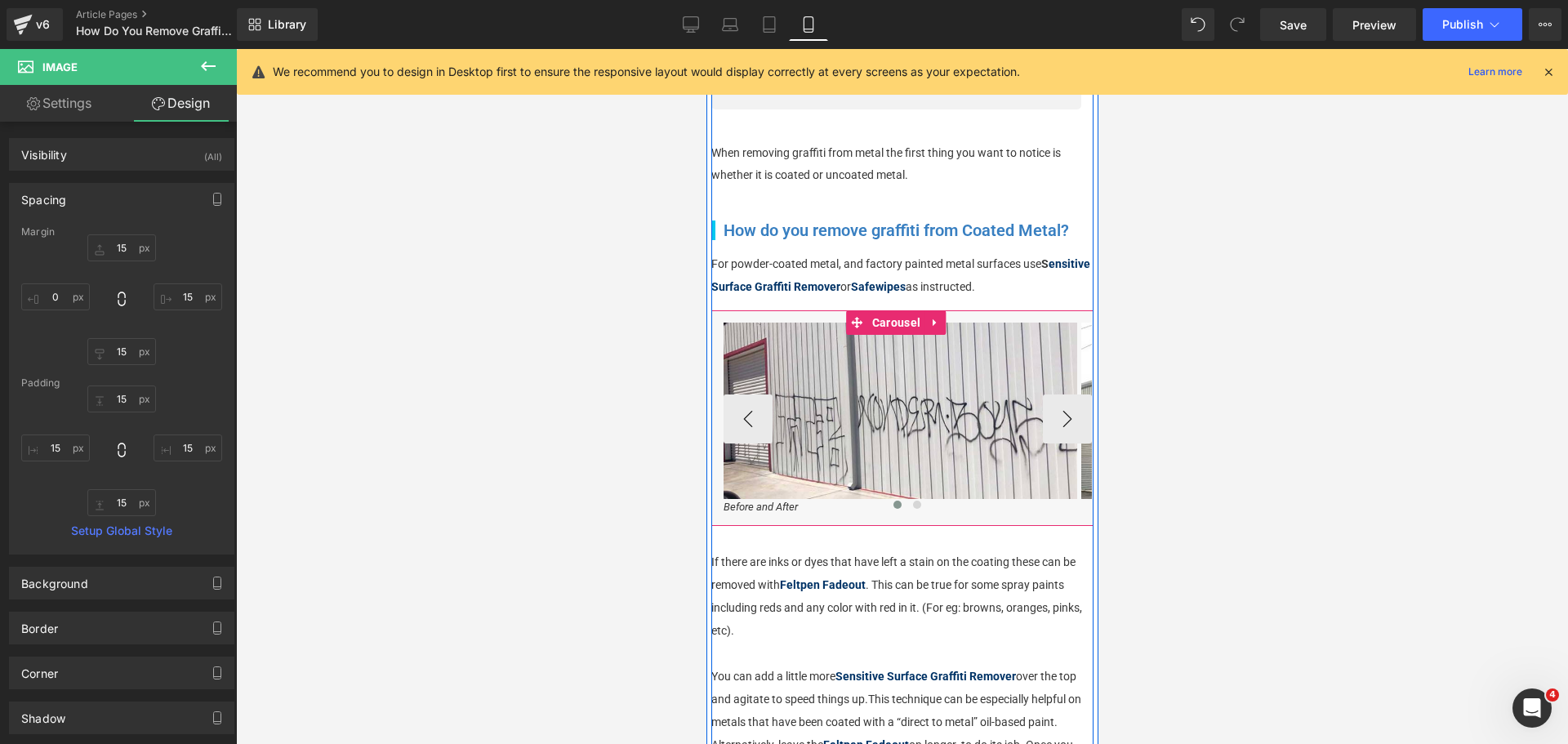
scroll to position [82, 0]
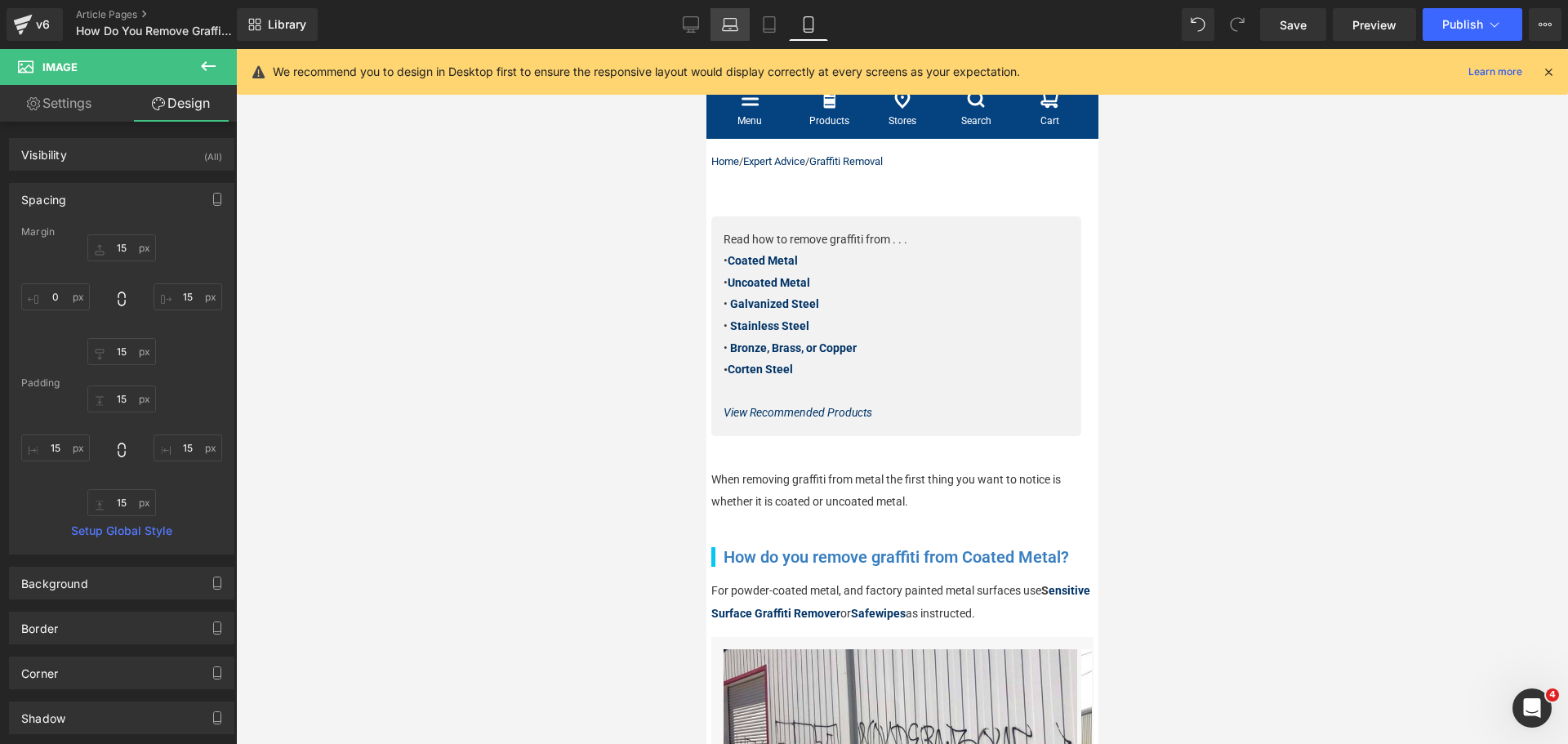
click at [739, 28] on link "Laptop" at bounding box center [730, 24] width 40 height 33
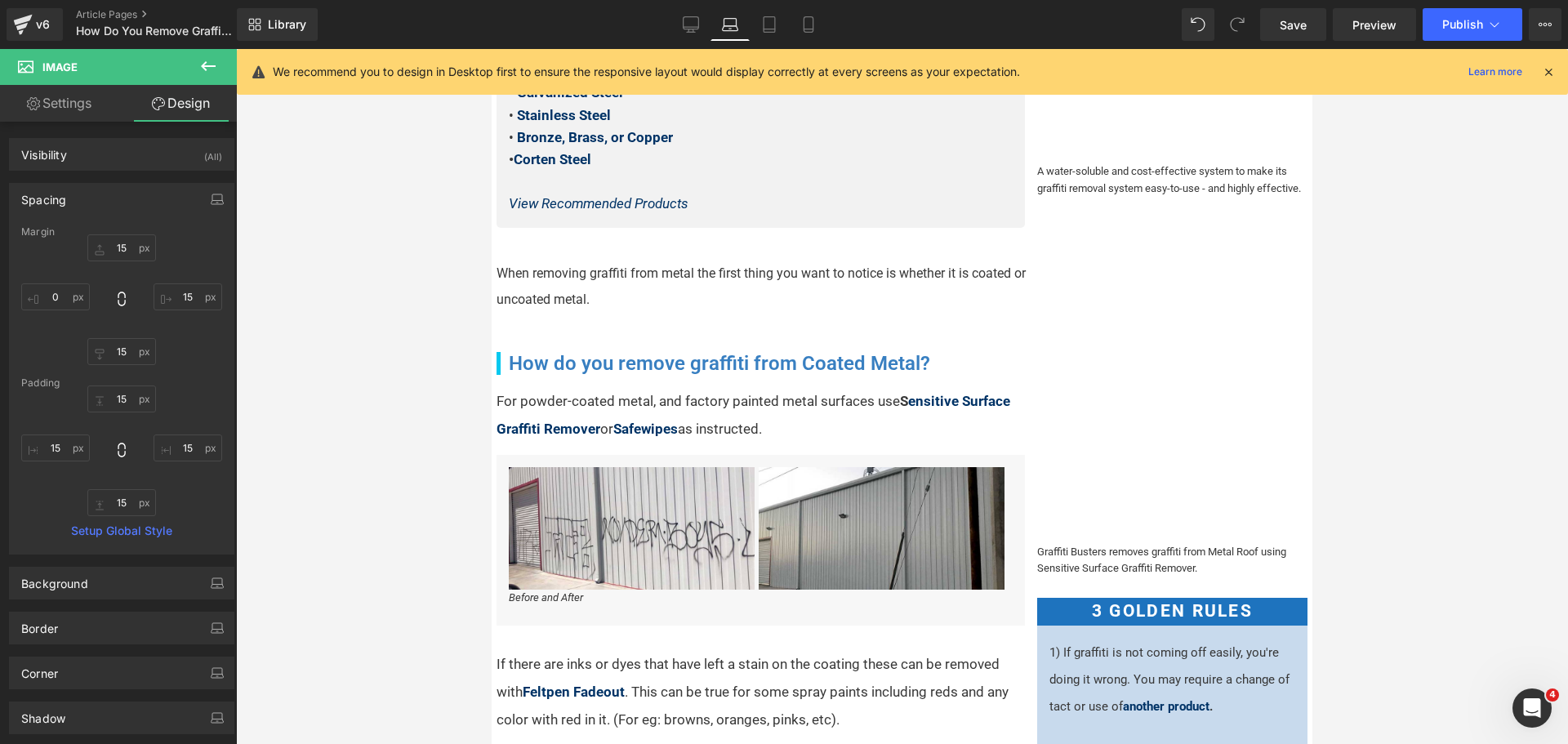
scroll to position [581, 0]
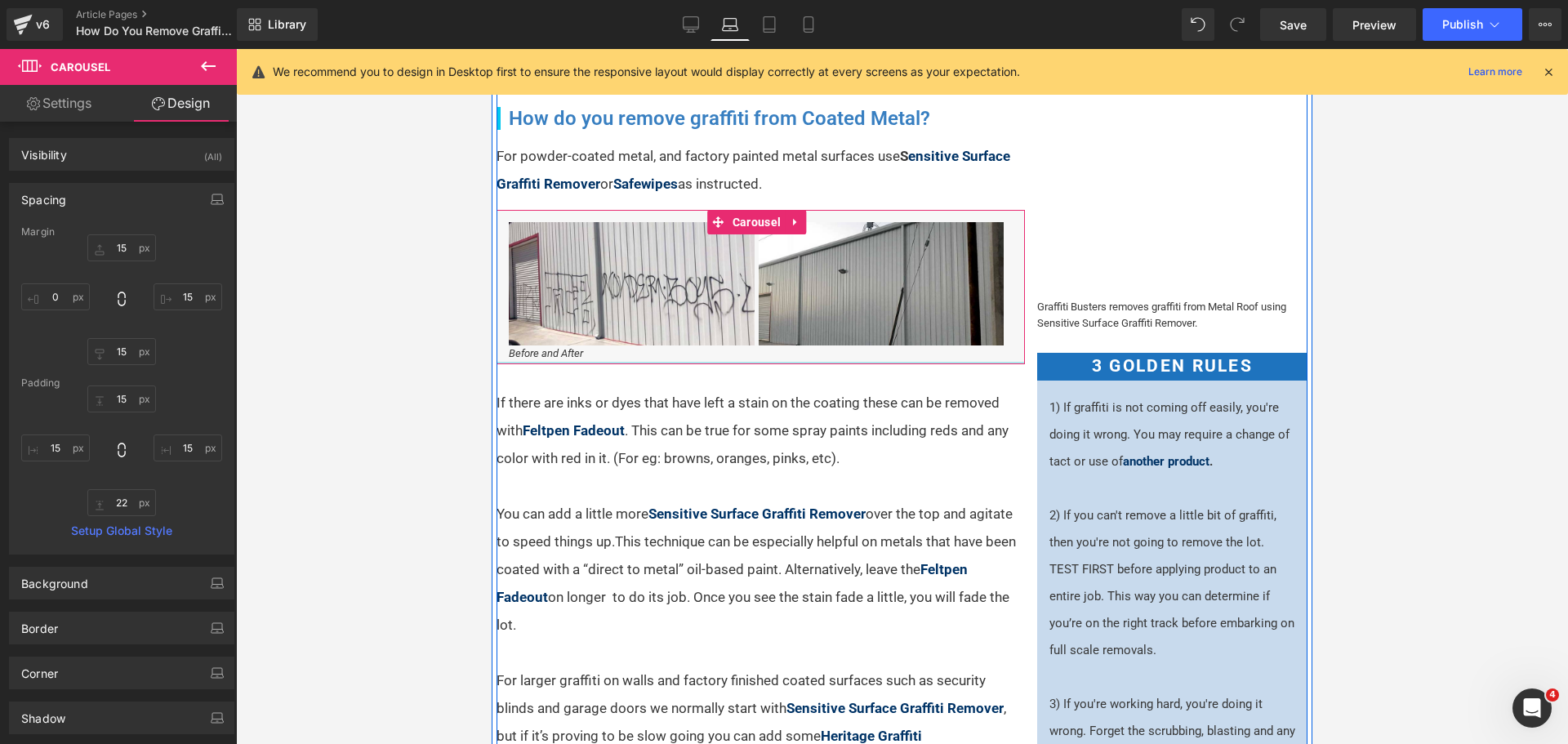
drag, startPoint x: 790, startPoint y: 404, endPoint x: 793, endPoint y: 389, distance: 15.3
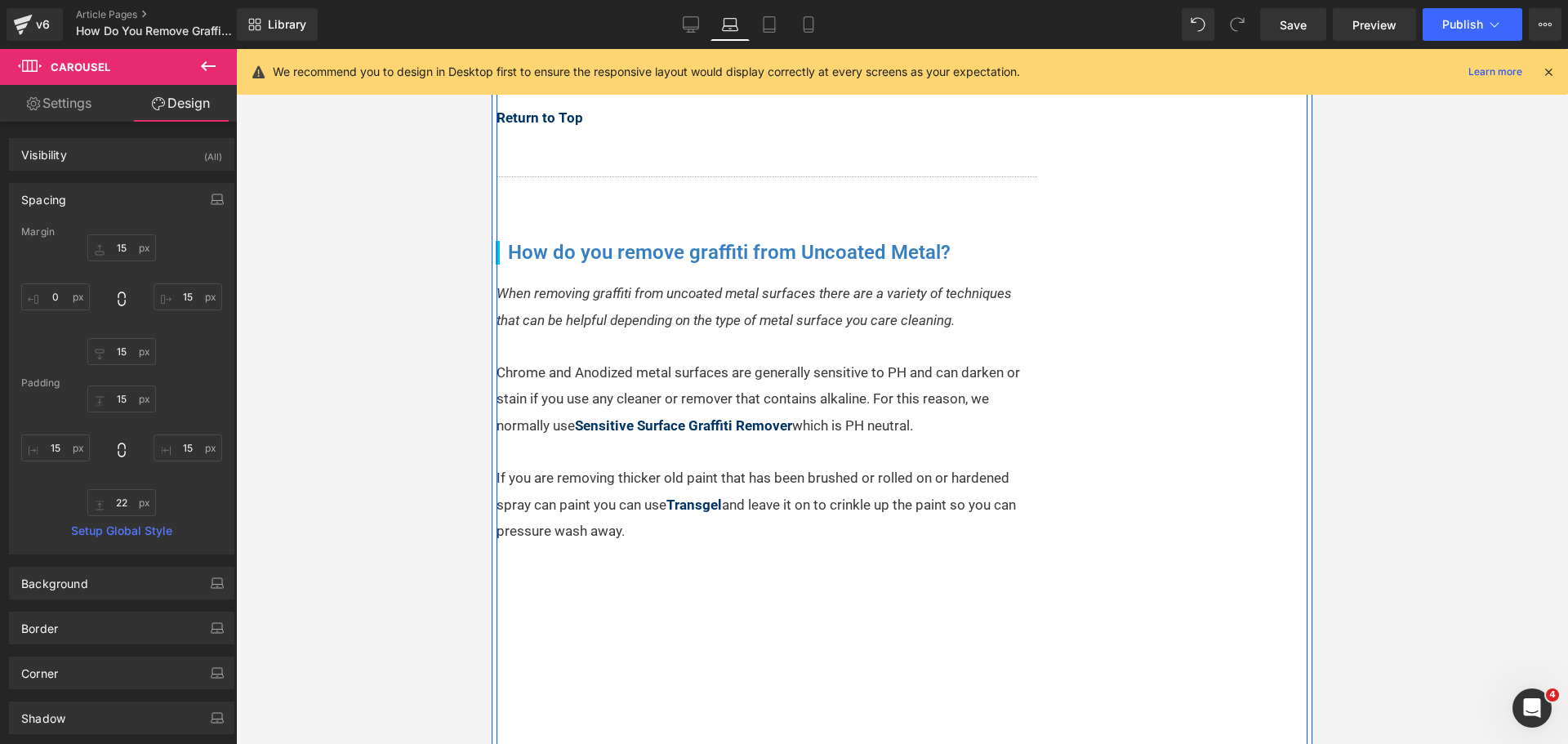
scroll to position [2214, 0]
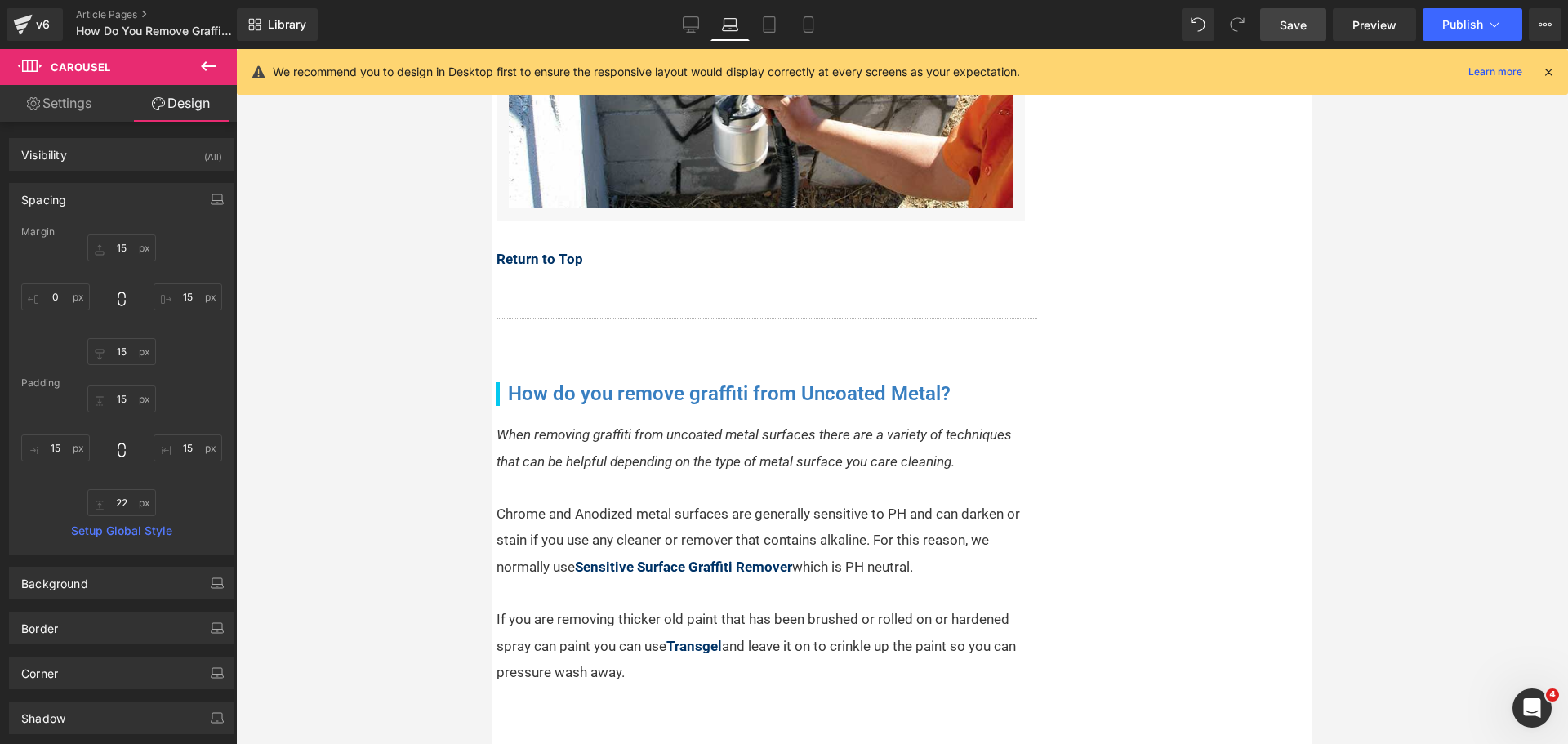
click at [1287, 23] on span "Save" at bounding box center [1293, 25] width 27 height 18
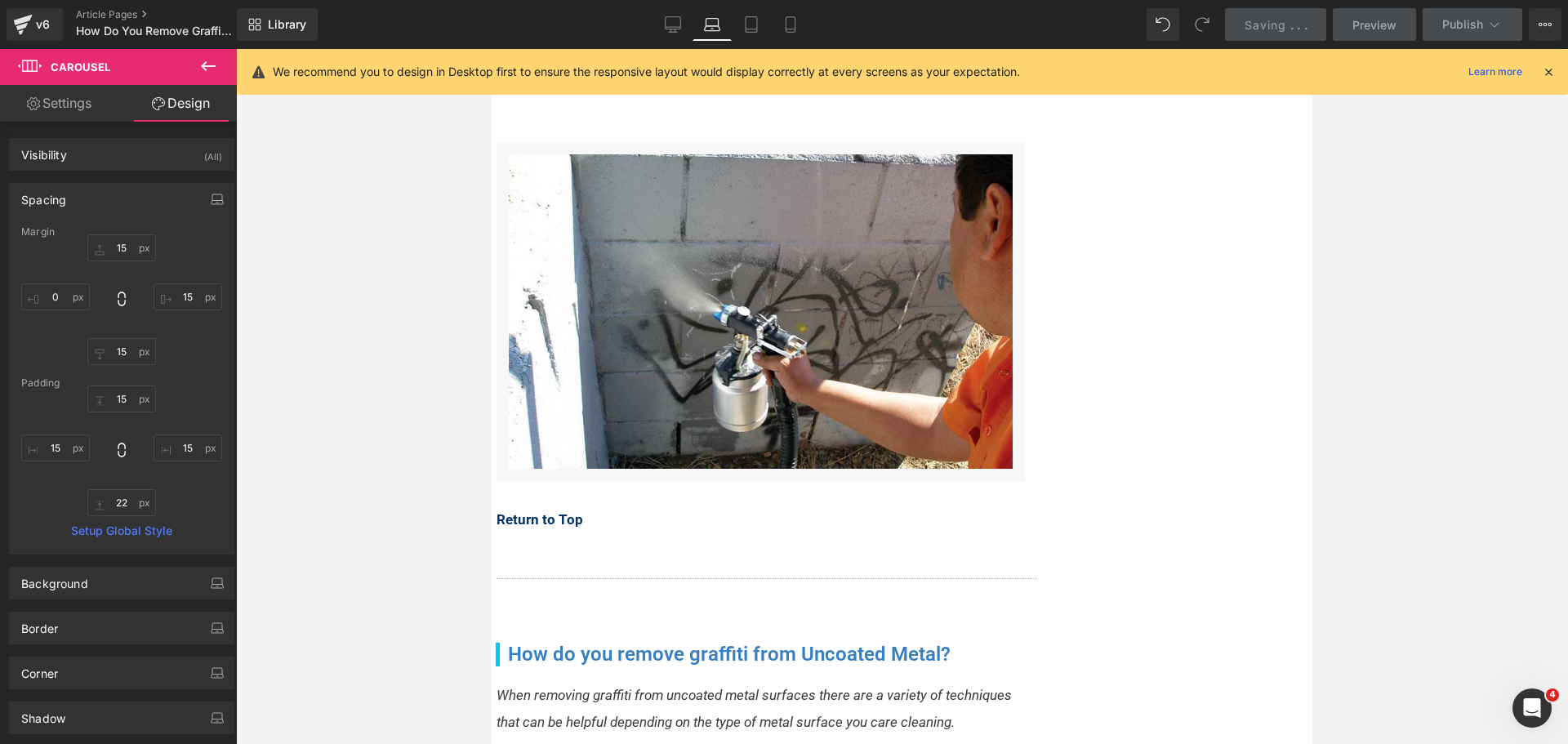
scroll to position [1724, 0]
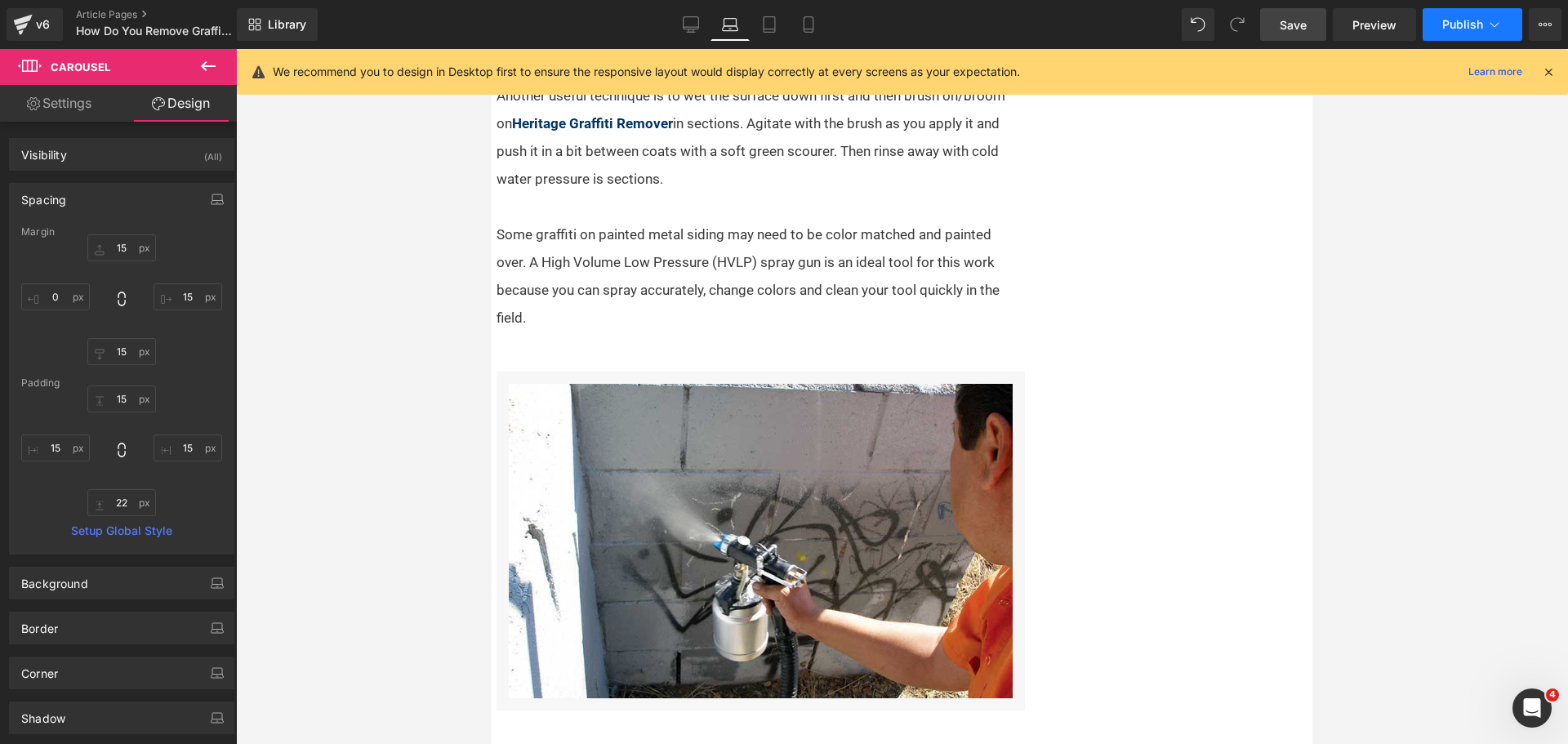
click at [1457, 19] on span "Publish" at bounding box center [1463, 24] width 41 height 13
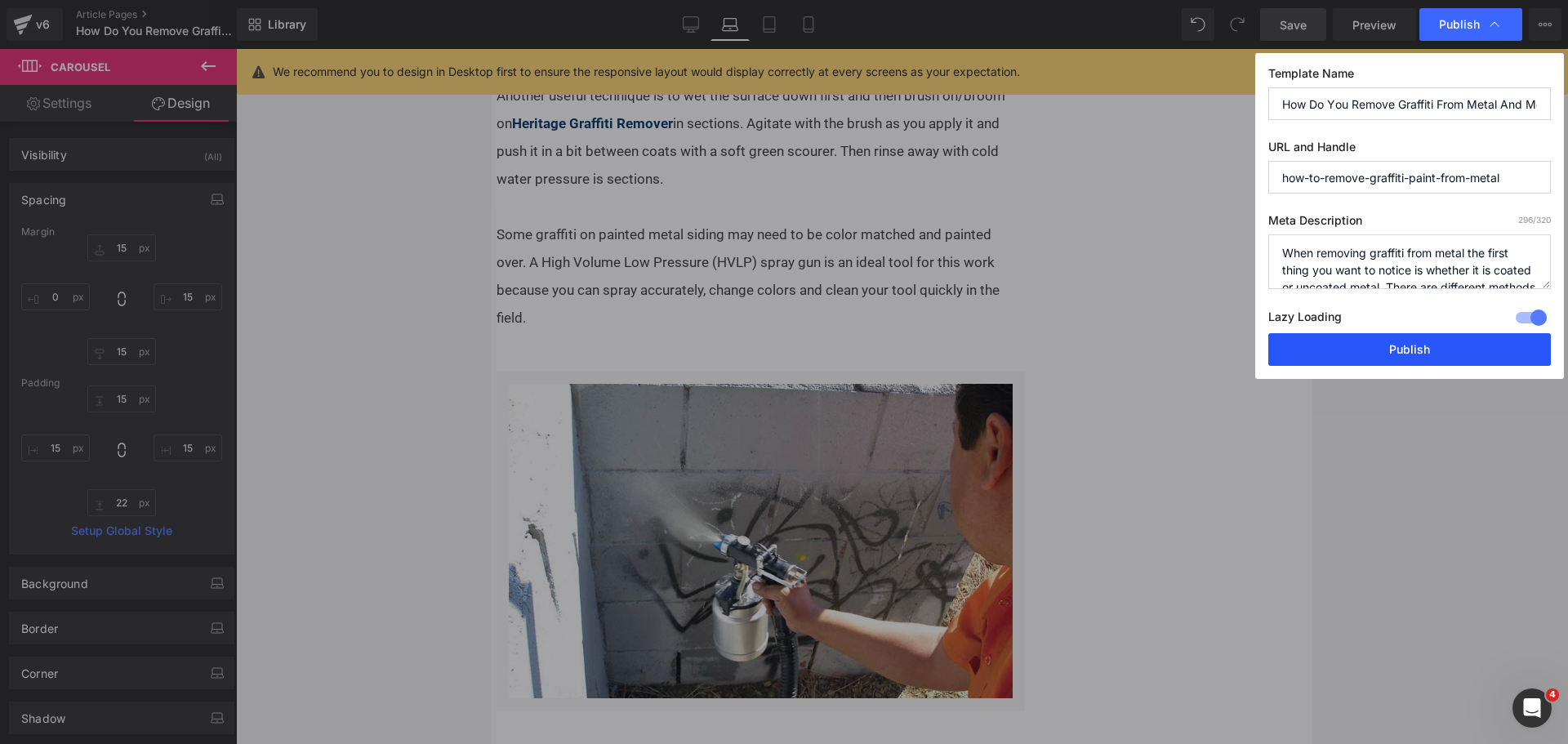
click at [1365, 346] on button "Publish" at bounding box center [1410, 350] width 283 height 33
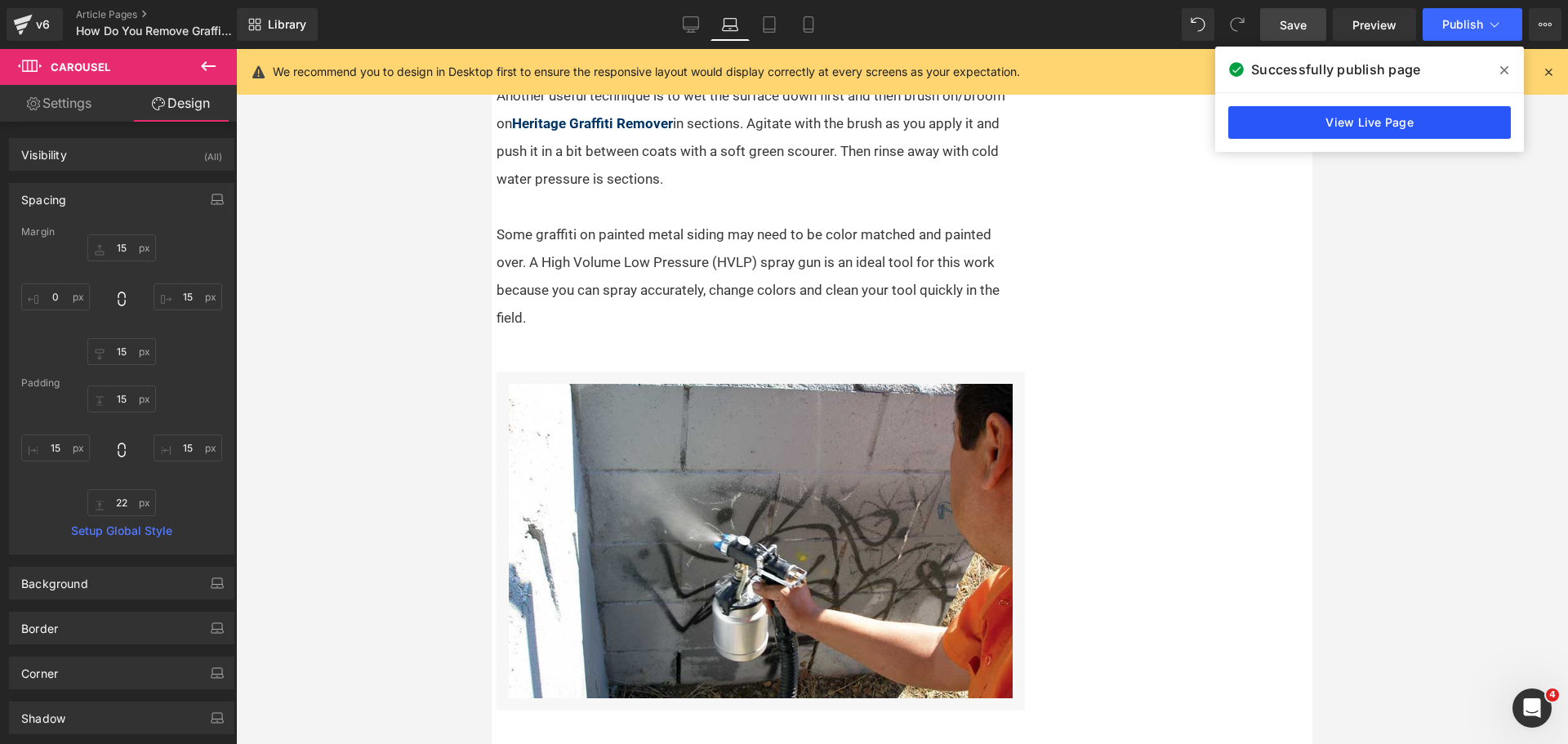
click at [1435, 112] on link "View Live Page" at bounding box center [1370, 122] width 283 height 33
